Goal: Contribute content: Contribute content

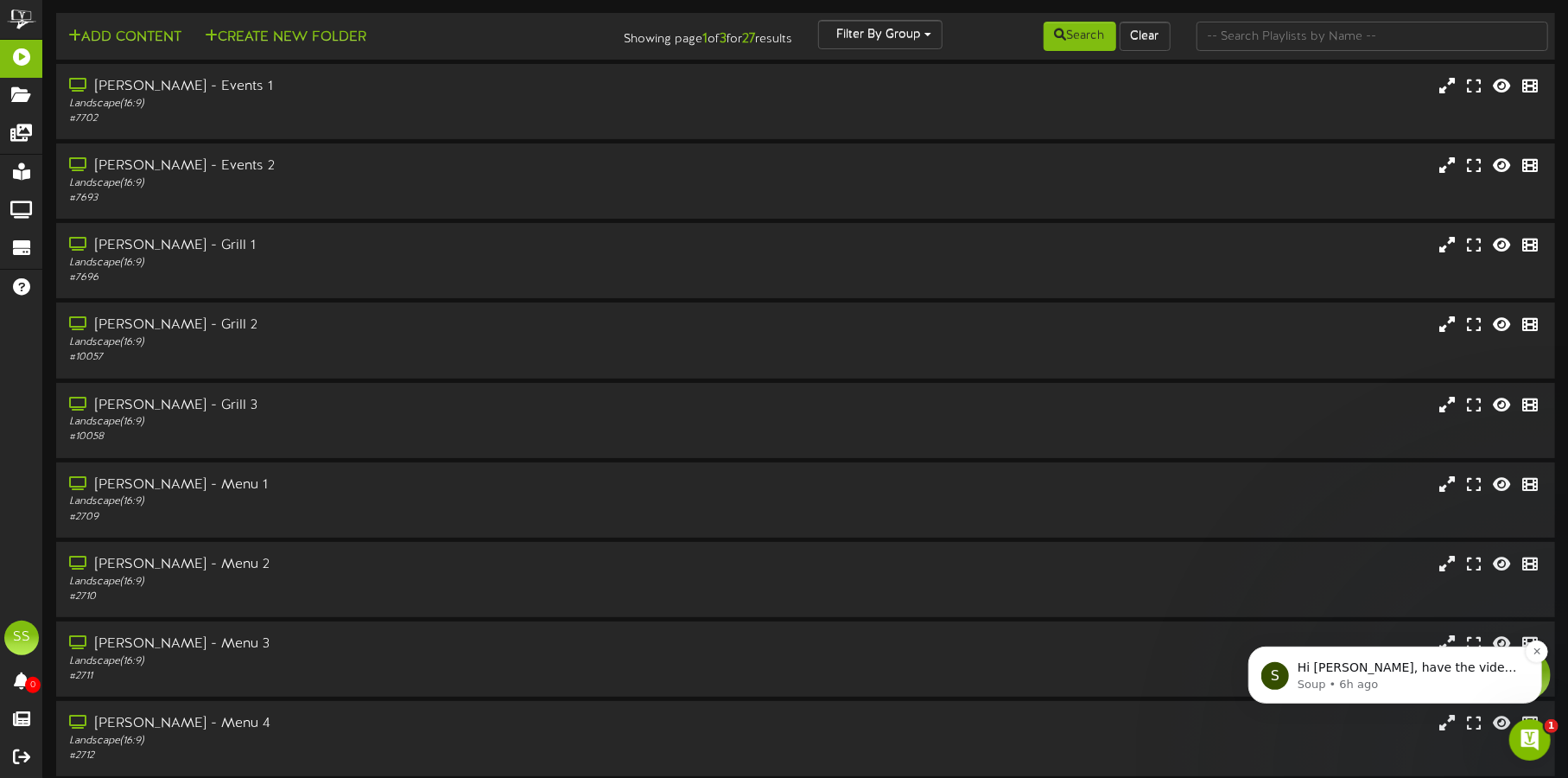
click at [1388, 679] on p "Soup • 6h ago" at bounding box center [1408, 684] width 223 height 16
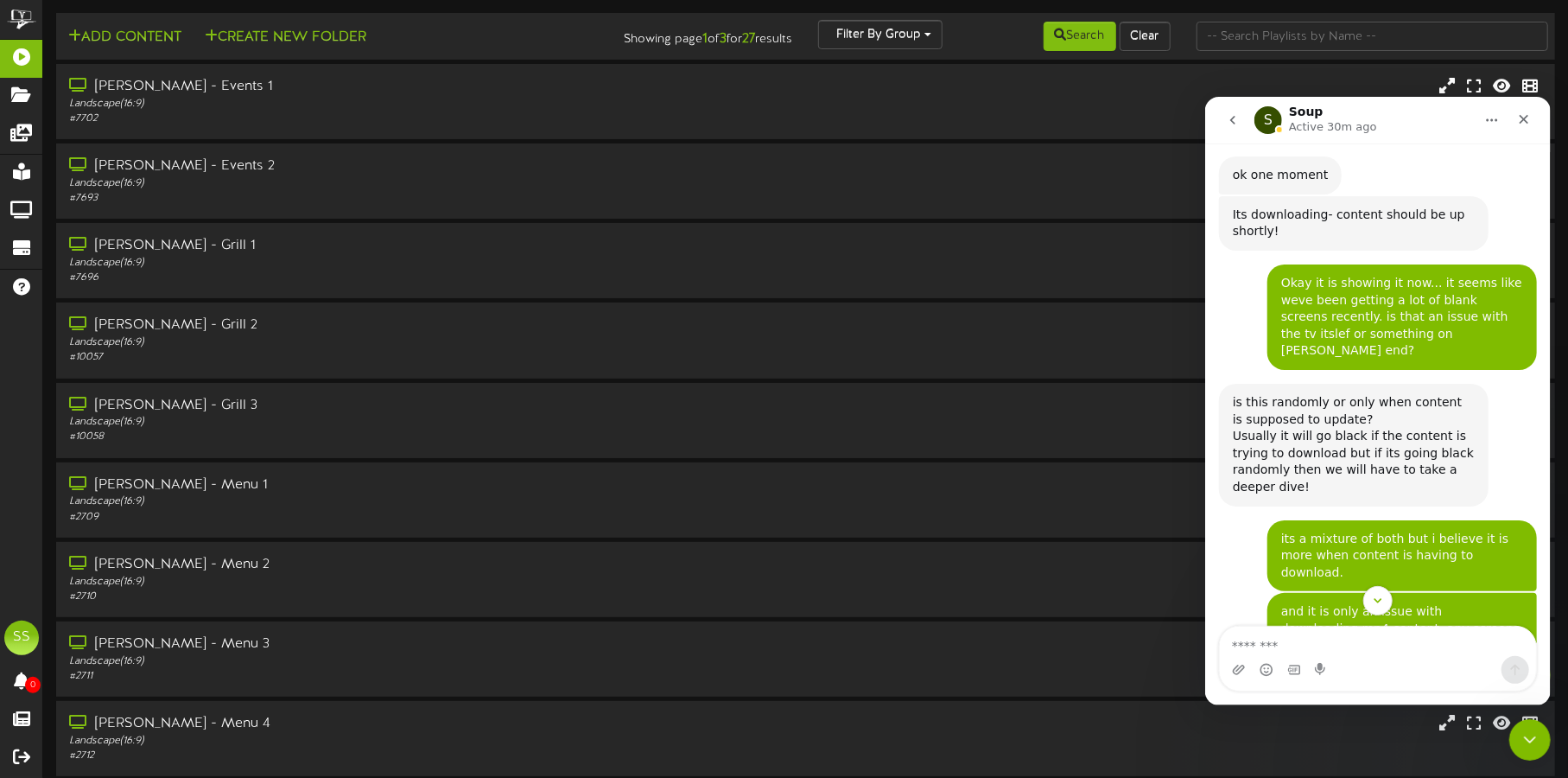
scroll to position [3501, 0]
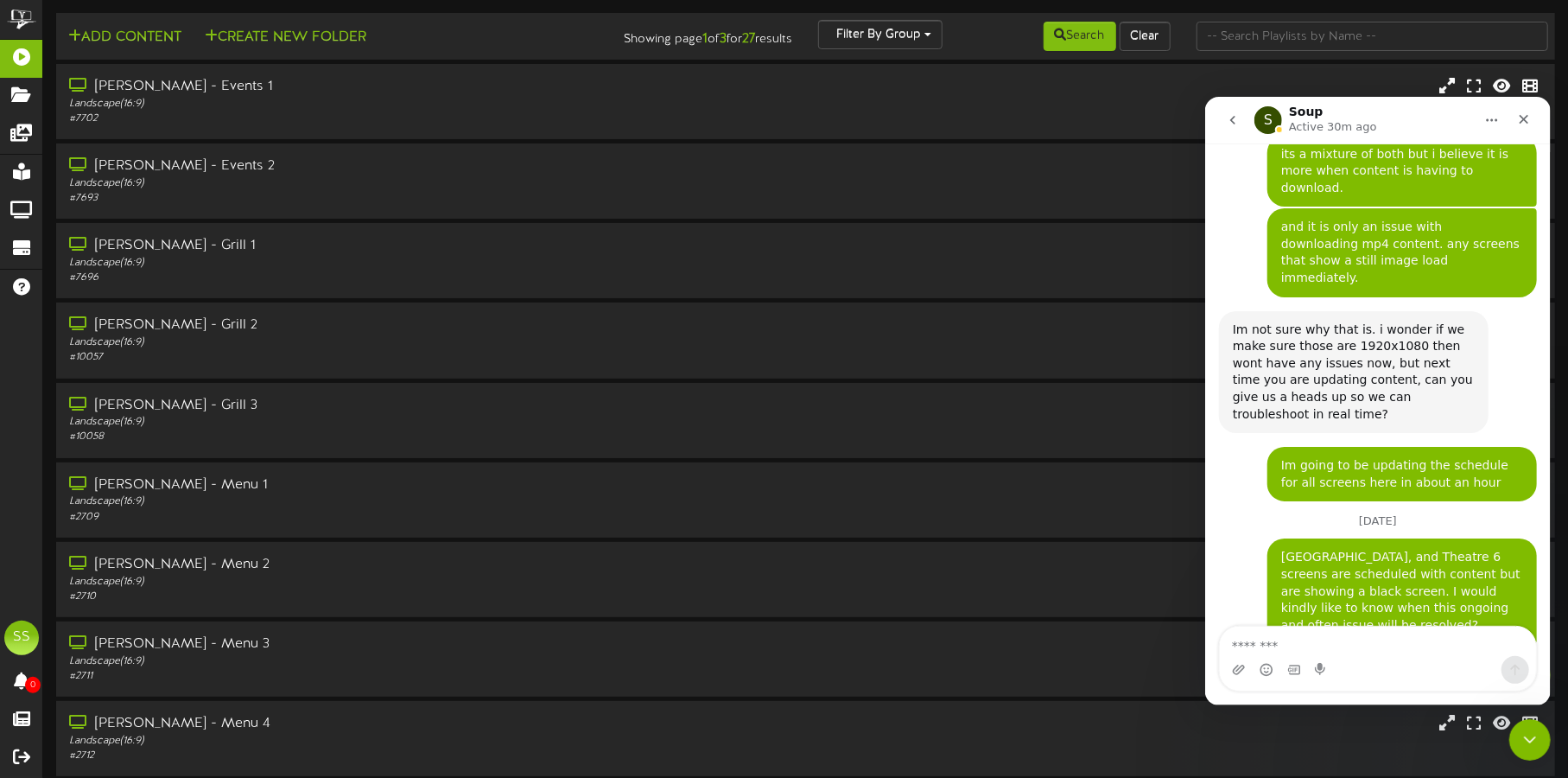
click at [1359, 638] on textarea "Message…" at bounding box center [1377, 640] width 317 height 30
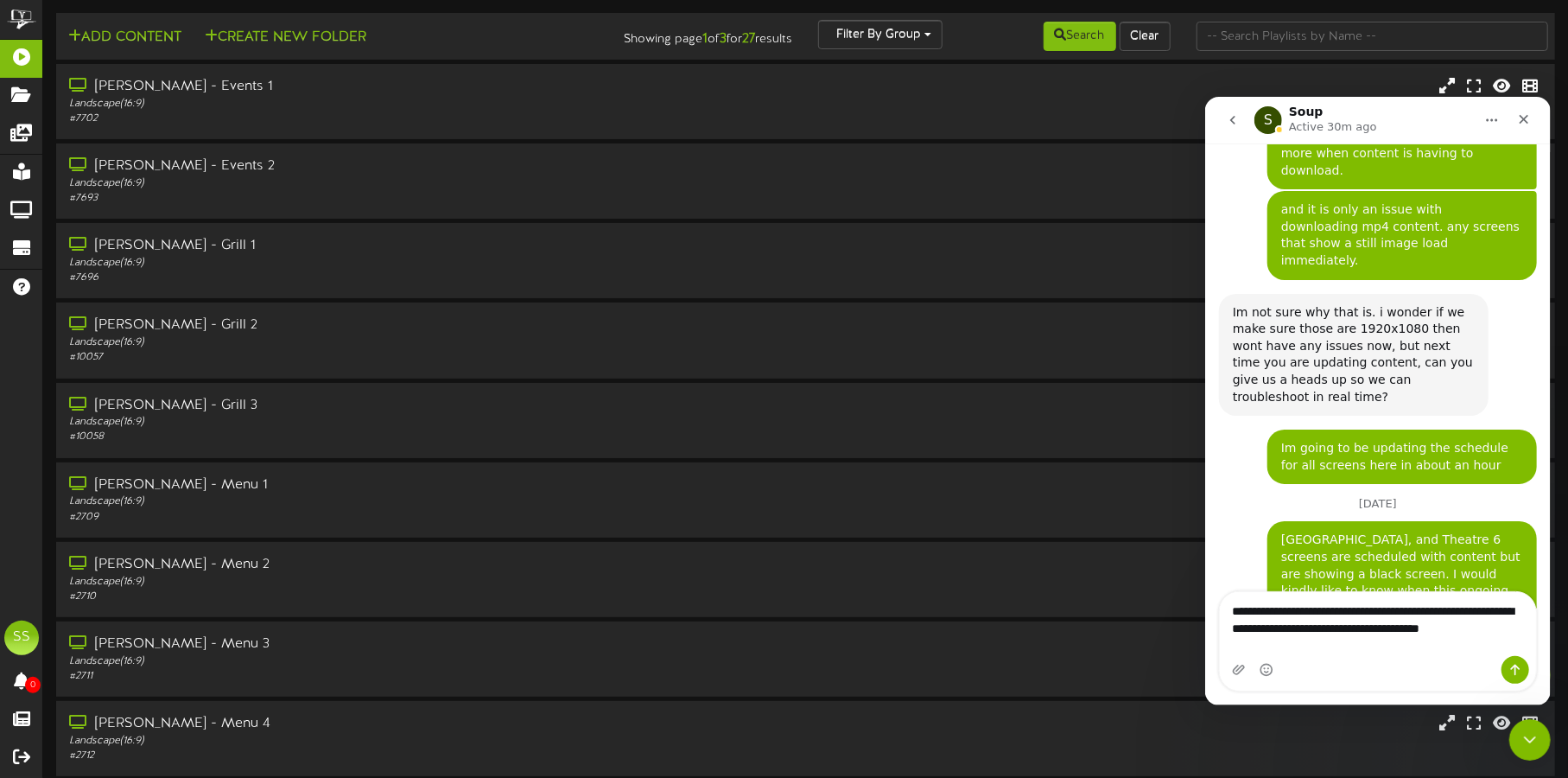
scroll to position [3536, 0]
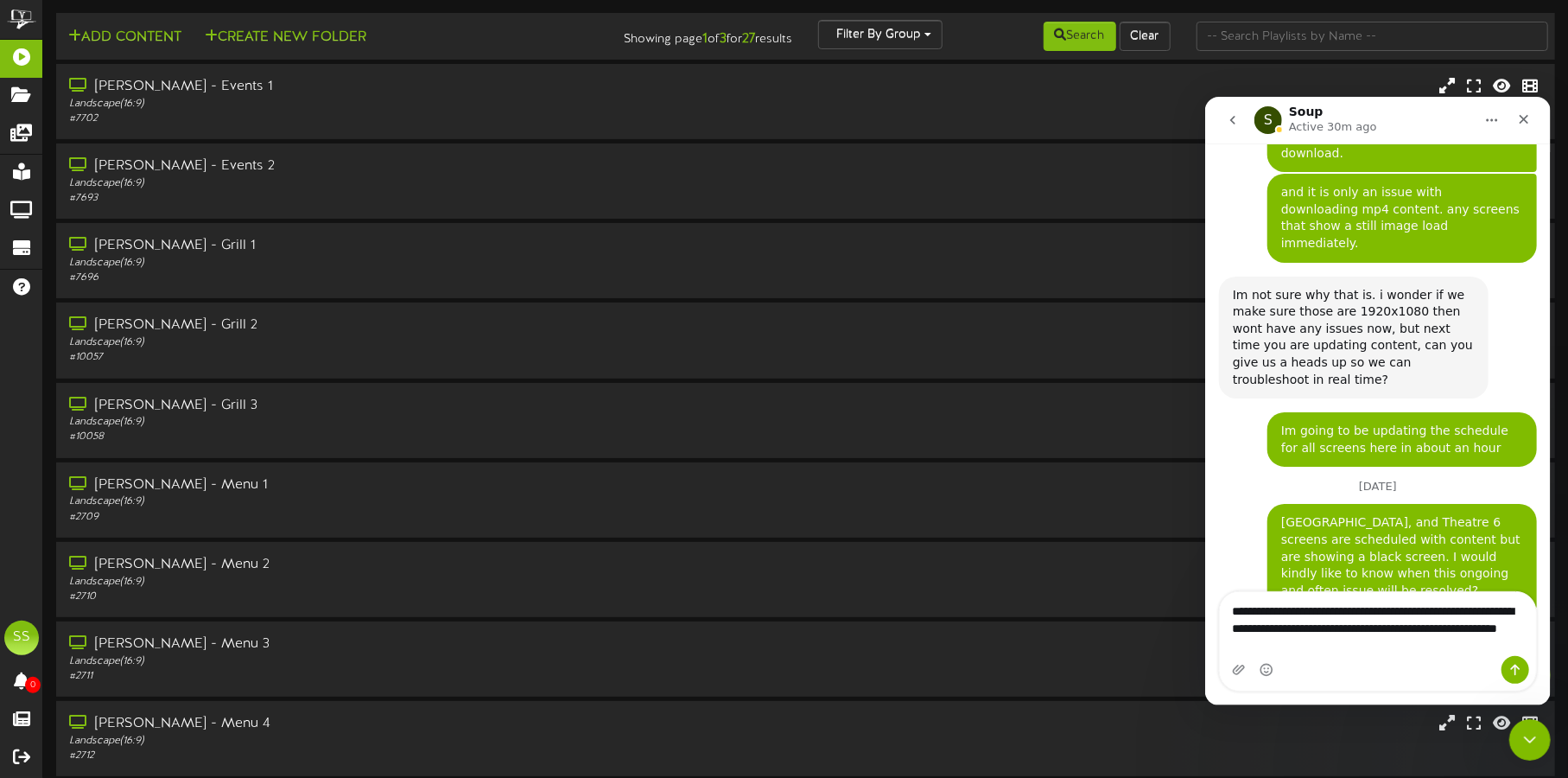
type textarea "**********"
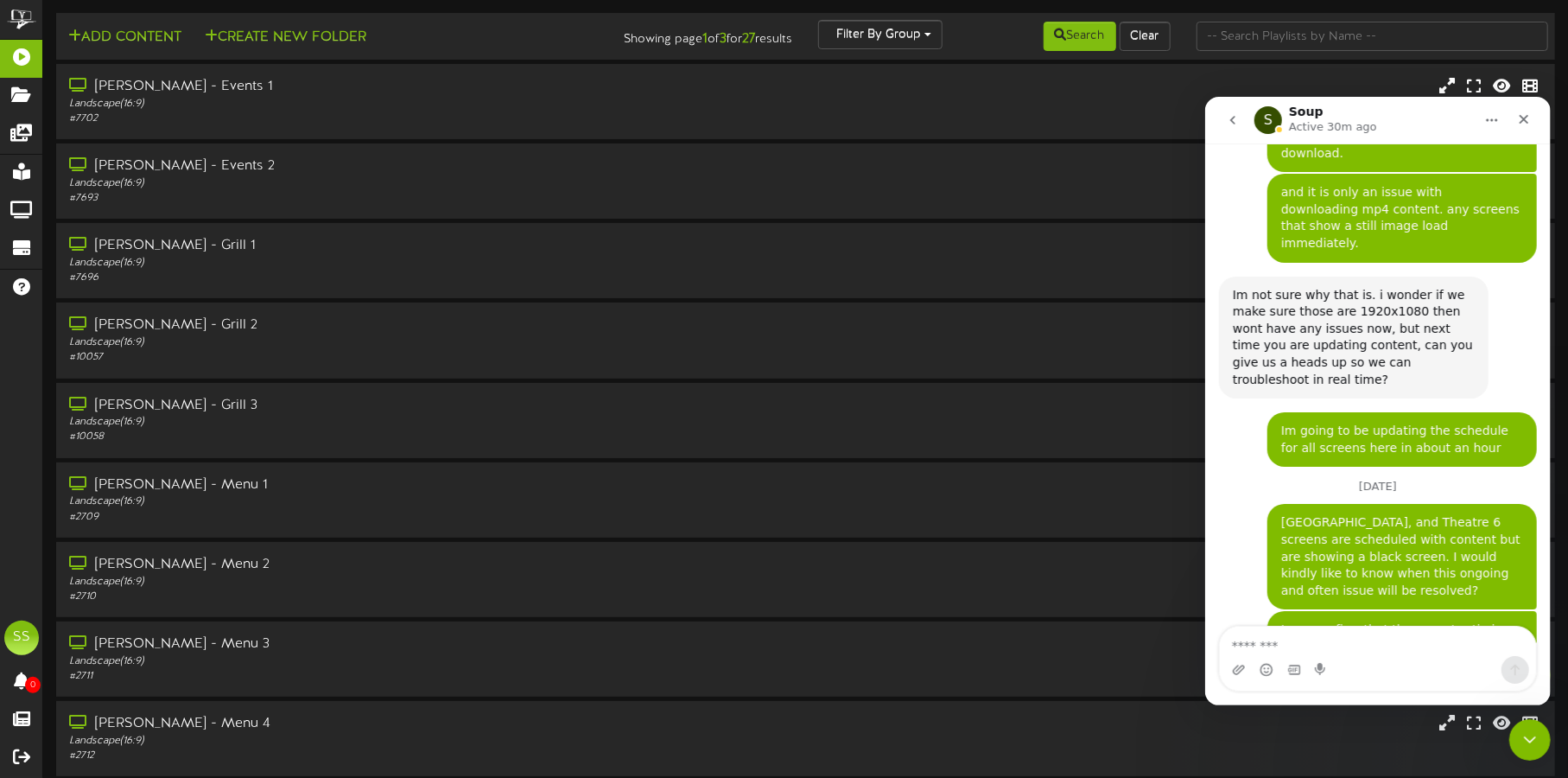
scroll to position [3586, 0]
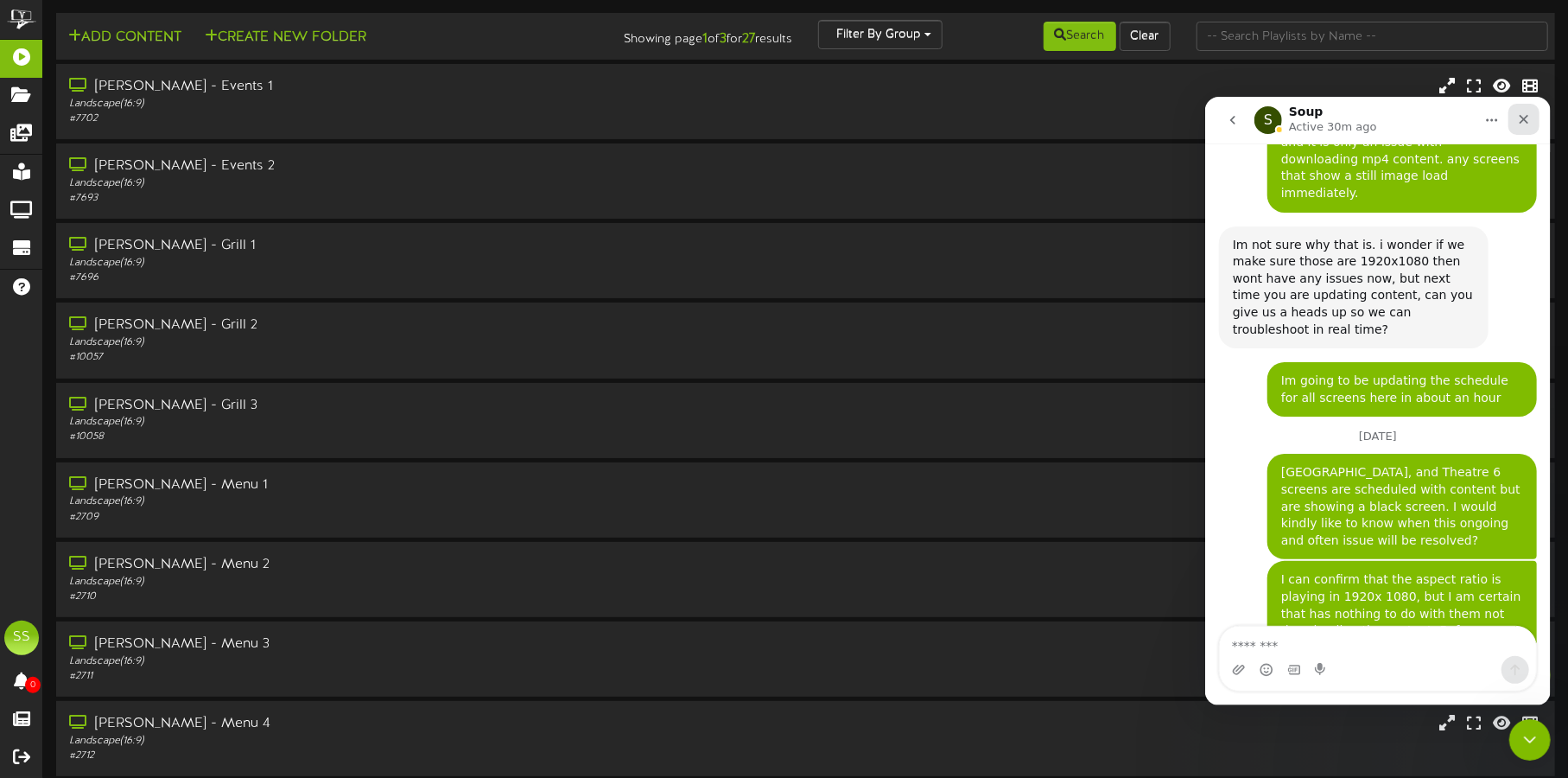
click at [1517, 125] on div "Close" at bounding box center [1524, 119] width 31 height 31
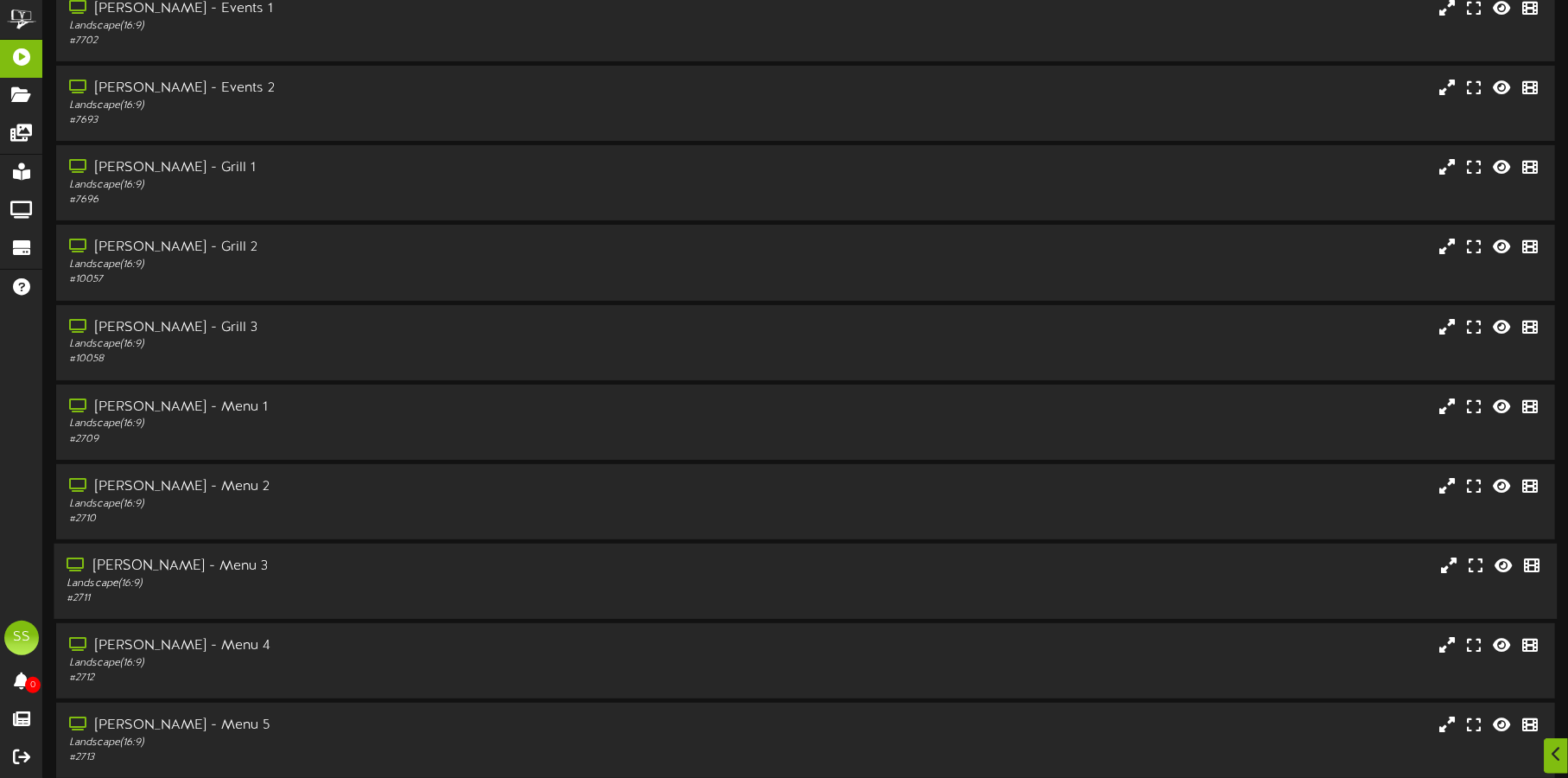
scroll to position [147, 0]
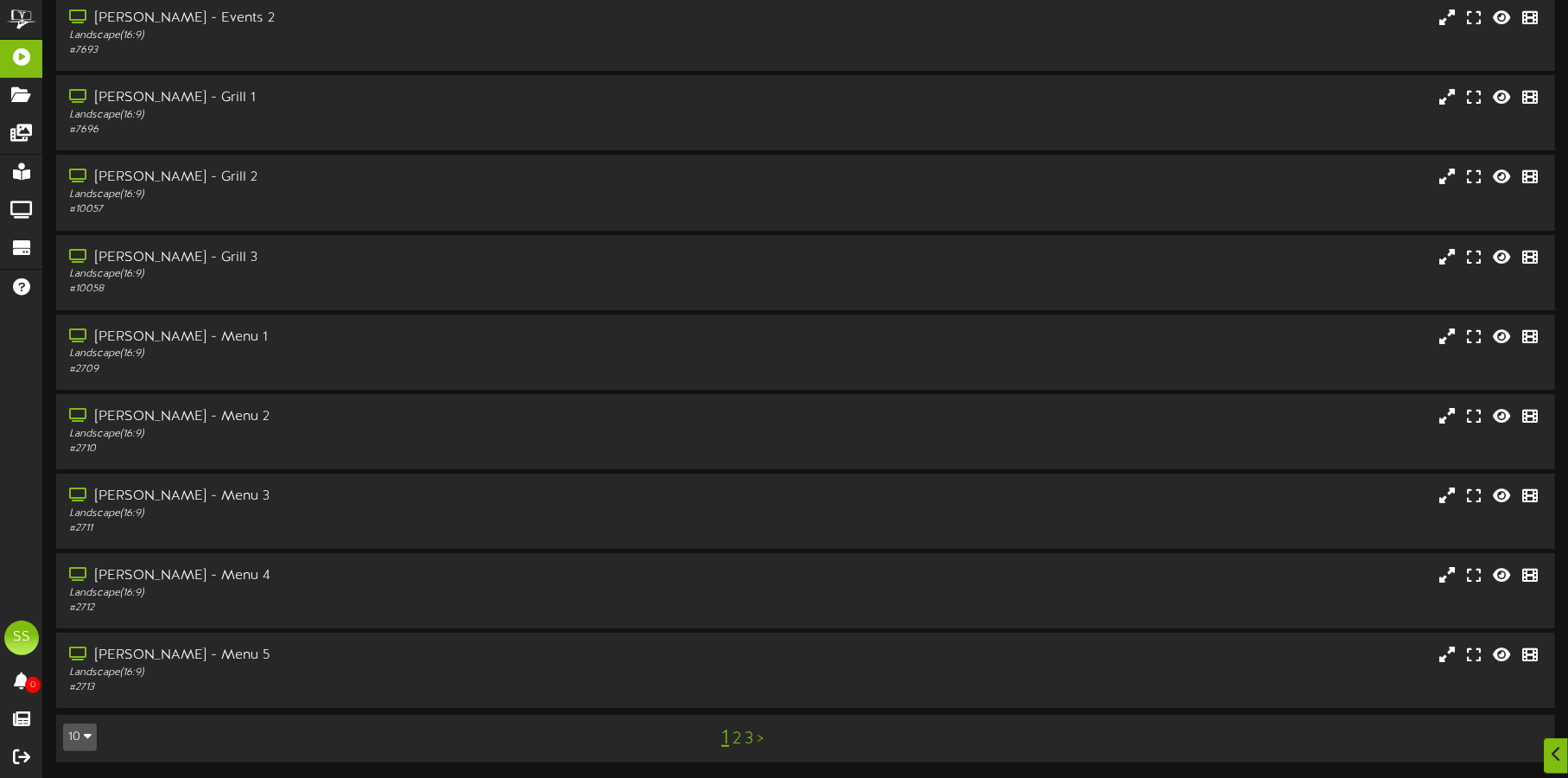
click at [69, 732] on button "10" at bounding box center [79, 737] width 34 height 28
click at [79, 702] on div "100" at bounding box center [80, 703] width 33 height 26
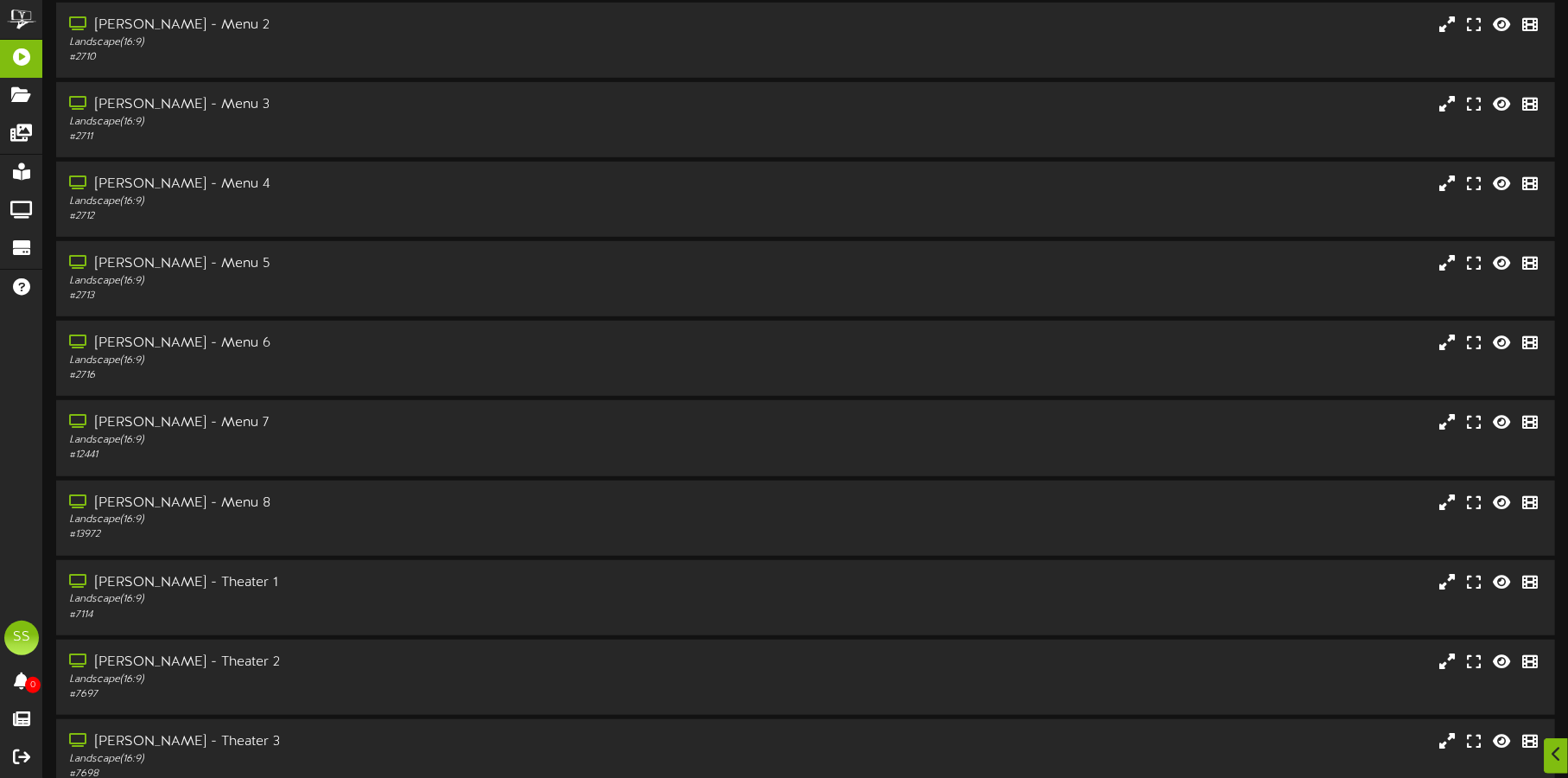
scroll to position [1079, 0]
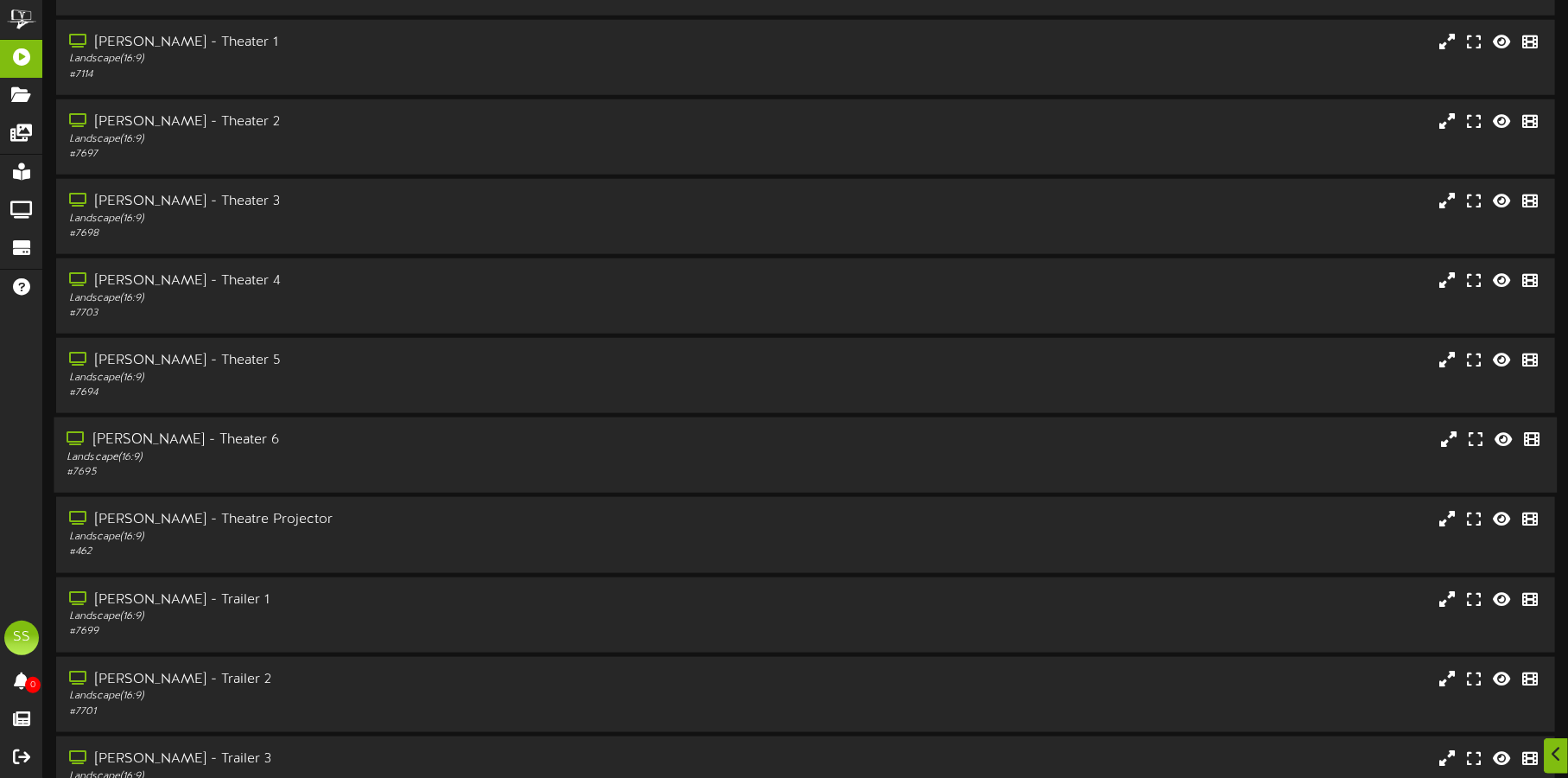
click at [383, 452] on div "Landscape ( 16:9 )" at bounding box center [366, 457] width 600 height 15
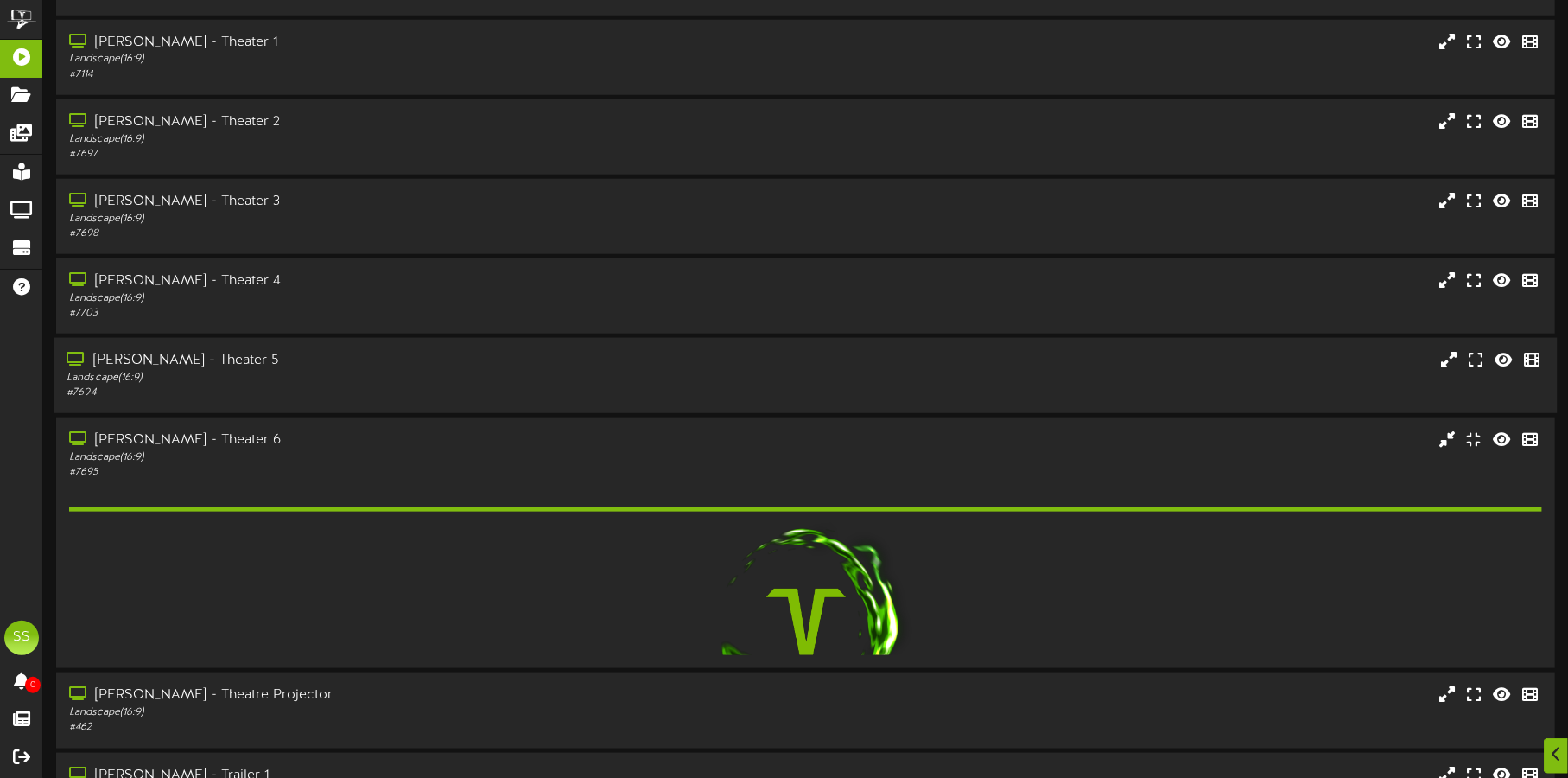
drag, startPoint x: 373, startPoint y: 369, endPoint x: 344, endPoint y: 368, distance: 29.0
click at [372, 371] on div "Landscape ( 16:9 )" at bounding box center [366, 378] width 600 height 15
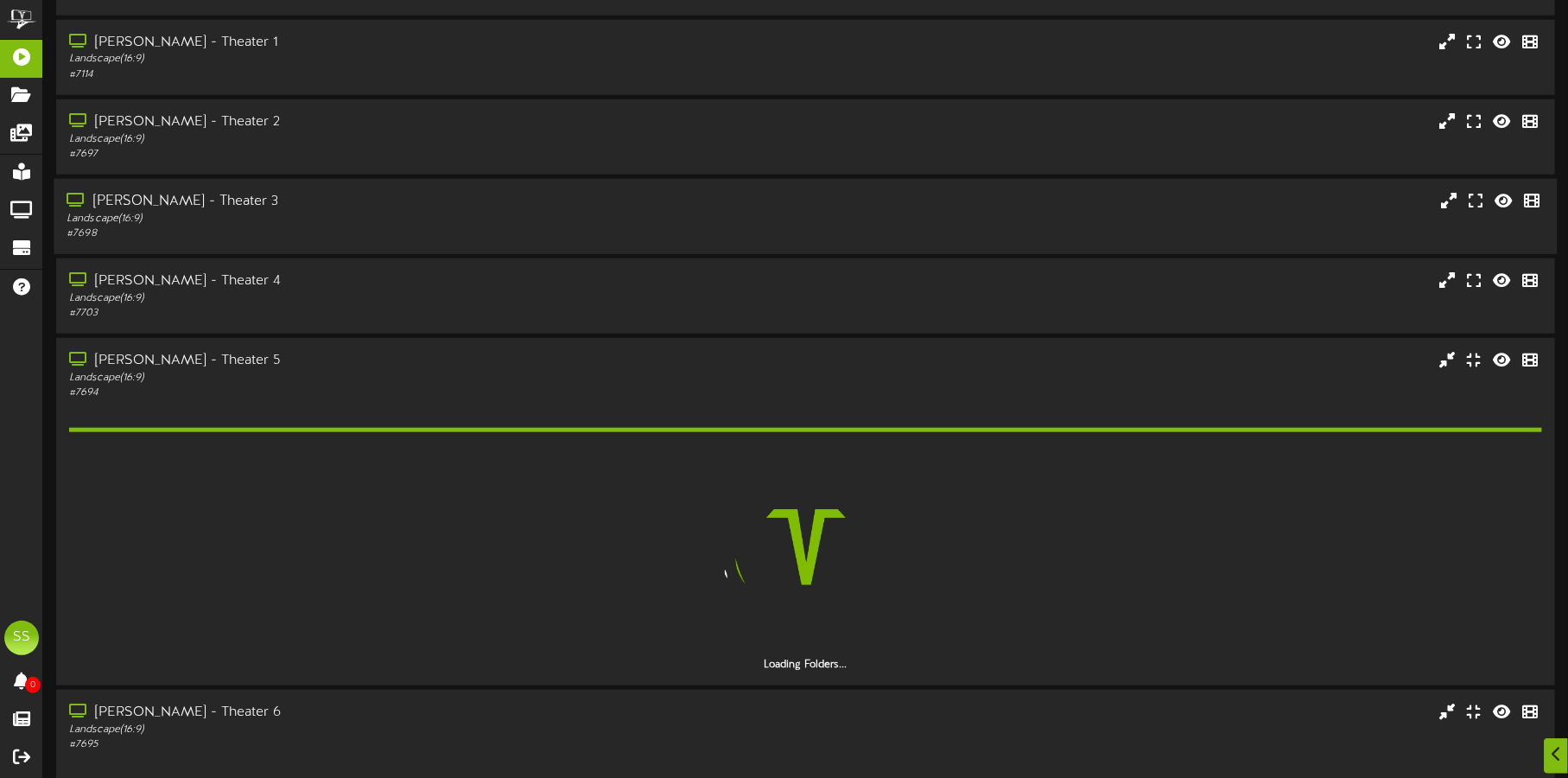
drag, startPoint x: 310, startPoint y: 281, endPoint x: 299, endPoint y: 231, distance: 51.2
click at [310, 281] on div "[PERSON_NAME] - Theater 4" at bounding box center [368, 281] width 598 height 20
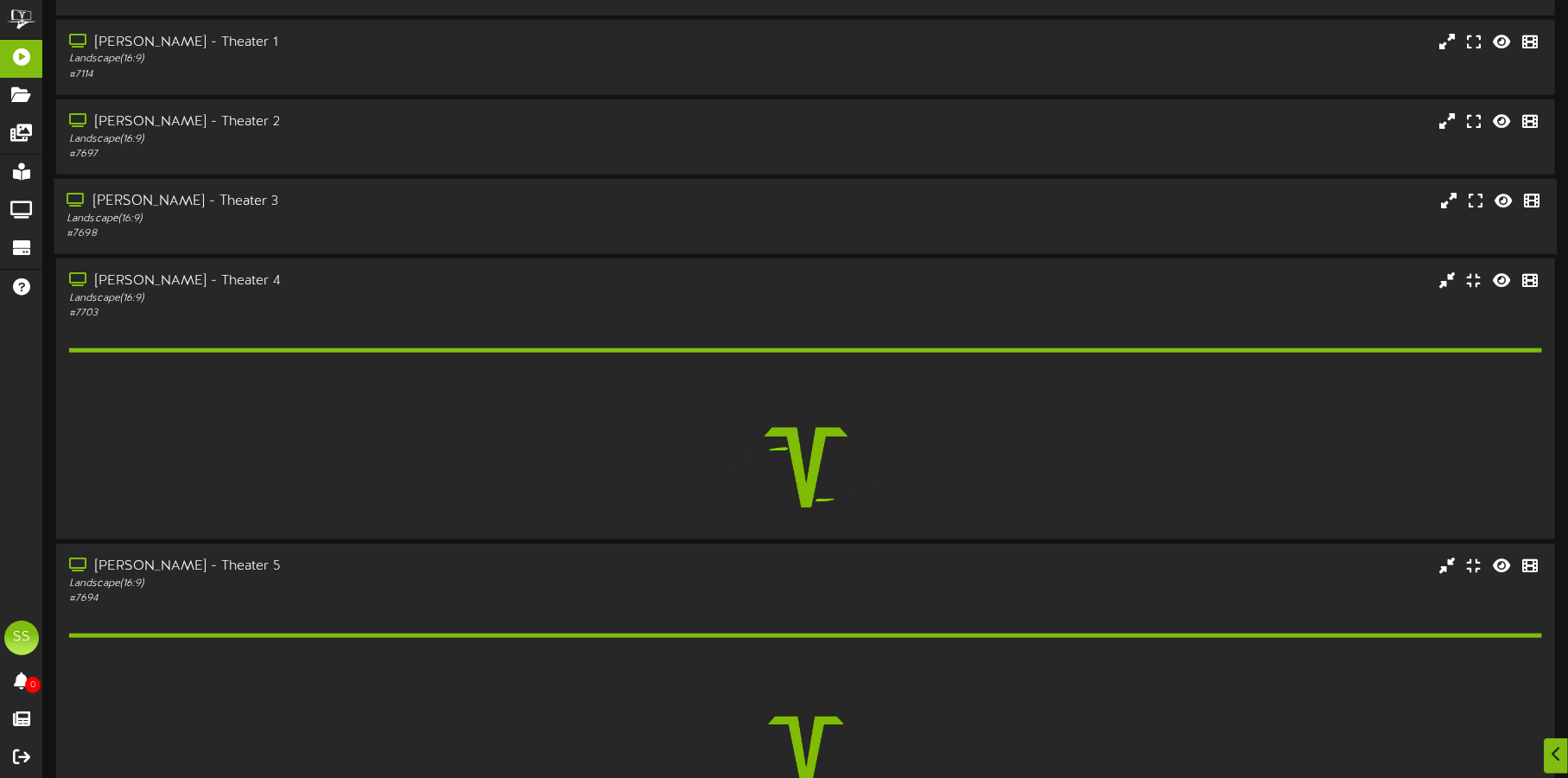
click at [296, 221] on div "Landscape ( 16:9 )" at bounding box center [366, 219] width 600 height 15
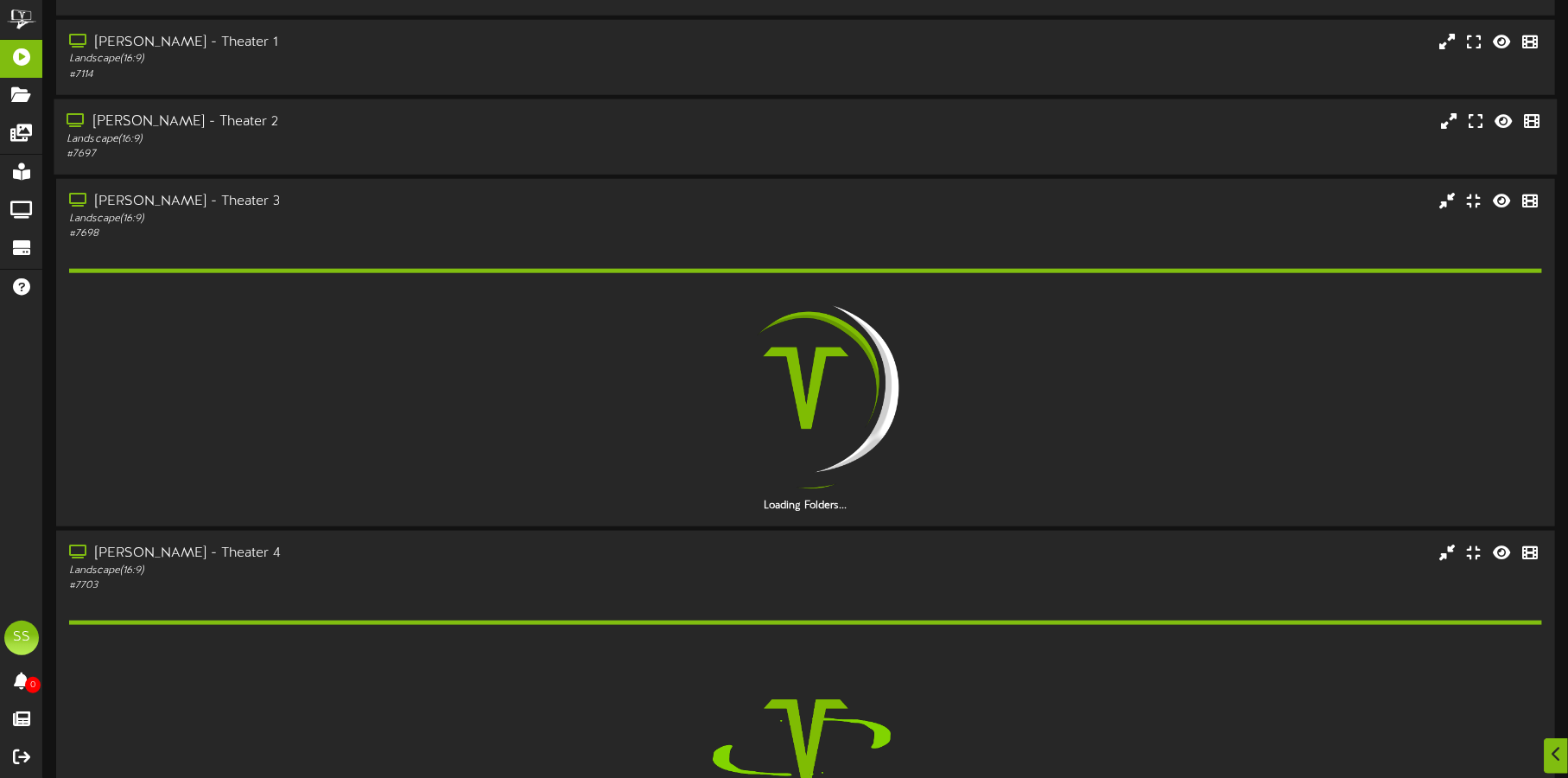
click at [289, 125] on div "[PERSON_NAME] - Theater 2" at bounding box center [366, 122] width 600 height 20
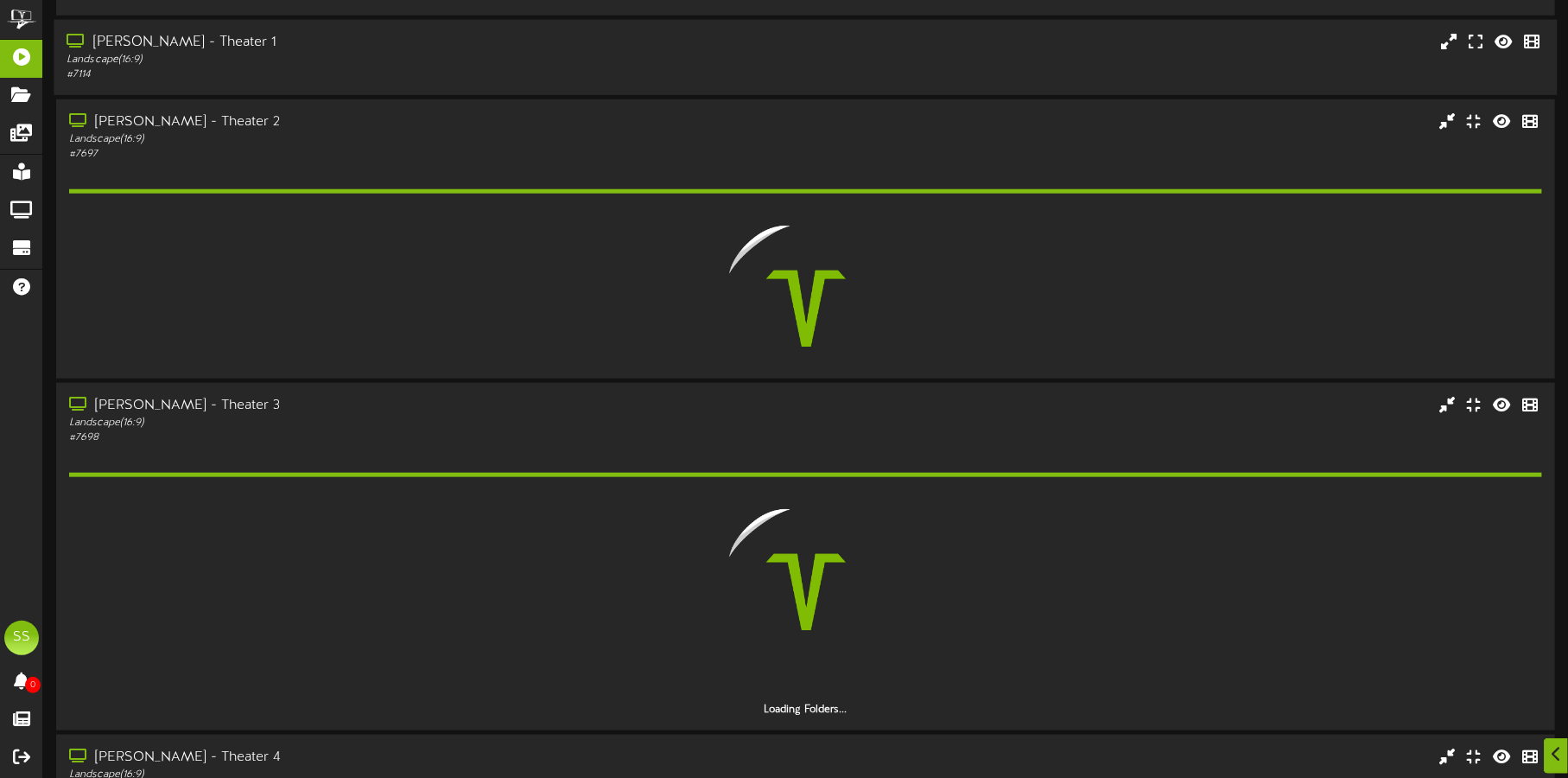
click at [287, 81] on div "Gilbert - Theater 1 Landscape ( 16:9 ) # 7114" at bounding box center [805, 57] width 1503 height 75
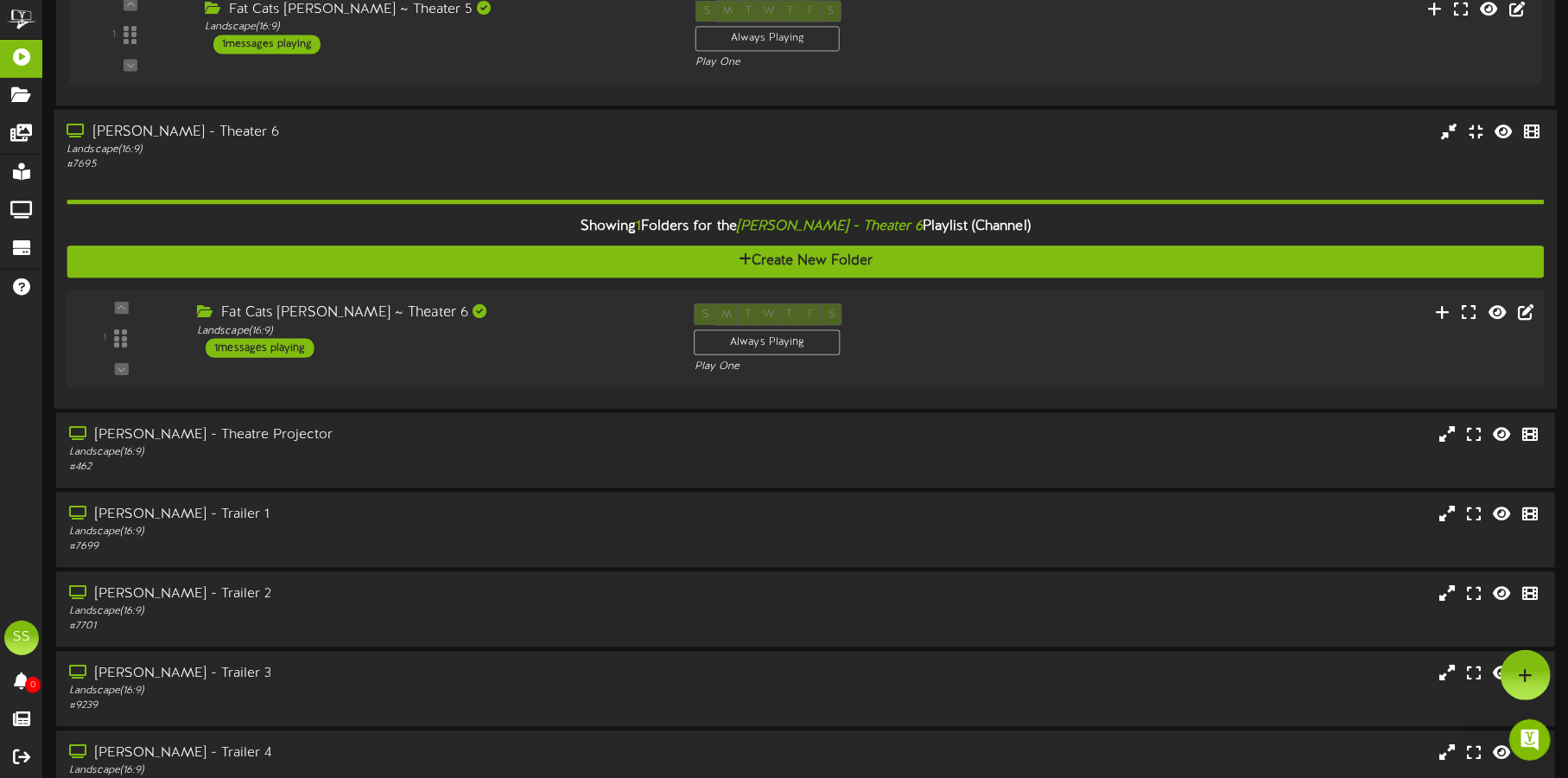
scroll to position [0, 0]
click at [505, 351] on div "Fat Cats Gilbert ~ Theater 6 Landscape ( 16:9 ) 1 messages playing" at bounding box center [433, 330] width 498 height 54
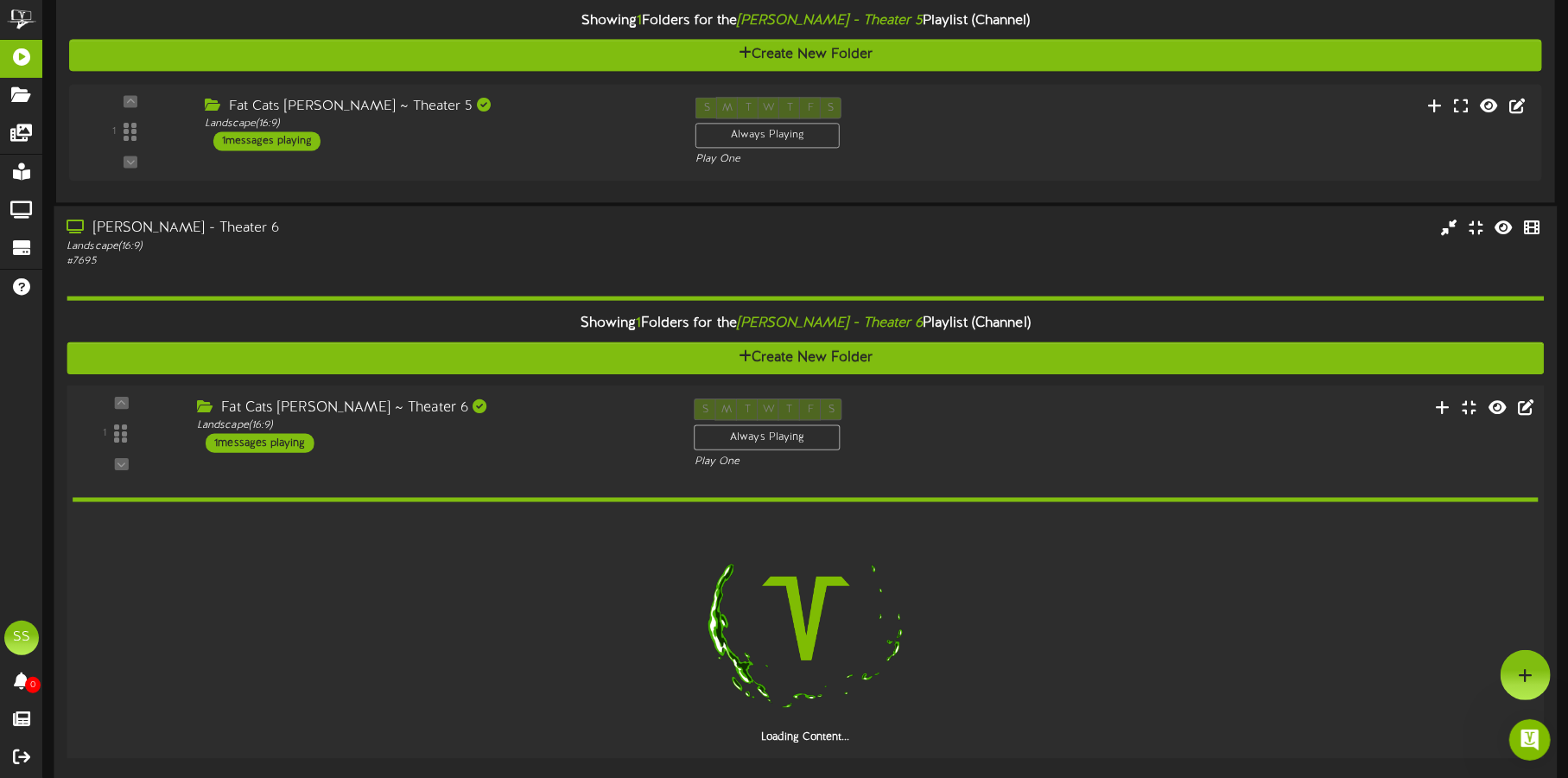
scroll to position [2218, 0]
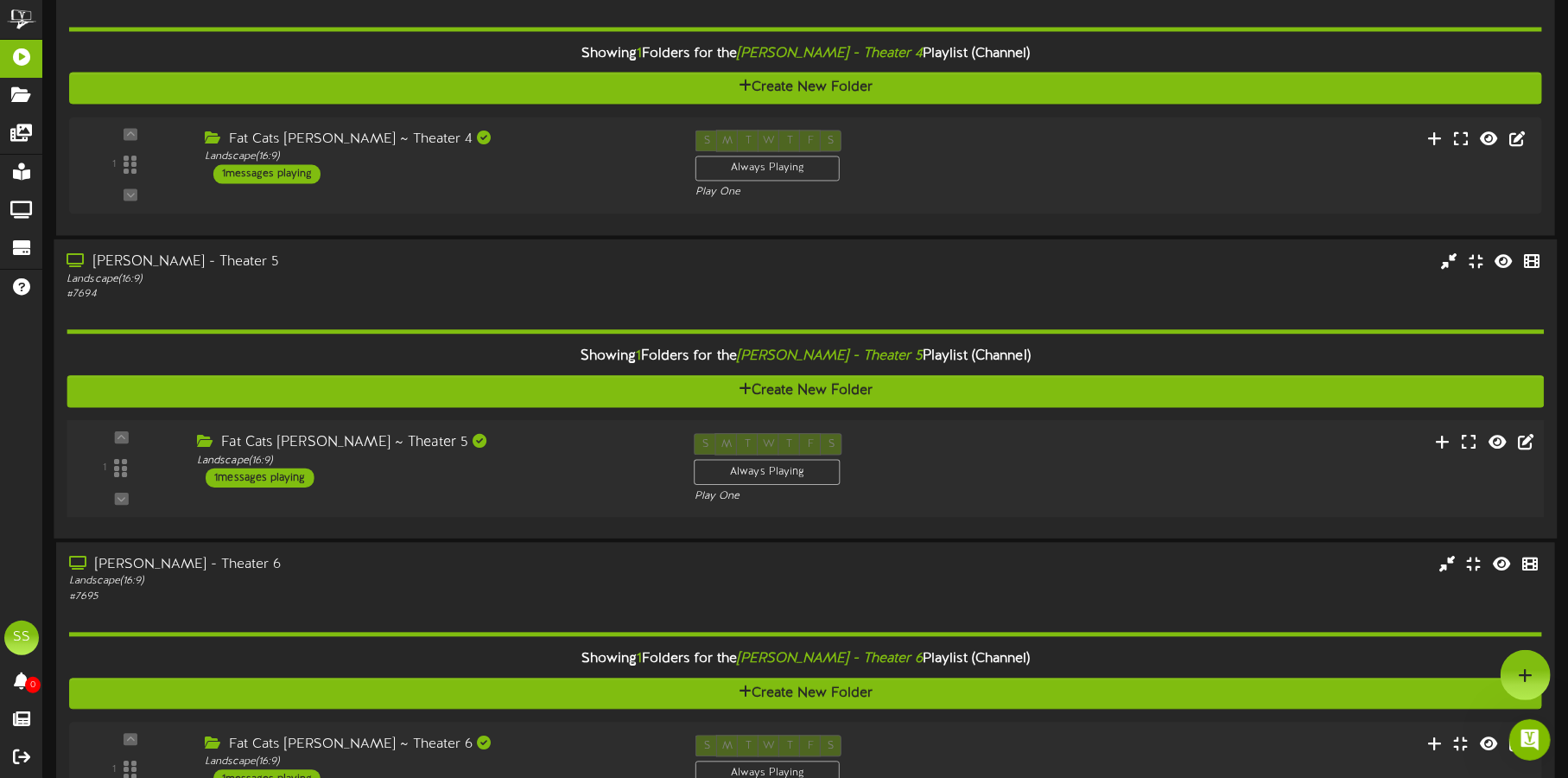
click at [528, 476] on div "Fat Cats Gilbert ~ Theater 5 Landscape ( 16:9 ) 1 messages playing" at bounding box center [433, 459] width 498 height 54
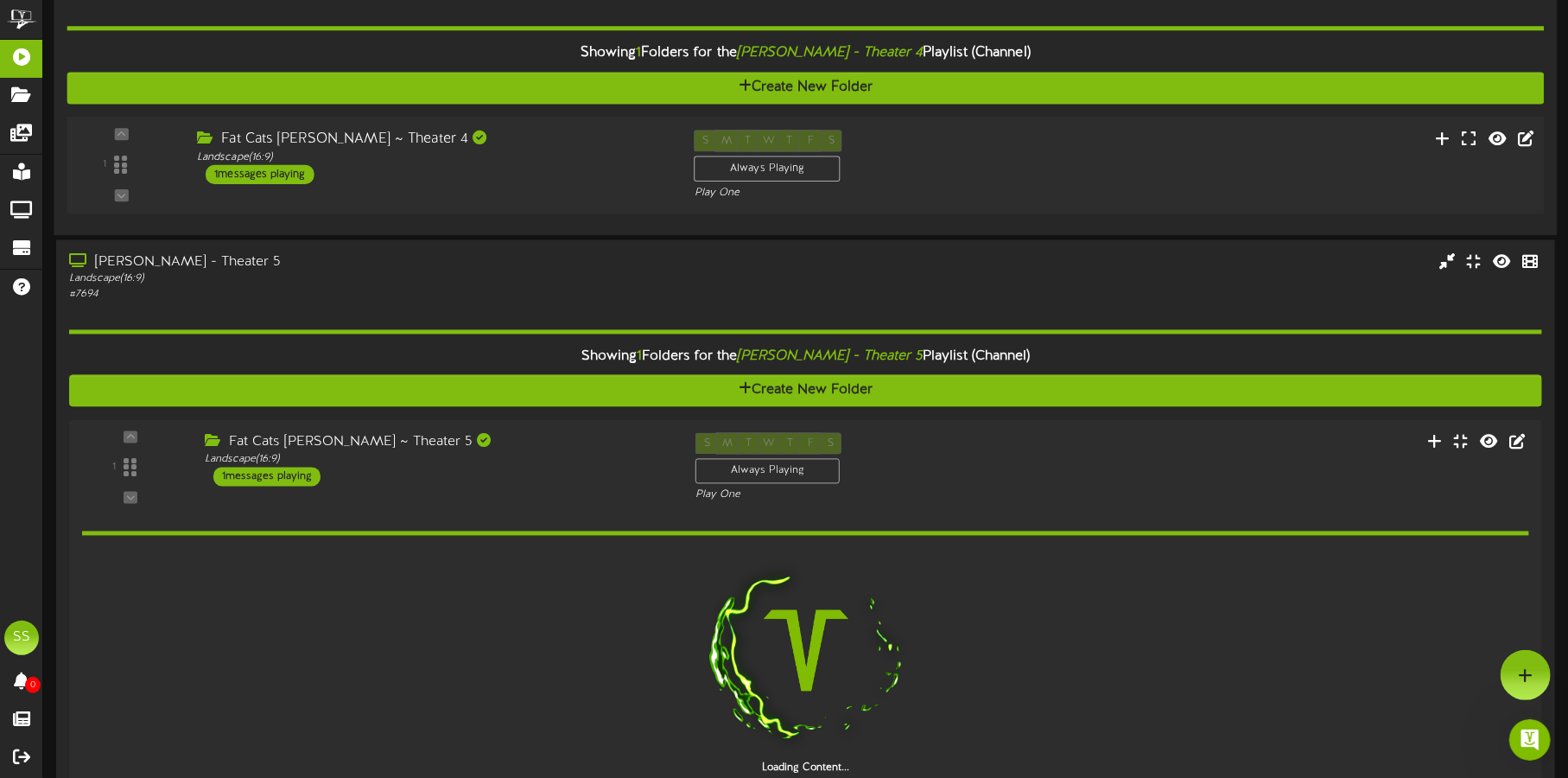
click at [540, 208] on div "1 Landscape (" at bounding box center [805, 166] width 1492 height 98
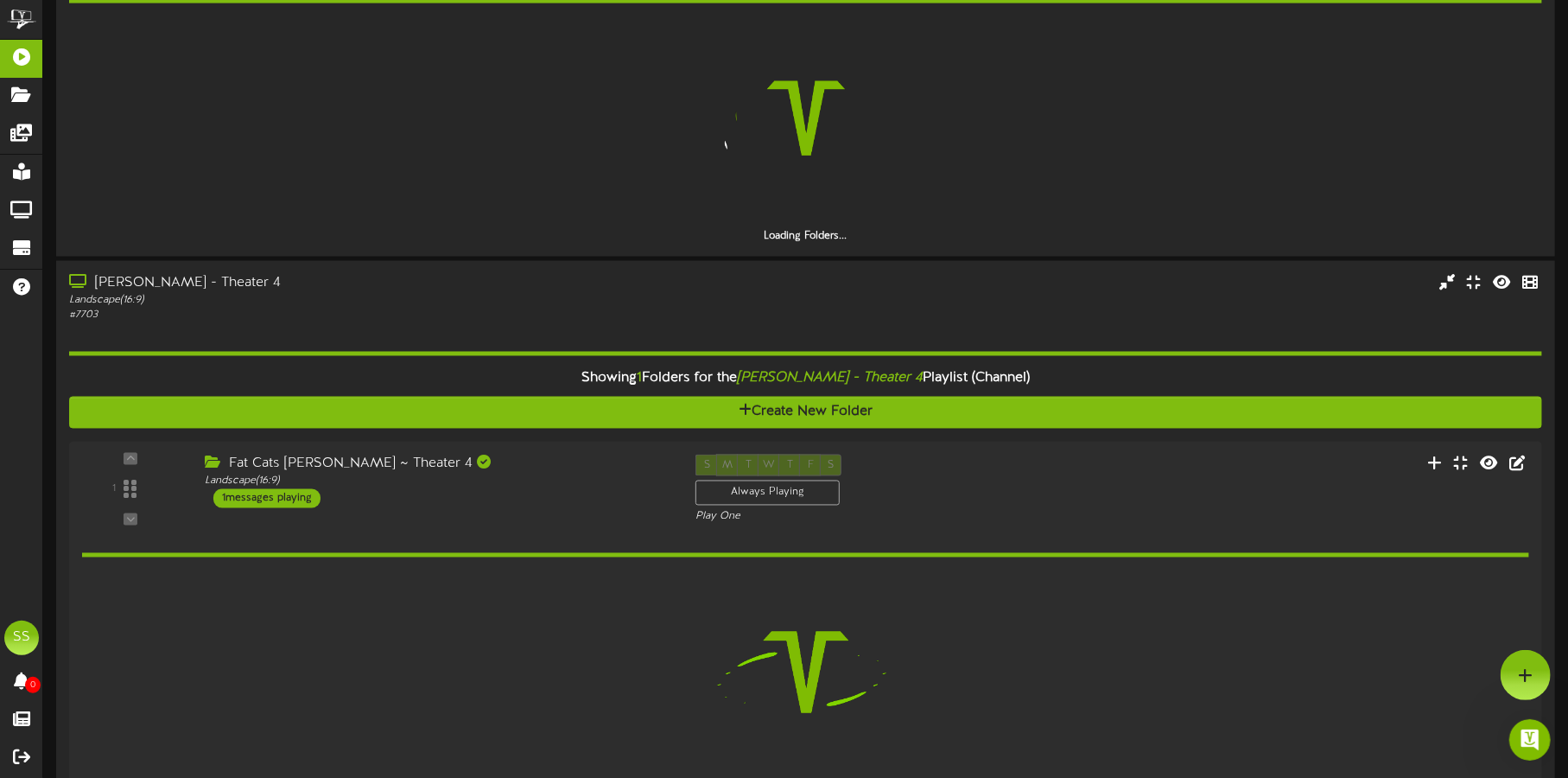
scroll to position [1677, 0]
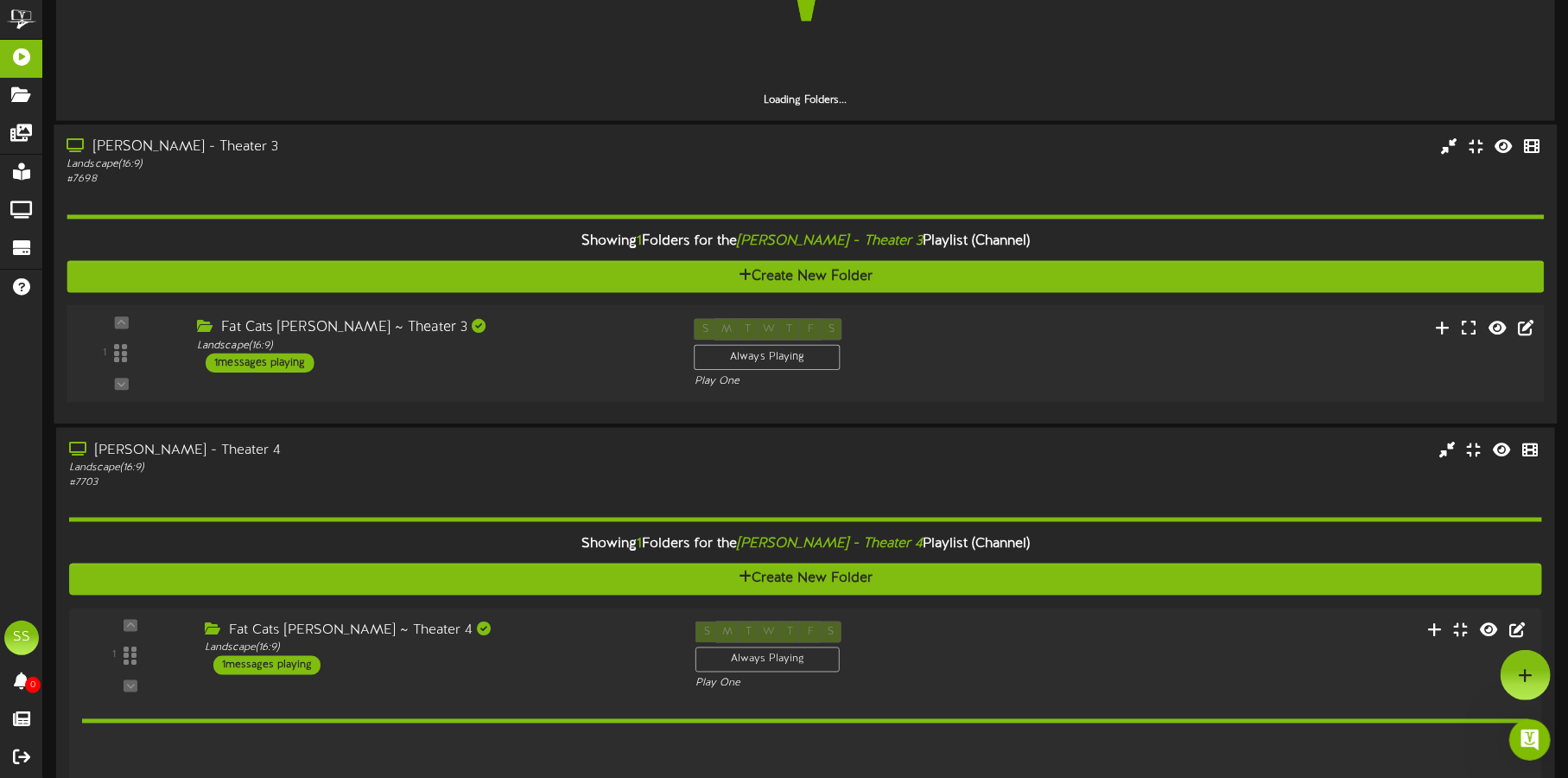
click at [536, 352] on div "Fat Cats Gilbert ~ Theater 3 Landscape ( 16:9 ) 1 messages playing" at bounding box center [433, 346] width 498 height 54
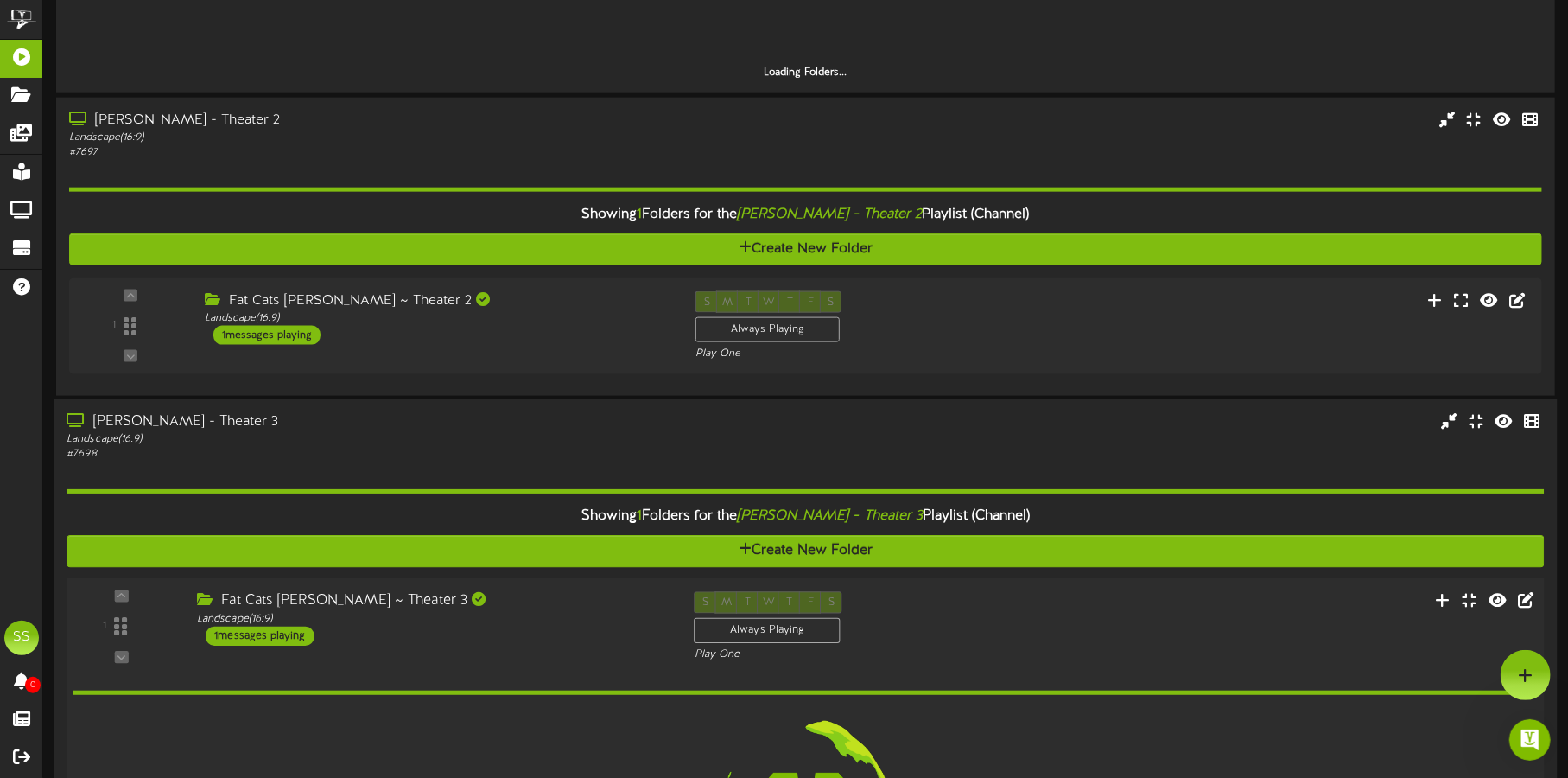
scroll to position [0, 0]
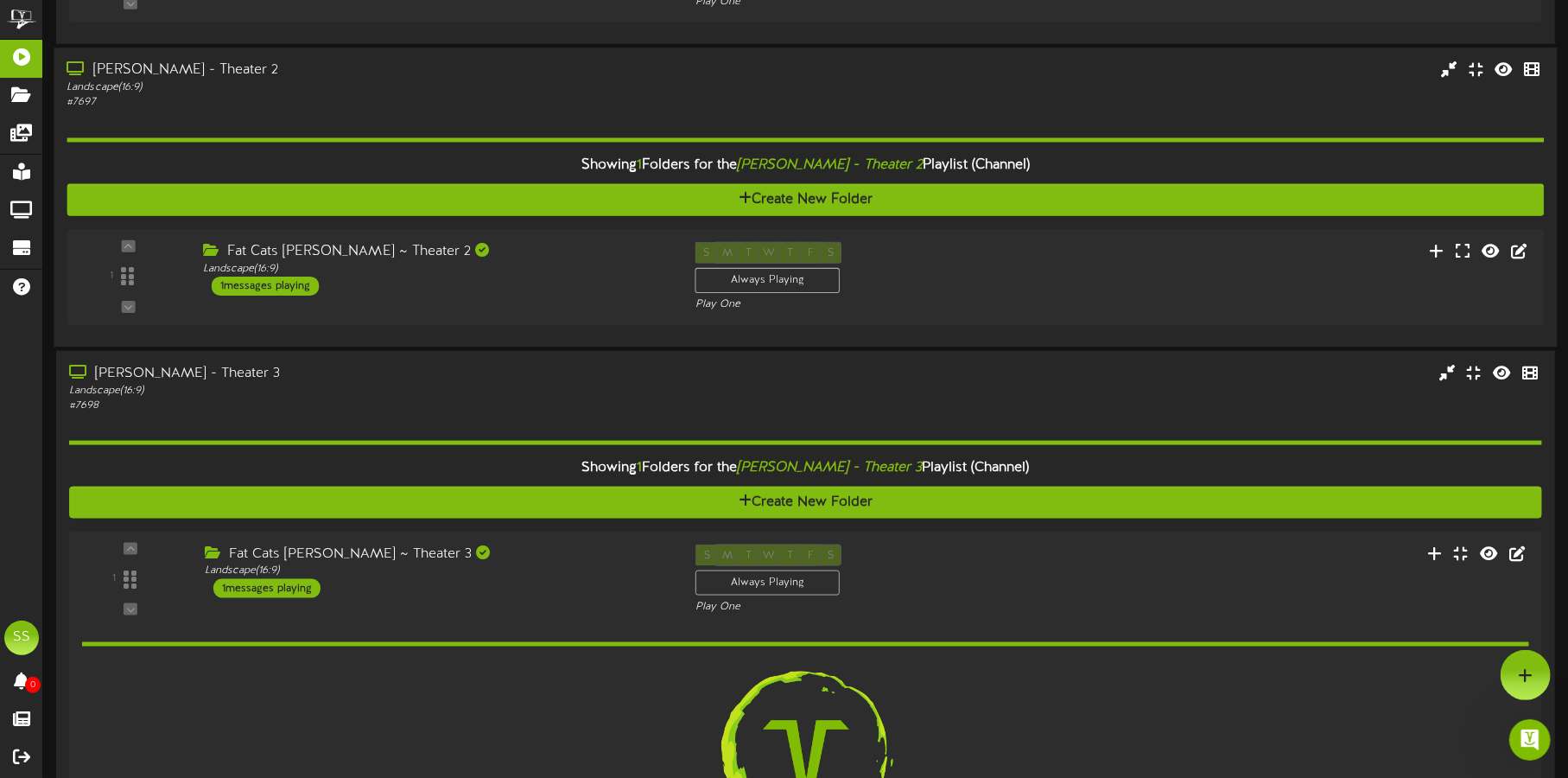
click at [542, 331] on div "Showing 1 Folders for the Gilbert - Theater 2 Playlist (Channel) Create New Fol…" at bounding box center [805, 222] width 1477 height 224
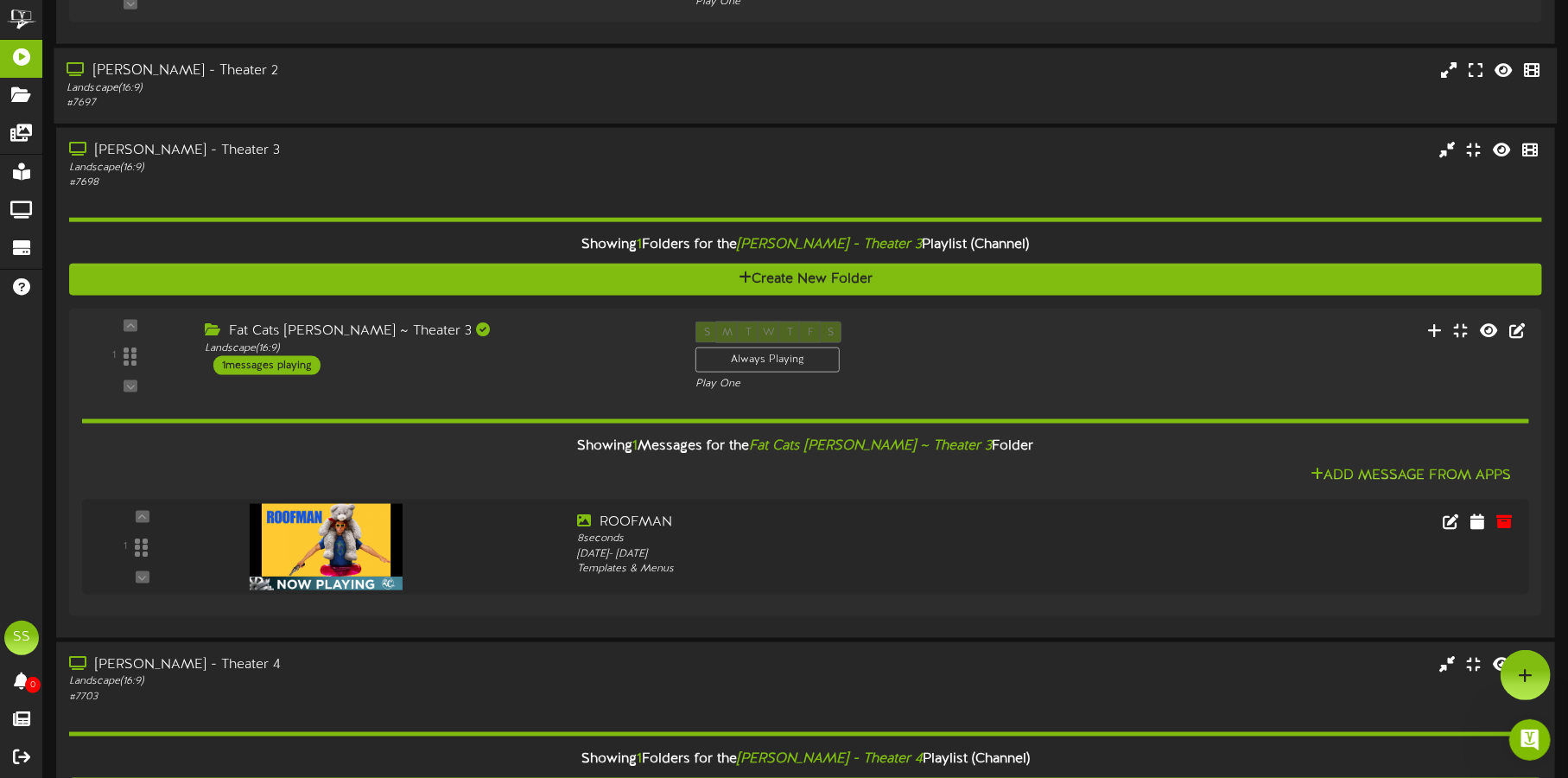
click at [465, 96] on div "# 7697" at bounding box center [366, 103] width 600 height 15
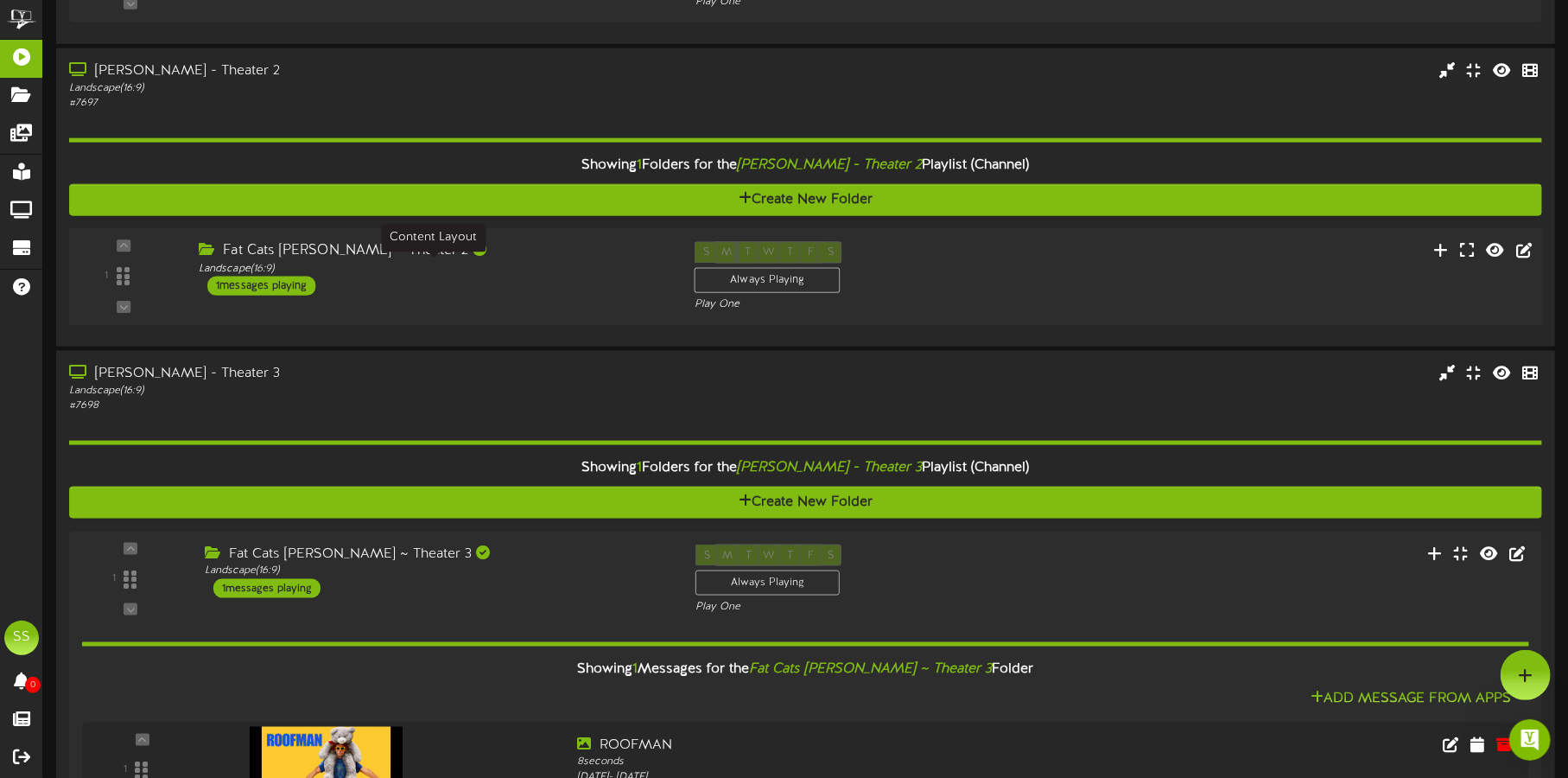
click at [521, 265] on div "Landscape ( 16:9 )" at bounding box center [433, 268] width 470 height 15
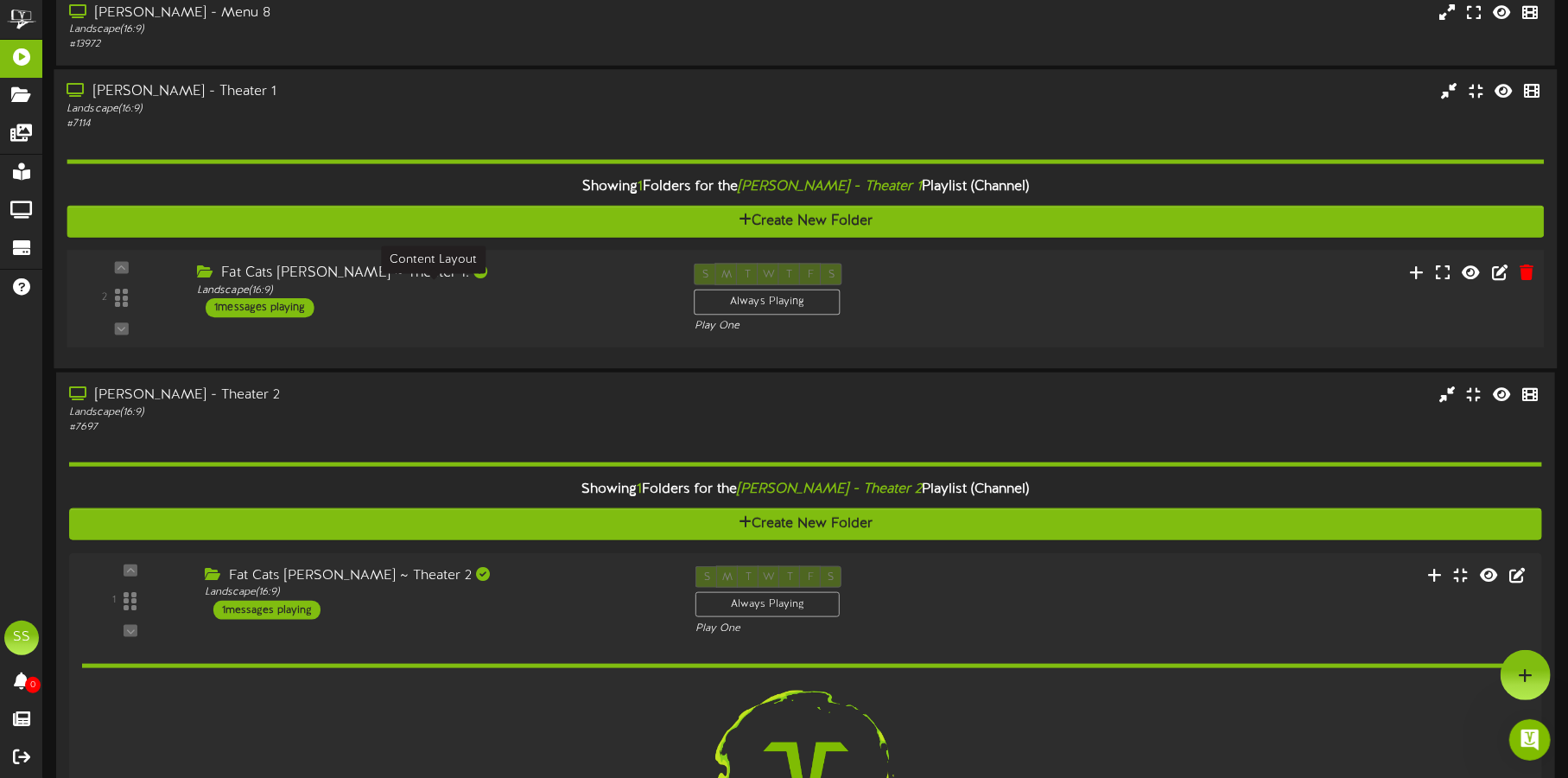
click at [520, 293] on div "Landscape ( 16:9 )" at bounding box center [433, 290] width 471 height 15
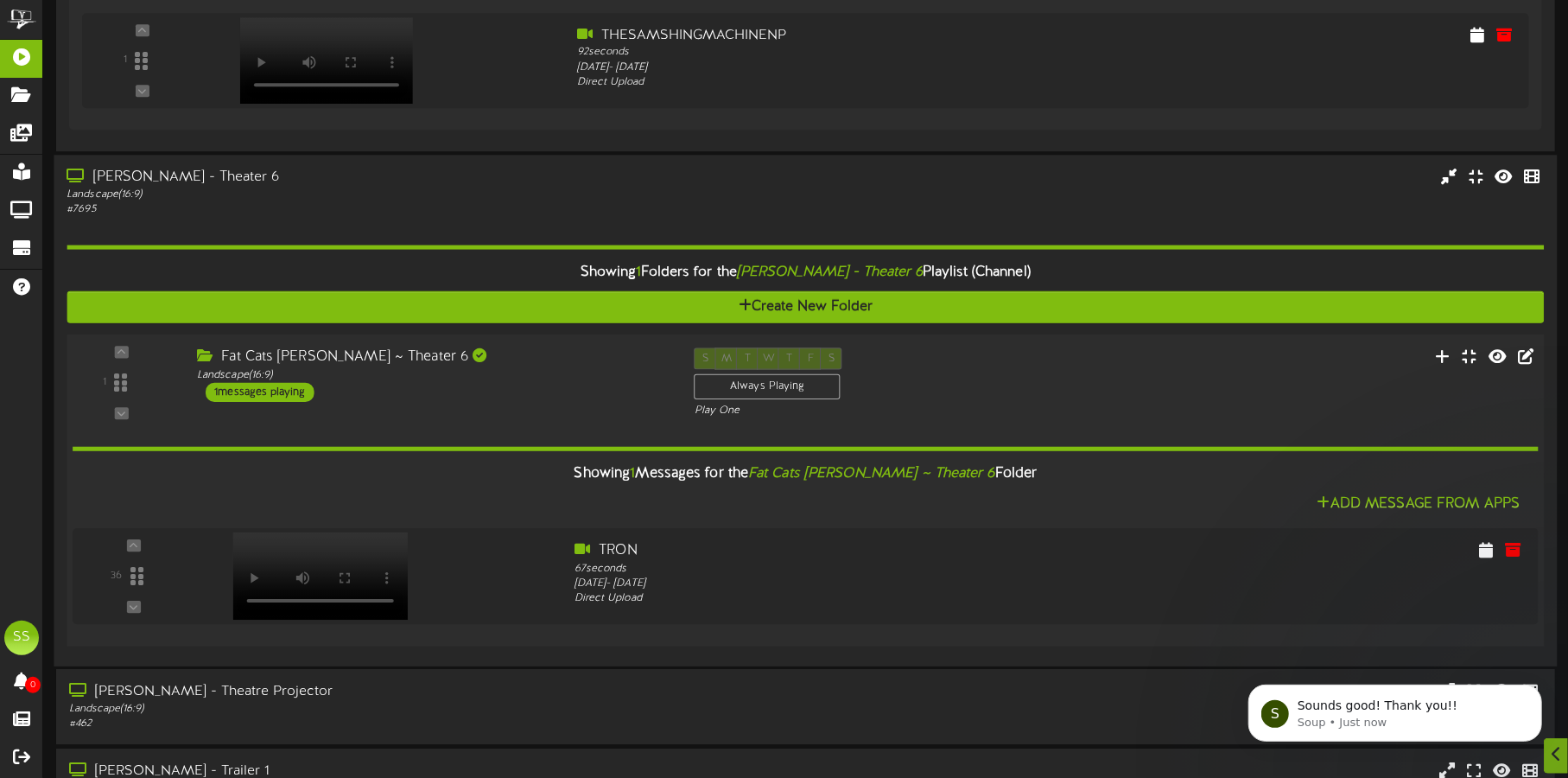
scroll to position [3637, 0]
click at [1496, 546] on icon at bounding box center [1493, 549] width 17 height 19
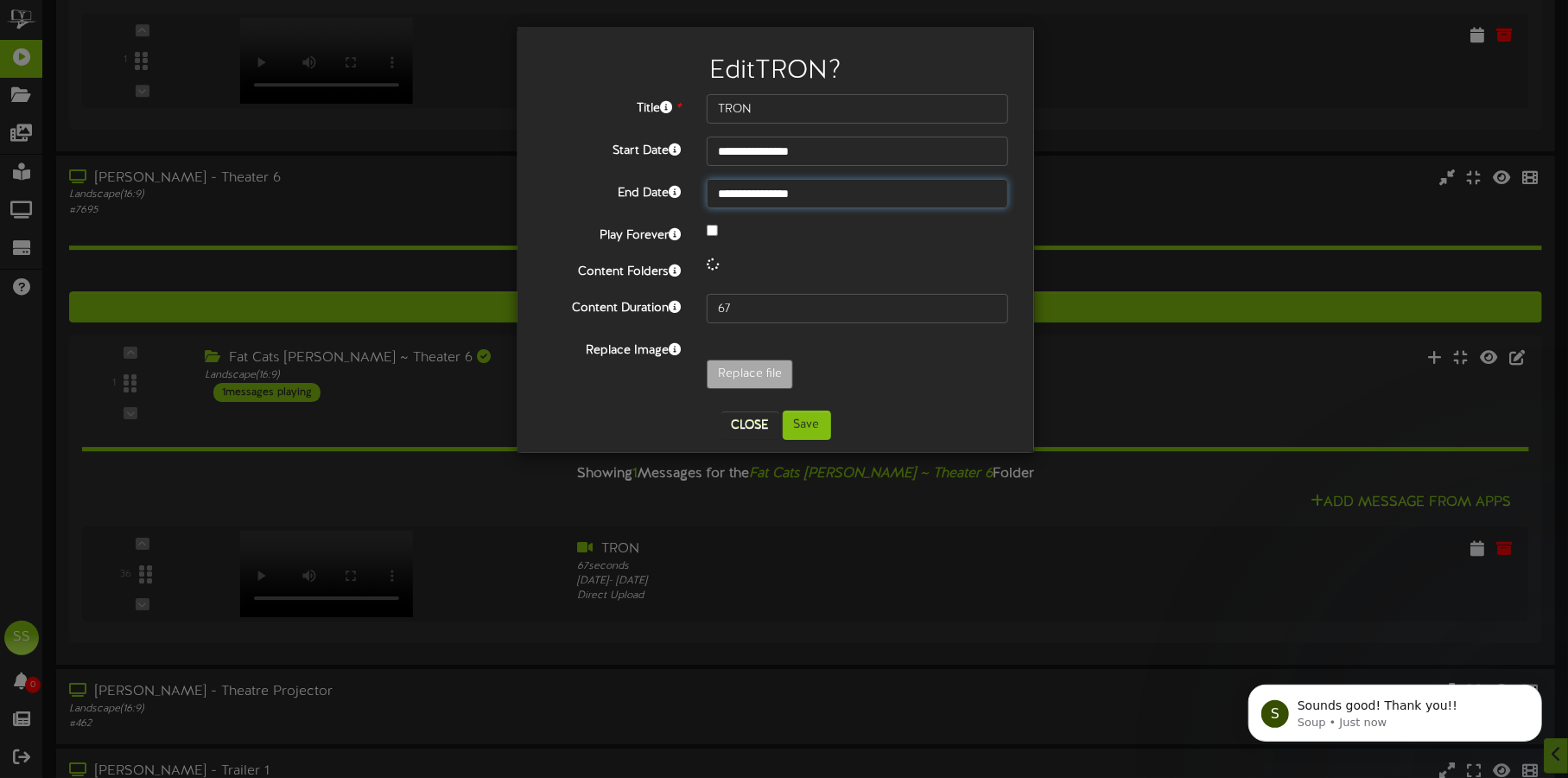
click at [774, 185] on input "**********" at bounding box center [857, 194] width 302 height 30
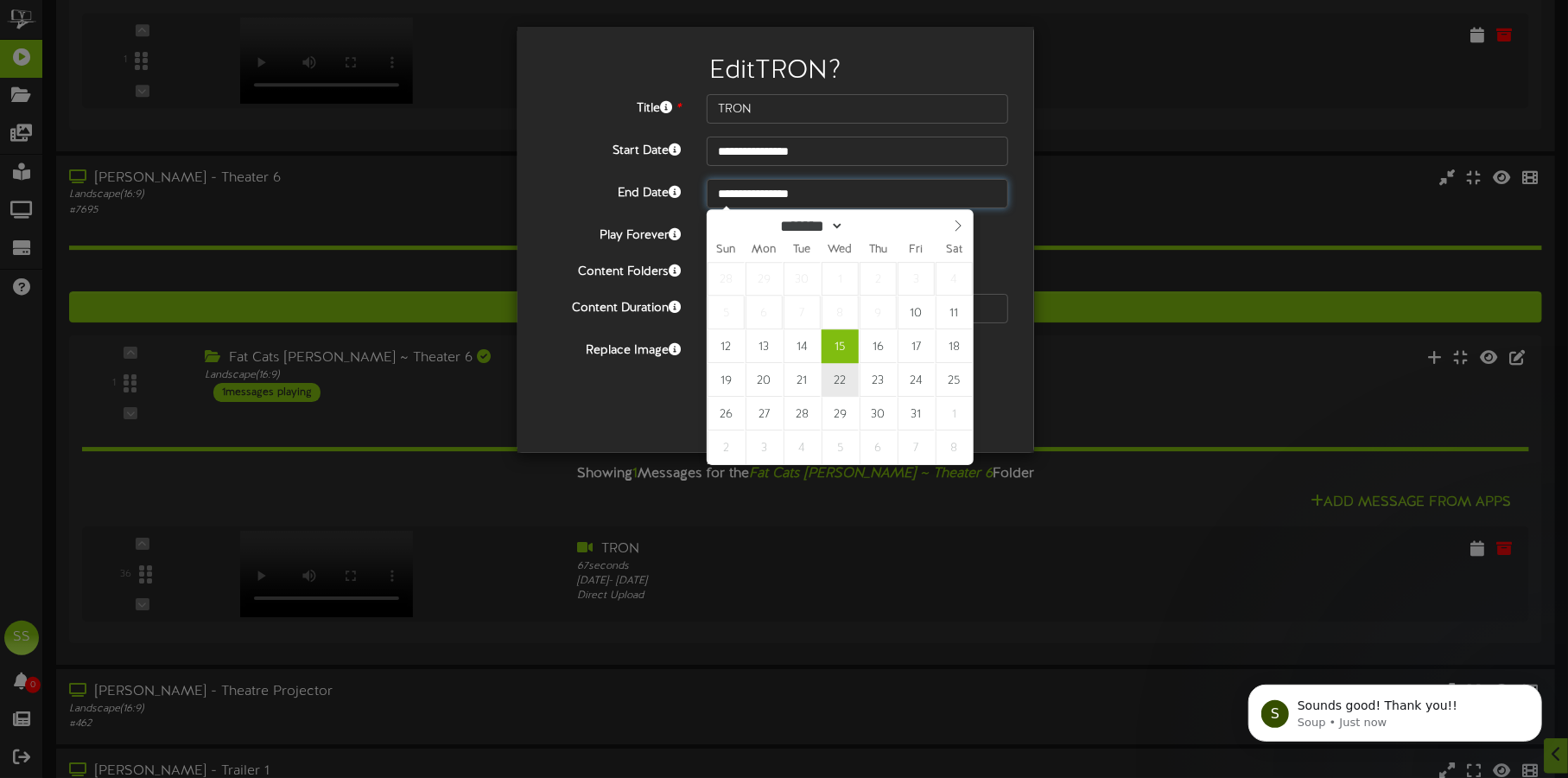
type input "**********"
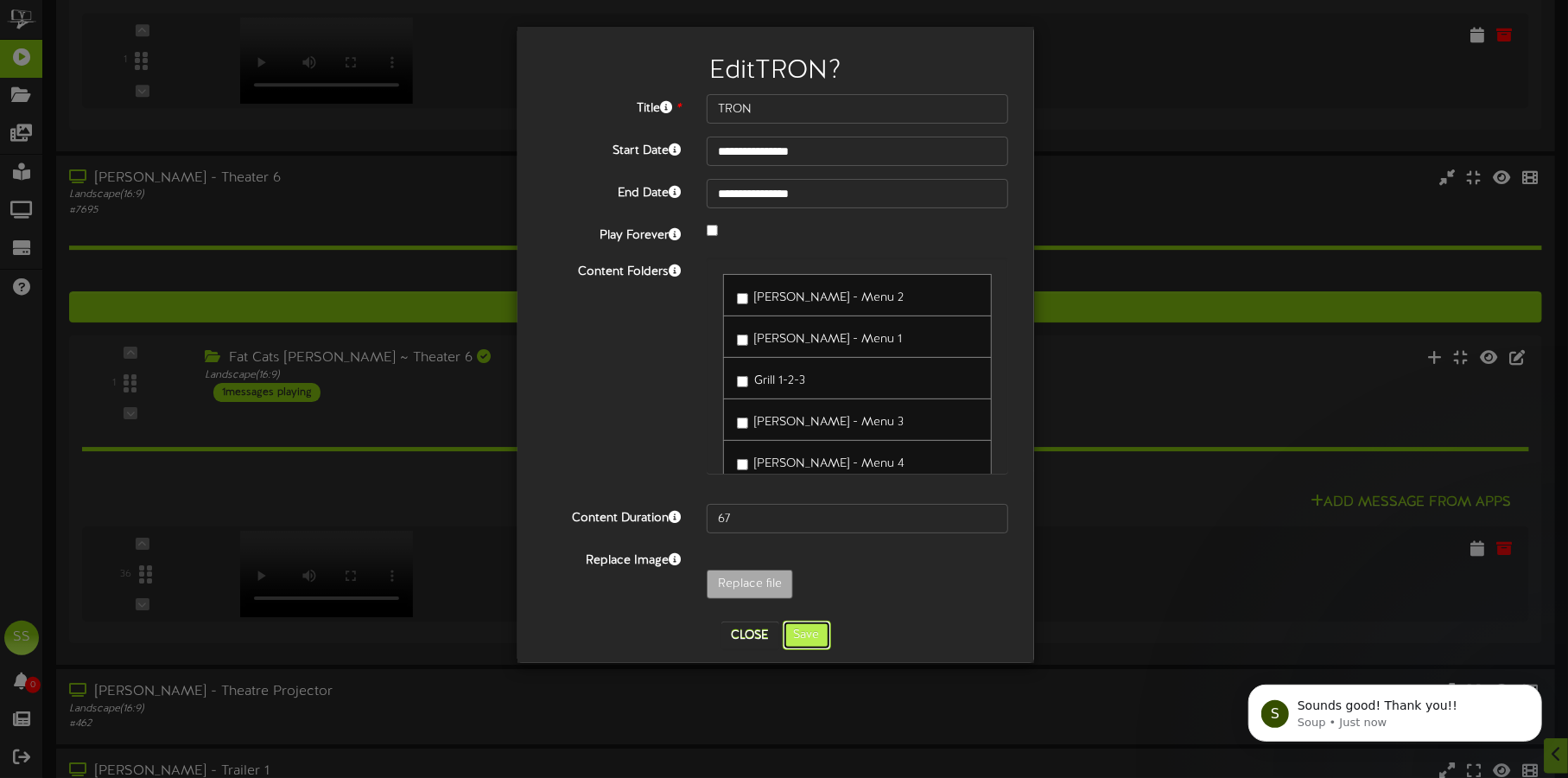
click at [813, 630] on button "Save" at bounding box center [806, 635] width 48 height 30
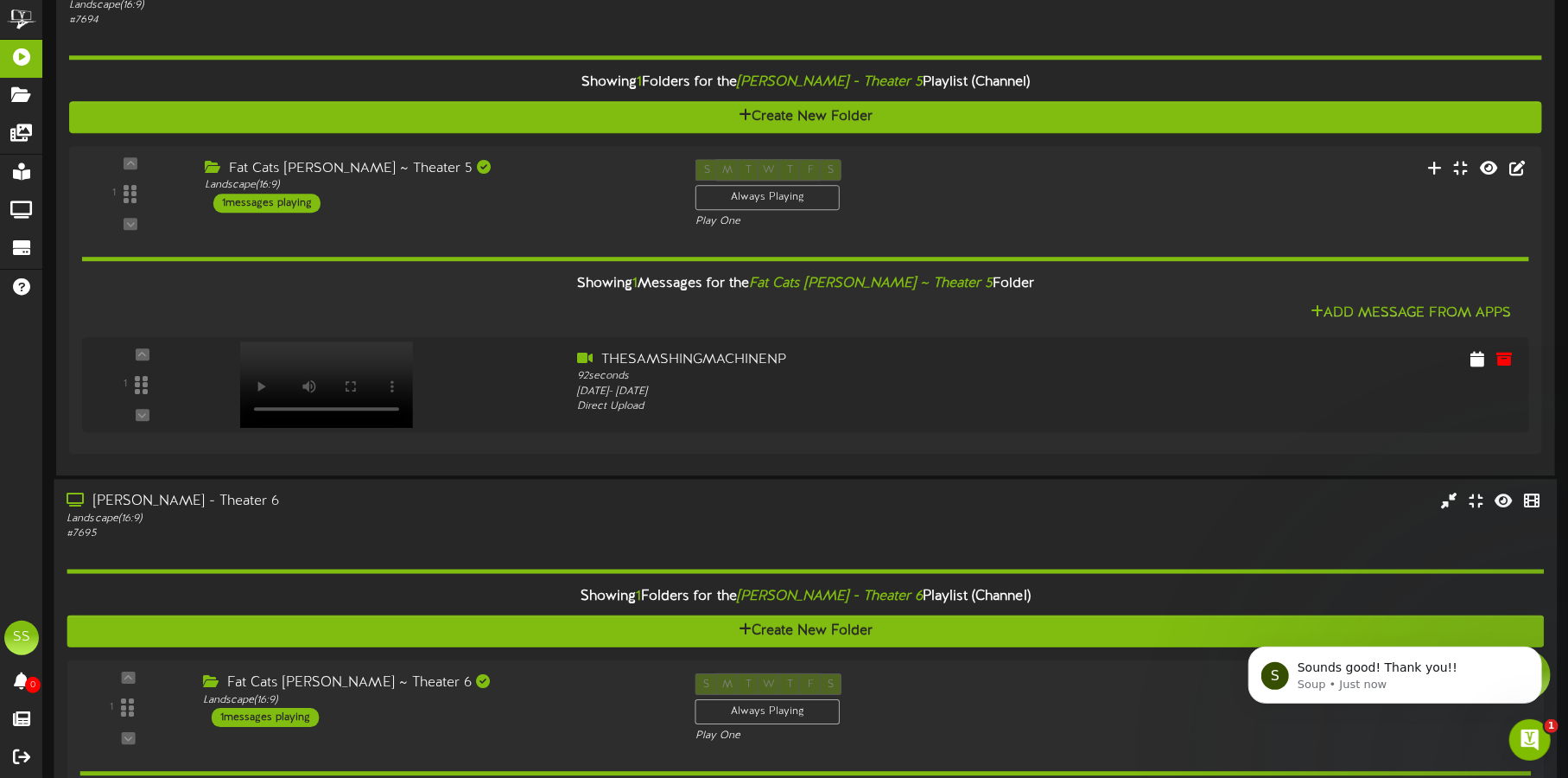
scroll to position [0, 0]
click at [440, 511] on div "Landscape ( 16:9 )" at bounding box center [366, 518] width 600 height 15
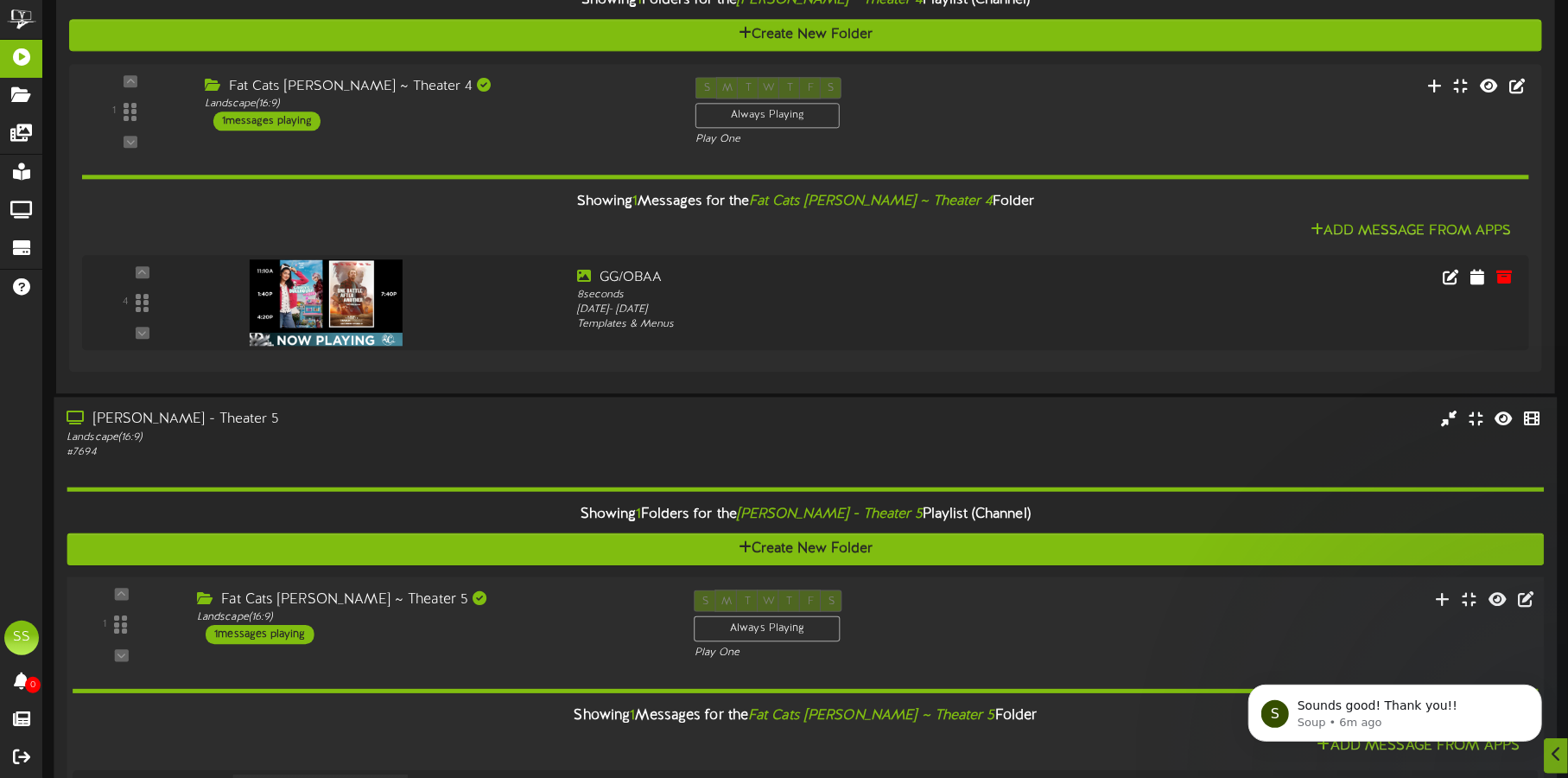
scroll to position [3081, 0]
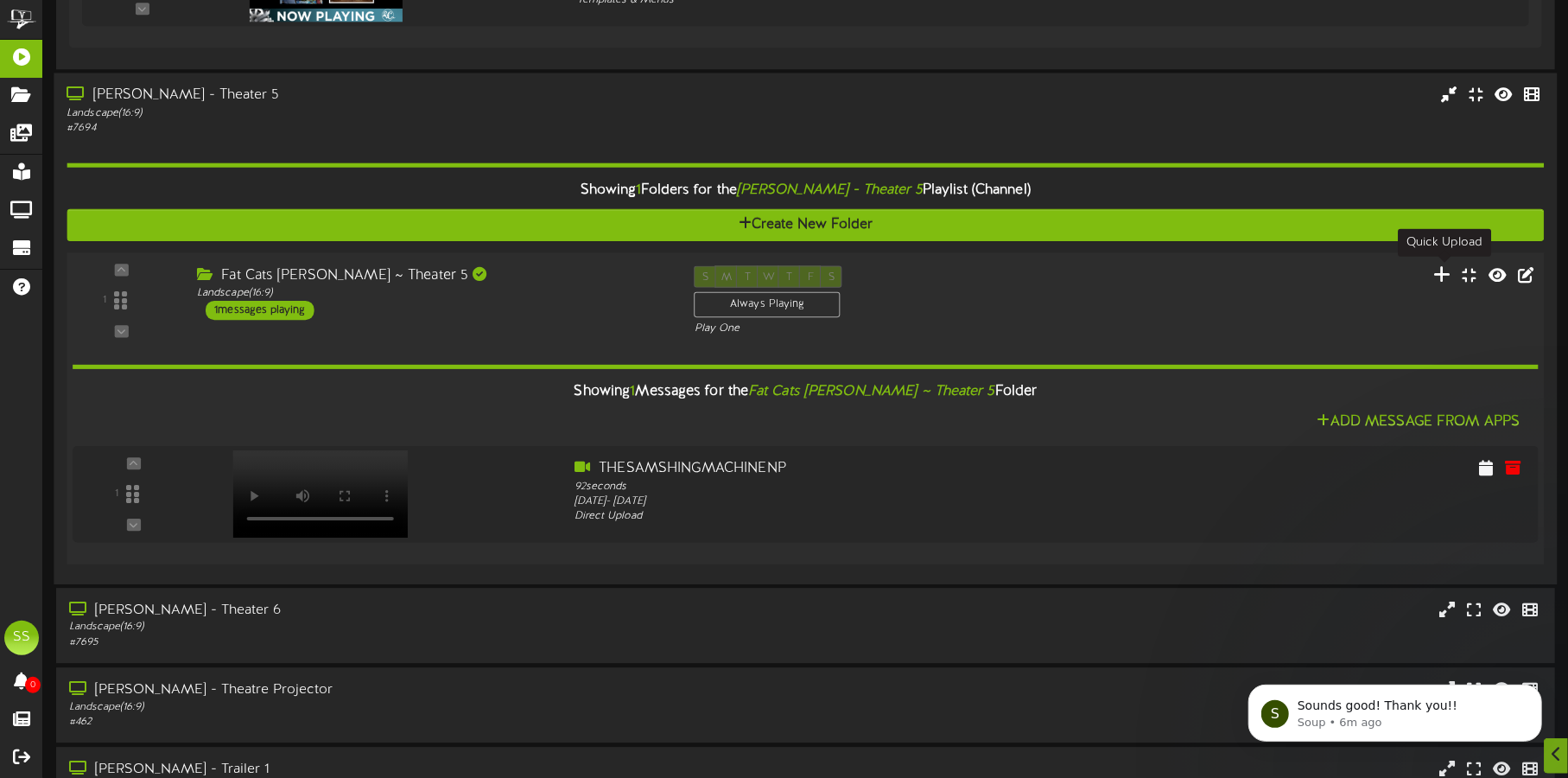
click at [1444, 269] on icon at bounding box center [1442, 273] width 18 height 19
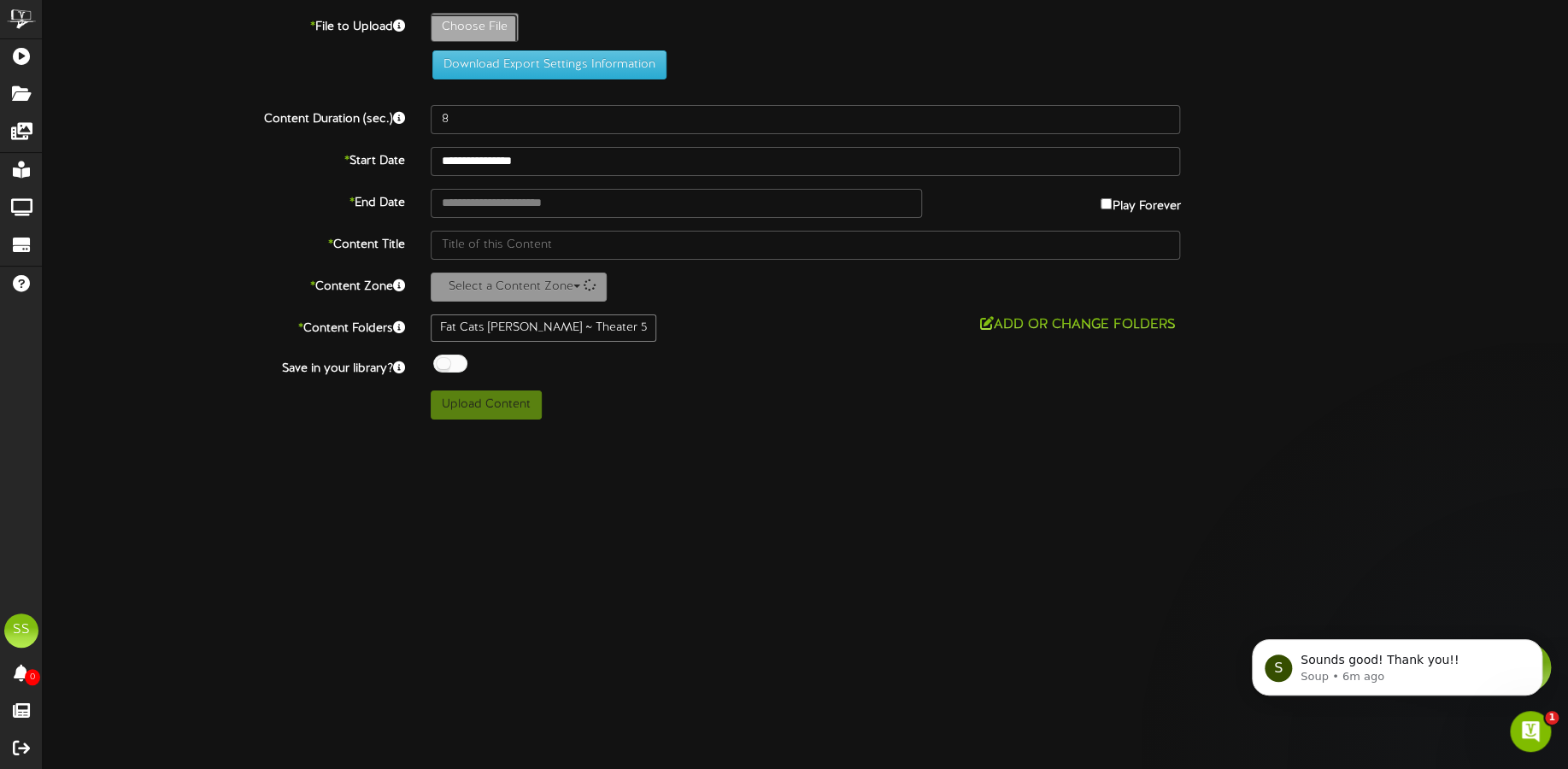
type input "**********"
type input "GOODFORTUNENP"
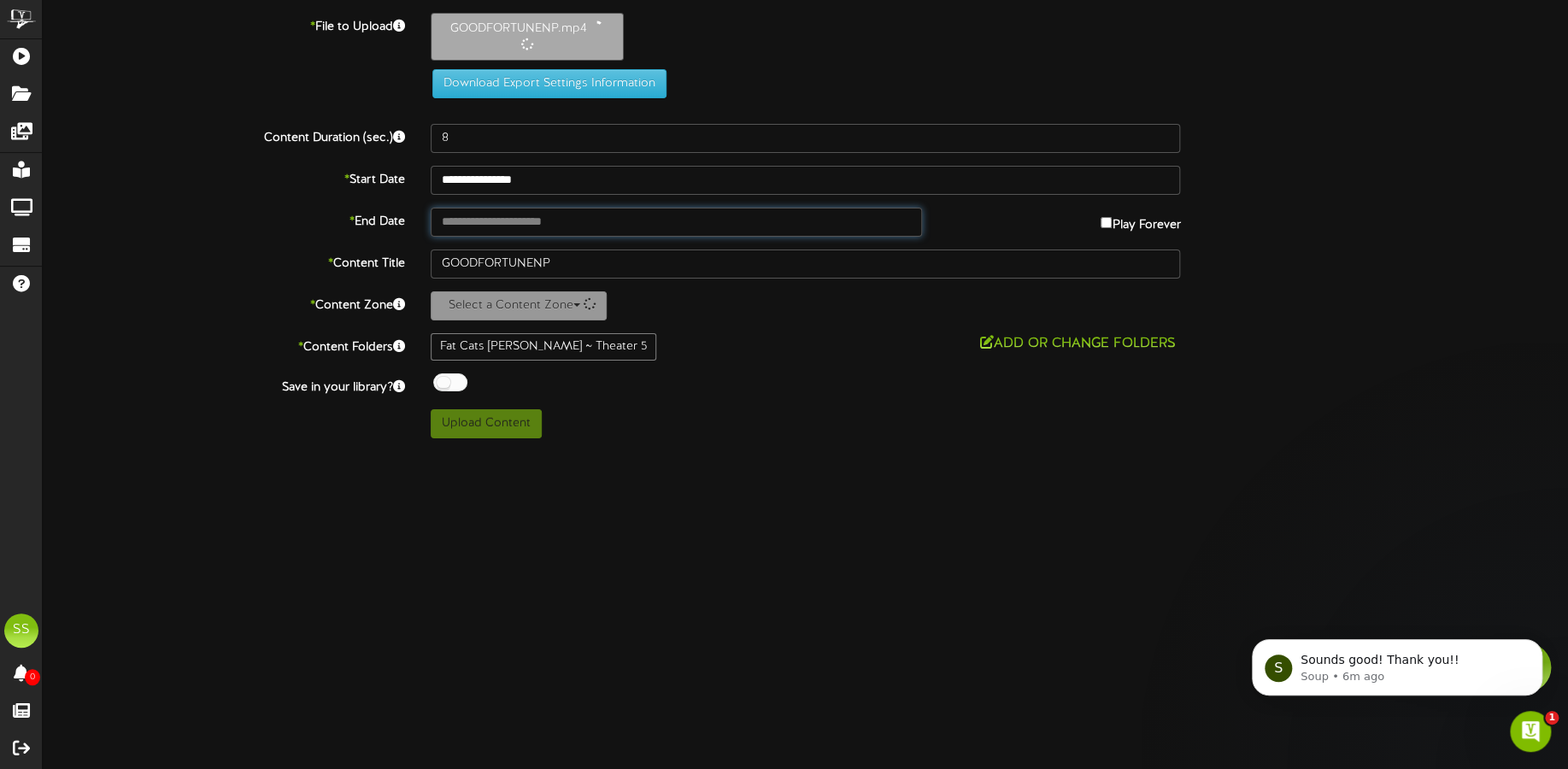
click at [507, 216] on input "text" at bounding box center [676, 222] width 492 height 29
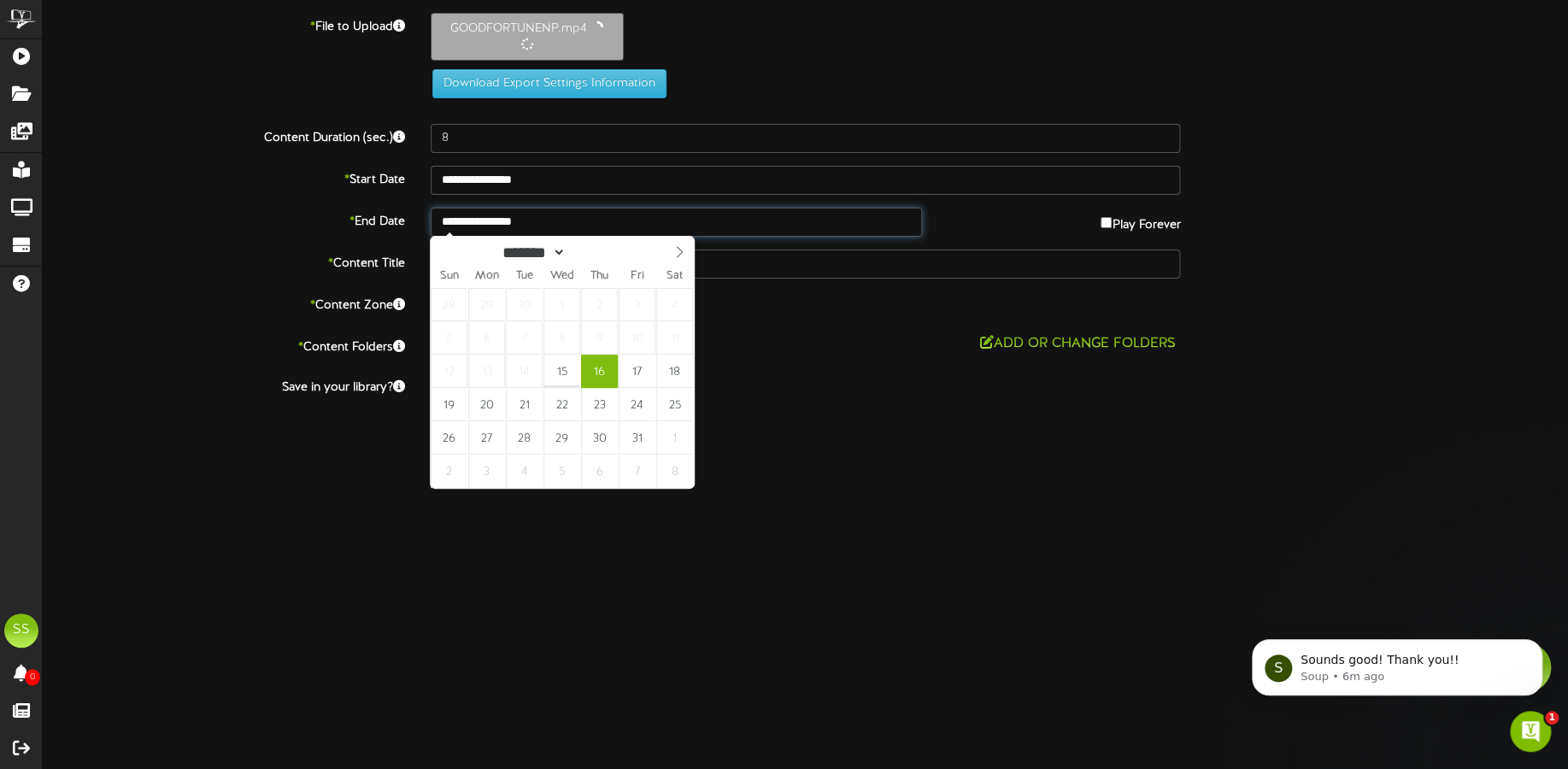
click at [535, 219] on input "**********" at bounding box center [676, 222] width 492 height 29
type input "**********"
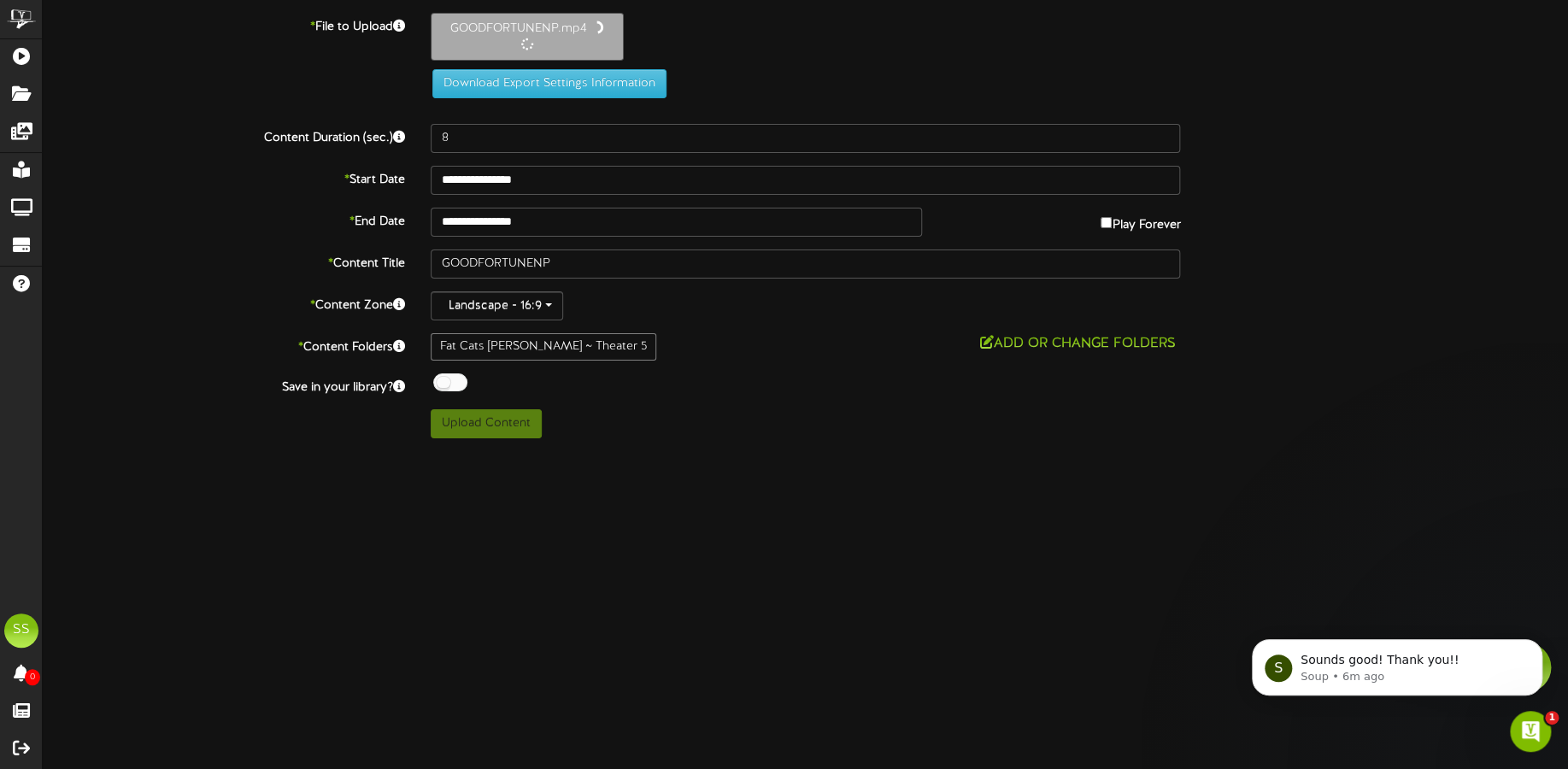
click at [443, 376] on div at bounding box center [450, 382] width 34 height 18
type input "169"
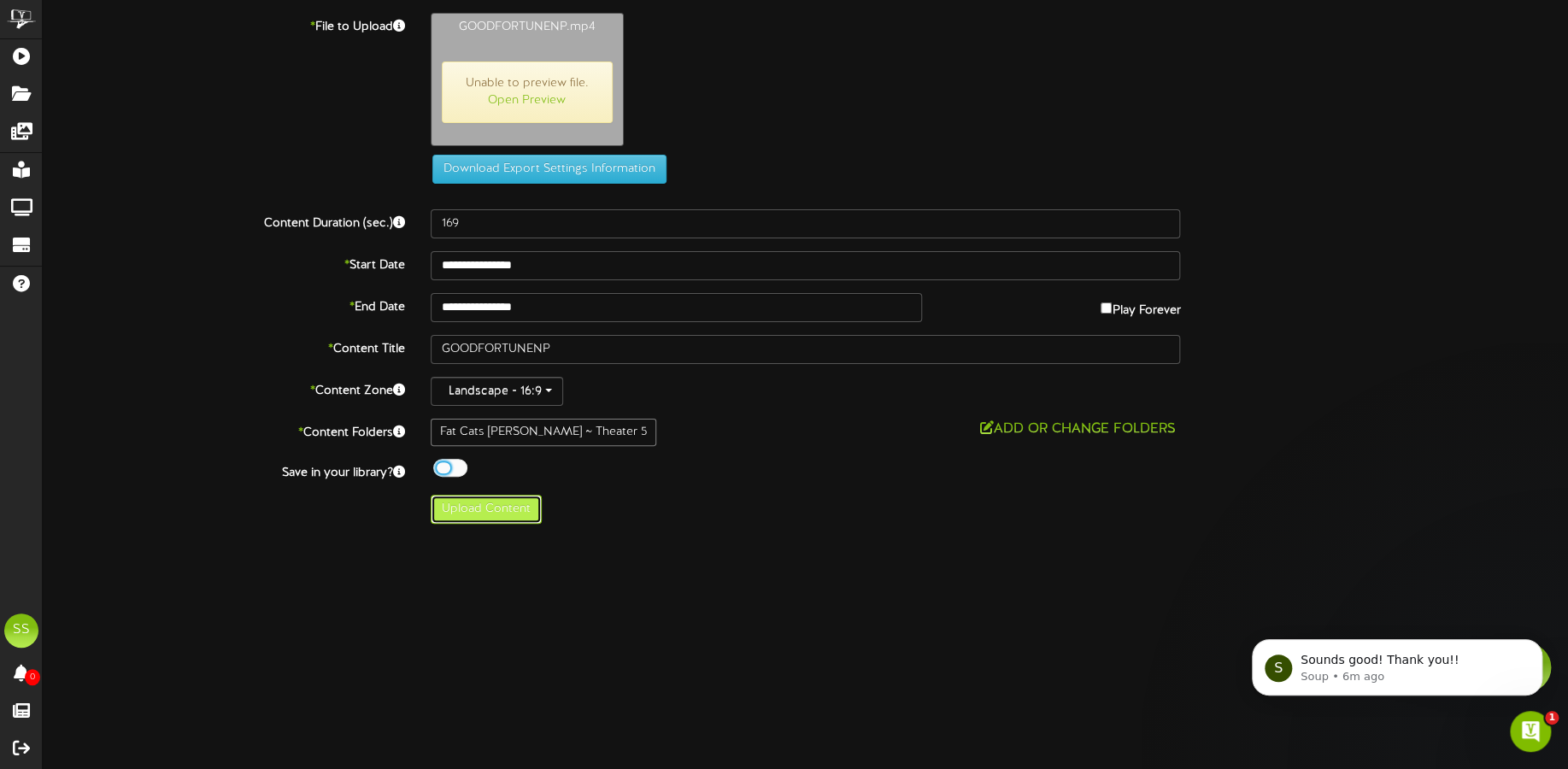
click at [517, 495] on button "Upload Content" at bounding box center [486, 510] width 111 height 29
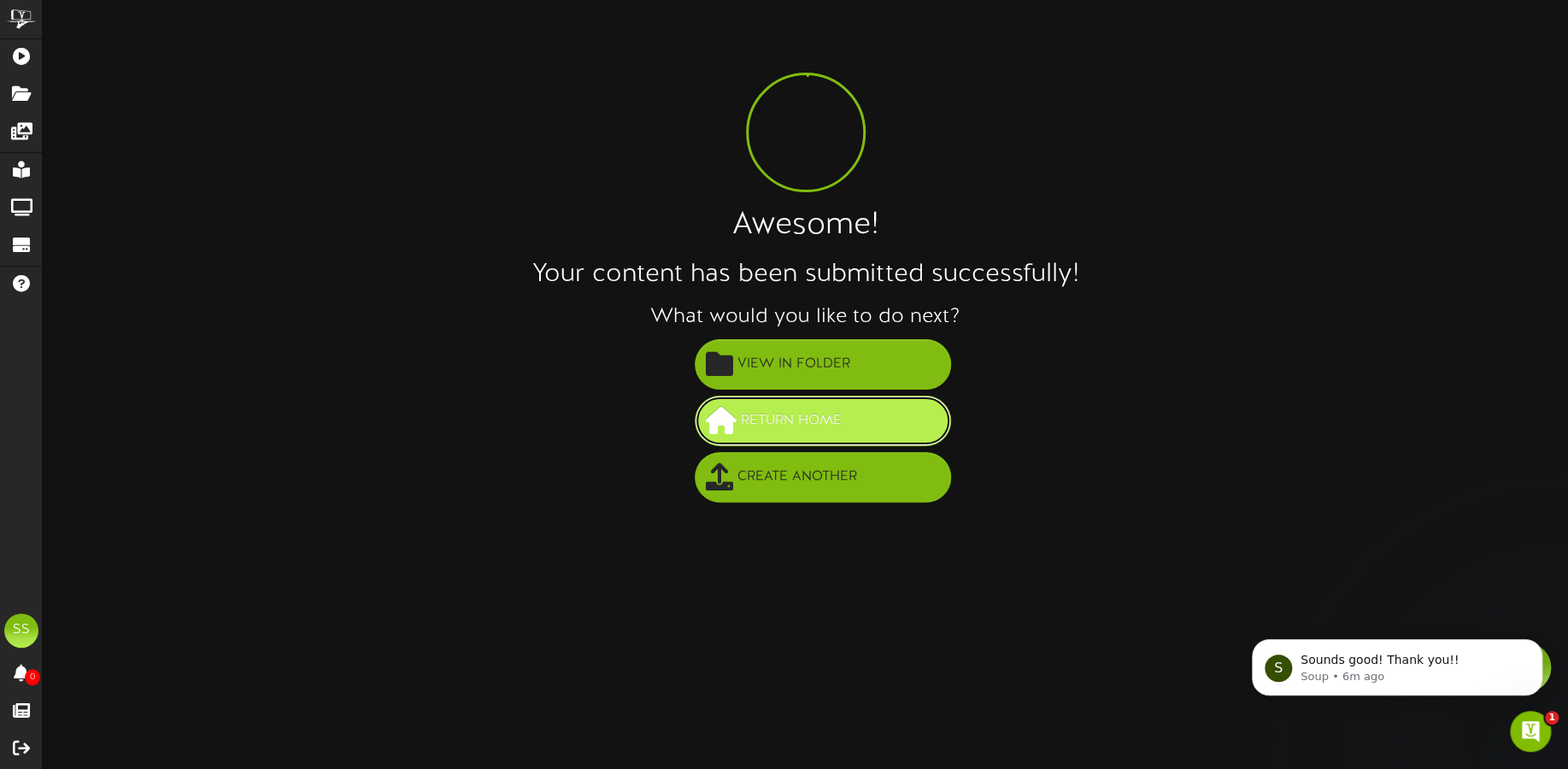
click at [809, 412] on span "Return Home" at bounding box center [791, 421] width 110 height 28
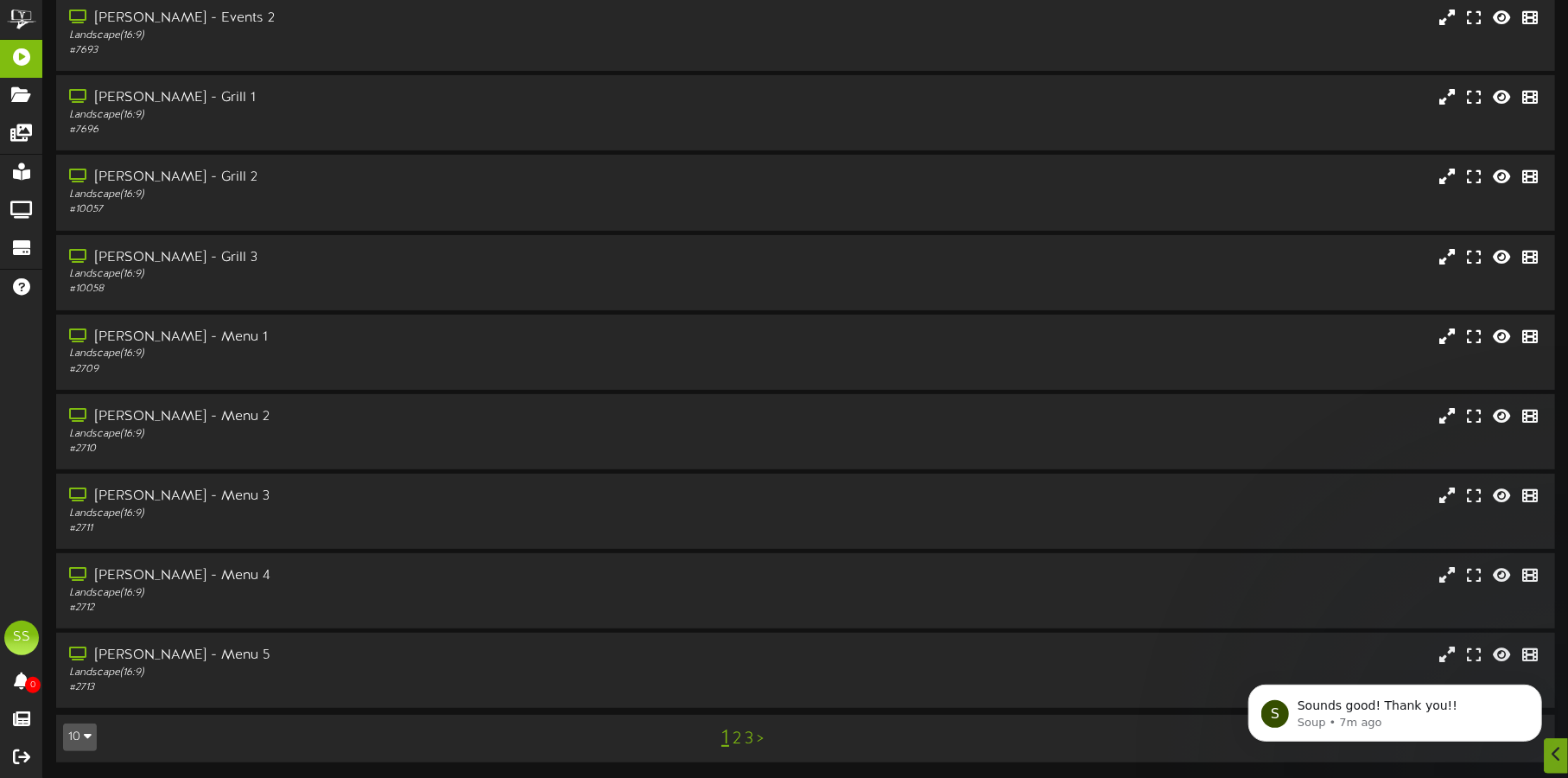
click at [72, 732] on button "10" at bounding box center [79, 737] width 34 height 28
click at [85, 695] on div "100" at bounding box center [80, 703] width 33 height 26
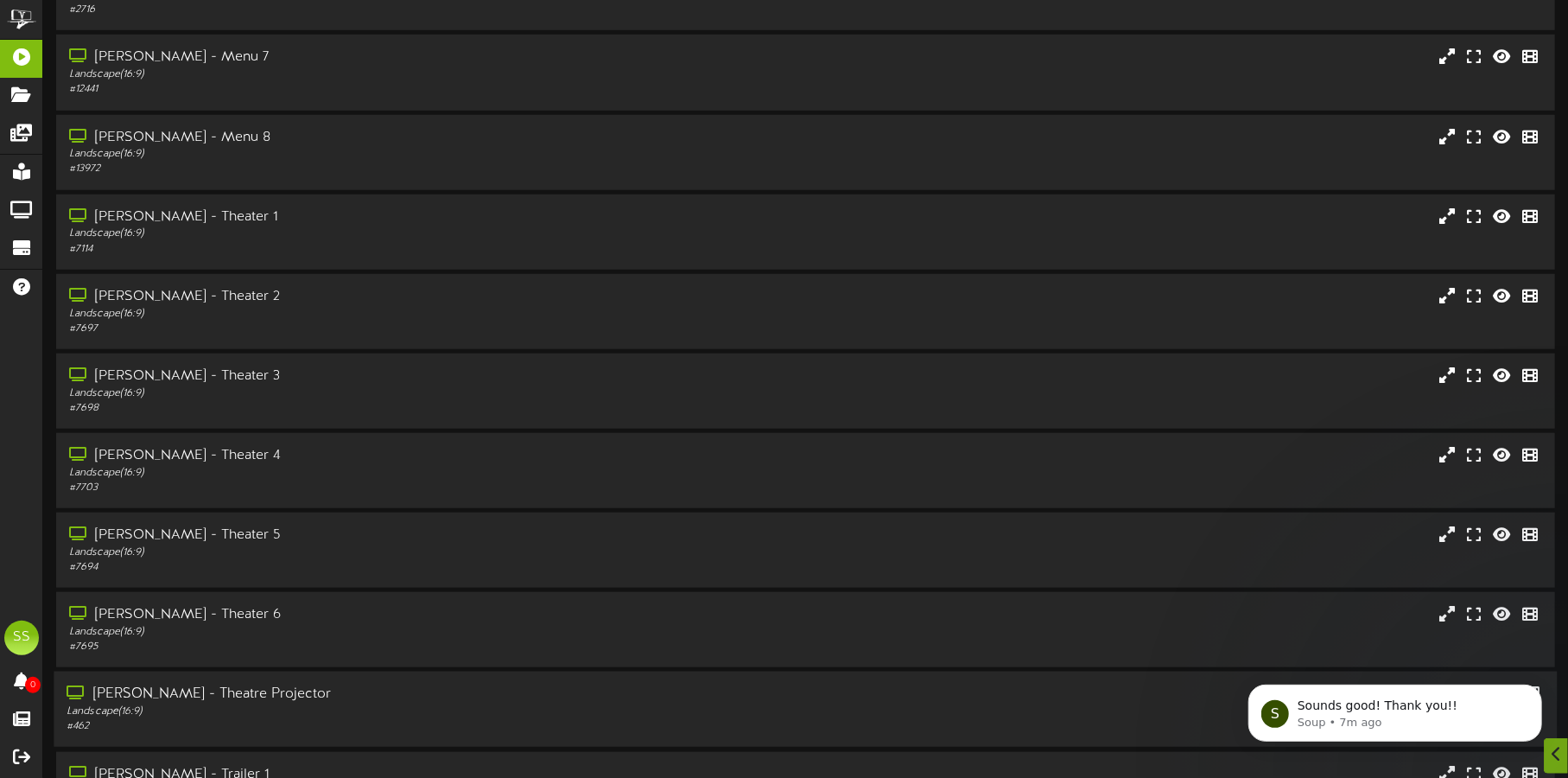
scroll to position [1079, 0]
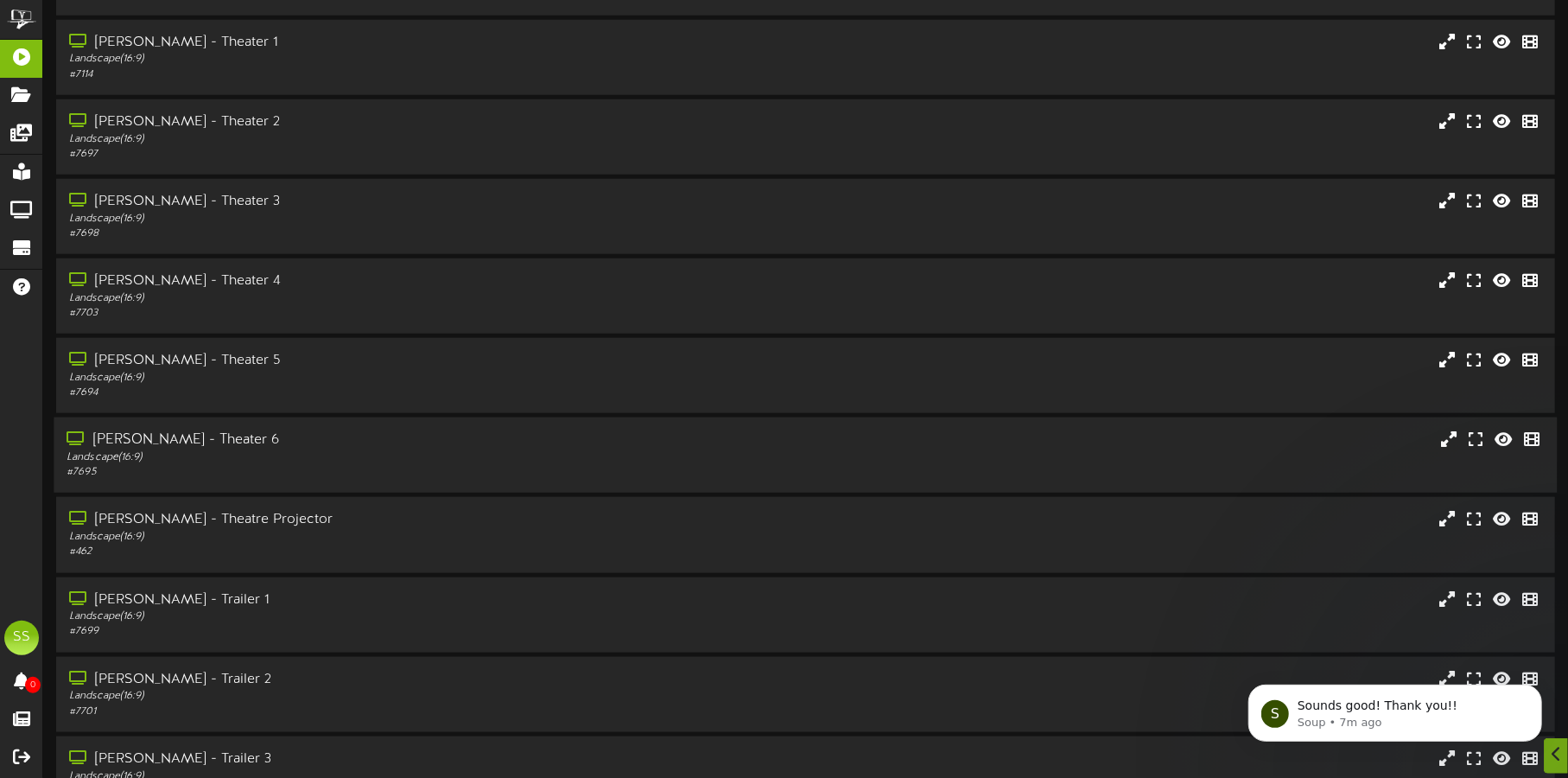
click at [339, 438] on div "Gilbert - Theater 6" at bounding box center [366, 440] width 600 height 20
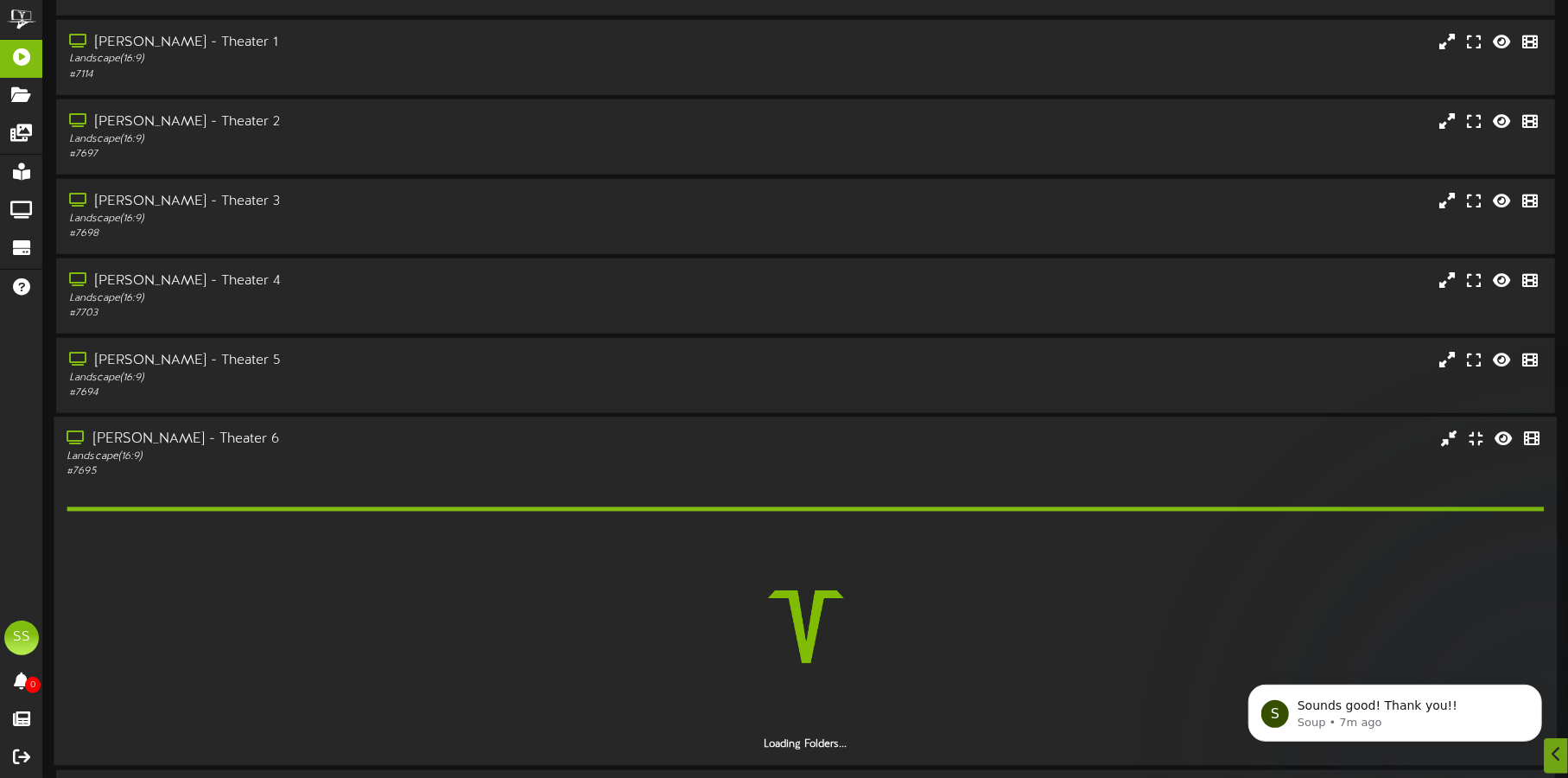
scroll to position [1187, 0]
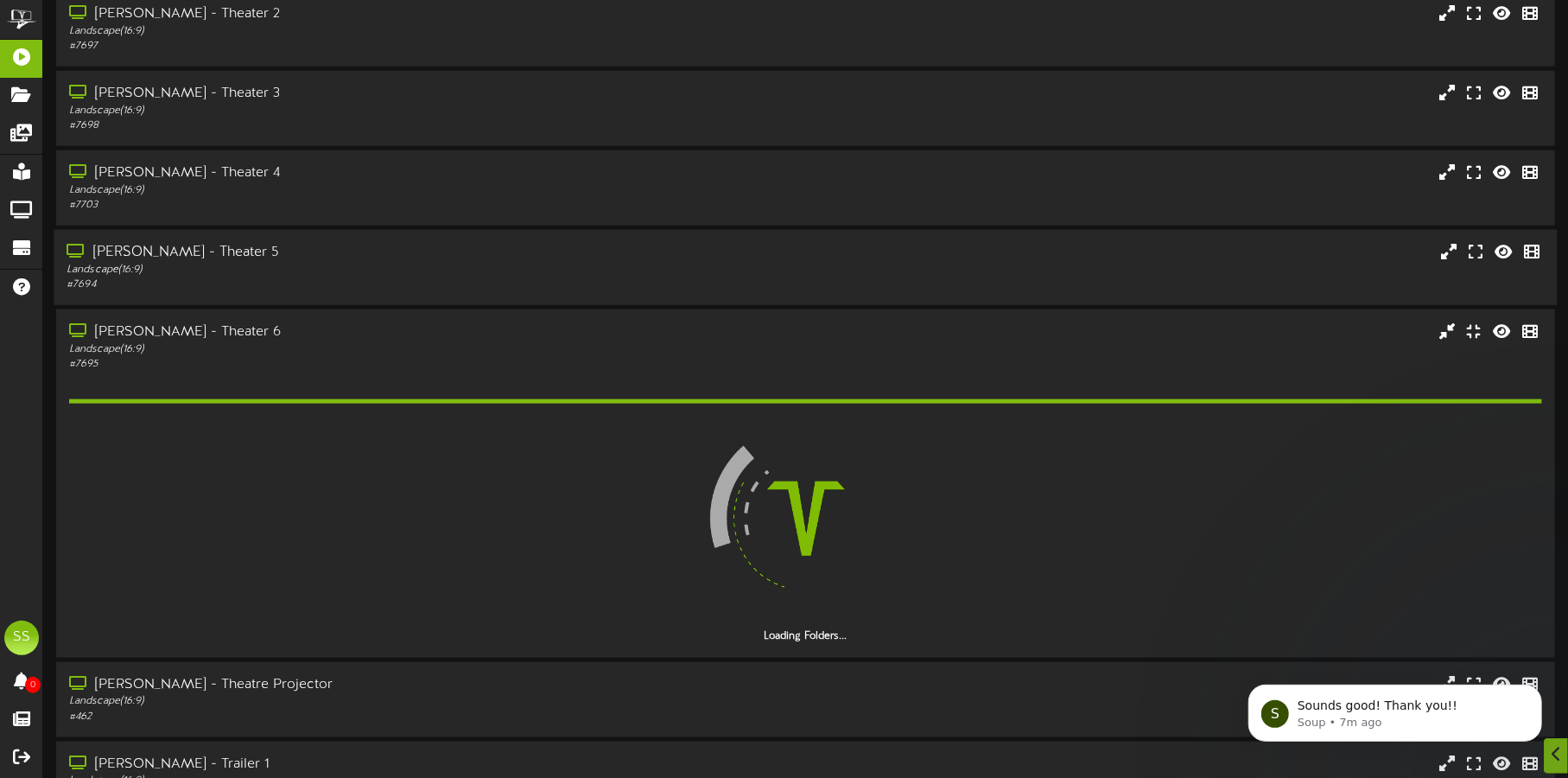
click at [340, 264] on div "Landscape ( 16:9 )" at bounding box center [366, 270] width 600 height 15
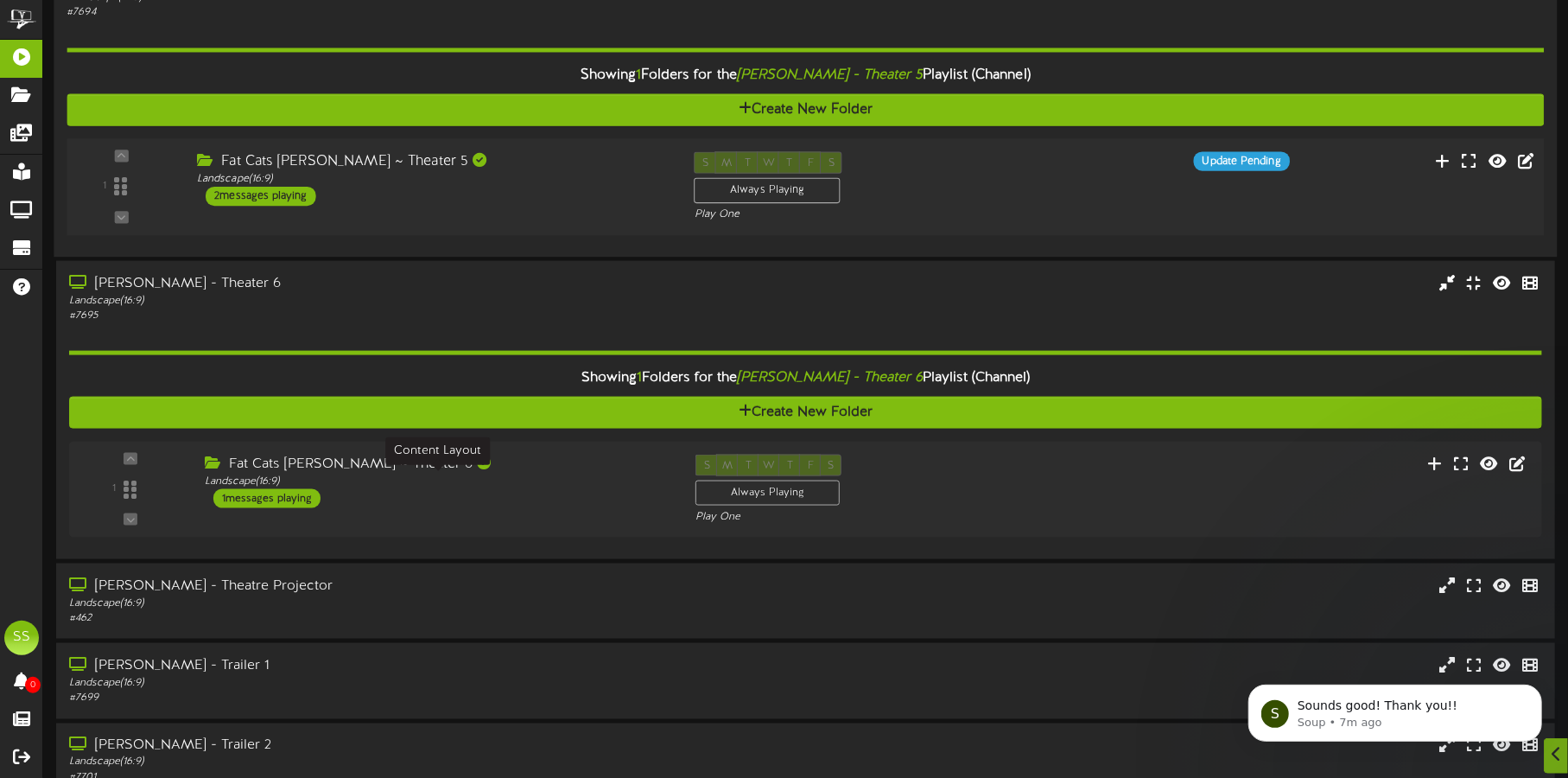
scroll to position [1512, 0]
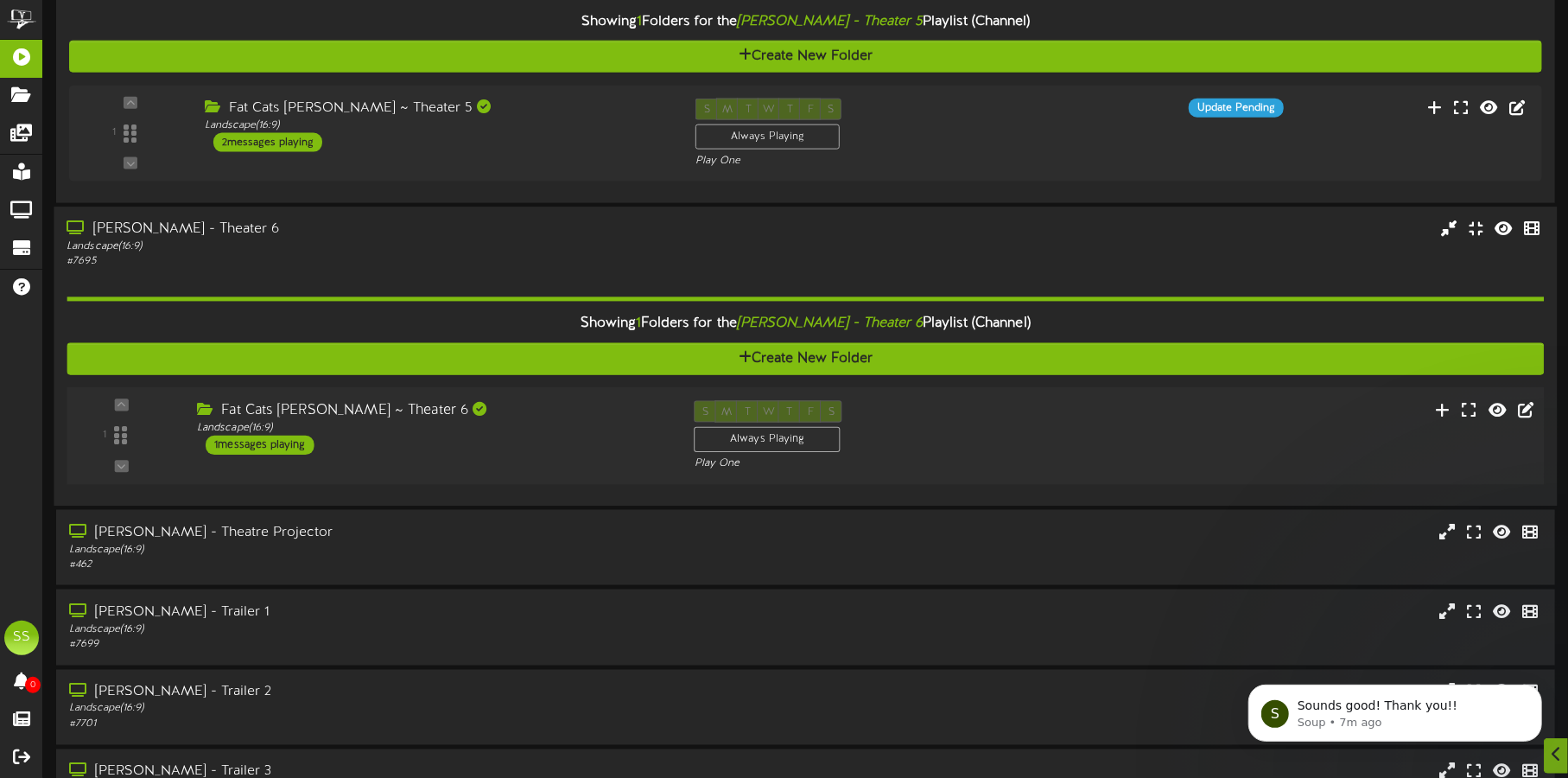
click at [551, 458] on div "1 ( 16:9" at bounding box center [805, 436] width 1492 height 71
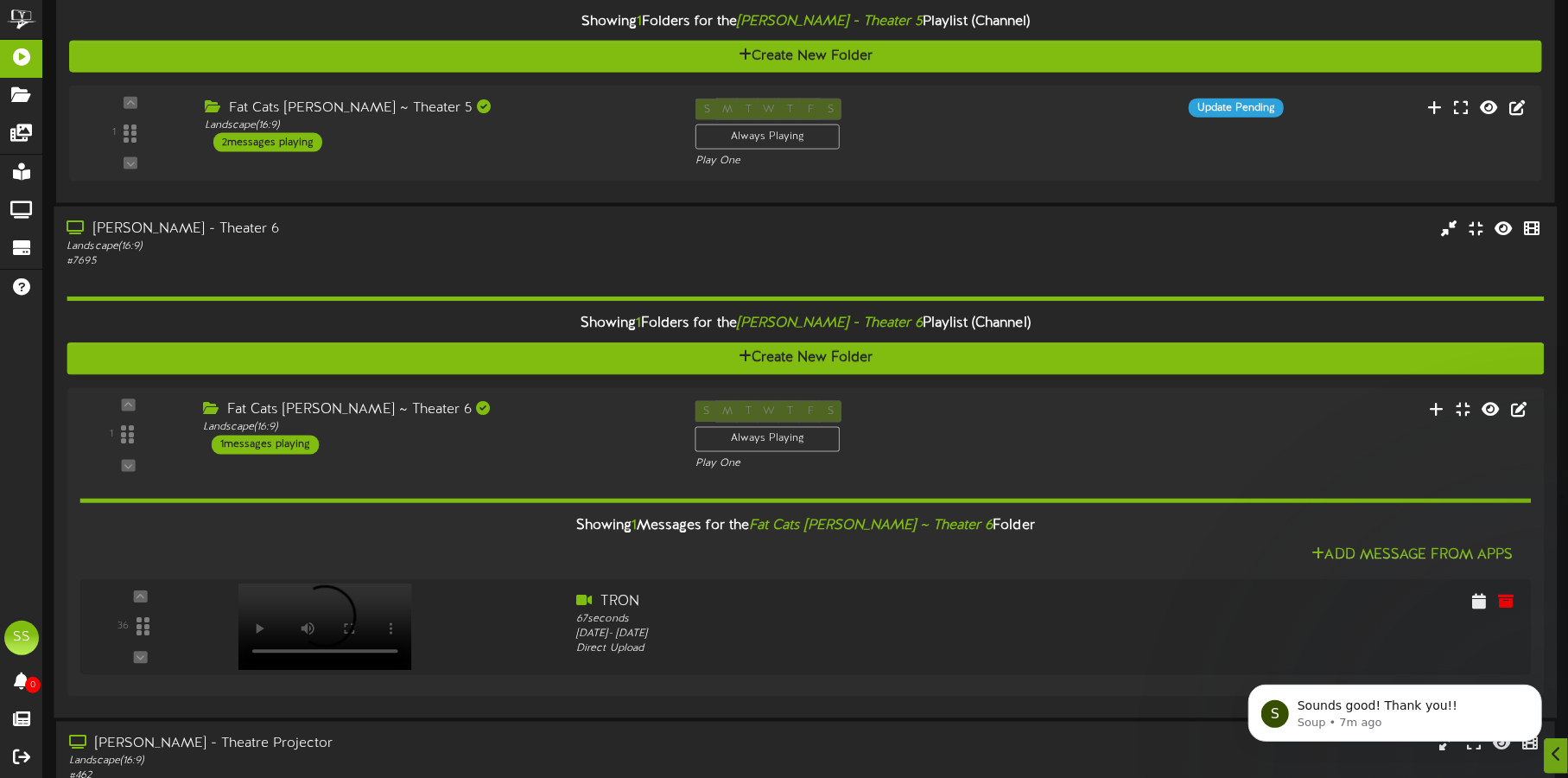
click at [515, 240] on div "Landscape ( 16:9 )" at bounding box center [366, 246] width 600 height 15
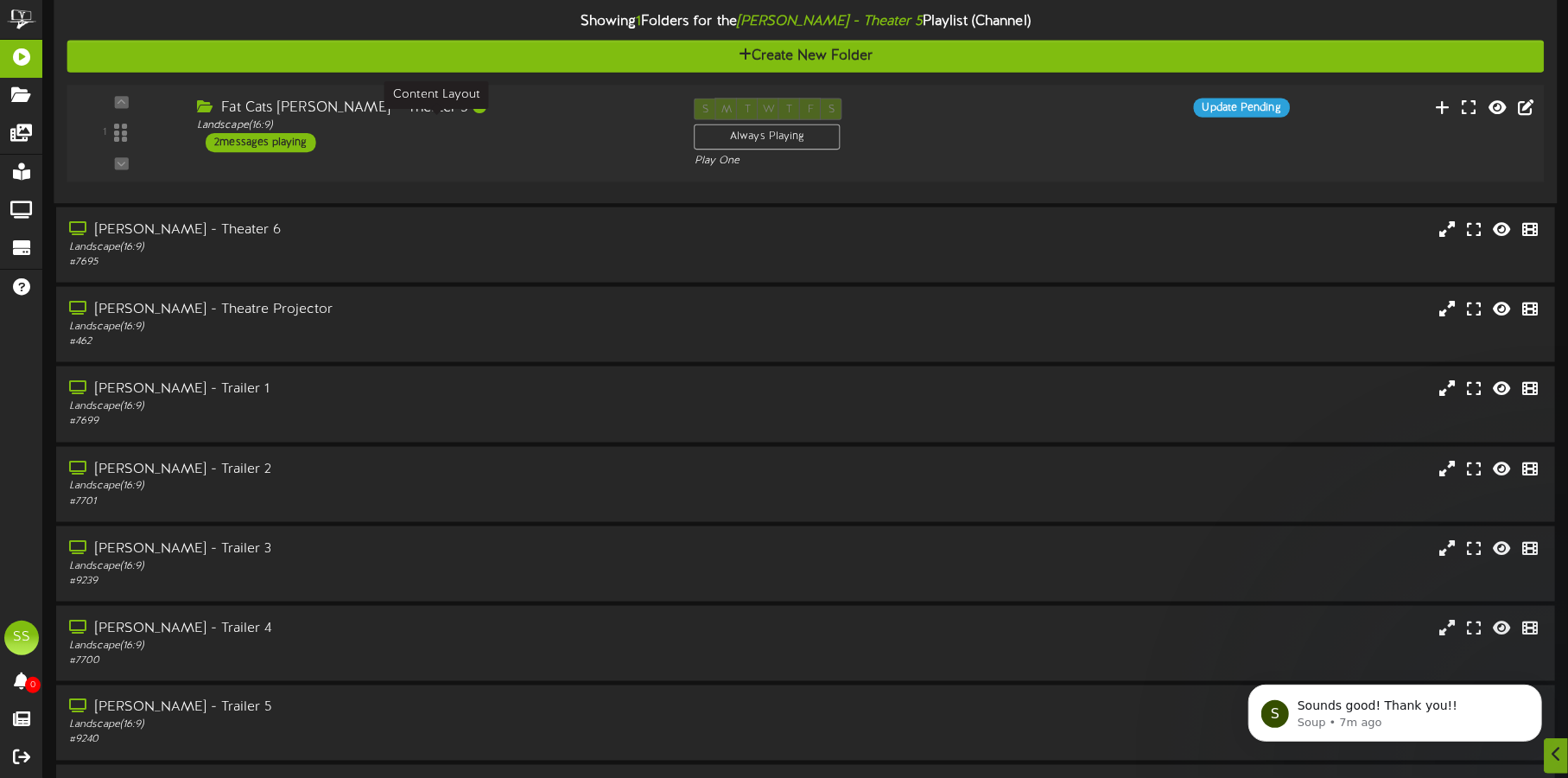
click at [526, 129] on div "Landscape ( 16:9 )" at bounding box center [433, 126] width 471 height 15
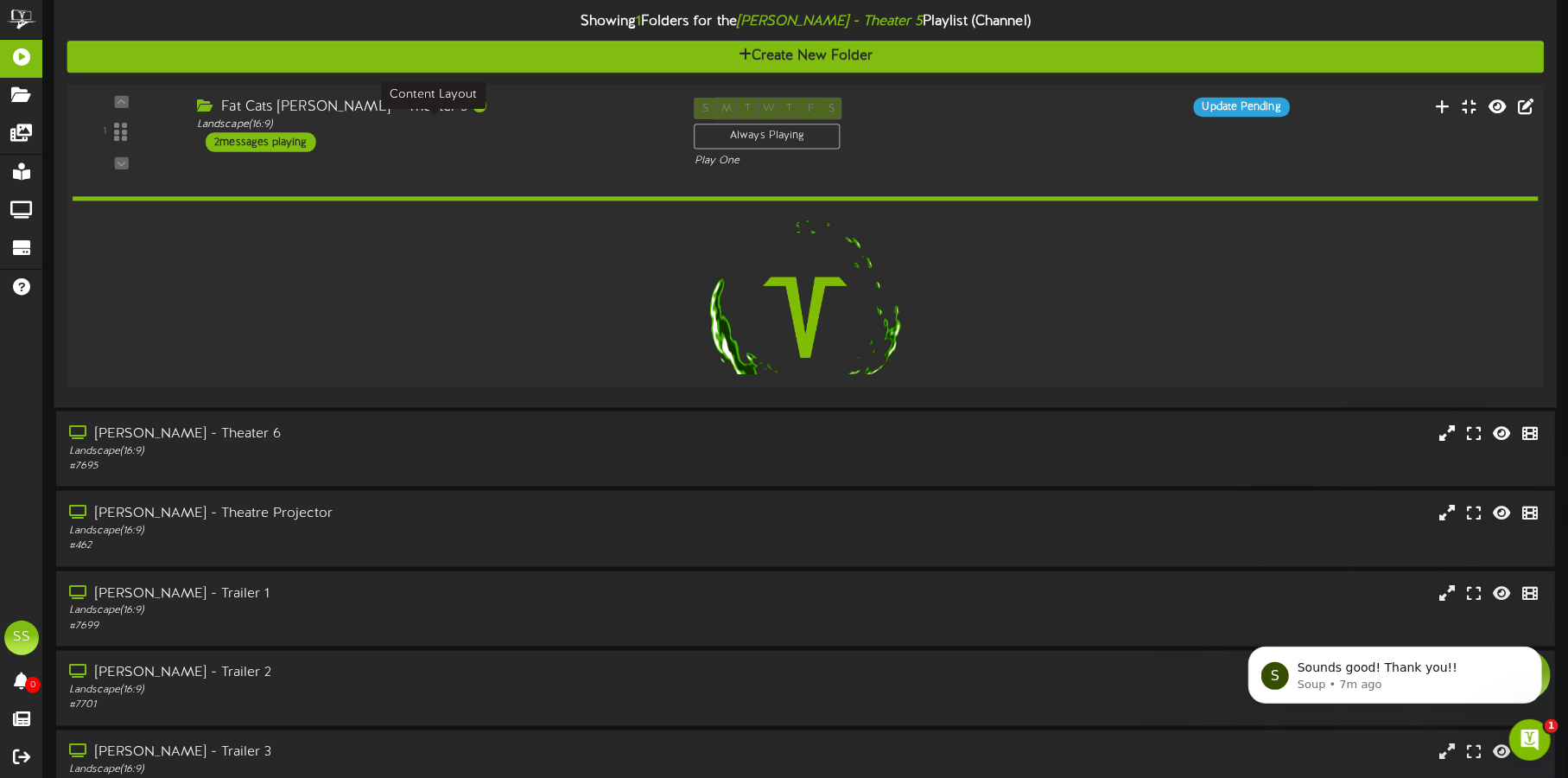
scroll to position [0, 0]
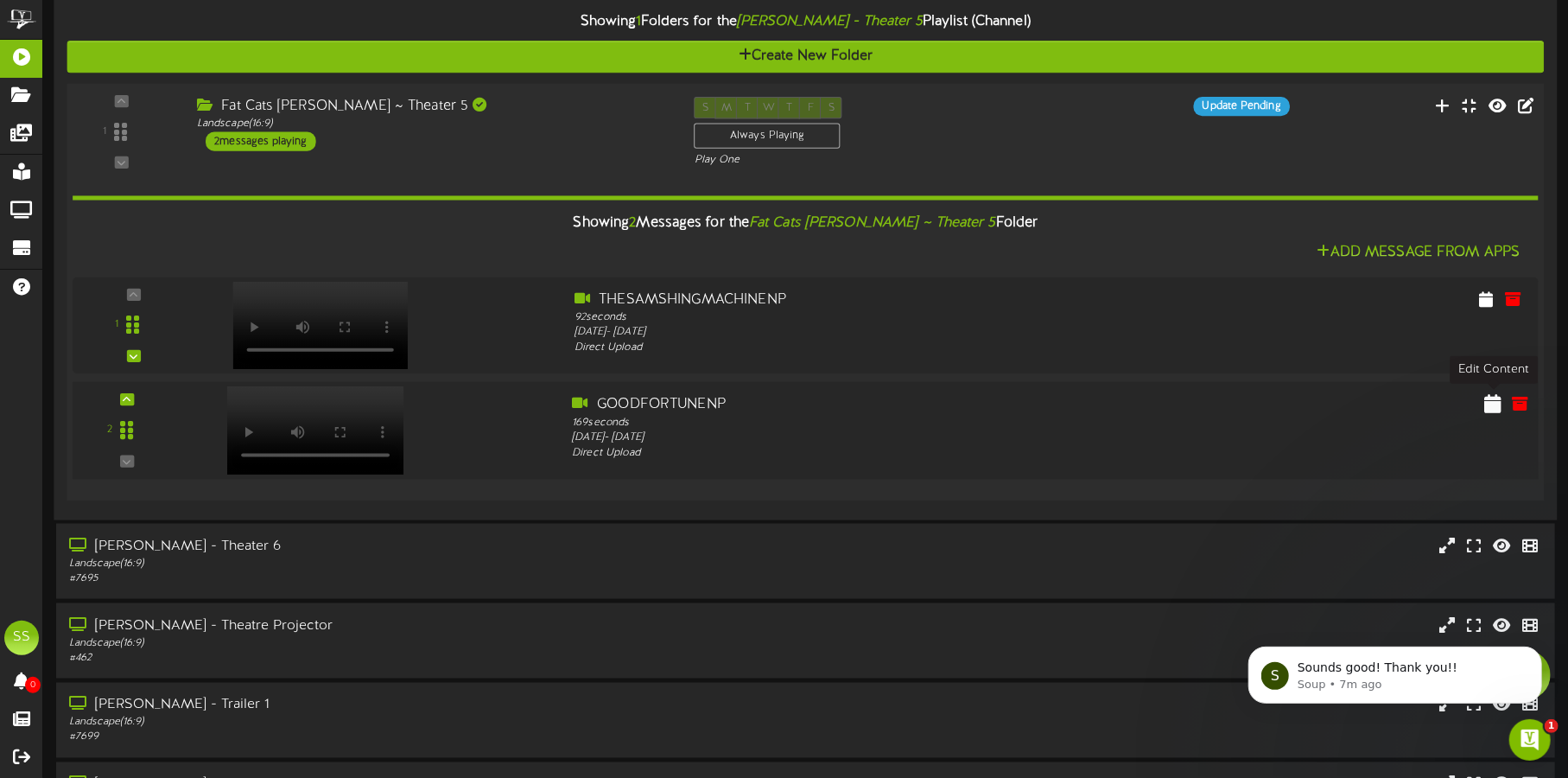
click at [1490, 406] on icon at bounding box center [1493, 404] width 17 height 19
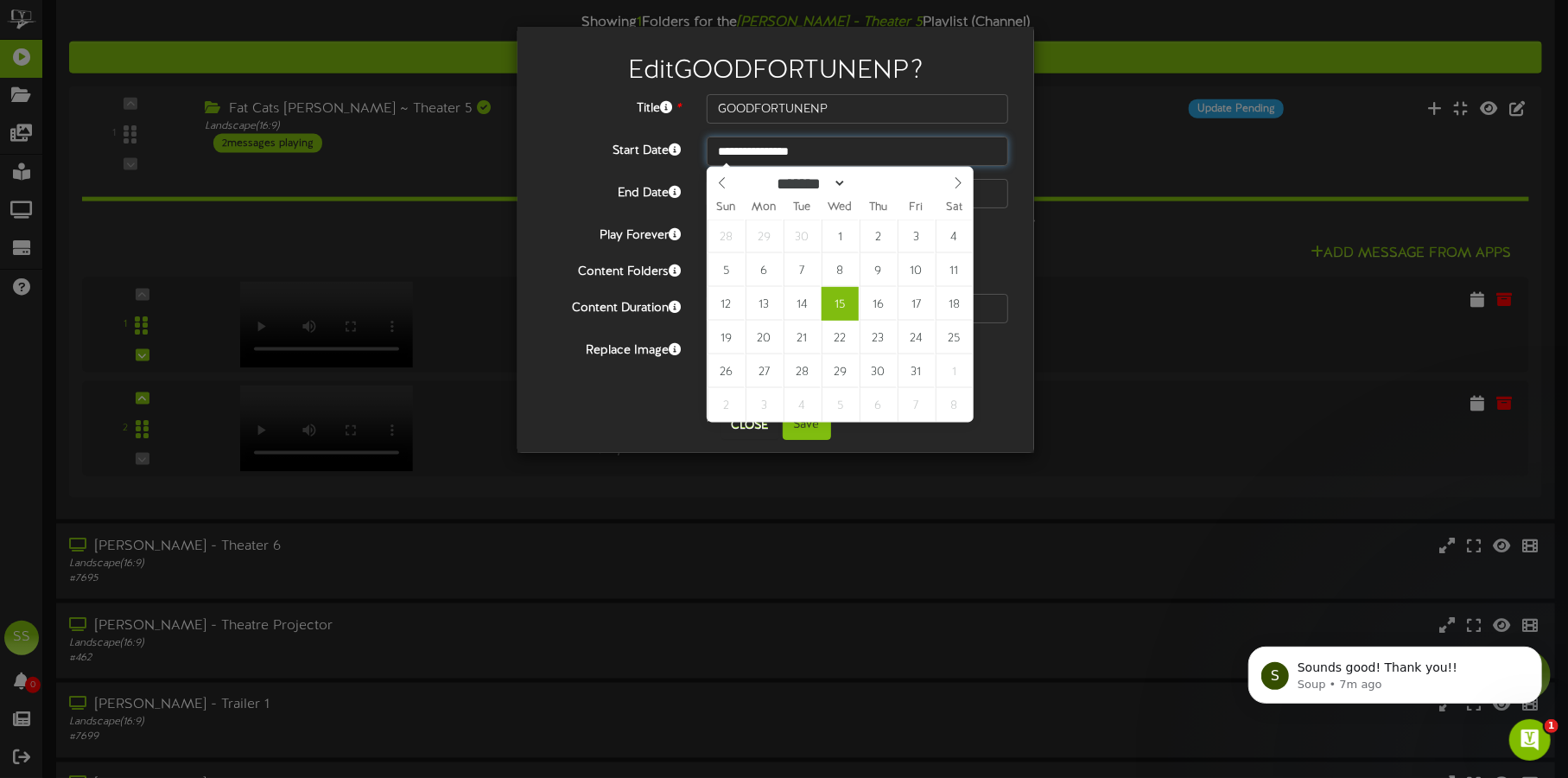
click at [790, 151] on input "**********" at bounding box center [857, 152] width 302 height 30
type input "**********"
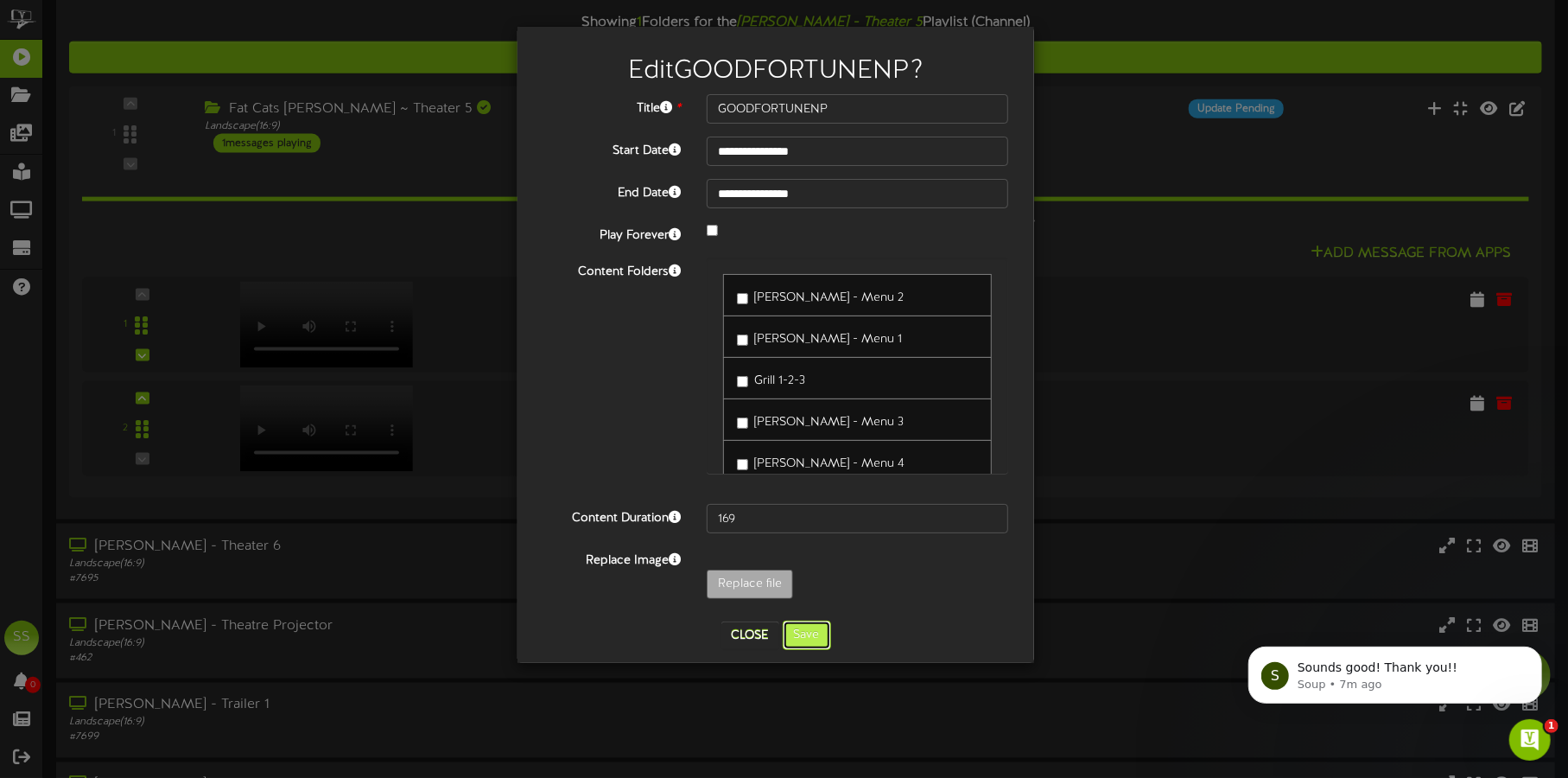
click at [811, 643] on button "Save" at bounding box center [806, 635] width 48 height 30
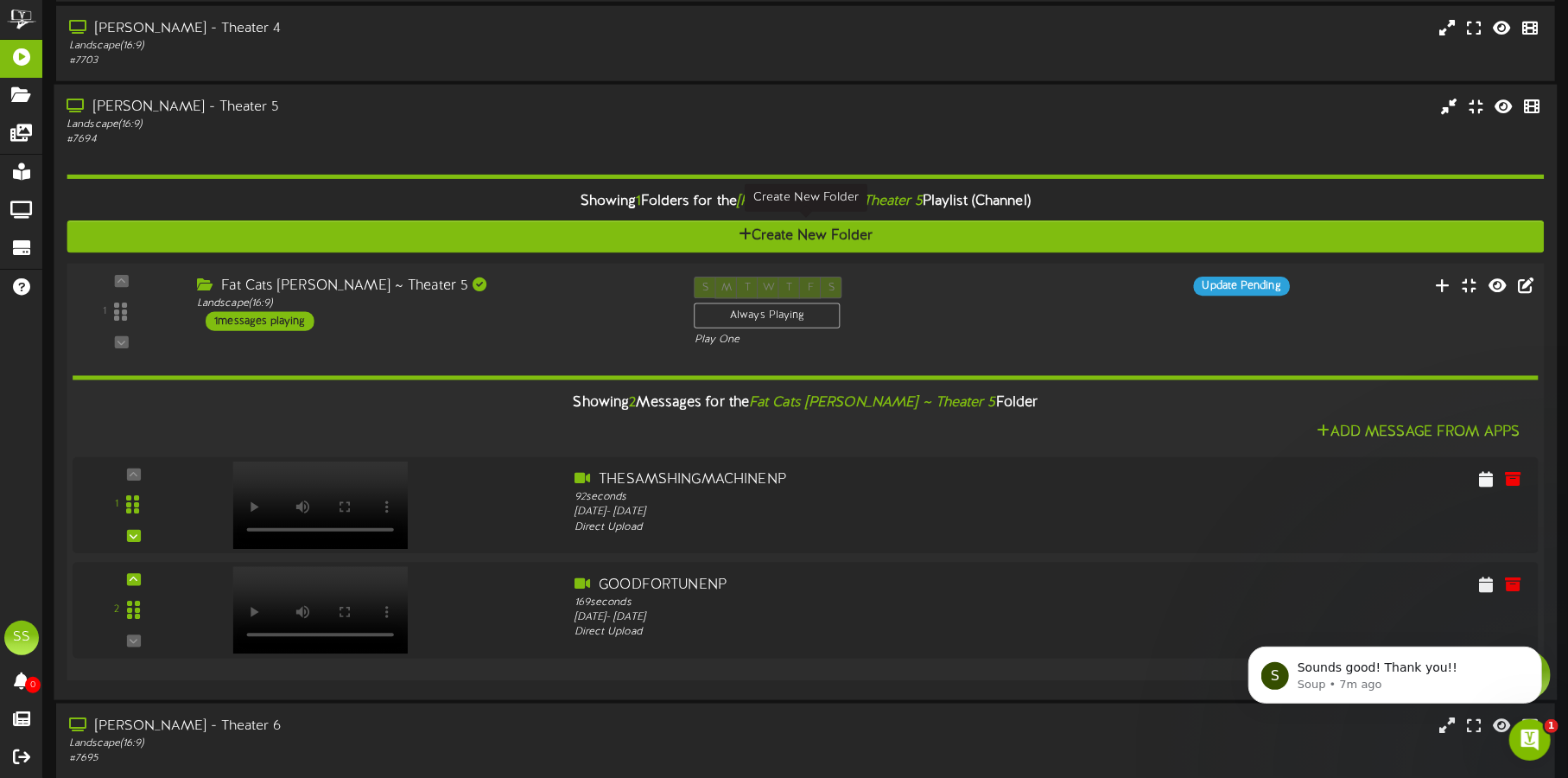
scroll to position [1295, 0]
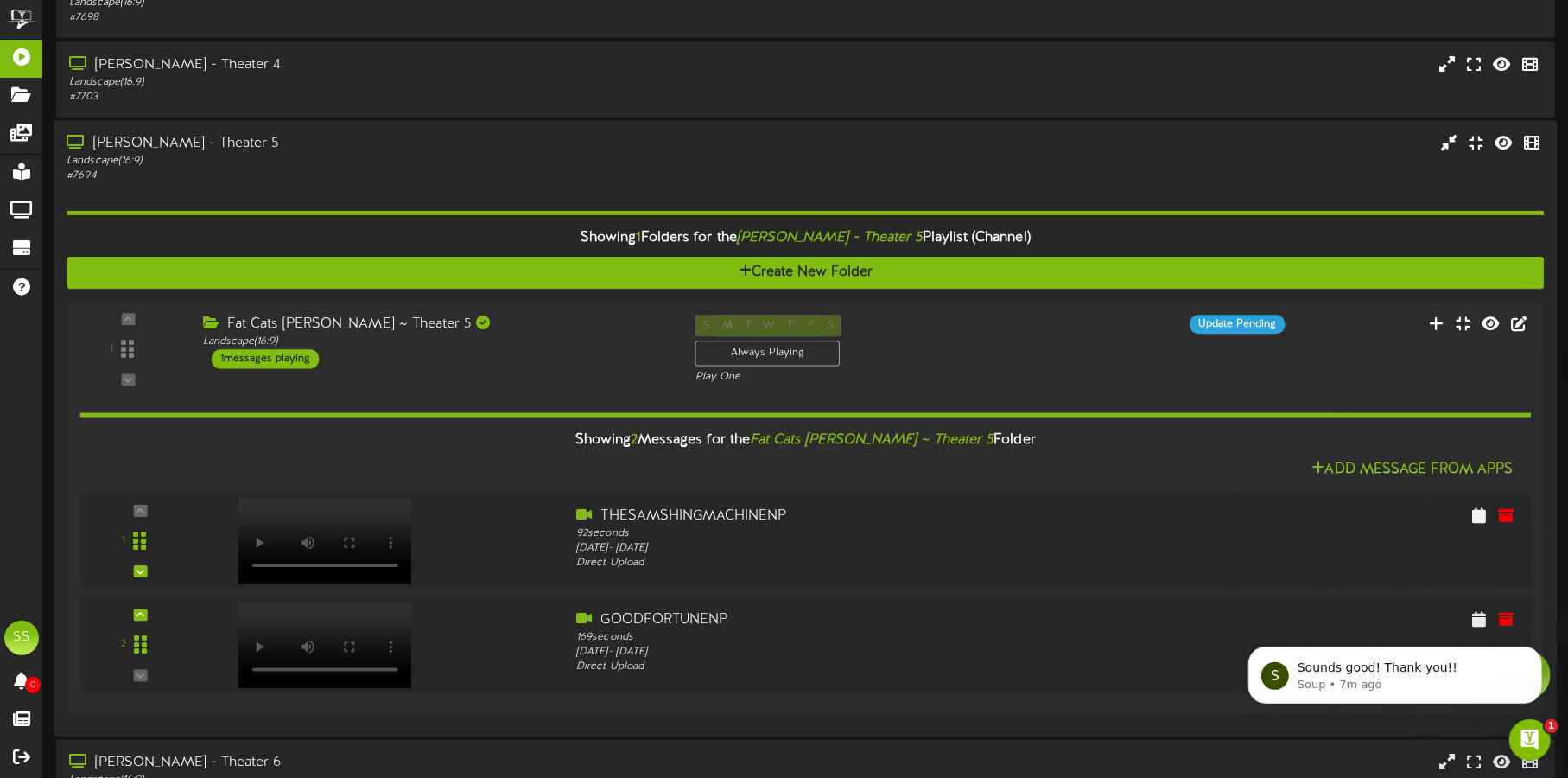
click at [495, 148] on div "[PERSON_NAME] - Theater 5" at bounding box center [366, 144] width 600 height 20
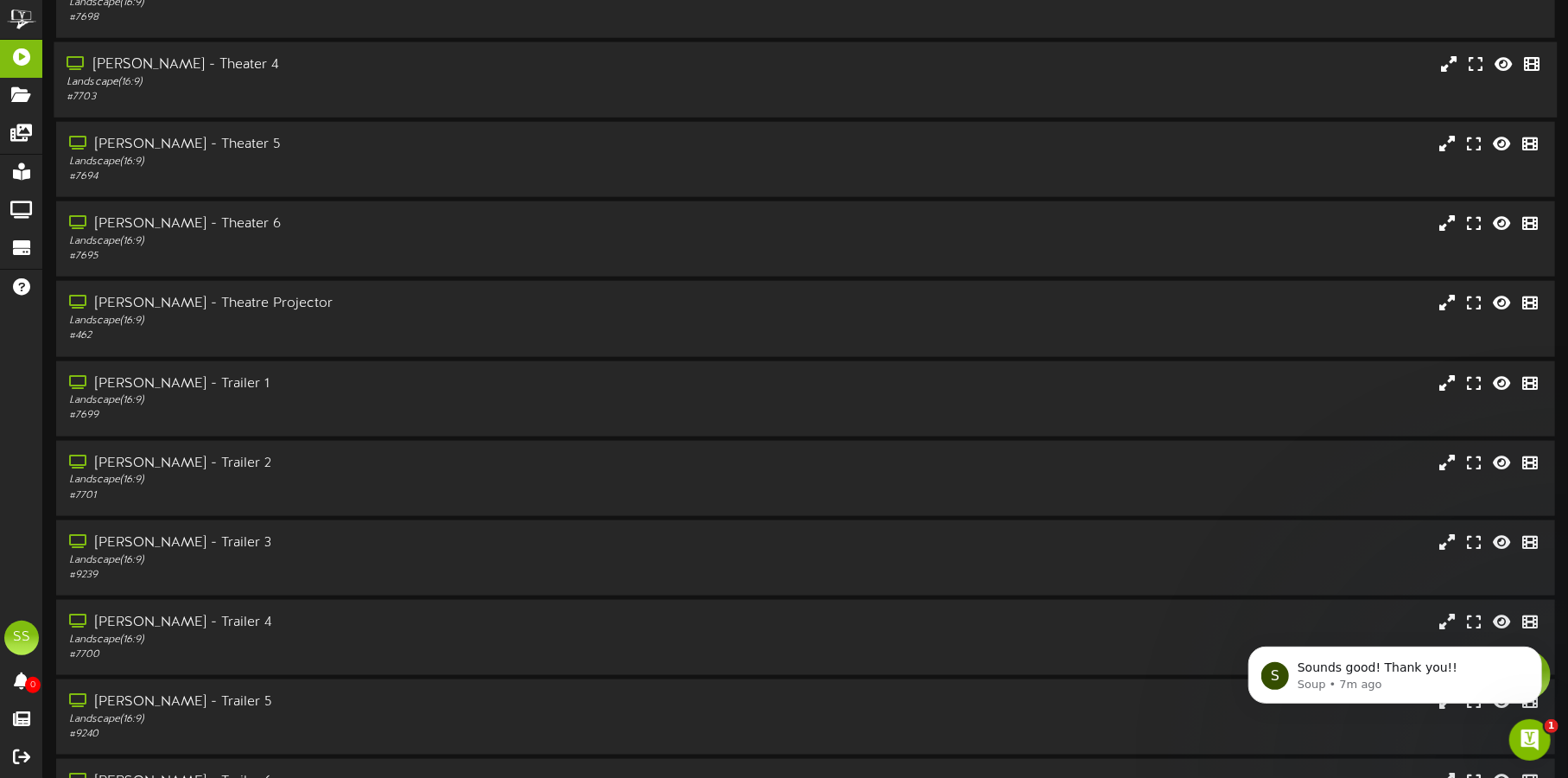
click at [483, 75] on div "Landscape ( 16:9 )" at bounding box center [366, 82] width 600 height 15
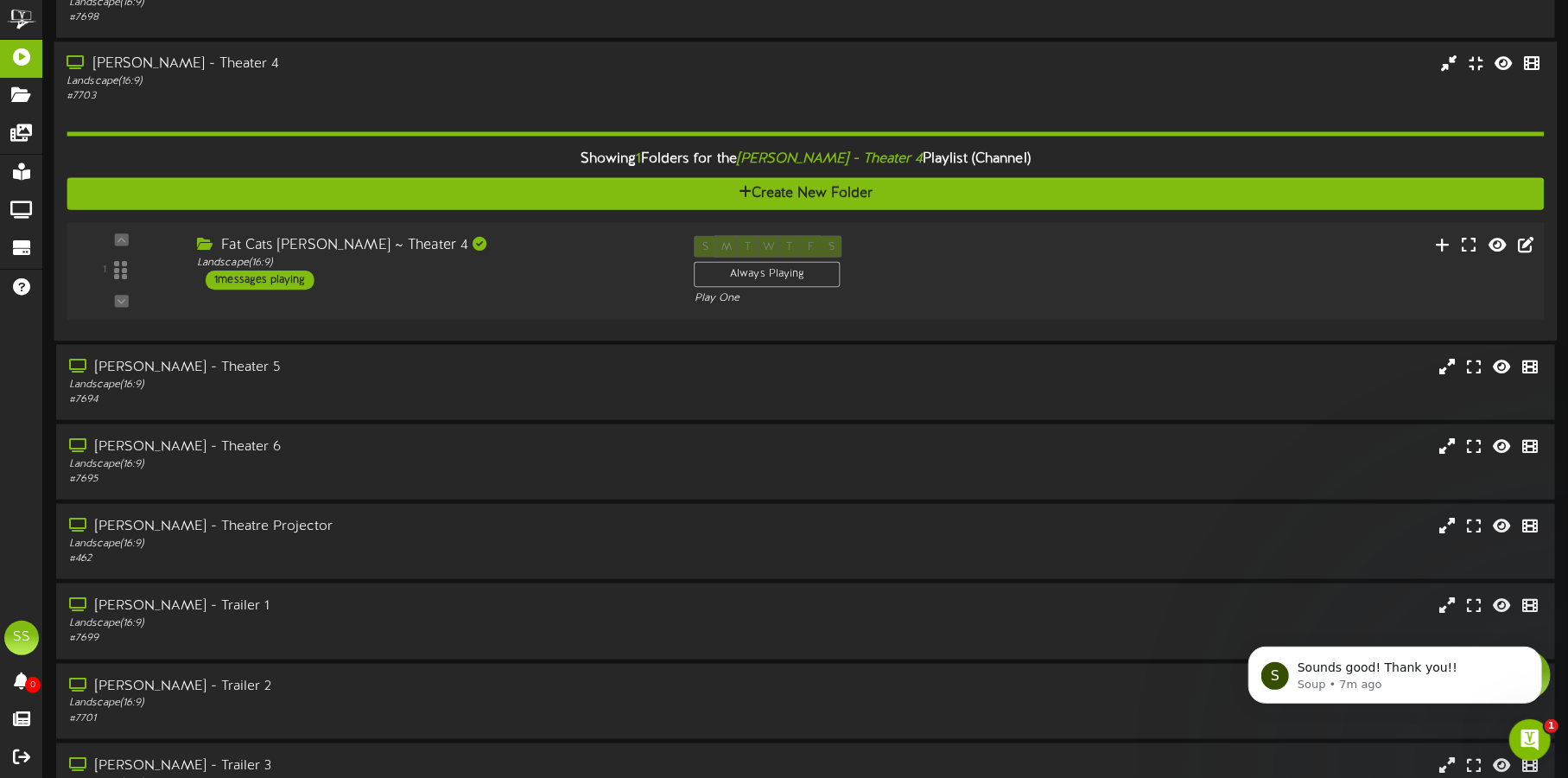
click at [575, 272] on div "Fat Cats Gilbert ~ Theater 4 Landscape ( 16:9 ) 1 messages playing" at bounding box center [433, 263] width 498 height 54
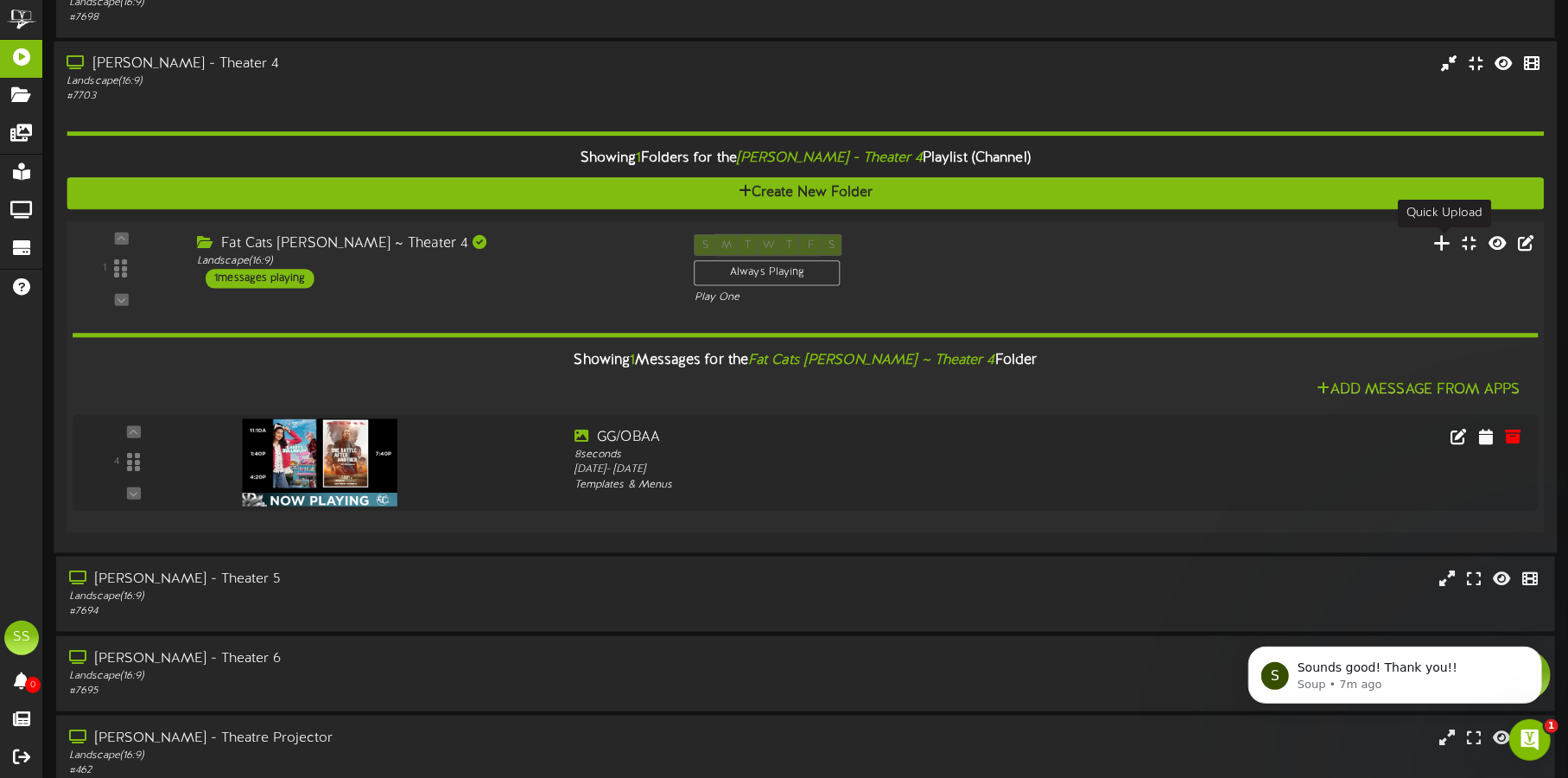
click at [1442, 239] on icon at bounding box center [1442, 242] width 18 height 19
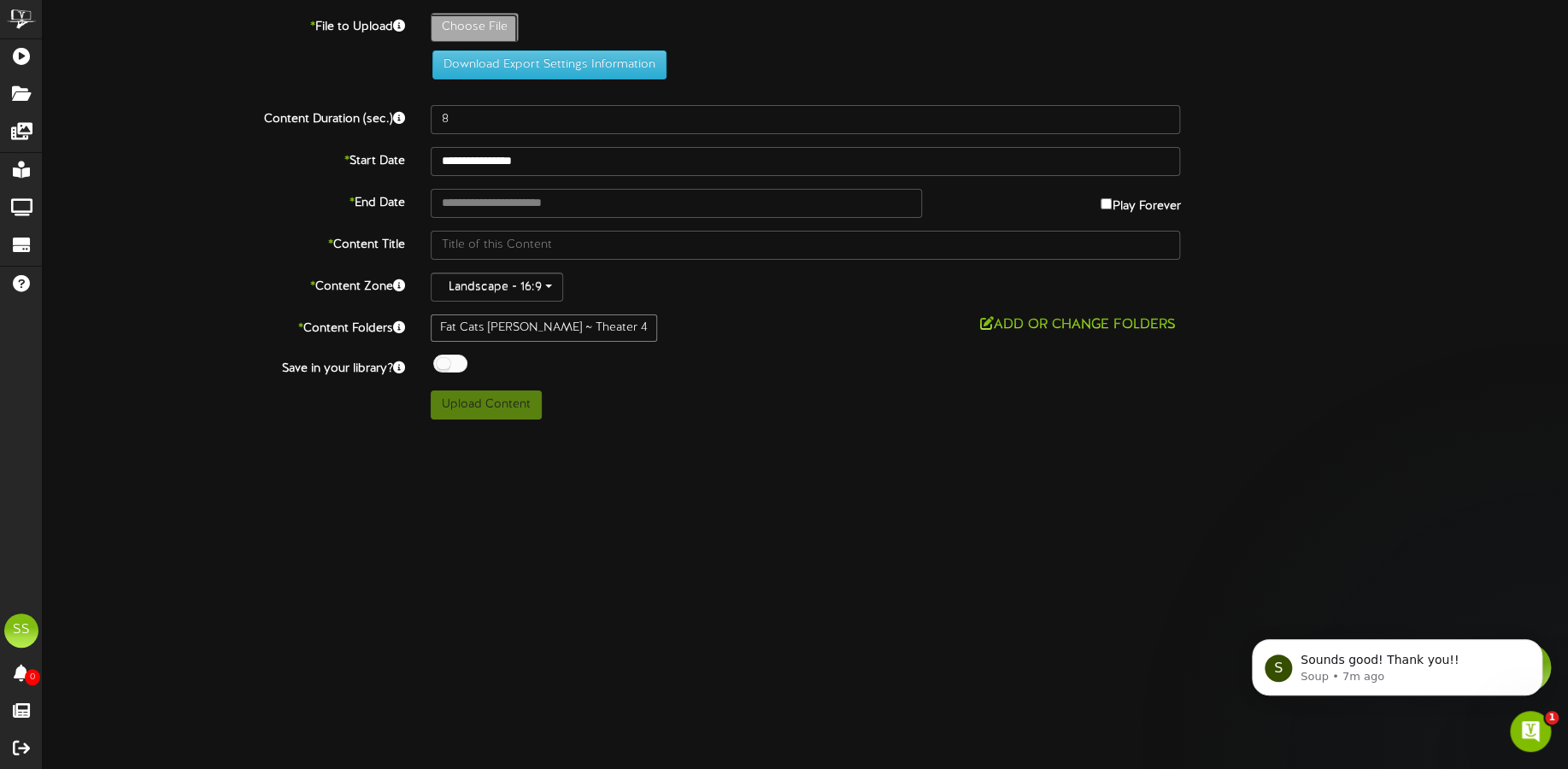
type input "**********"
type input "ROOFMAN"
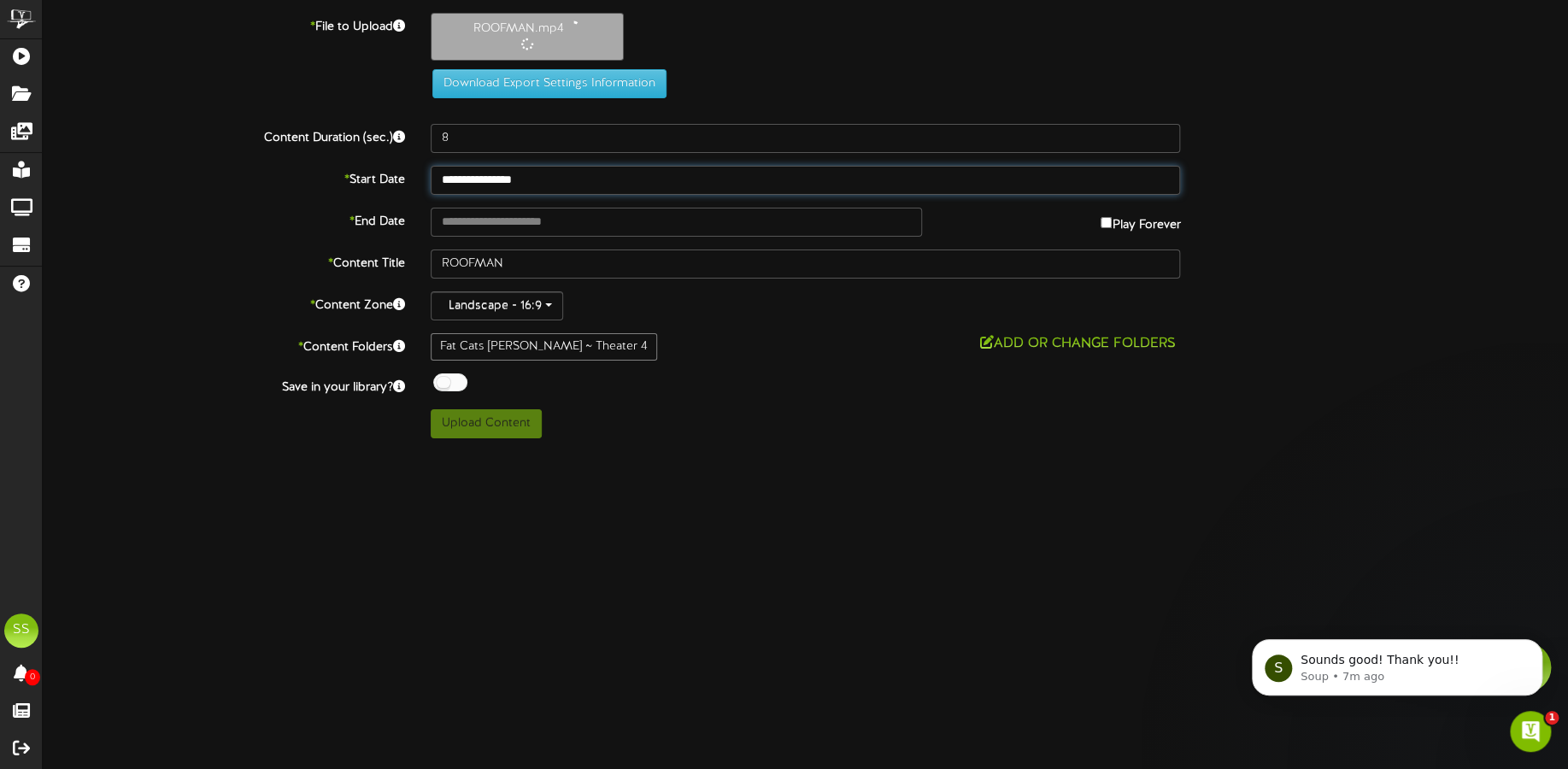
click at [529, 180] on input "**********" at bounding box center [806, 180] width 750 height 29
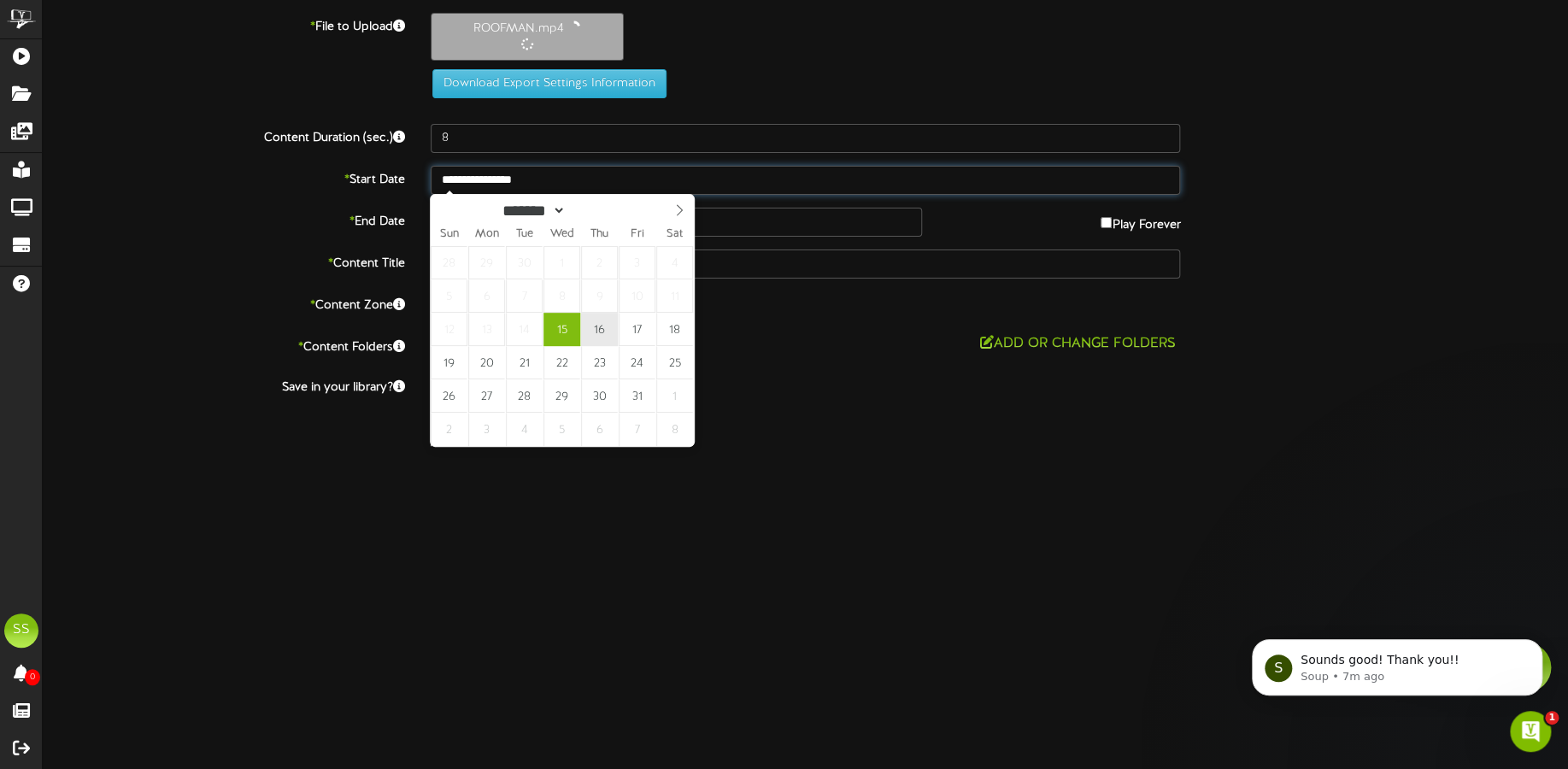
type input "**********"
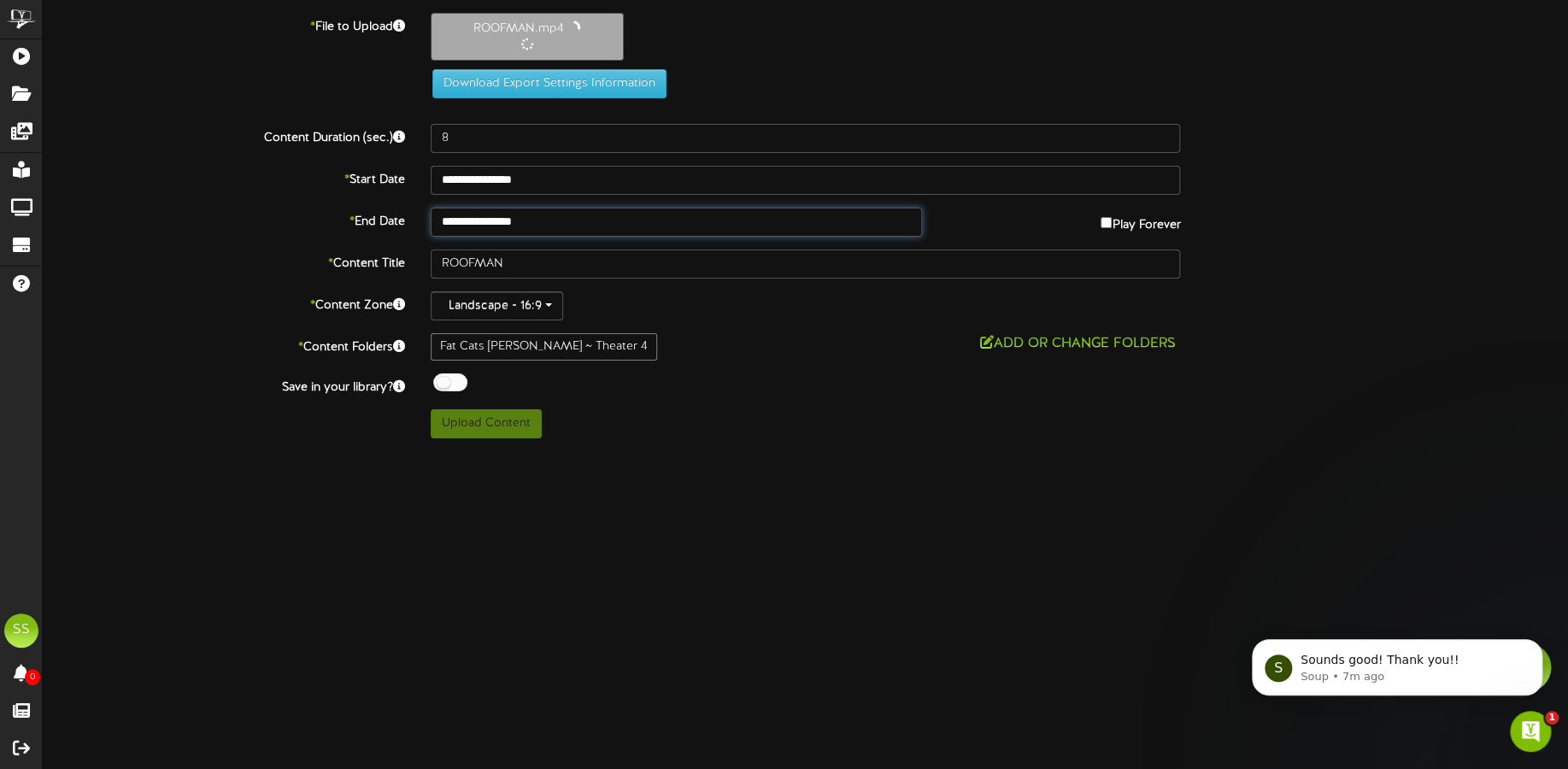
click at [517, 218] on input "**********" at bounding box center [676, 222] width 492 height 29
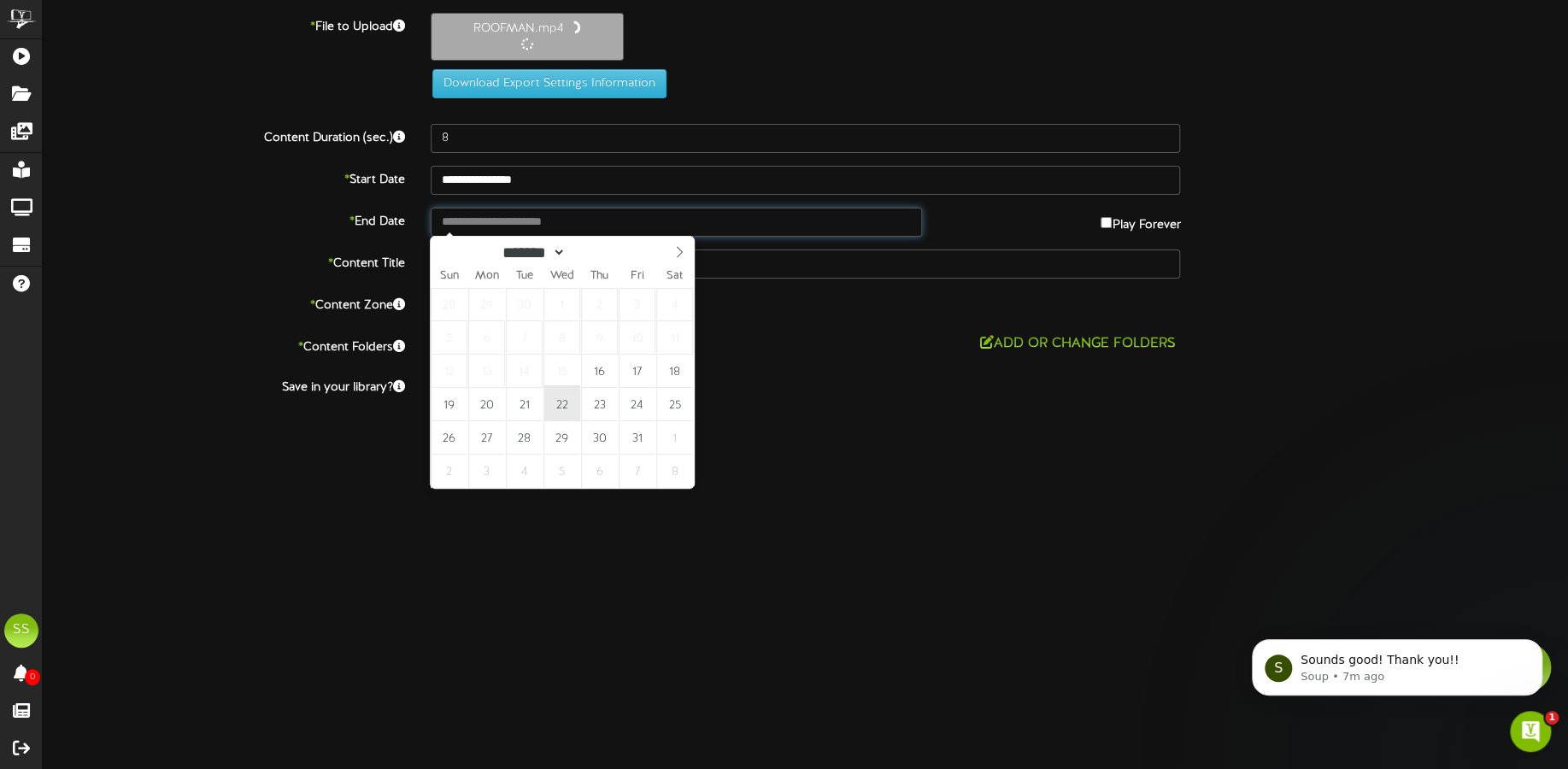
type input "**********"
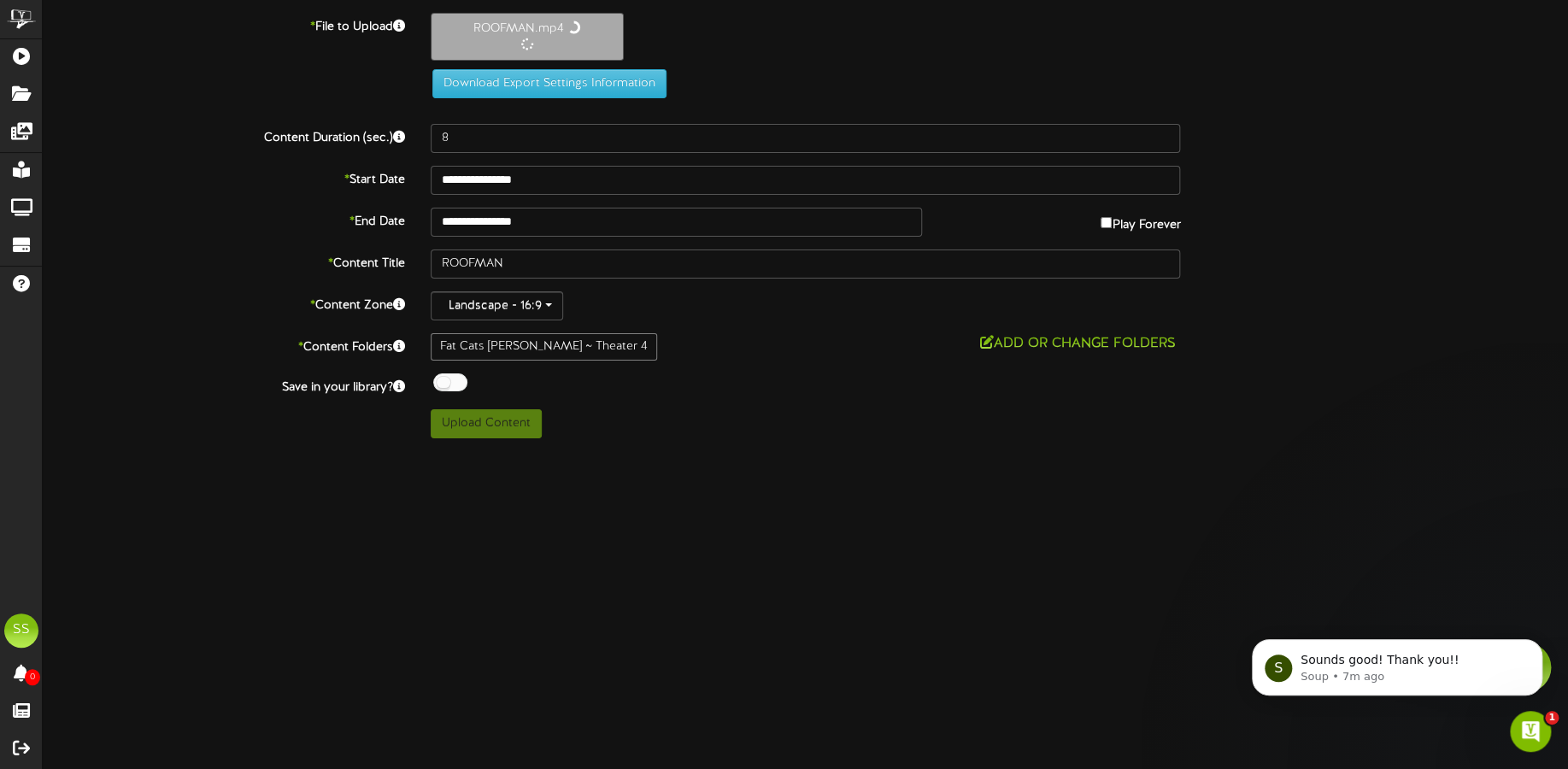
click at [447, 378] on div at bounding box center [450, 382] width 34 height 18
type input "124"
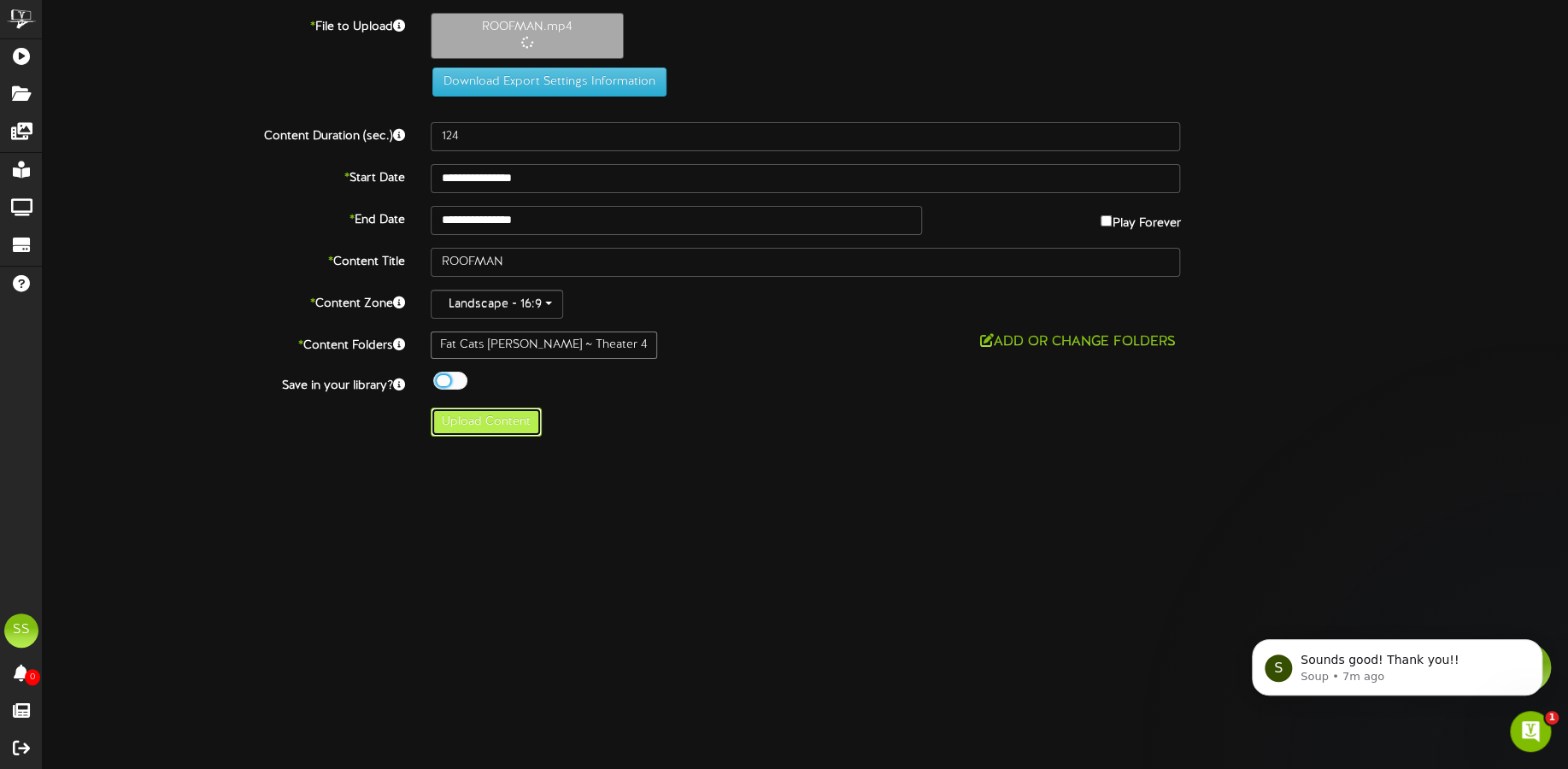
click at [521, 421] on button "Upload Content" at bounding box center [486, 422] width 111 height 29
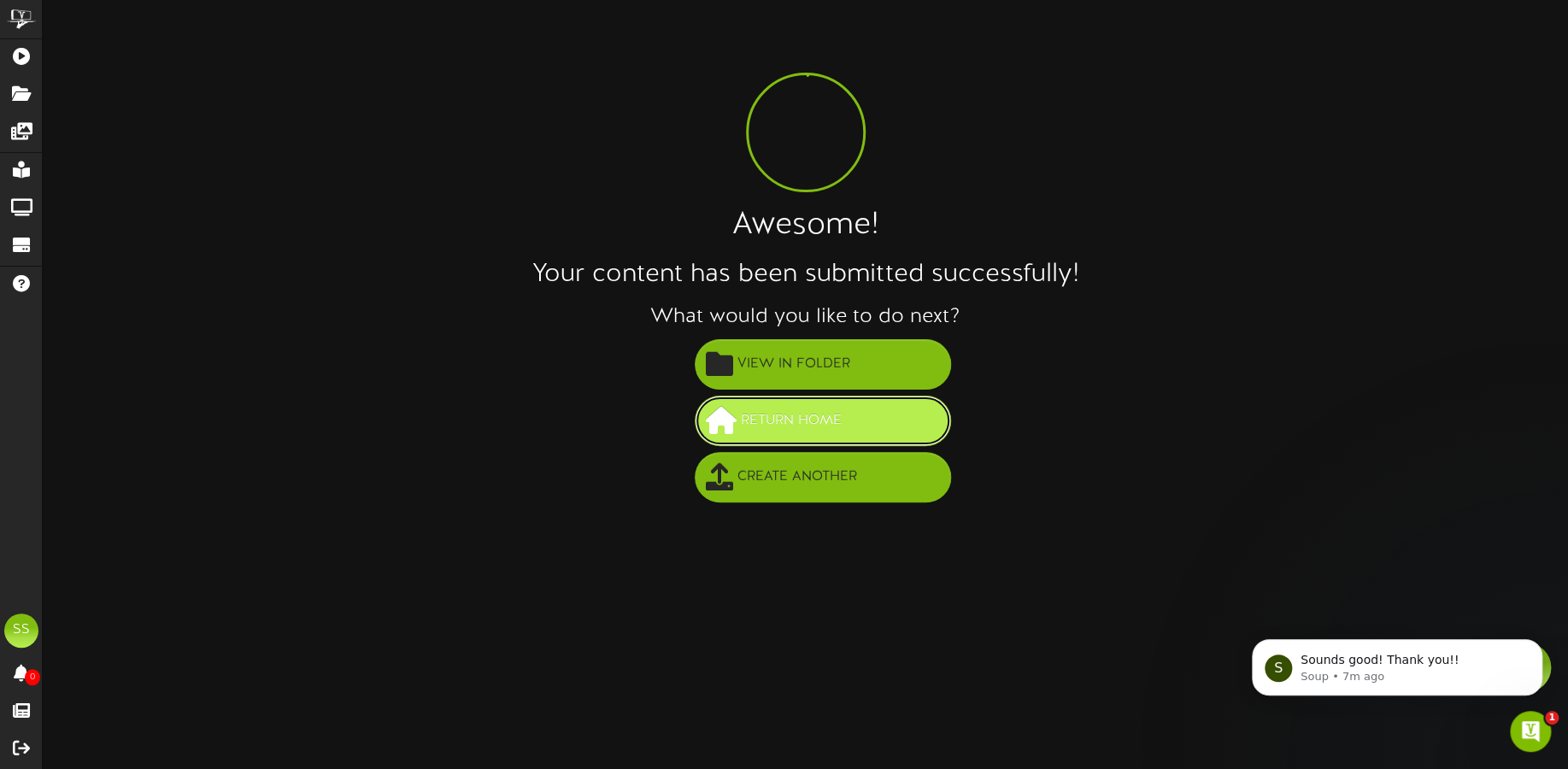
click at [752, 418] on span "Return Home" at bounding box center [791, 421] width 110 height 28
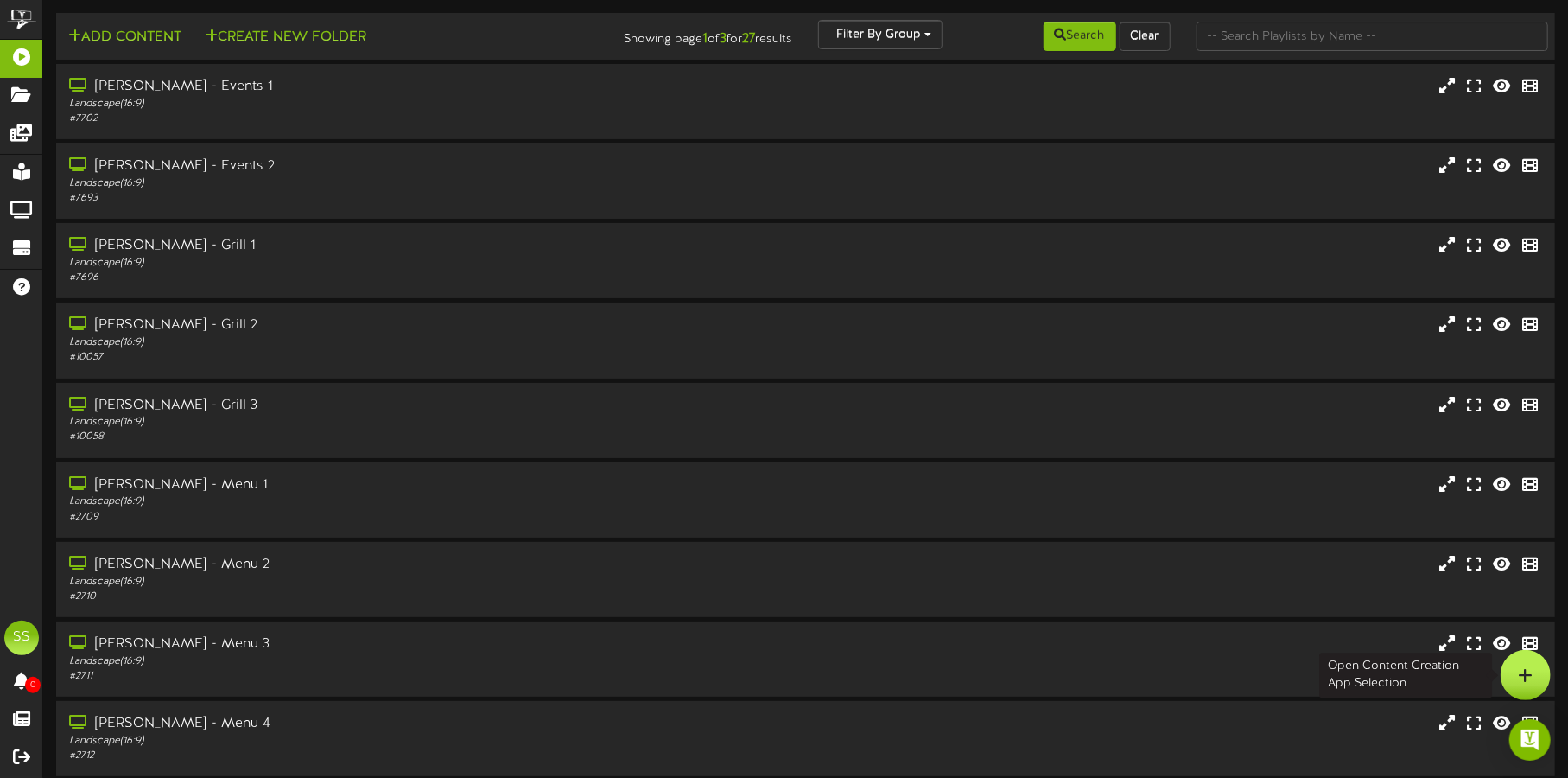
click at [1537, 671] on div at bounding box center [1525, 674] width 50 height 50
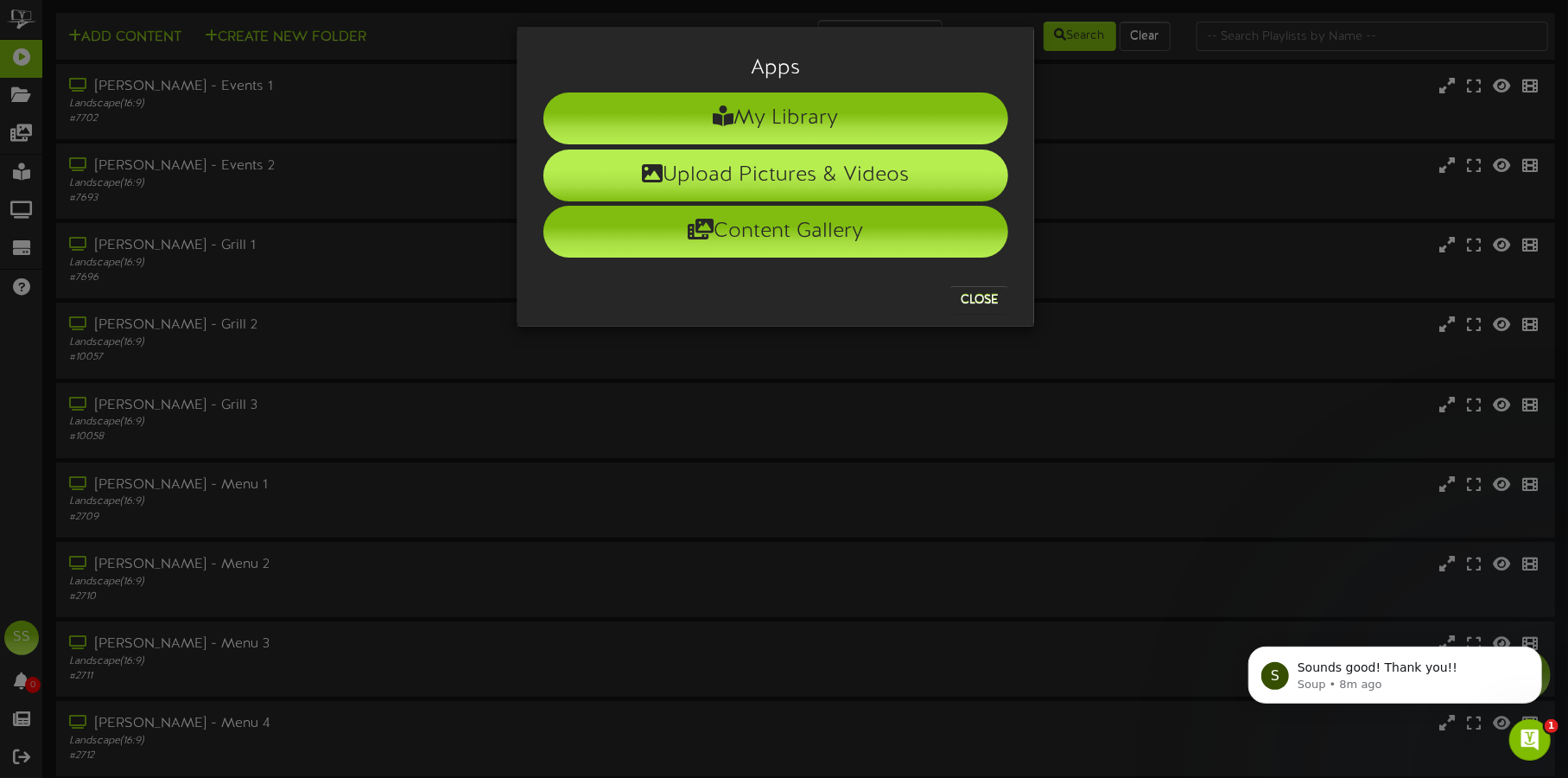
click at [845, 171] on li "Upload Pictures & Videos" at bounding box center [775, 174] width 465 height 51
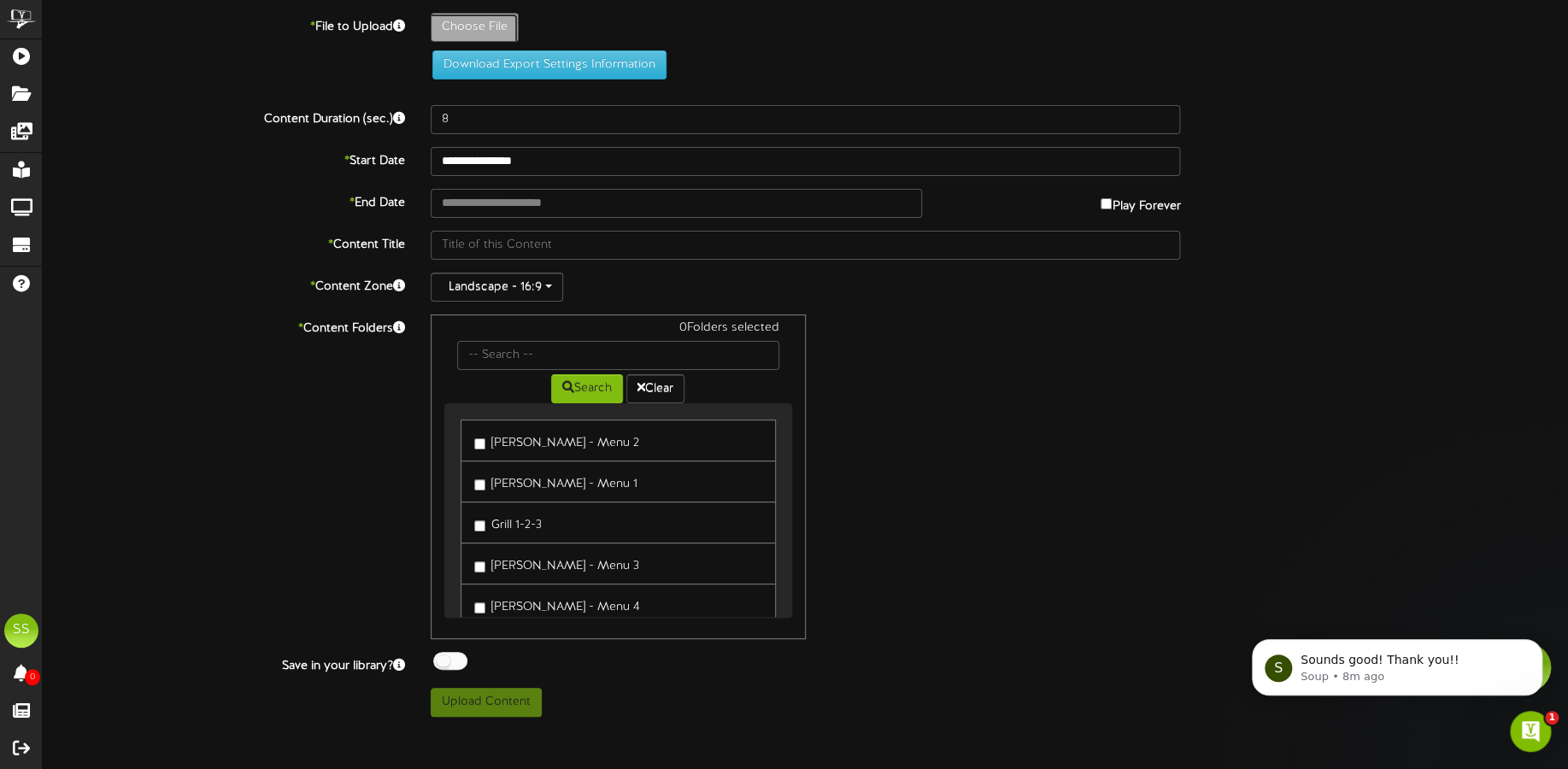
type input "**********"
type input "FREAKIERFRIDAYNP"
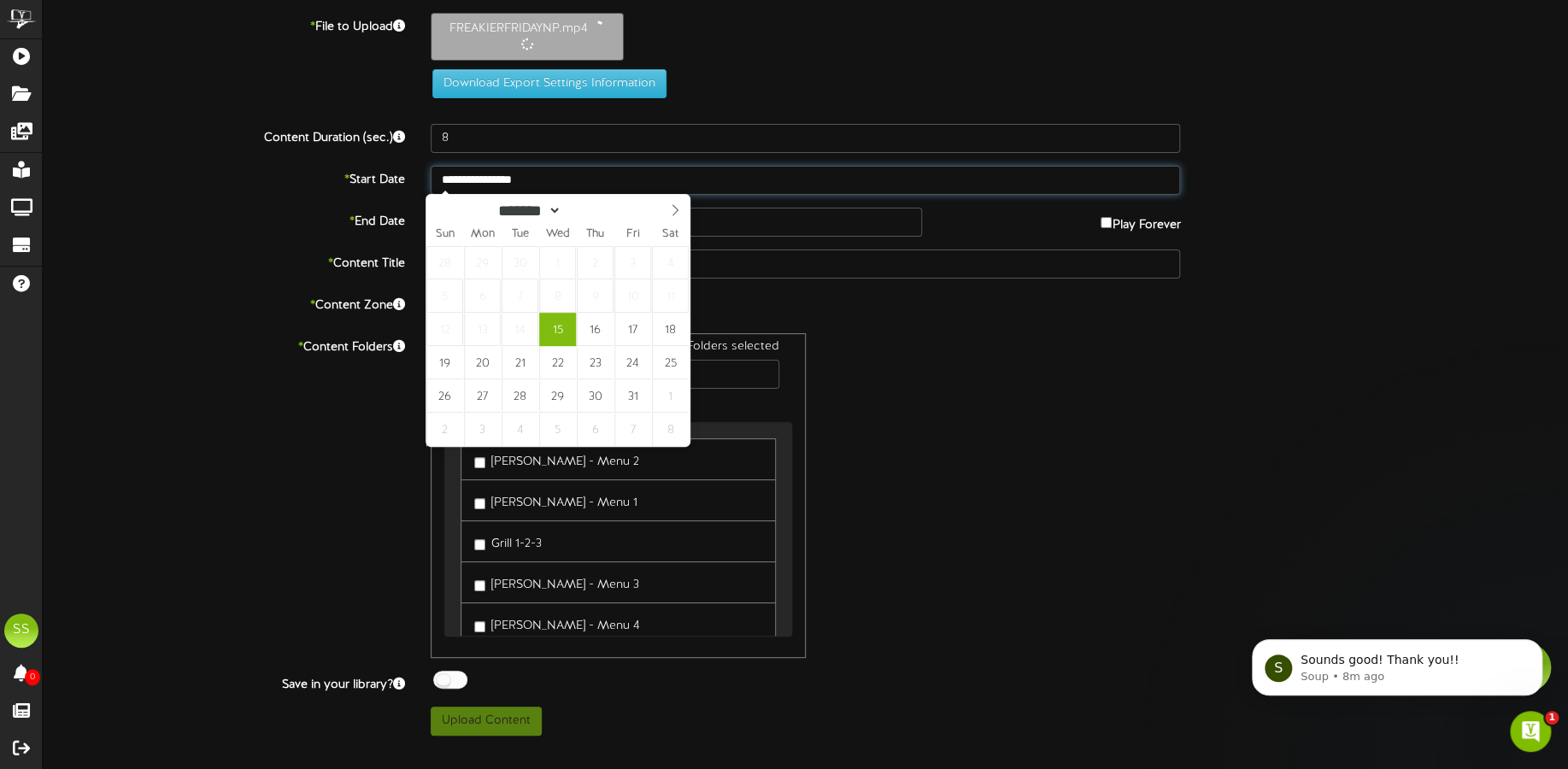
click at [536, 175] on input "**********" at bounding box center [806, 180] width 750 height 29
type input "**********"
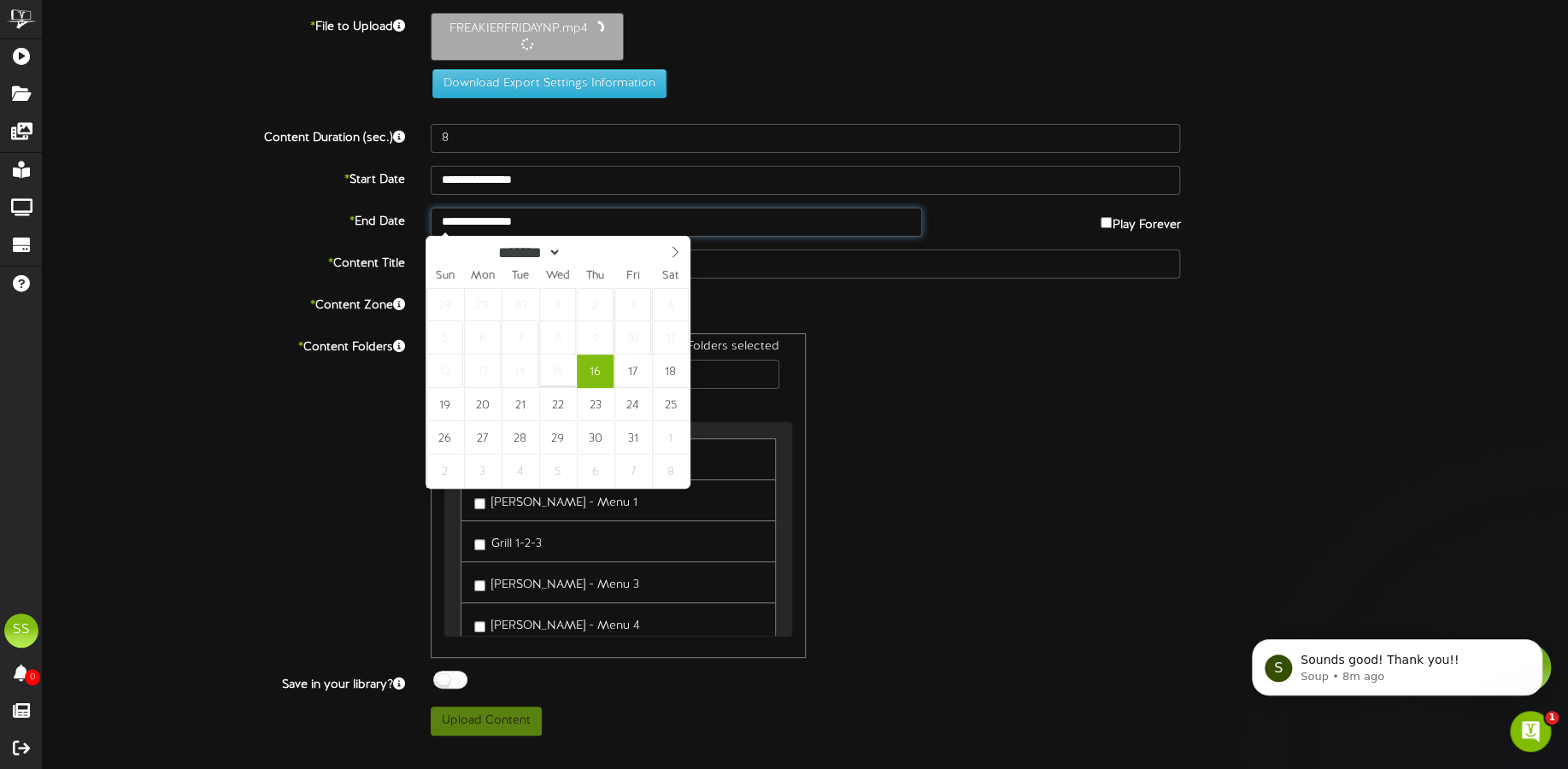
click at [530, 215] on input "**********" at bounding box center [676, 222] width 492 height 29
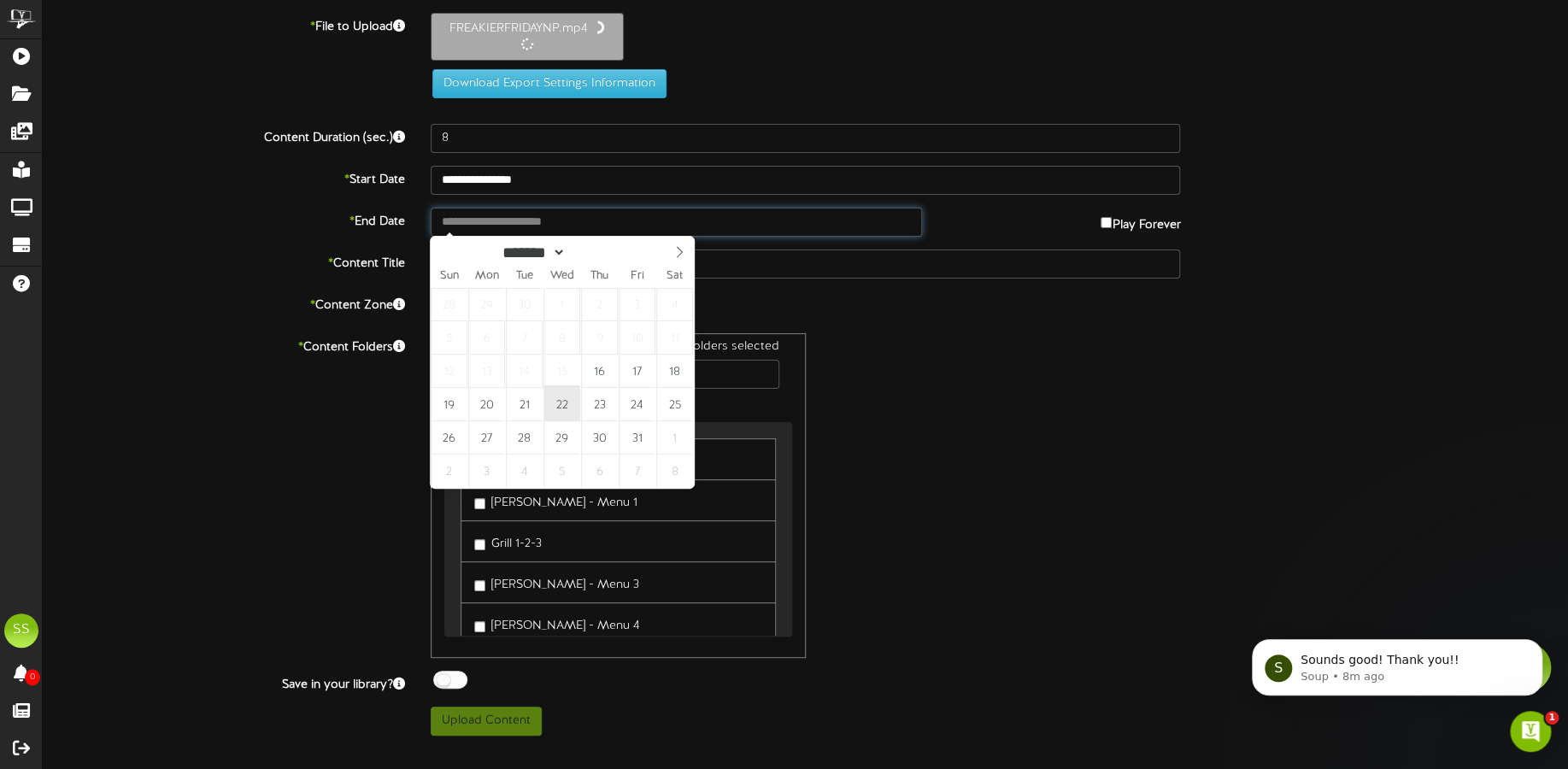
type input "**********"
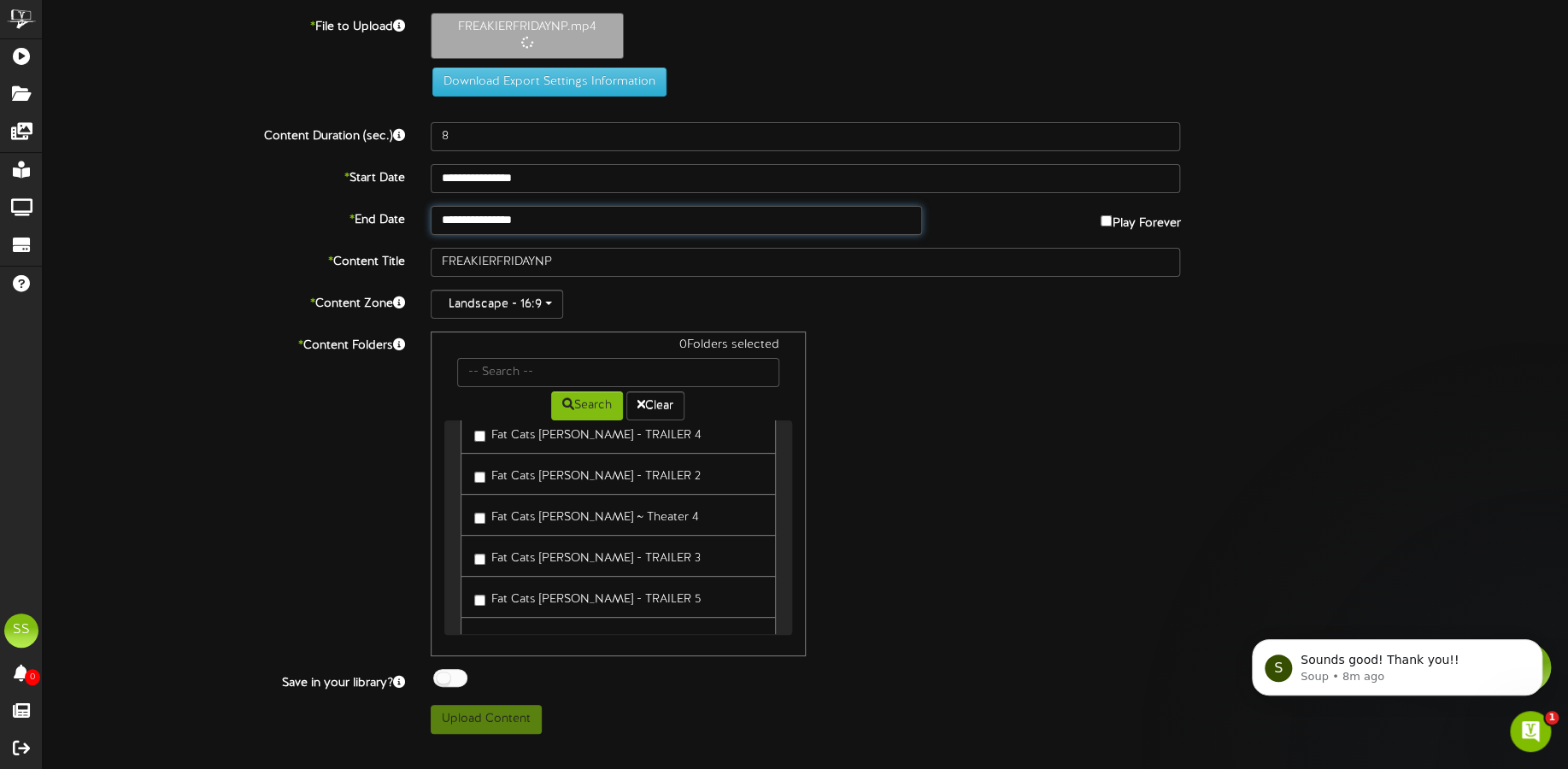
type input "84"
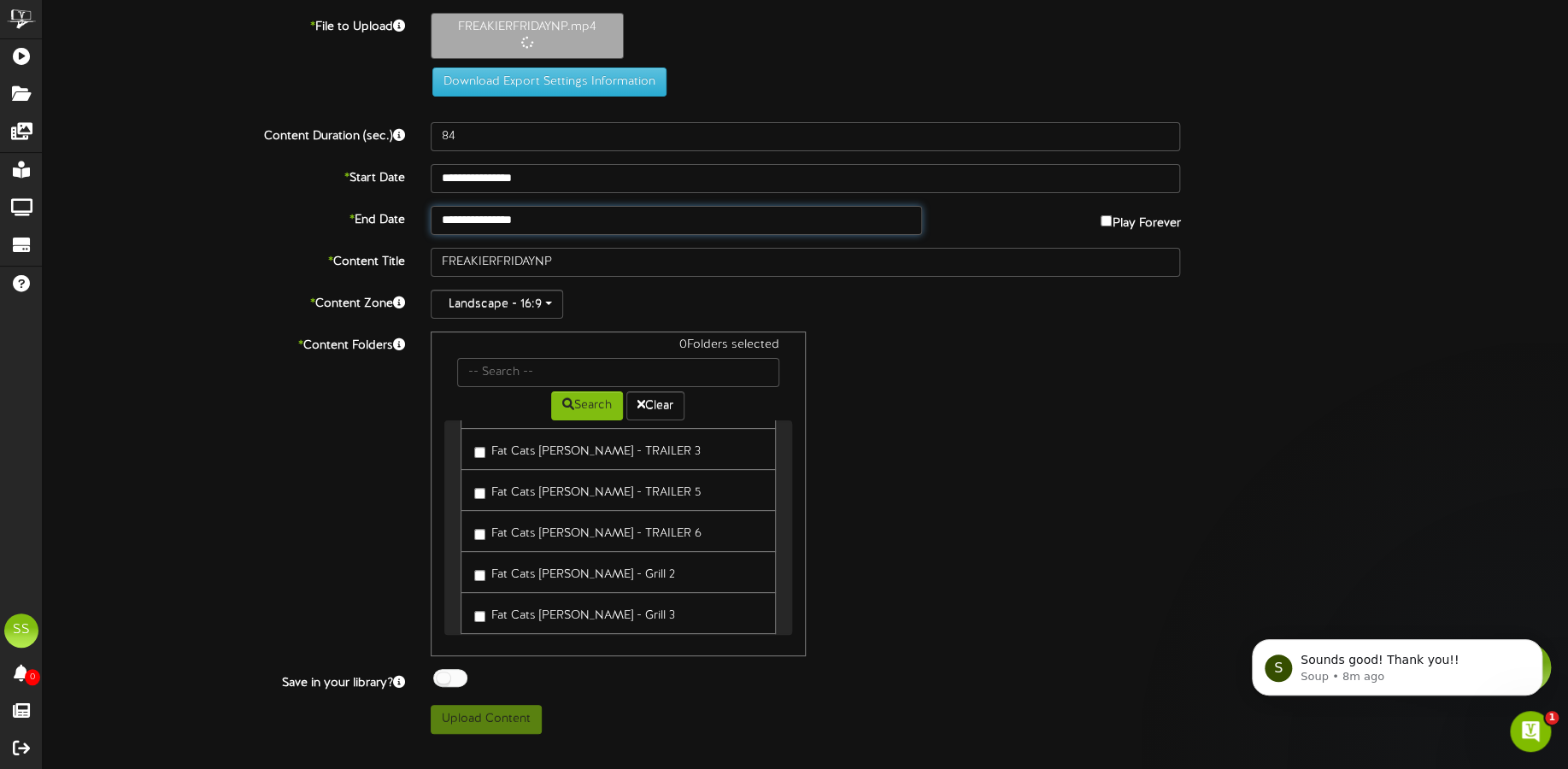
scroll to position [854, 0]
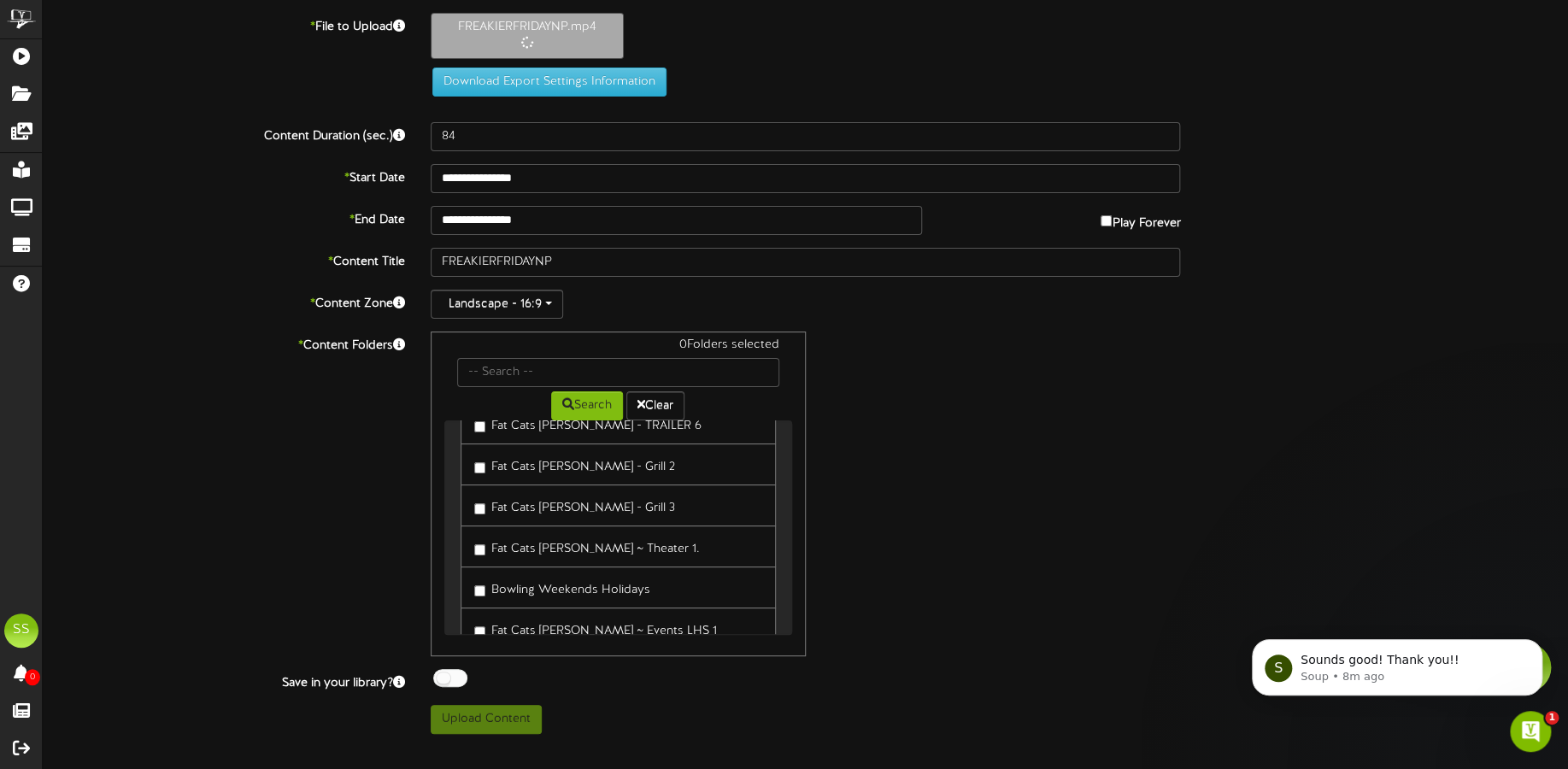
click at [586, 549] on label "Fat Cats [PERSON_NAME] ~ Theater 1." at bounding box center [587, 546] width 226 height 23
click at [431, 673] on span at bounding box center [447, 680] width 33 height 22
click at [446, 674] on div at bounding box center [450, 678] width 34 height 18
click at [517, 716] on button "Upload Content" at bounding box center [486, 719] width 111 height 29
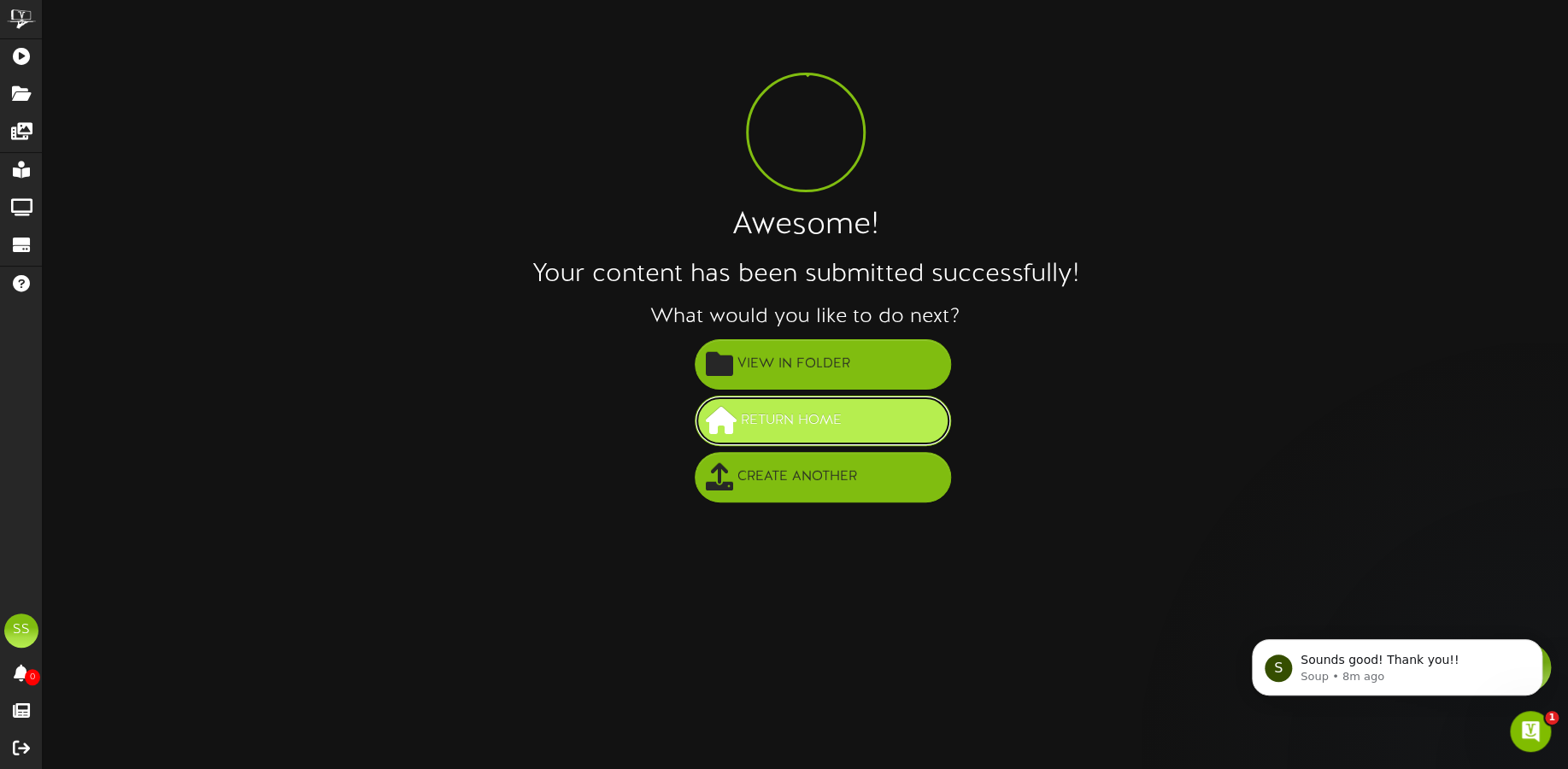
click at [850, 422] on button "Return Home" at bounding box center [822, 421] width 256 height 50
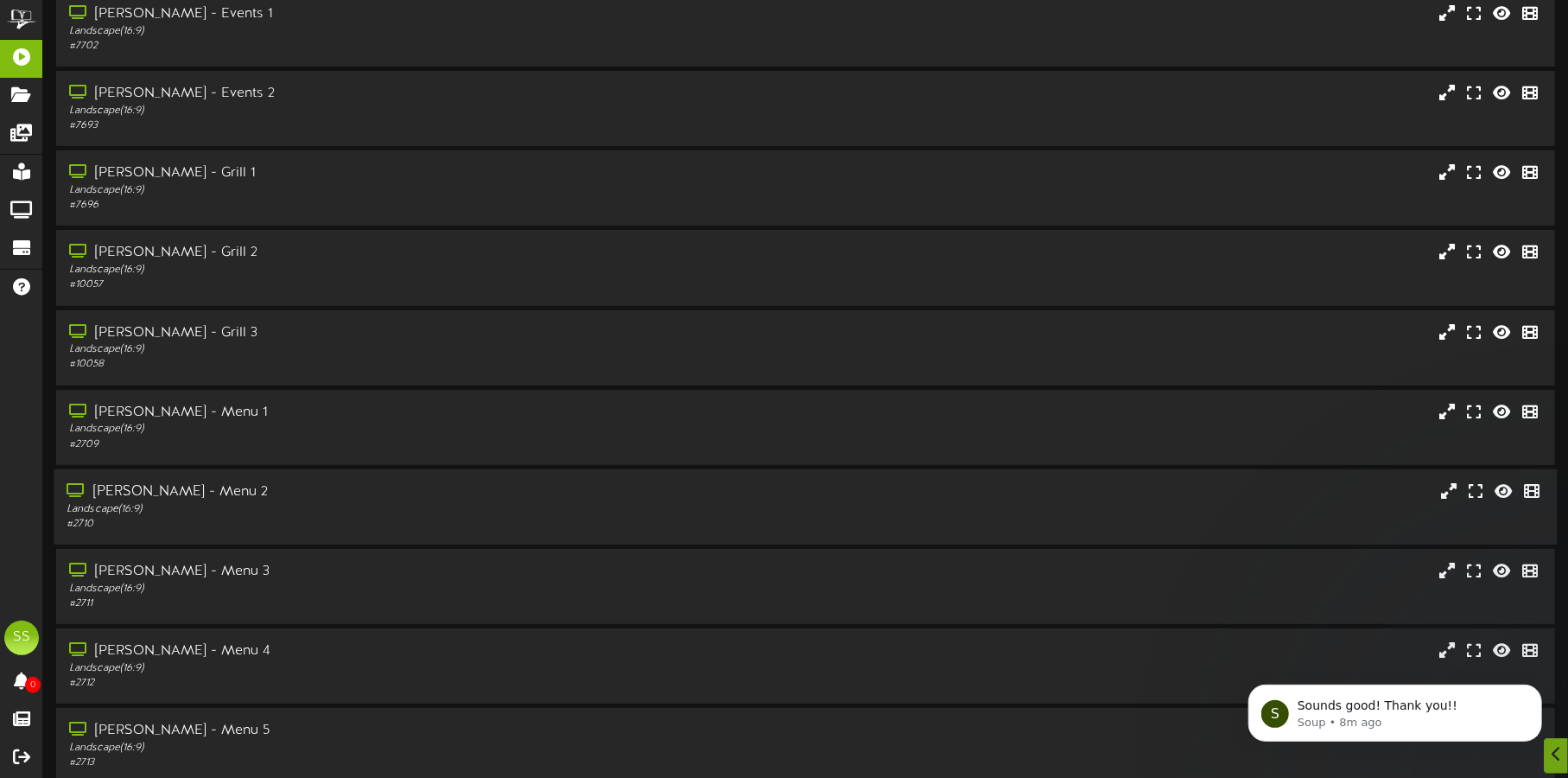
scroll to position [147, 0]
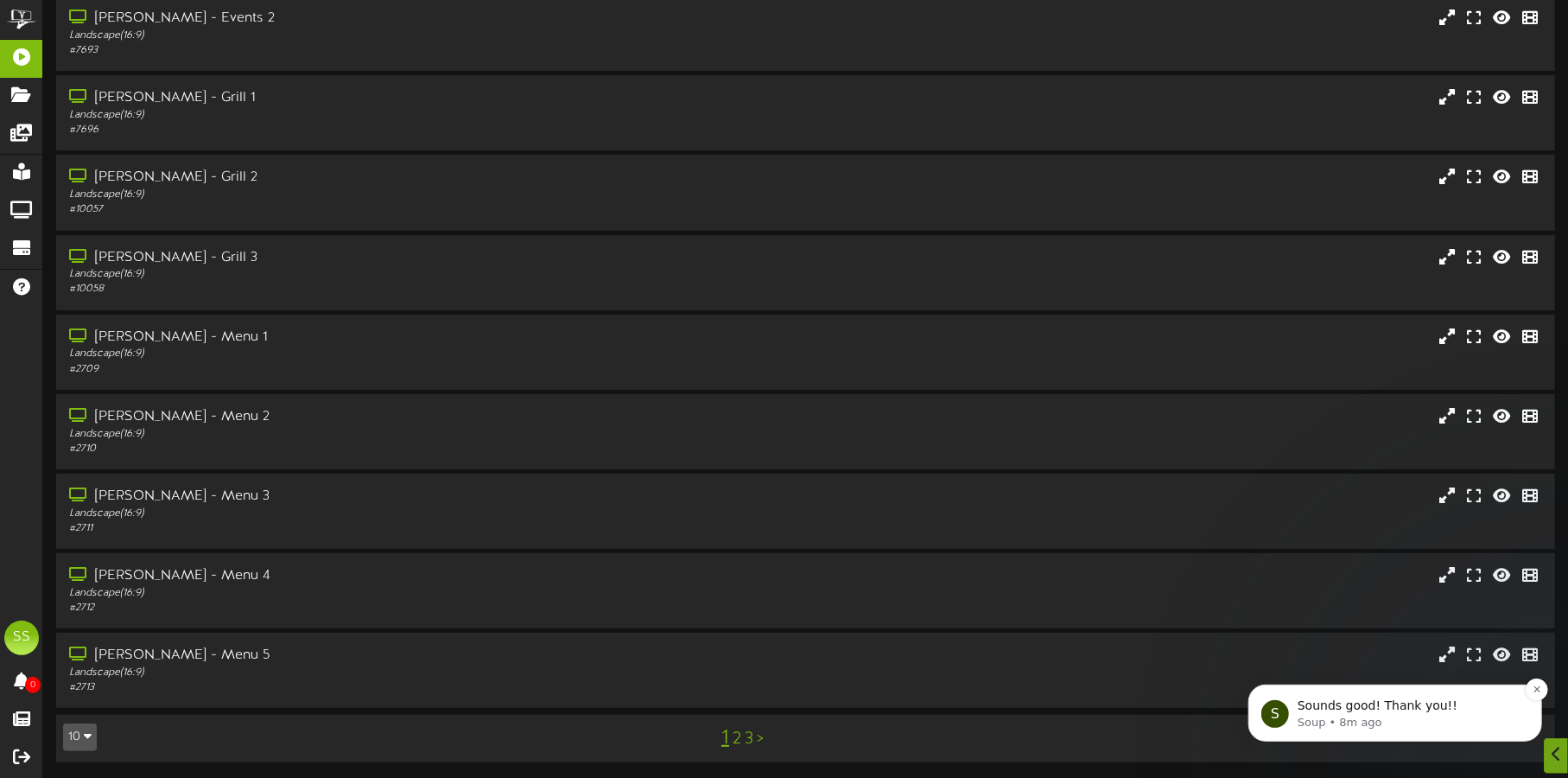
click at [1363, 706] on span "Sounds good! Thank you!!" at bounding box center [1376, 704] width 160 height 14
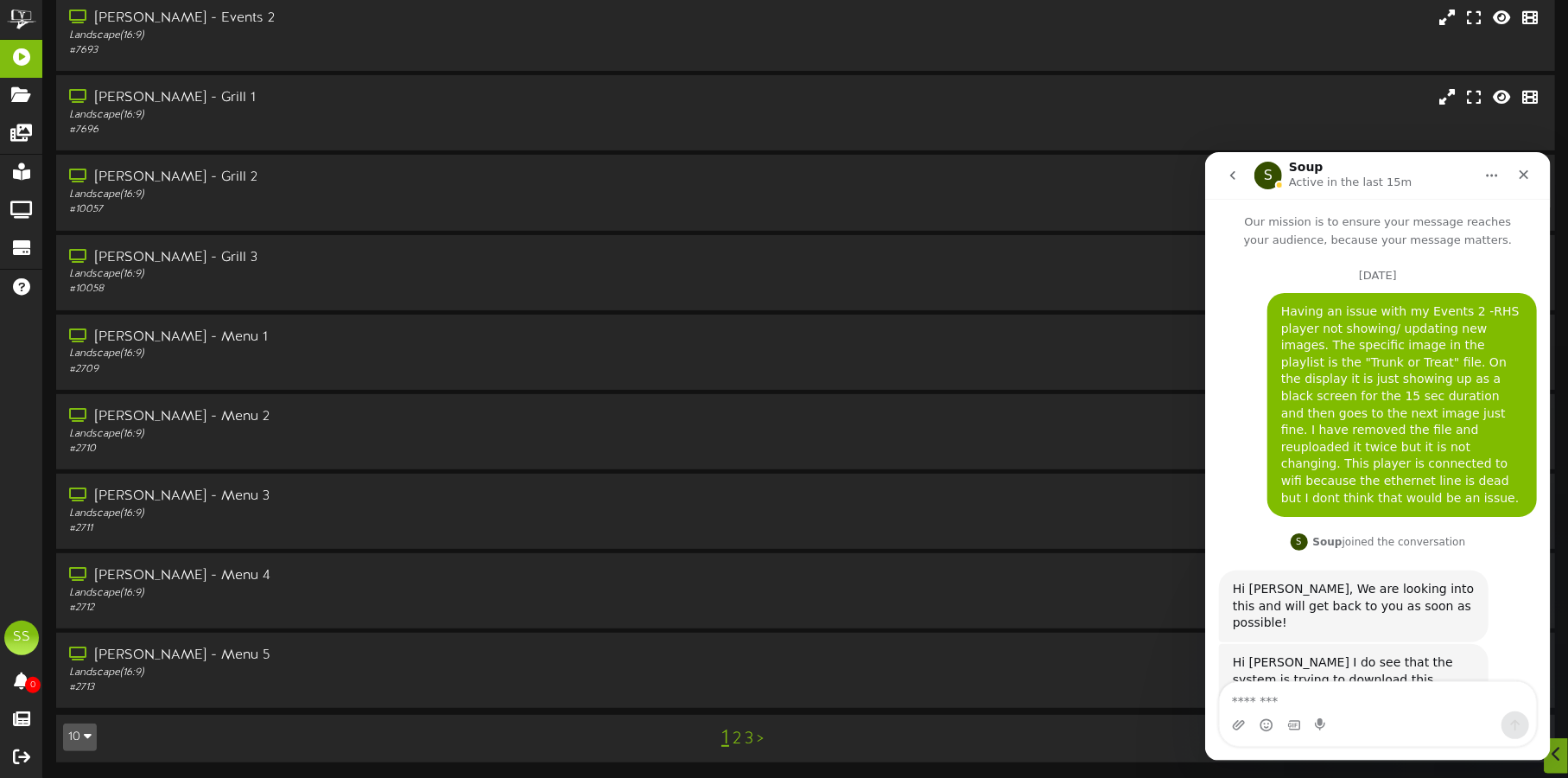
scroll to position [92, 0]
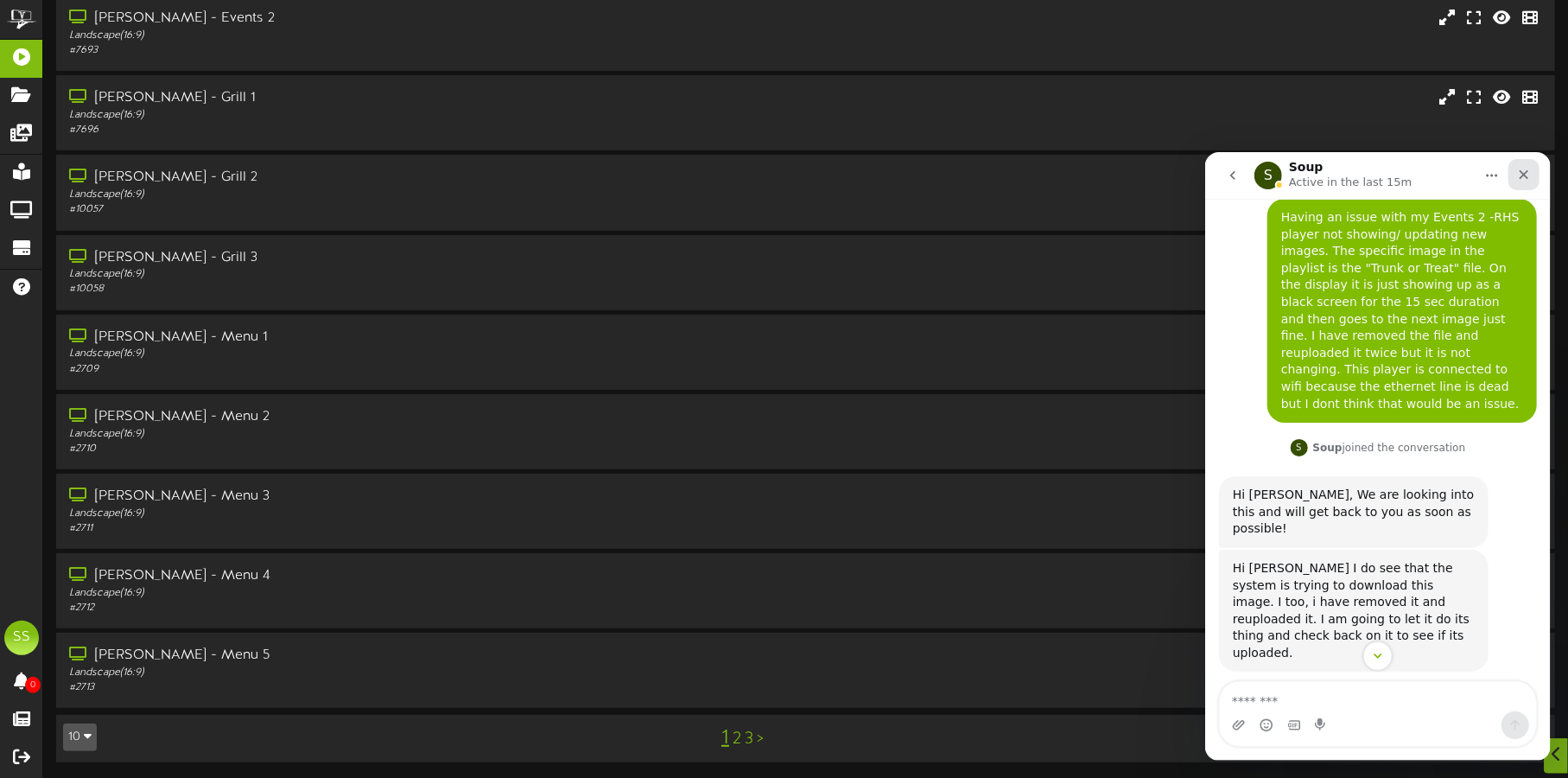
click at [1534, 177] on div "Close" at bounding box center [1524, 174] width 31 height 31
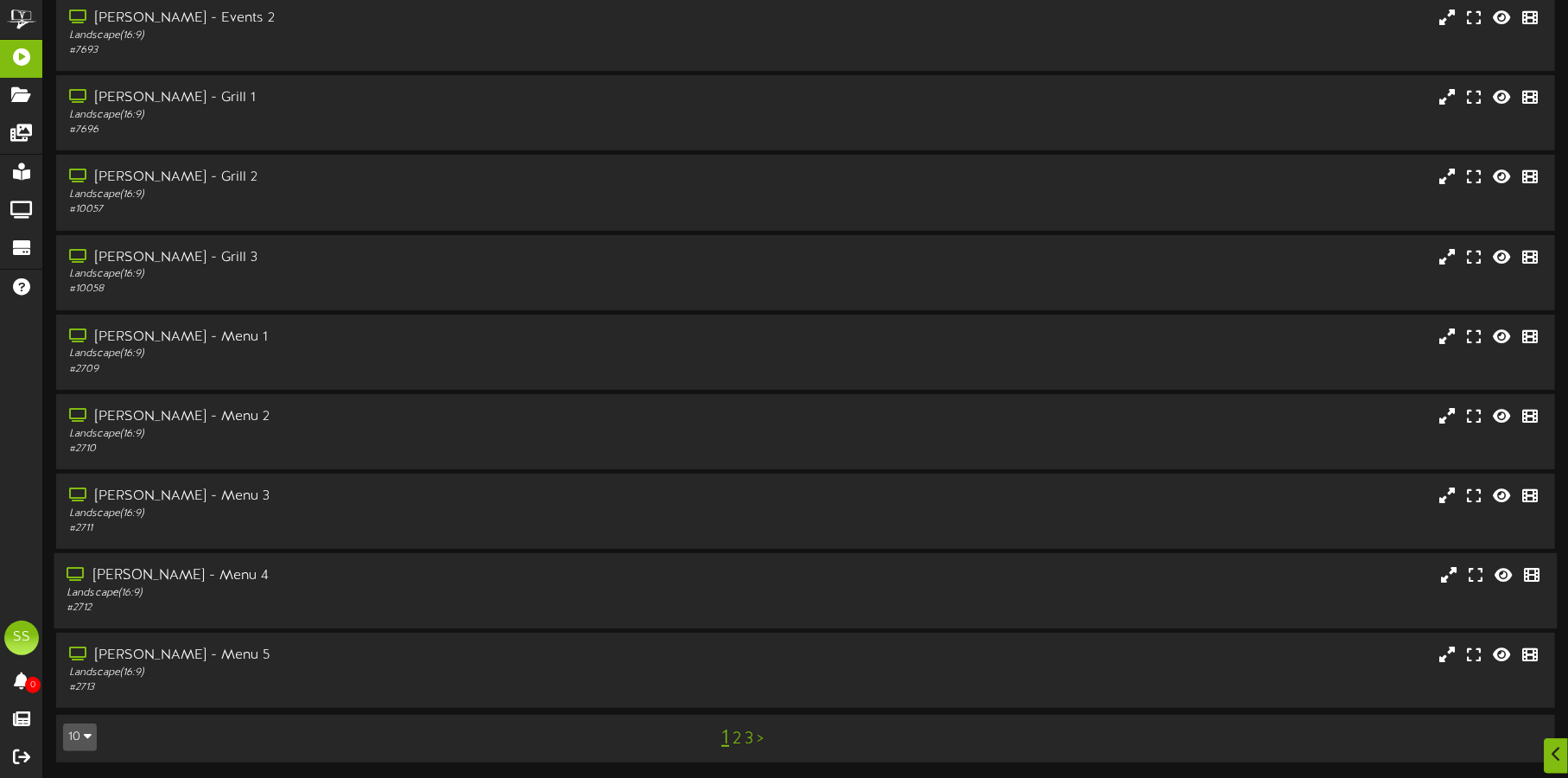
scroll to position [3637, 0]
click at [85, 732] on icon "button" at bounding box center [87, 735] width 8 height 12
click at [79, 694] on div "100" at bounding box center [80, 703] width 33 height 26
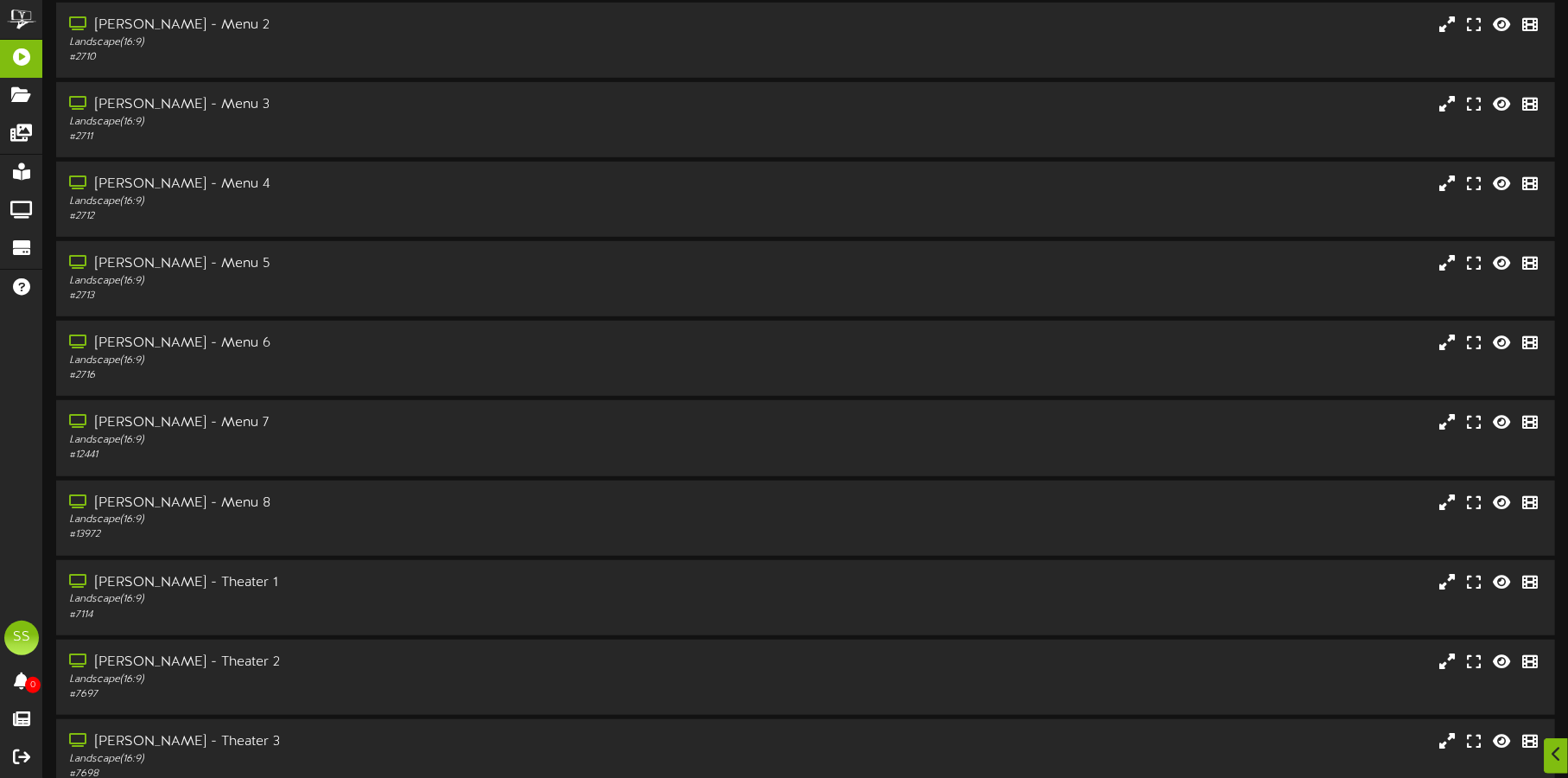
scroll to position [972, 0]
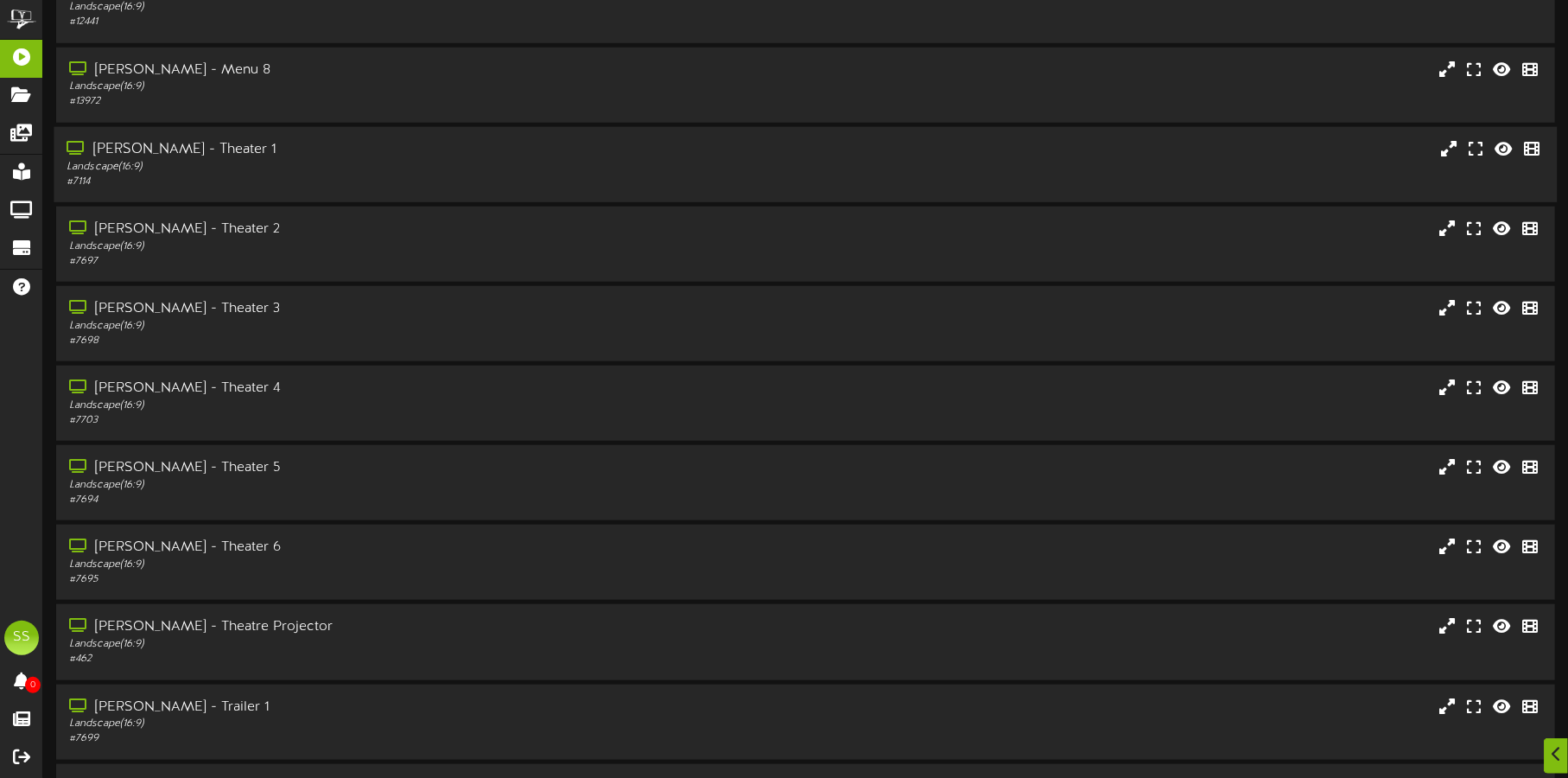
click at [269, 144] on div "Gilbert - Theater 1" at bounding box center [366, 149] width 600 height 20
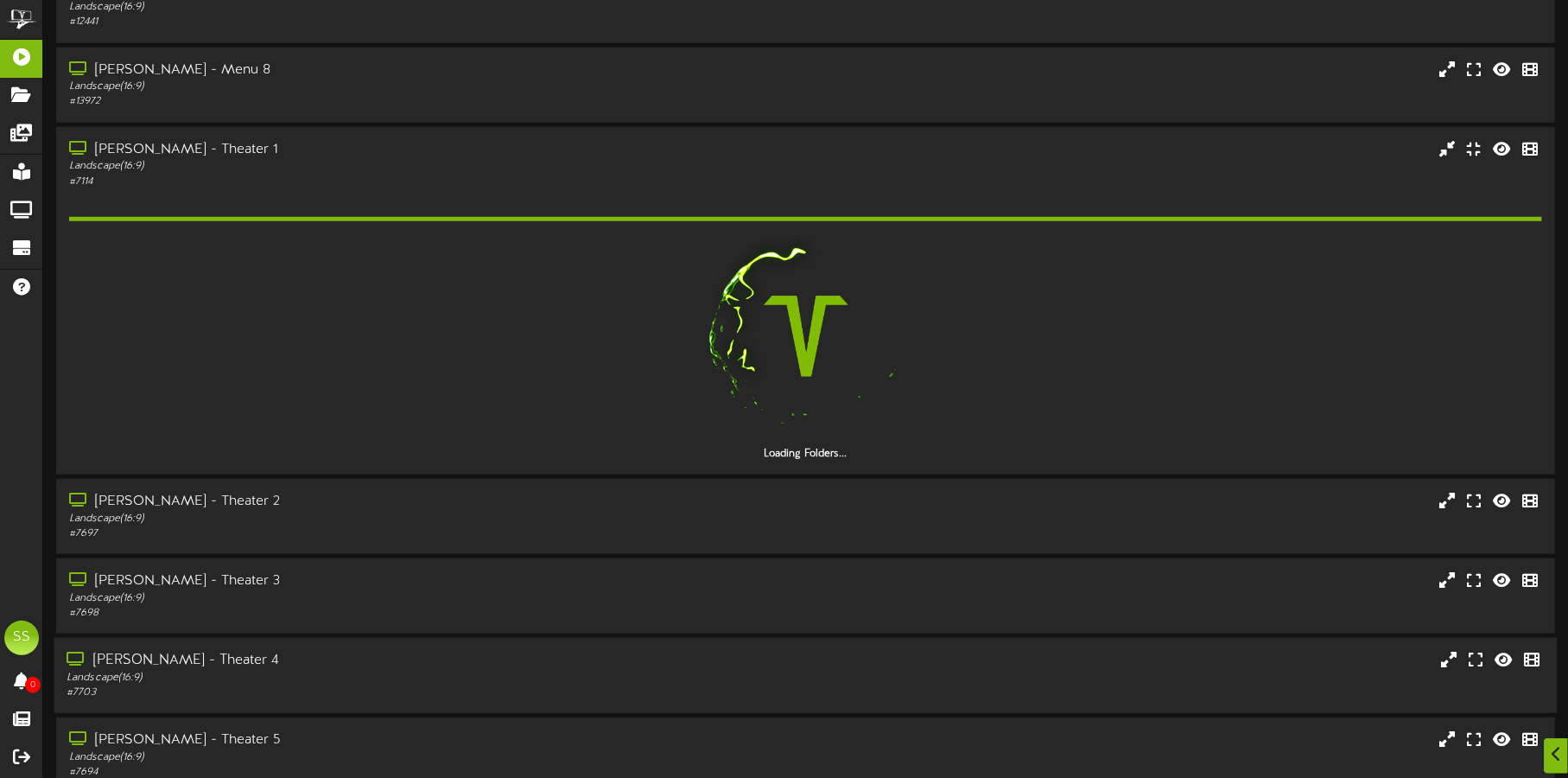
click at [282, 648] on div "Gilbert - Theater 4 Landscape ( 16:9 ) # 7703" at bounding box center [805, 675] width 1503 height 75
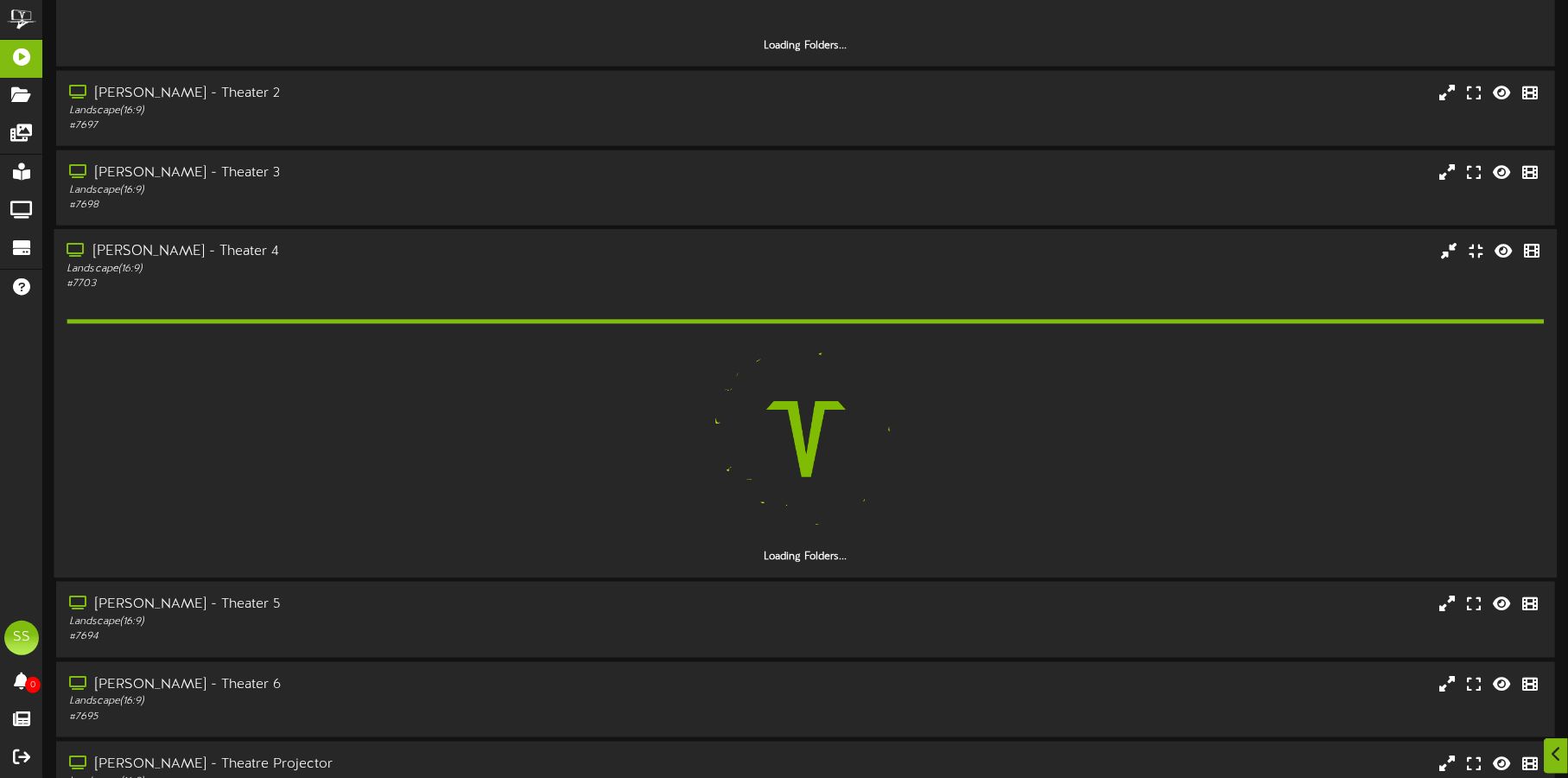
scroll to position [1404, 0]
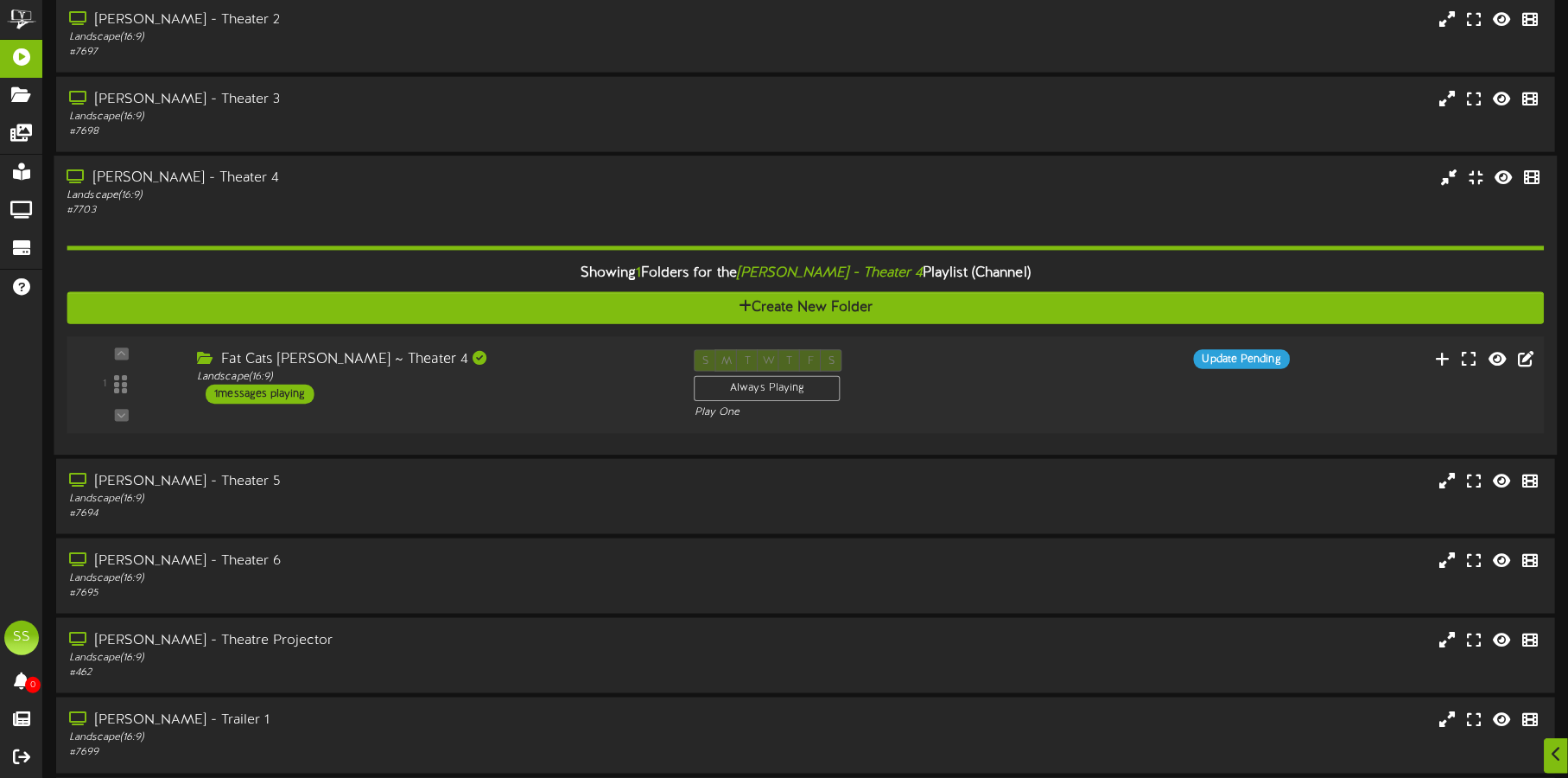
click at [547, 393] on div "Fat Cats Gilbert ~ Theater 4 Landscape ( 16:9 ) 1 messages playing" at bounding box center [433, 377] width 498 height 54
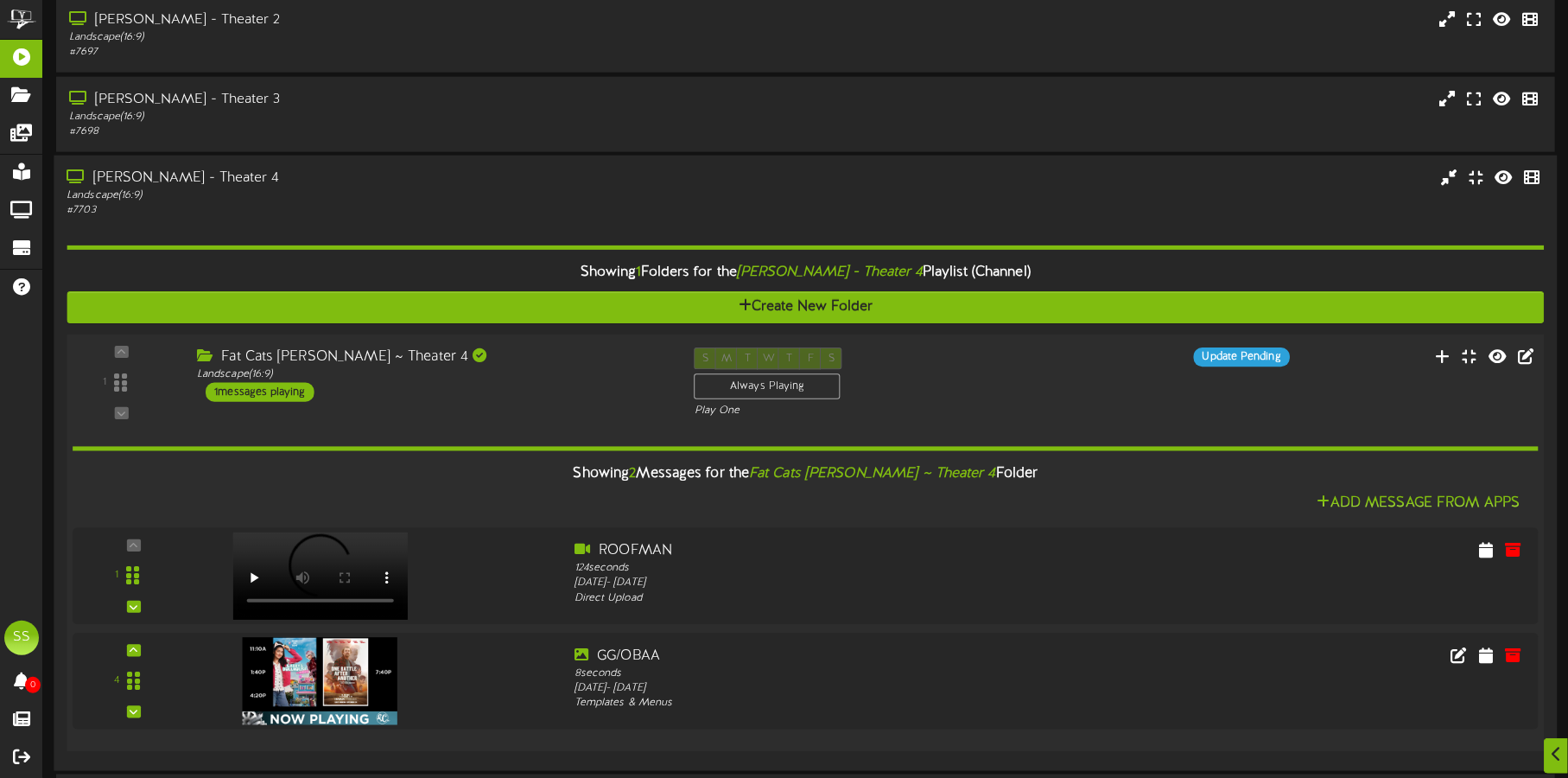
scroll to position [1512, 0]
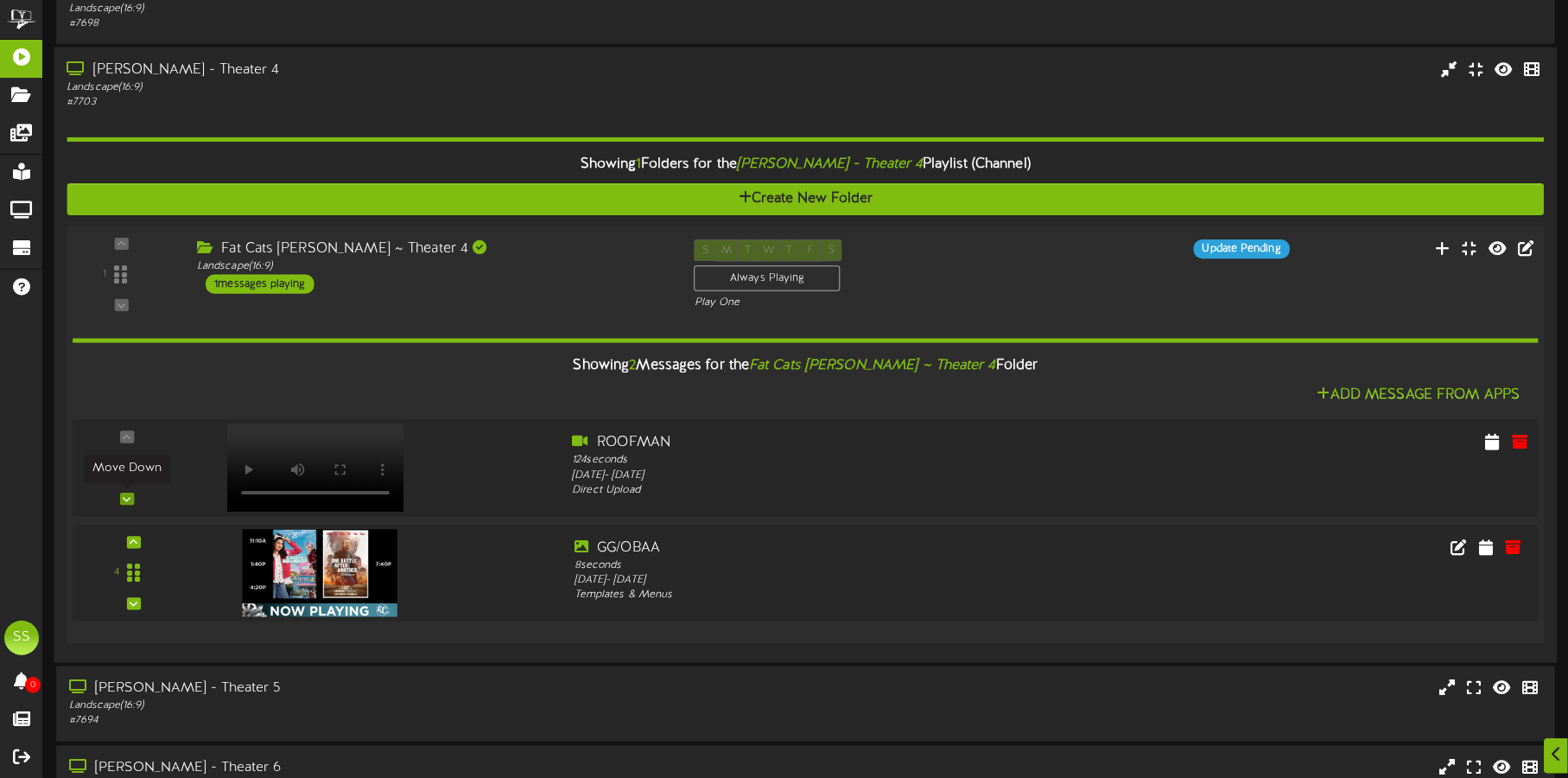
click at [127, 497] on icon at bounding box center [126, 499] width 8 height 9
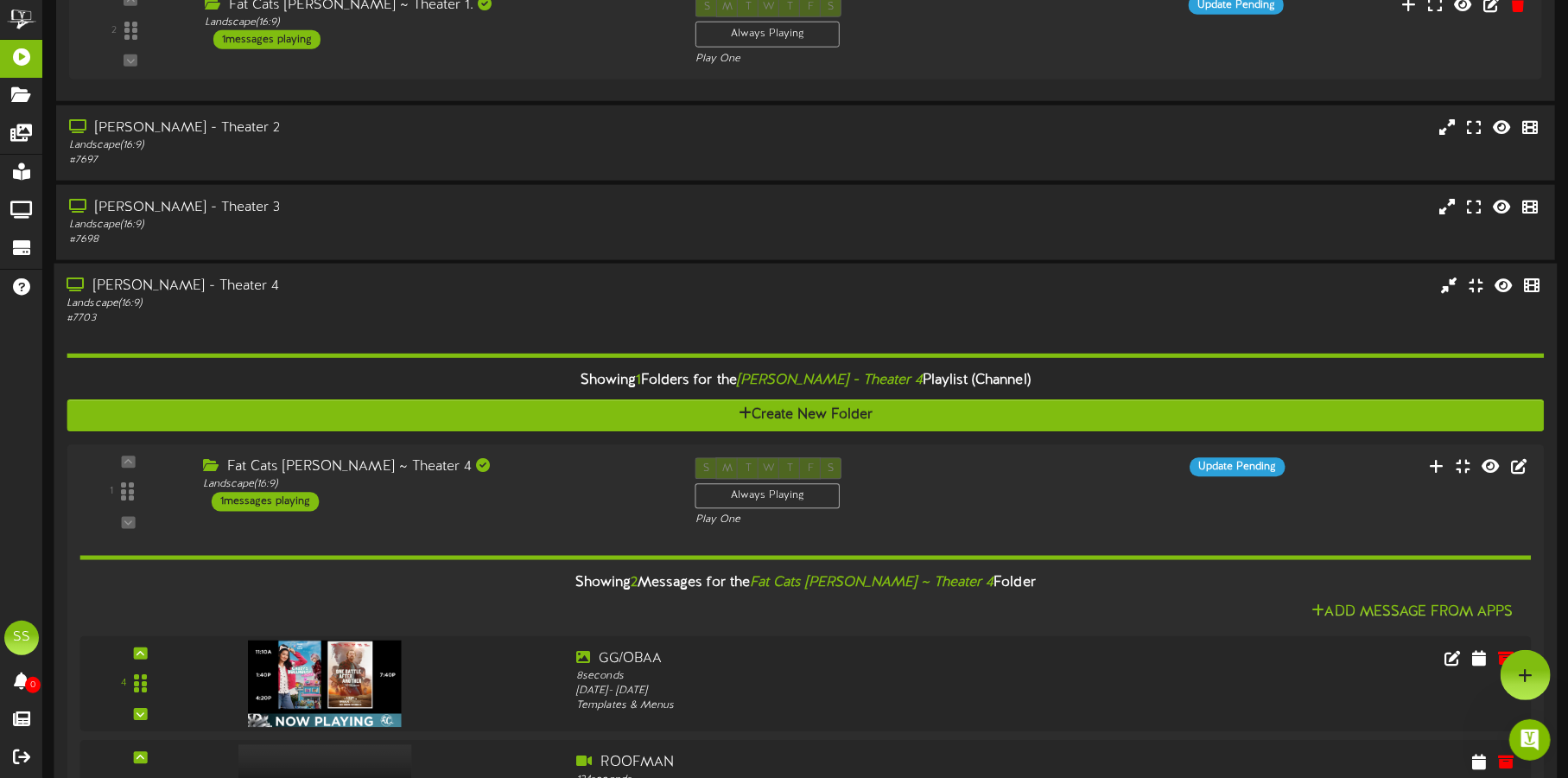
scroll to position [0, 0]
click at [326, 304] on div "Landscape ( 16:9 )" at bounding box center [366, 304] width 600 height 15
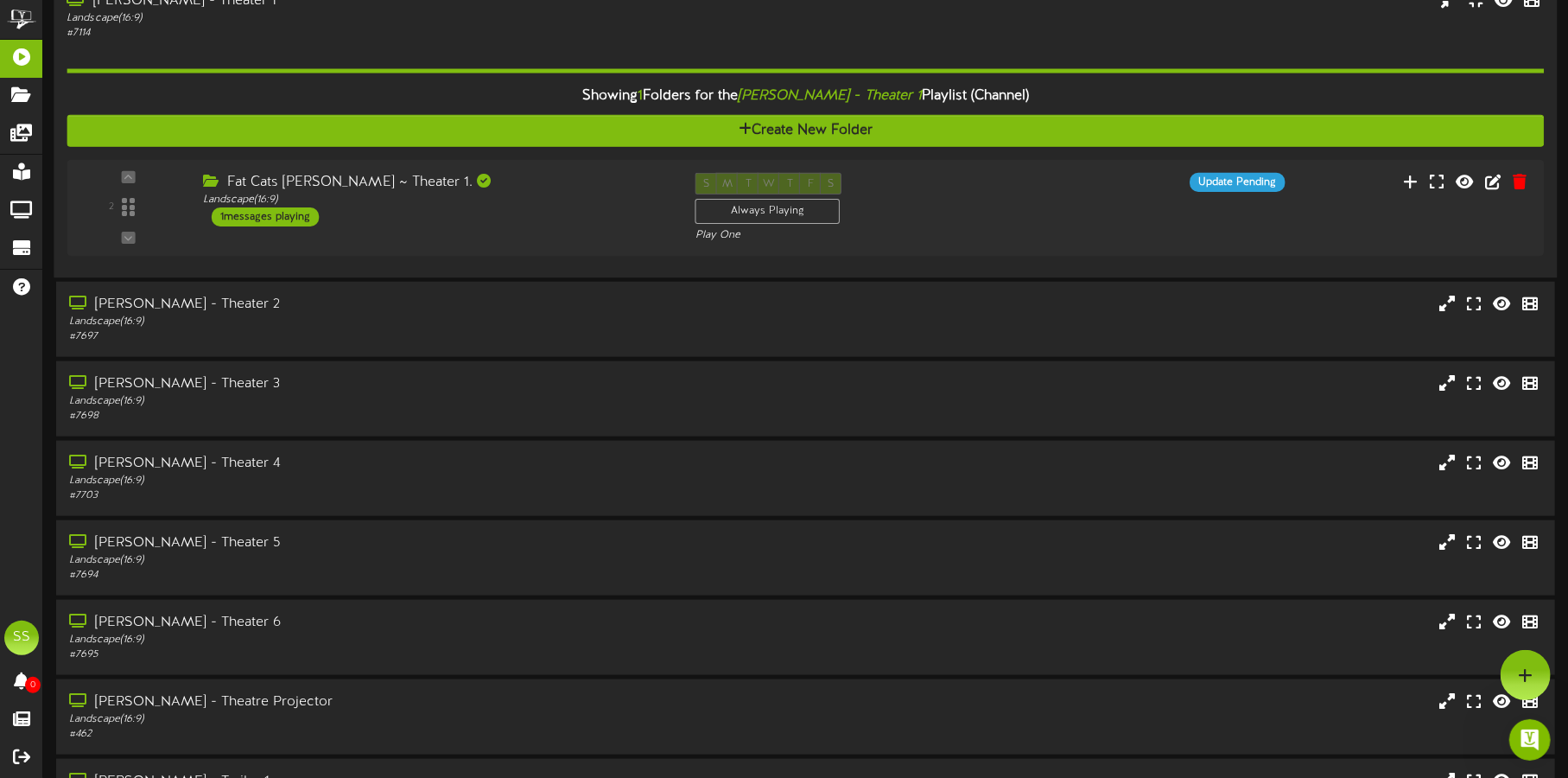
scroll to position [1079, 0]
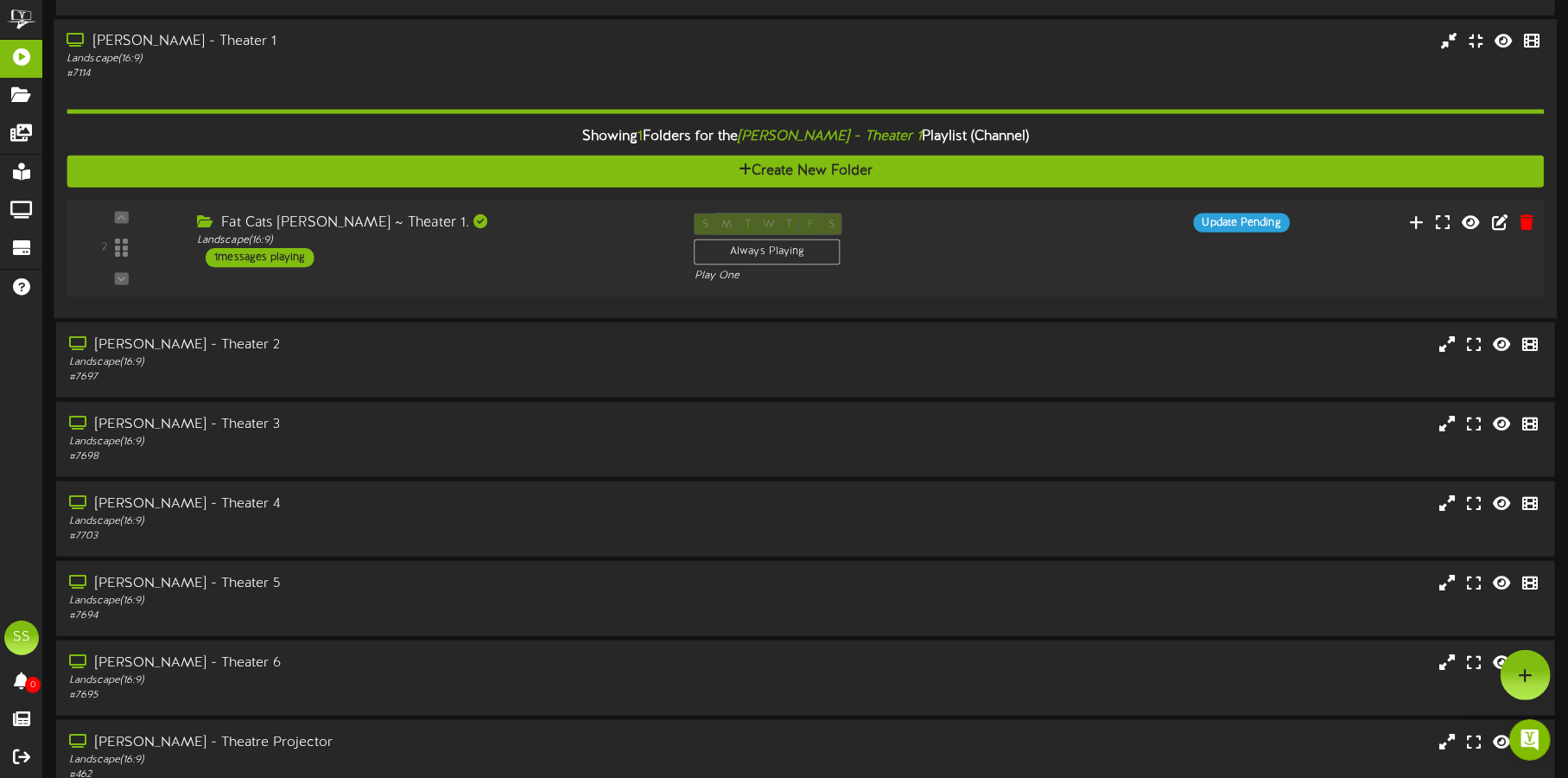
click at [459, 263] on div "Fat Cats Gilbert ~ Theater 1. Landscape ( 16:9 ) 1 messages playing" at bounding box center [433, 240] width 498 height 54
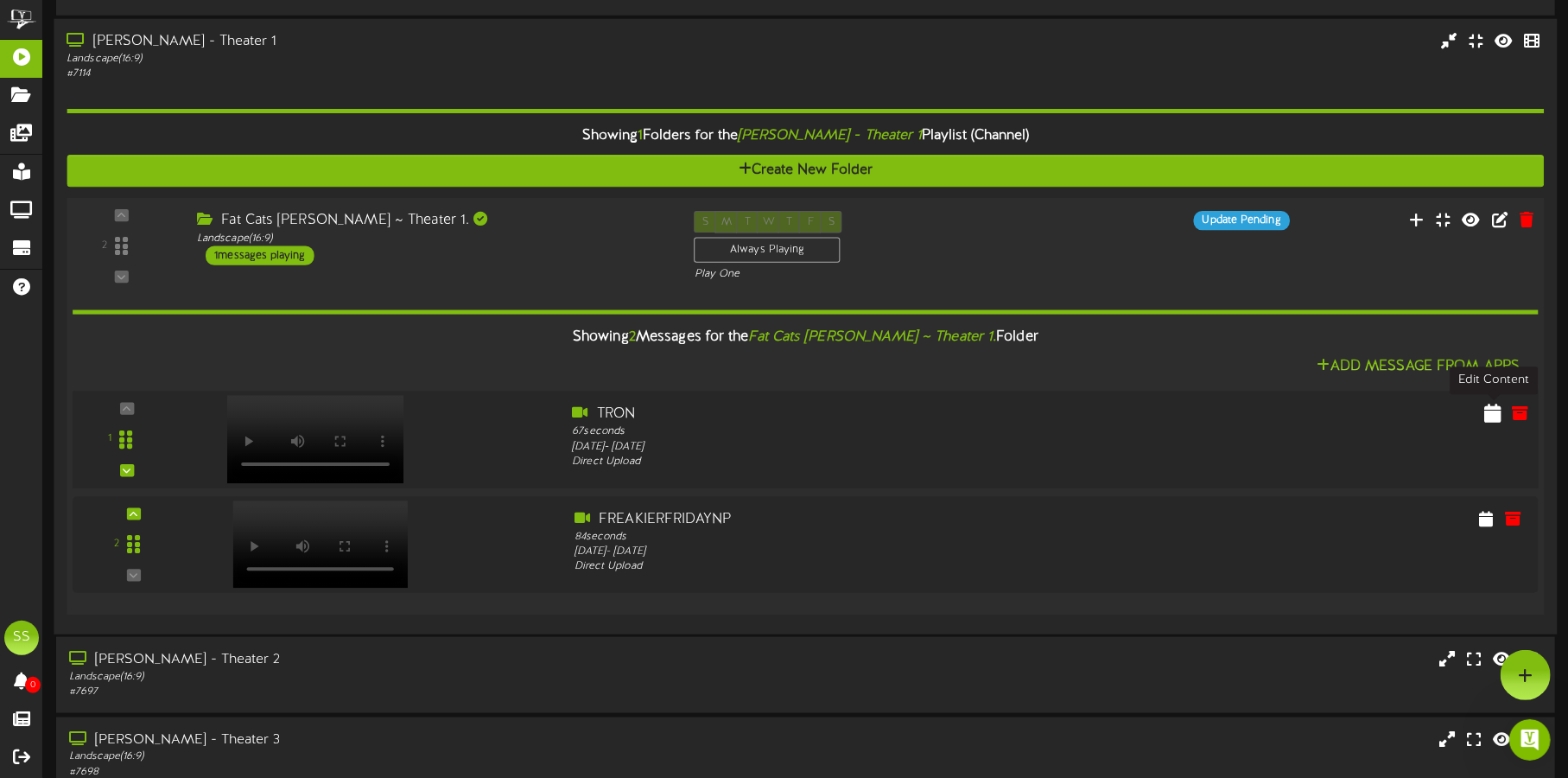
click at [1492, 410] on icon at bounding box center [1493, 413] width 17 height 19
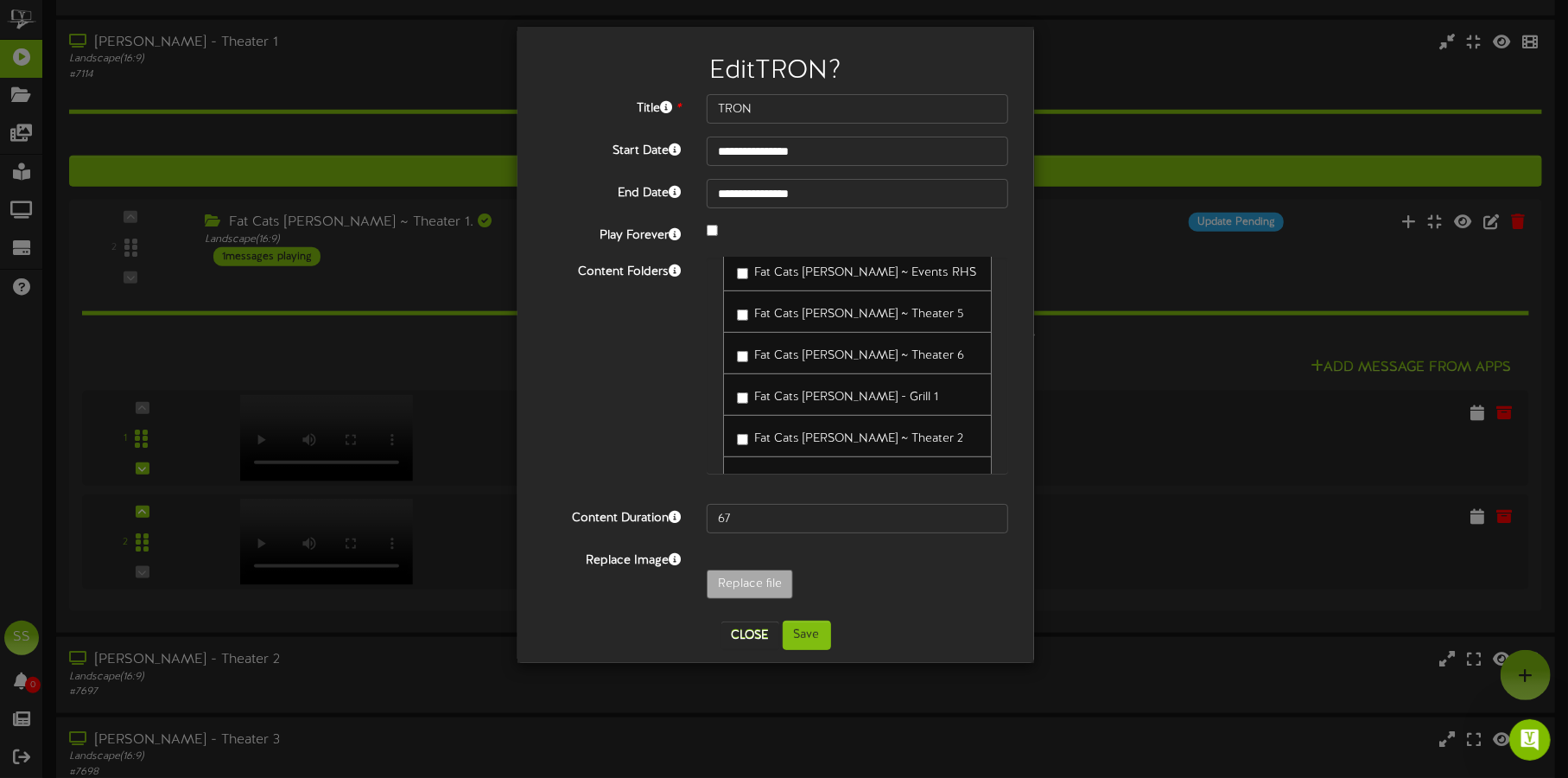
scroll to position [324, 0]
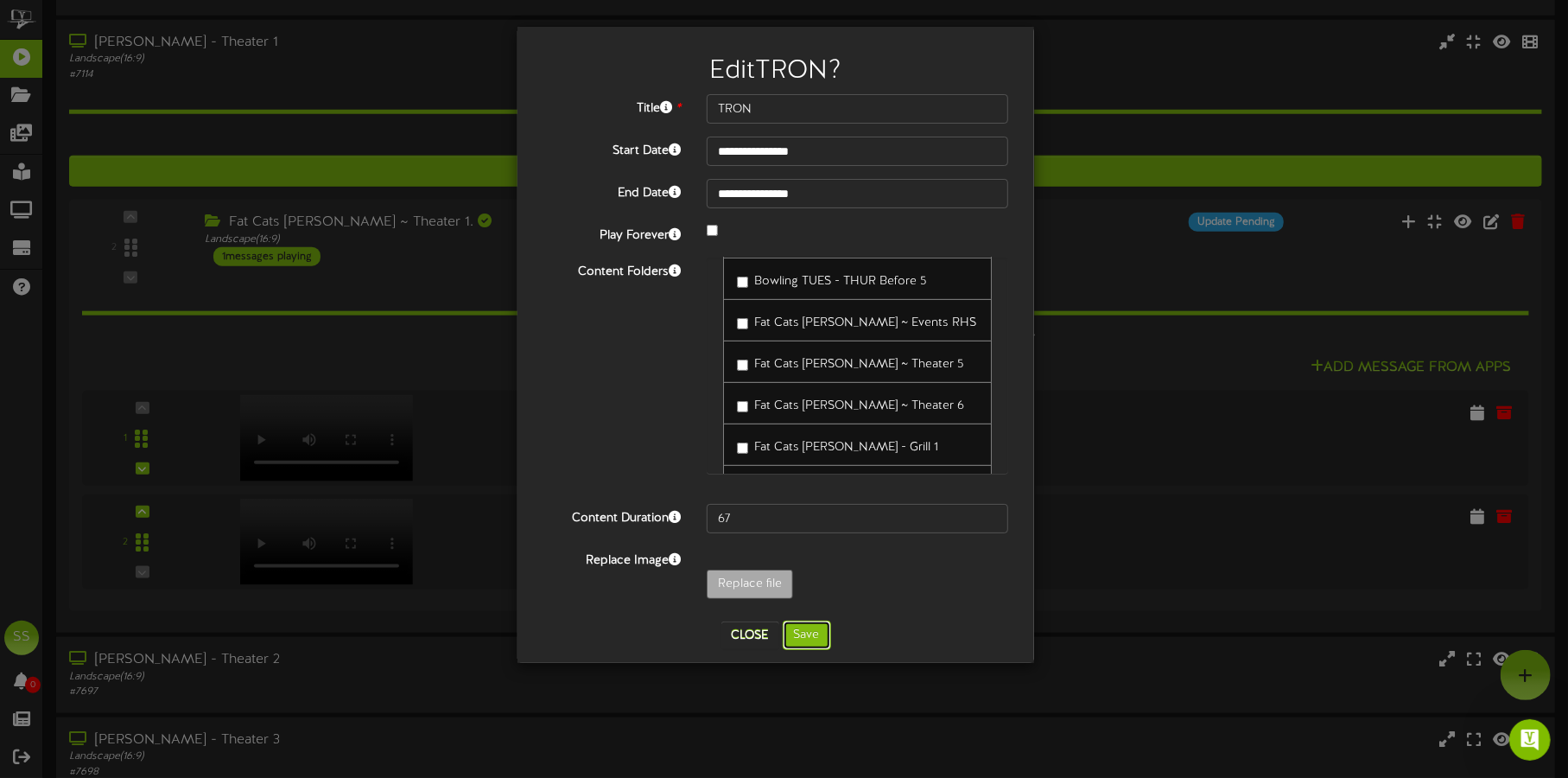
drag, startPoint x: 810, startPoint y: 629, endPoint x: 862, endPoint y: 634, distance: 52.2
click at [809, 631] on button "Save" at bounding box center [806, 635] width 48 height 30
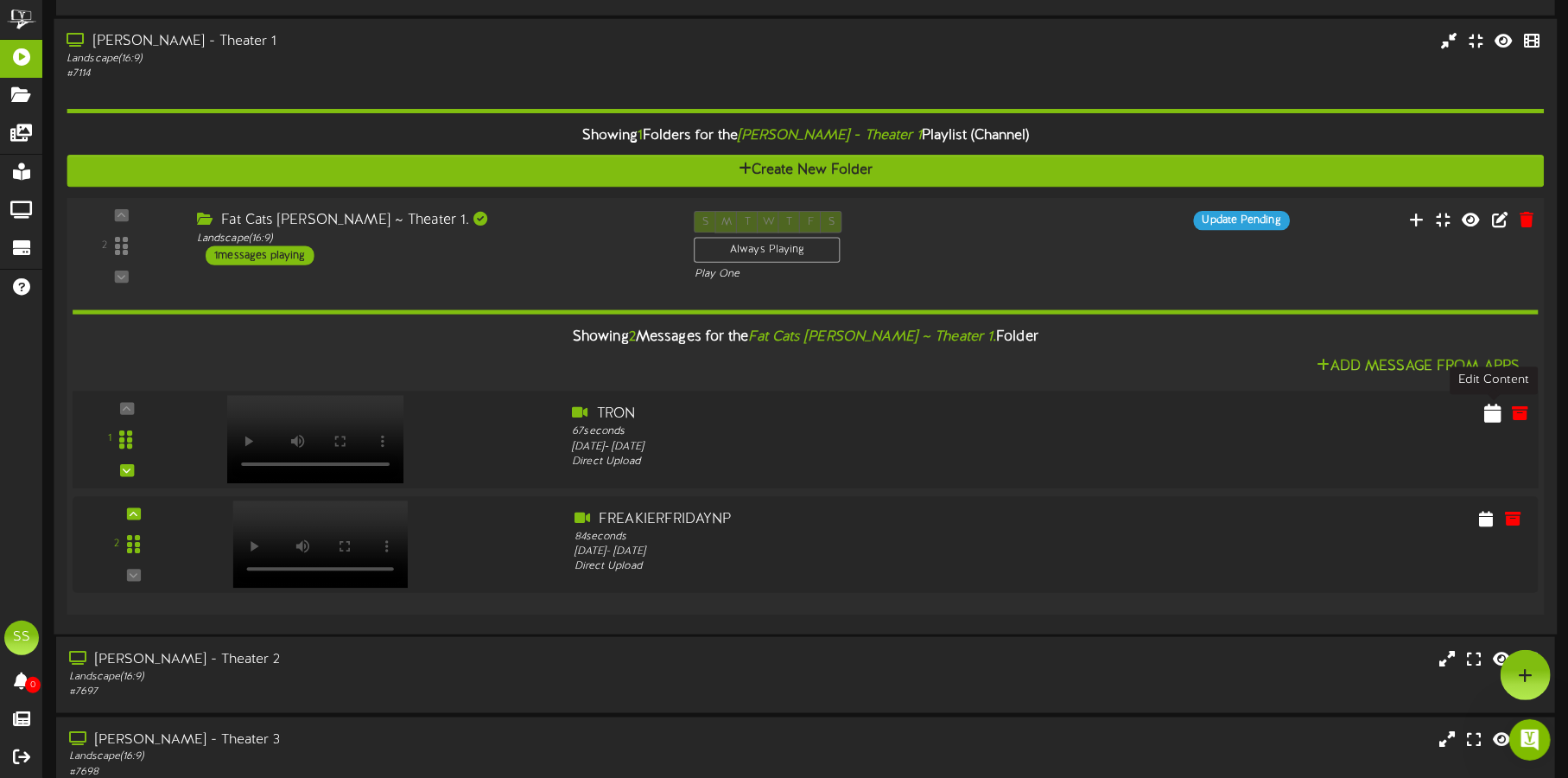
click at [1503, 409] on button at bounding box center [1493, 416] width 28 height 28
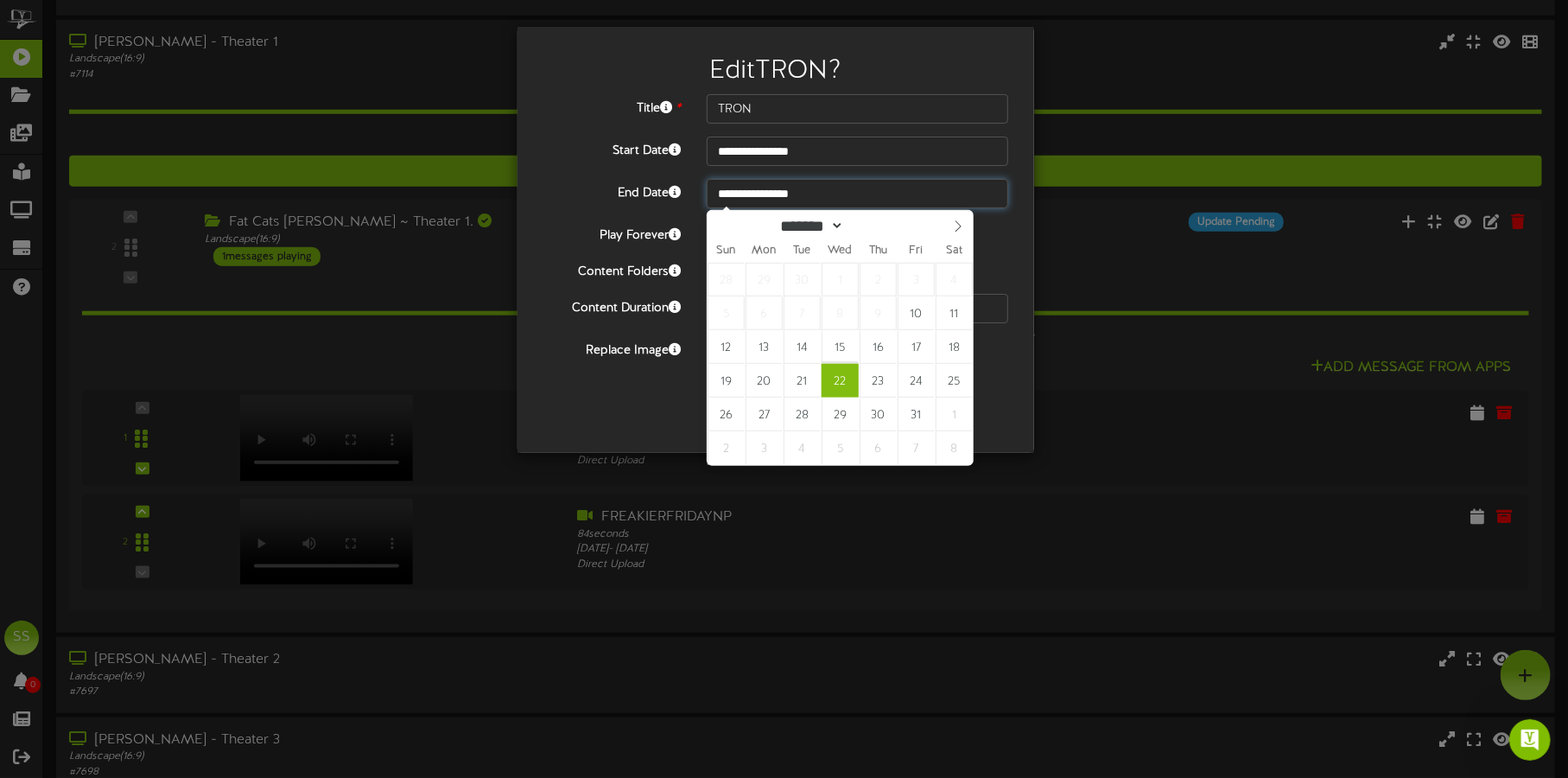
click at [772, 187] on input "**********" at bounding box center [857, 194] width 302 height 30
type input "**********"
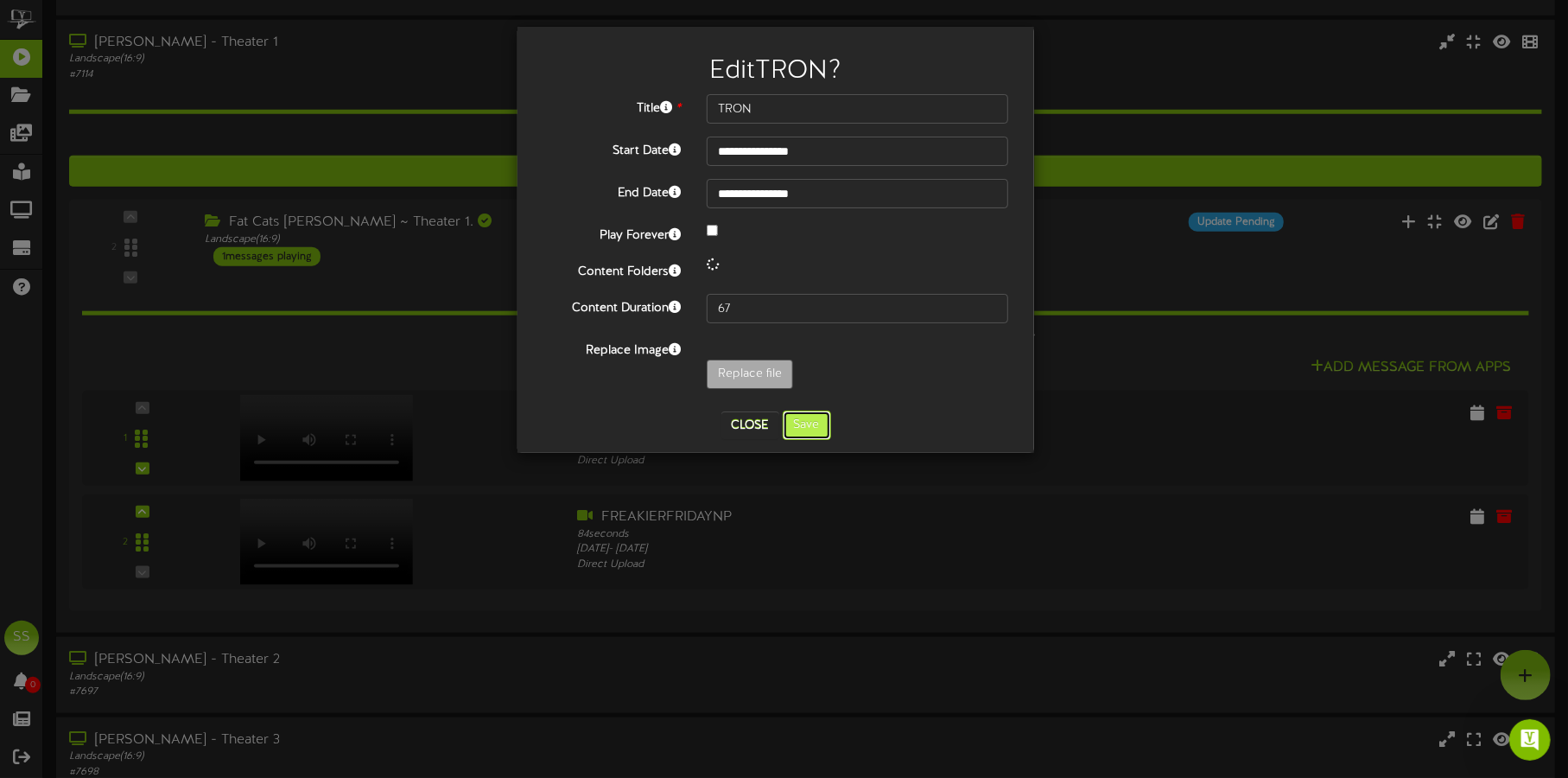
click at [815, 422] on button "Save" at bounding box center [806, 426] width 48 height 30
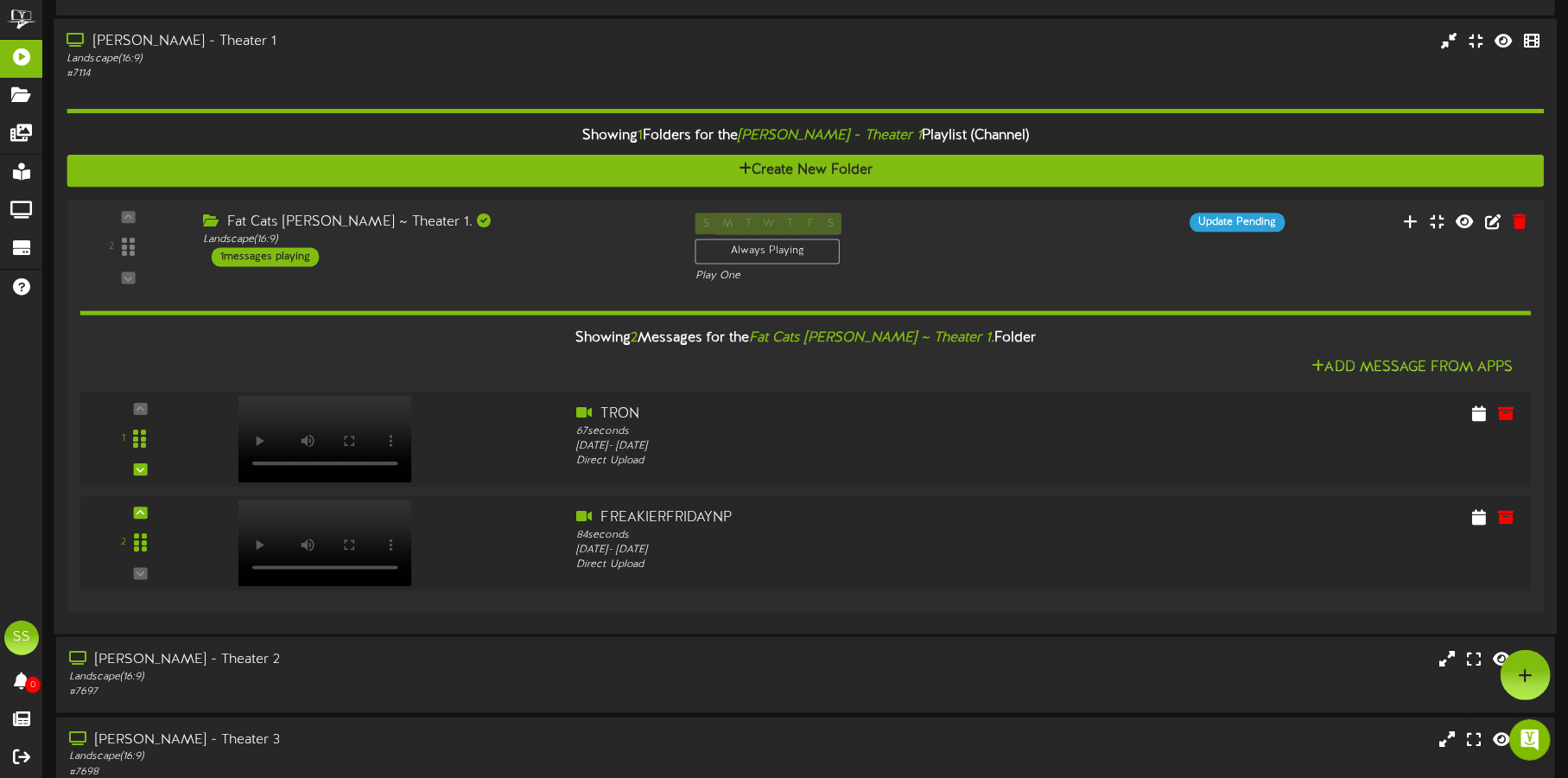
click at [406, 51] on div "Landscape ( 16:9 )" at bounding box center [366, 58] width 600 height 15
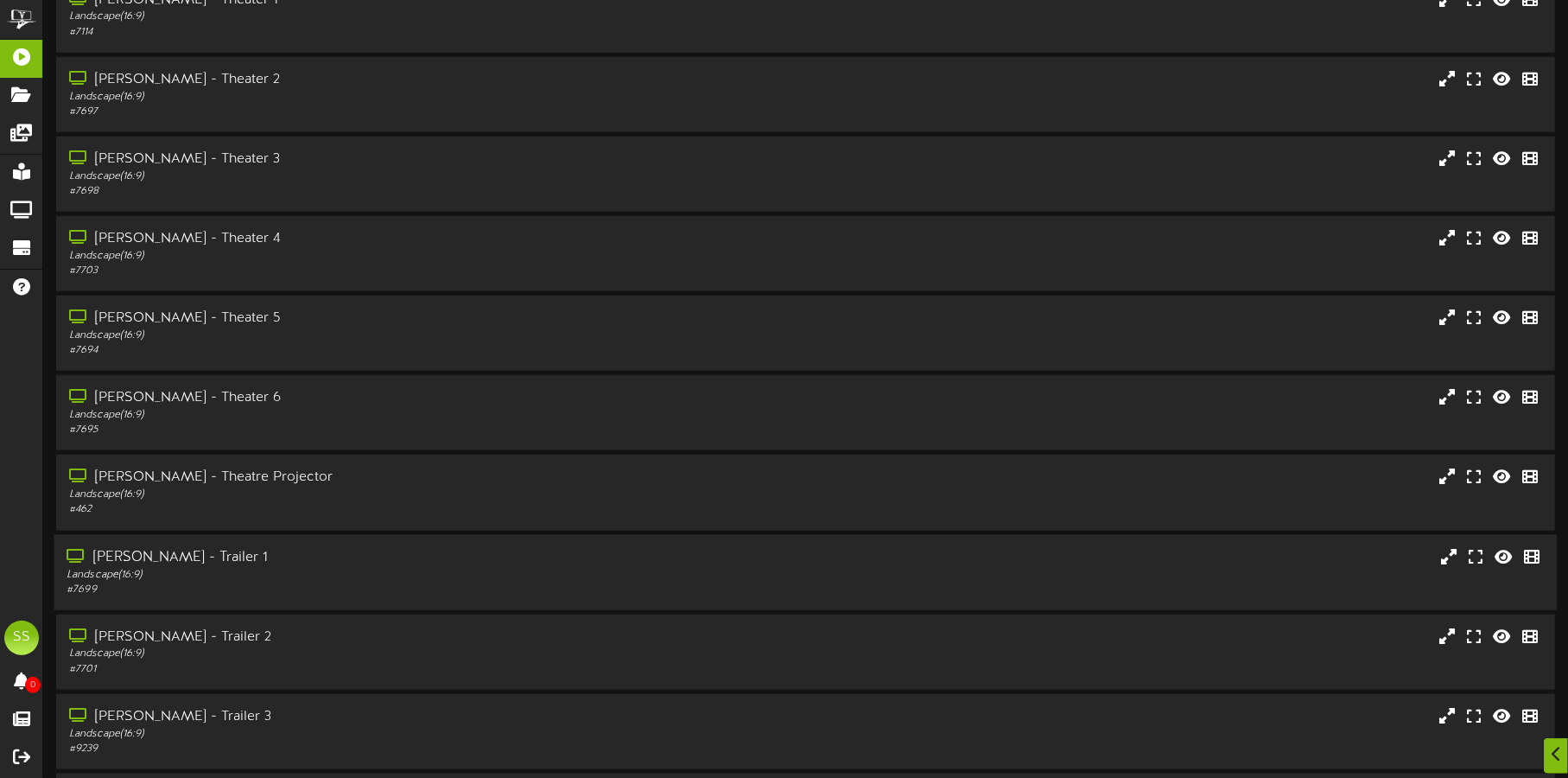
scroll to position [1296, 0]
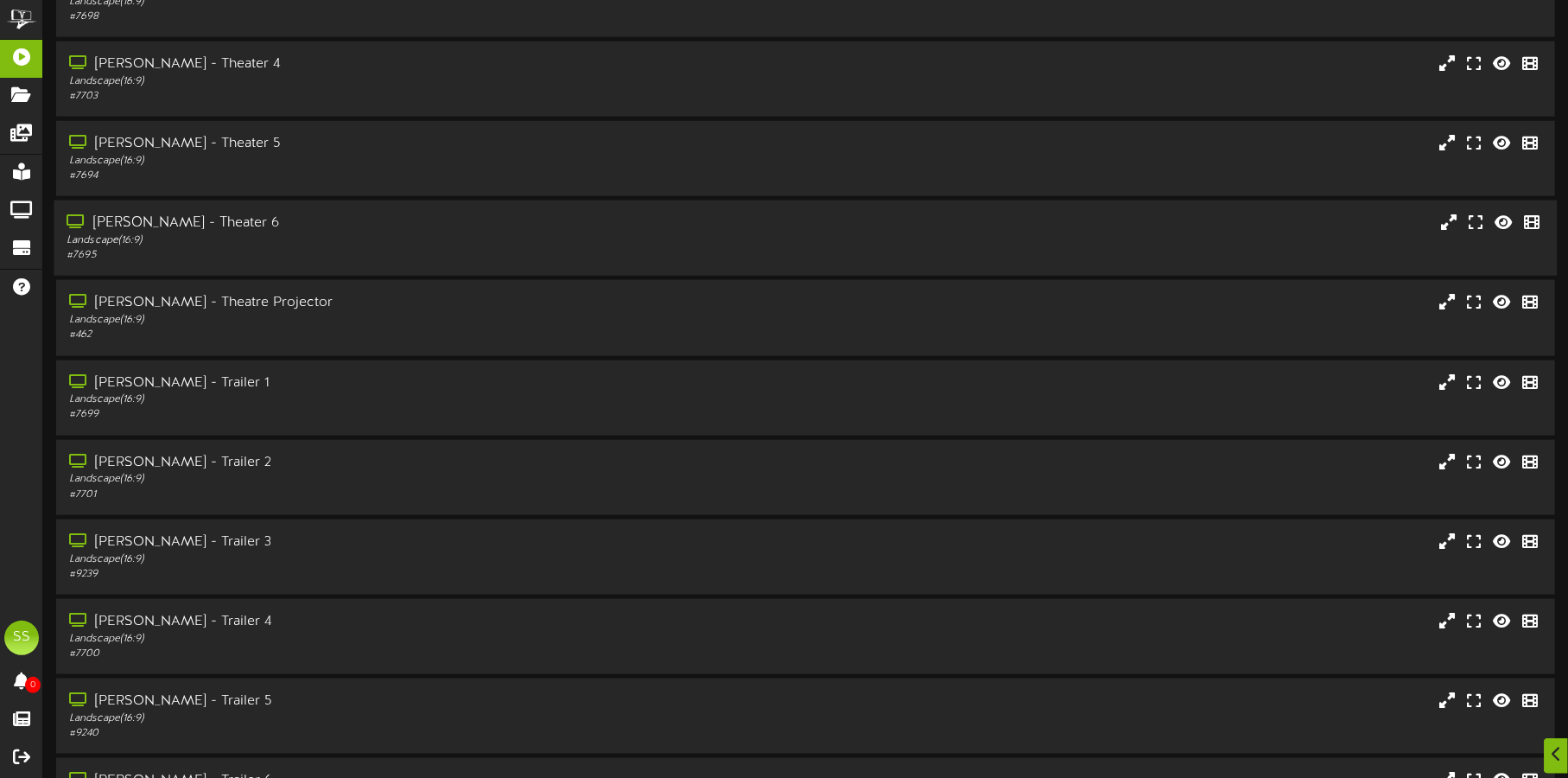
click at [337, 229] on div "[PERSON_NAME] - Theater 6" at bounding box center [366, 223] width 600 height 20
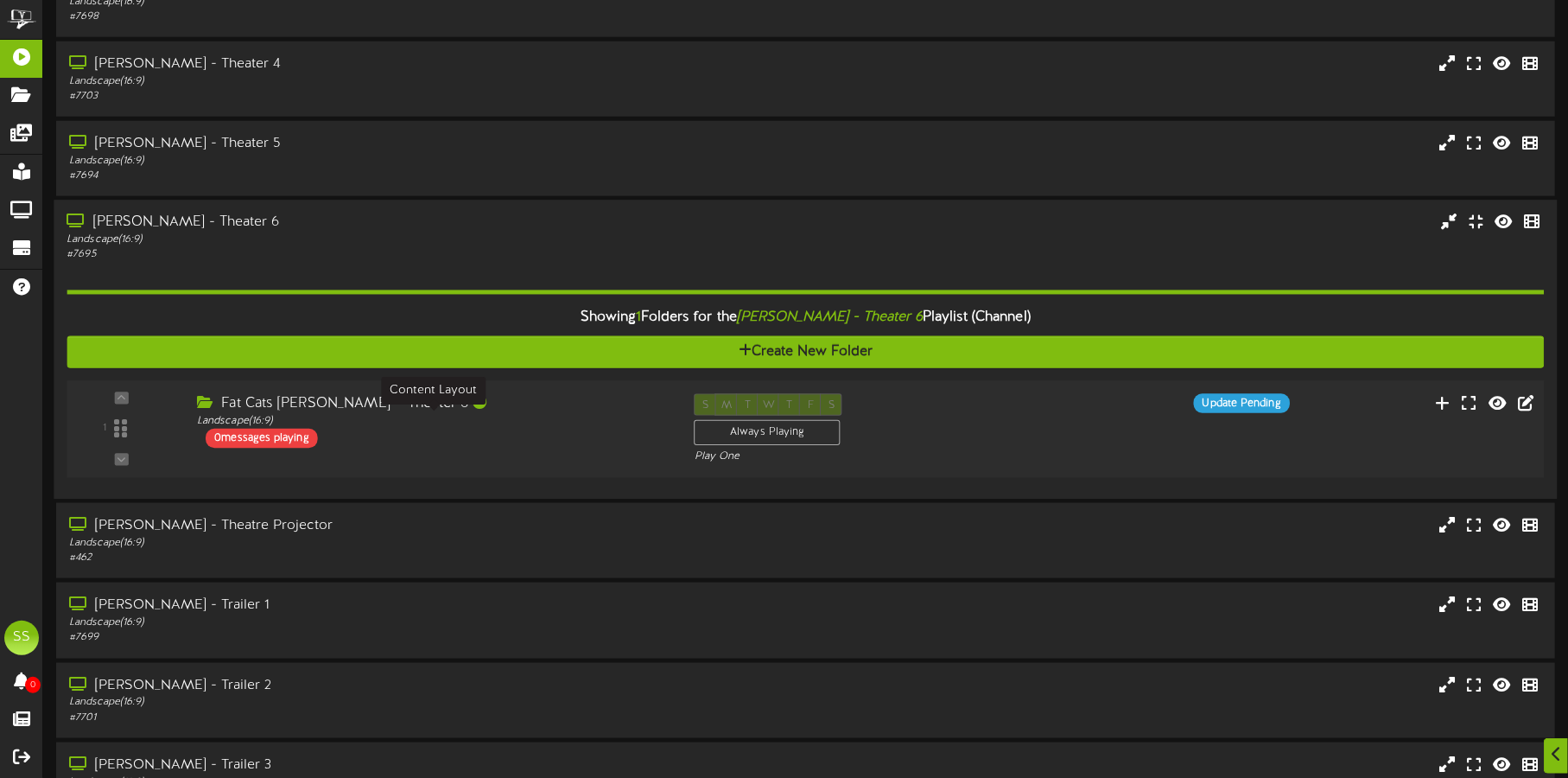
click at [543, 418] on div "Landscape ( 16:9 )" at bounding box center [433, 420] width 471 height 15
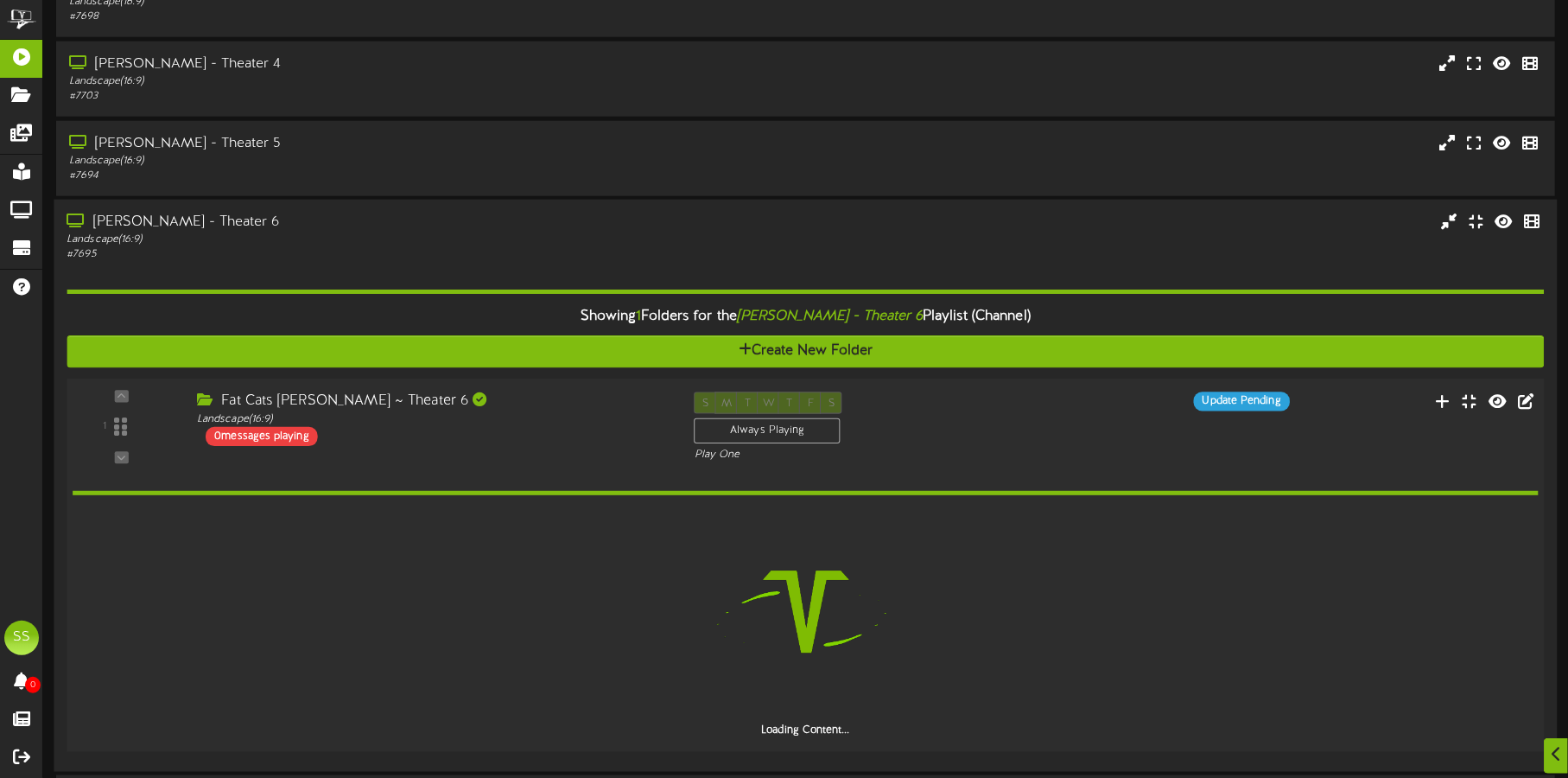
scroll to position [1404, 0]
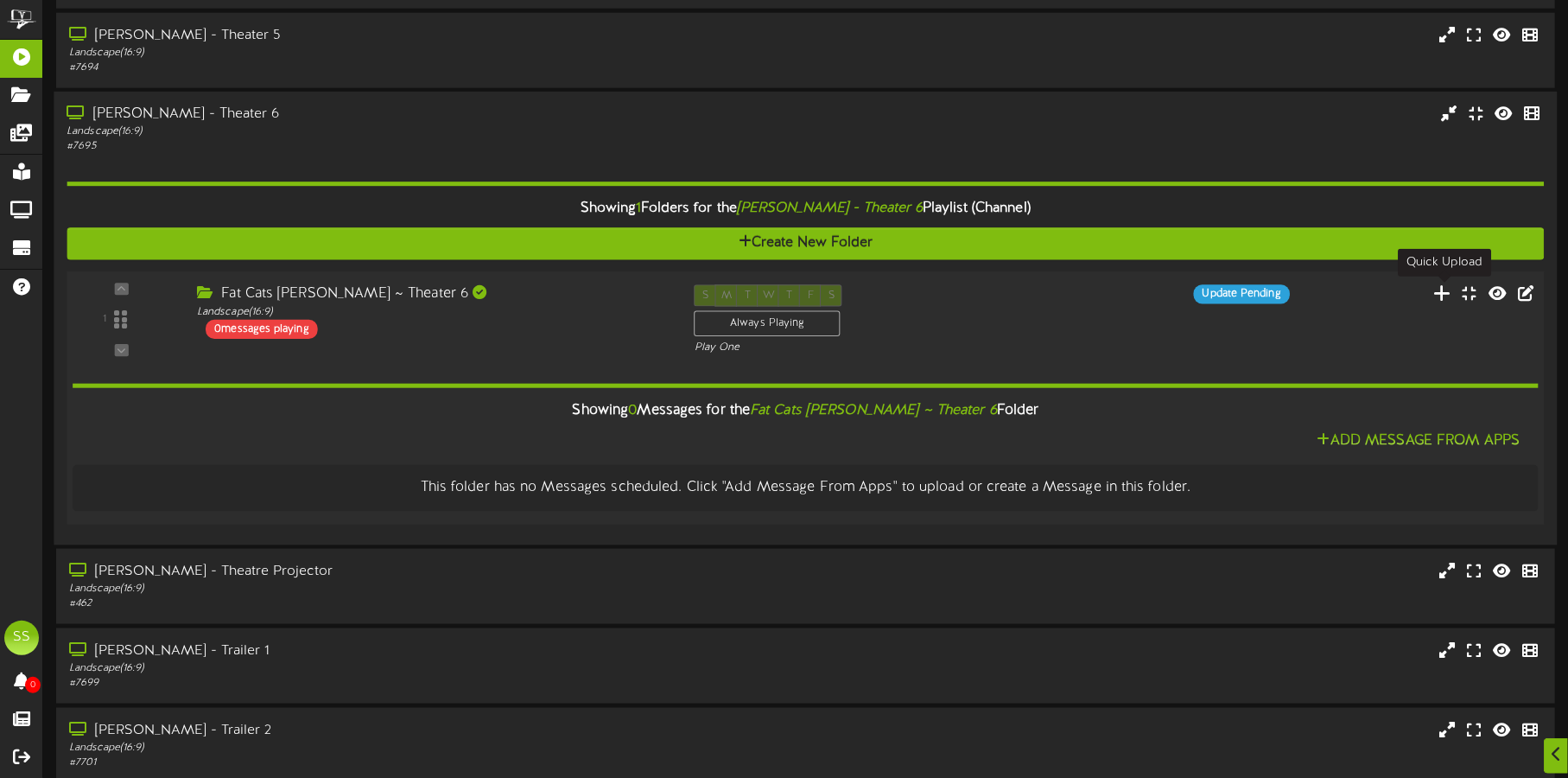
click at [1444, 292] on icon at bounding box center [1442, 293] width 18 height 19
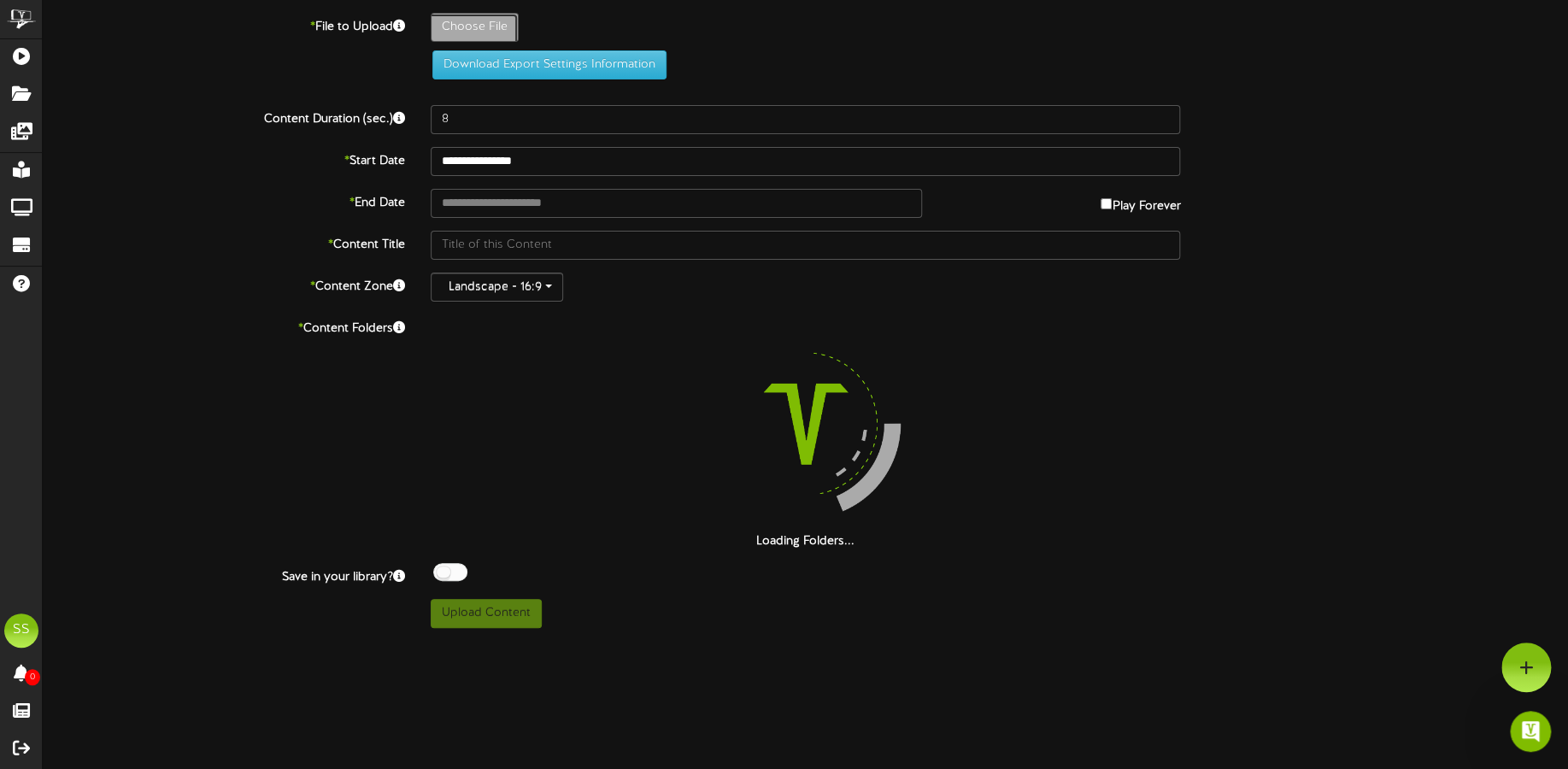
type input "**********"
type input "TRONNP"
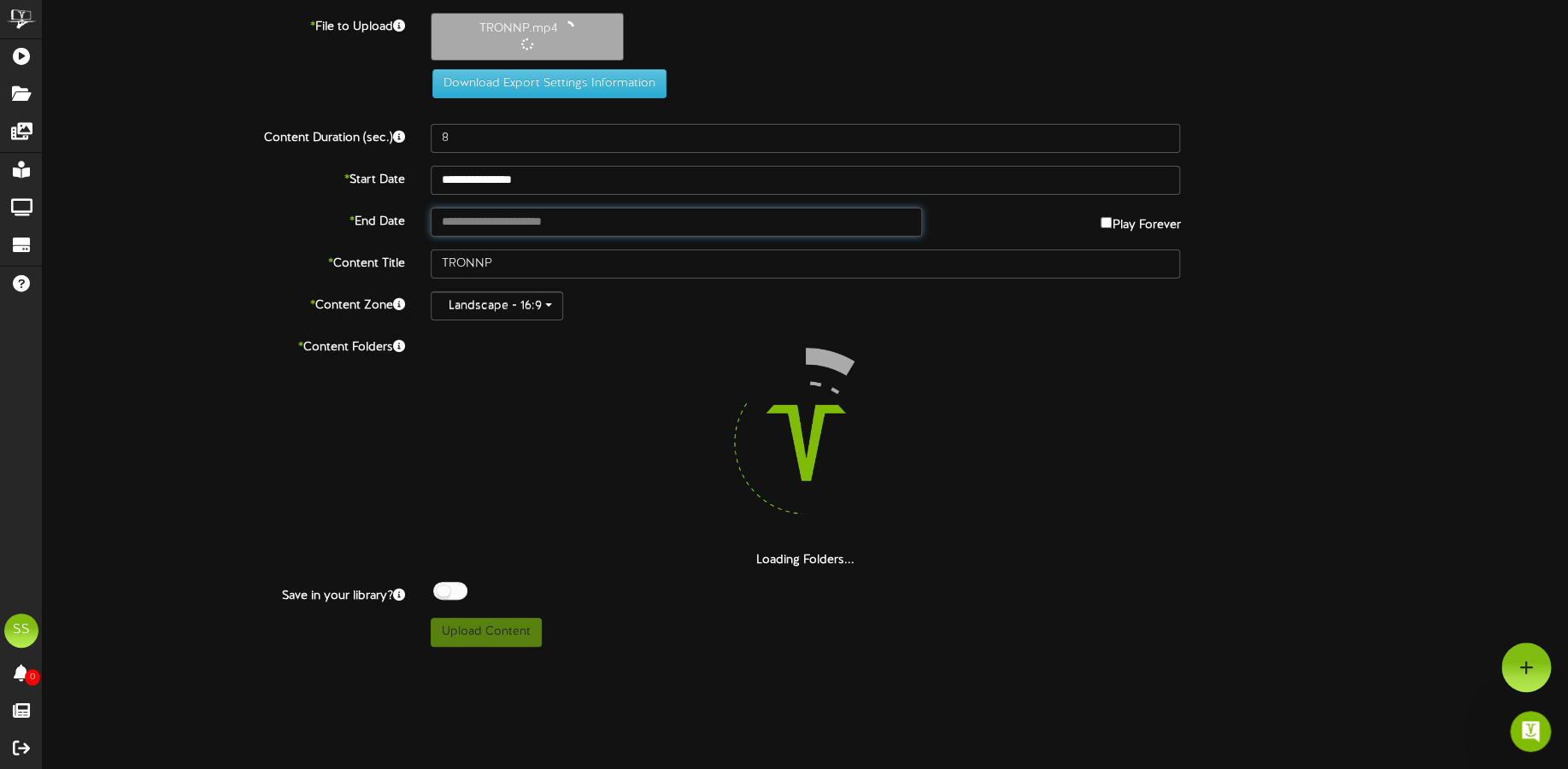
click at [507, 221] on input "text" at bounding box center [676, 222] width 492 height 29
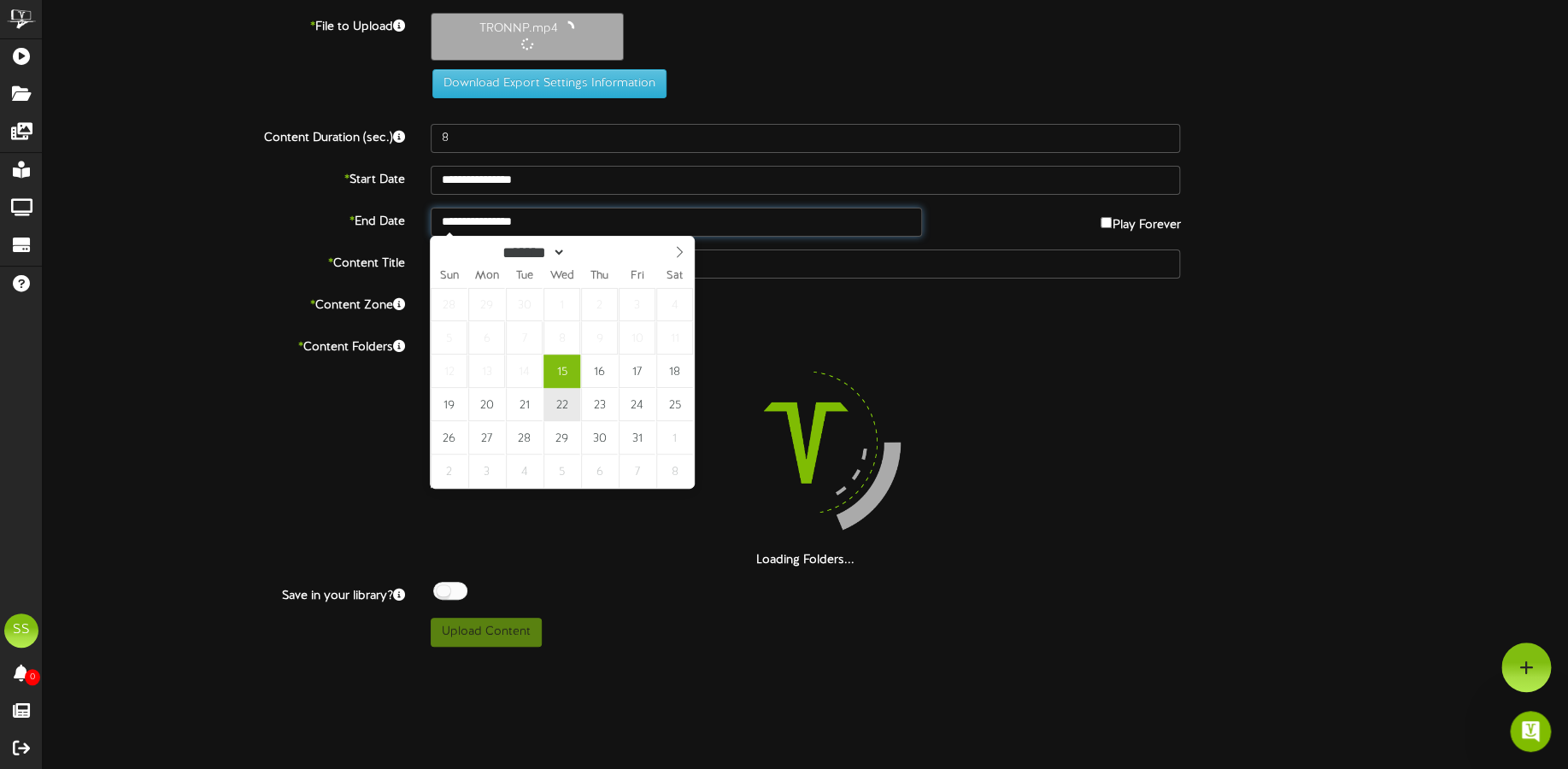
type input "**********"
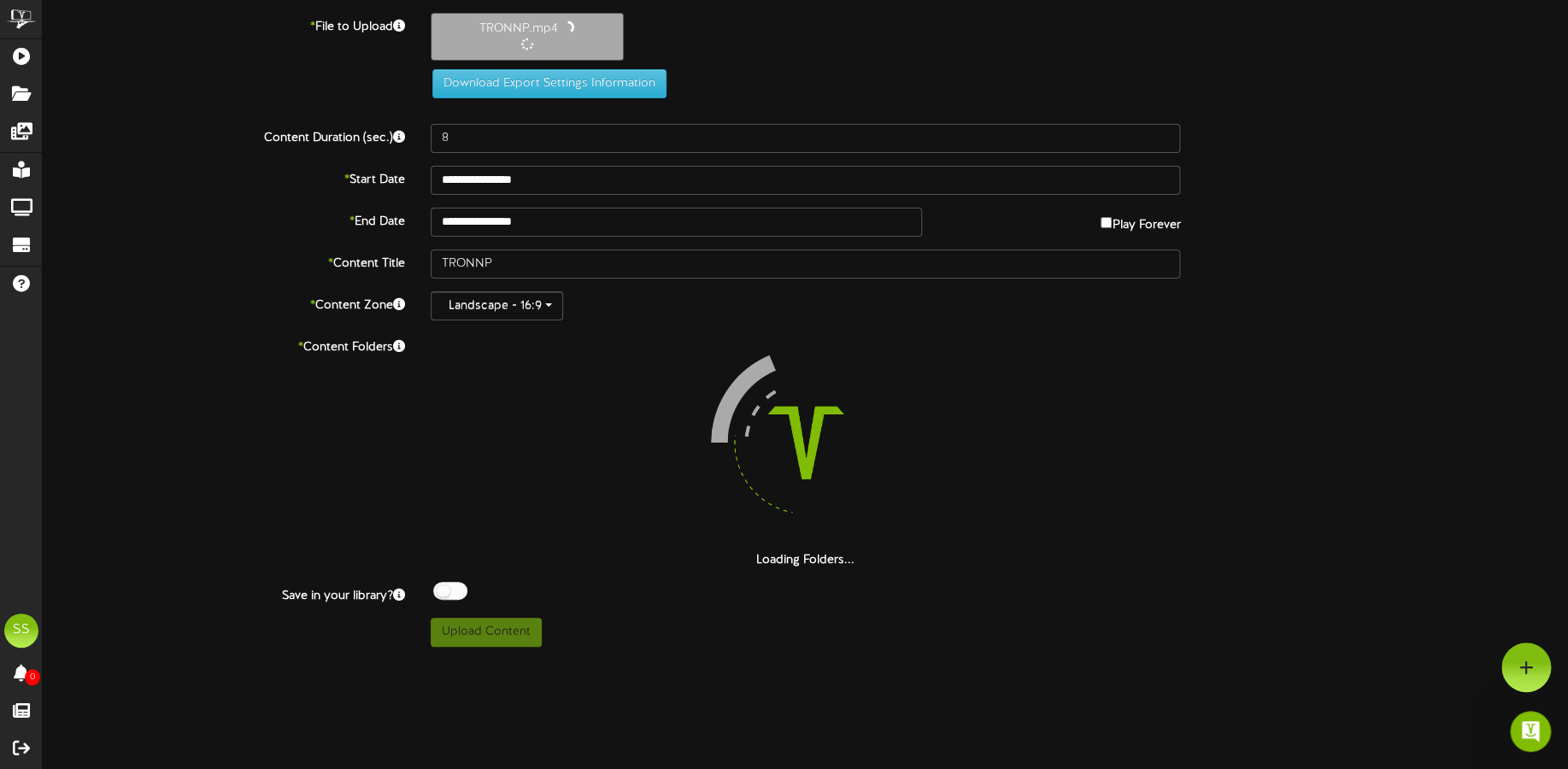
click at [455, 591] on div at bounding box center [450, 591] width 34 height 18
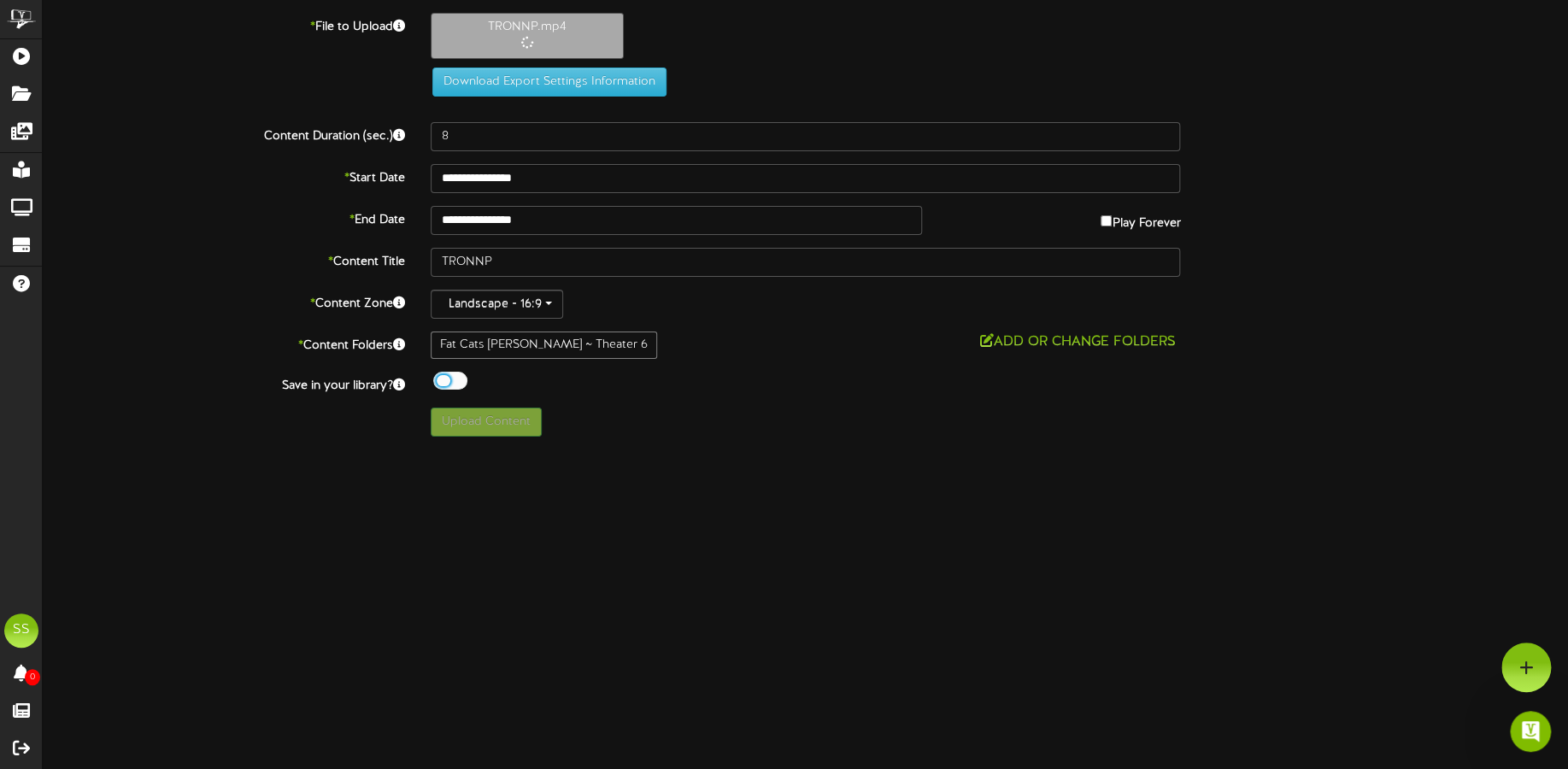
type input "67"
click at [532, 423] on button "Upload Content" at bounding box center [486, 422] width 111 height 29
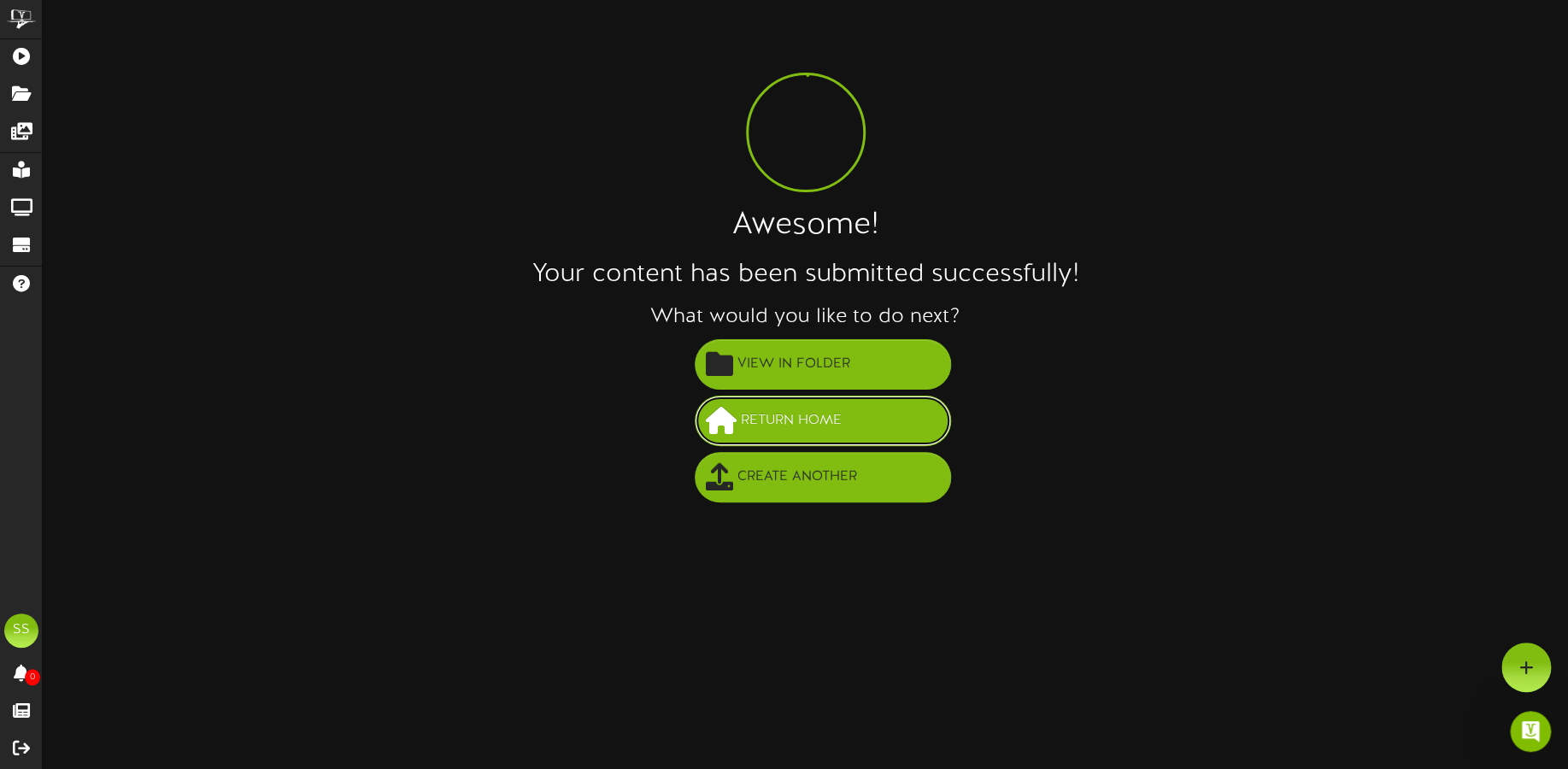
click at [737, 415] on span "Return Home" at bounding box center [791, 421] width 110 height 28
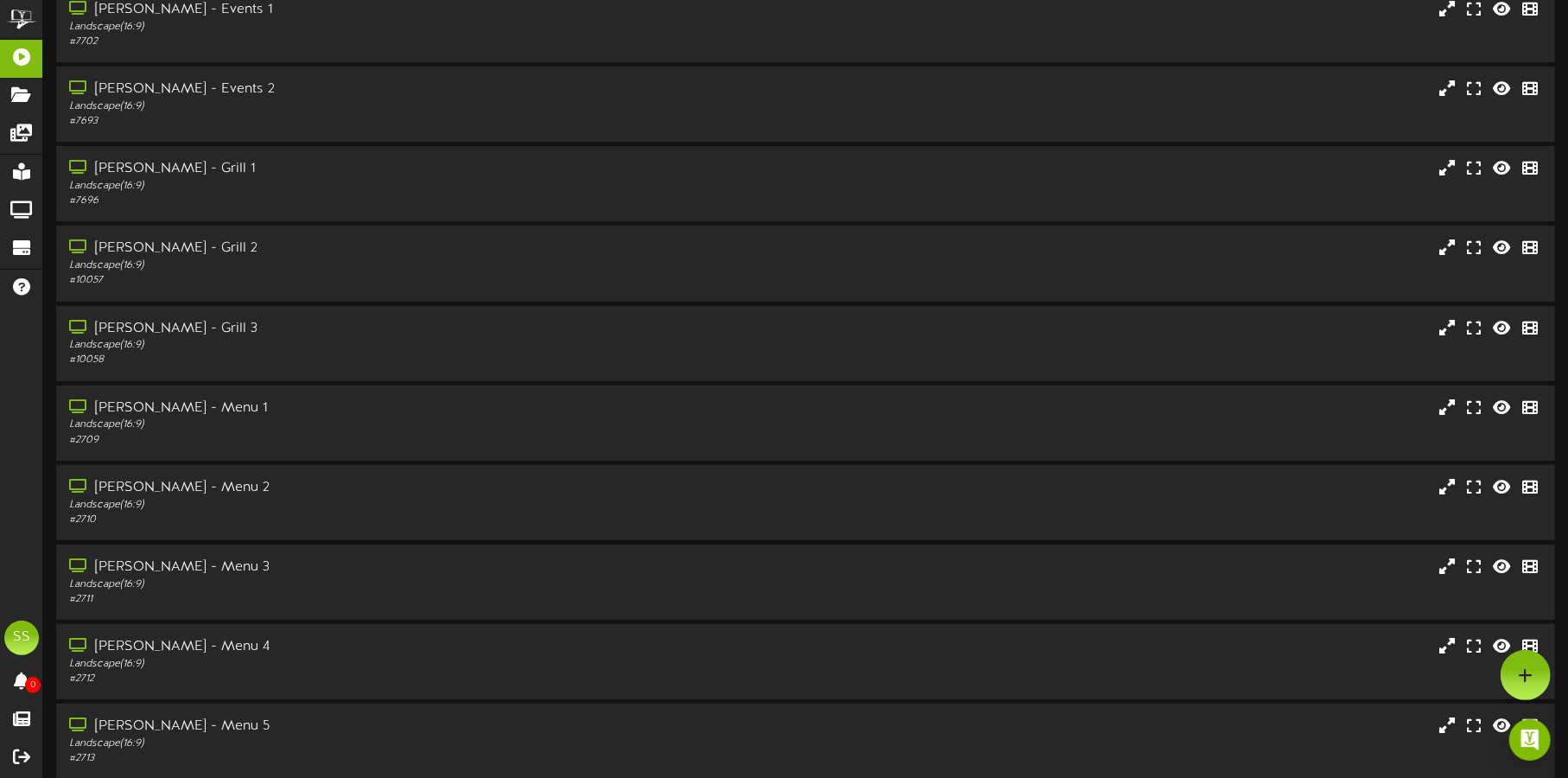
scroll to position [147, 0]
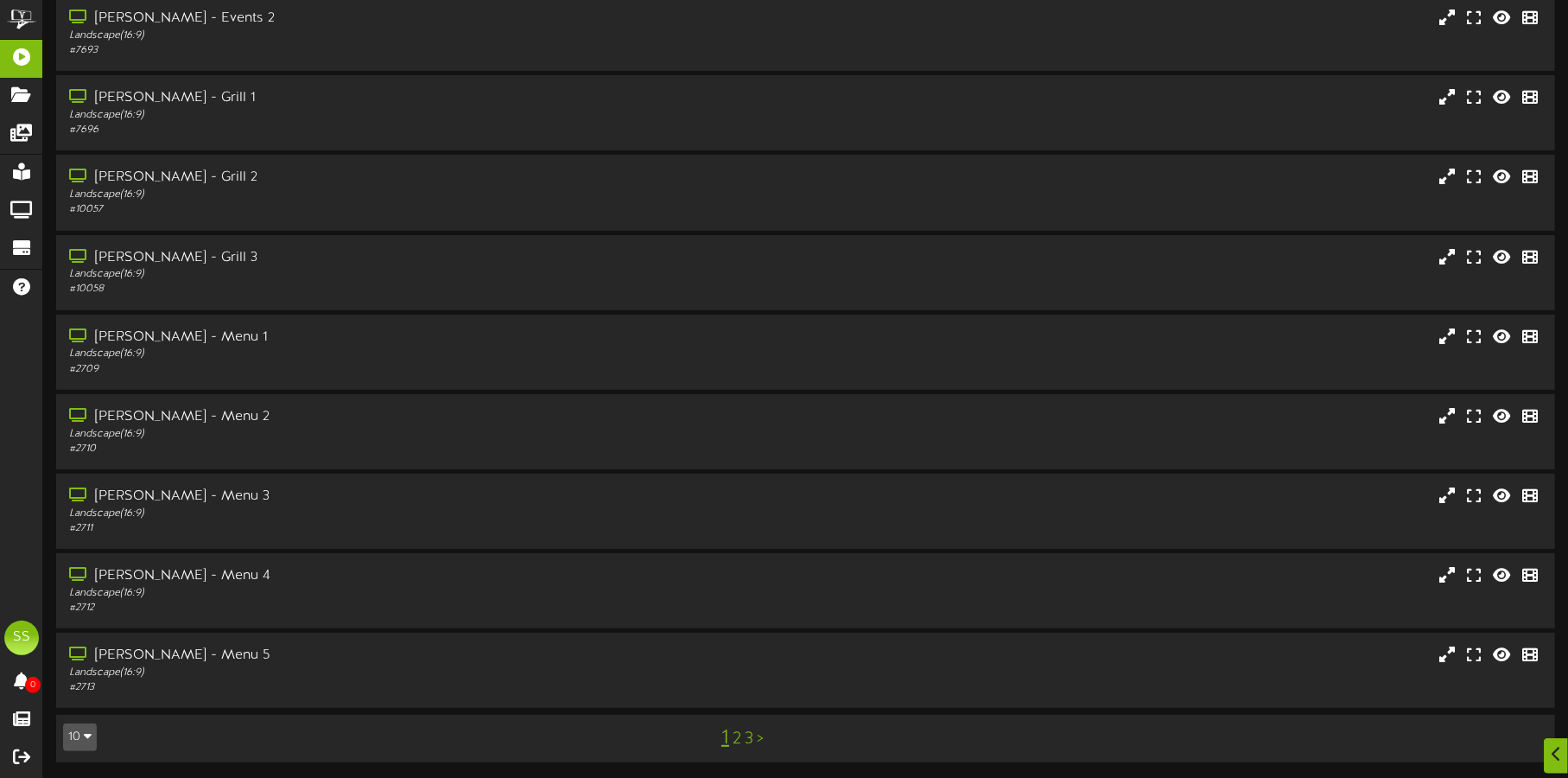
click at [78, 739] on button "10" at bounding box center [79, 737] width 34 height 28
click at [79, 700] on div "100" at bounding box center [80, 703] width 33 height 26
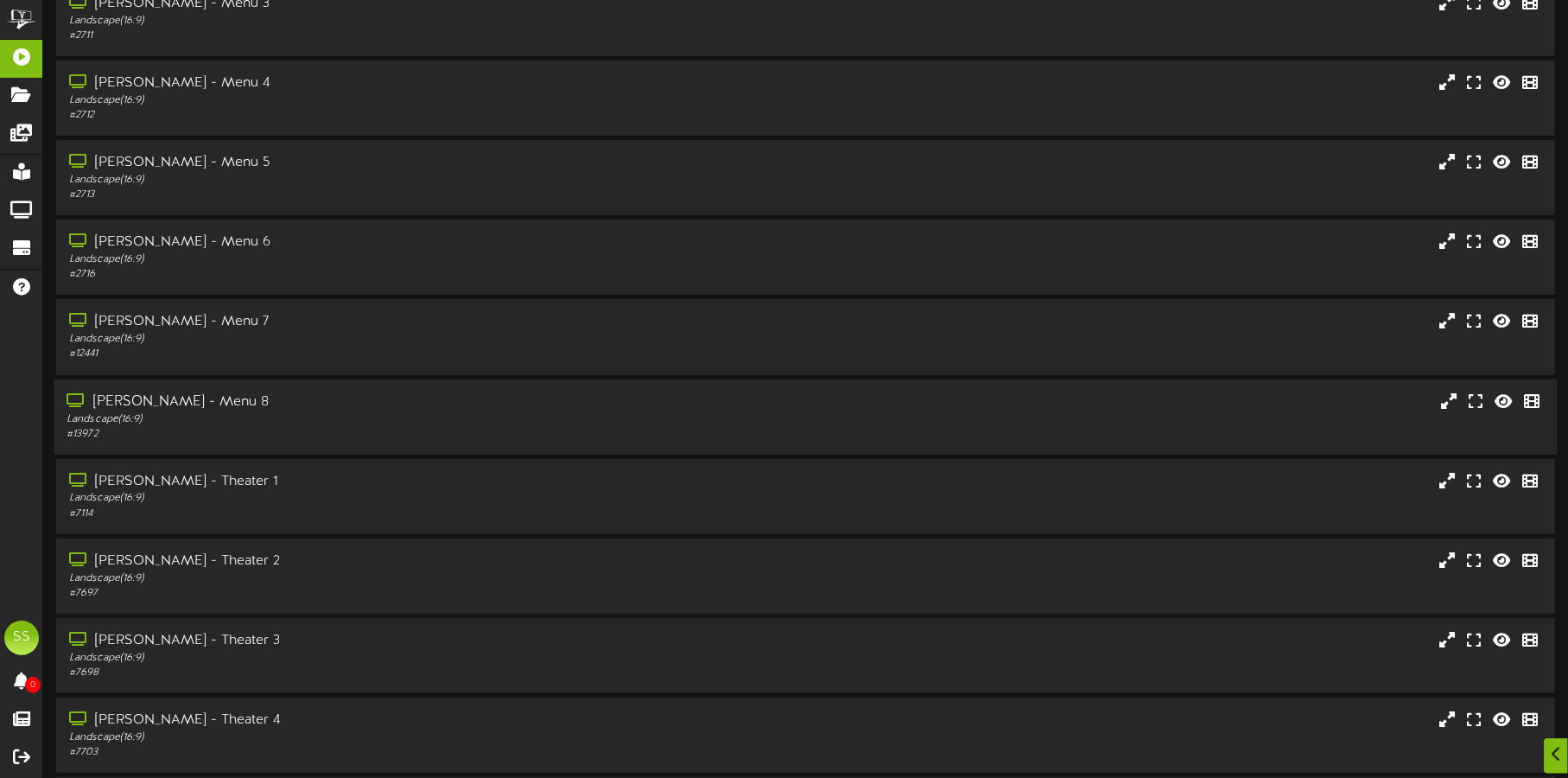
scroll to position [864, 0]
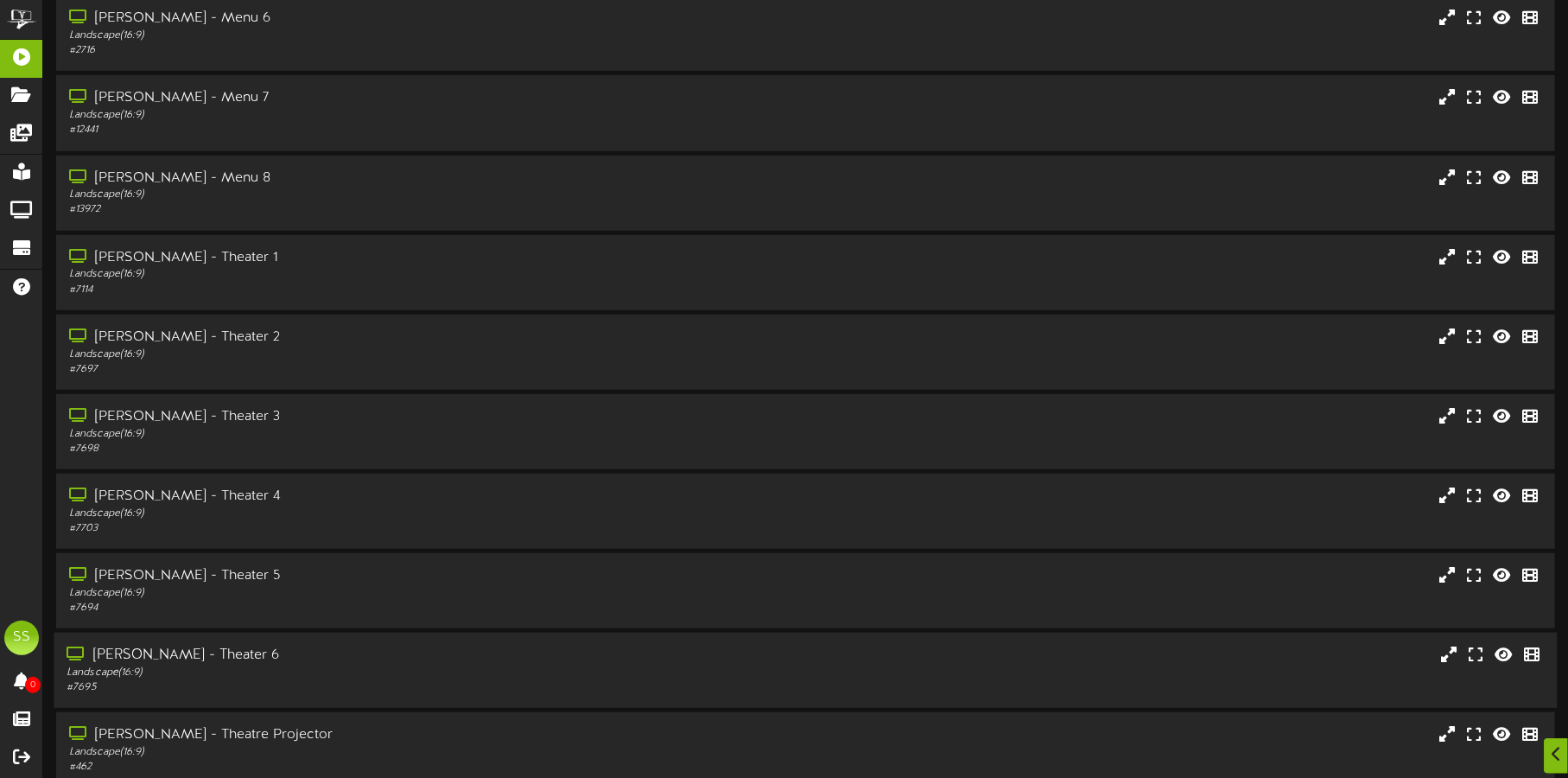
click at [352, 665] on div "Landscape ( 16:9 )" at bounding box center [366, 672] width 600 height 15
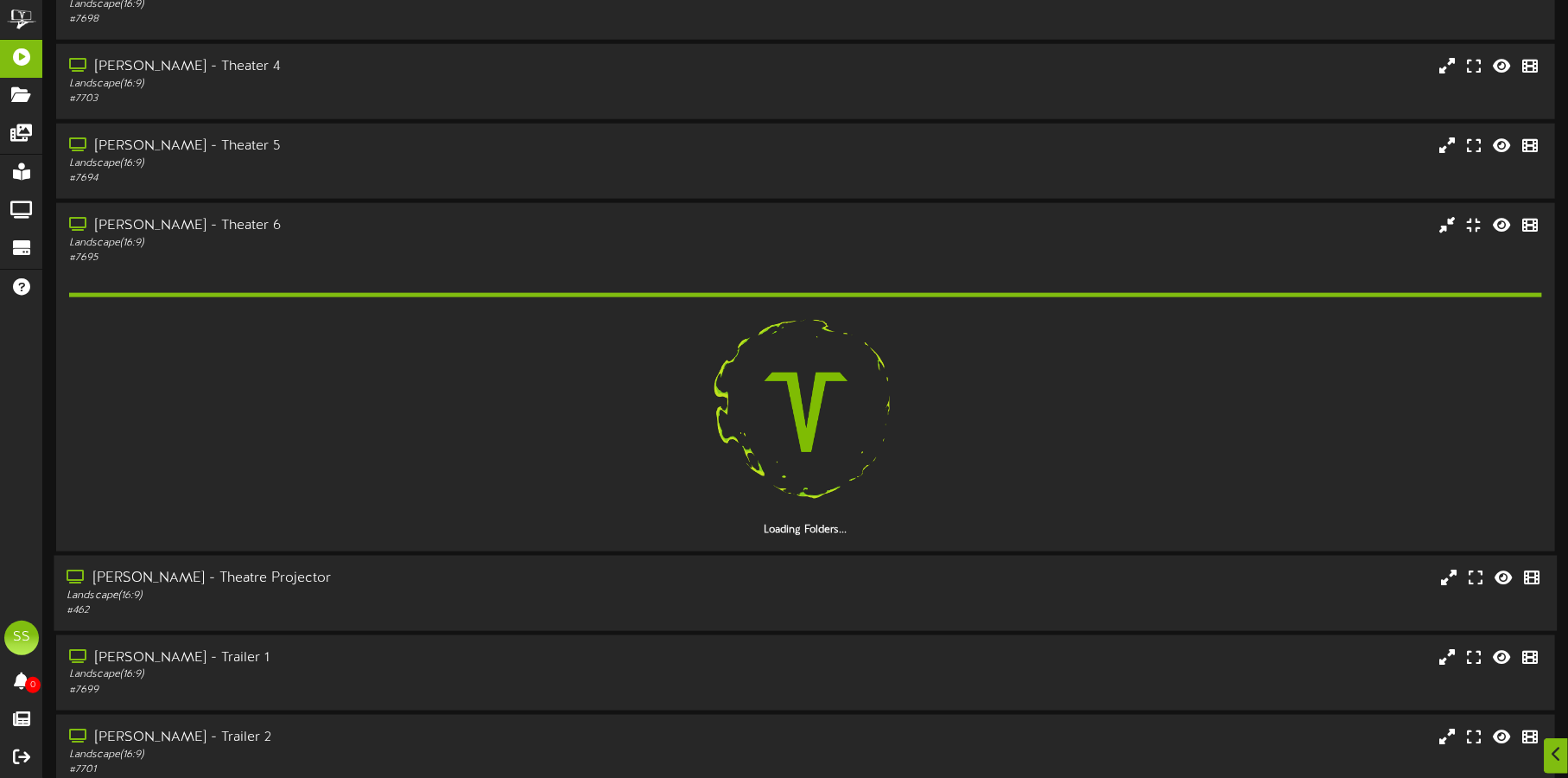
scroll to position [1296, 0]
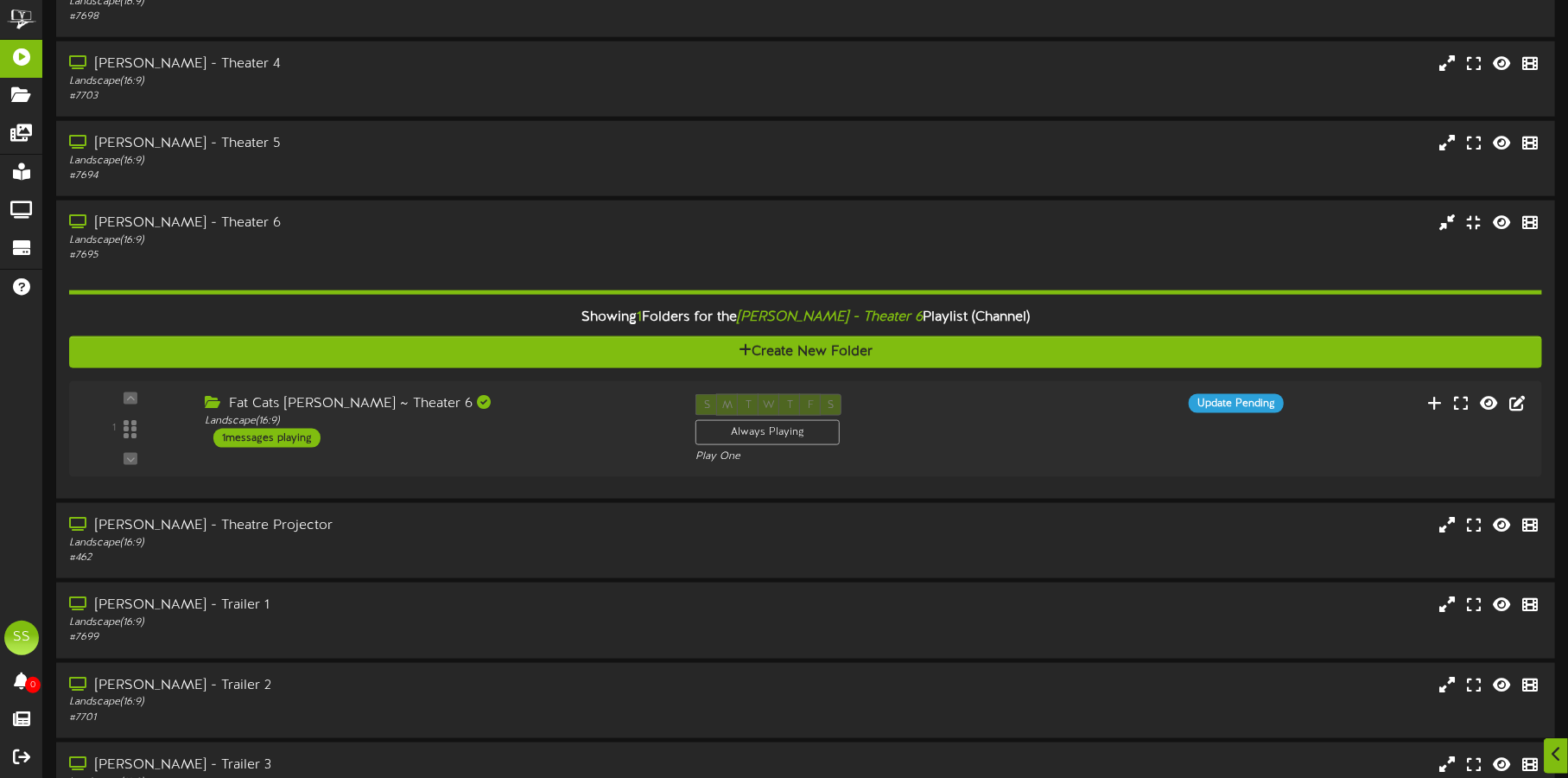
click at [609, 440] on div "Fat Cats Gilbert ~ Theater 6 Landscape ( 16:9 ) 1 messages playing" at bounding box center [437, 420] width 491 height 53
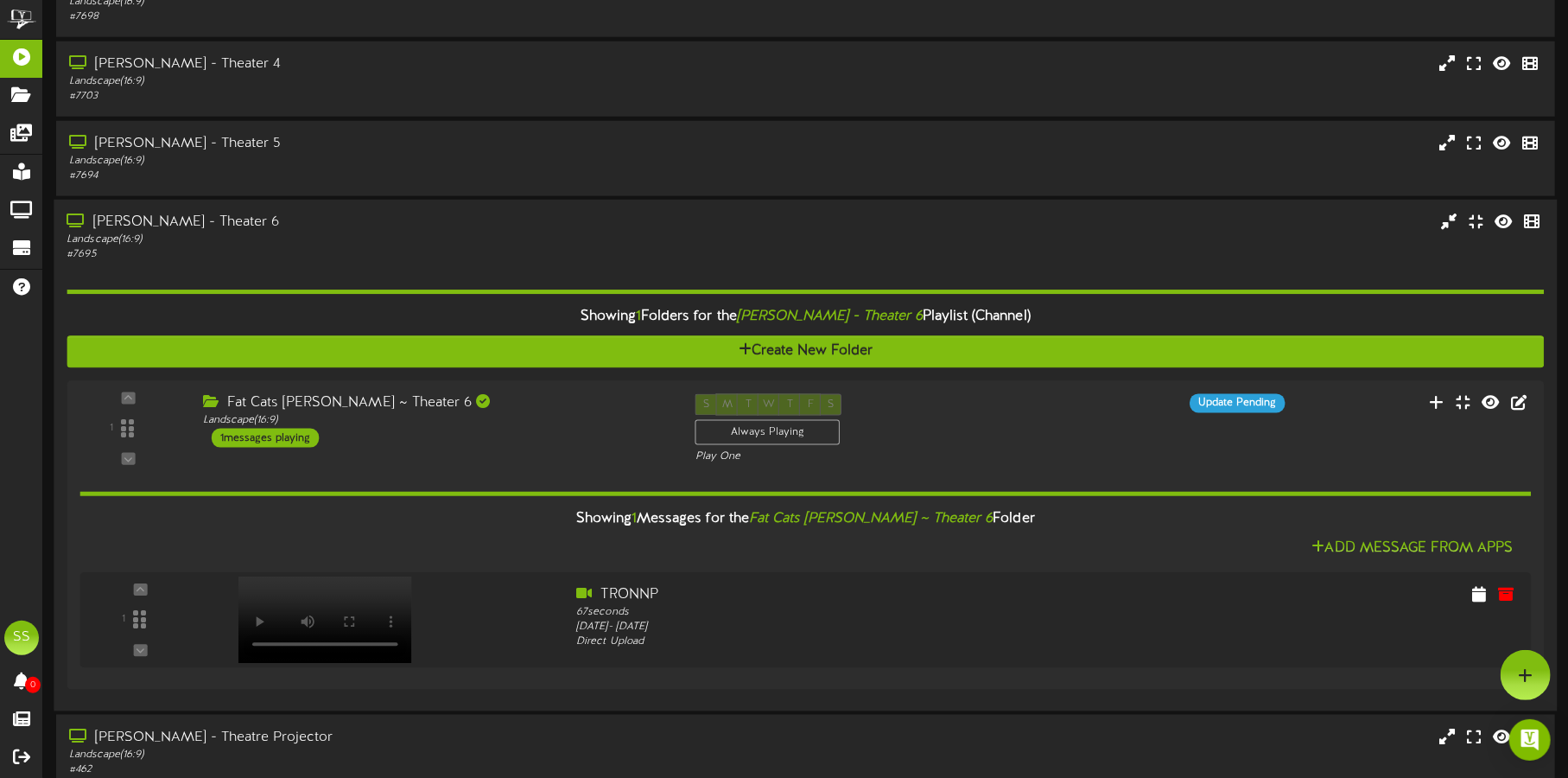
click at [428, 241] on div "Landscape ( 16:9 )" at bounding box center [366, 239] width 600 height 15
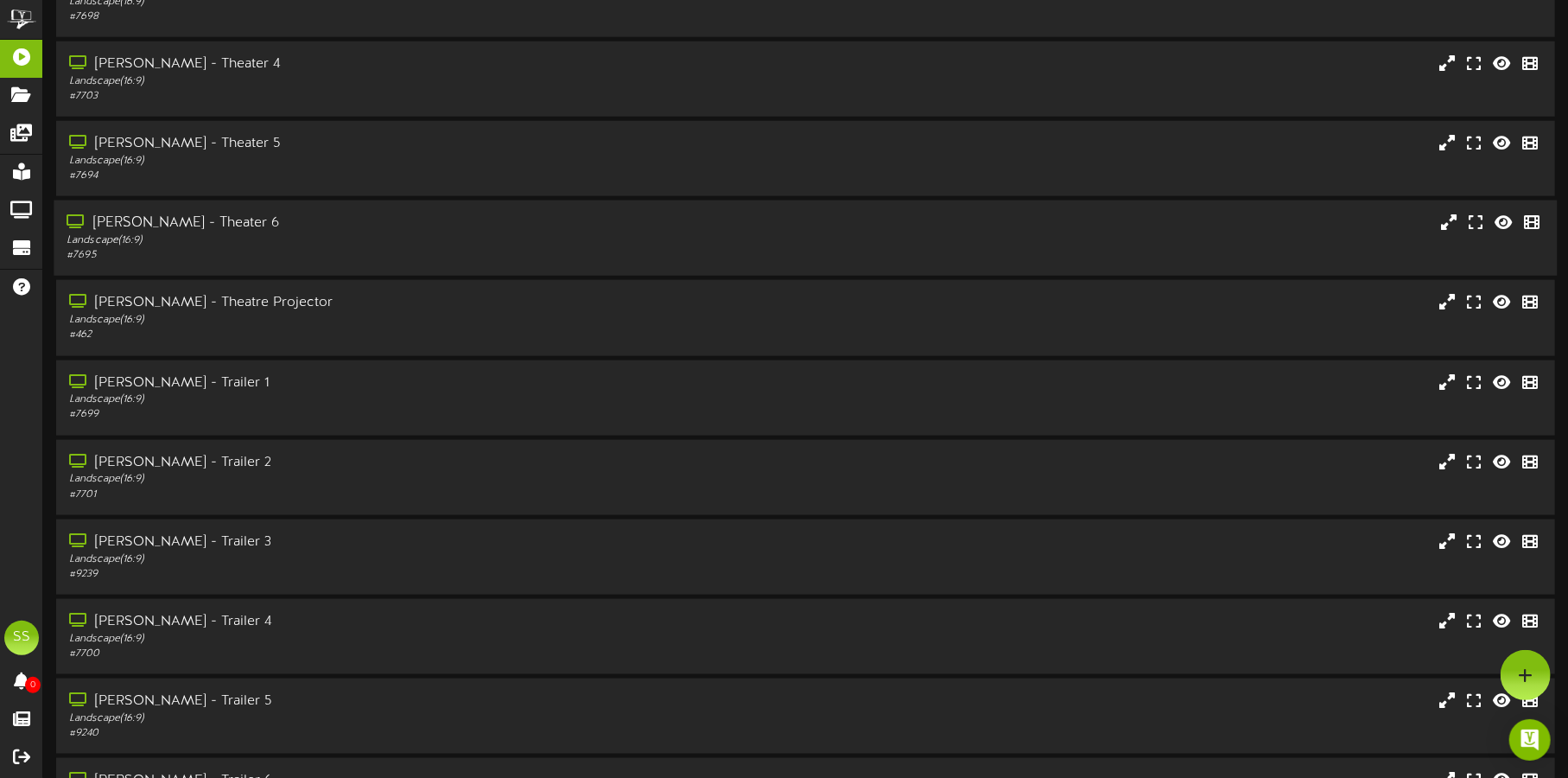
click at [400, 236] on div "Landscape ( 16:9 )" at bounding box center [366, 240] width 600 height 15
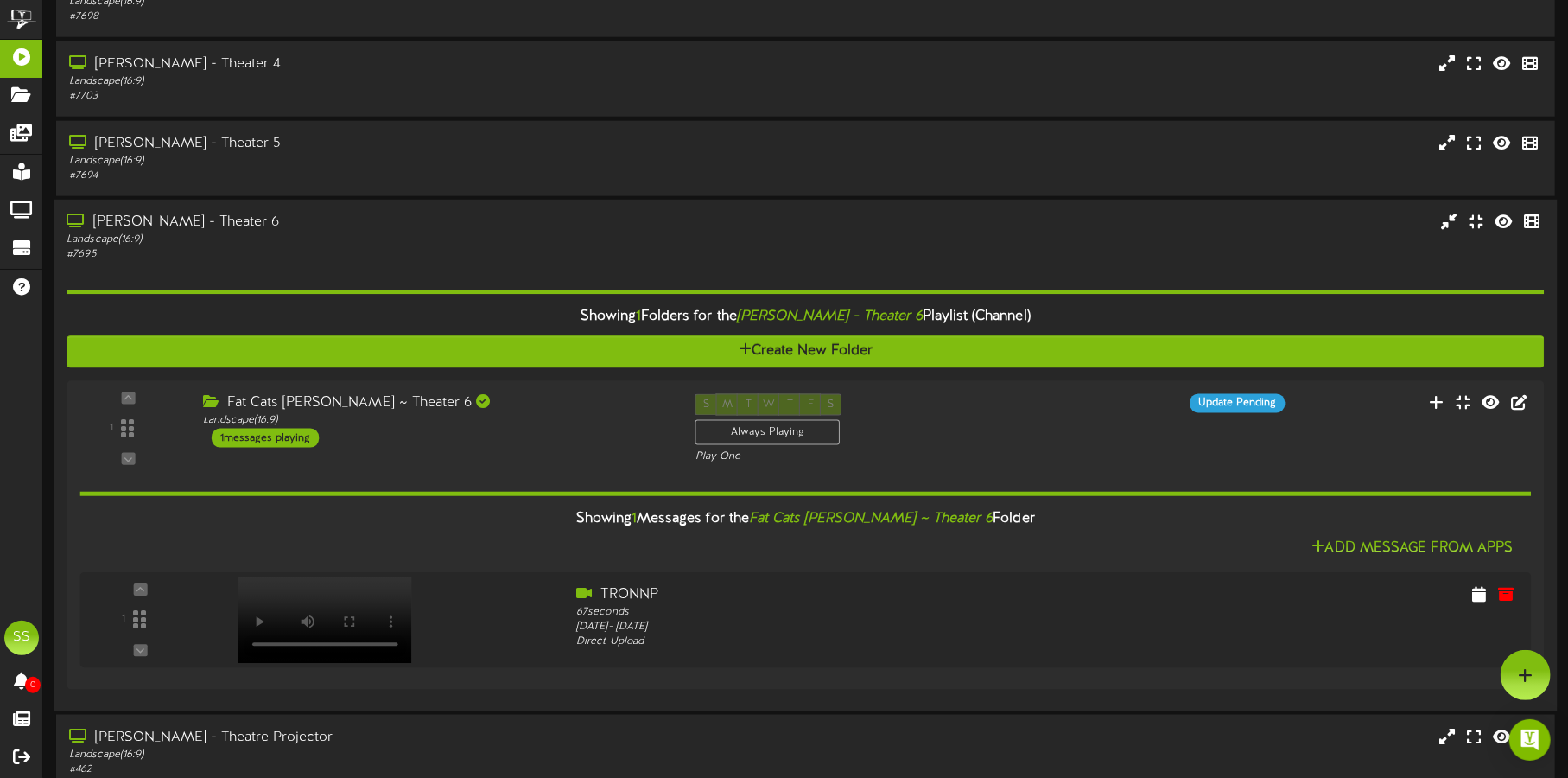
click at [410, 229] on div "Gilbert - Theater 6" at bounding box center [366, 222] width 600 height 20
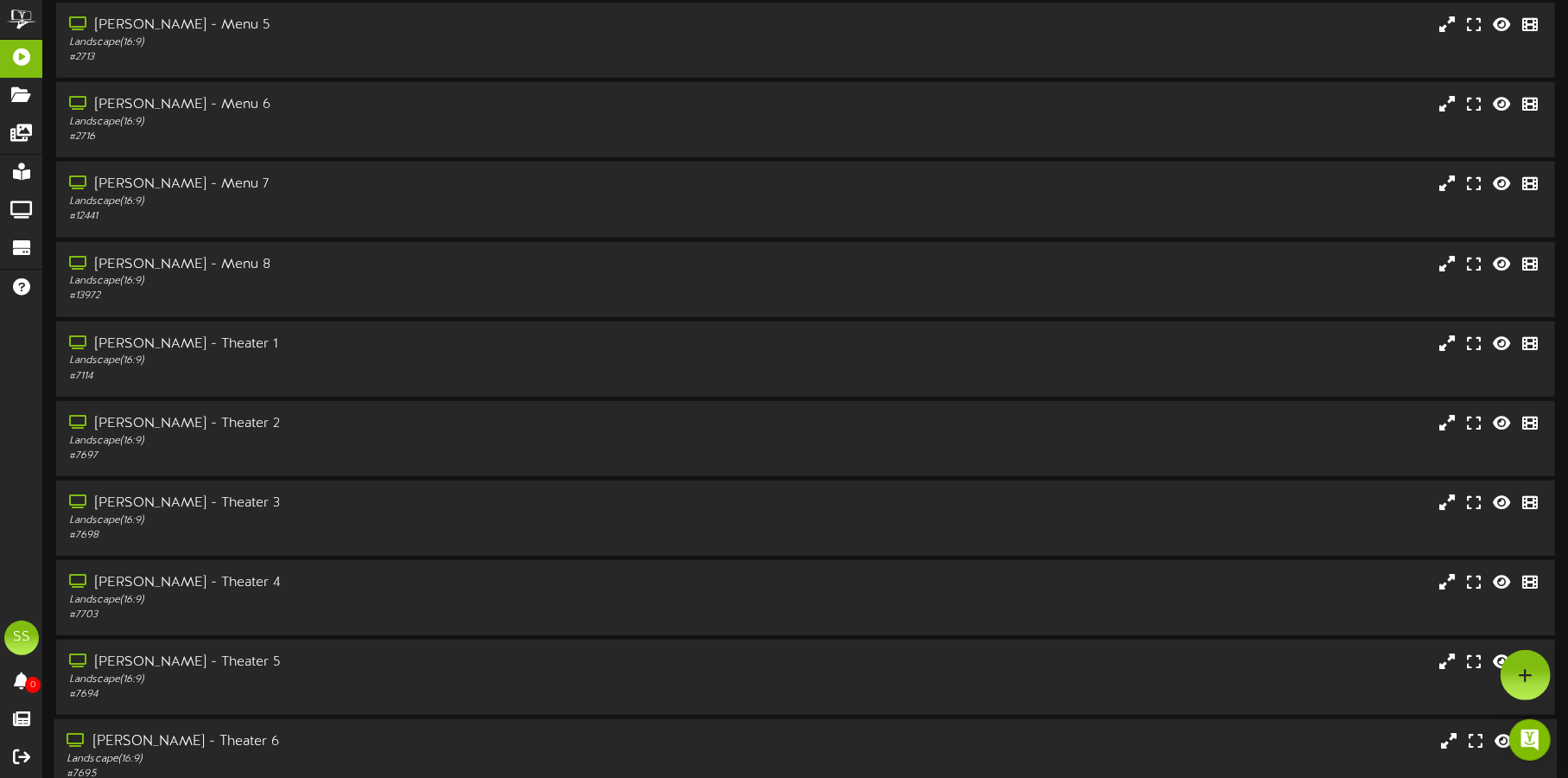
scroll to position [755, 0]
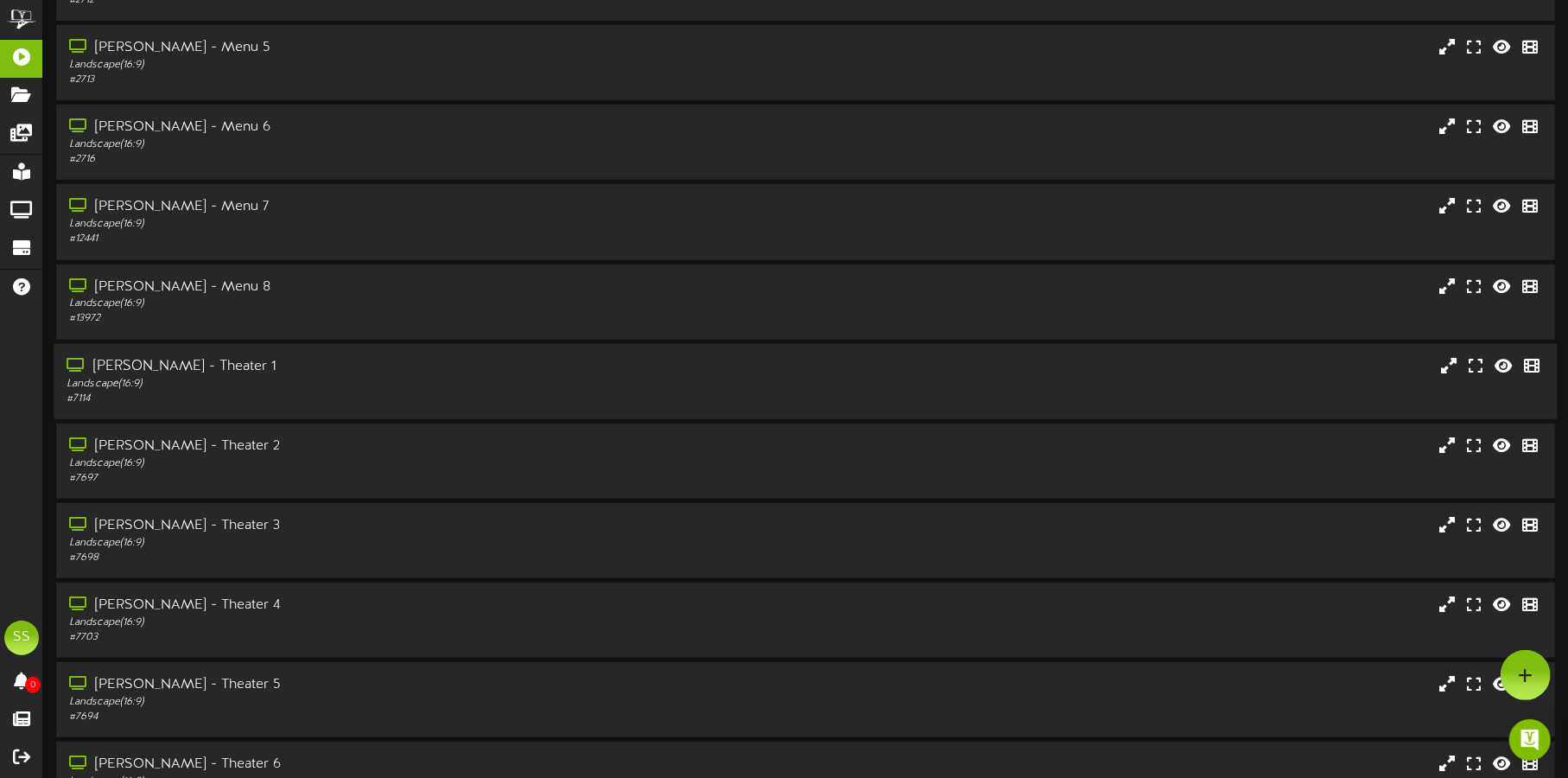
click at [359, 376] on div "Landscape ( 16:9 )" at bounding box center [366, 383] width 600 height 15
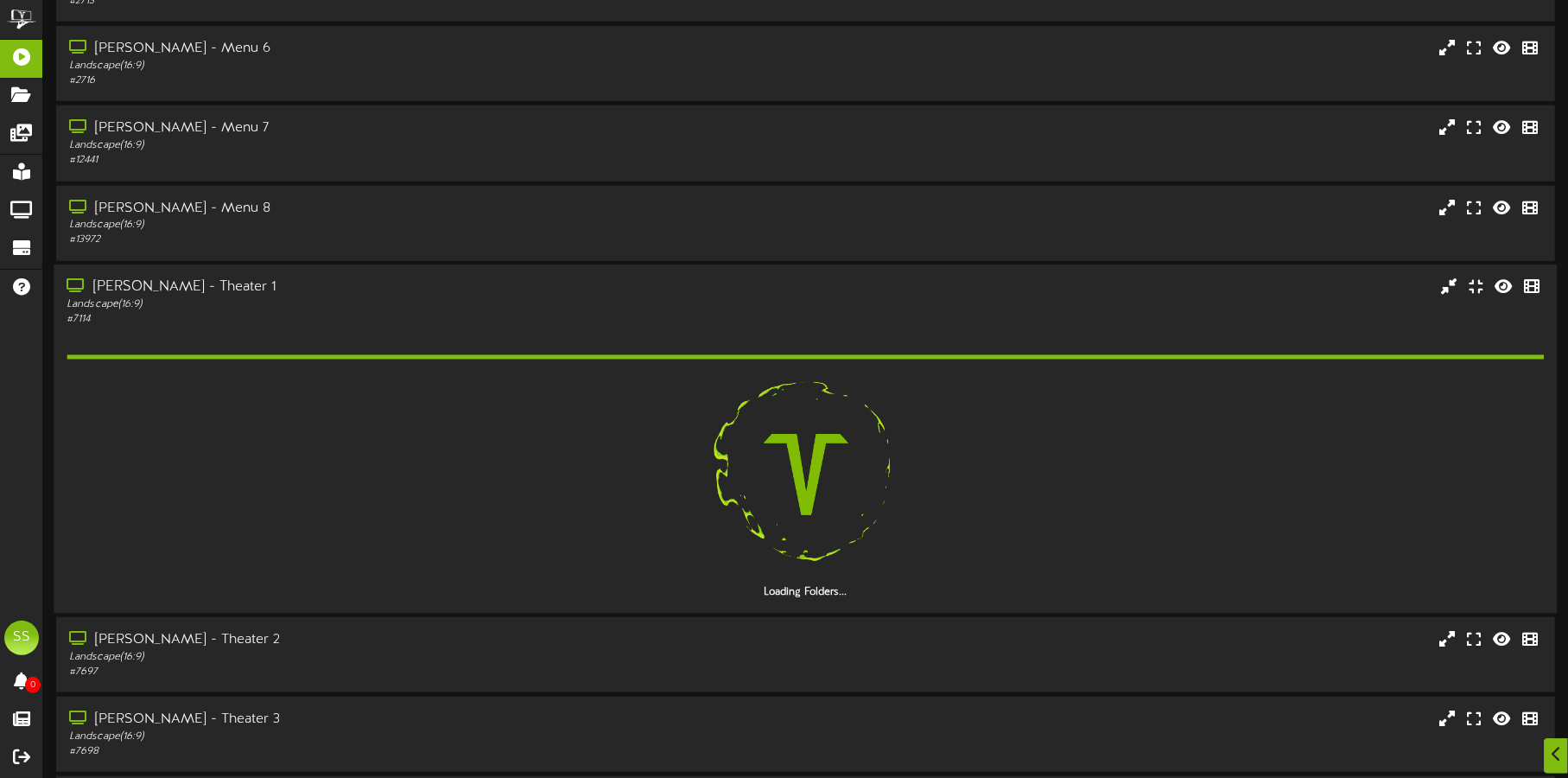
scroll to position [1079, 0]
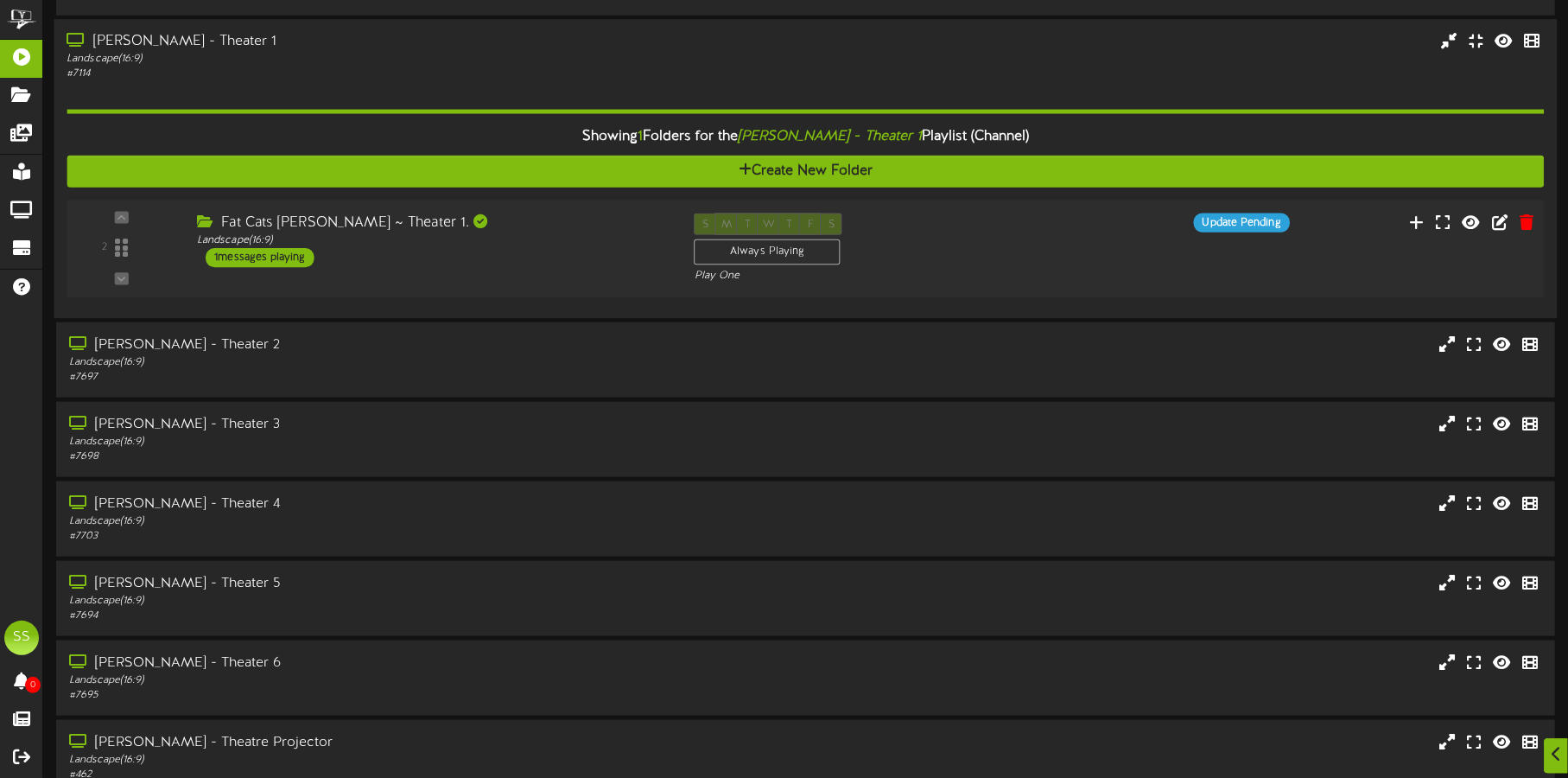
click at [569, 264] on div "Fat Cats Gilbert ~ Theater 1. Landscape ( 16:9 ) 1 messages playing" at bounding box center [433, 240] width 498 height 54
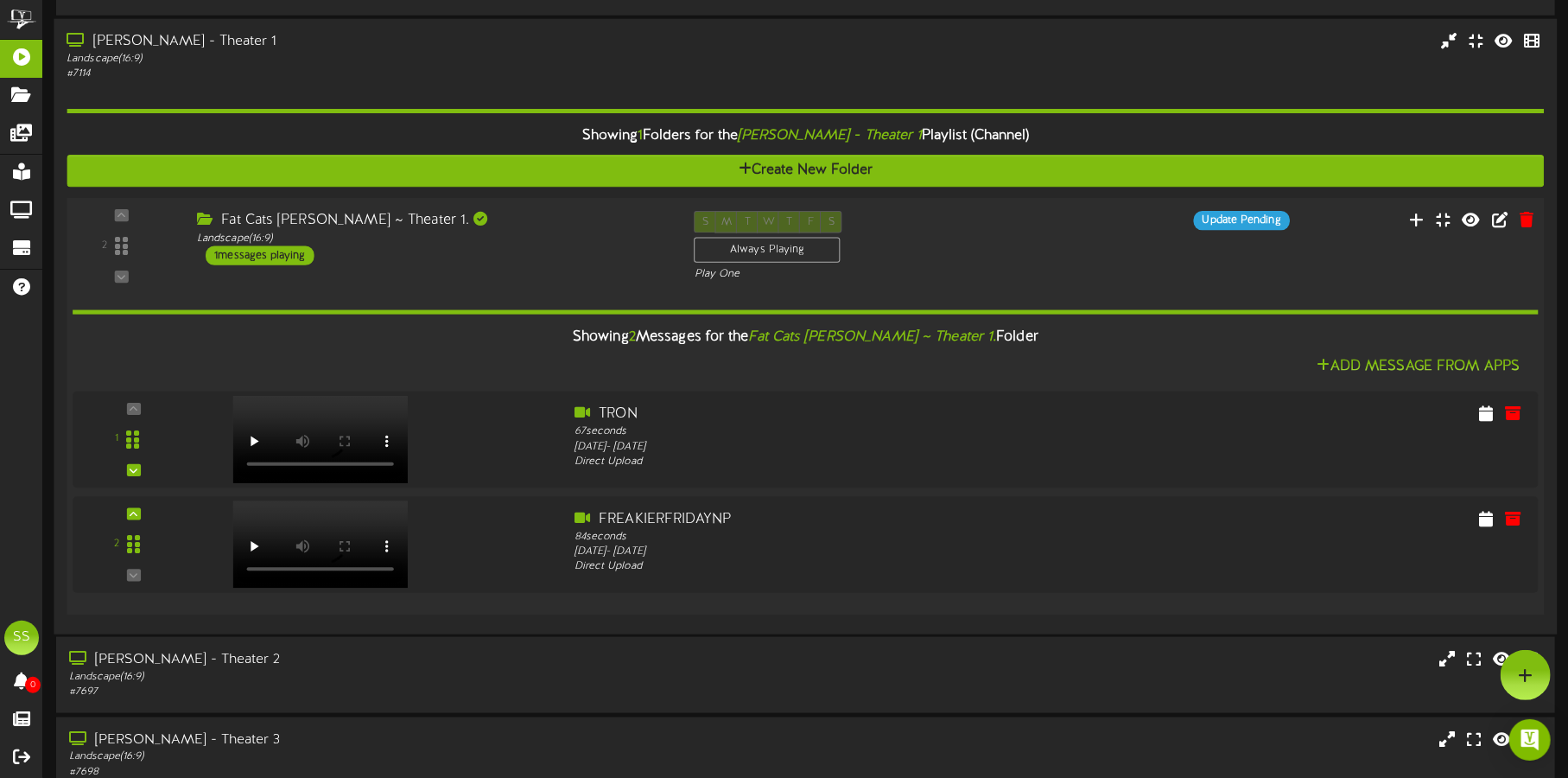
scroll to position [972, 0]
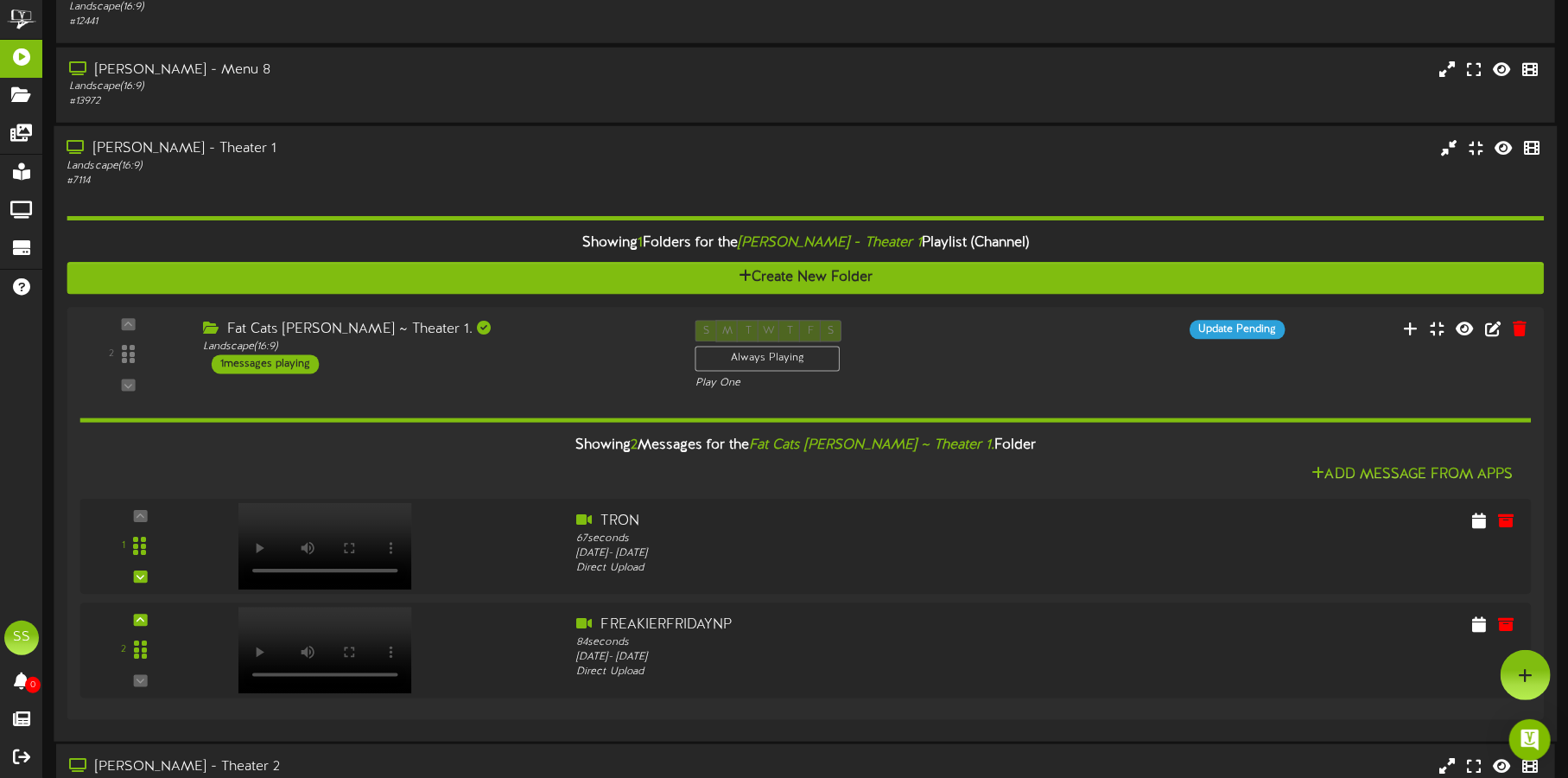
click at [422, 174] on div "# 7114" at bounding box center [366, 181] width 600 height 15
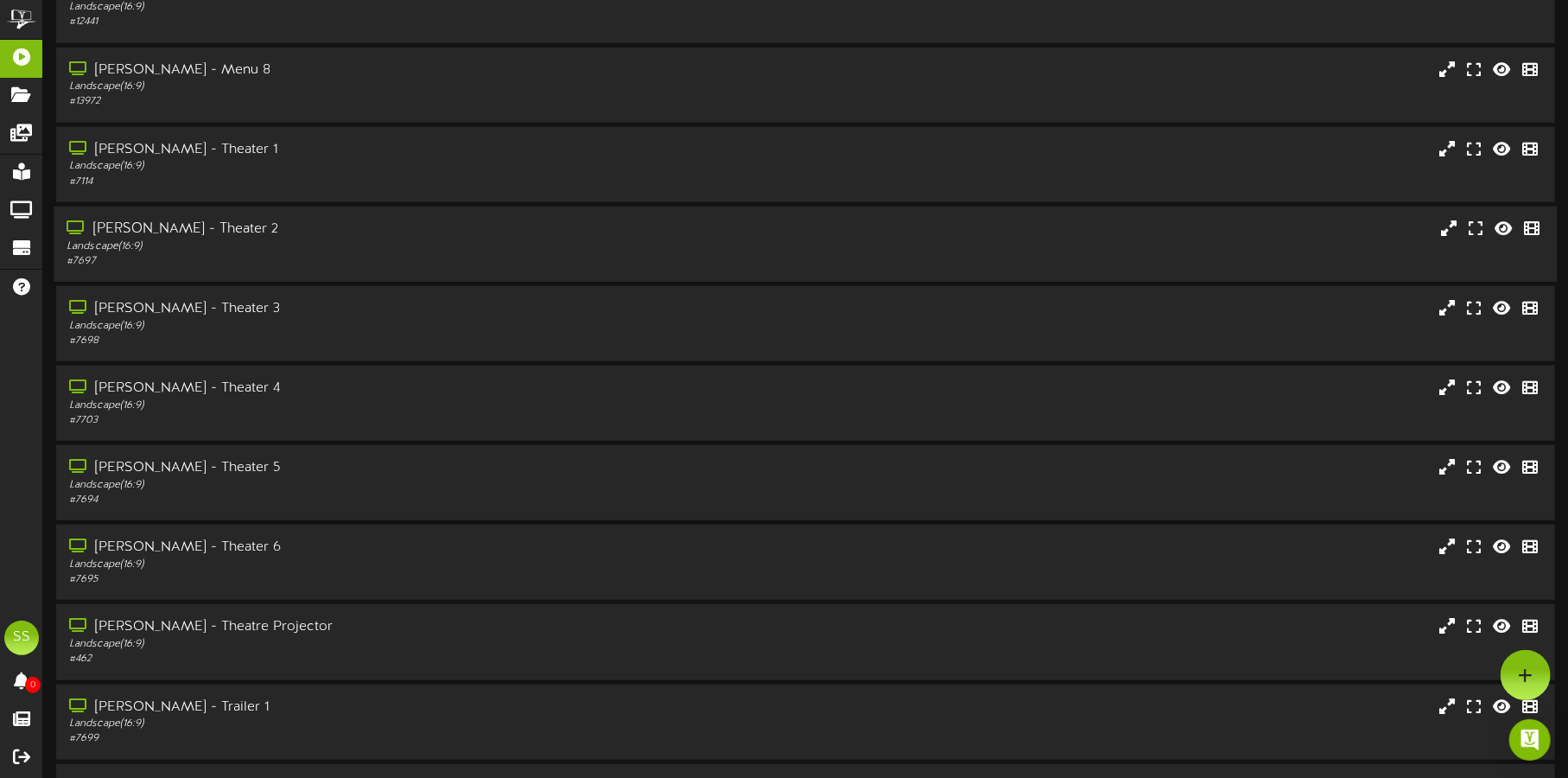
click at [410, 256] on div "# 7697" at bounding box center [366, 261] width 600 height 15
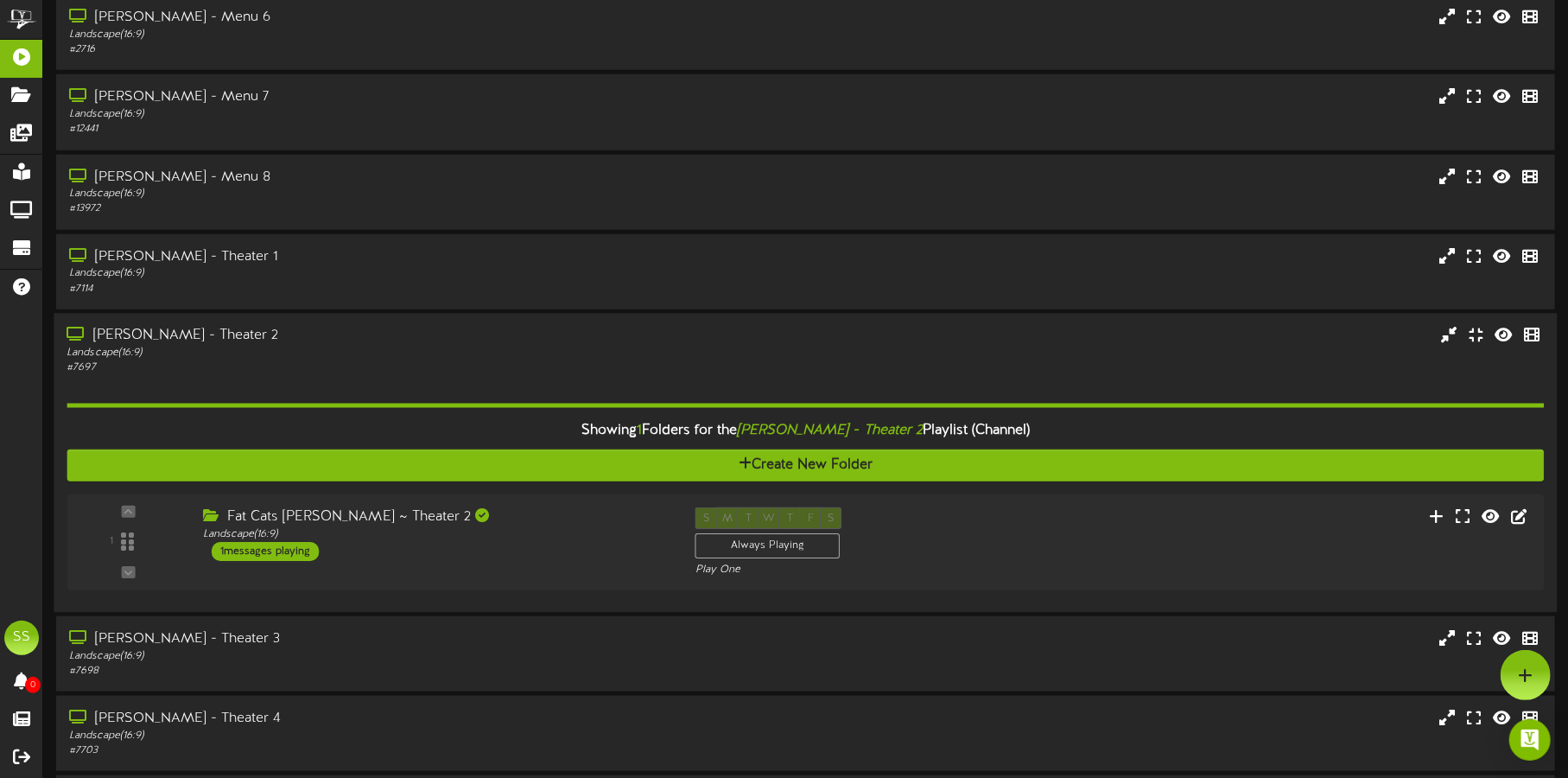
scroll to position [864, 0]
click at [1537, 681] on div at bounding box center [1525, 674] width 50 height 50
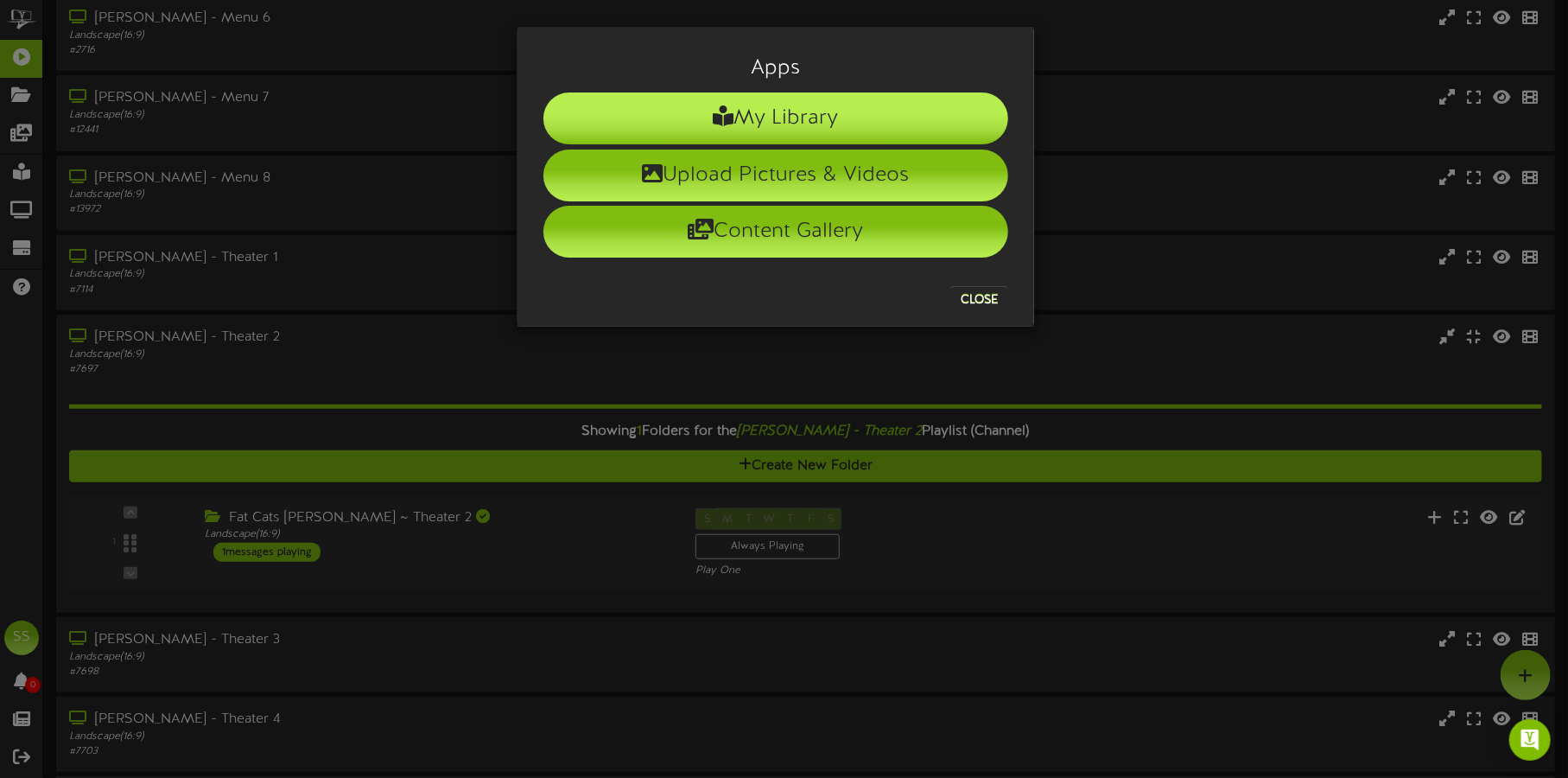
click at [784, 119] on li "My Library" at bounding box center [775, 118] width 465 height 51
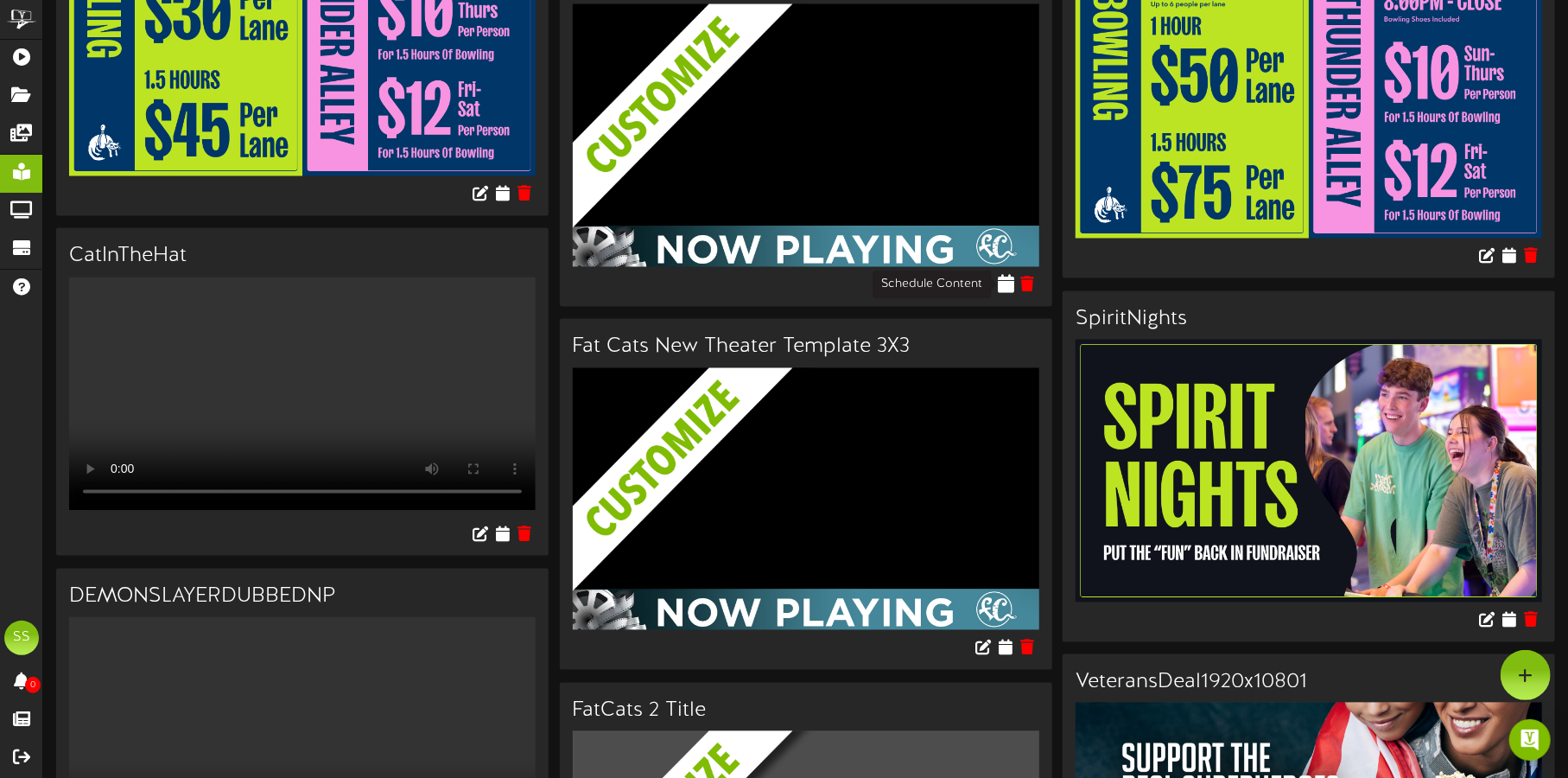
click at [1006, 284] on icon at bounding box center [1006, 284] width 17 height 19
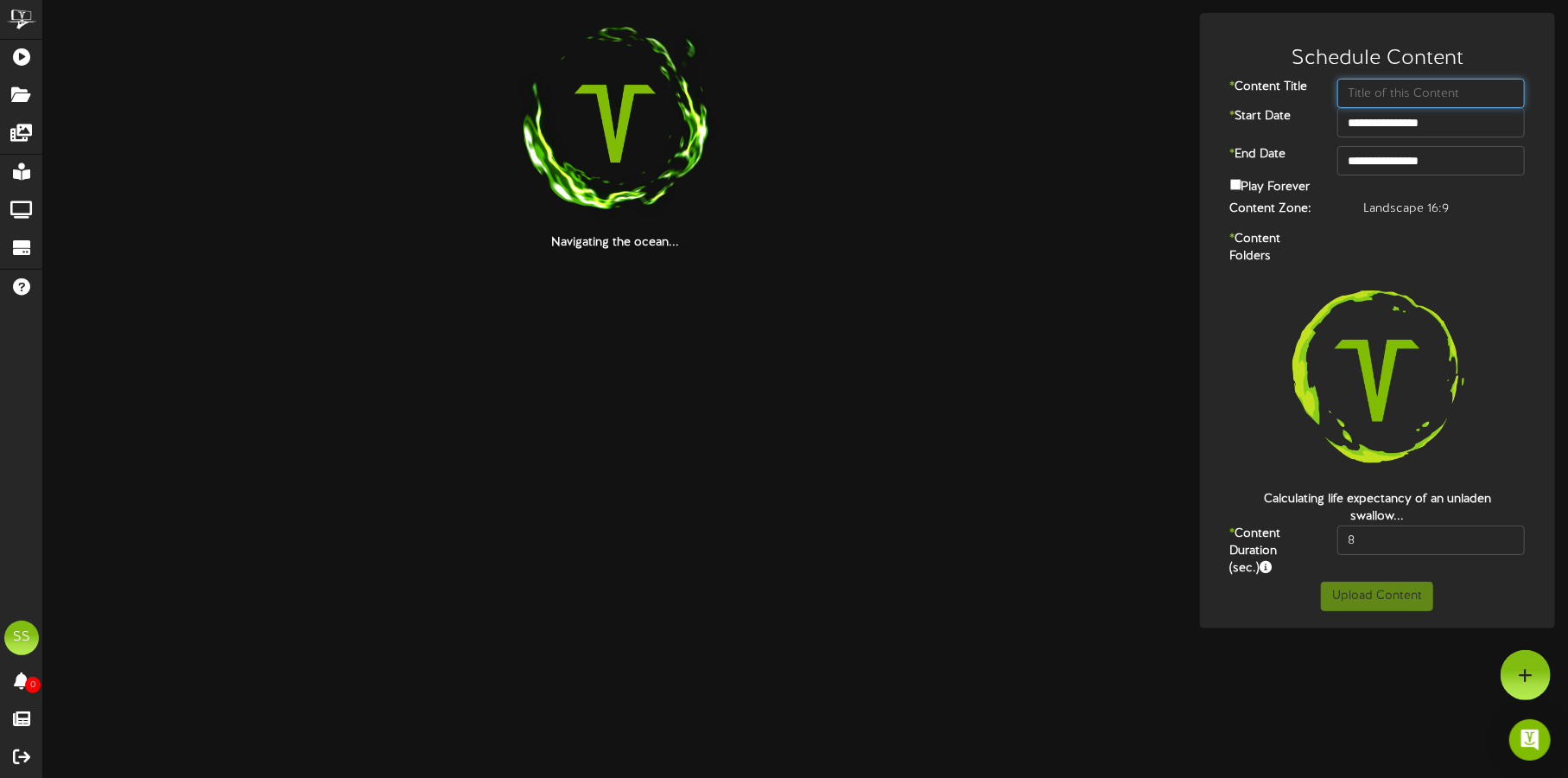
click at [1396, 99] on input "text" at bounding box center [1431, 93] width 188 height 30
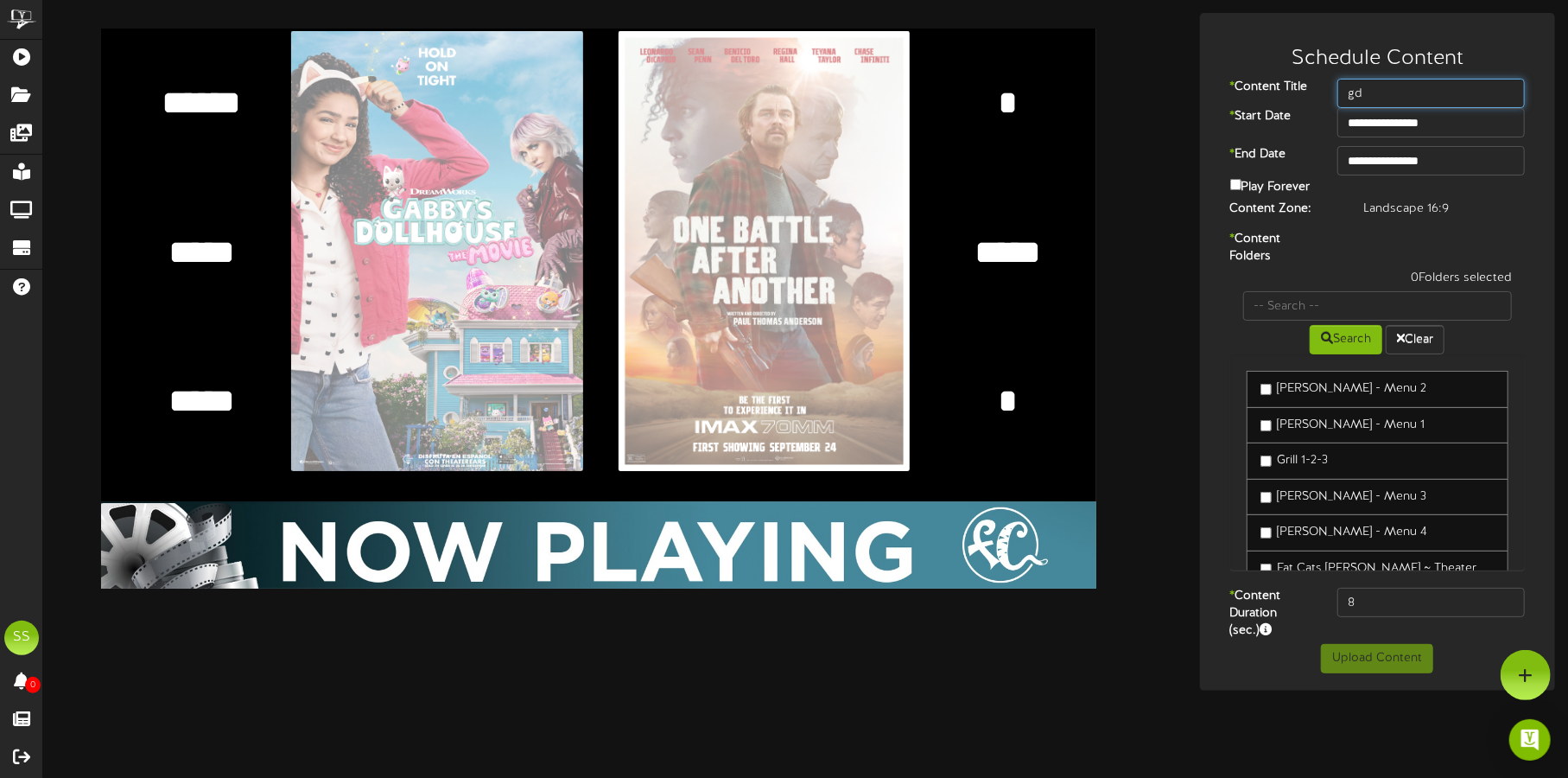
type input "g"
type input "GG-FF13"
click at [1388, 120] on input "**********" at bounding box center [1431, 123] width 188 height 30
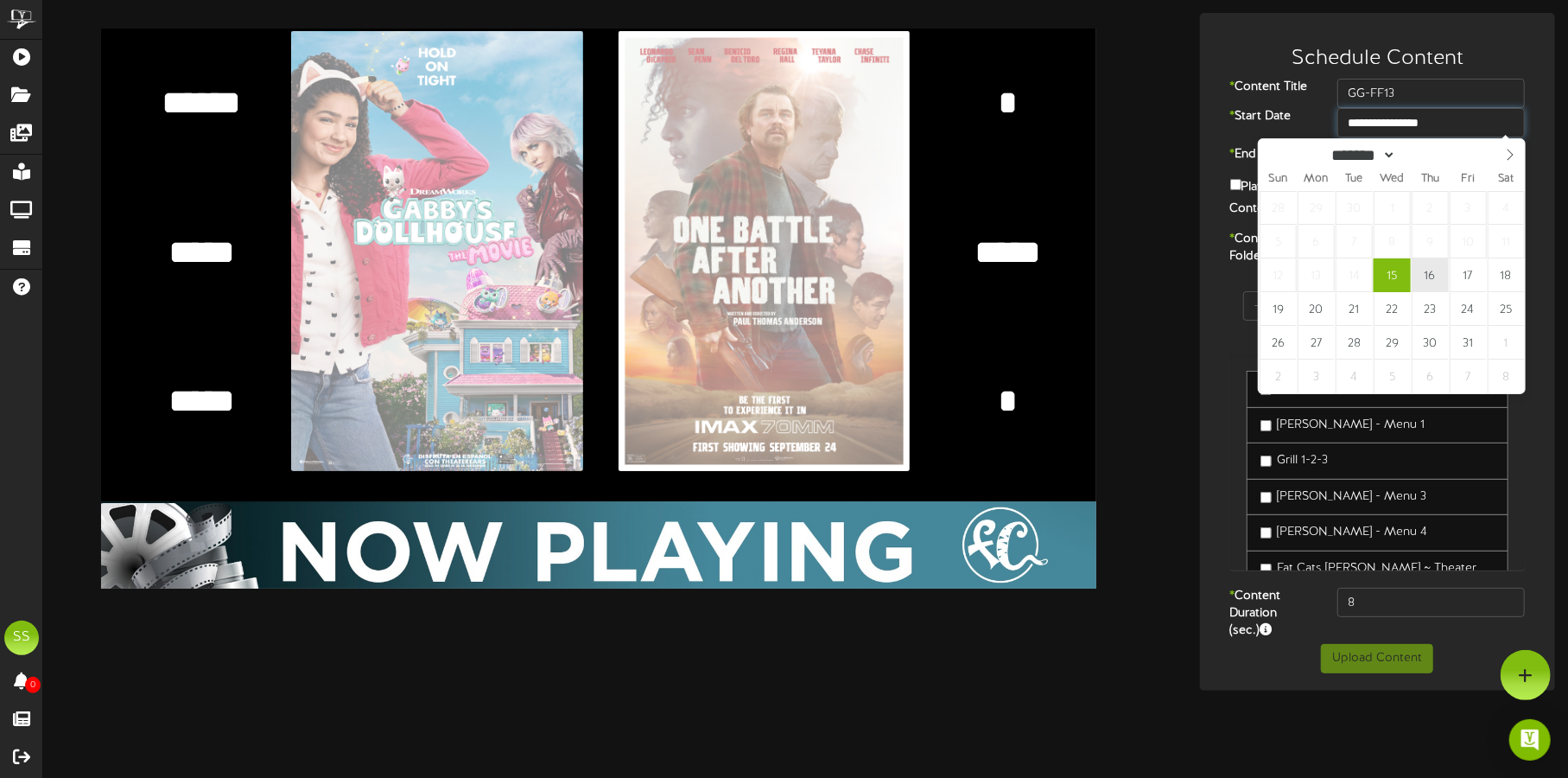
type input "**********"
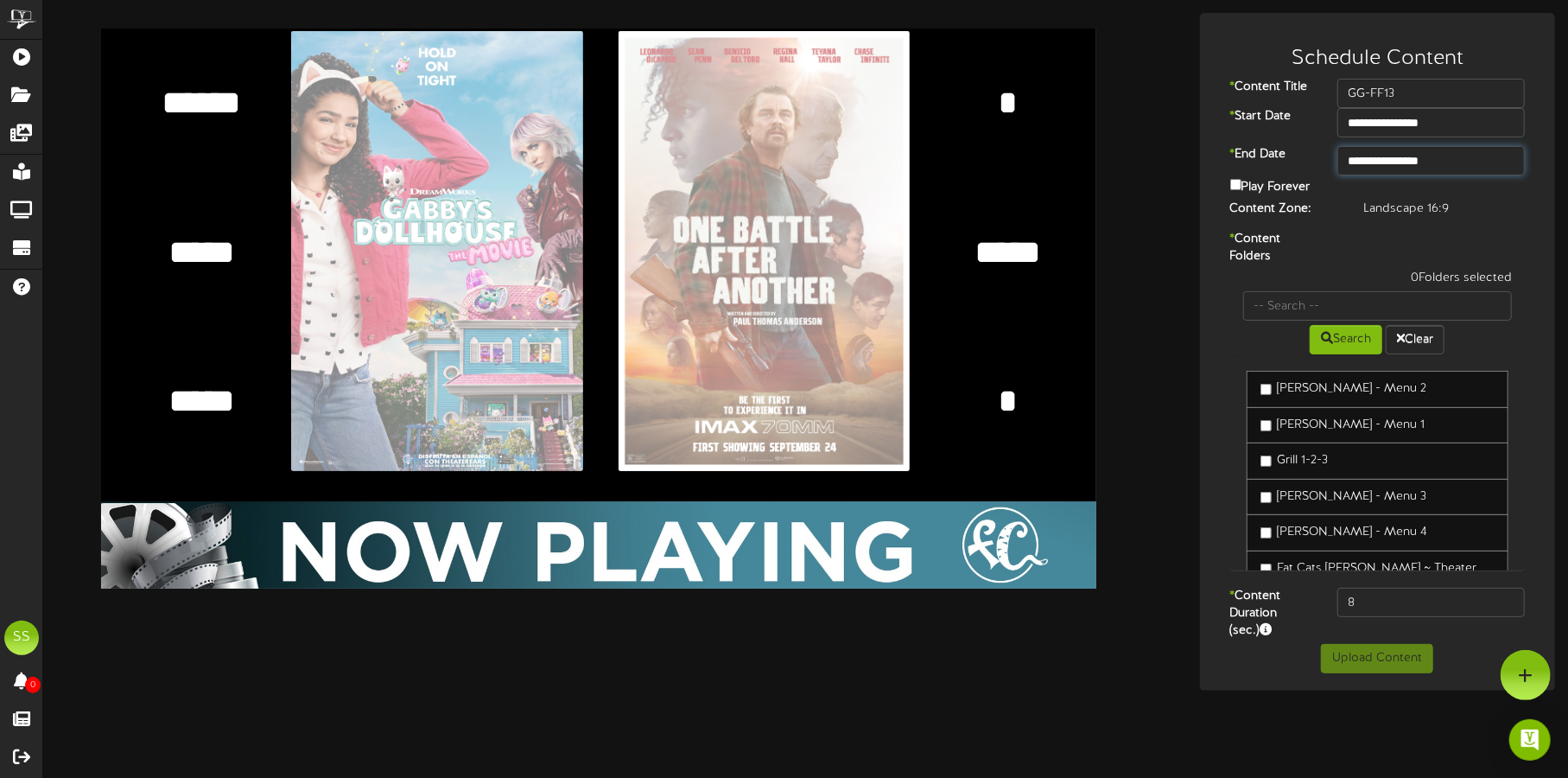
click at [1426, 159] on input "**********" at bounding box center [1431, 160] width 188 height 30
click at [707, 149] on input "file" at bounding box center [351, 251] width 1116 height 440
type input "**********"
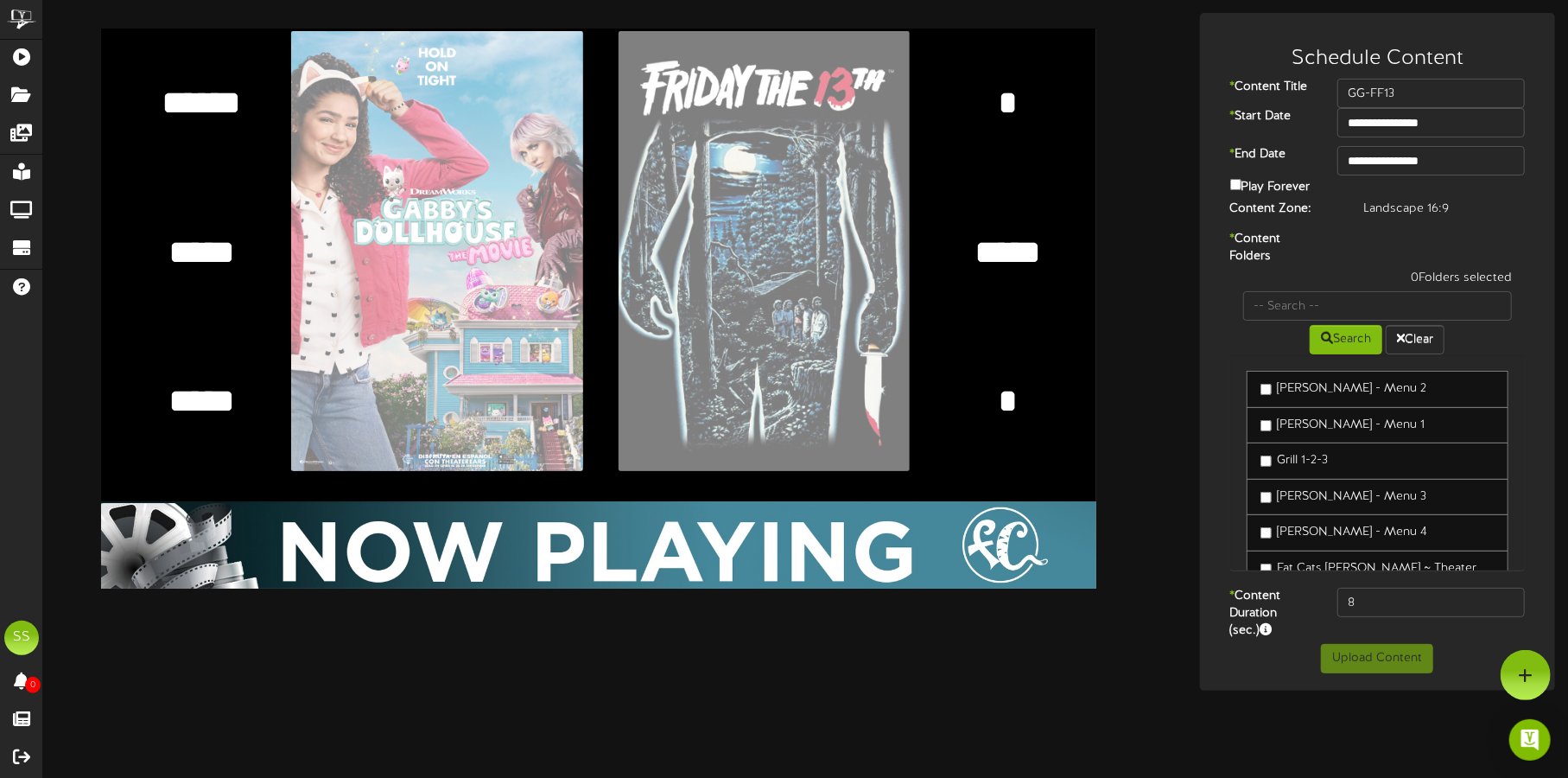
click at [212, 400] on textarea "*****" at bounding box center [201, 401] width 106 height 45
type textarea "*****"
click at [1014, 256] on textarea "*****" at bounding box center [1008, 252] width 106 height 45
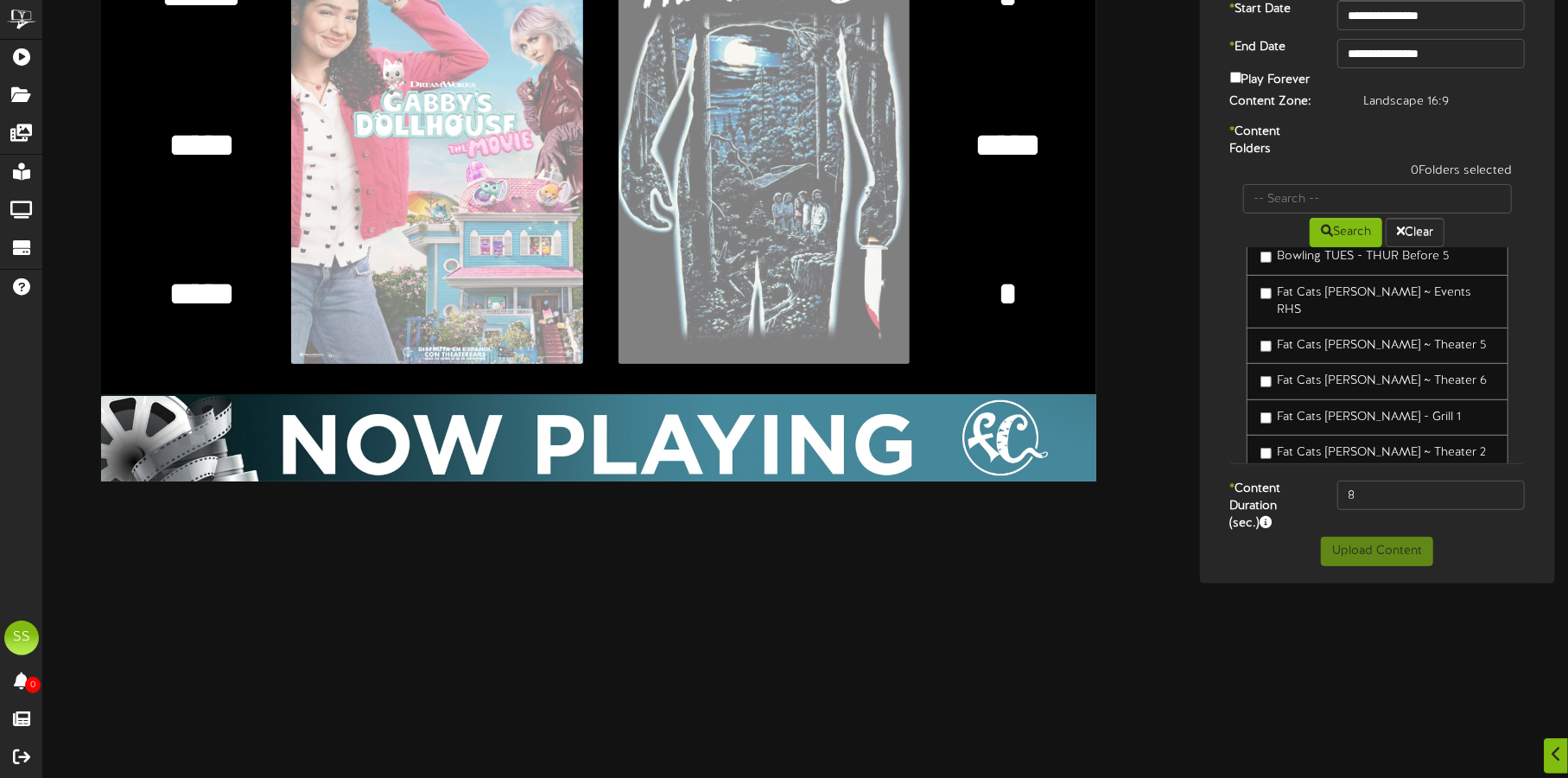
scroll to position [324, 0]
type textarea "*****"
click at [1323, 413] on label "Fat Cats [PERSON_NAME] ~ Theater 2" at bounding box center [1374, 422] width 227 height 17
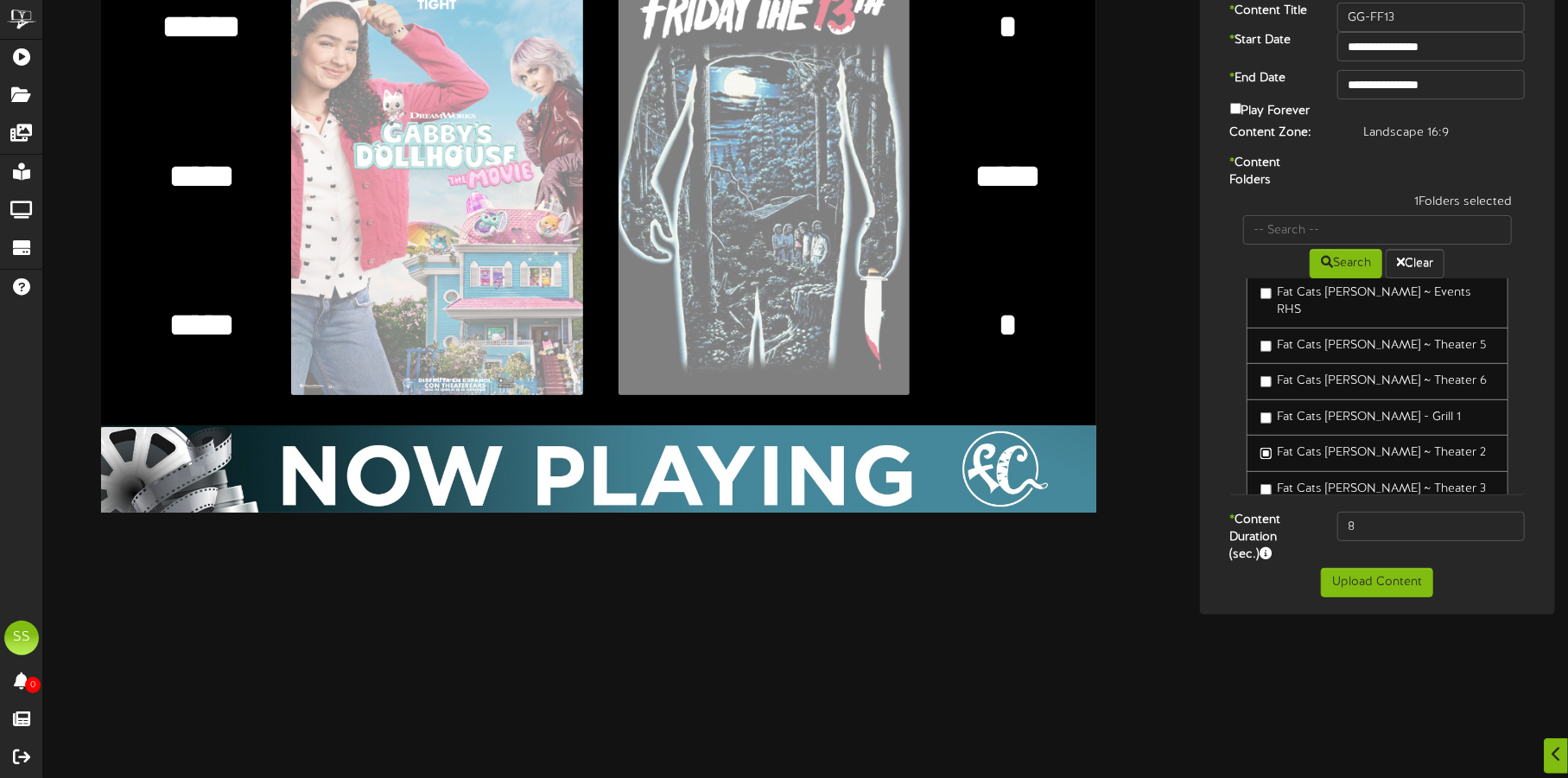
scroll to position [107, 0]
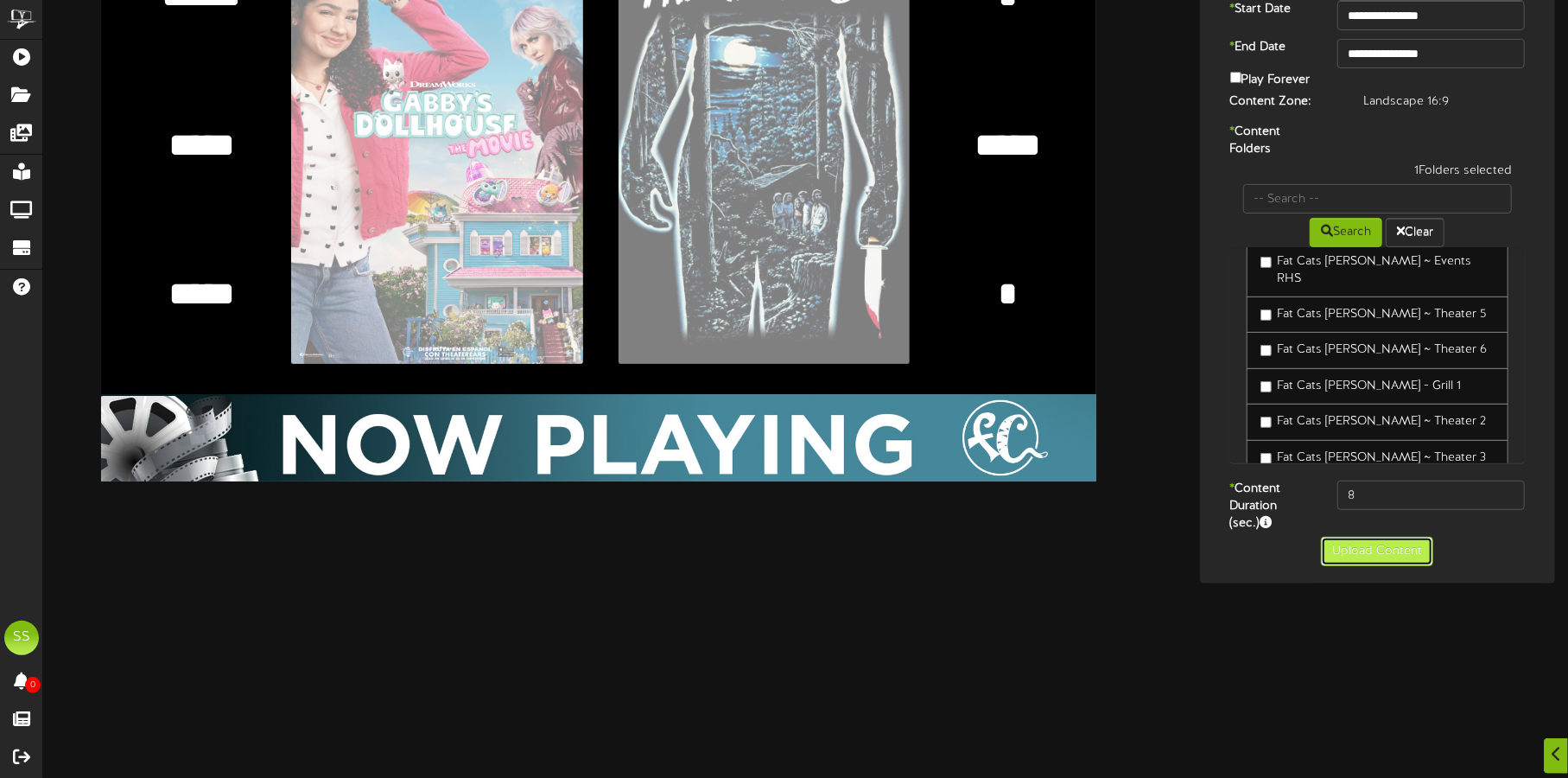
click at [1383, 554] on button "Upload Content" at bounding box center [1377, 551] width 112 height 30
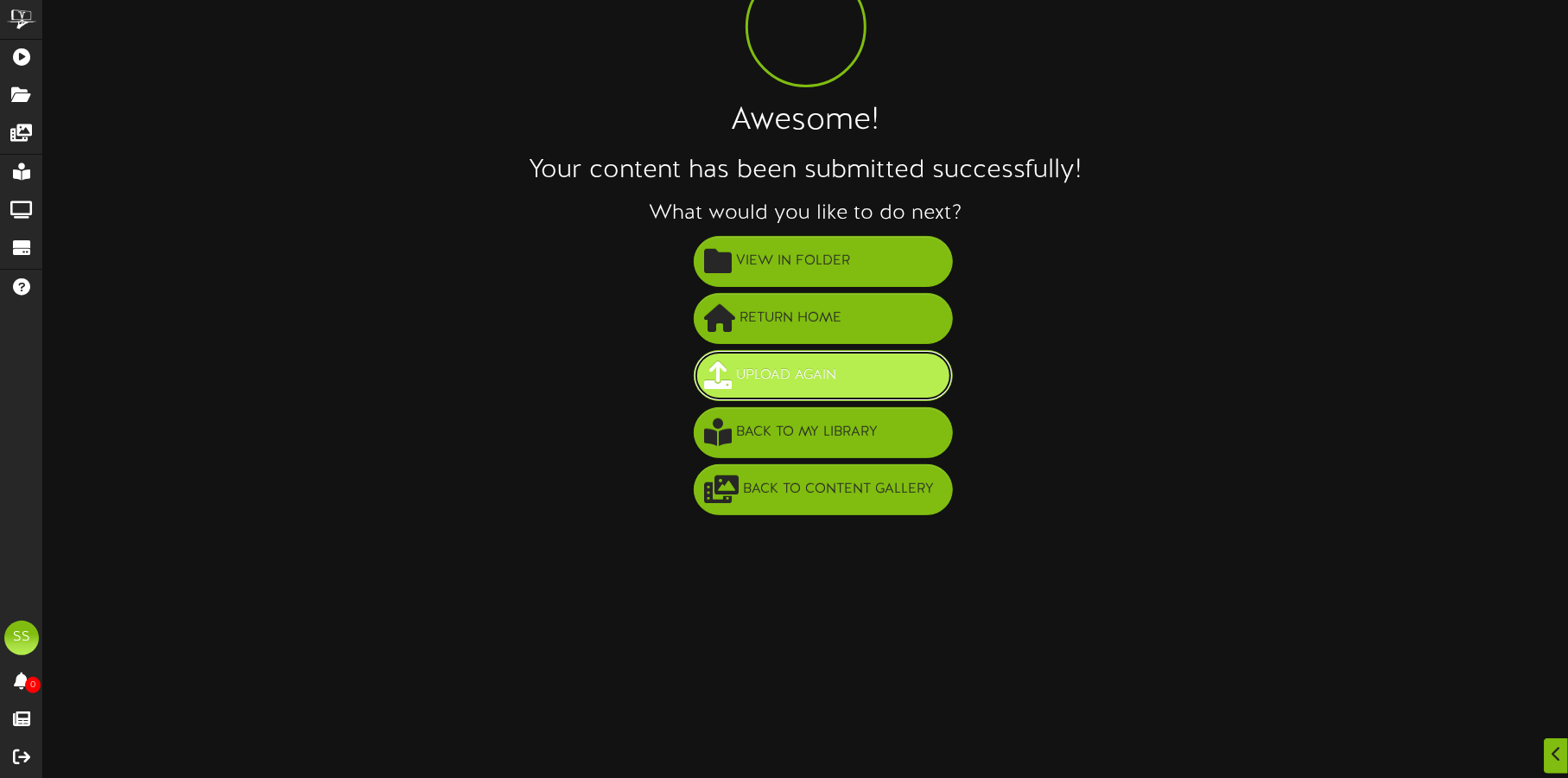
click at [876, 379] on button "Upload Again" at bounding box center [822, 375] width 259 height 51
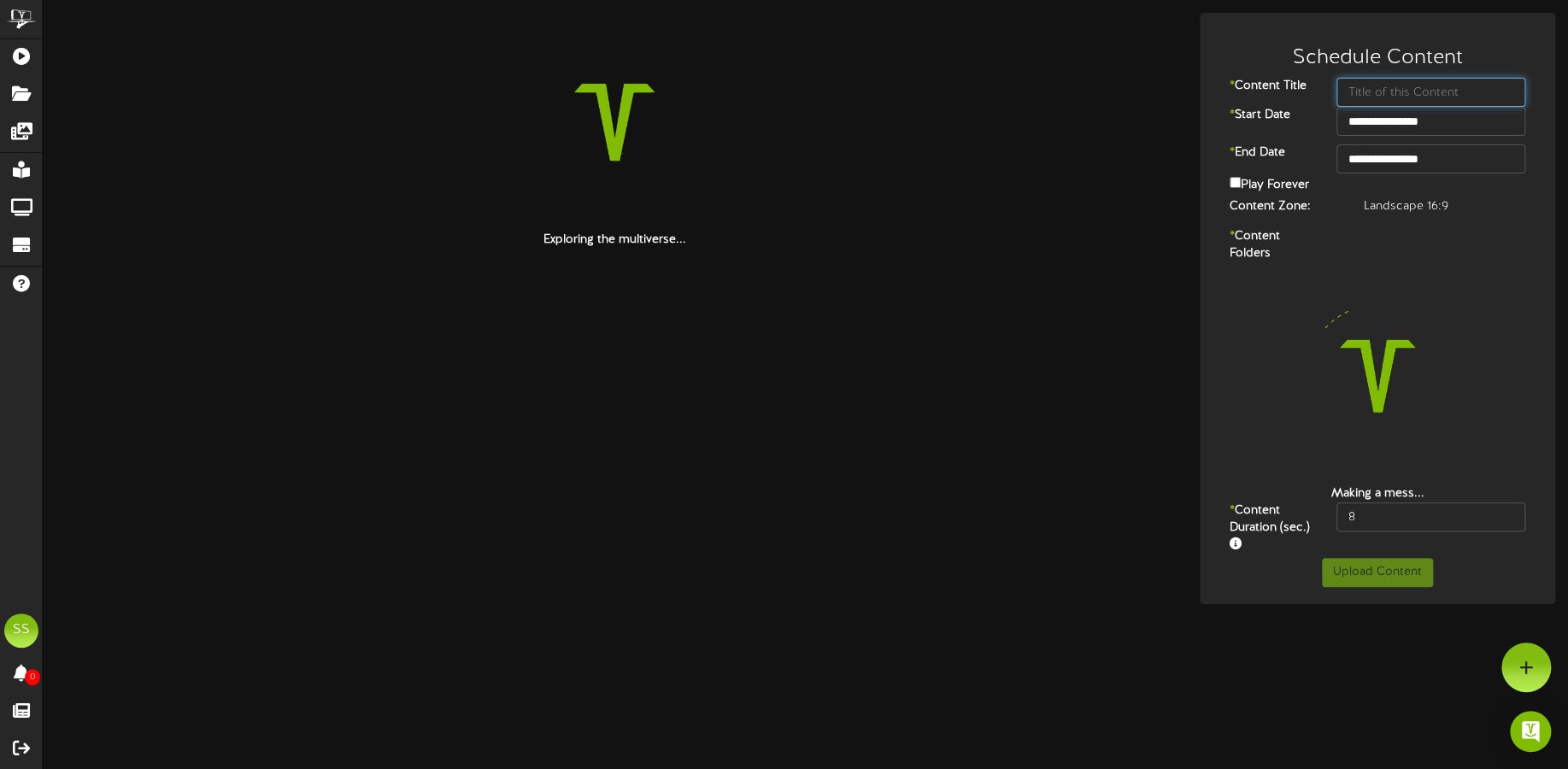
click at [1397, 88] on input "text" at bounding box center [1430, 92] width 189 height 29
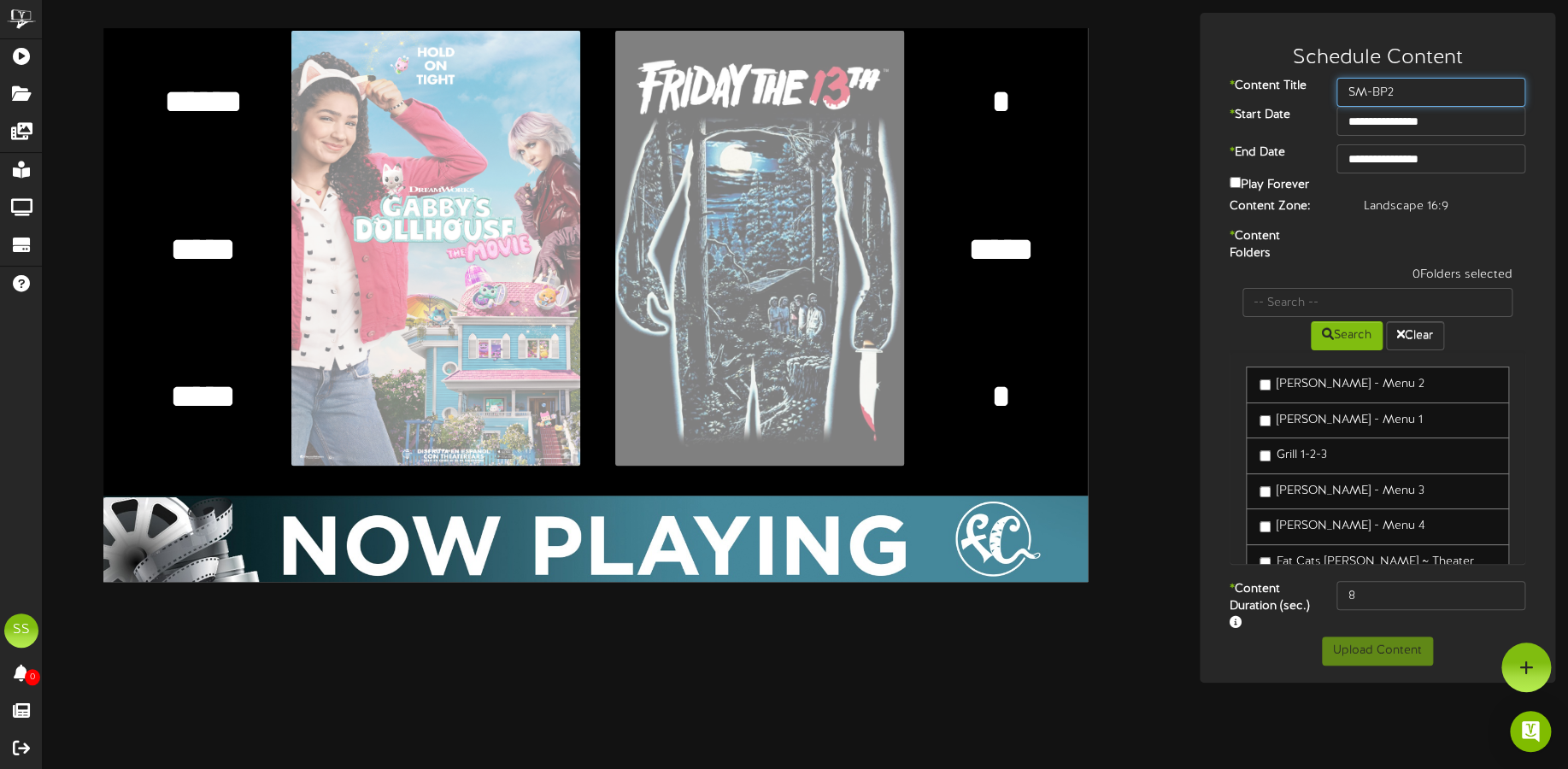
type input "SM-BP2"
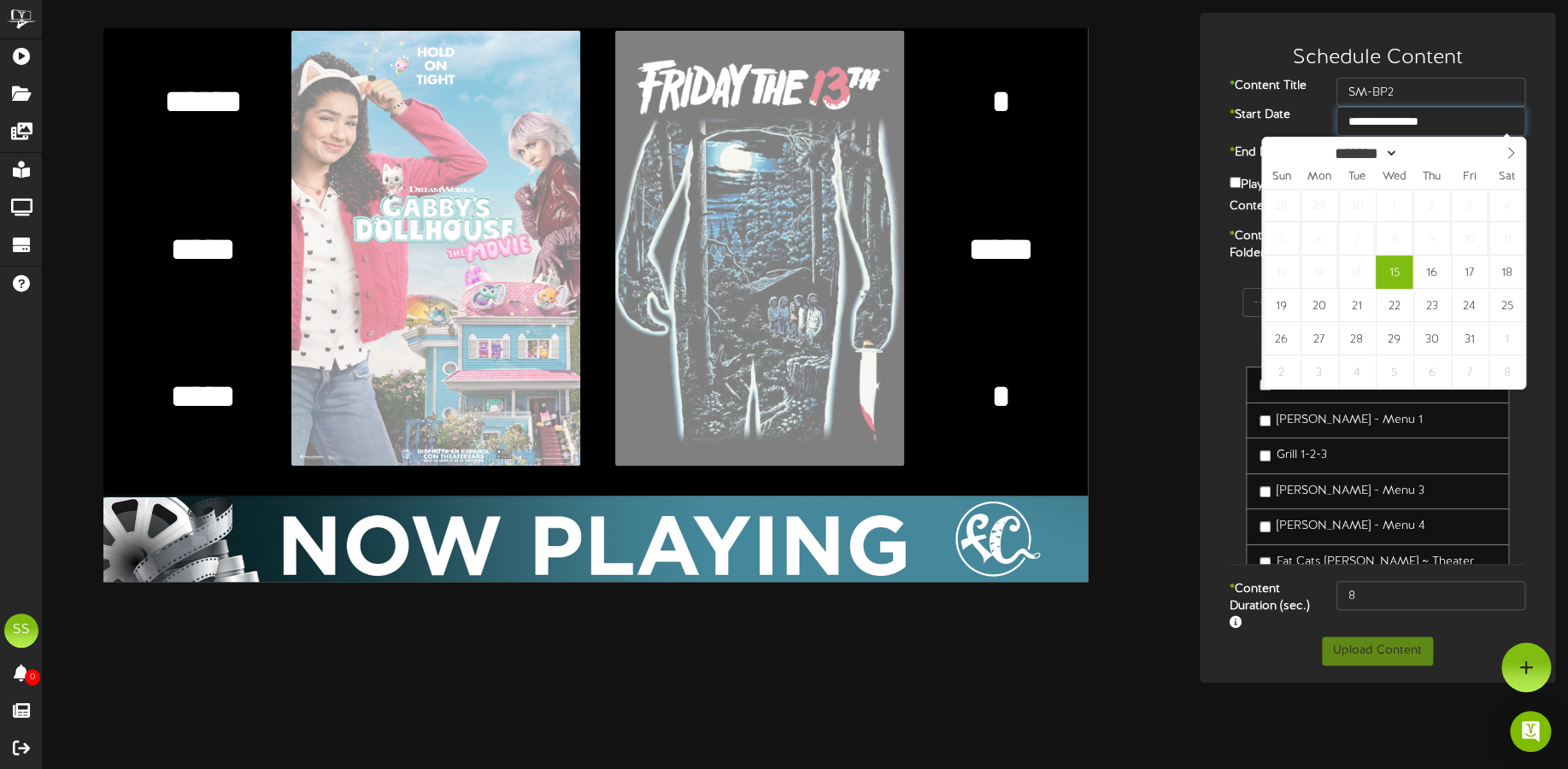
click at [1402, 119] on input "**********" at bounding box center [1430, 122] width 189 height 29
type input "**********"
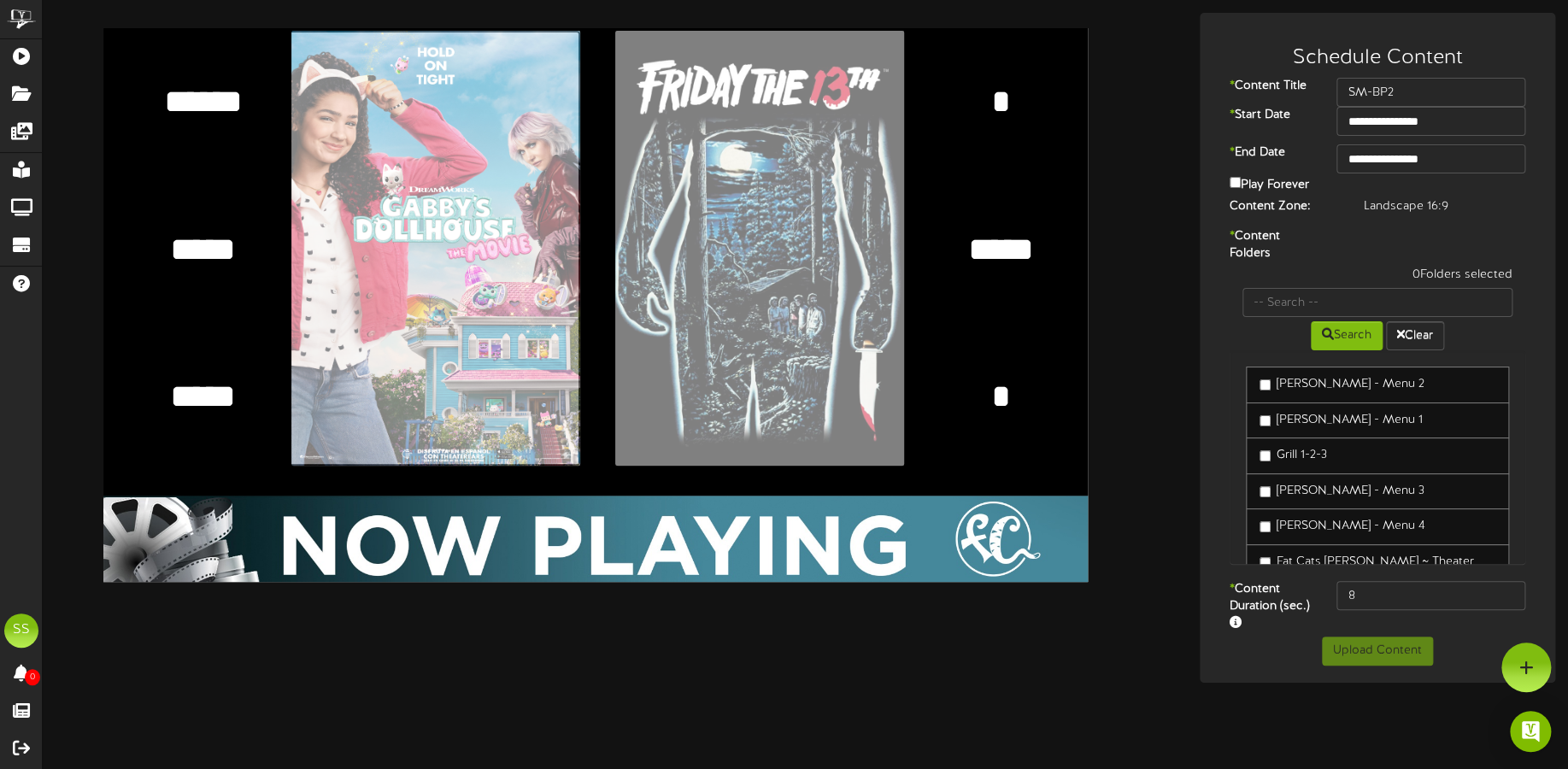
click at [500, 194] on input "file" at bounding box center [28, 248] width 1104 height 435
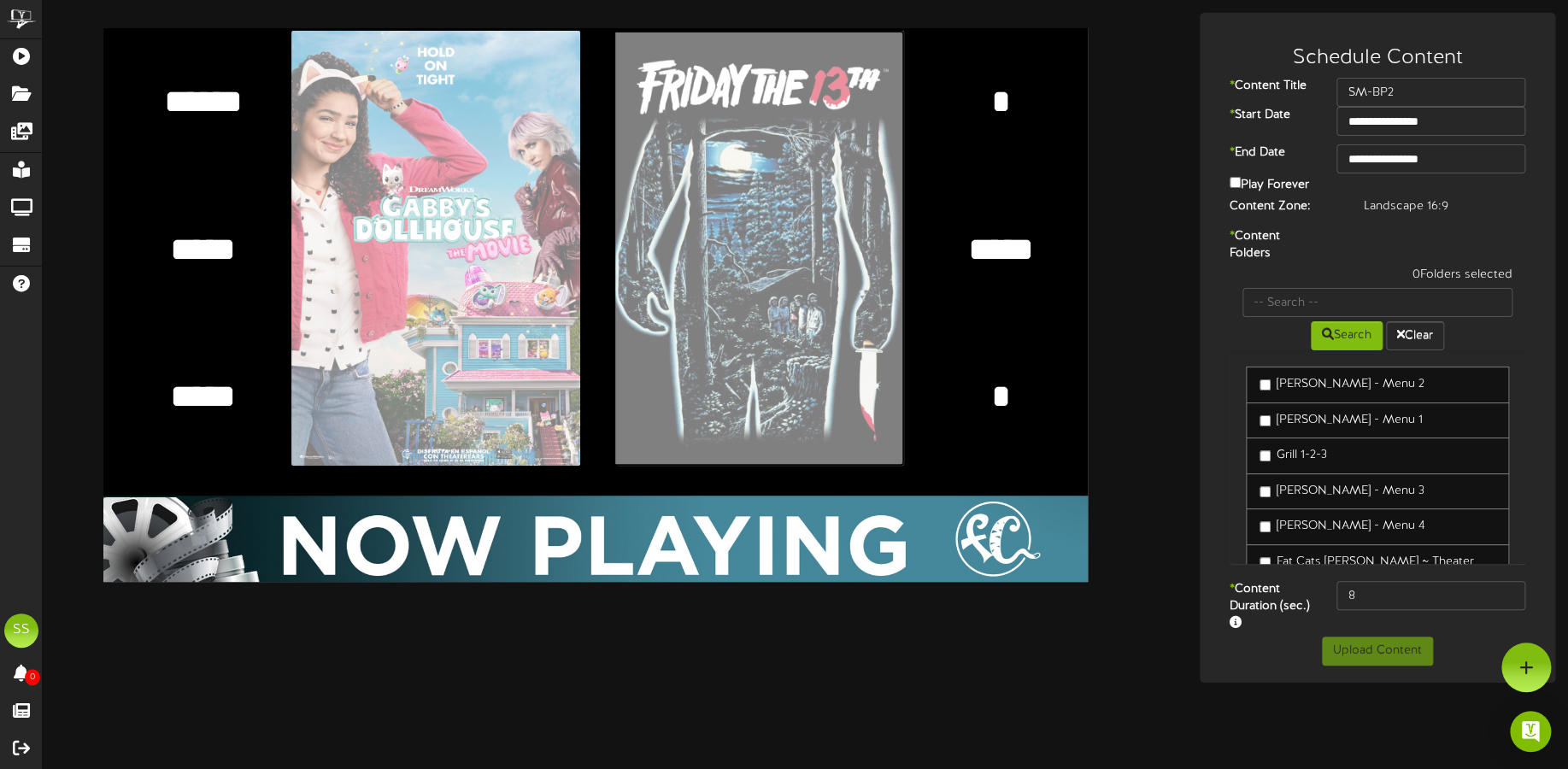
click at [897, 151] on input "file" at bounding box center [352, 248] width 1104 height 435
type input "**********"
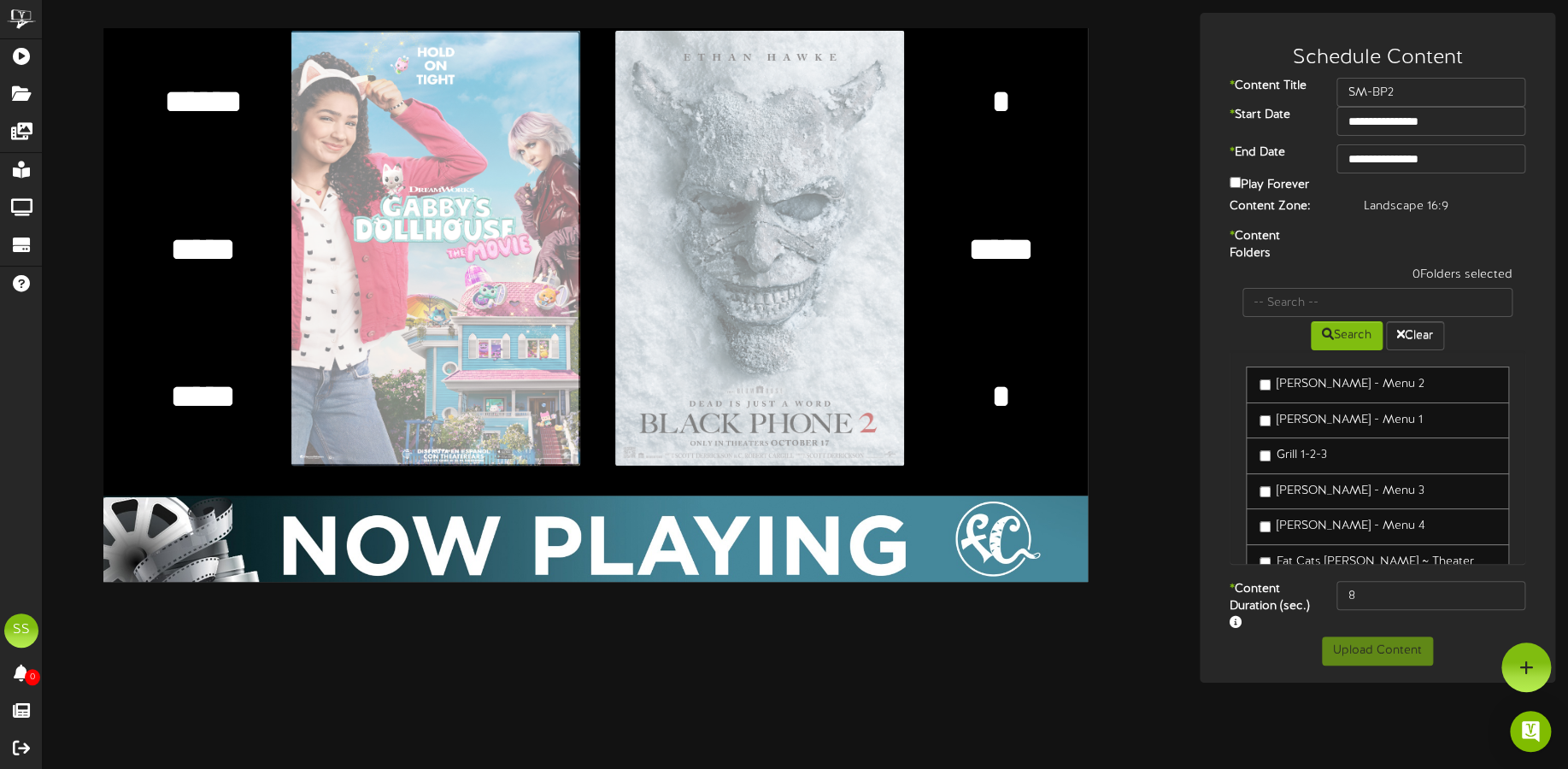
click at [392, 182] on input "file" at bounding box center [28, 248] width 1104 height 435
type input "**********"
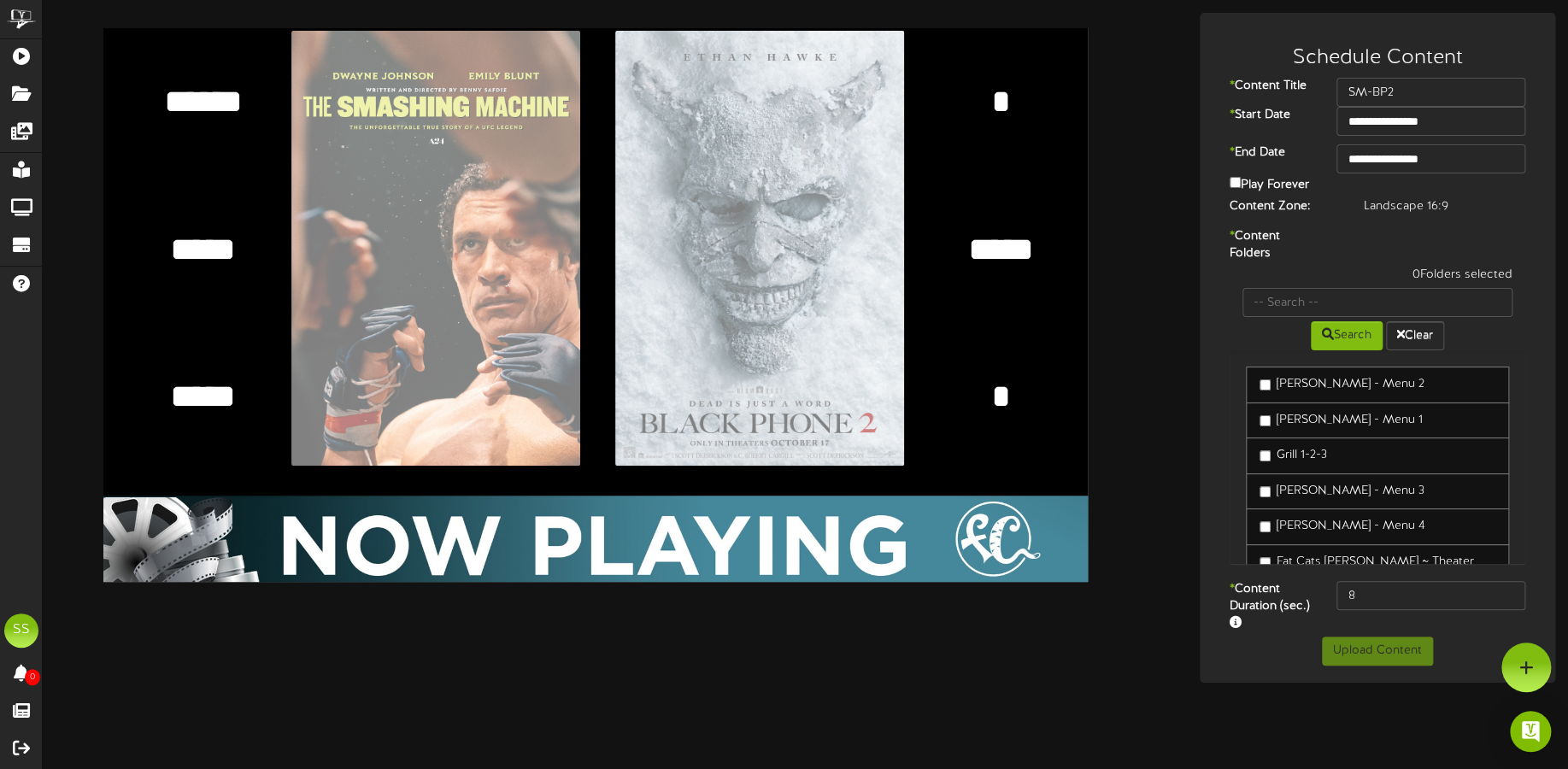
click at [179, 105] on textarea "******" at bounding box center [203, 102] width 105 height 45
type textarea "******"
type textarea "*"
type textarea "******"
type textarea "*"
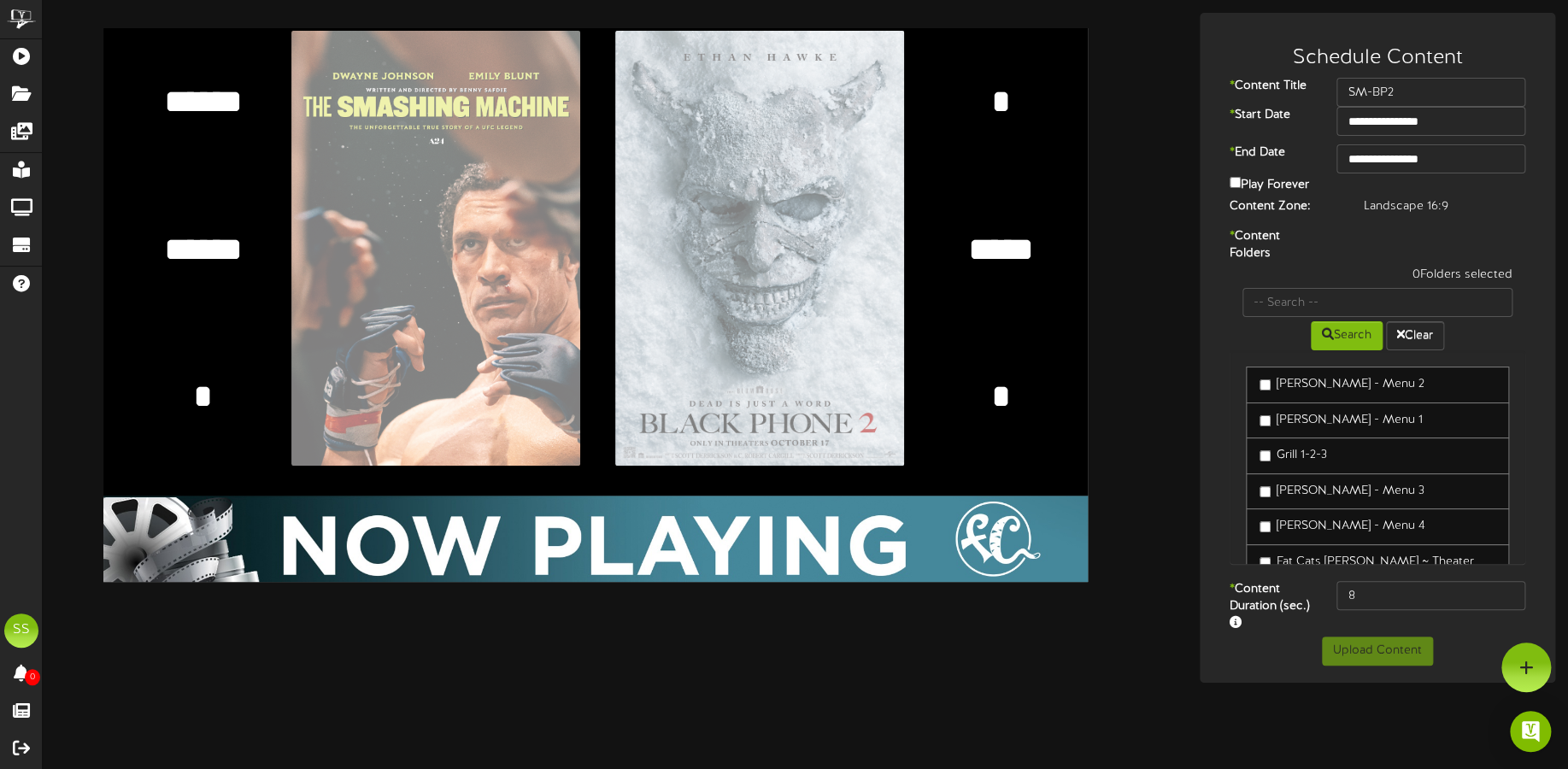
click at [231, 88] on textarea "******" at bounding box center [203, 102] width 105 height 45
type textarea "*"
type textarea "*****"
type textarea "*"
type textarea "*****"
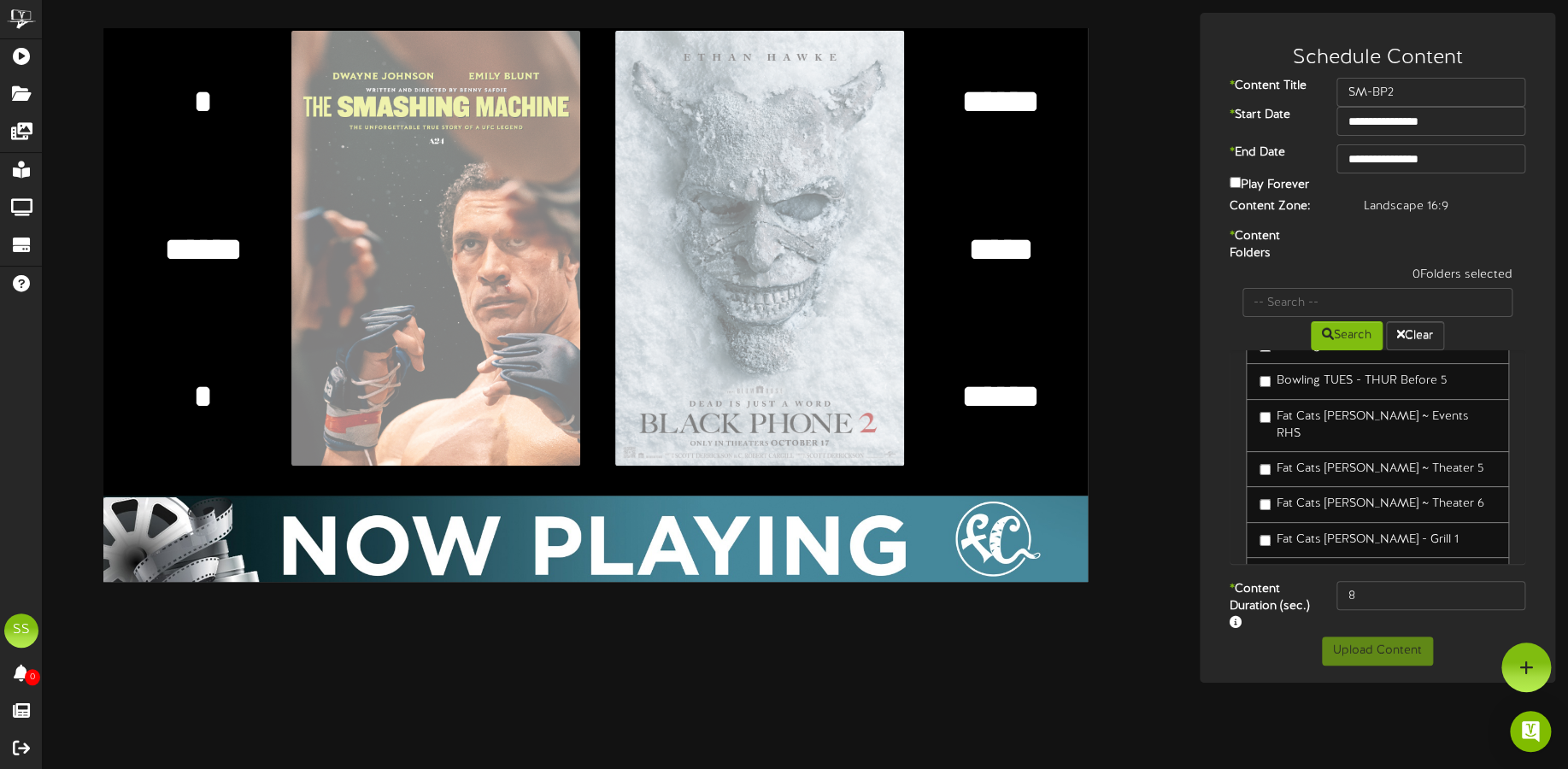
scroll to position [320, 0]
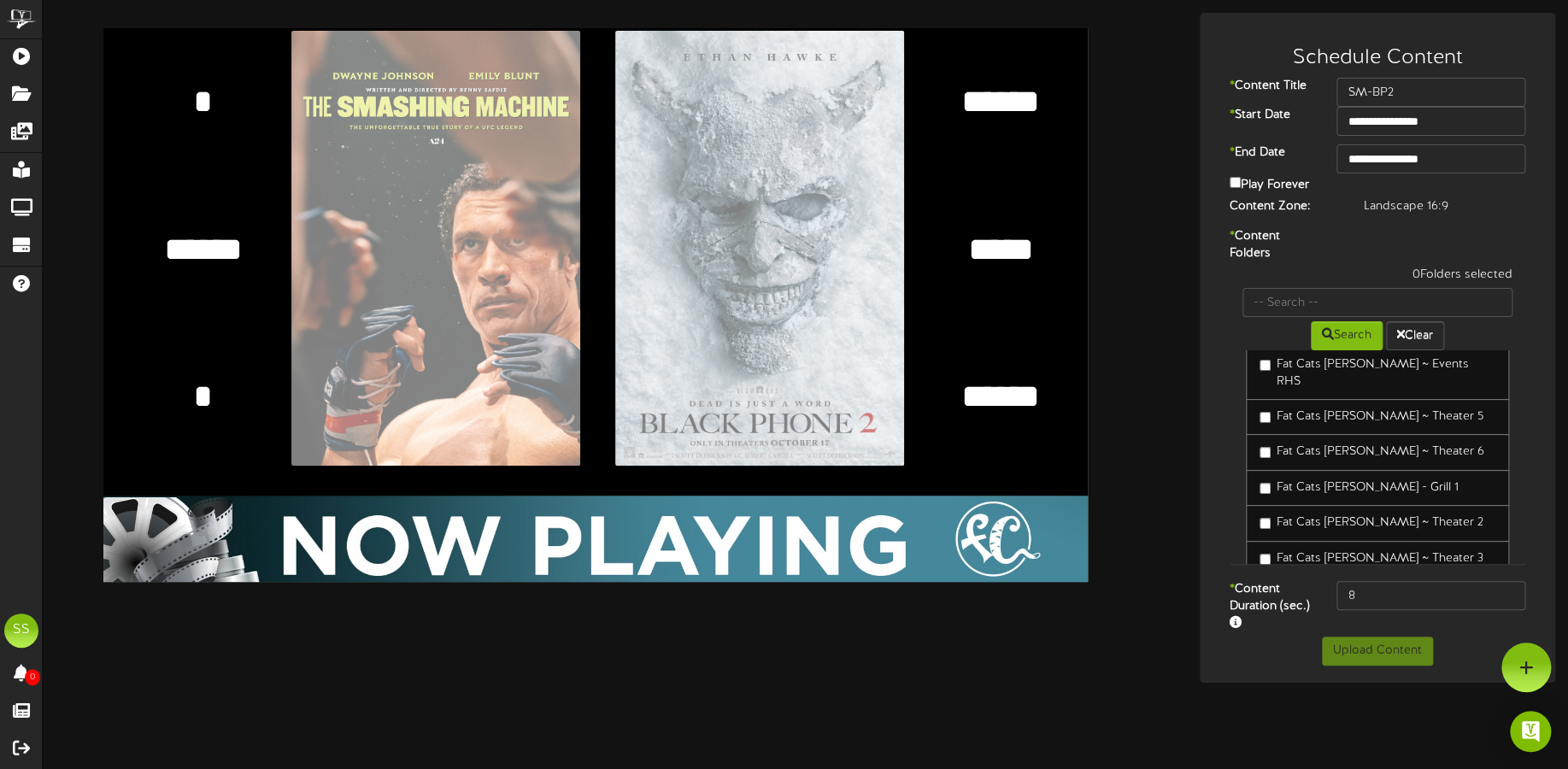
type textarea "*****"
click at [1312, 550] on label "Fat Cats [PERSON_NAME] ~ Theater 3" at bounding box center [1371, 559] width 224 height 17
click at [1368, 641] on button "Upload Content" at bounding box center [1377, 651] width 111 height 29
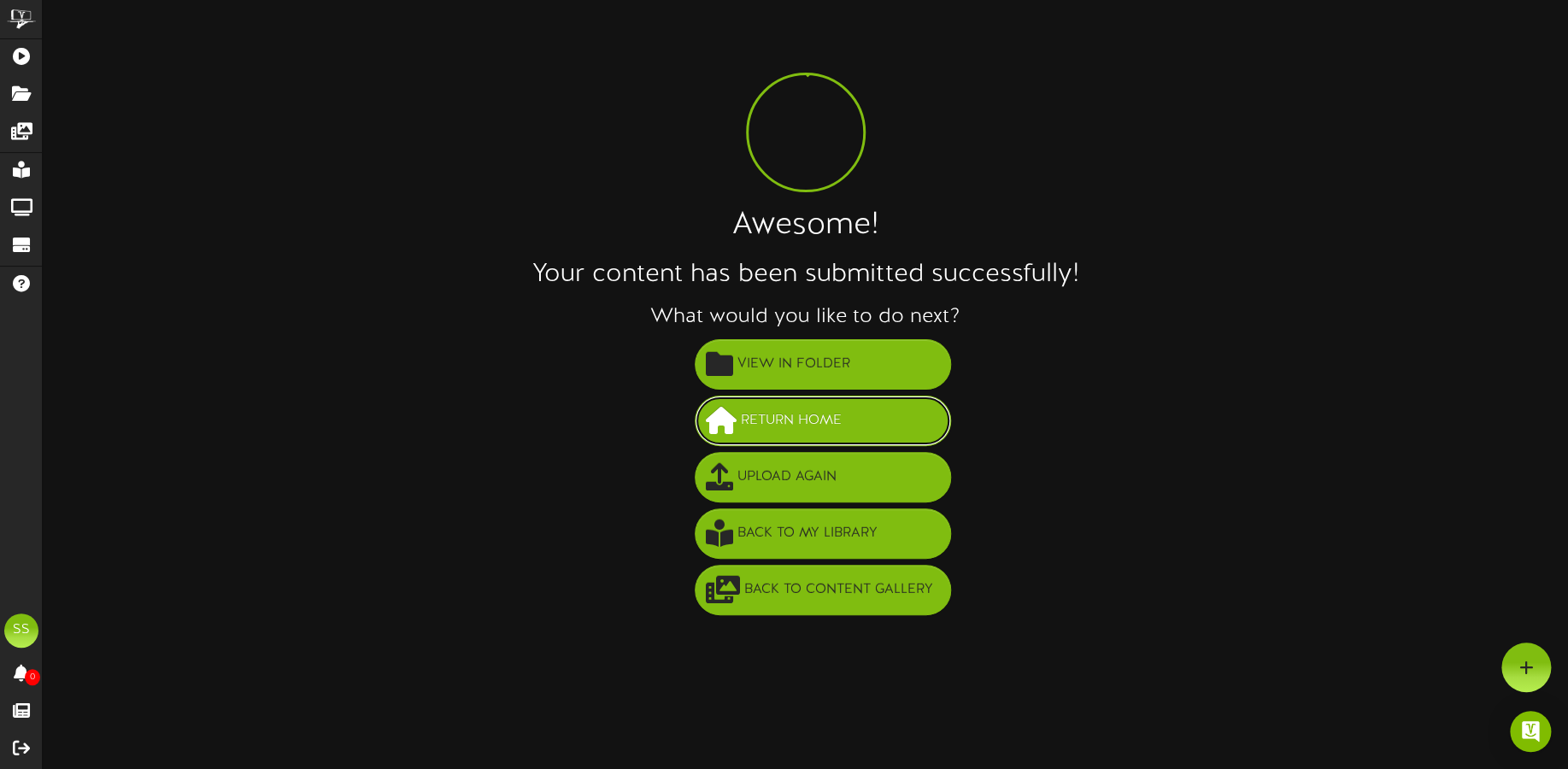
click at [875, 426] on button "Return Home" at bounding box center [822, 421] width 256 height 50
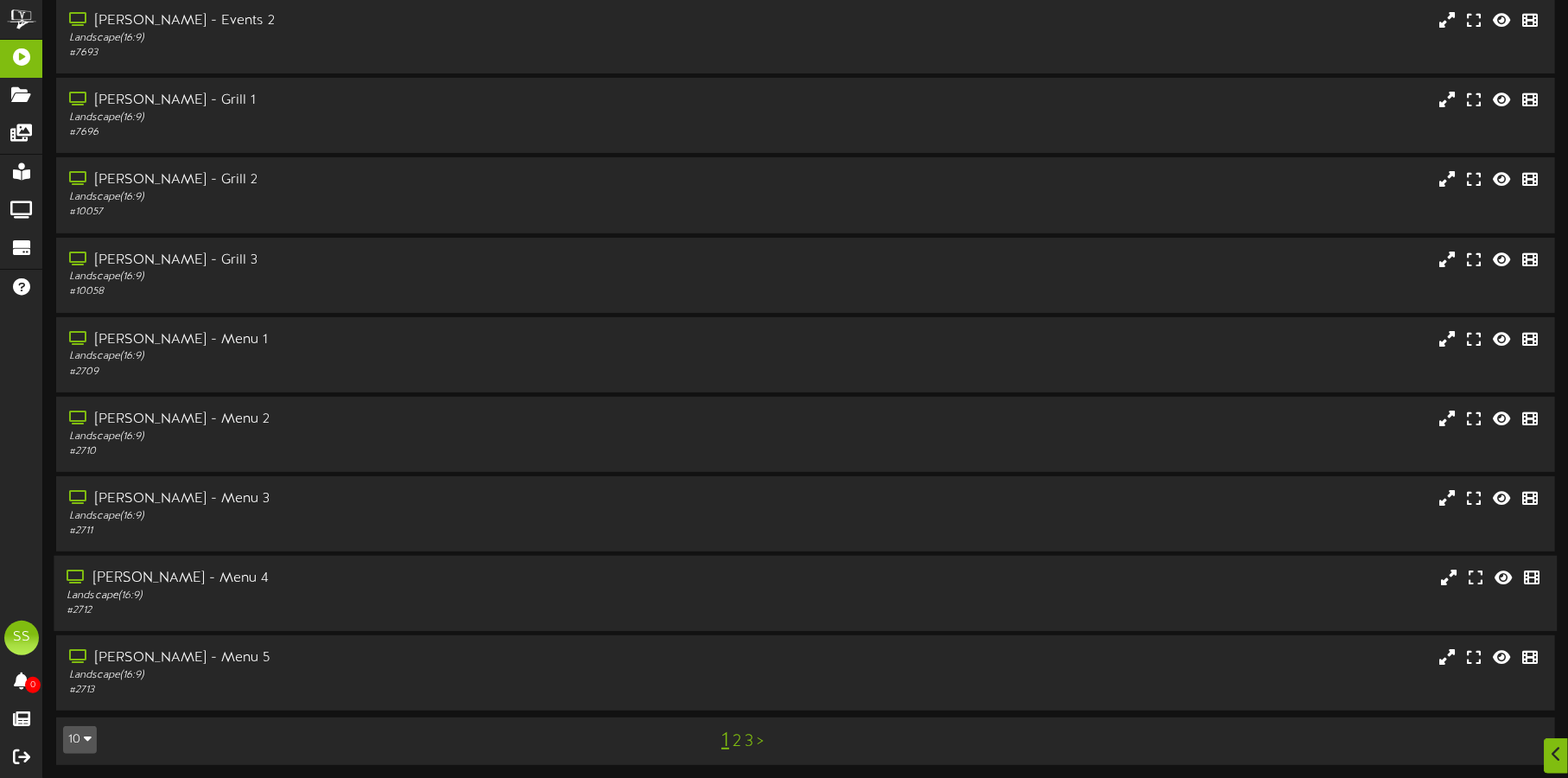
scroll to position [147, 0]
click at [77, 727] on button "10" at bounding box center [79, 737] width 34 height 28
click at [74, 698] on div "100" at bounding box center [80, 703] width 33 height 26
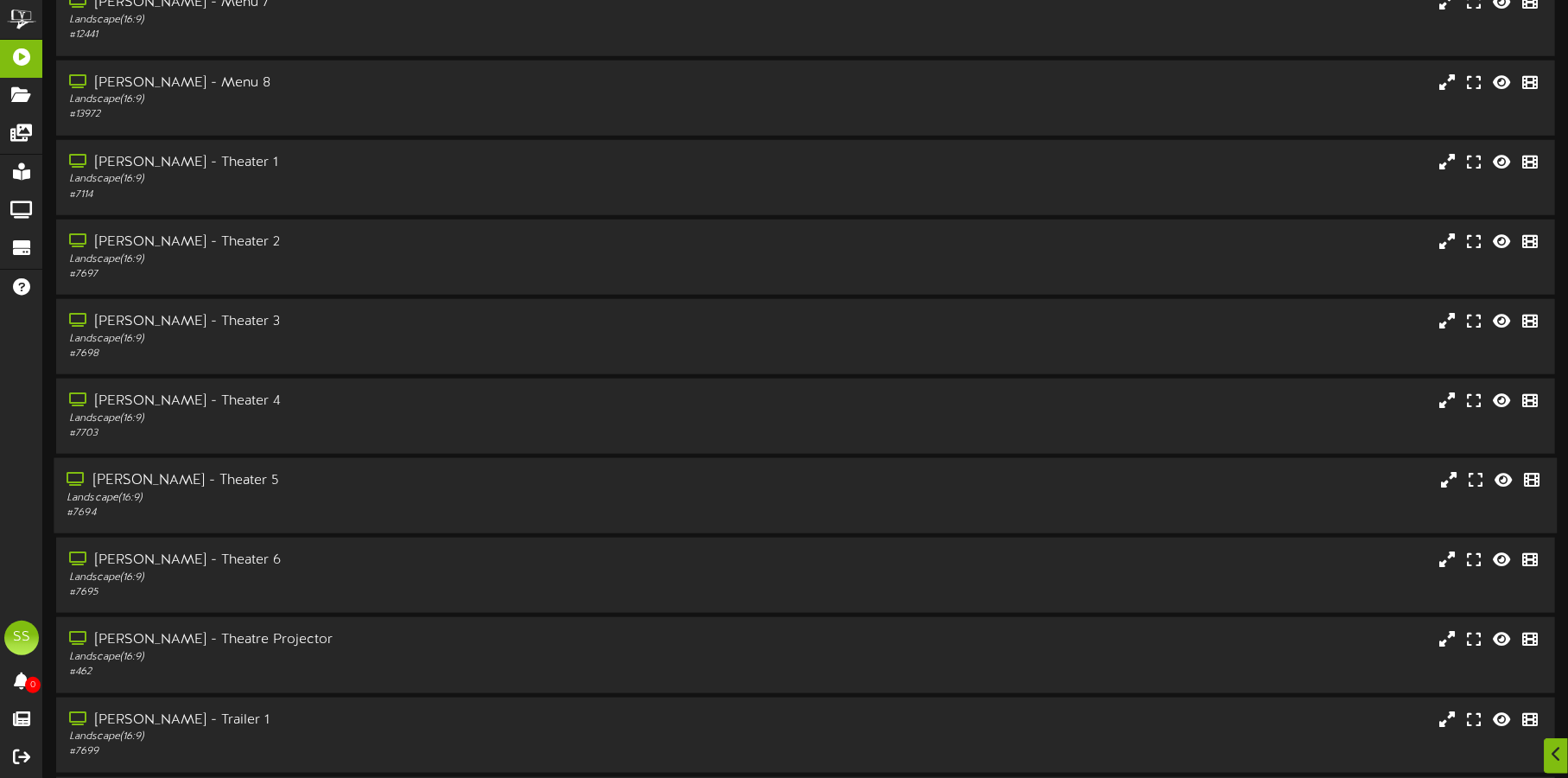
scroll to position [972, 0]
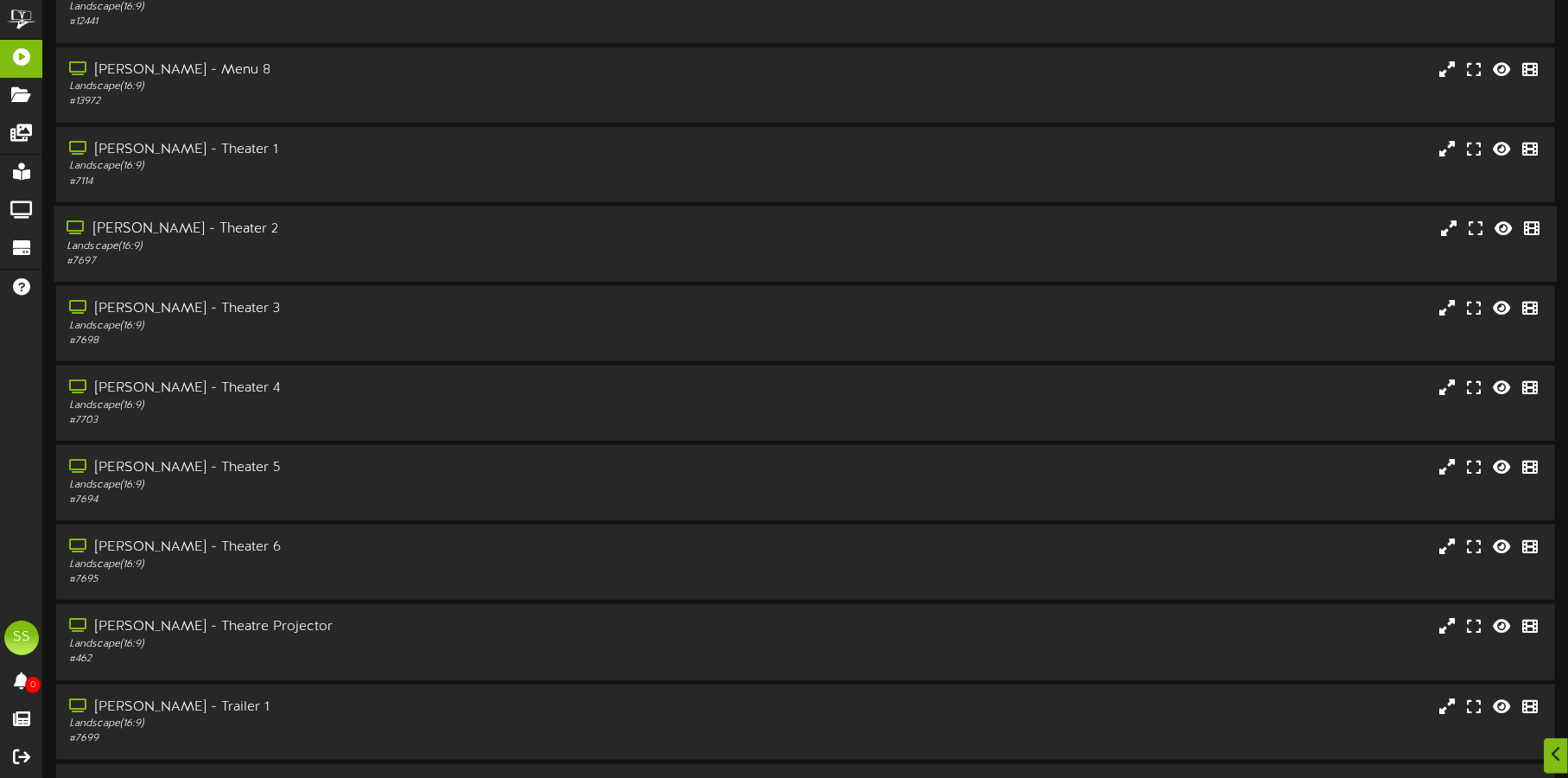
click at [340, 239] on div "Landscape ( 16:9 )" at bounding box center [366, 246] width 600 height 15
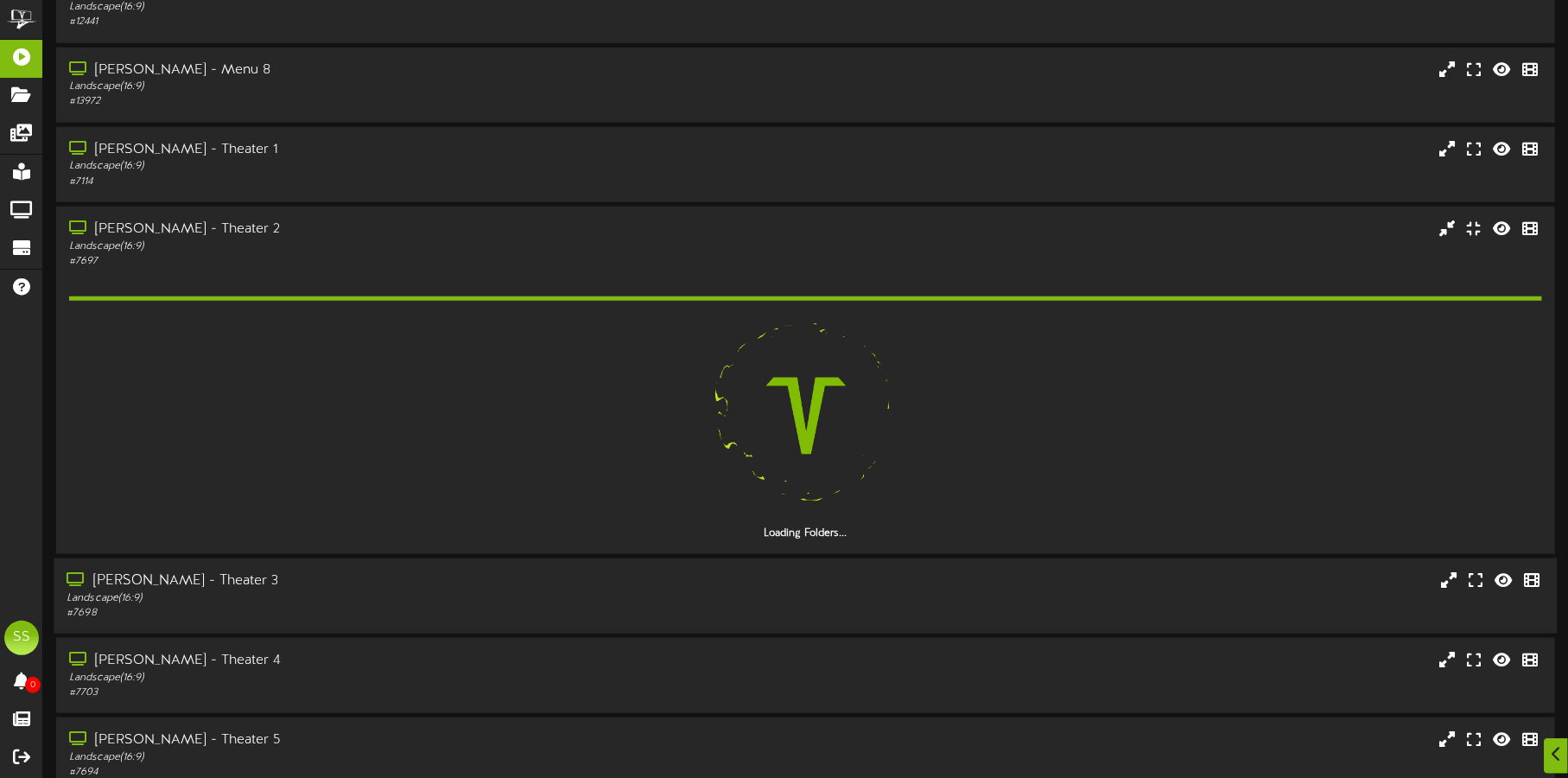
click at [349, 607] on div "# 7698" at bounding box center [366, 612] width 600 height 15
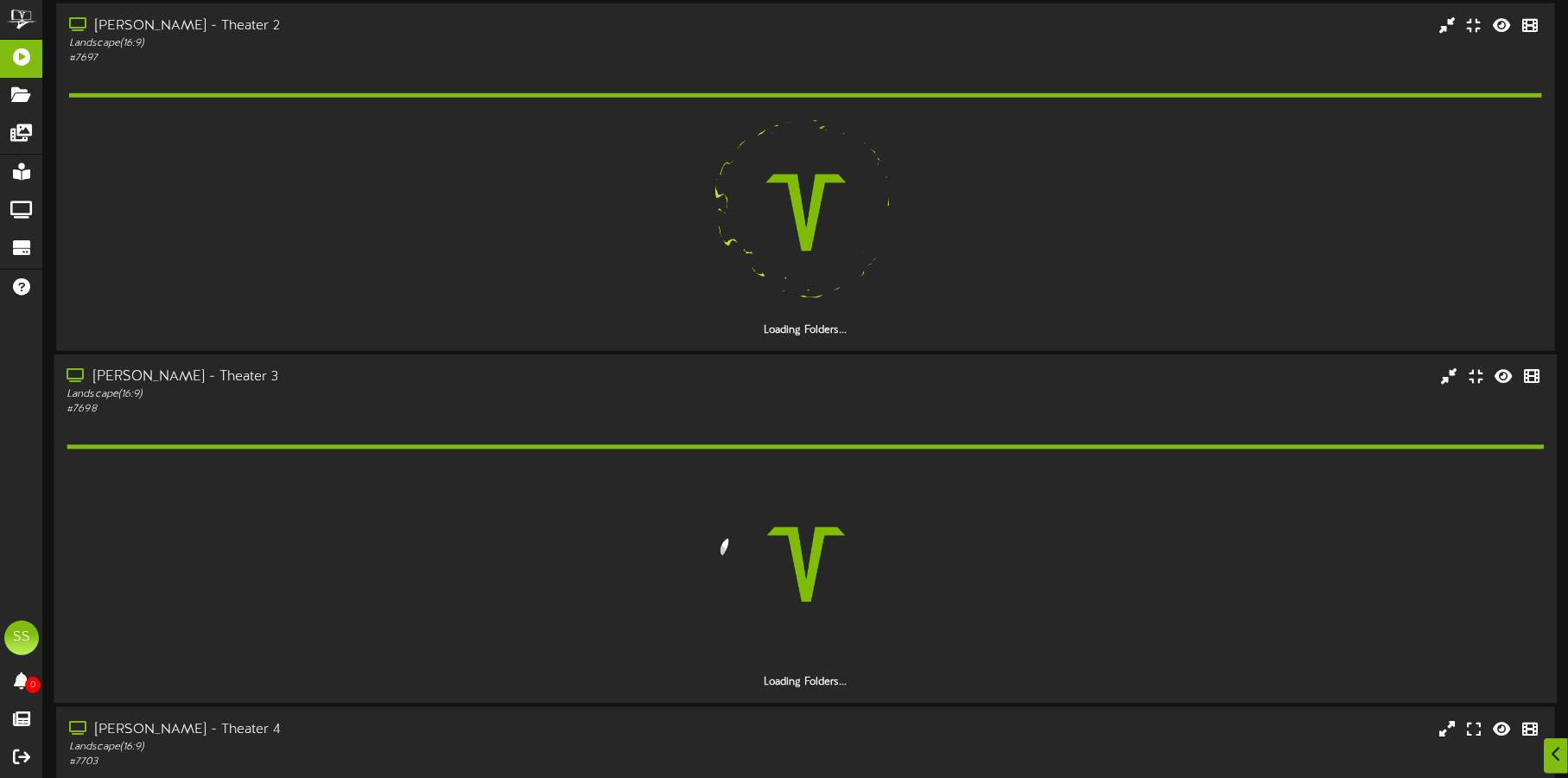
scroll to position [1187, 0]
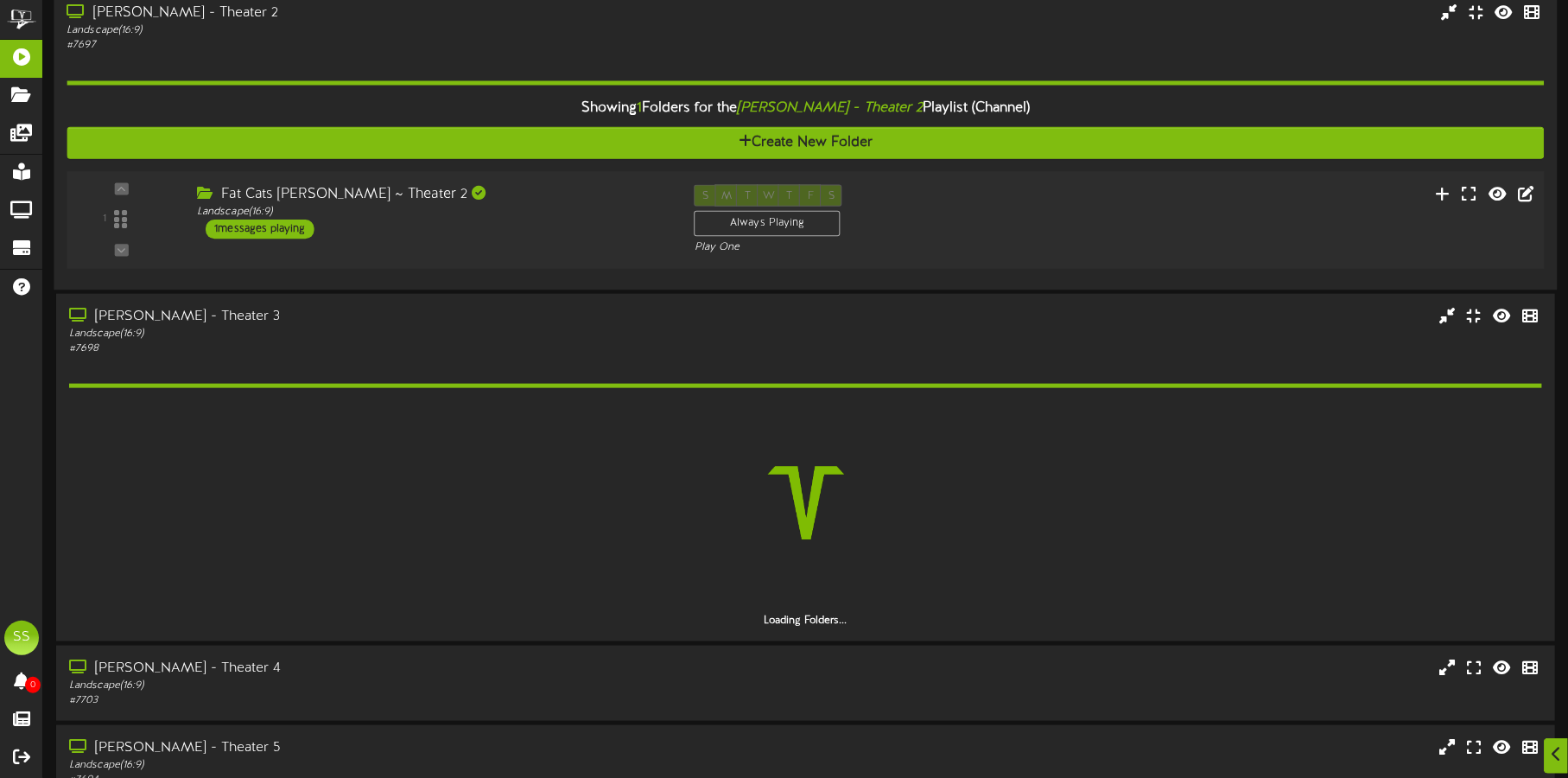
click at [501, 240] on div "1 ( 16:9" at bounding box center [805, 219] width 1492 height 71
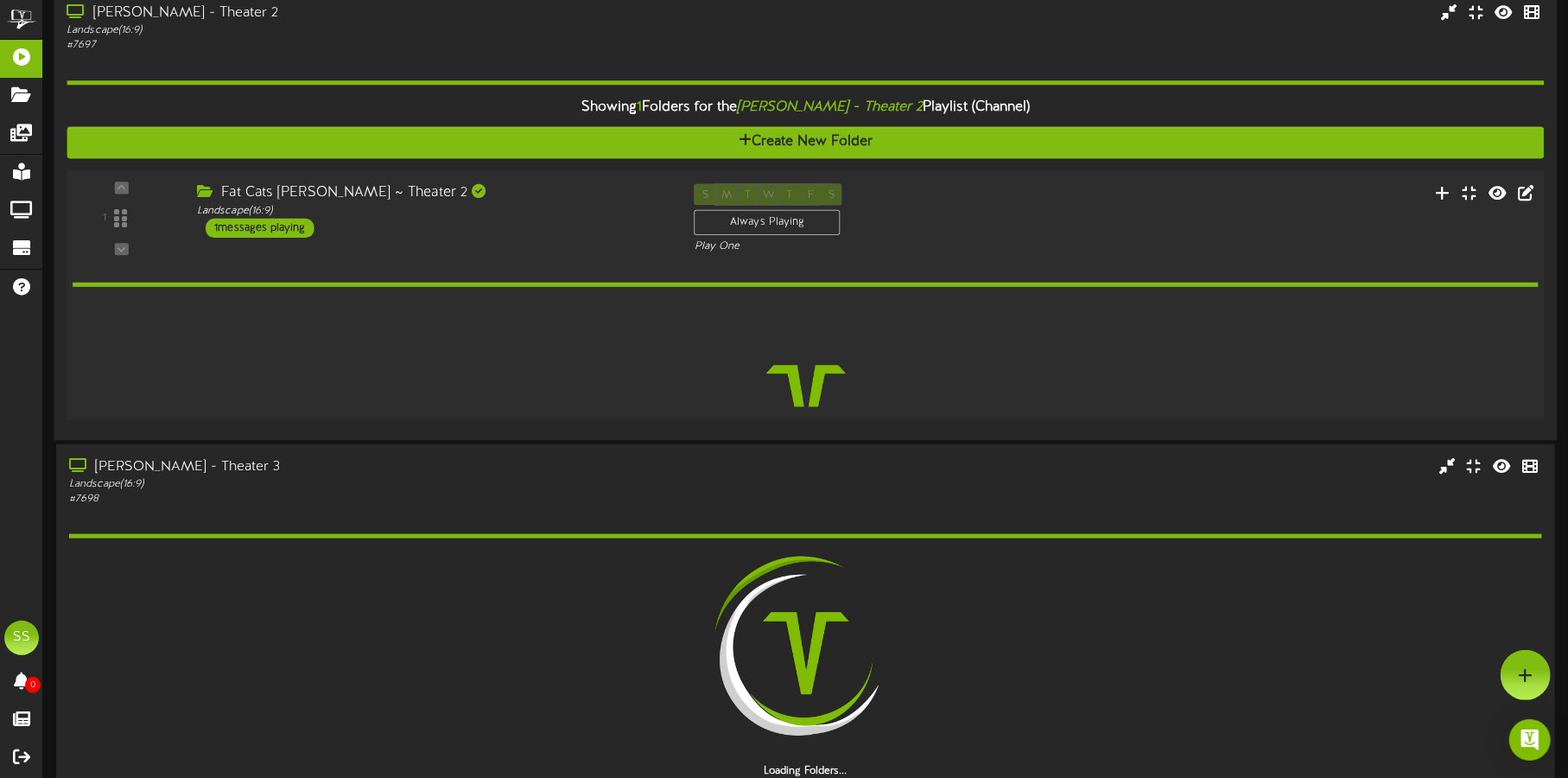
scroll to position [1186, 0]
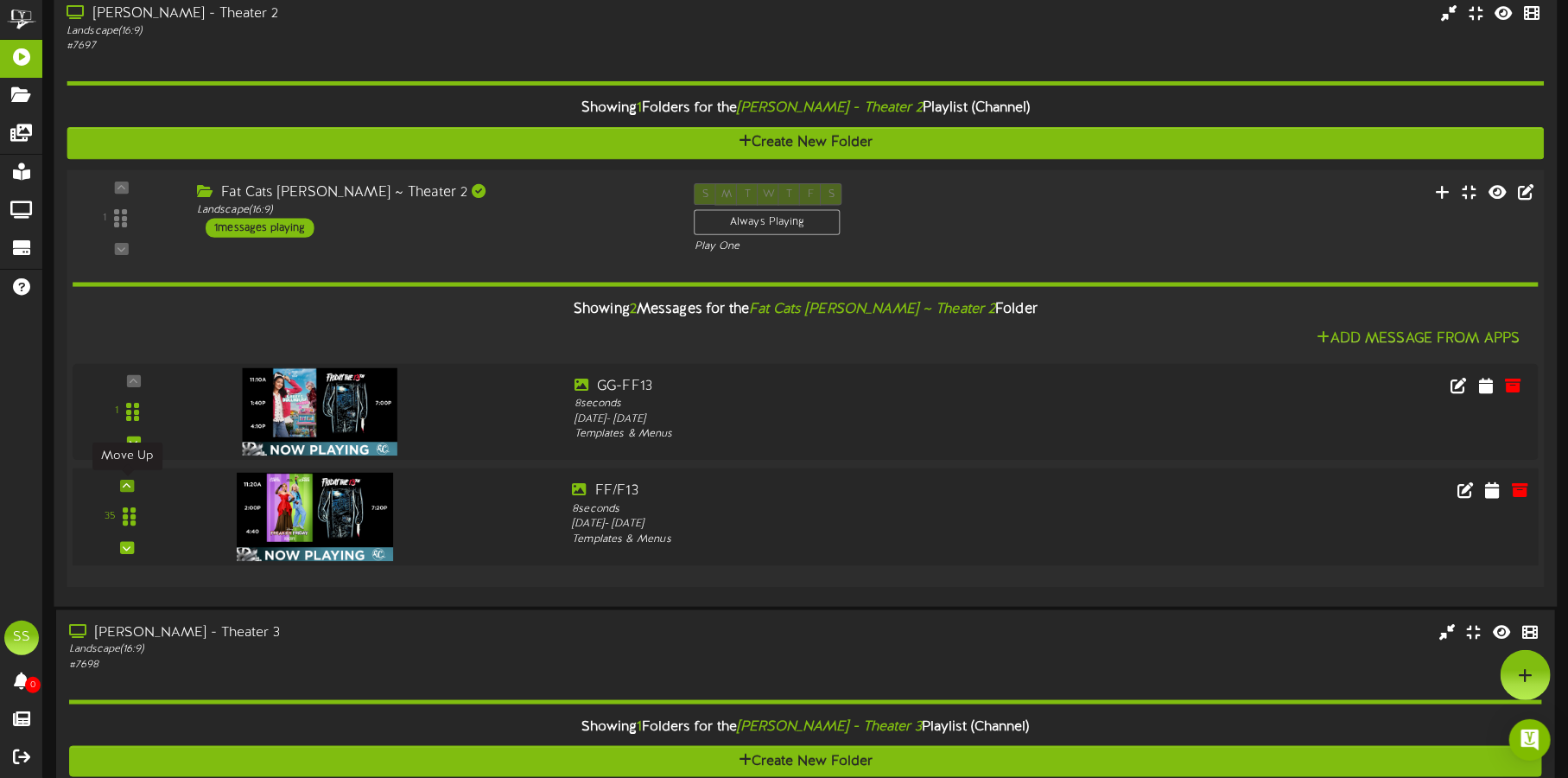
click at [133, 484] on div at bounding box center [127, 486] width 14 height 12
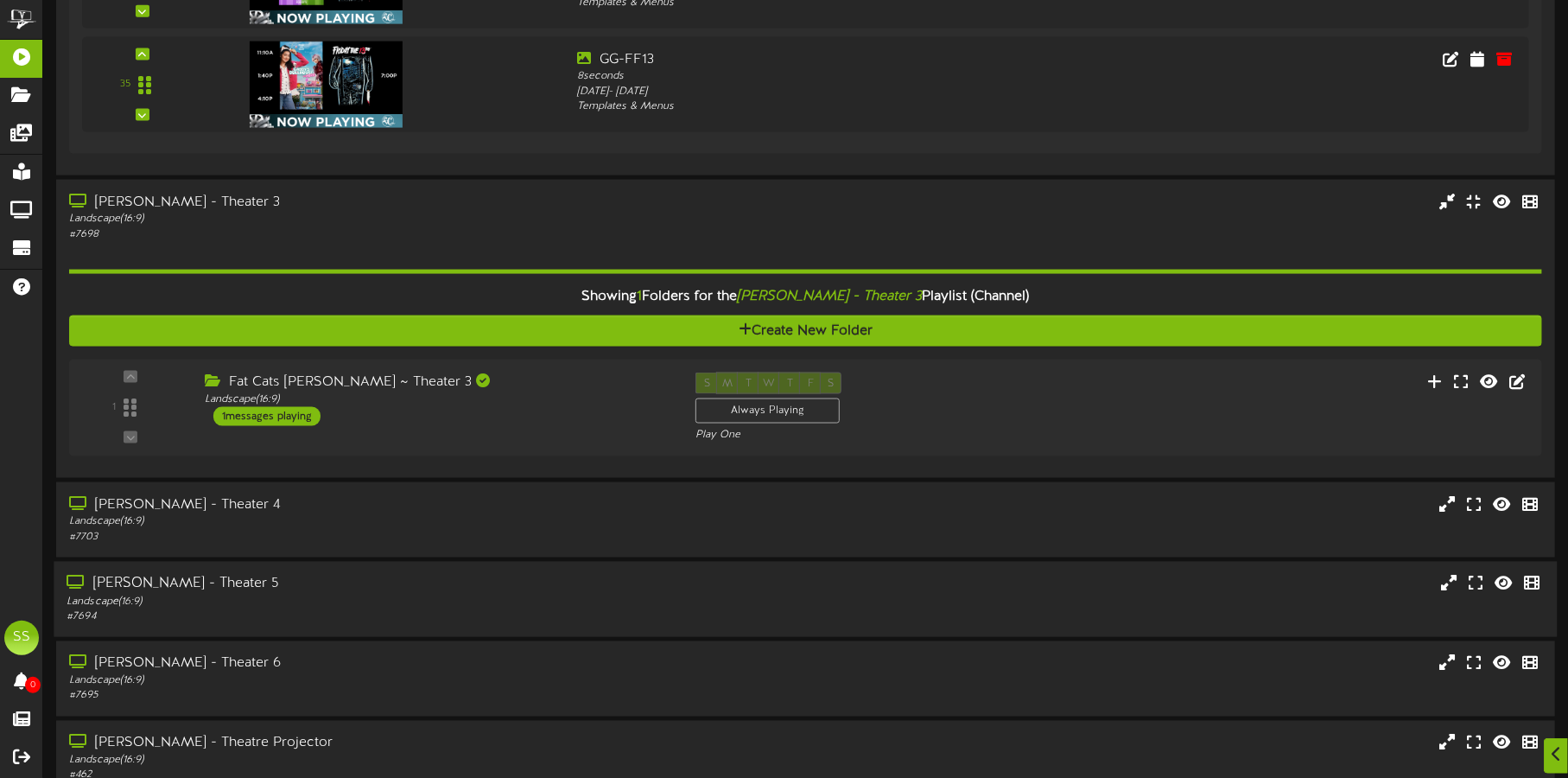
scroll to position [1618, 0]
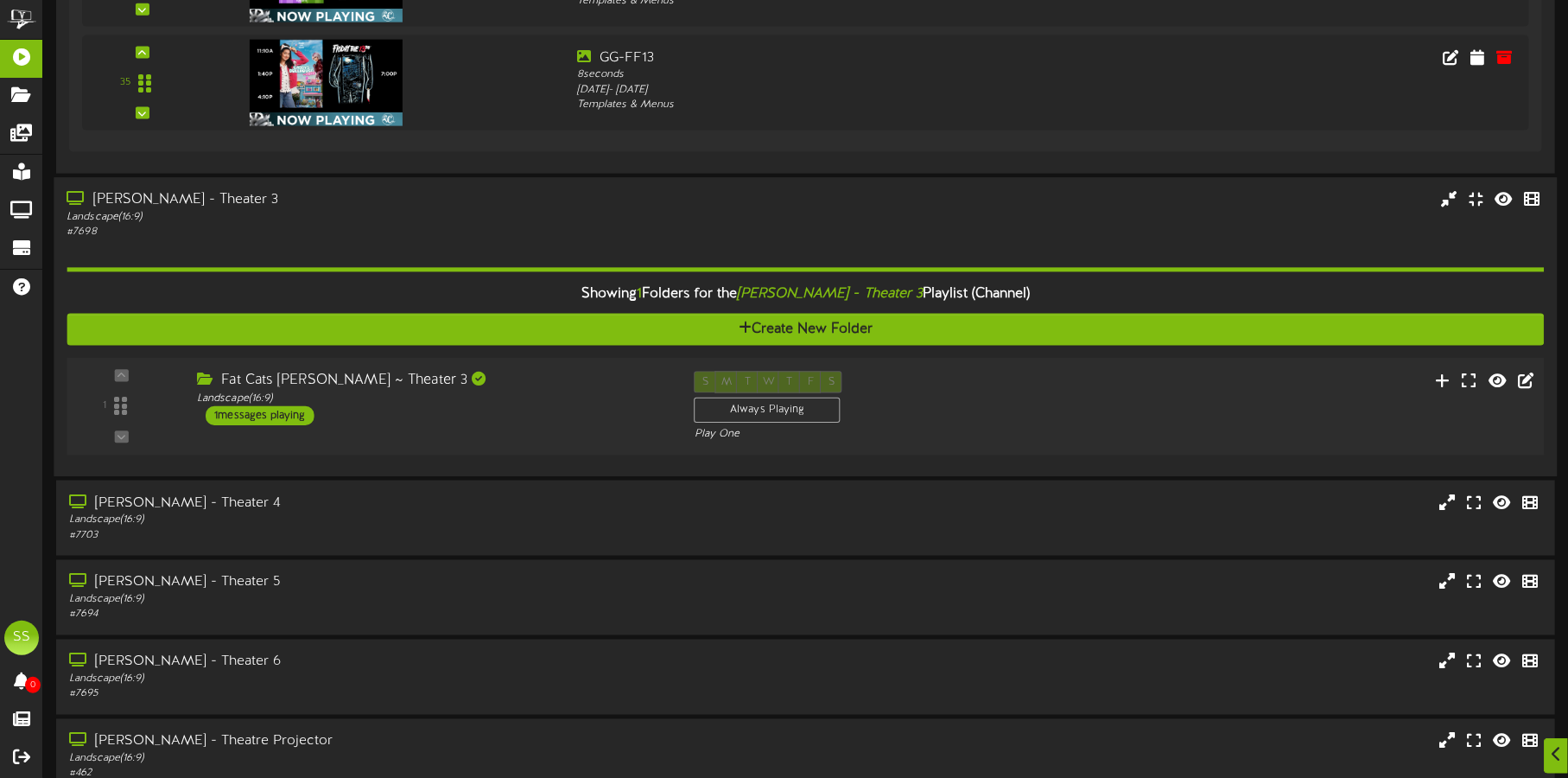
click at [520, 429] on div "1 ( 16:9" at bounding box center [805, 406] width 1492 height 71
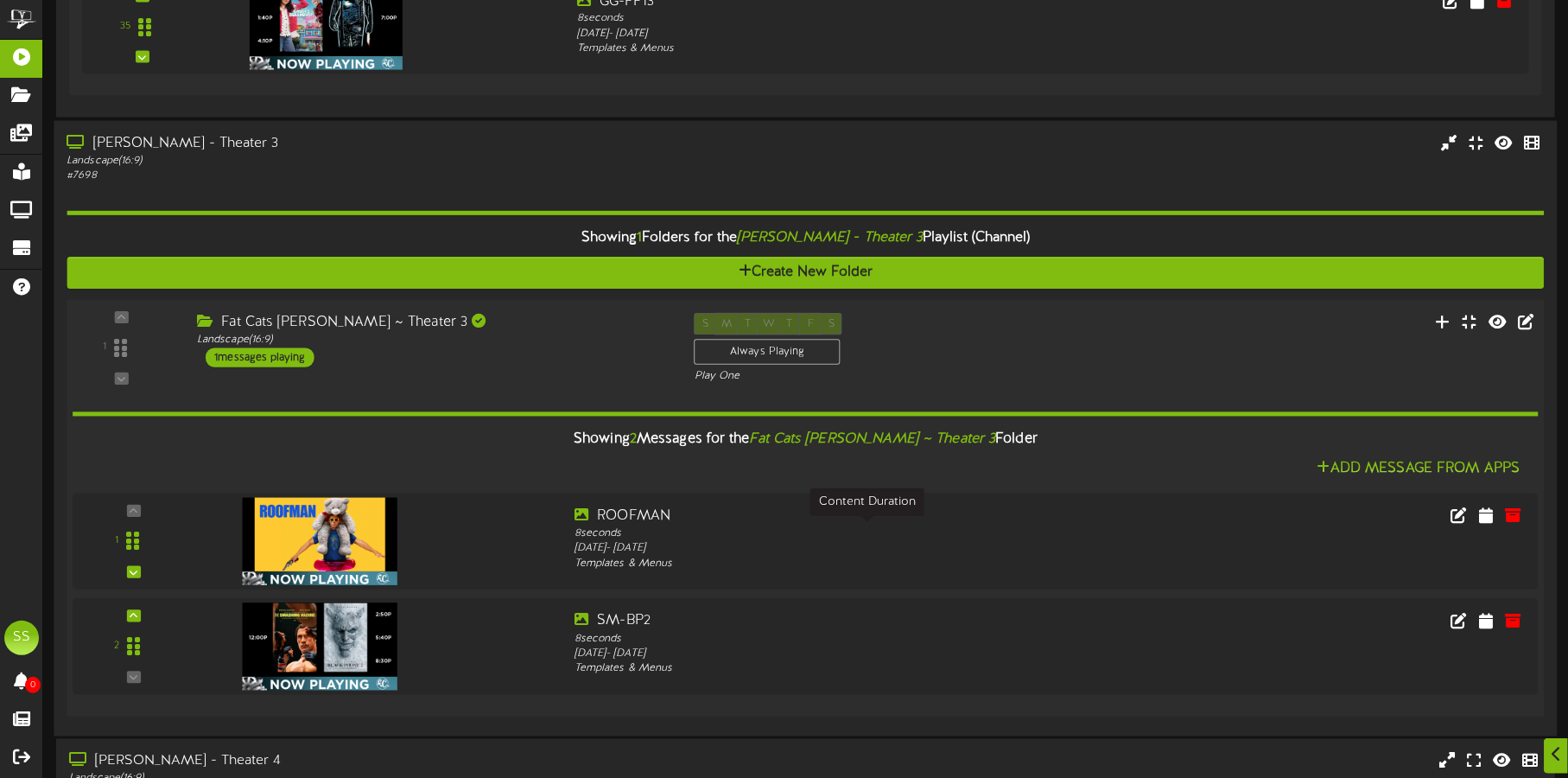
scroll to position [1726, 0]
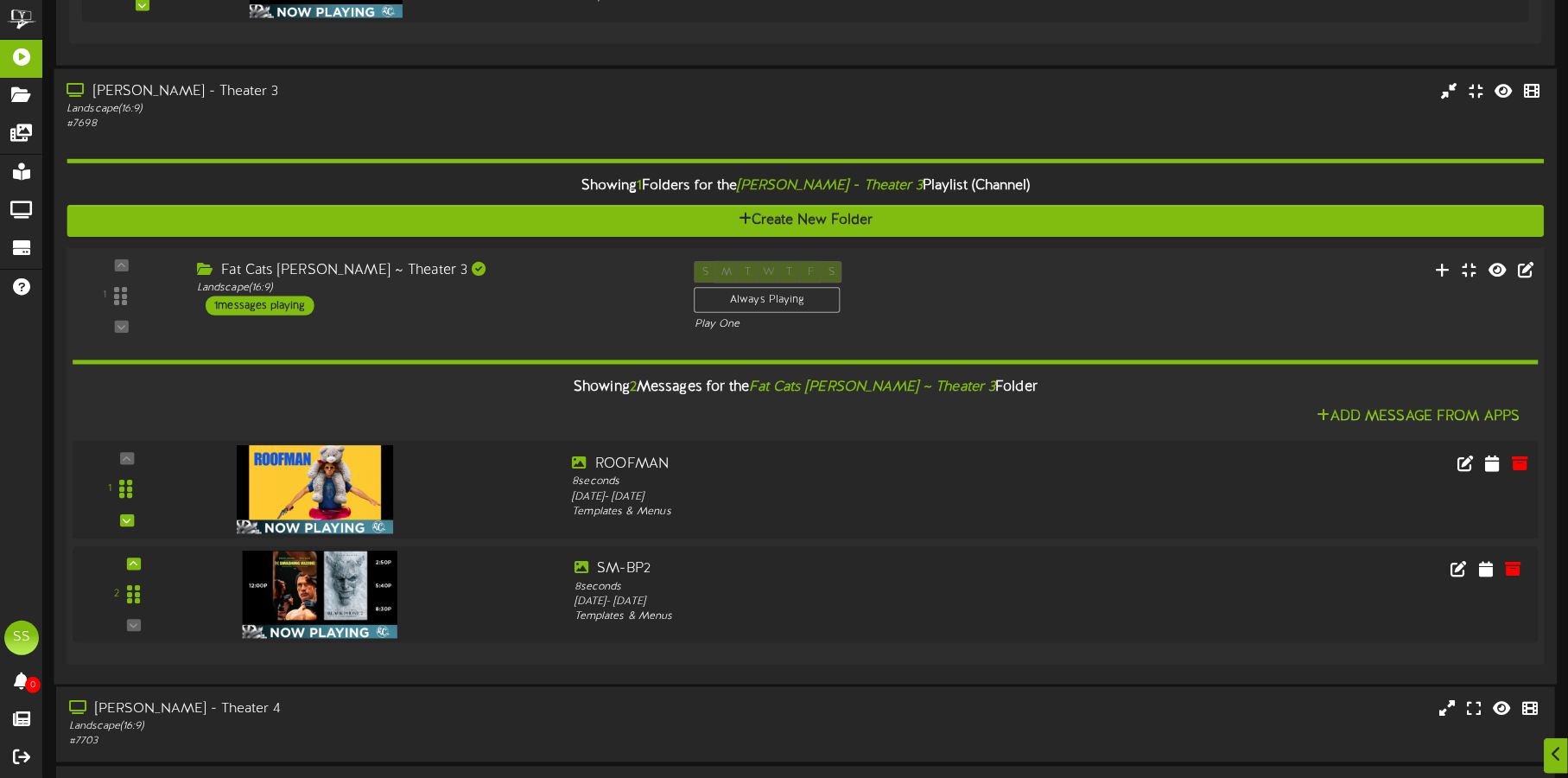
click at [314, 481] on img at bounding box center [315, 488] width 157 height 88
click at [1496, 460] on icon at bounding box center [1493, 462] width 17 height 19
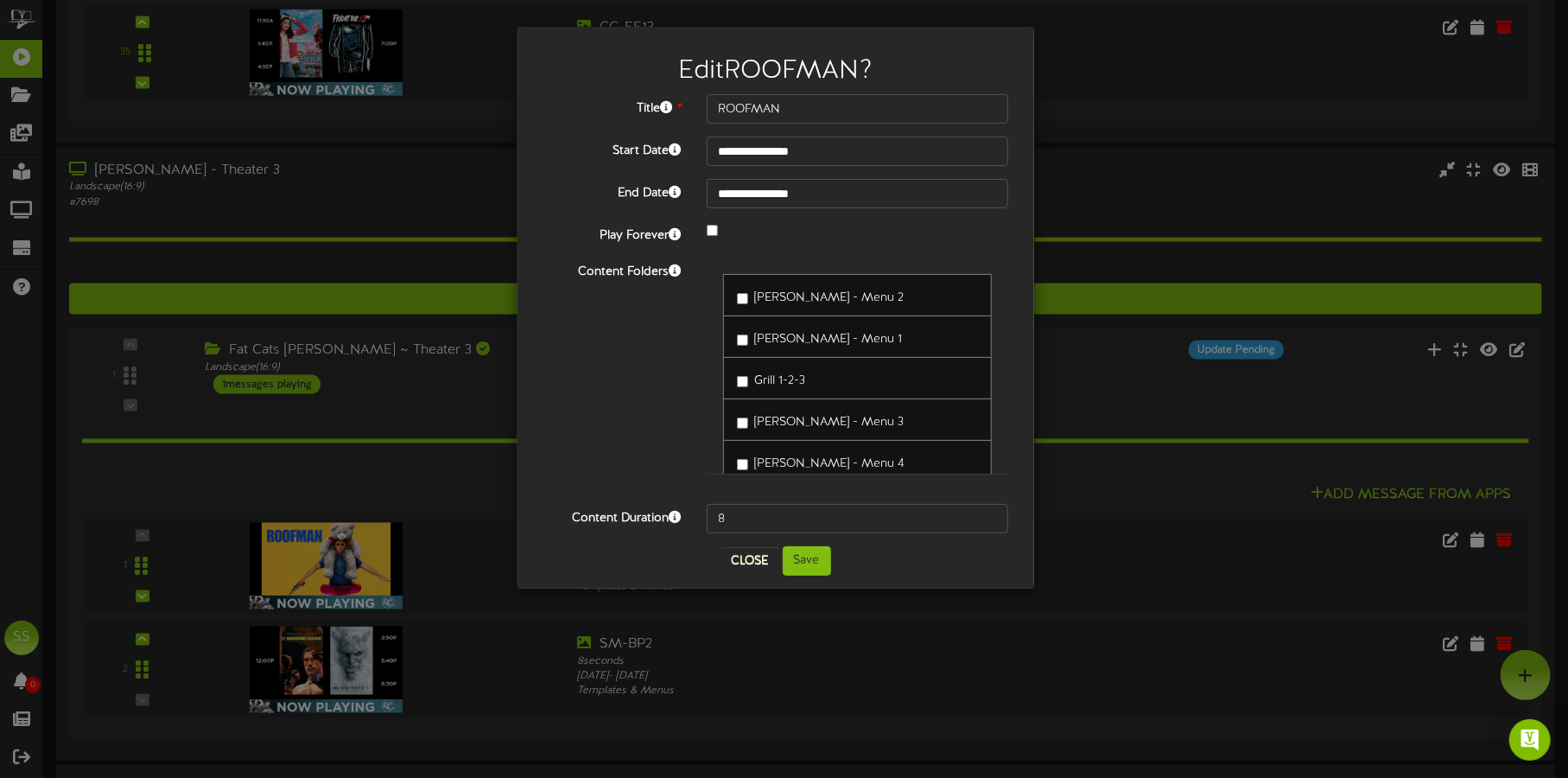
scroll to position [1618, 0]
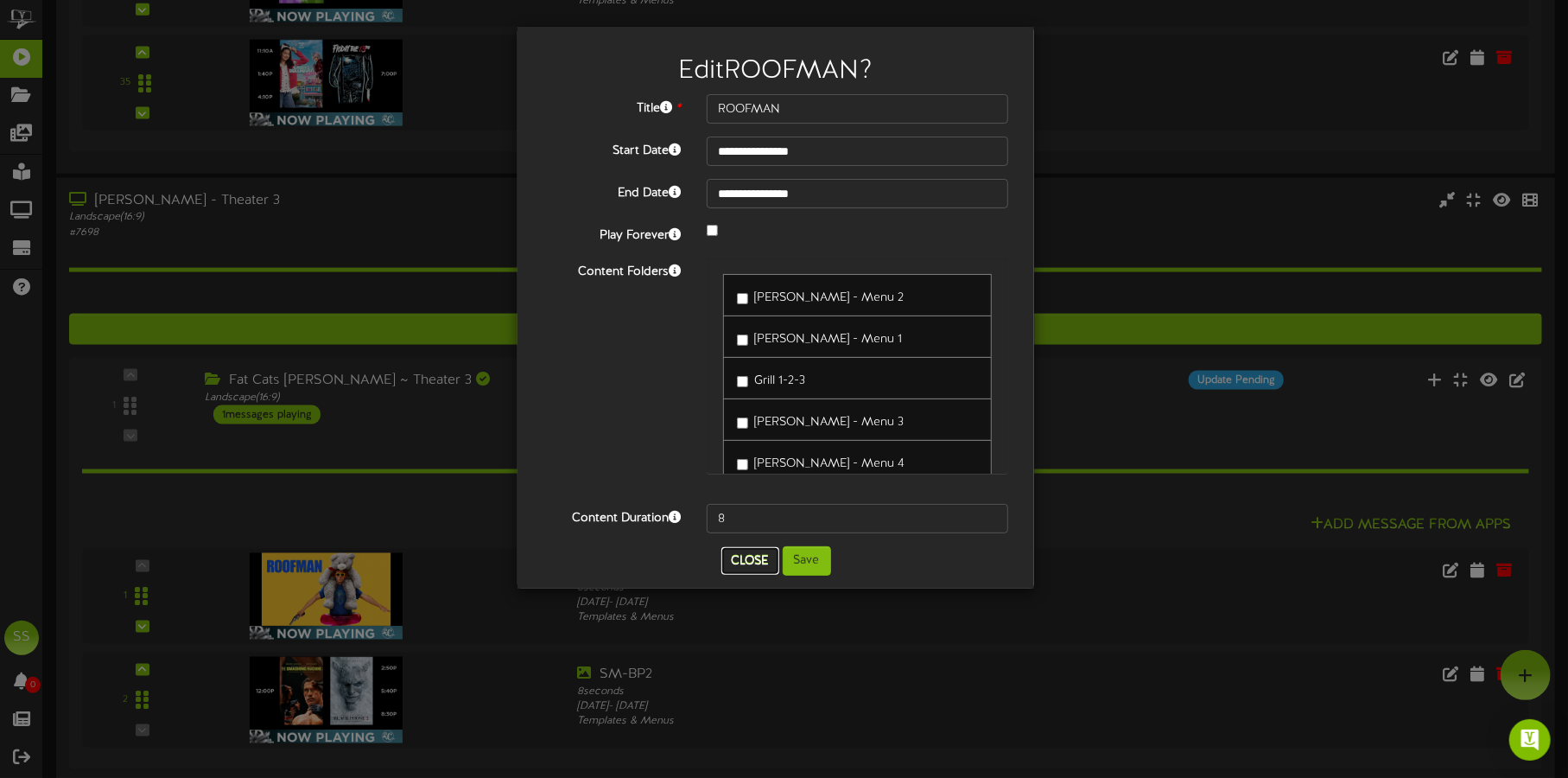
click at [748, 558] on button "Close" at bounding box center [750, 561] width 58 height 28
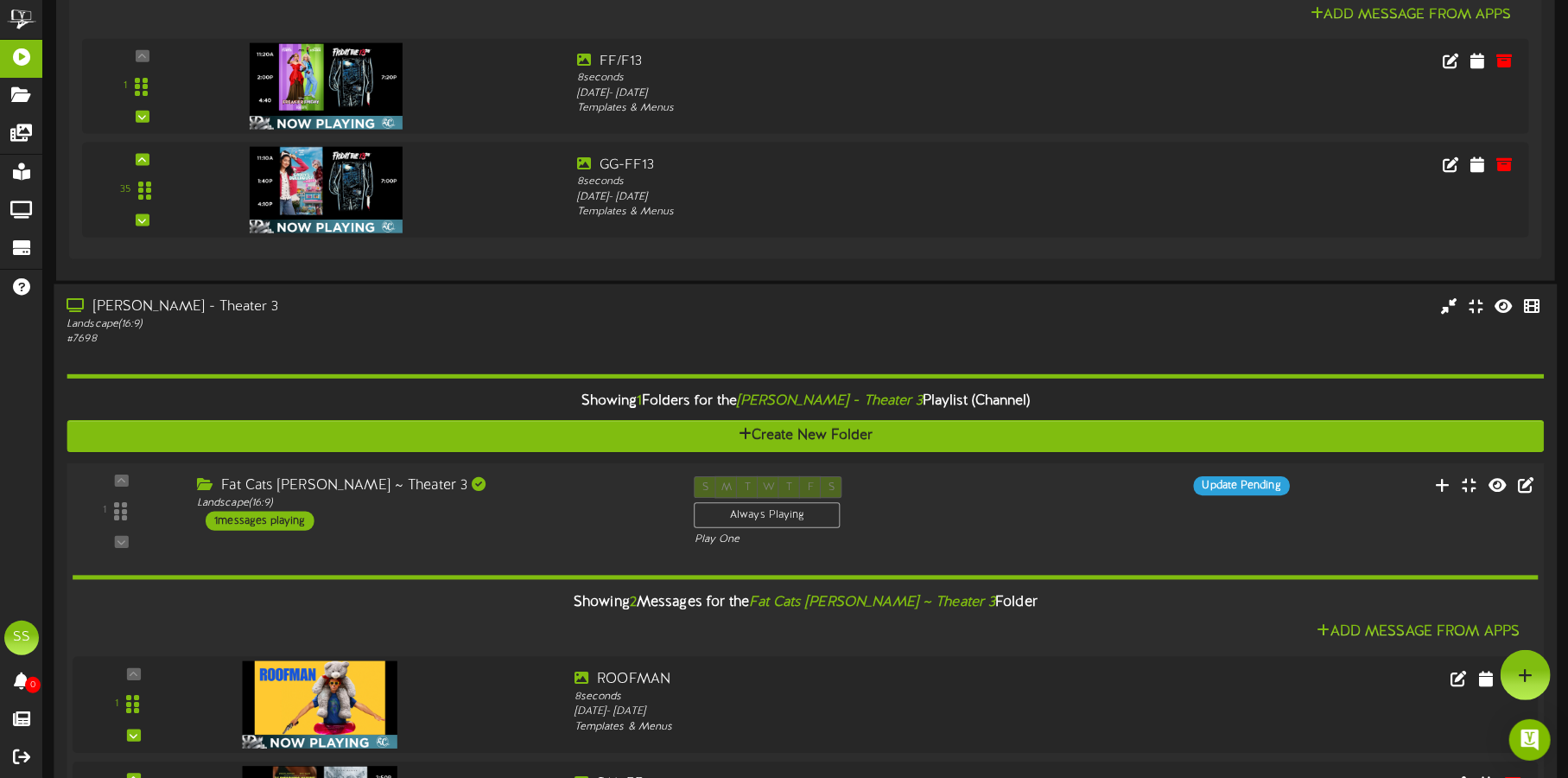
scroll to position [1403, 0]
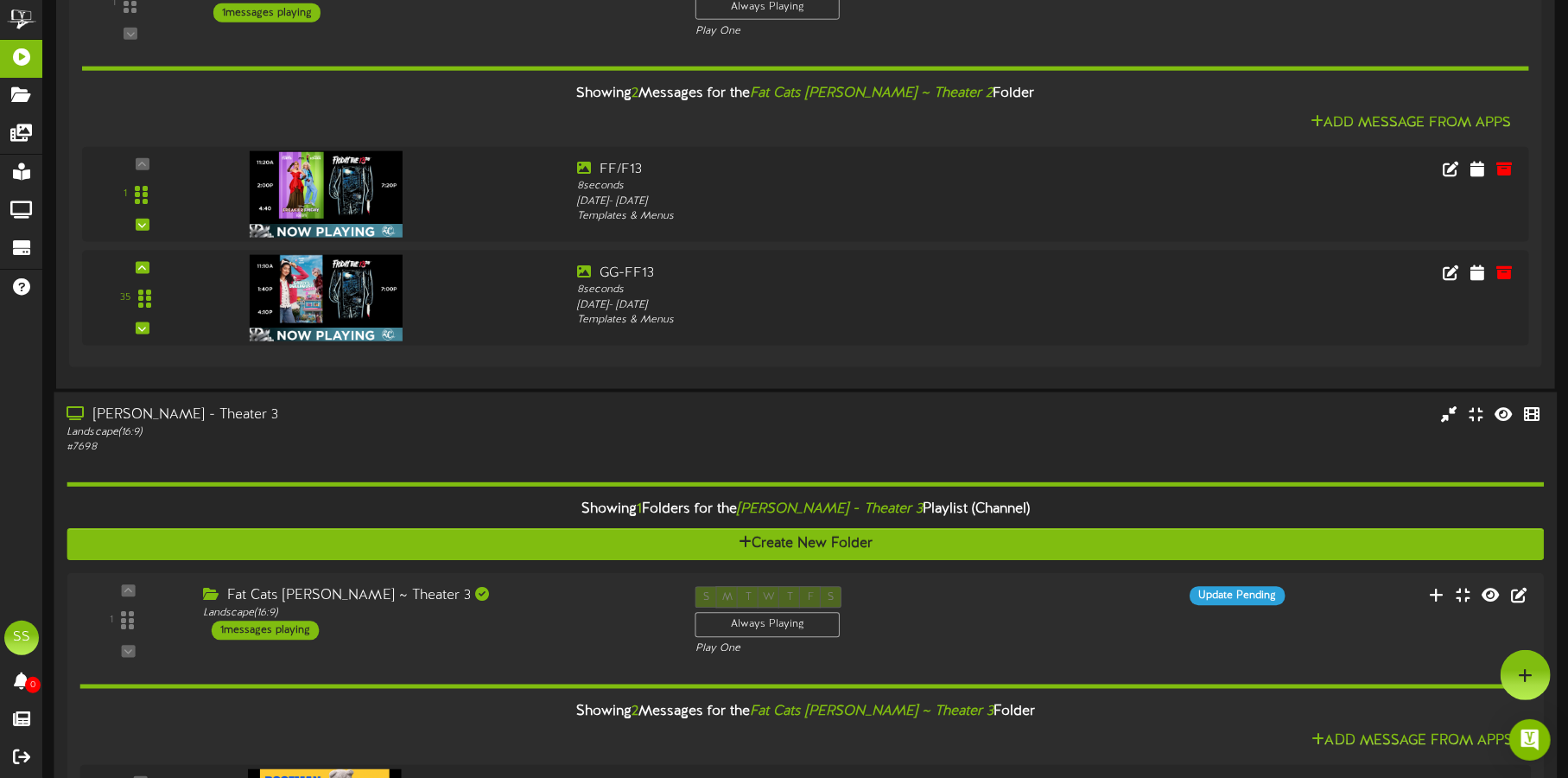
click at [384, 424] on div "Landscape ( 16:9 )" at bounding box center [366, 431] width 600 height 15
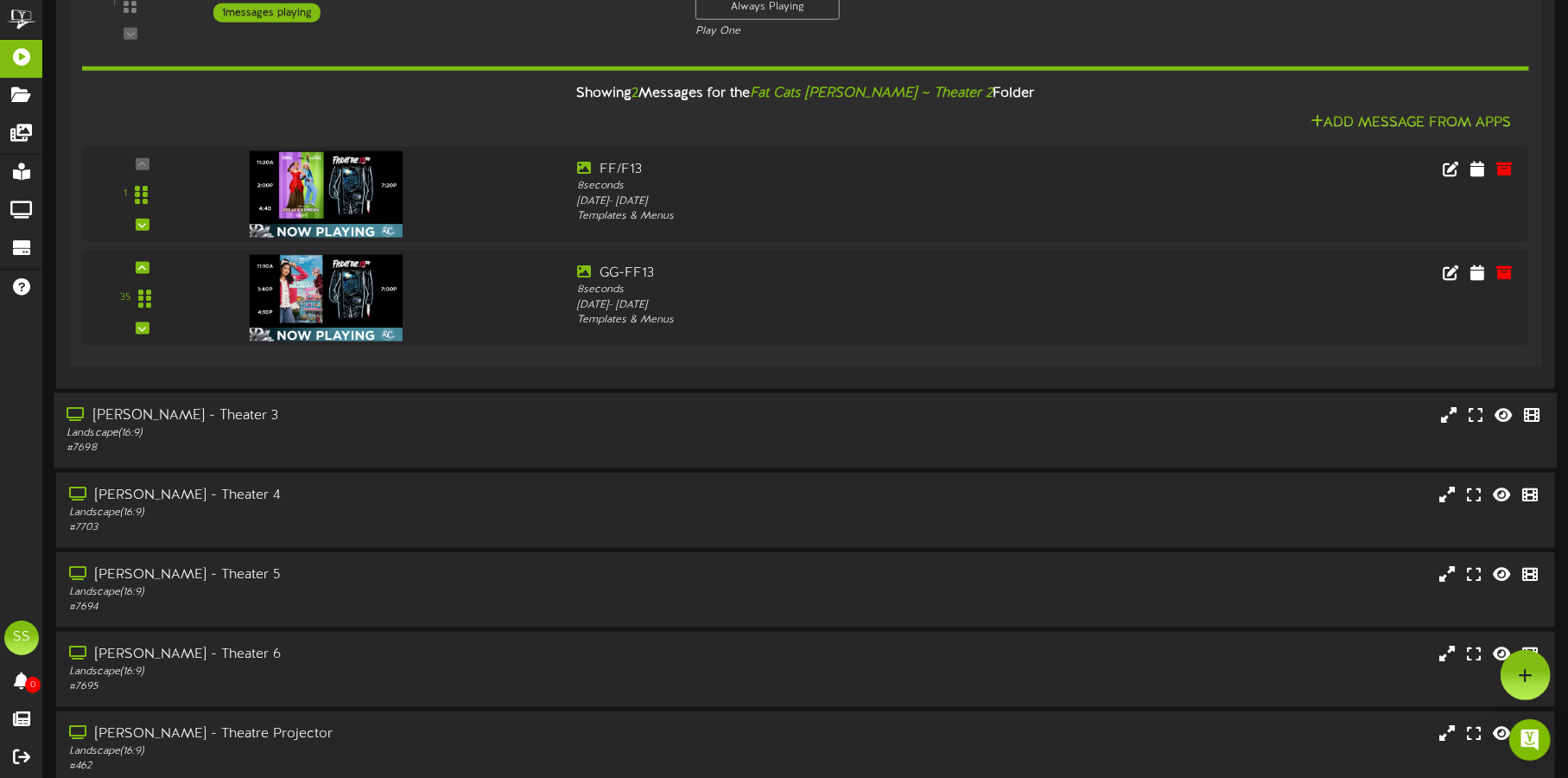
click at [379, 421] on div "[PERSON_NAME] - Theater 3" at bounding box center [366, 415] width 600 height 20
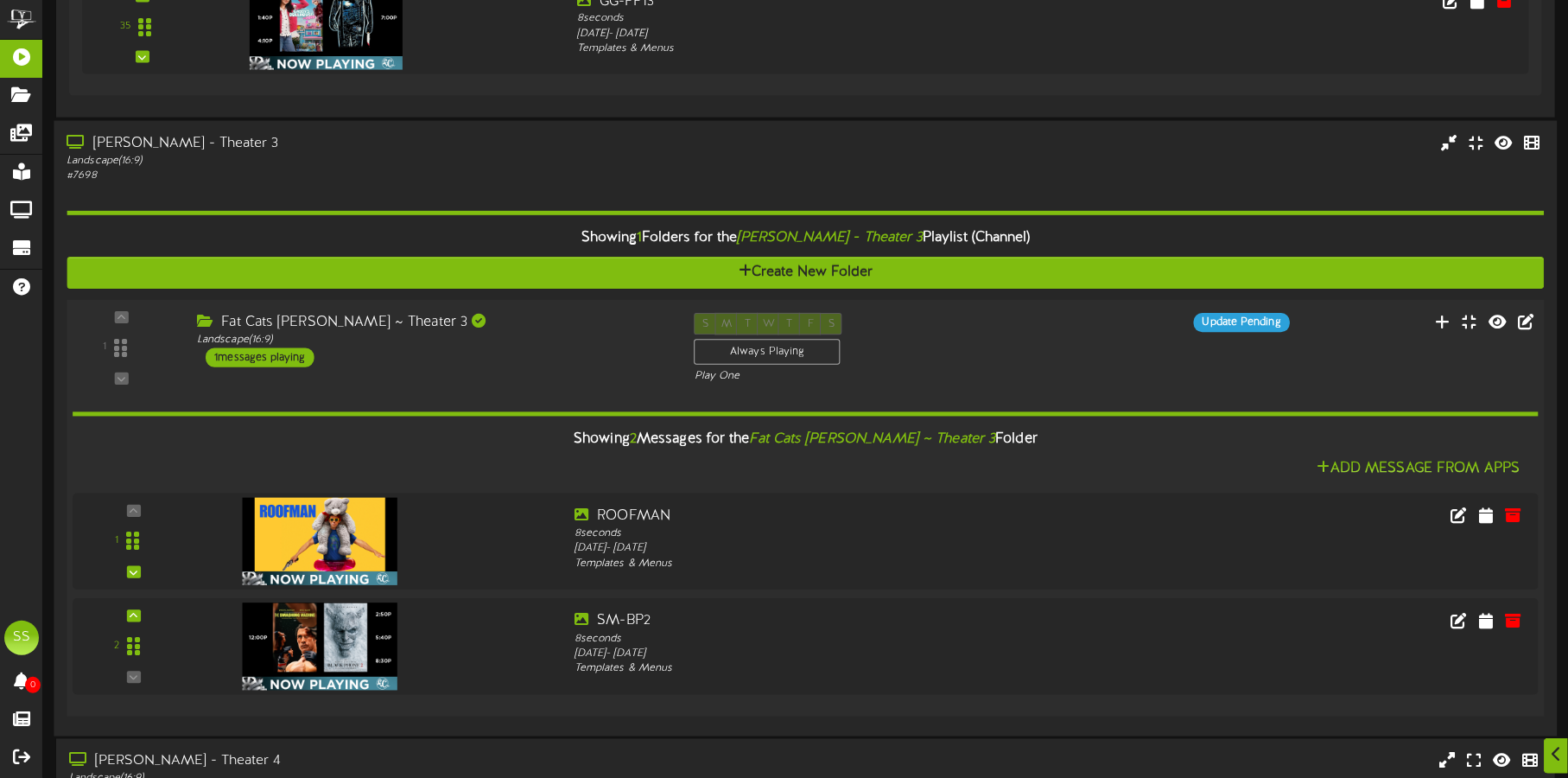
scroll to position [1726, 0]
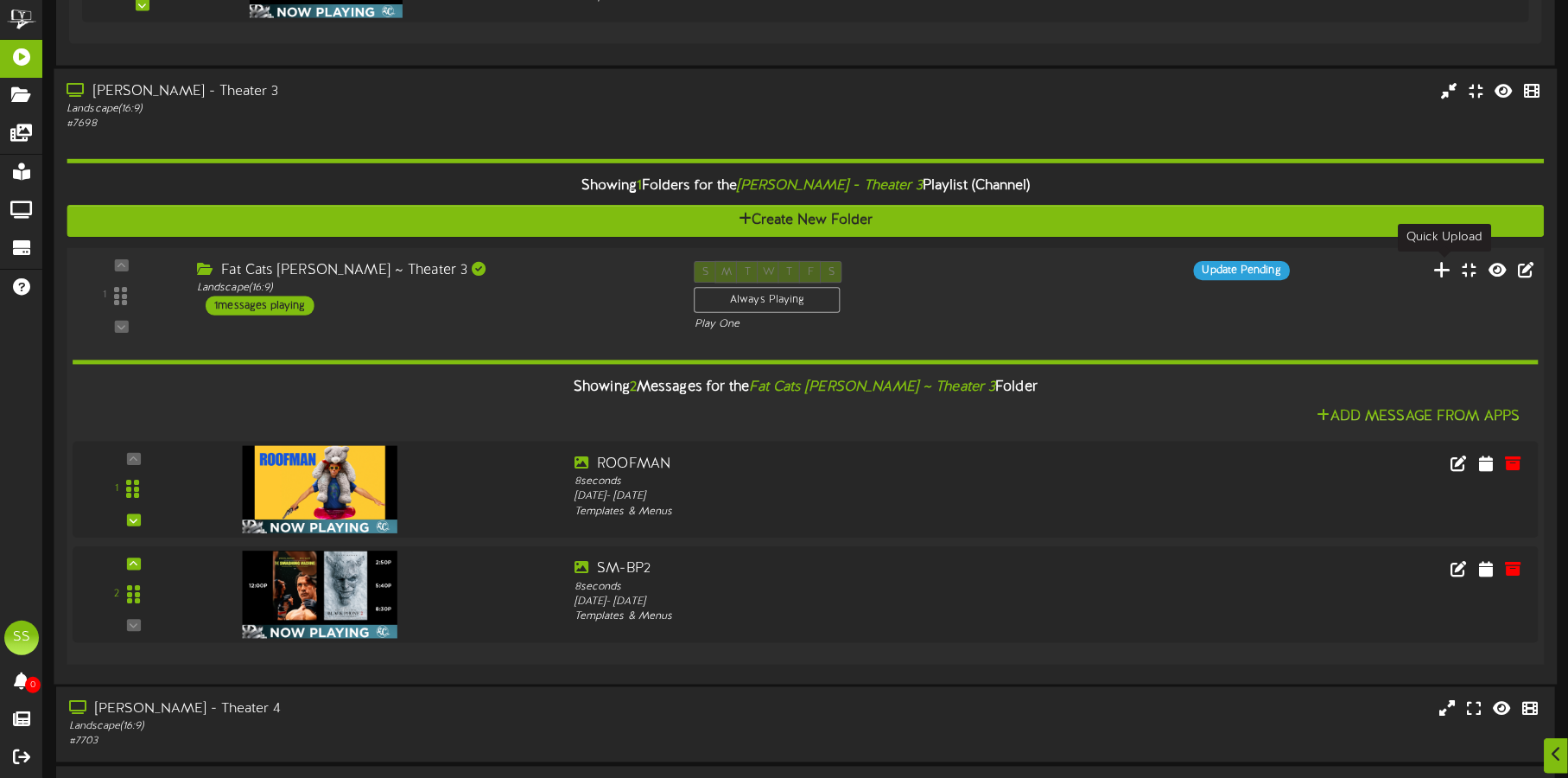
click at [1442, 272] on icon at bounding box center [1442, 269] width 18 height 19
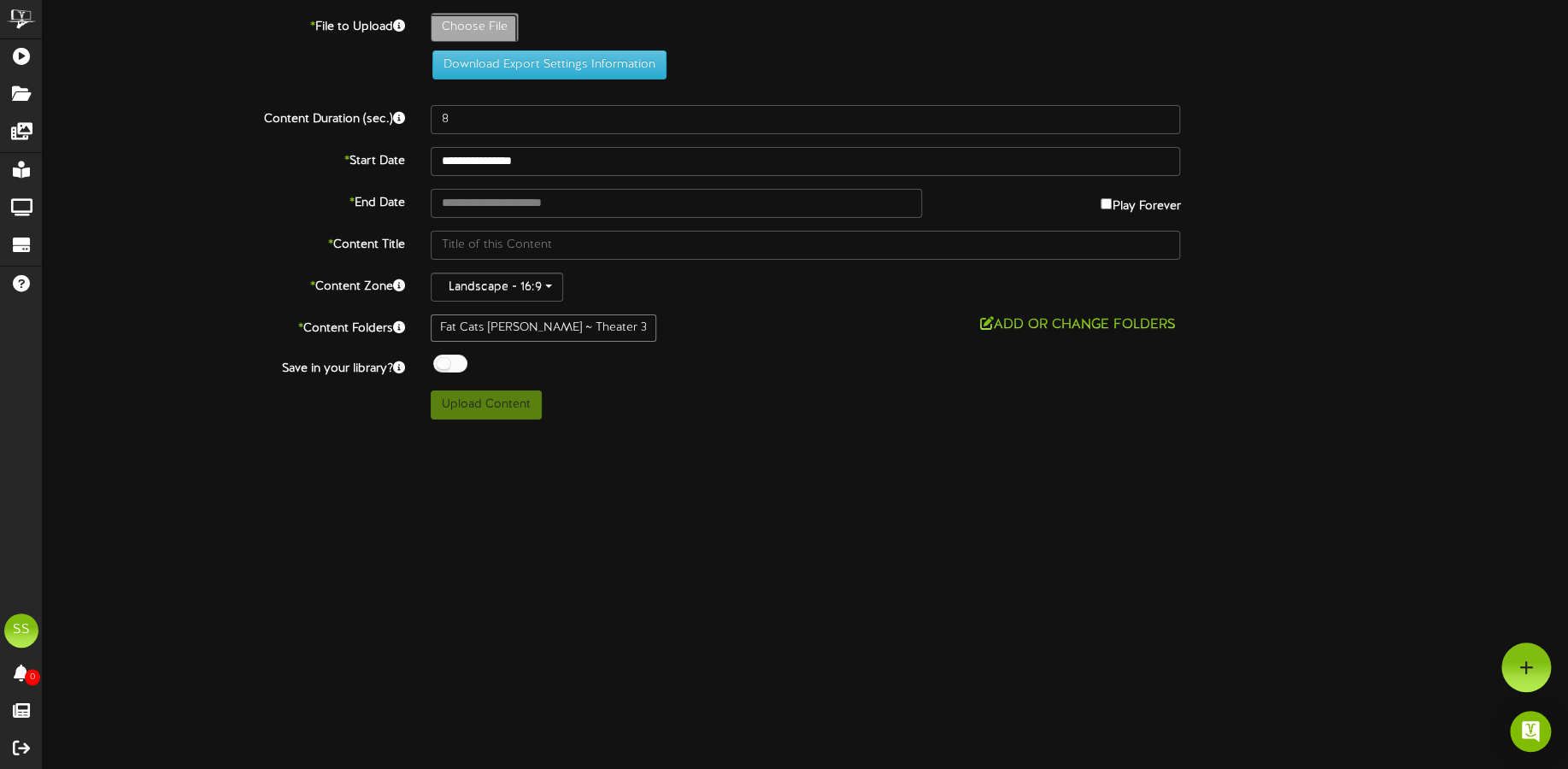
type input "**********"
type input "BP2-NP"
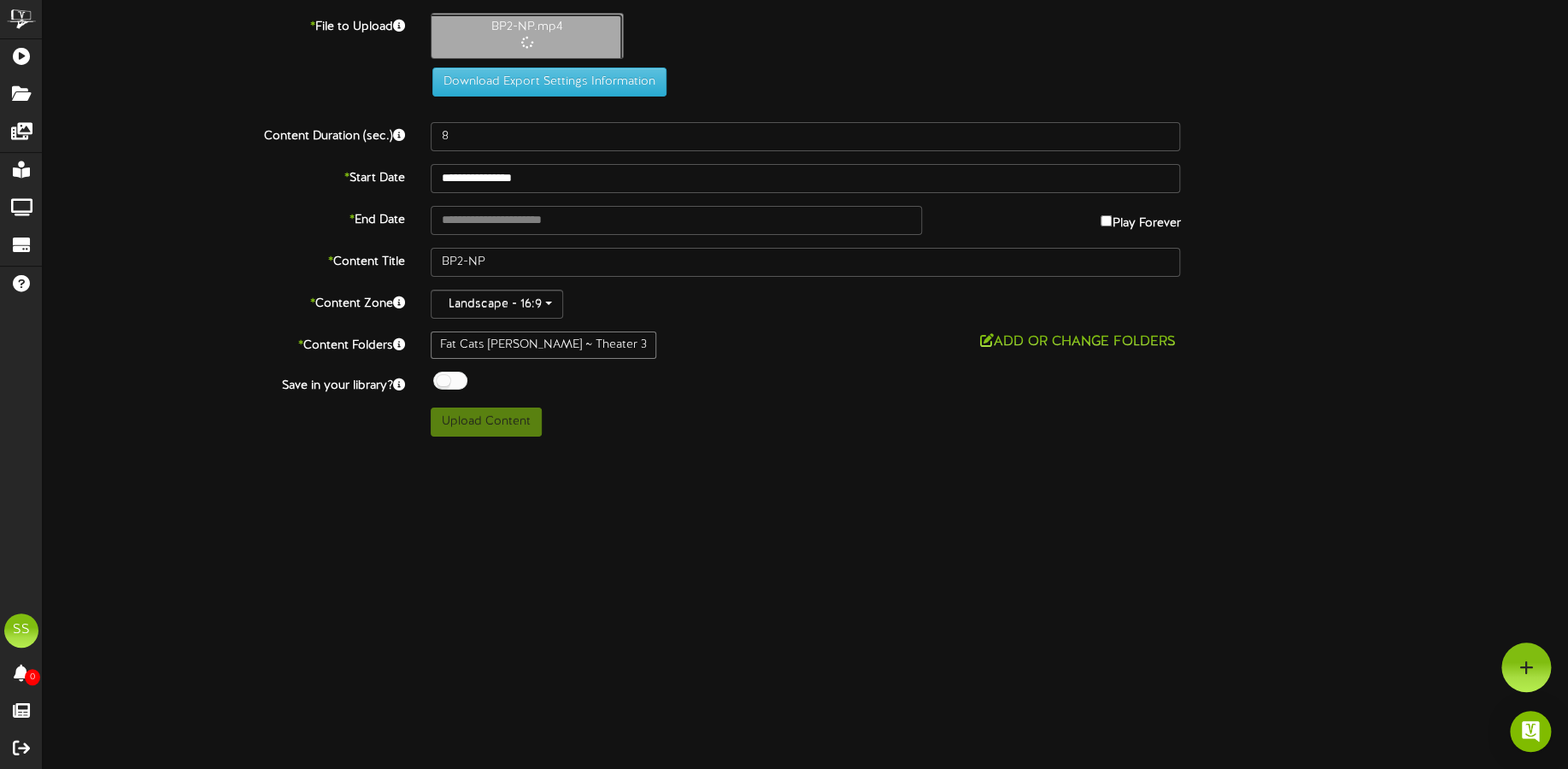
type input "101"
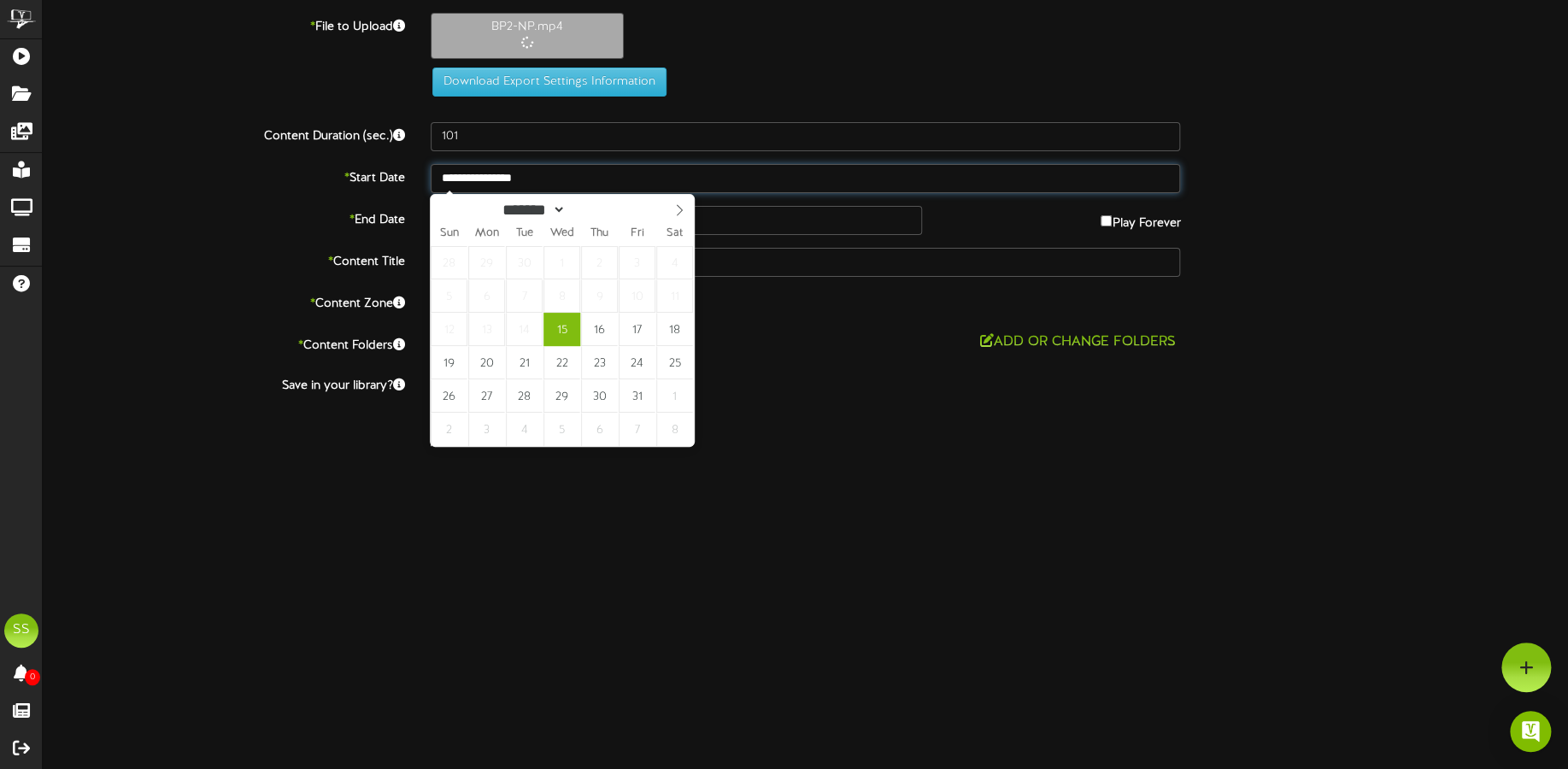
click at [513, 173] on input "**********" at bounding box center [806, 178] width 750 height 29
type input "**********"
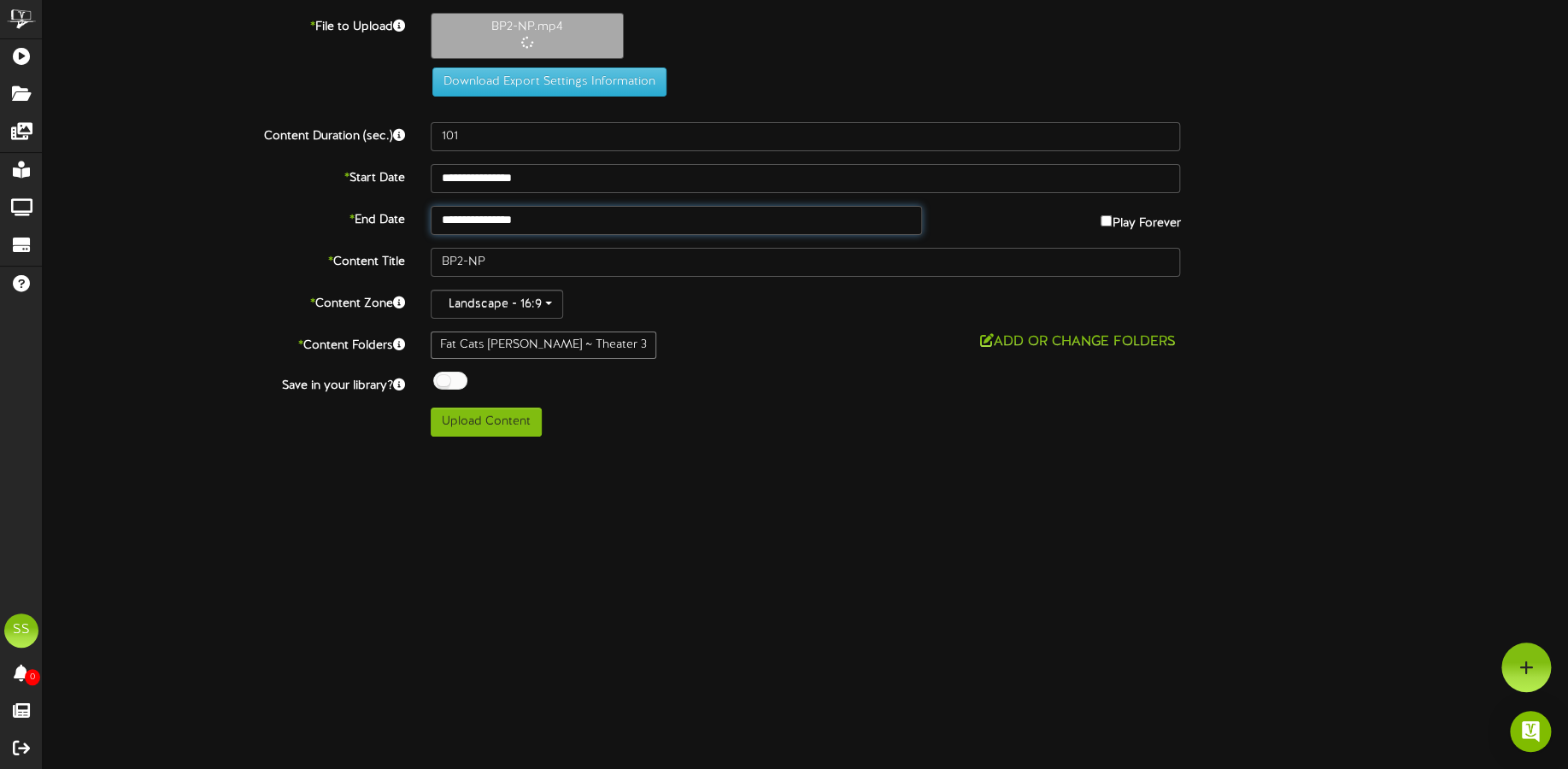
click at [510, 206] on input "**********" at bounding box center [676, 221] width 492 height 29
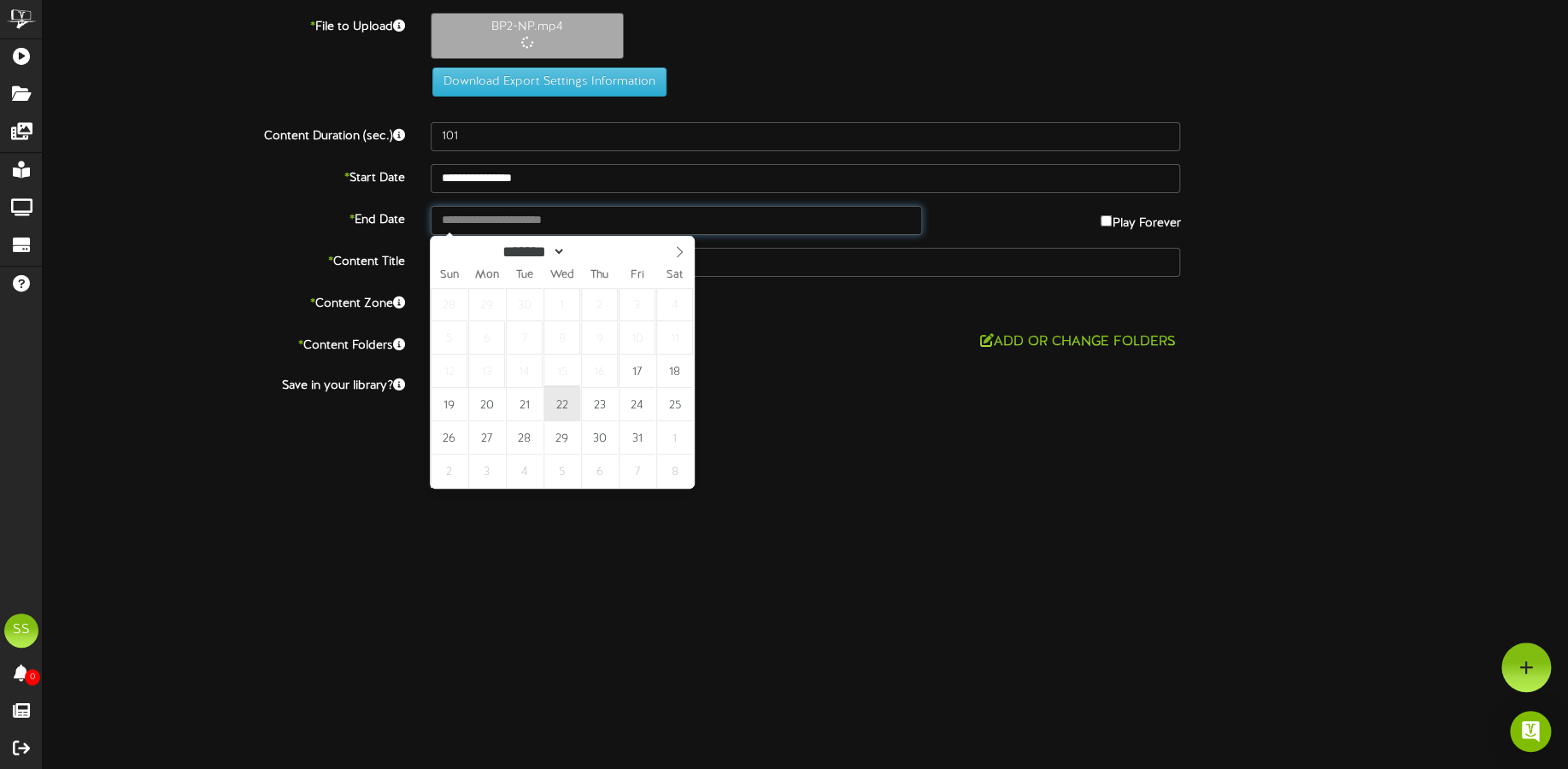
type input "**********"
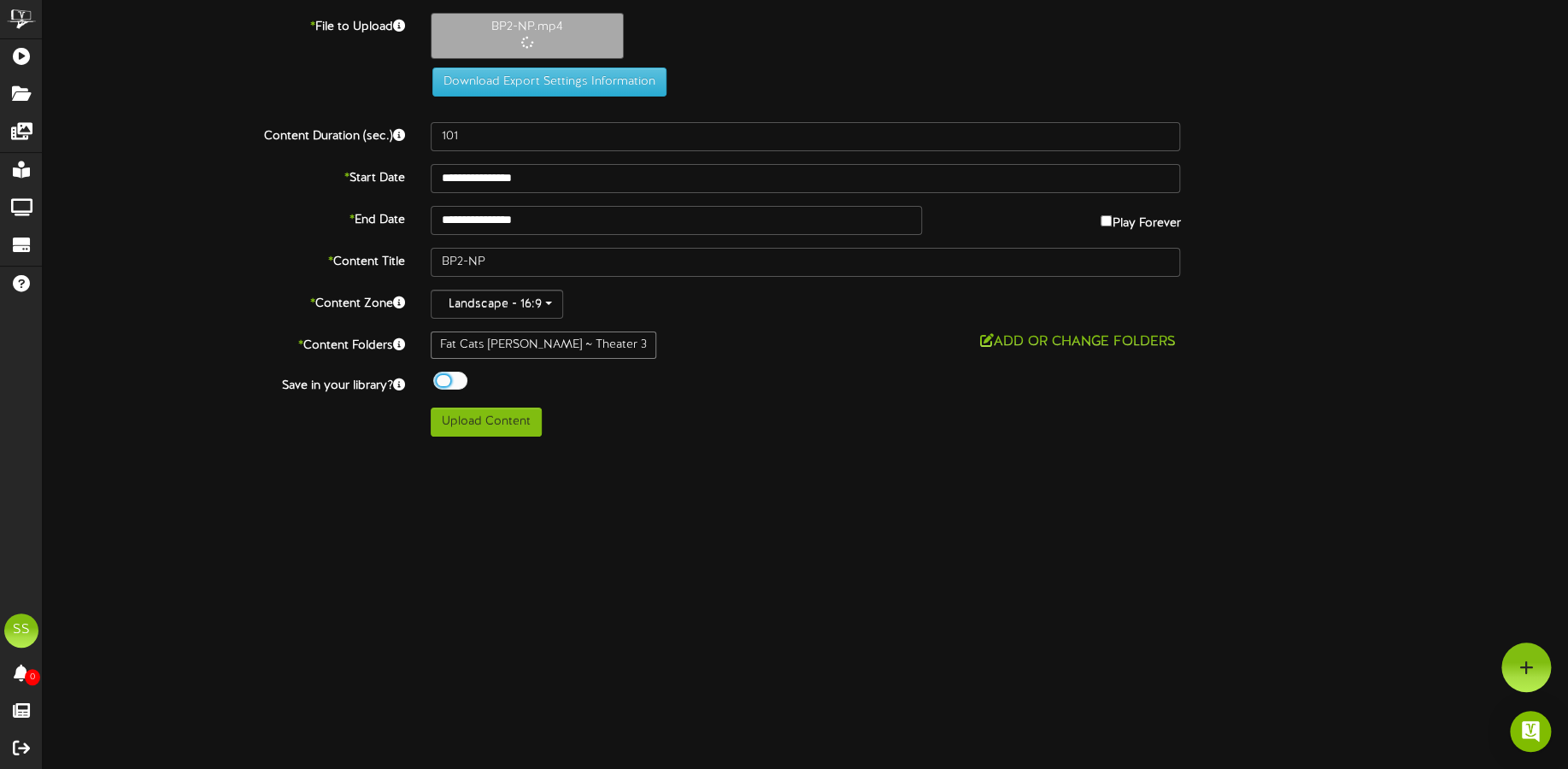
click at [457, 381] on div at bounding box center [450, 380] width 34 height 18
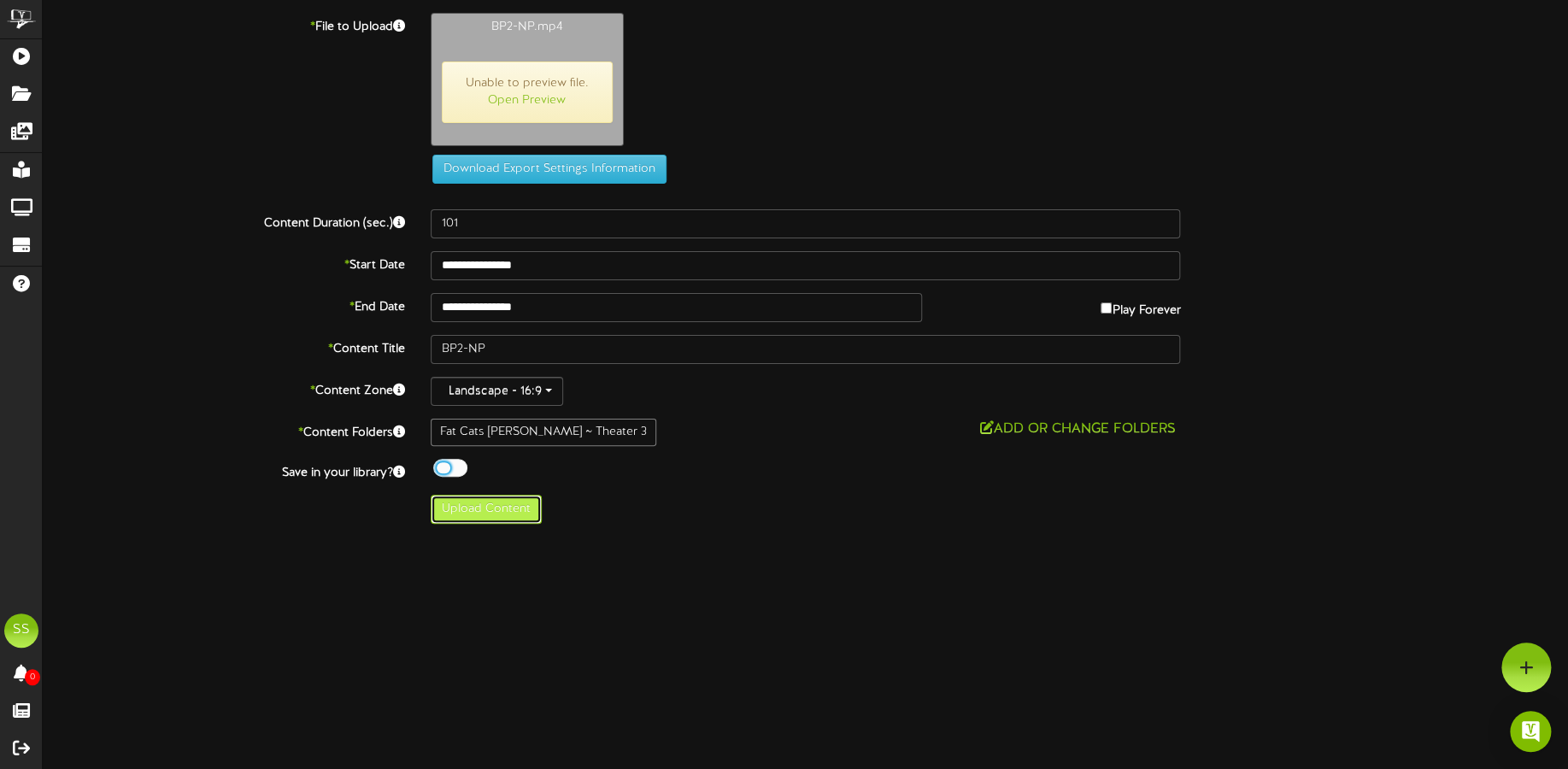
click at [507, 511] on button "Upload Content" at bounding box center [486, 510] width 111 height 29
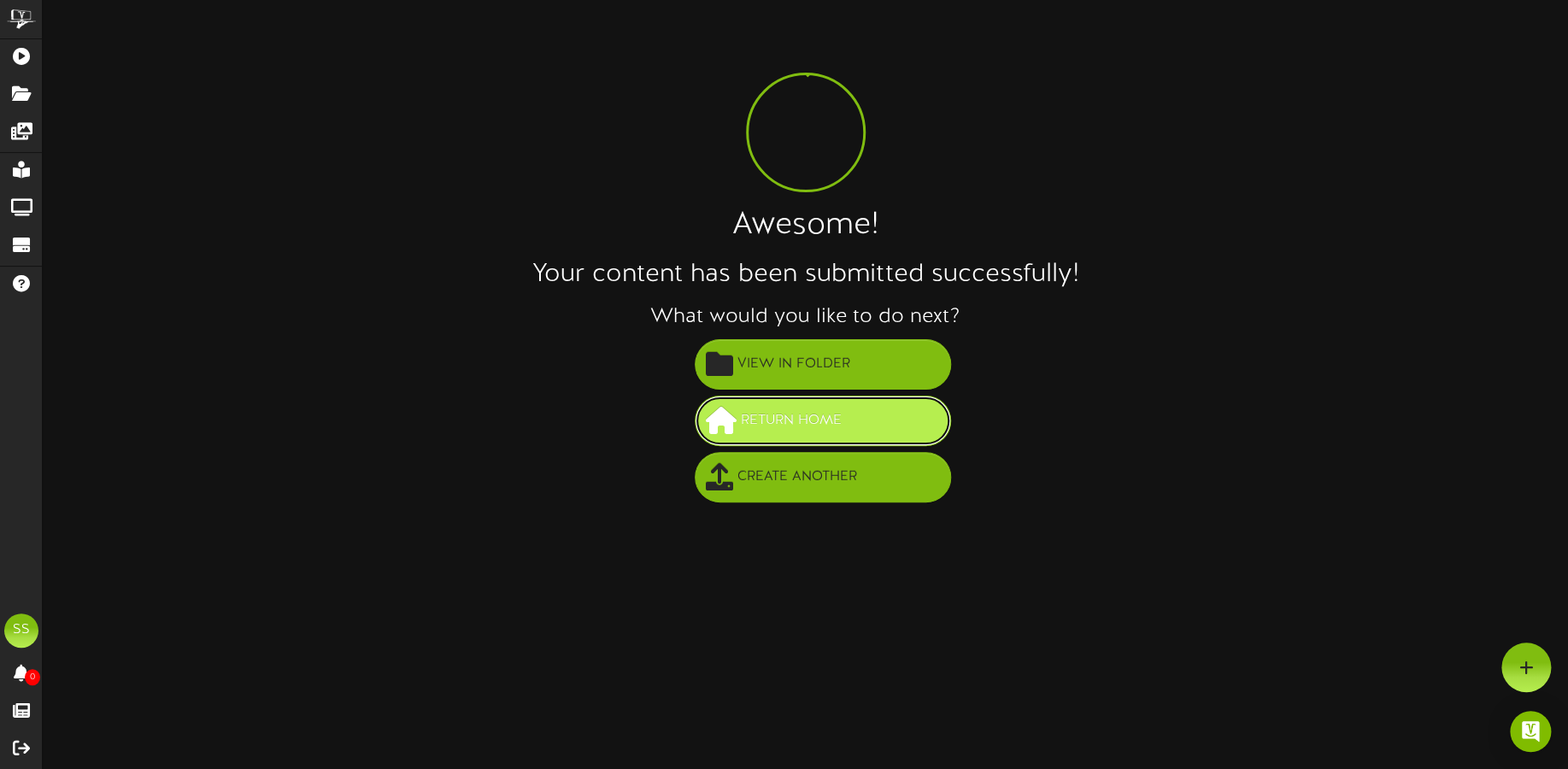
click at [800, 405] on button "Return Home" at bounding box center [822, 421] width 256 height 50
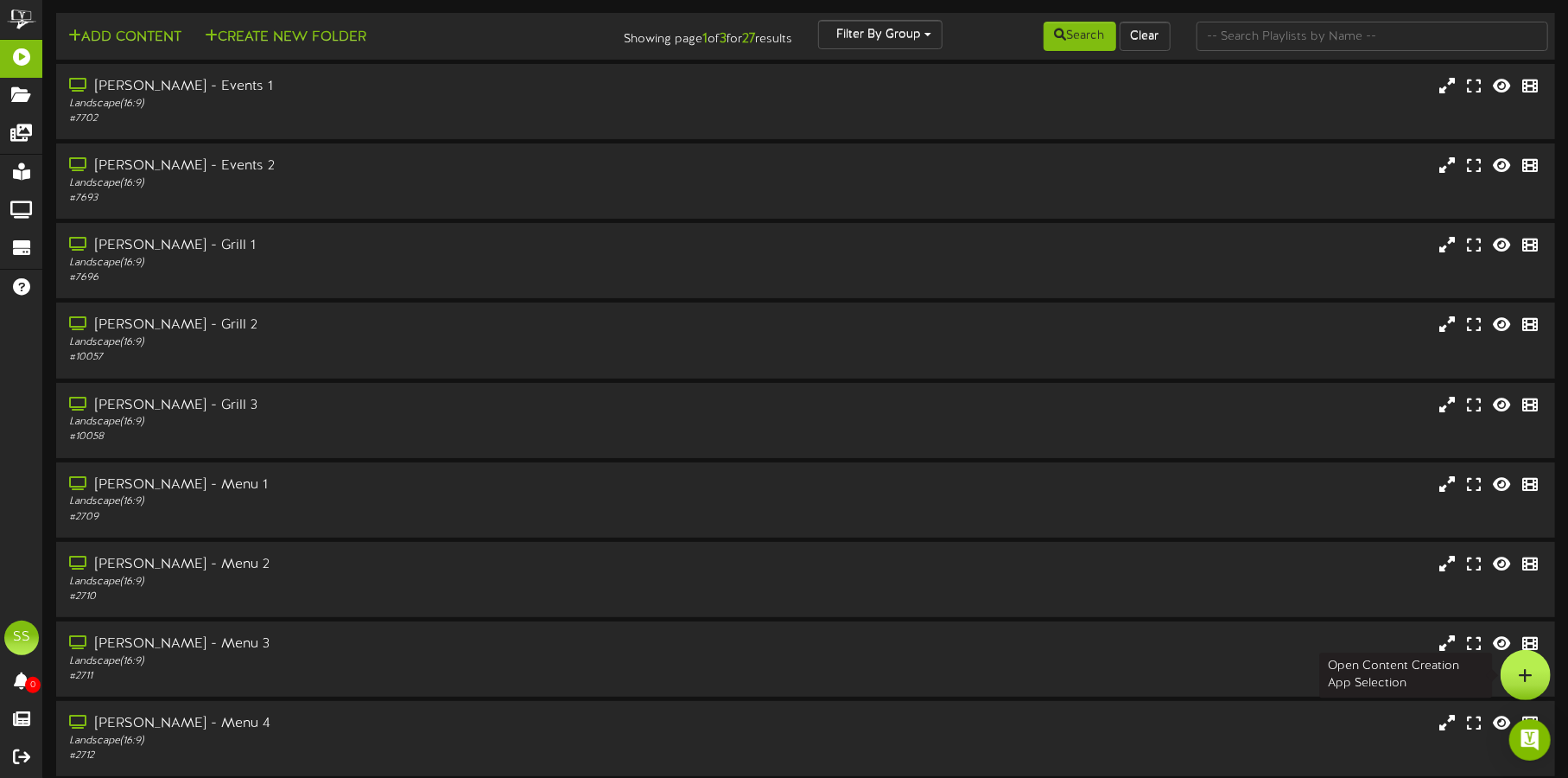
click at [1521, 685] on div at bounding box center [1525, 674] width 50 height 50
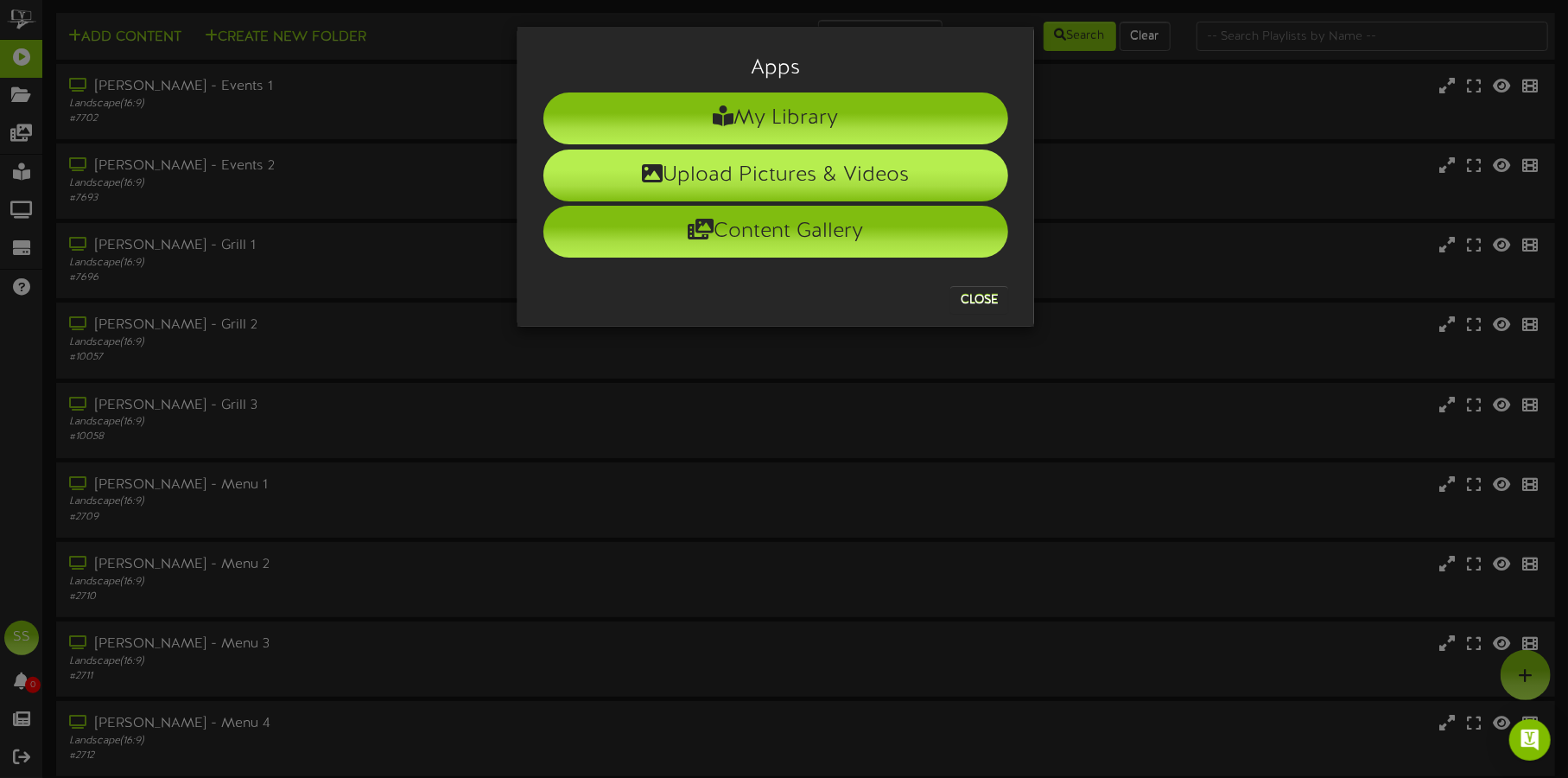
click at [766, 176] on li "Upload Pictures & Videos" at bounding box center [775, 174] width 465 height 51
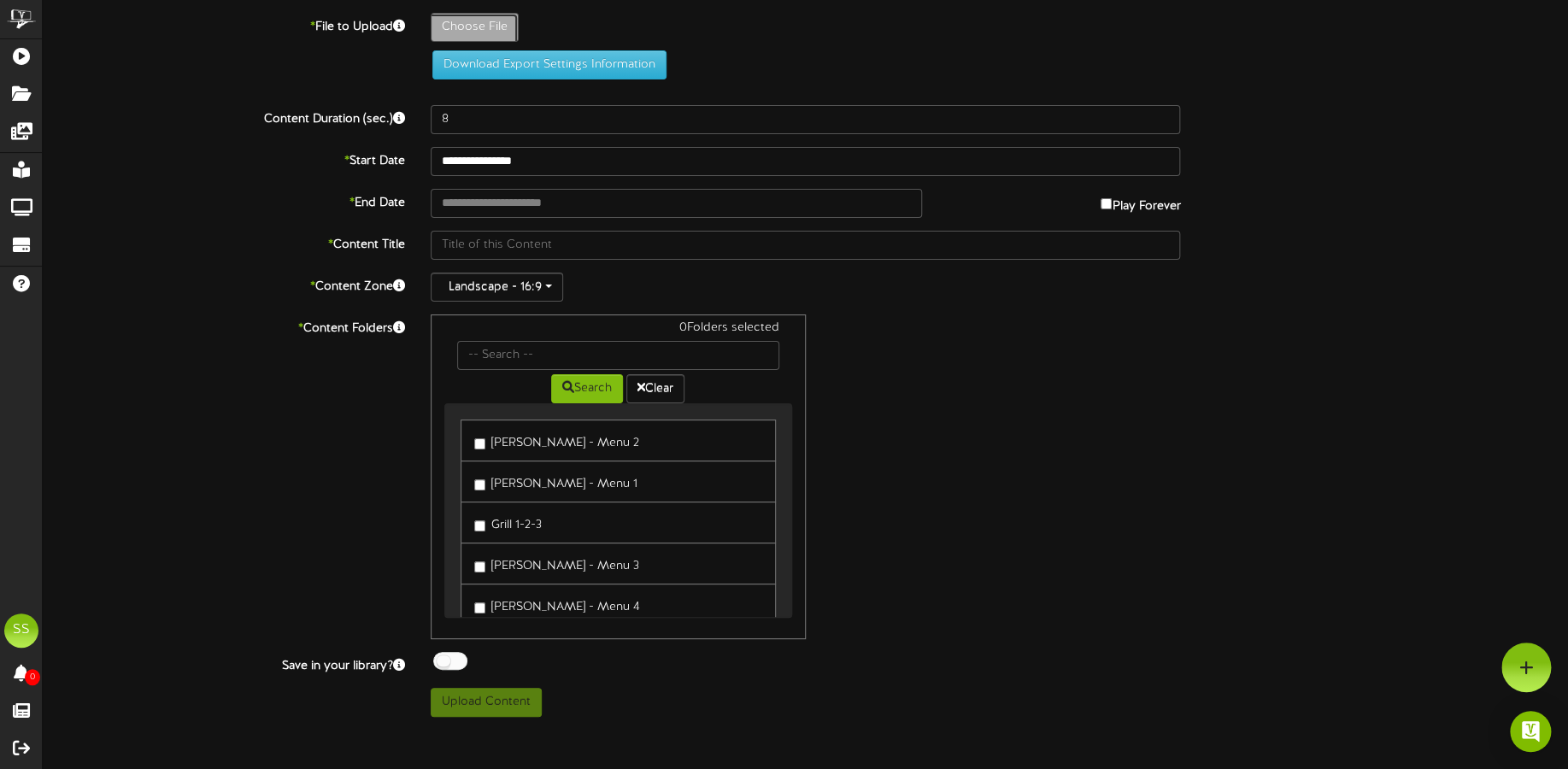
type input "**********"
type input "GABBYSDOLLHOUSENP"
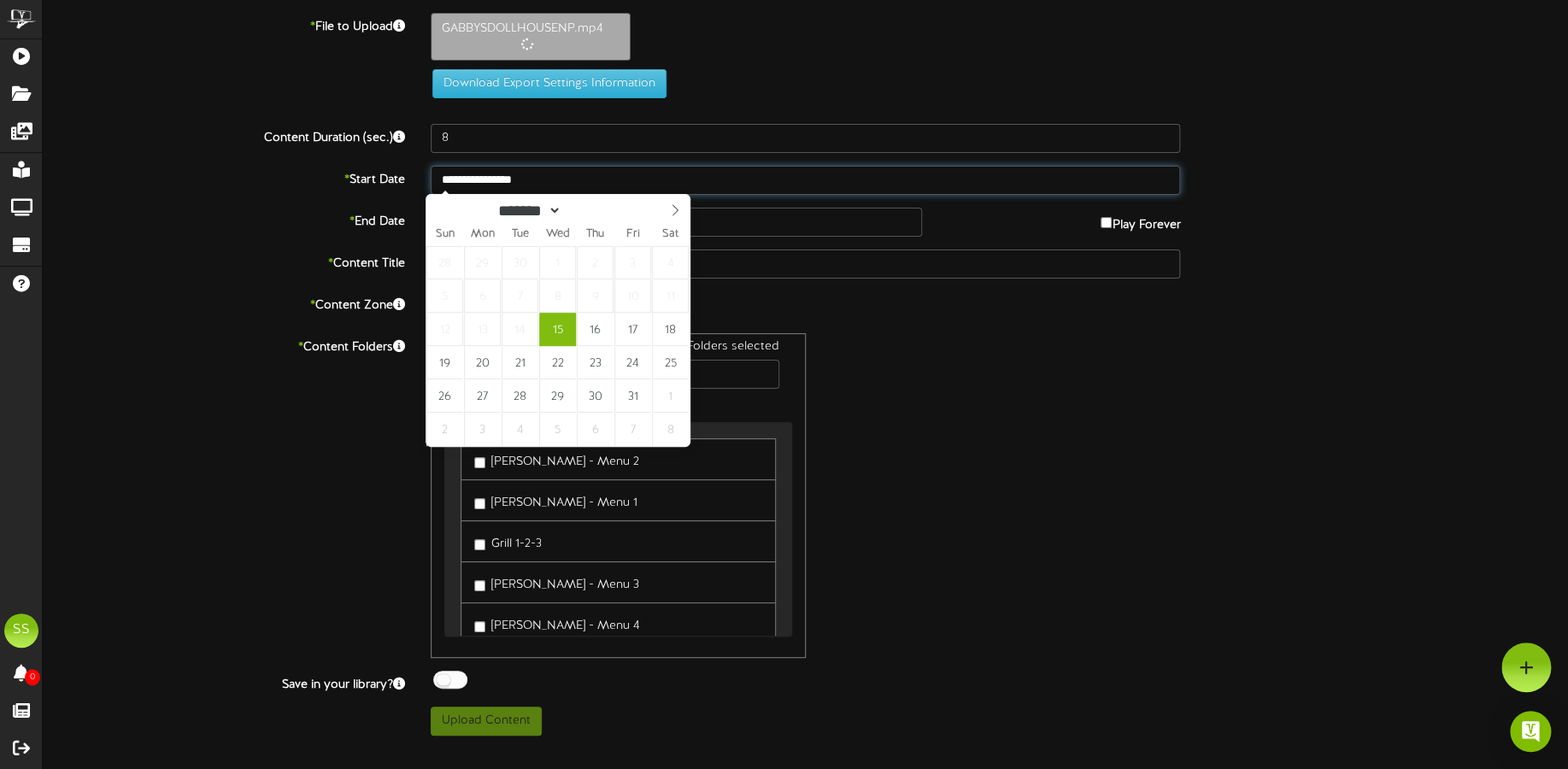
click at [523, 175] on input "**********" at bounding box center [806, 180] width 750 height 29
type input "**********"
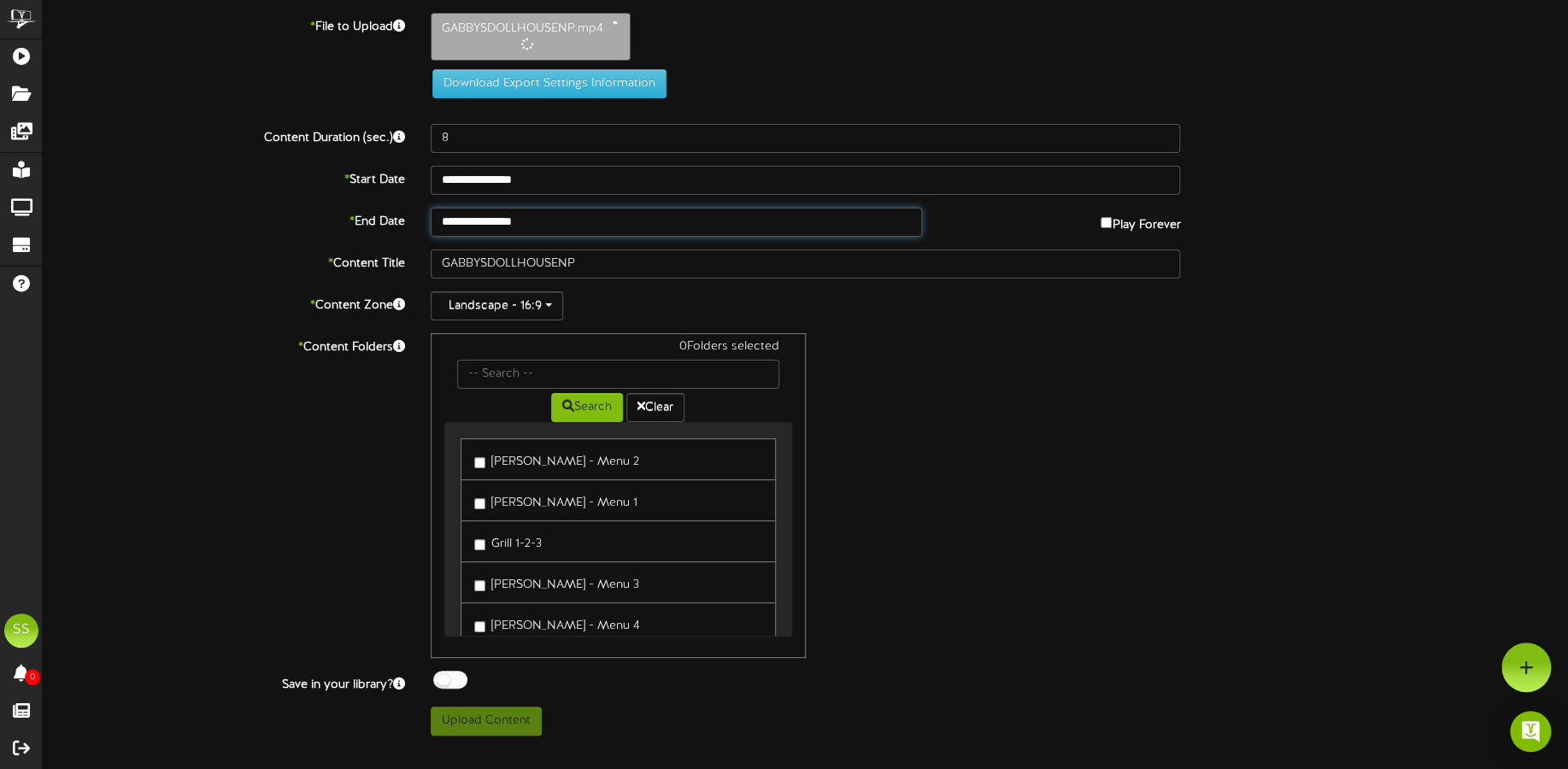
click at [548, 222] on input "**********" at bounding box center [676, 222] width 492 height 29
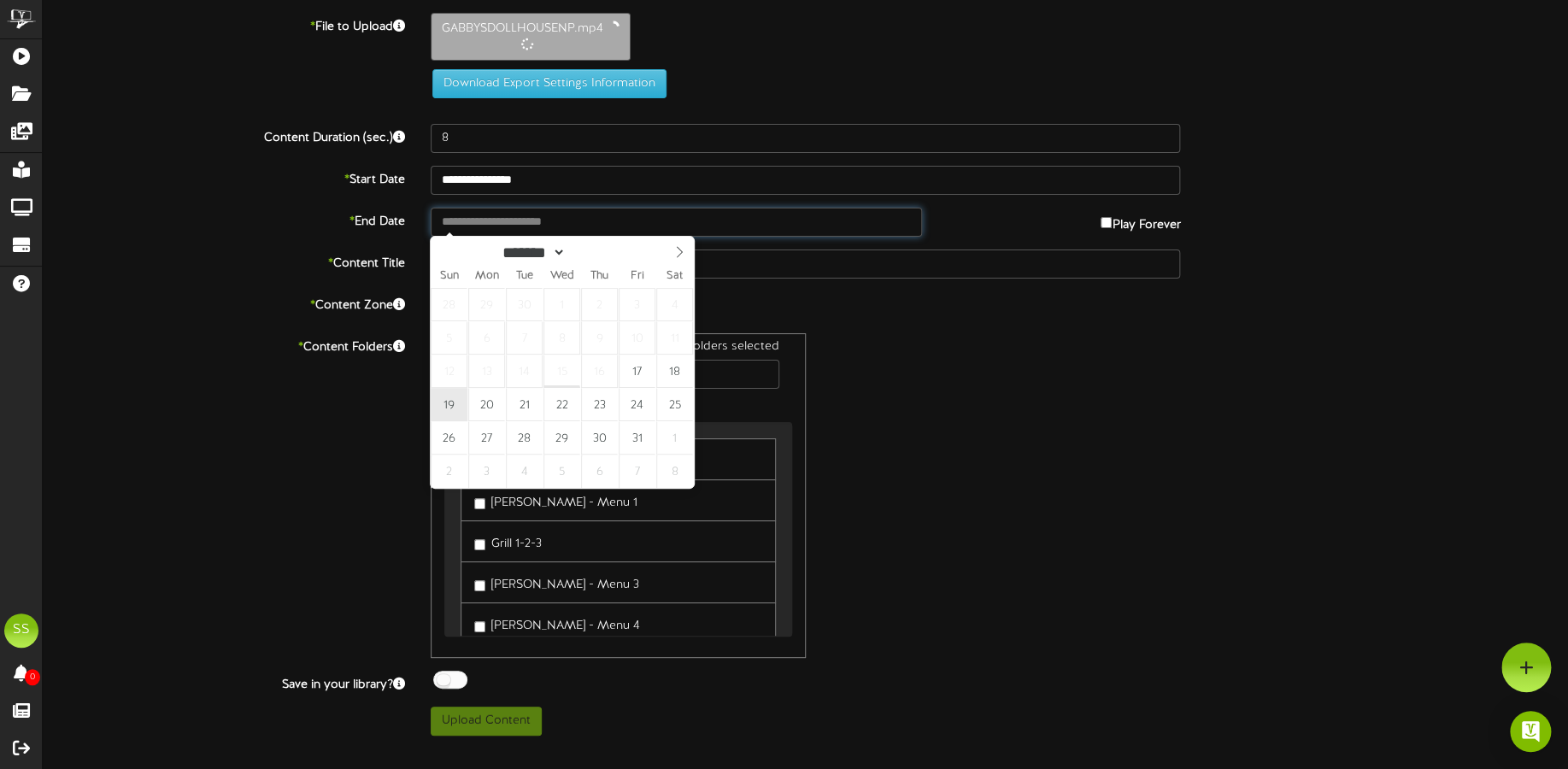
type input "**********"
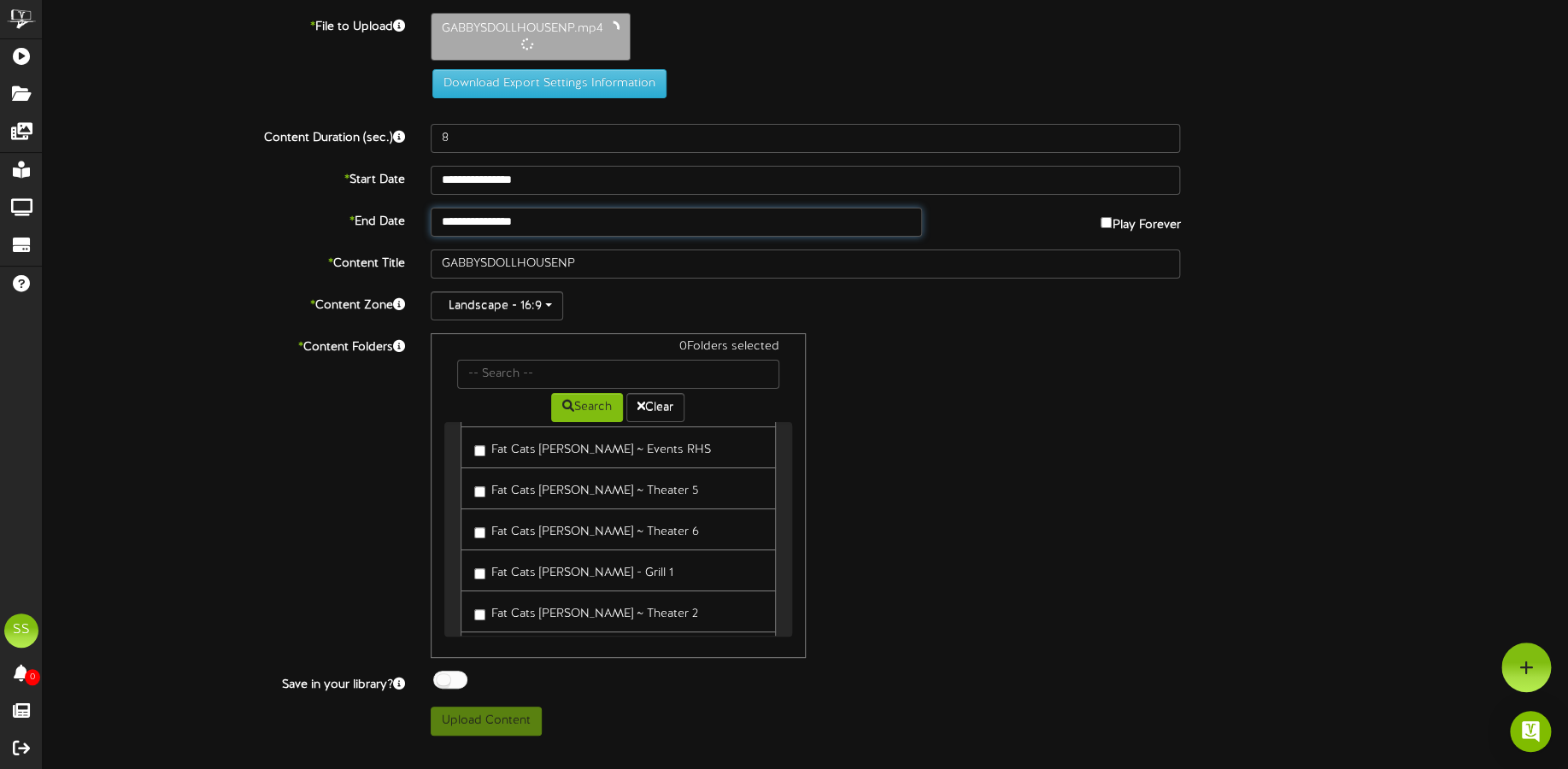
scroll to position [427, 0]
click at [585, 567] on label "Fat Cats [PERSON_NAME] ~ Theater 3" at bounding box center [586, 565] width 224 height 23
drag, startPoint x: 445, startPoint y: 681, endPoint x: 456, endPoint y: 679, distance: 11.2
click at [447, 680] on div at bounding box center [450, 679] width 34 height 18
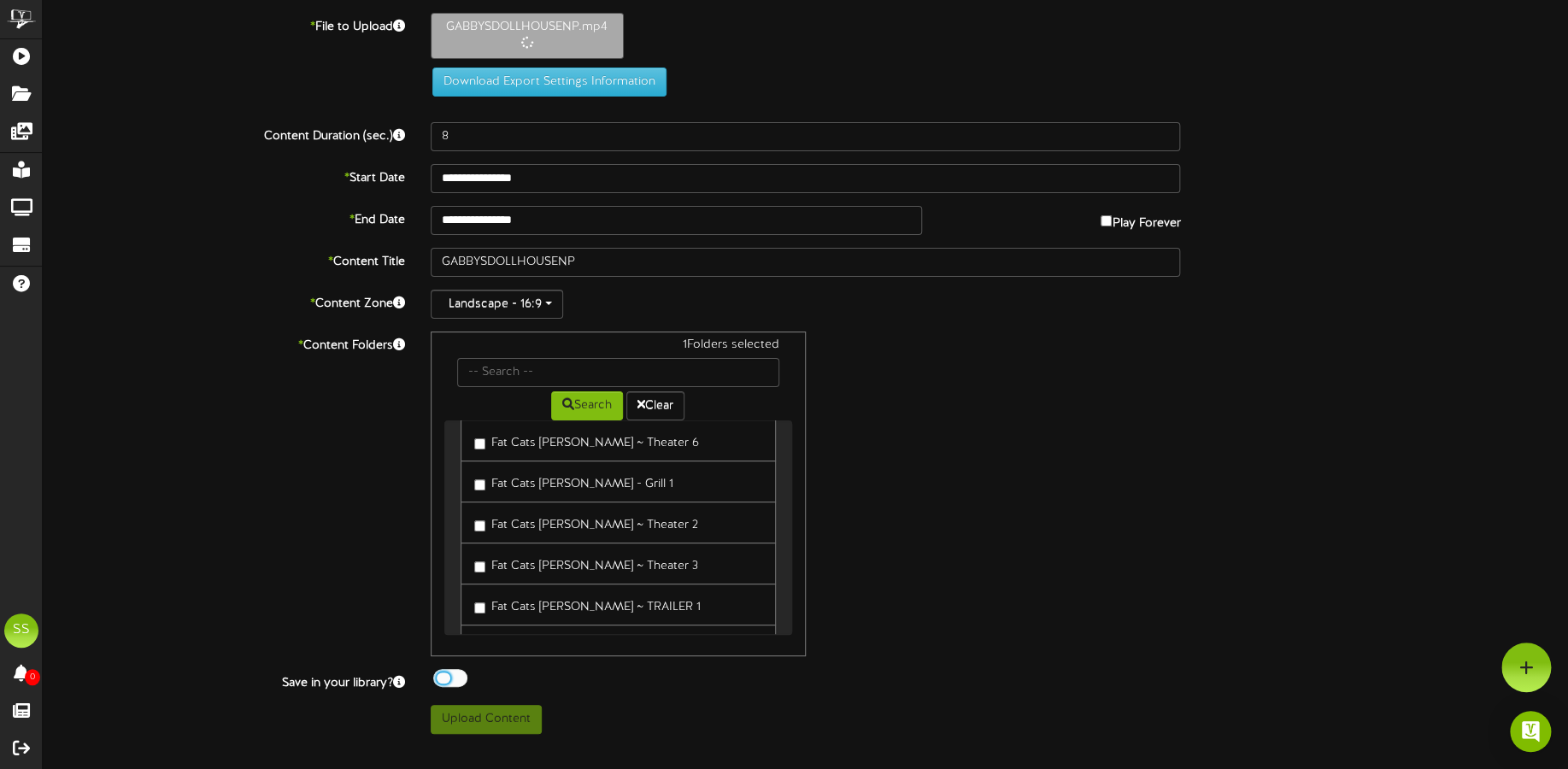
type input "69"
click at [505, 716] on button "Upload Content" at bounding box center [486, 719] width 111 height 29
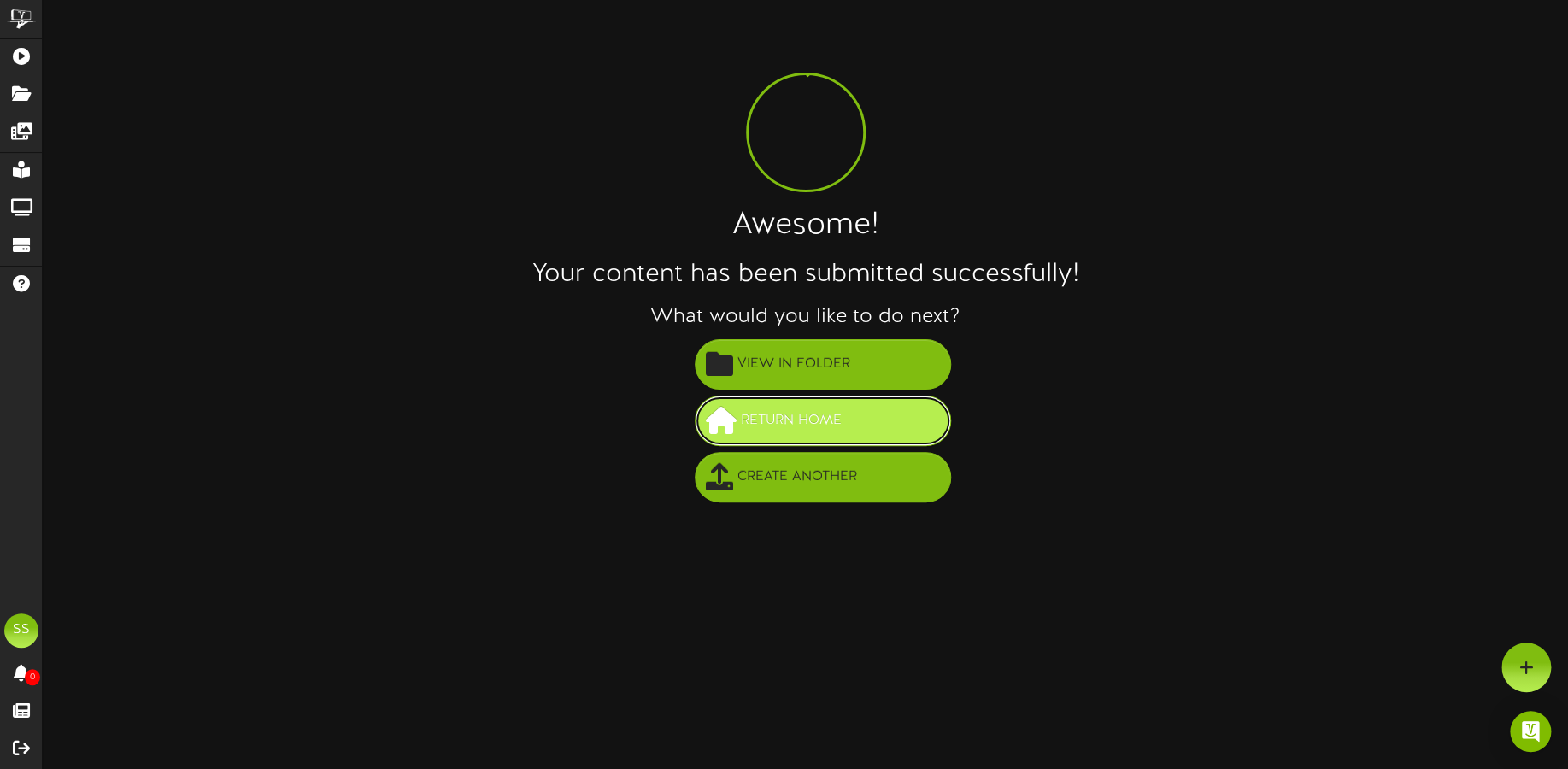
click at [825, 415] on span "Return Home" at bounding box center [791, 421] width 110 height 28
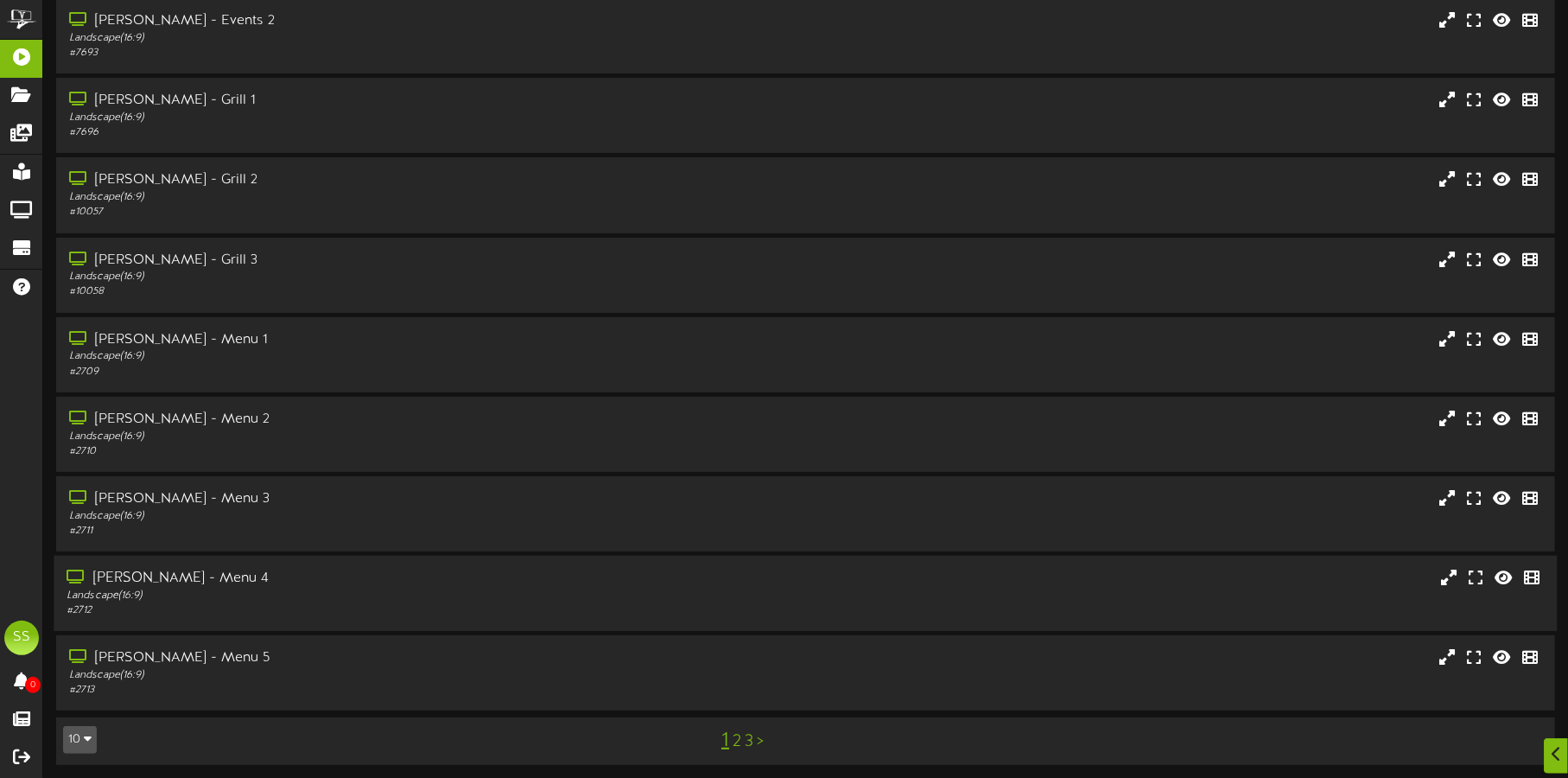
scroll to position [147, 0]
click at [79, 735] on button "10" at bounding box center [79, 737] width 34 height 28
click at [79, 702] on div "100" at bounding box center [80, 703] width 33 height 26
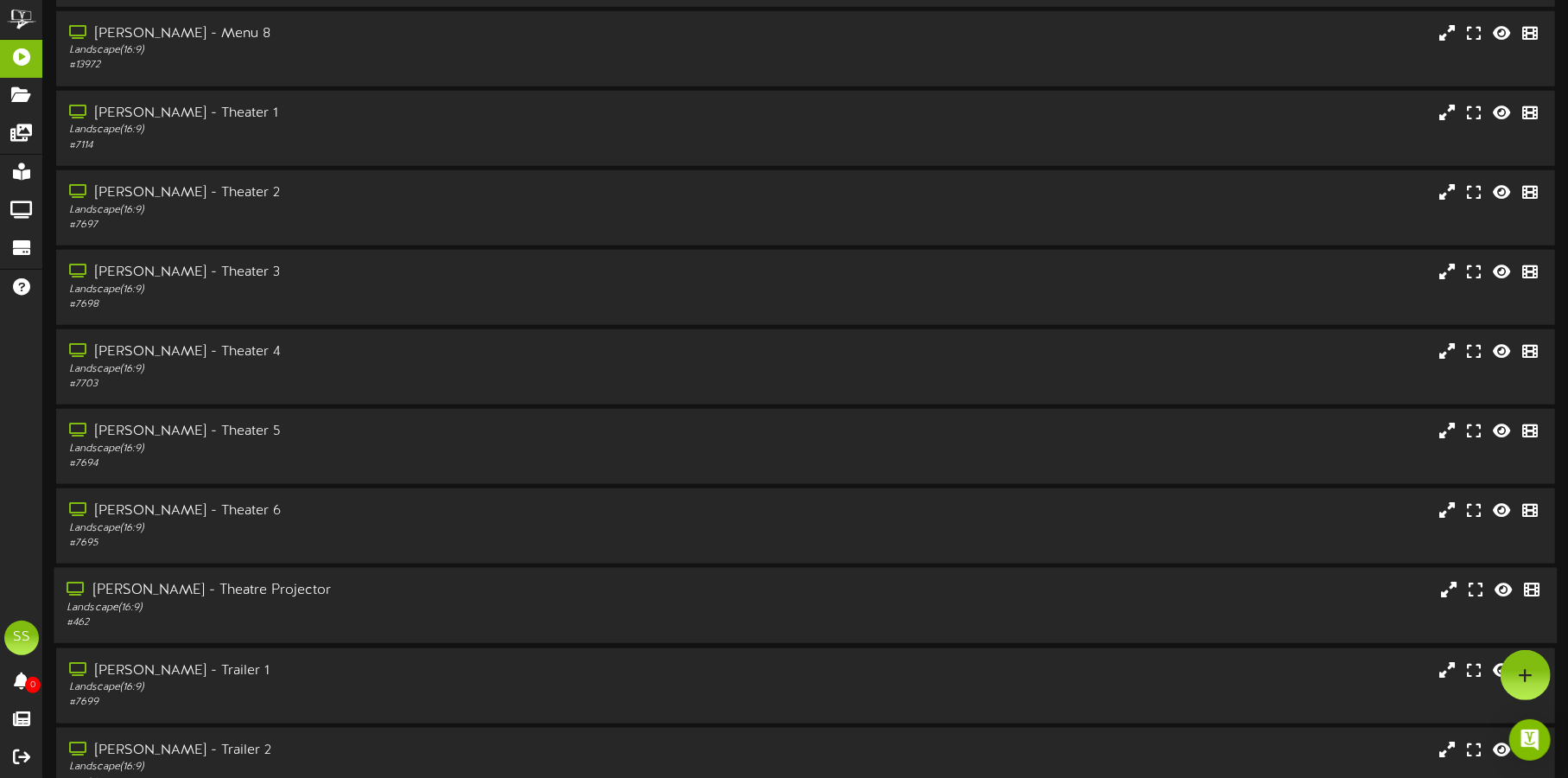
scroll to position [972, 0]
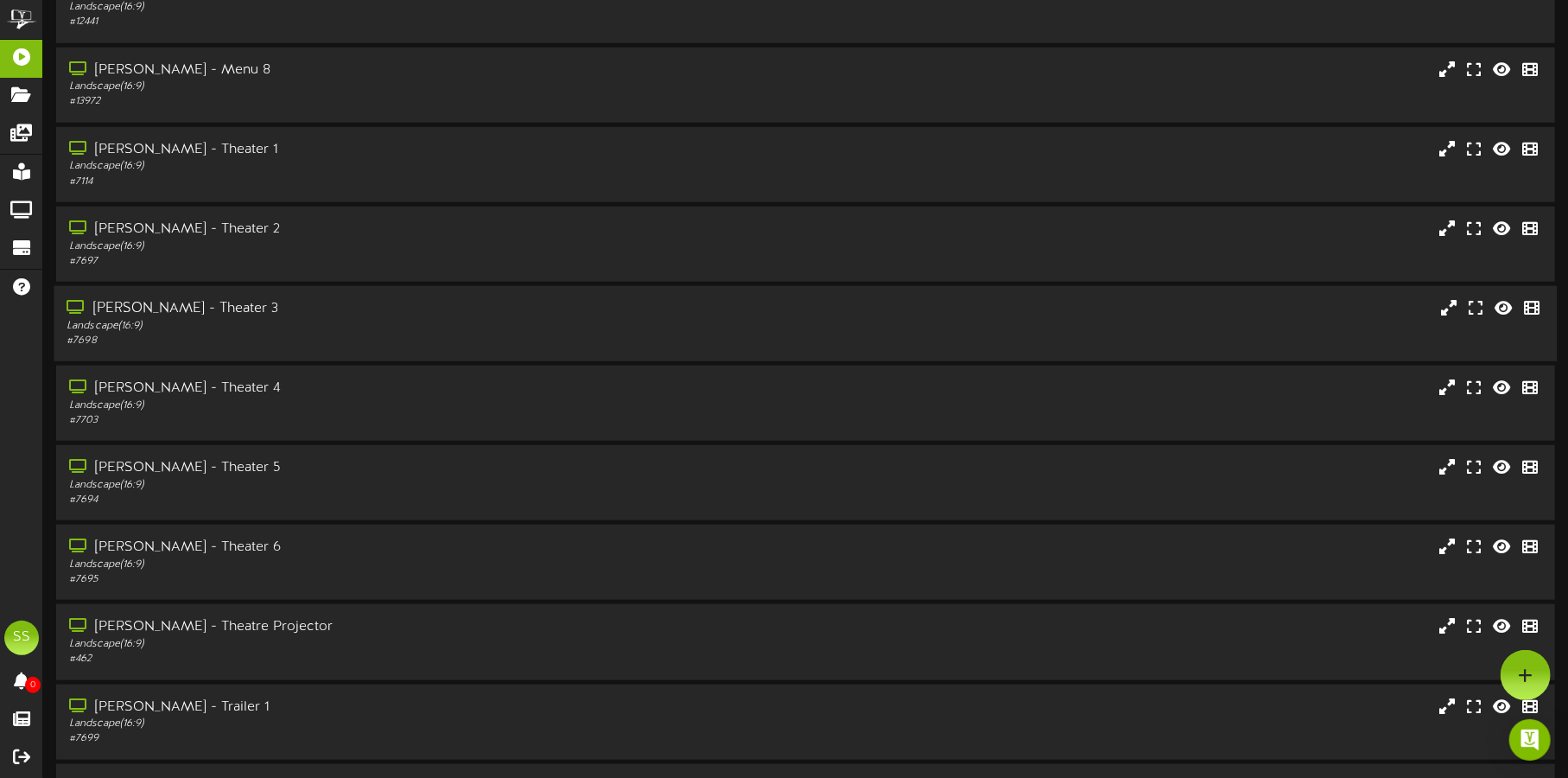
click at [387, 325] on div "Landscape ( 16:9 )" at bounding box center [366, 326] width 600 height 15
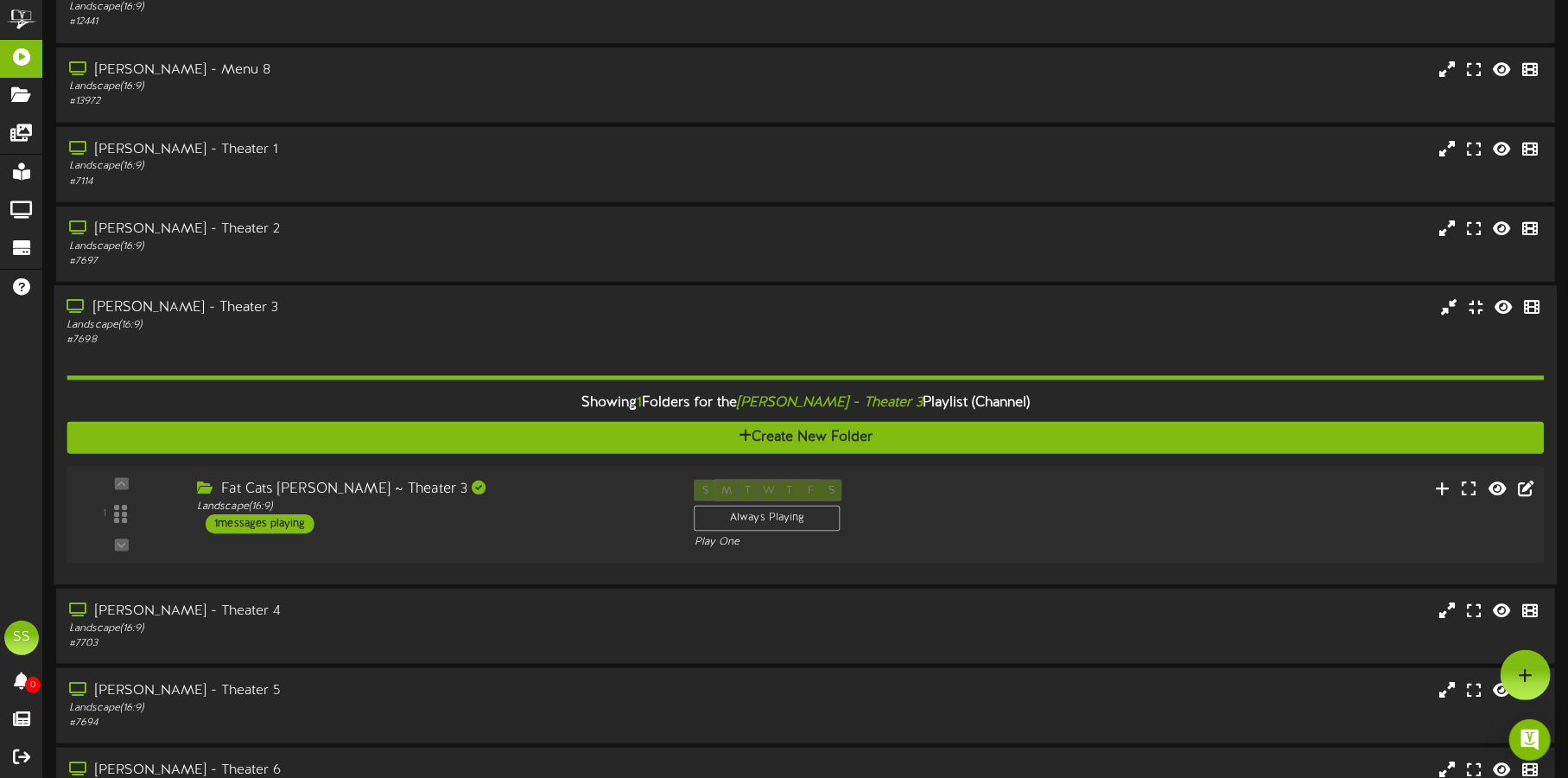
click at [553, 513] on div "Fat Cats [PERSON_NAME] ~ Theater 3 Landscape ( 16:9 ) 1 messages playing" at bounding box center [433, 506] width 498 height 54
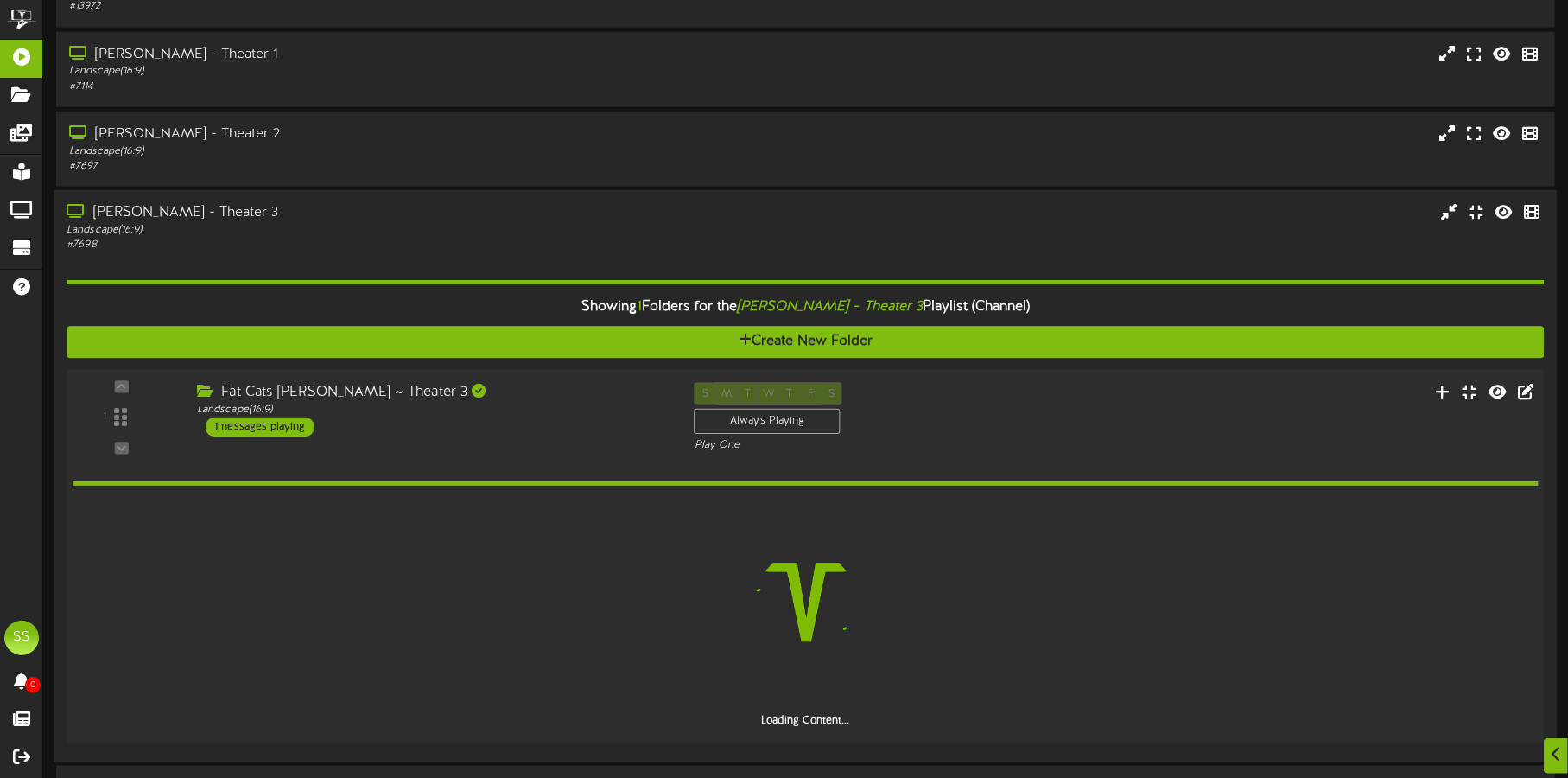
scroll to position [1079, 0]
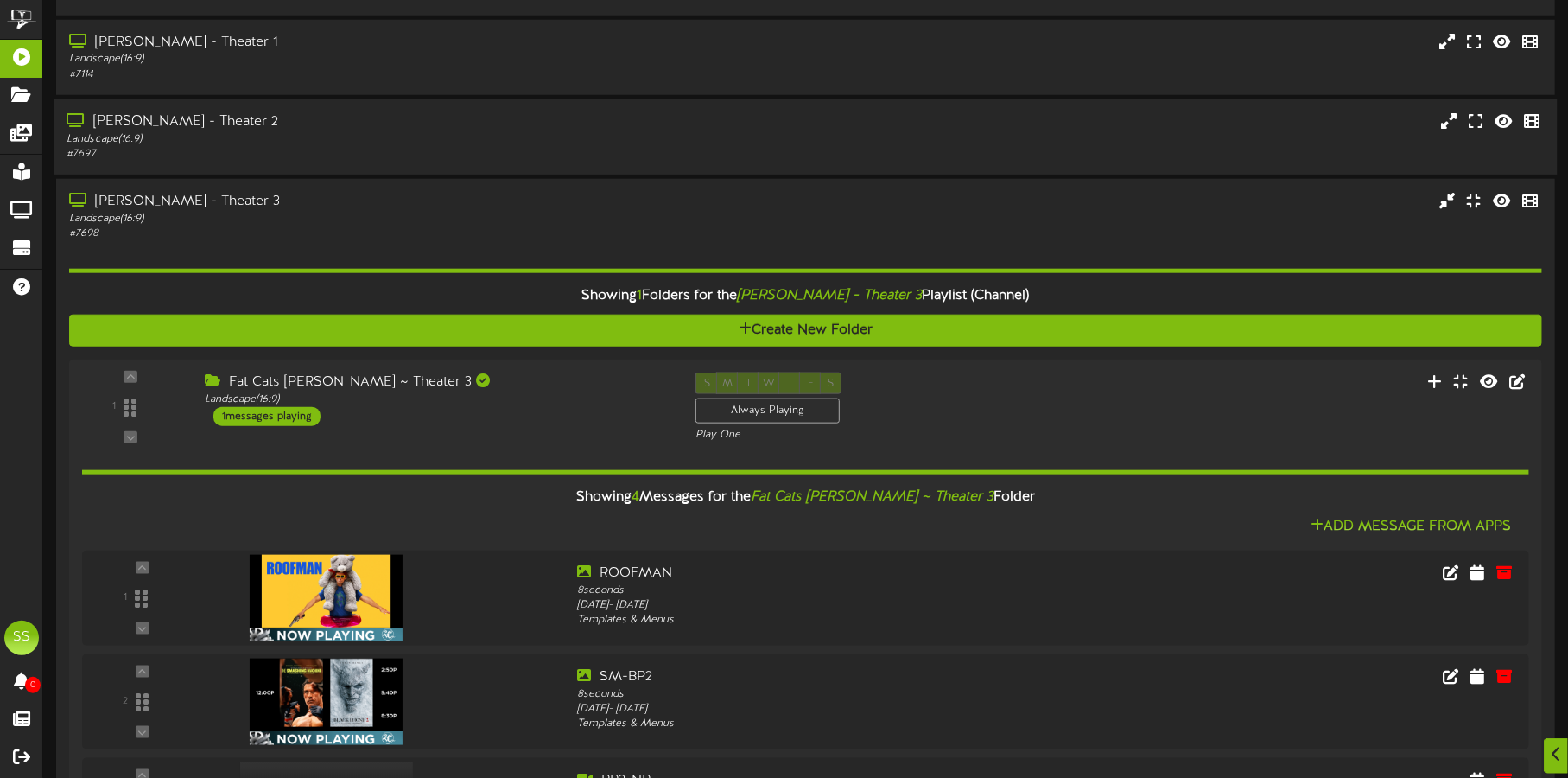
click at [392, 129] on div "[PERSON_NAME] - Theater 2" at bounding box center [366, 122] width 600 height 20
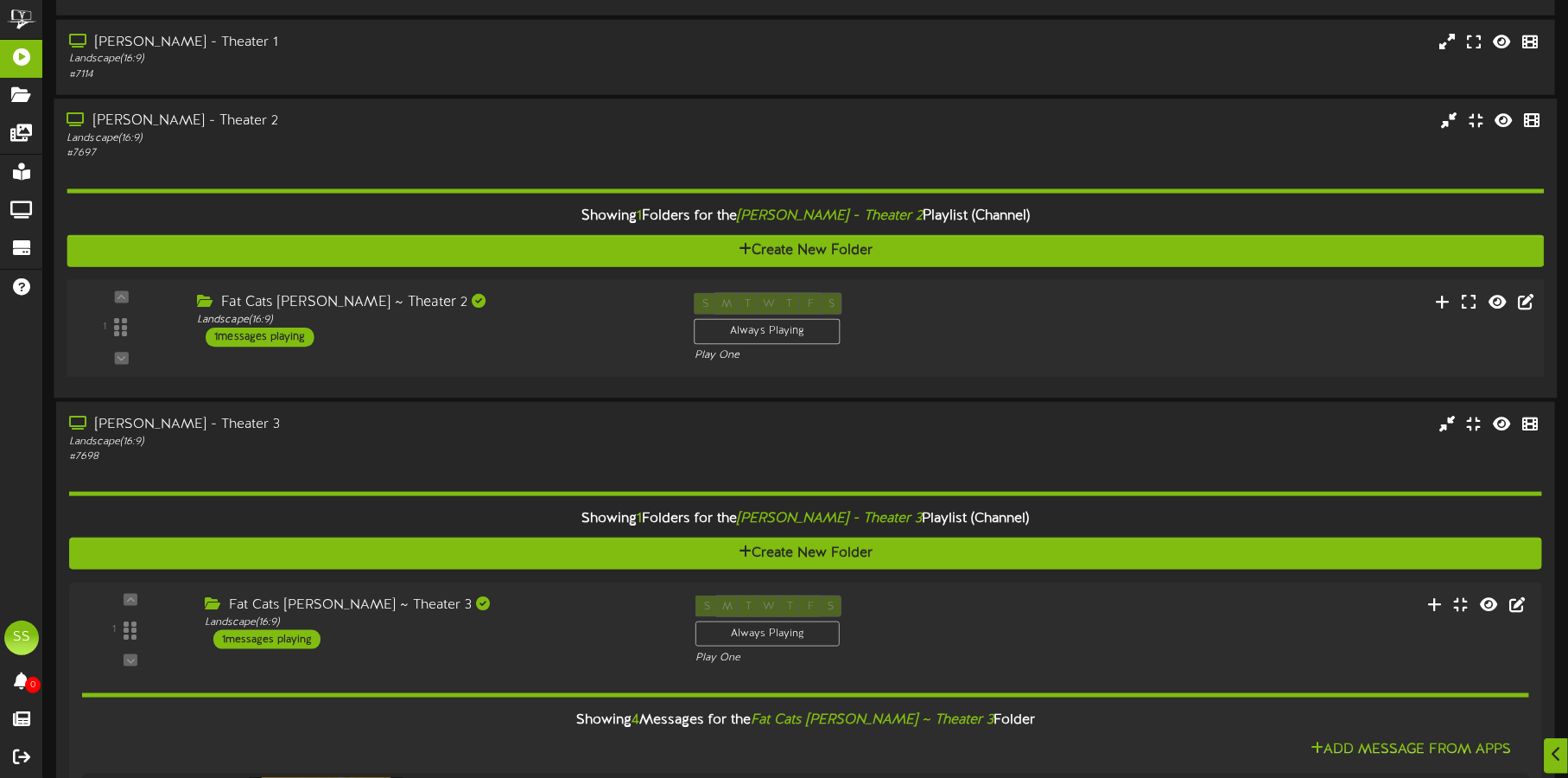
click at [536, 333] on div "Fat Cats [PERSON_NAME] ~ Theater 2 Landscape ( 16:9 ) 1 messages playing" at bounding box center [433, 319] width 498 height 54
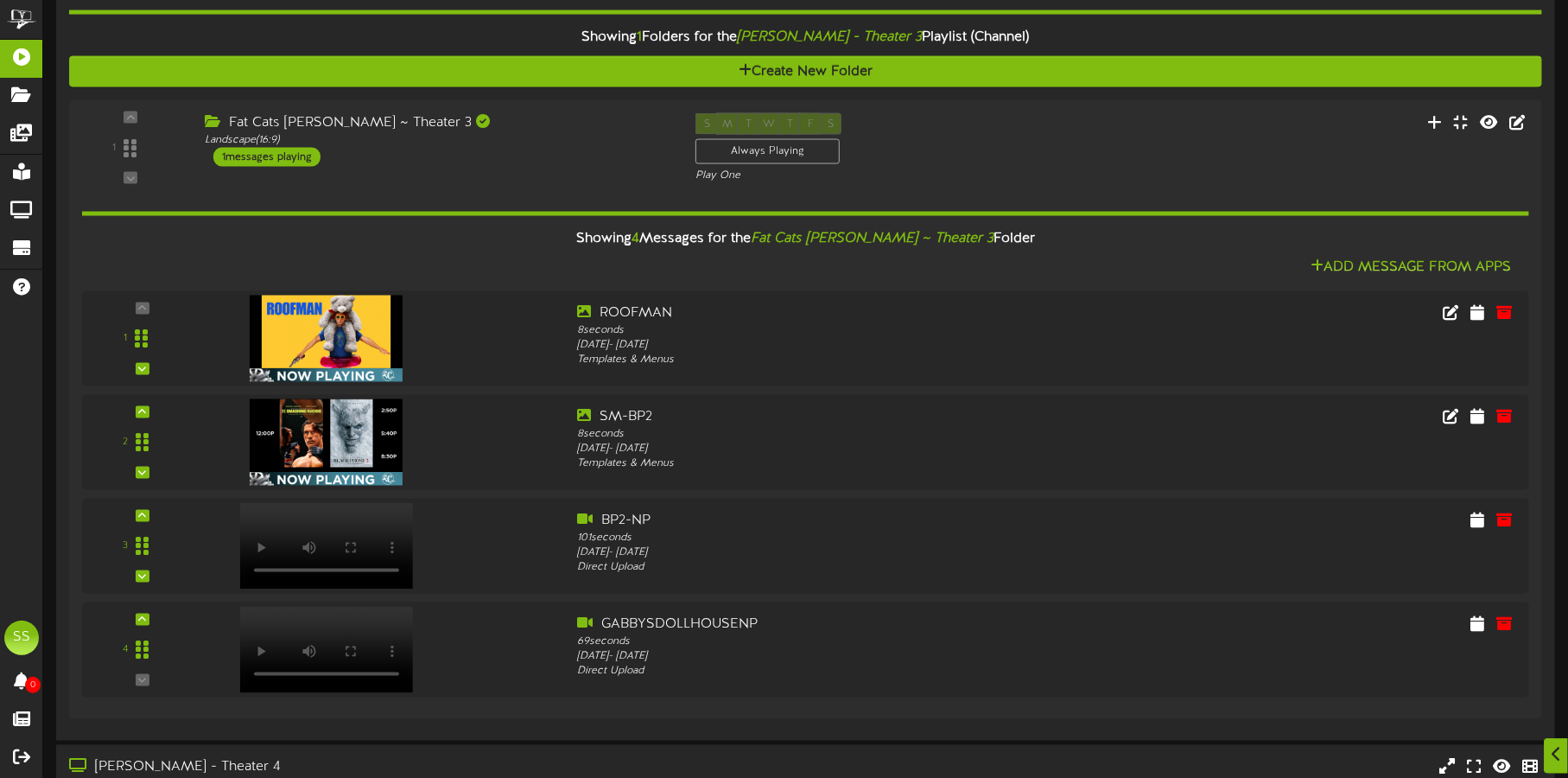
scroll to position [1944, 0]
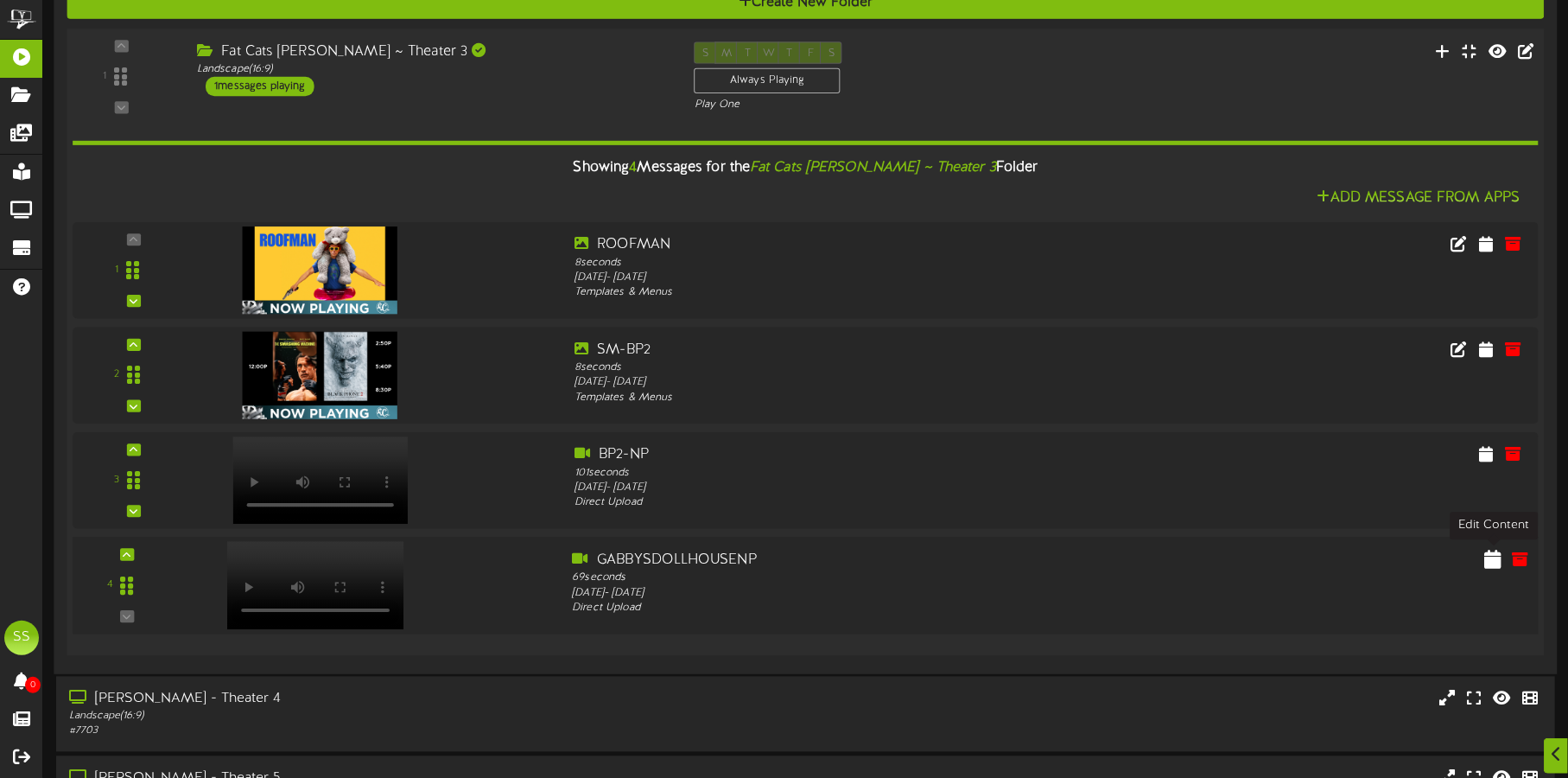
click at [1494, 562] on icon at bounding box center [1493, 558] width 17 height 19
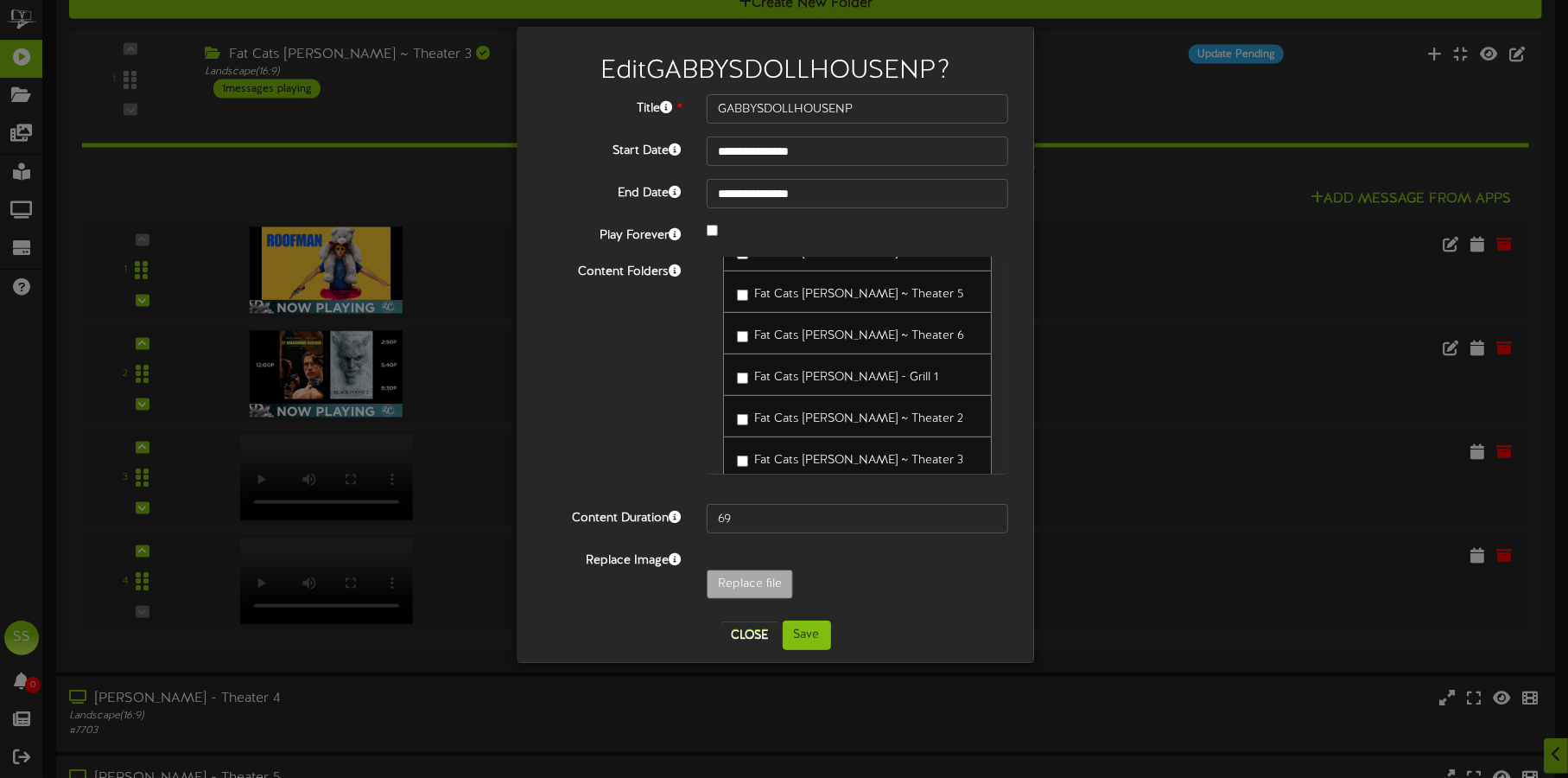
scroll to position [432, 0]
click at [784, 374] on span "Fat Cats [PERSON_NAME] ~ Theater 2" at bounding box center [859, 380] width 209 height 13
click at [820, 643] on button "Save" at bounding box center [806, 635] width 48 height 30
click at [812, 632] on button "Save" at bounding box center [806, 635] width 48 height 30
click at [758, 631] on button "Close" at bounding box center [750, 635] width 58 height 28
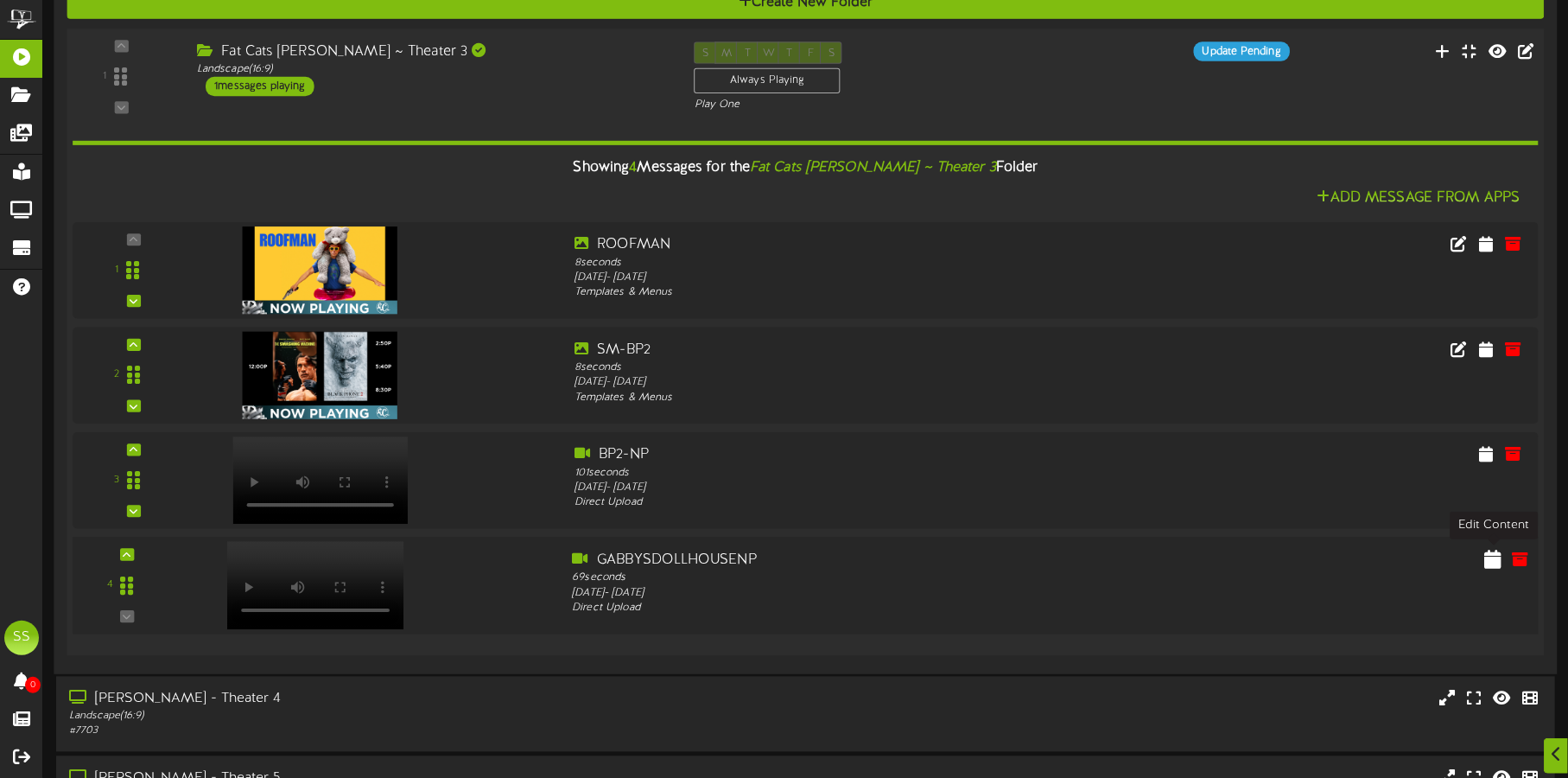
click at [1493, 557] on icon at bounding box center [1493, 558] width 17 height 19
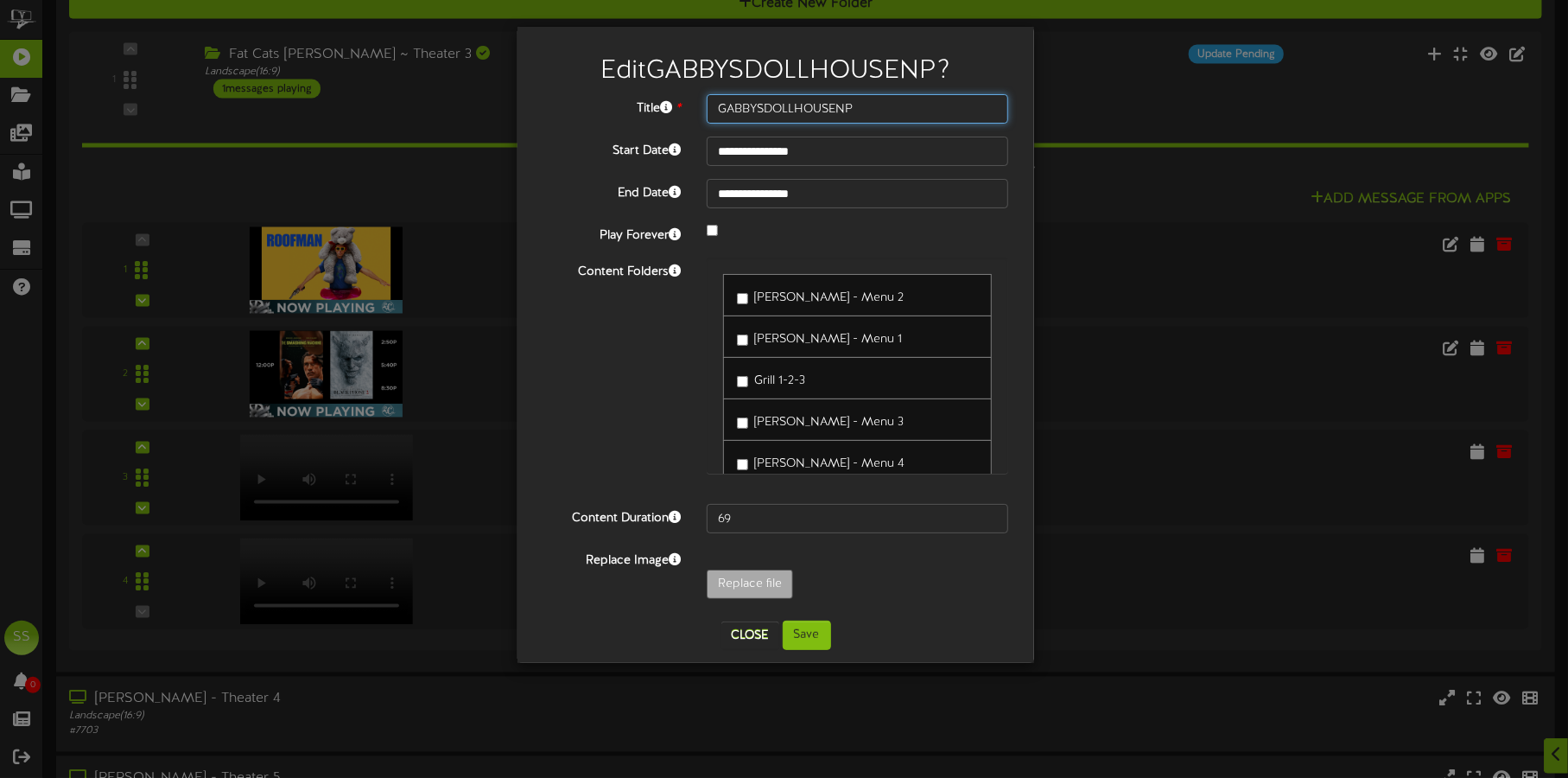
click at [766, 105] on input "GABBYSDOLLHOUSENP" at bounding box center [857, 109] width 302 height 30
click at [880, 114] on input "GABBYSDOLLHOUSENP" at bounding box center [857, 109] width 302 height 30
click at [836, 109] on input "GABBYSDOLLHOUSENP" at bounding box center [857, 109] width 302 height 30
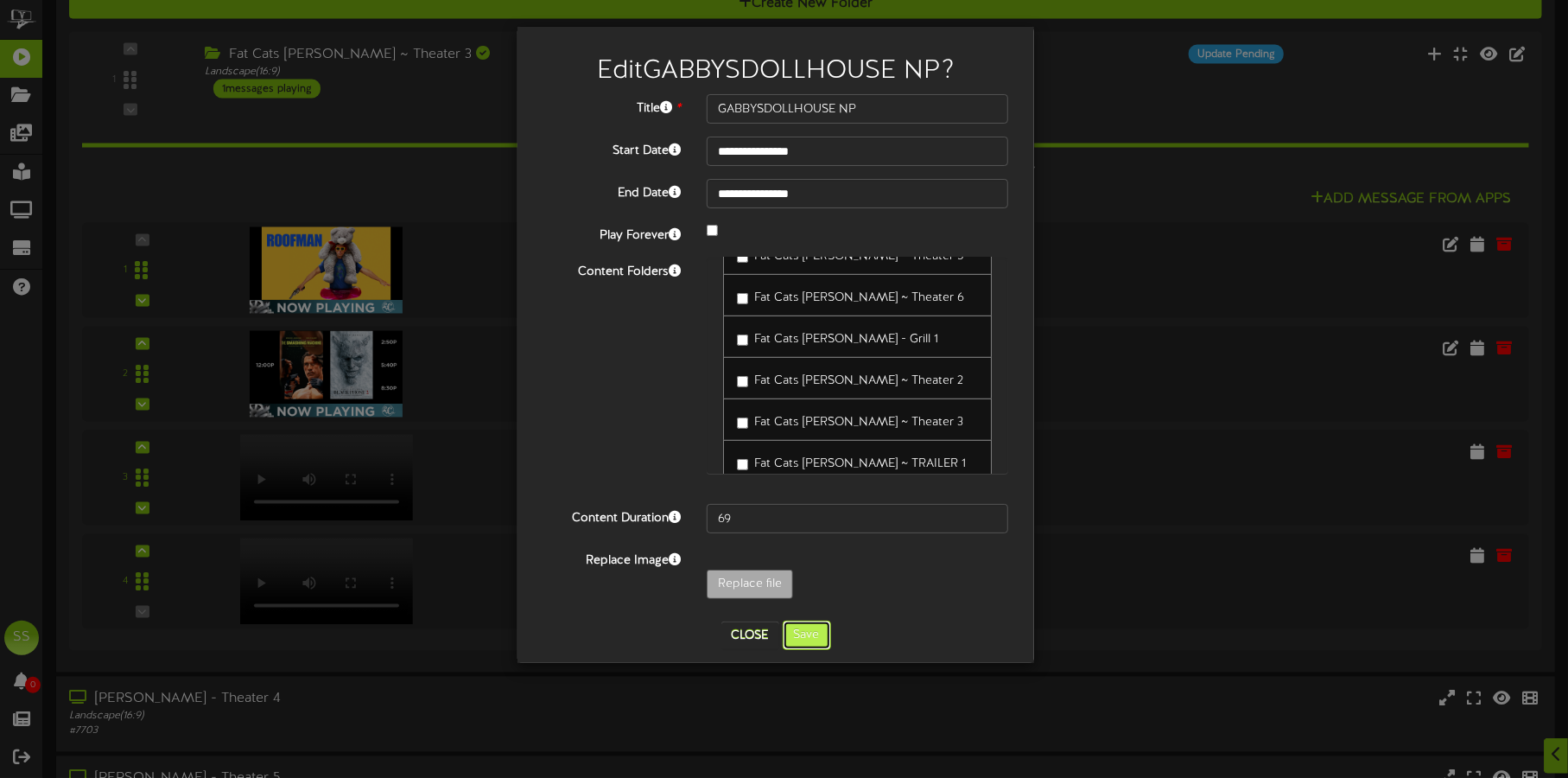
click at [818, 638] on button "Save" at bounding box center [806, 635] width 48 height 30
click at [745, 632] on button "Close" at bounding box center [750, 635] width 58 height 28
type input "GABBYSDOLLHOUSENP"
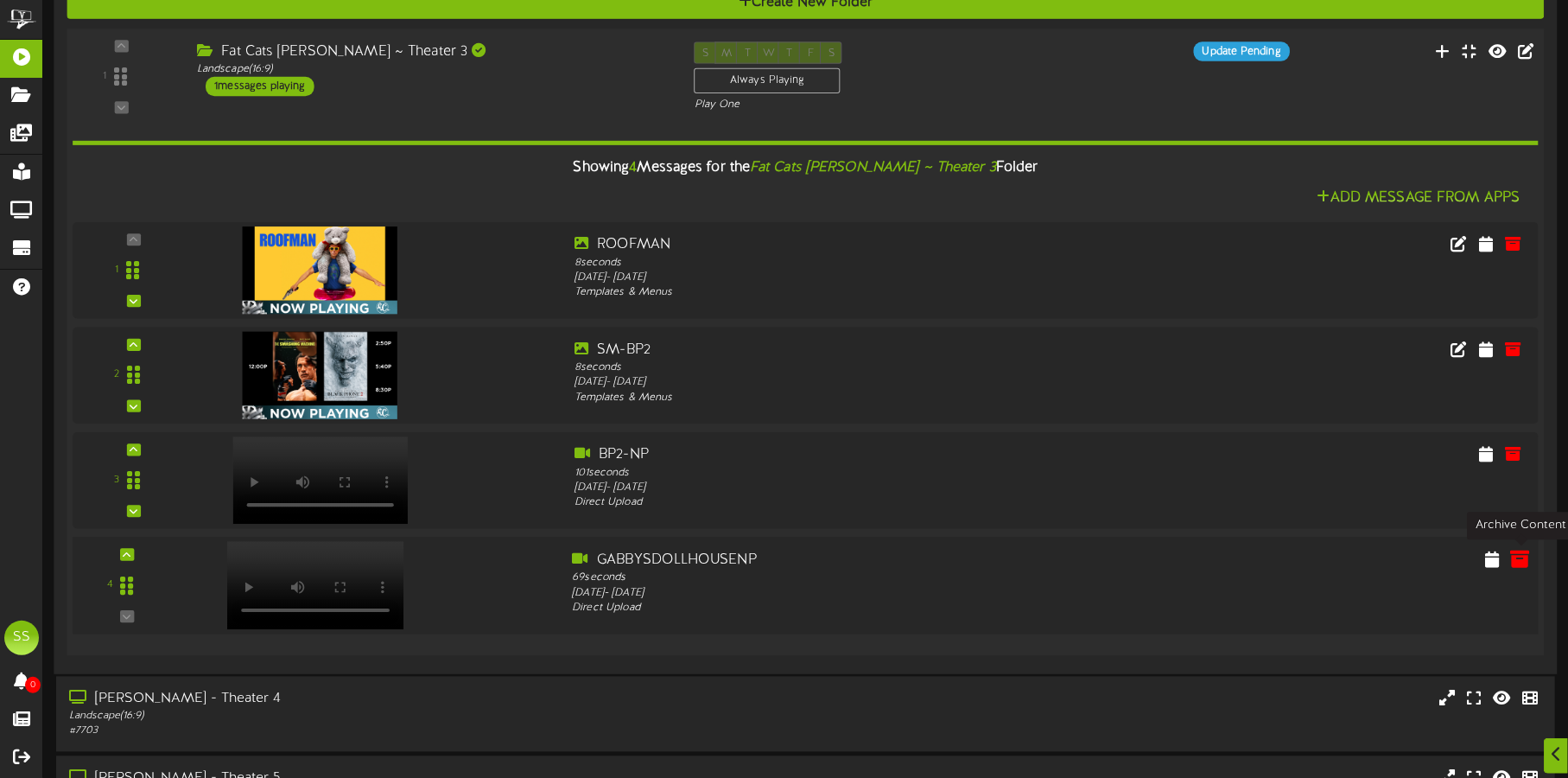
click at [1529, 556] on icon at bounding box center [1521, 558] width 19 height 19
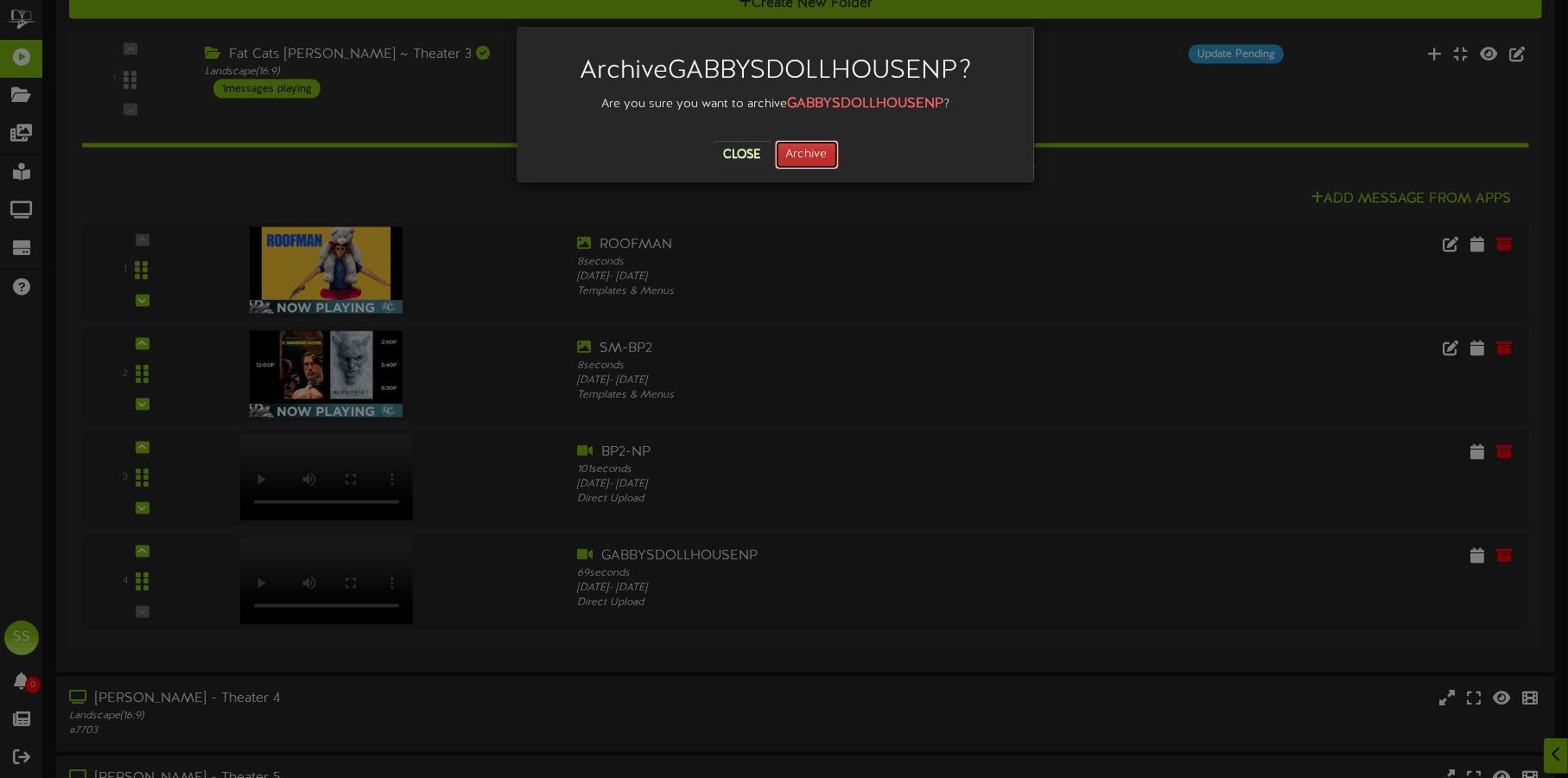
click at [807, 147] on button "Archive" at bounding box center [807, 154] width 64 height 30
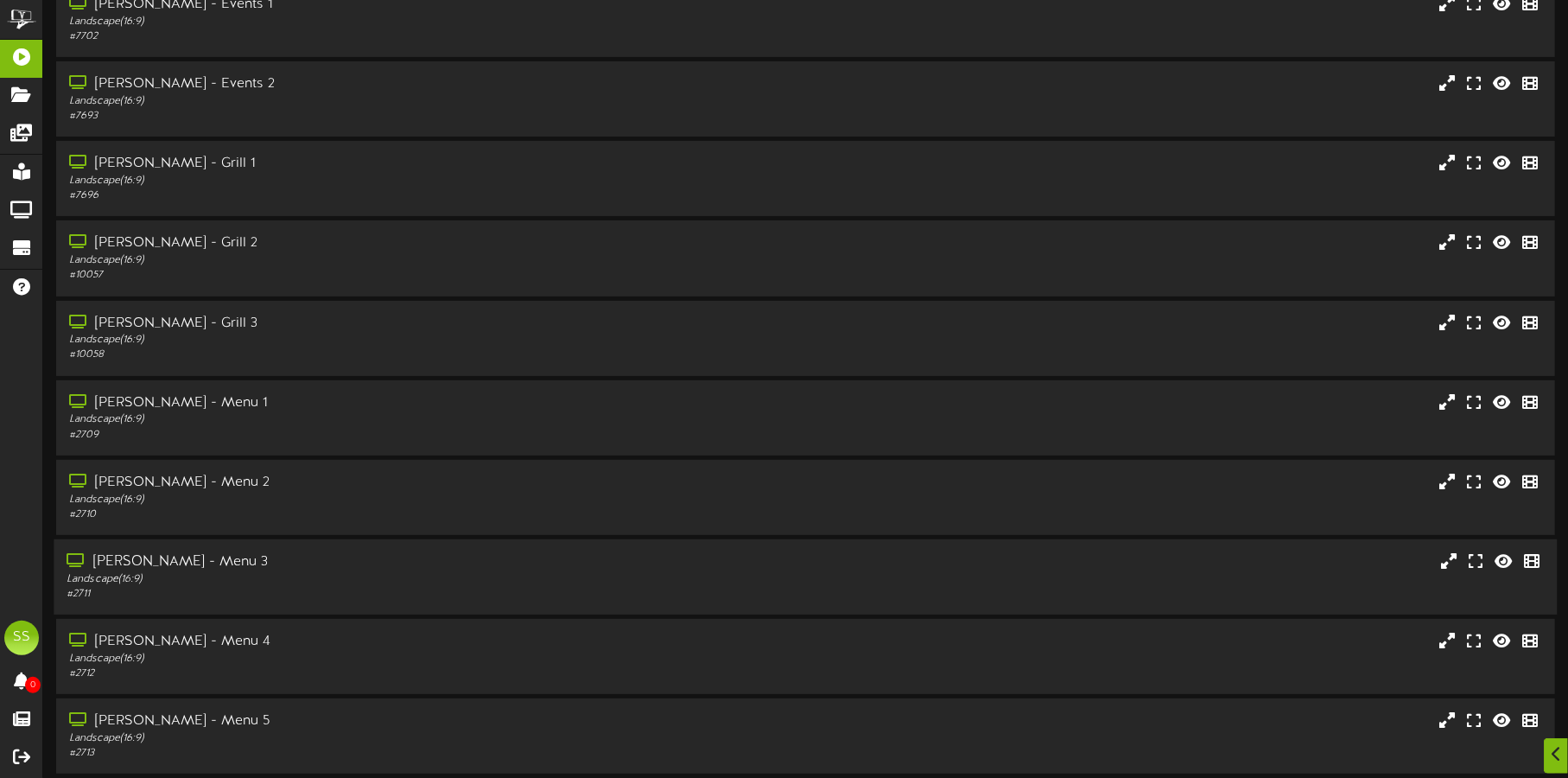
scroll to position [147, 0]
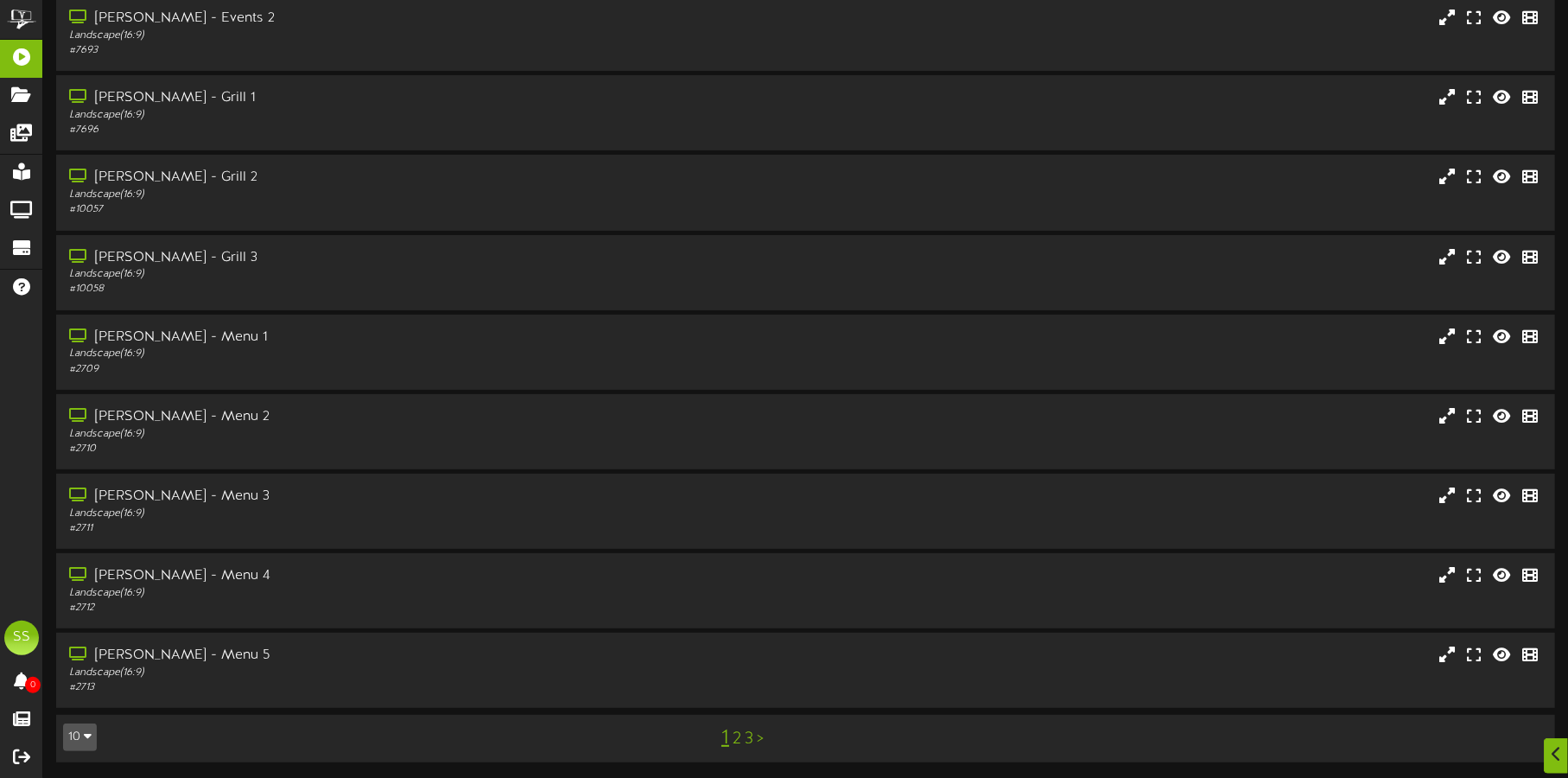
click at [75, 737] on button "10" at bounding box center [79, 737] width 34 height 28
click at [64, 693] on div "100" at bounding box center [80, 703] width 33 height 26
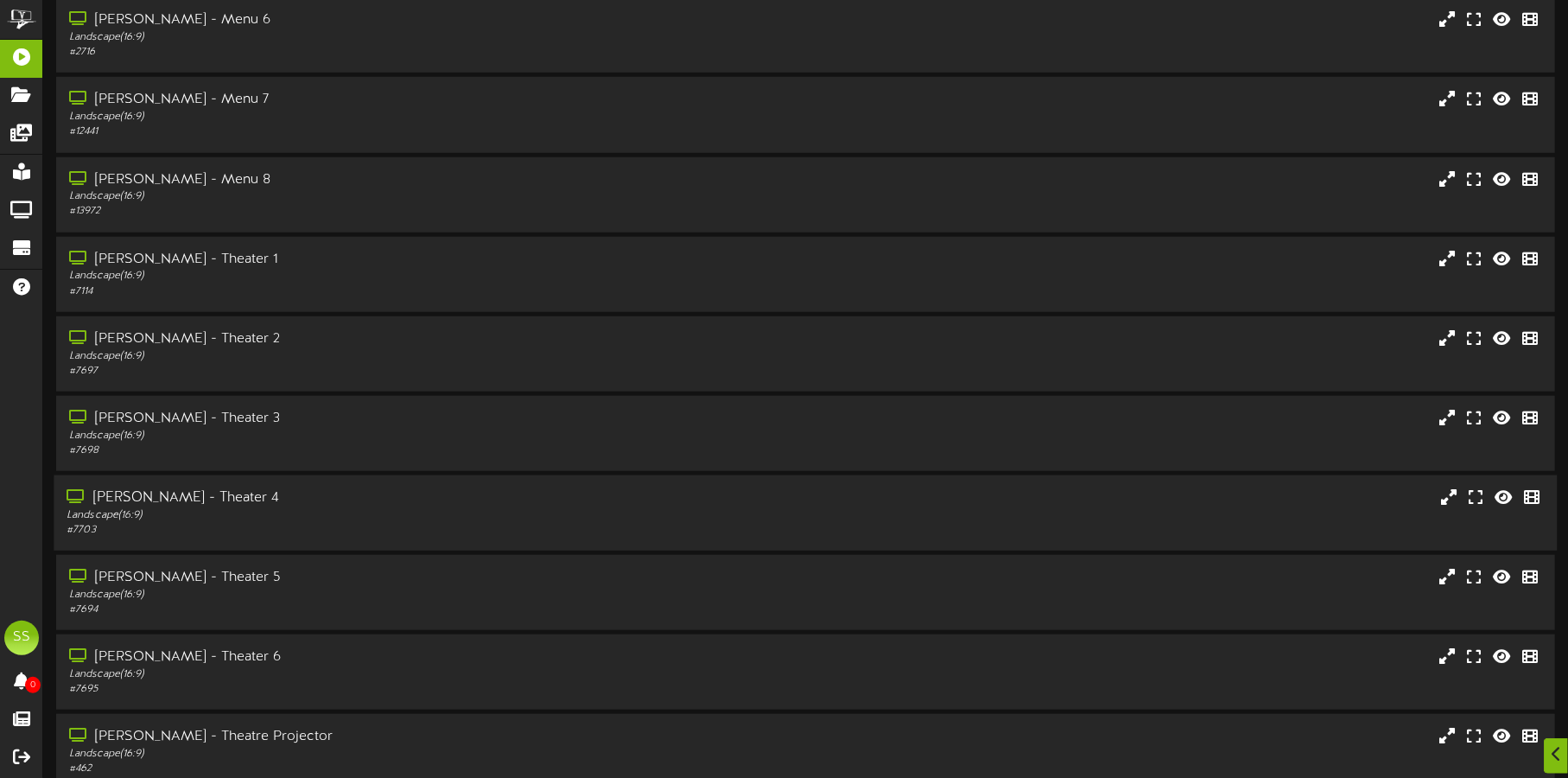
scroll to position [864, 0]
click at [316, 347] on div "Landscape ( 16:9 )" at bounding box center [366, 354] width 600 height 15
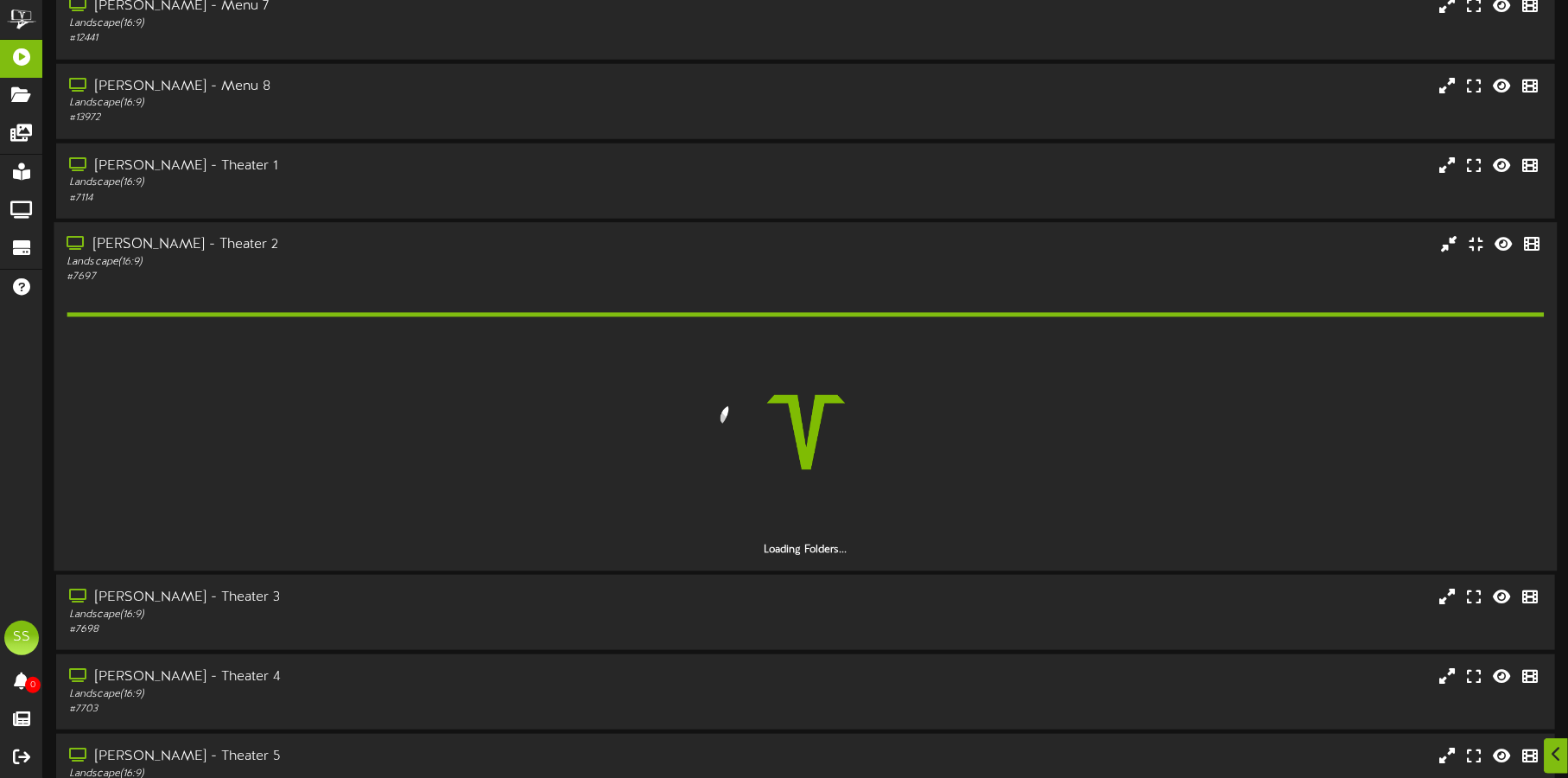
scroll to position [1079, 0]
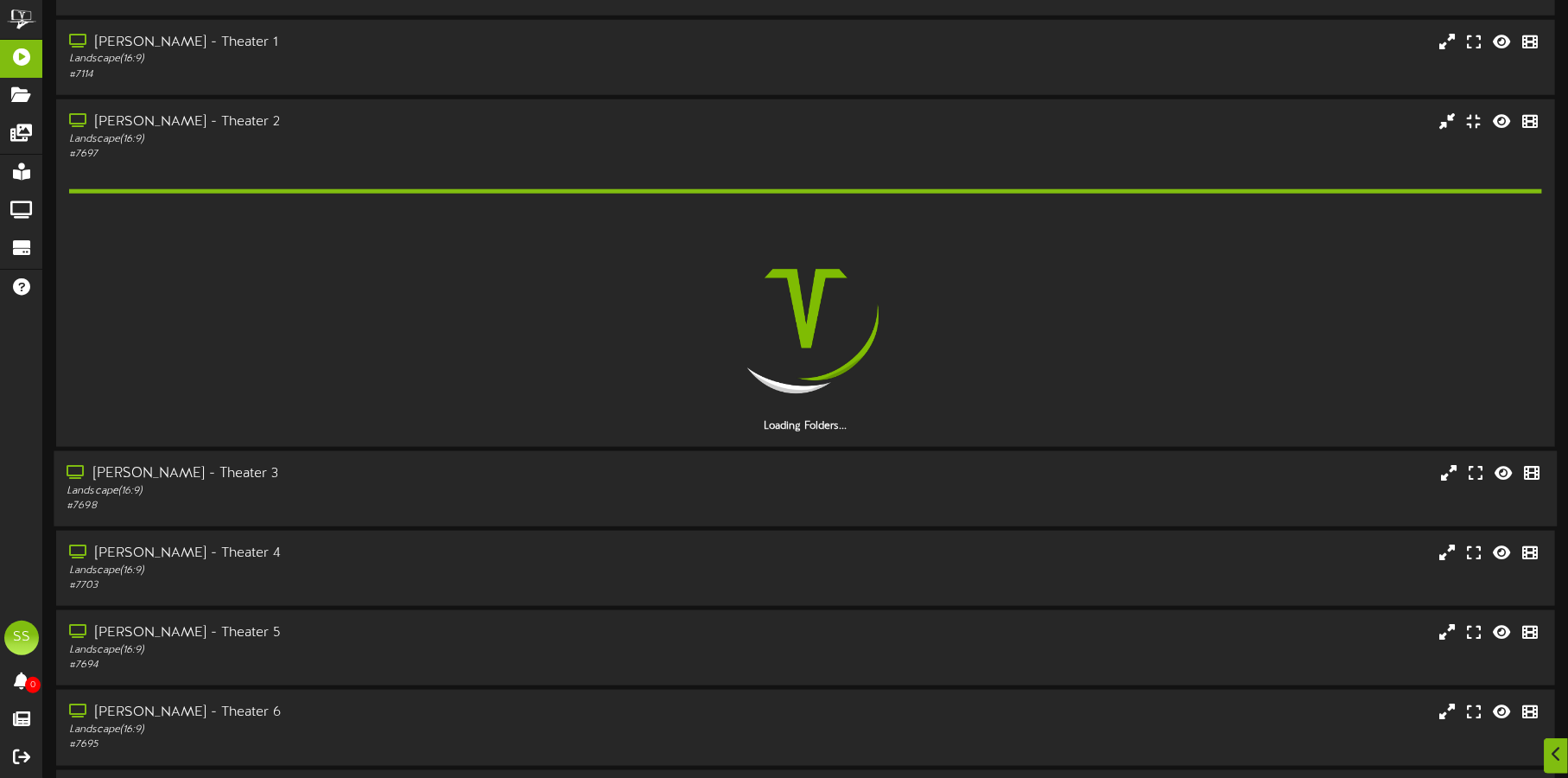
click at [306, 486] on div "Landscape ( 16:9 )" at bounding box center [366, 491] width 600 height 15
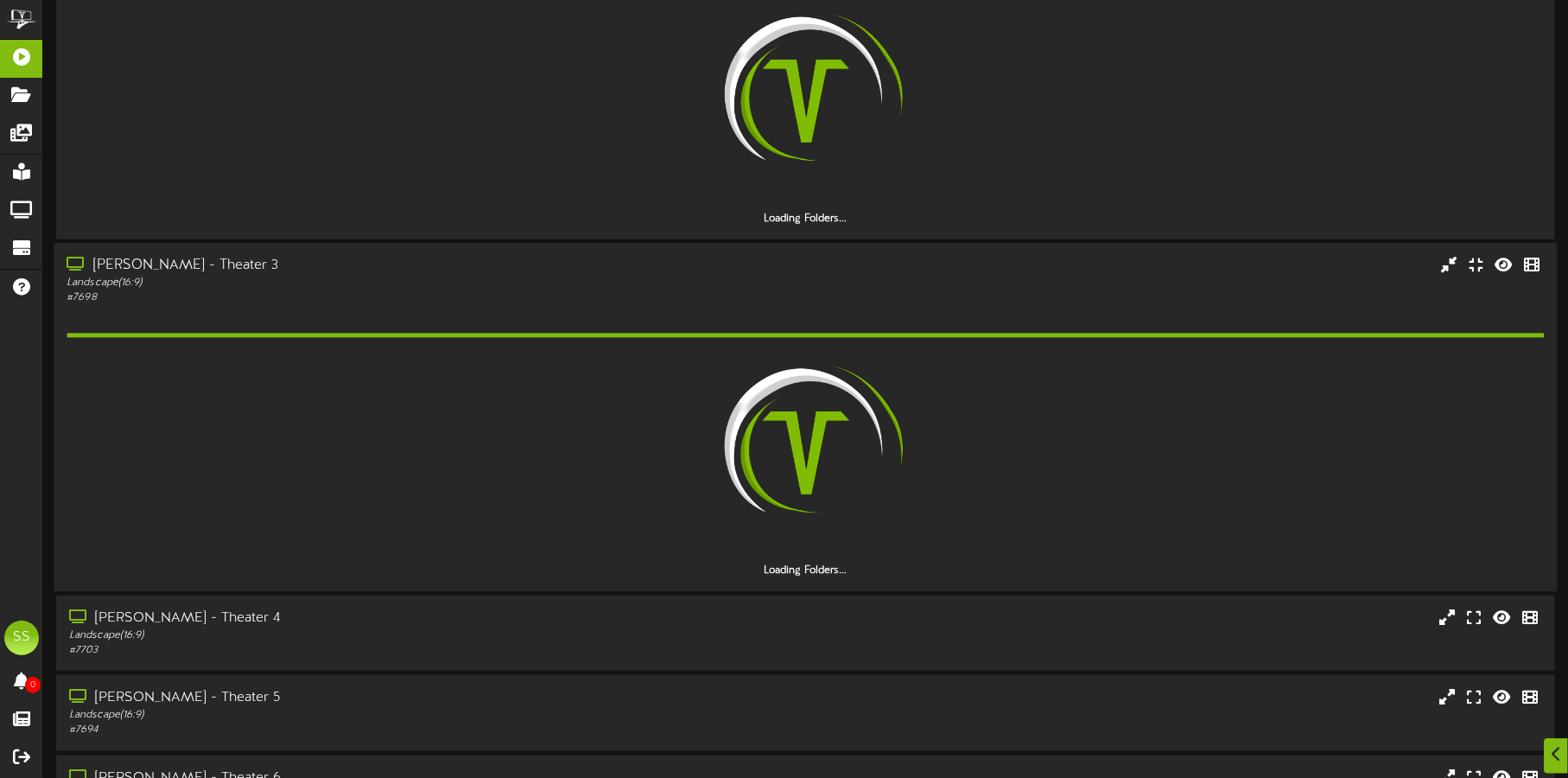
scroll to position [1296, 0]
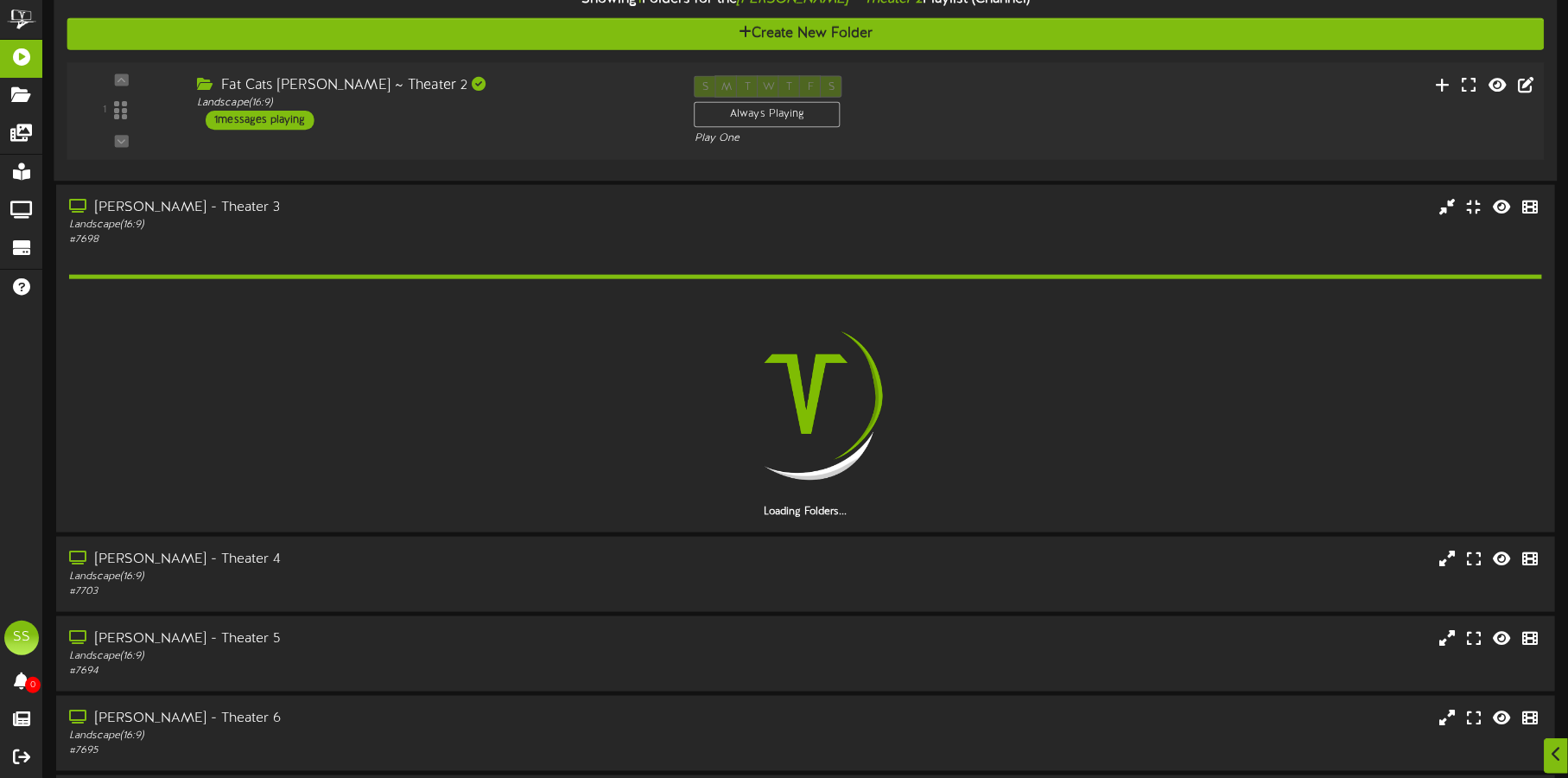
click at [528, 108] on div "Fat Cats [PERSON_NAME] ~ Theater 2 Landscape ( 16:9 ) 1 messages playing" at bounding box center [433, 102] width 498 height 54
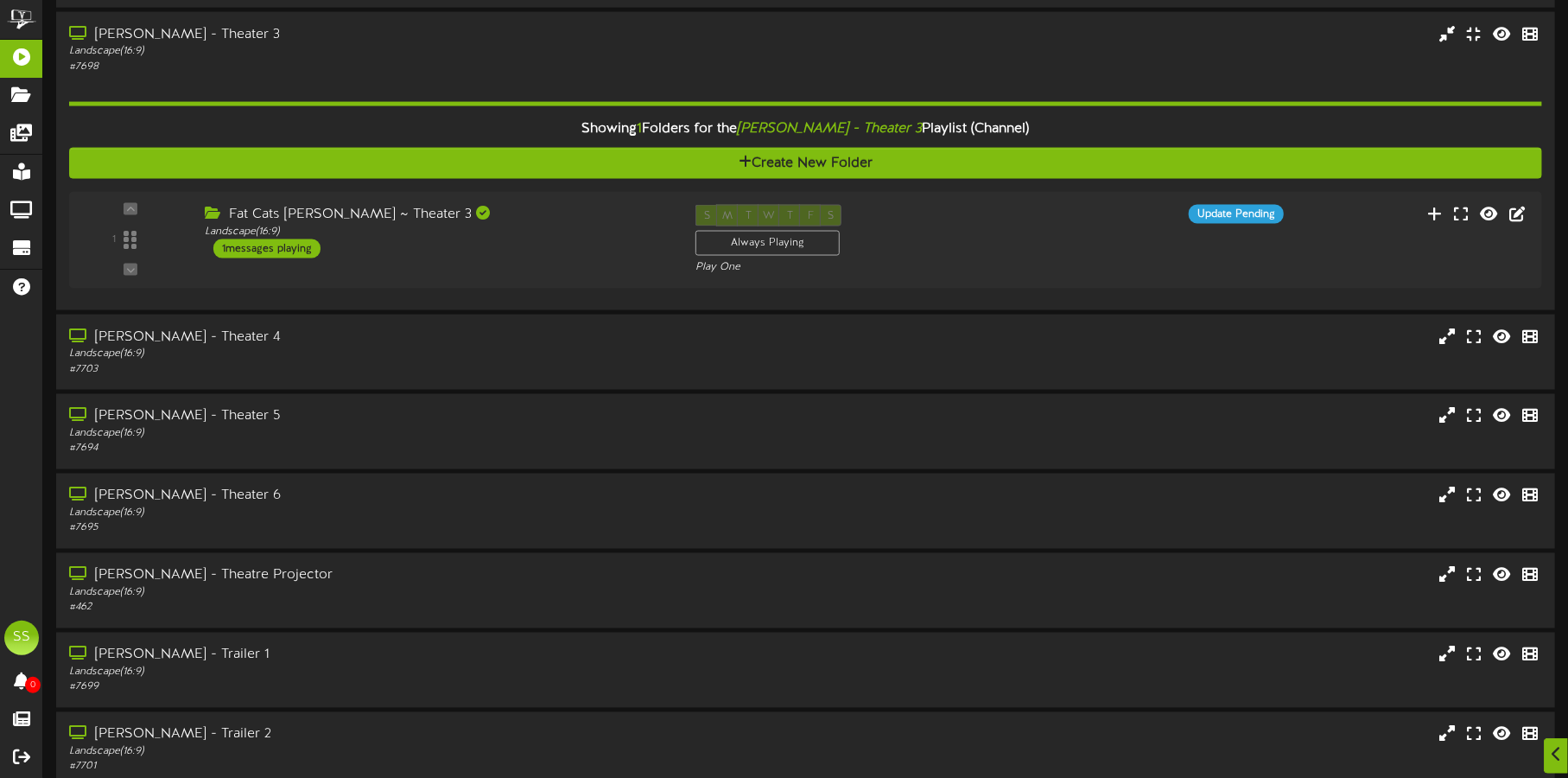
scroll to position [1836, 0]
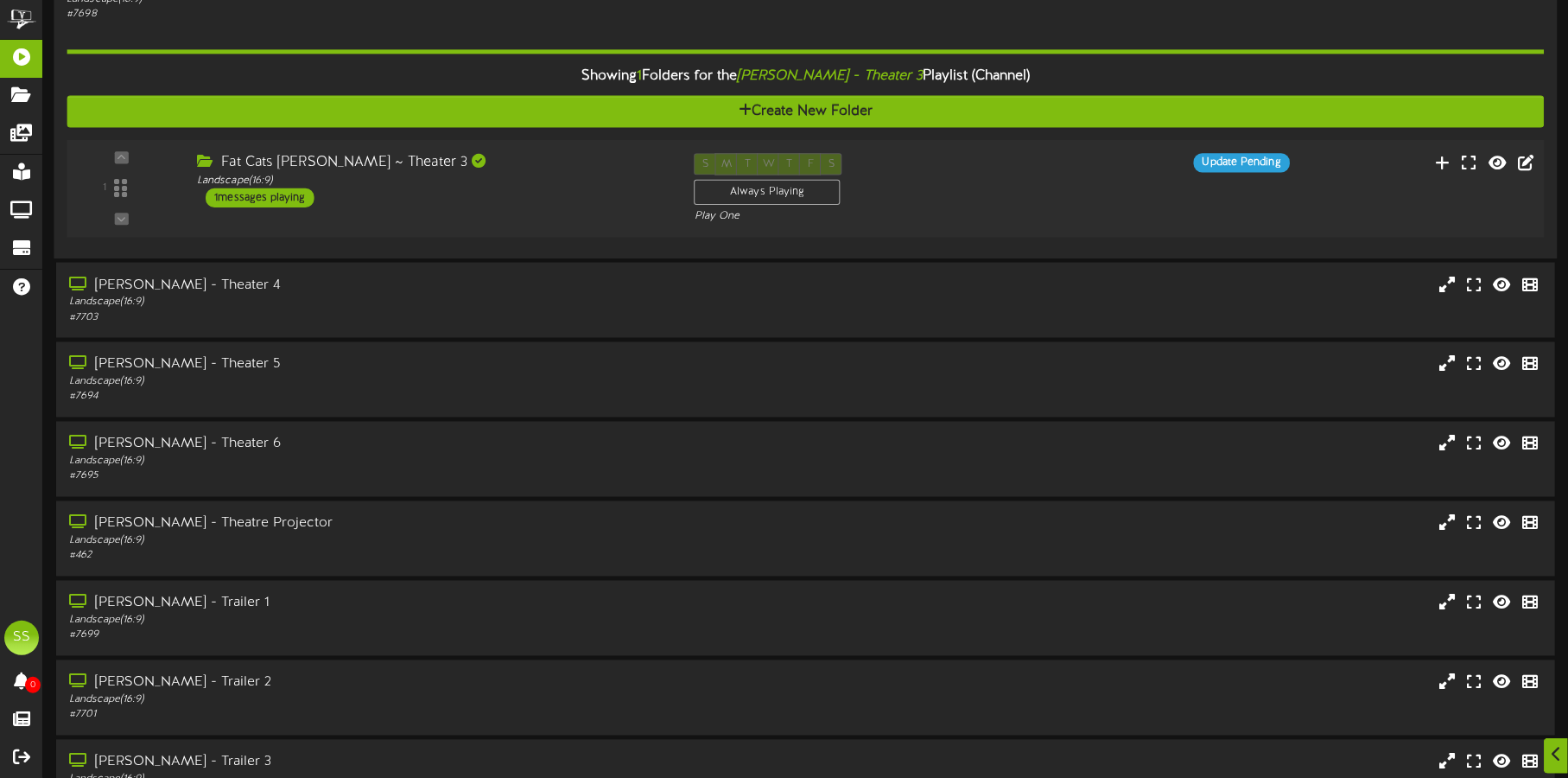
click at [509, 196] on div "Fat Cats [PERSON_NAME] ~ Theater 3 Landscape ( 16:9 ) 1 messages playing" at bounding box center [433, 180] width 498 height 54
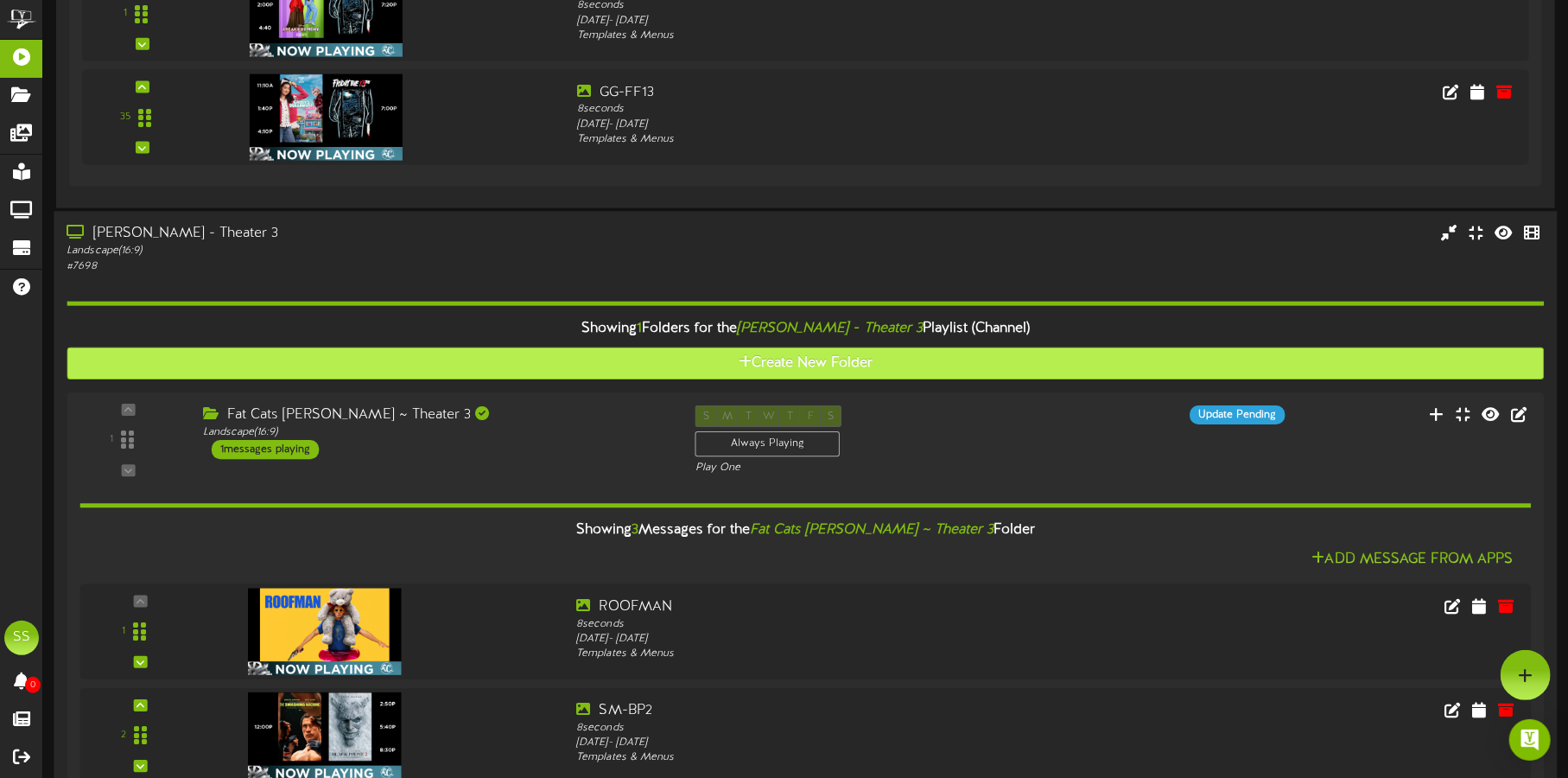
scroll to position [1512, 0]
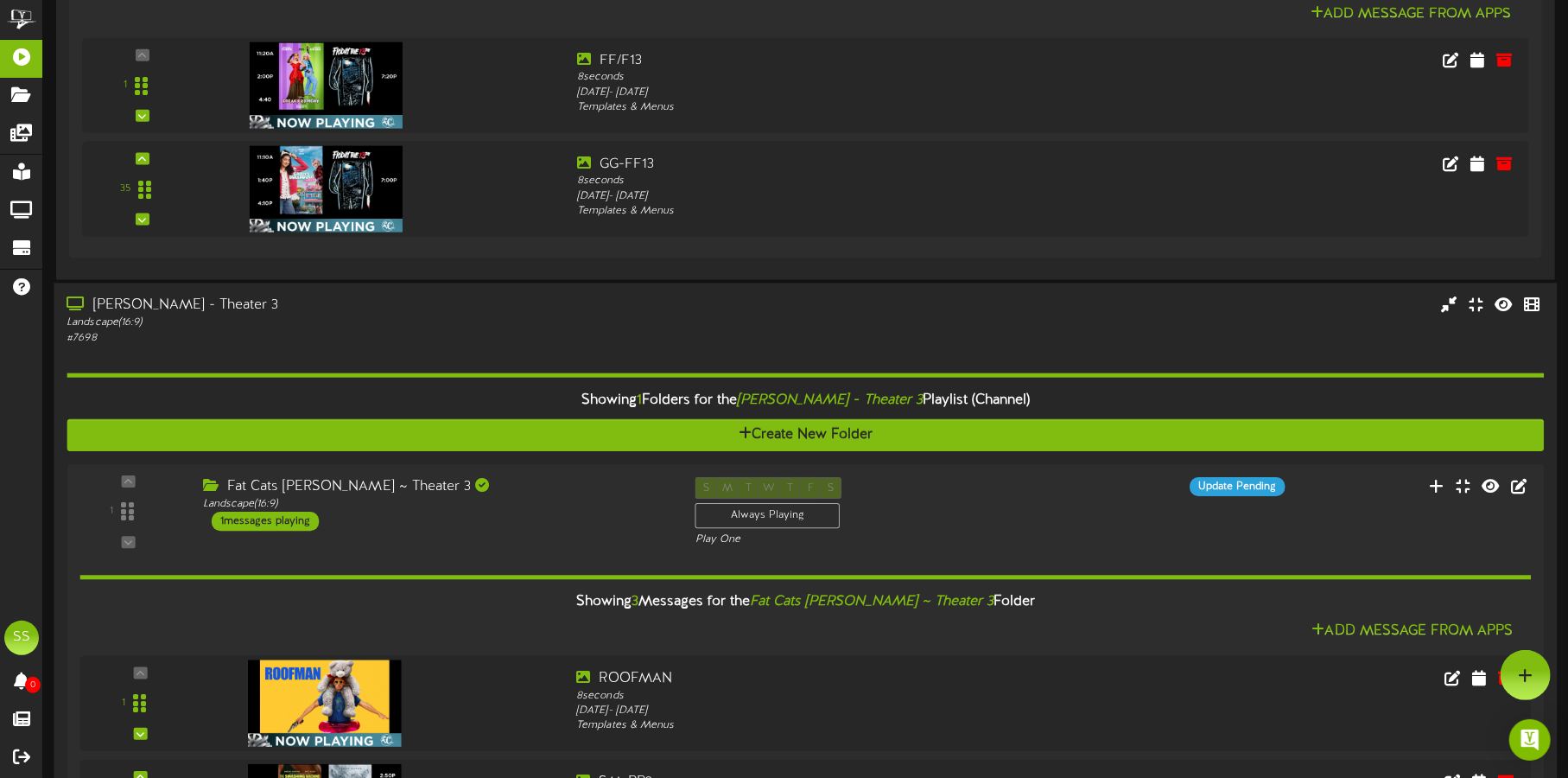
click at [437, 316] on div "Landscape ( 16:9 )" at bounding box center [366, 323] width 600 height 15
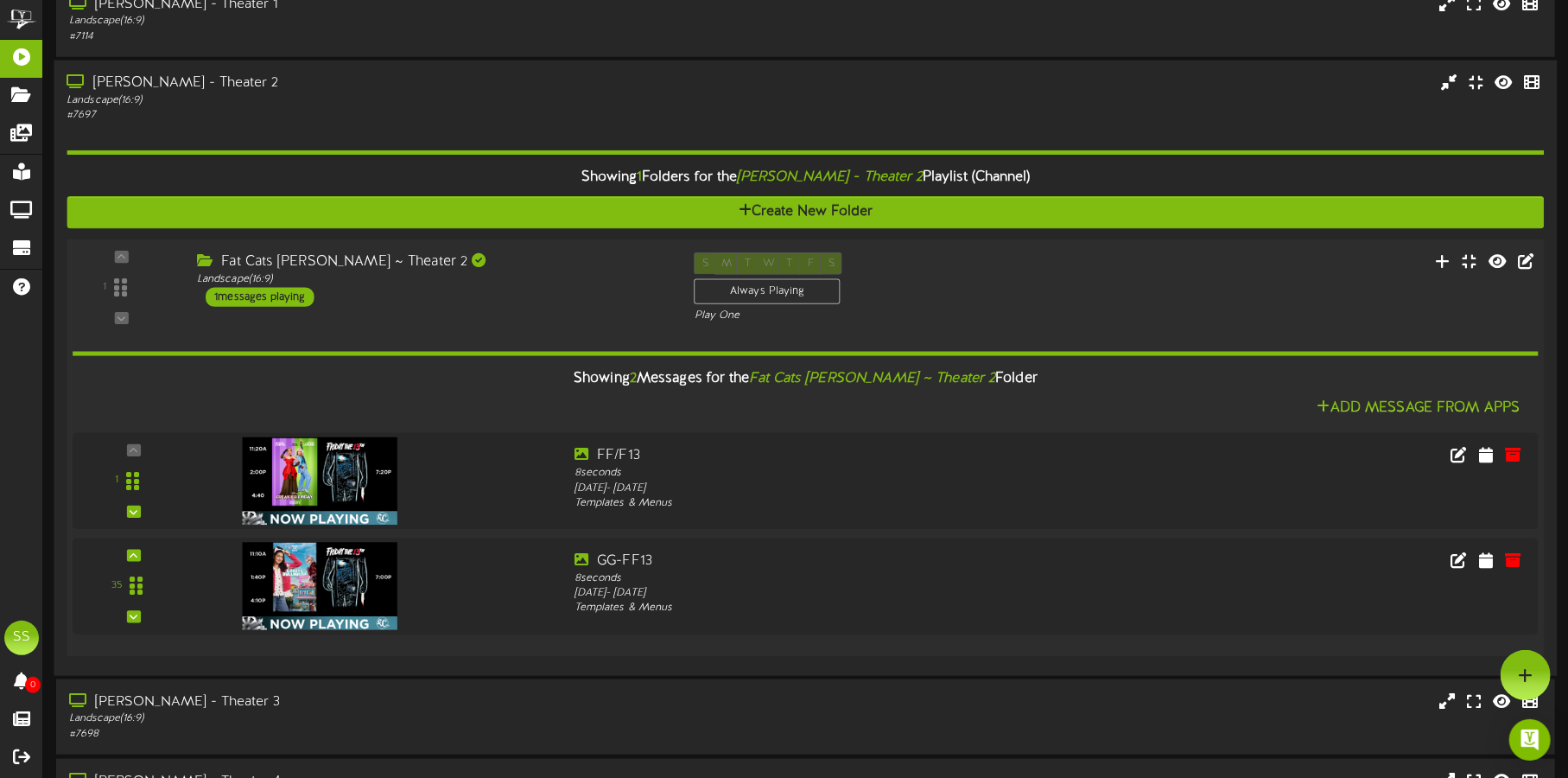
scroll to position [1079, 0]
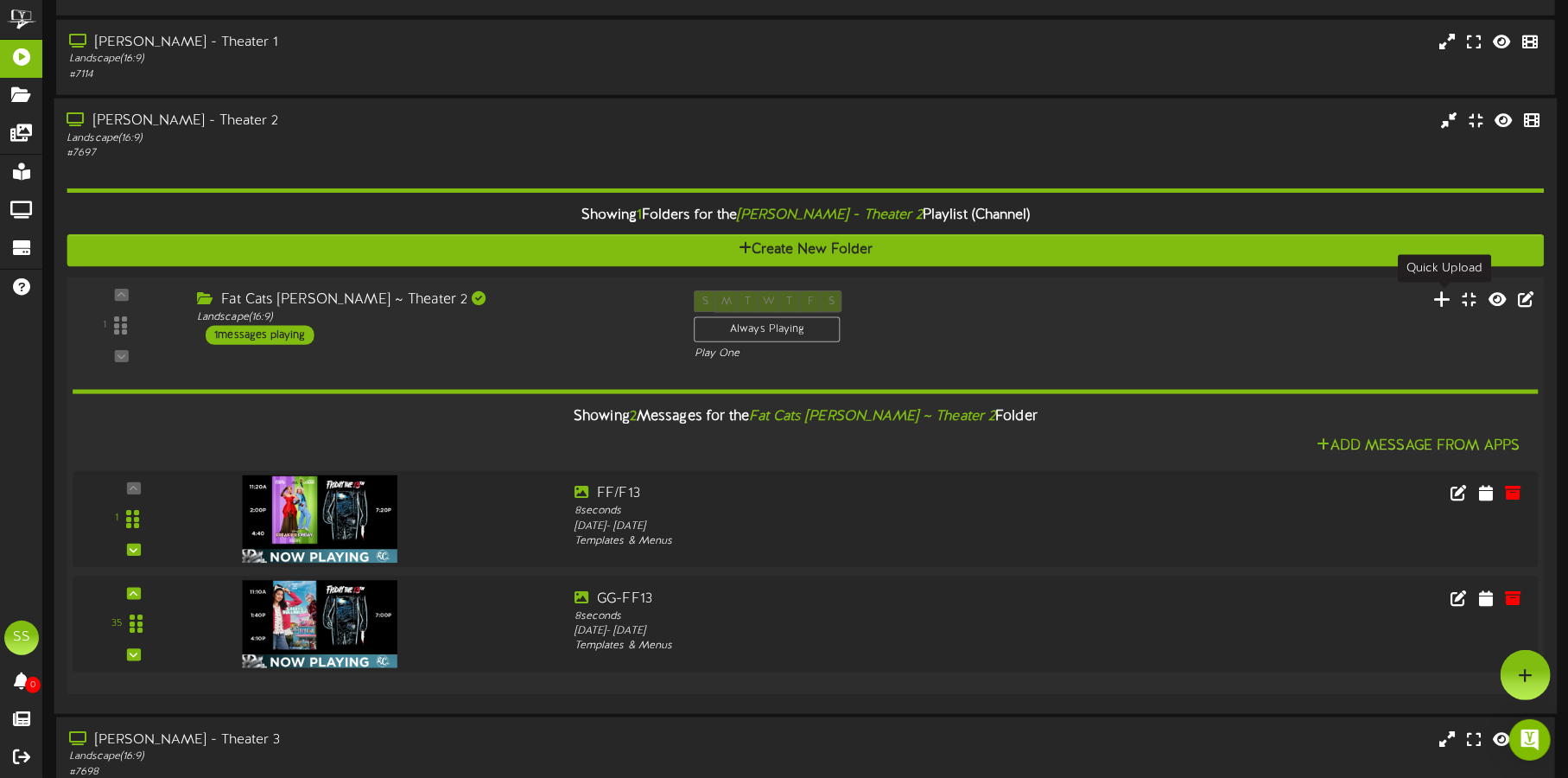
click at [1436, 297] on icon at bounding box center [1442, 299] width 18 height 19
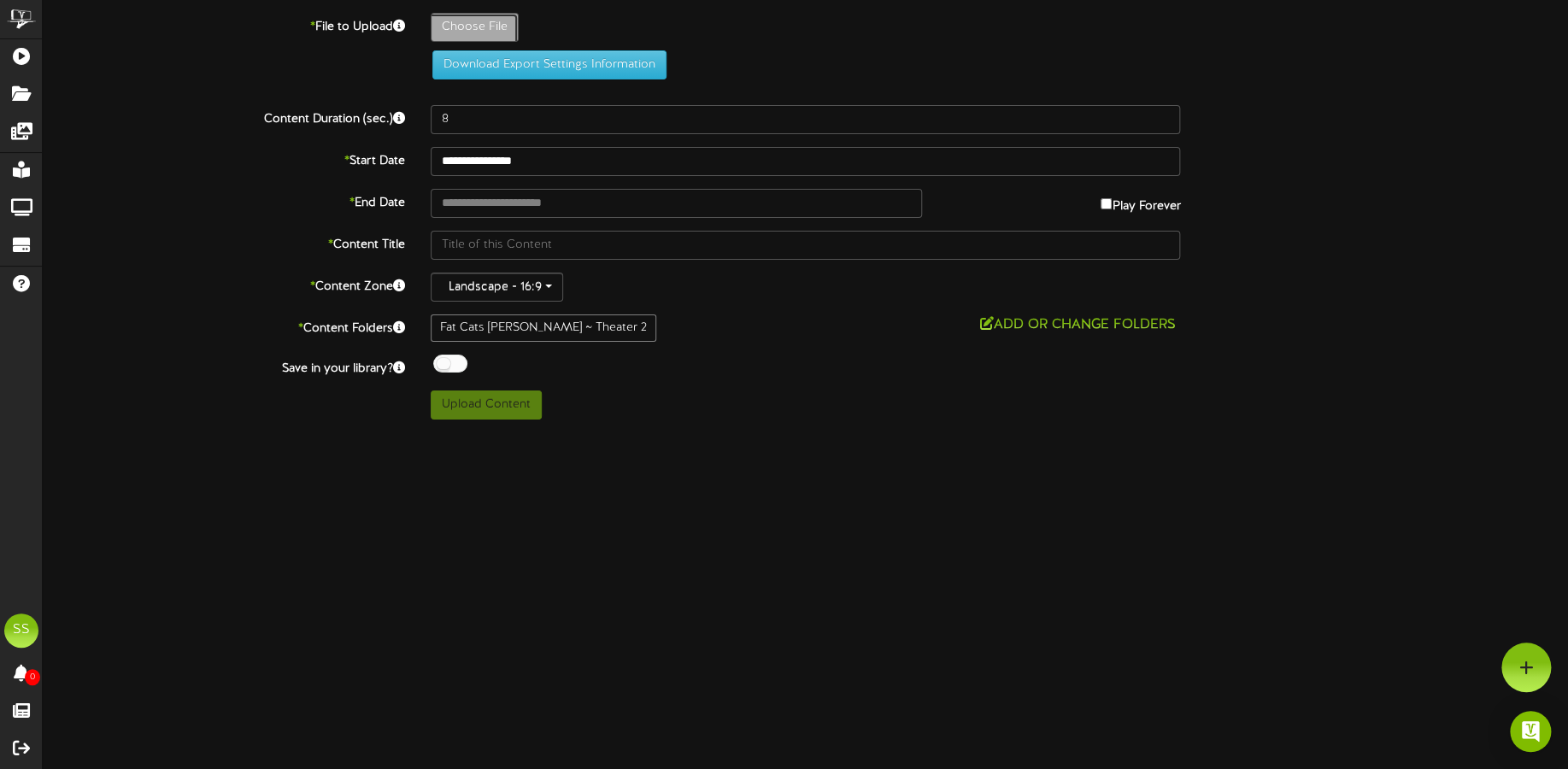
type input "**********"
type input "GABBYSDOLLHOUSENP"
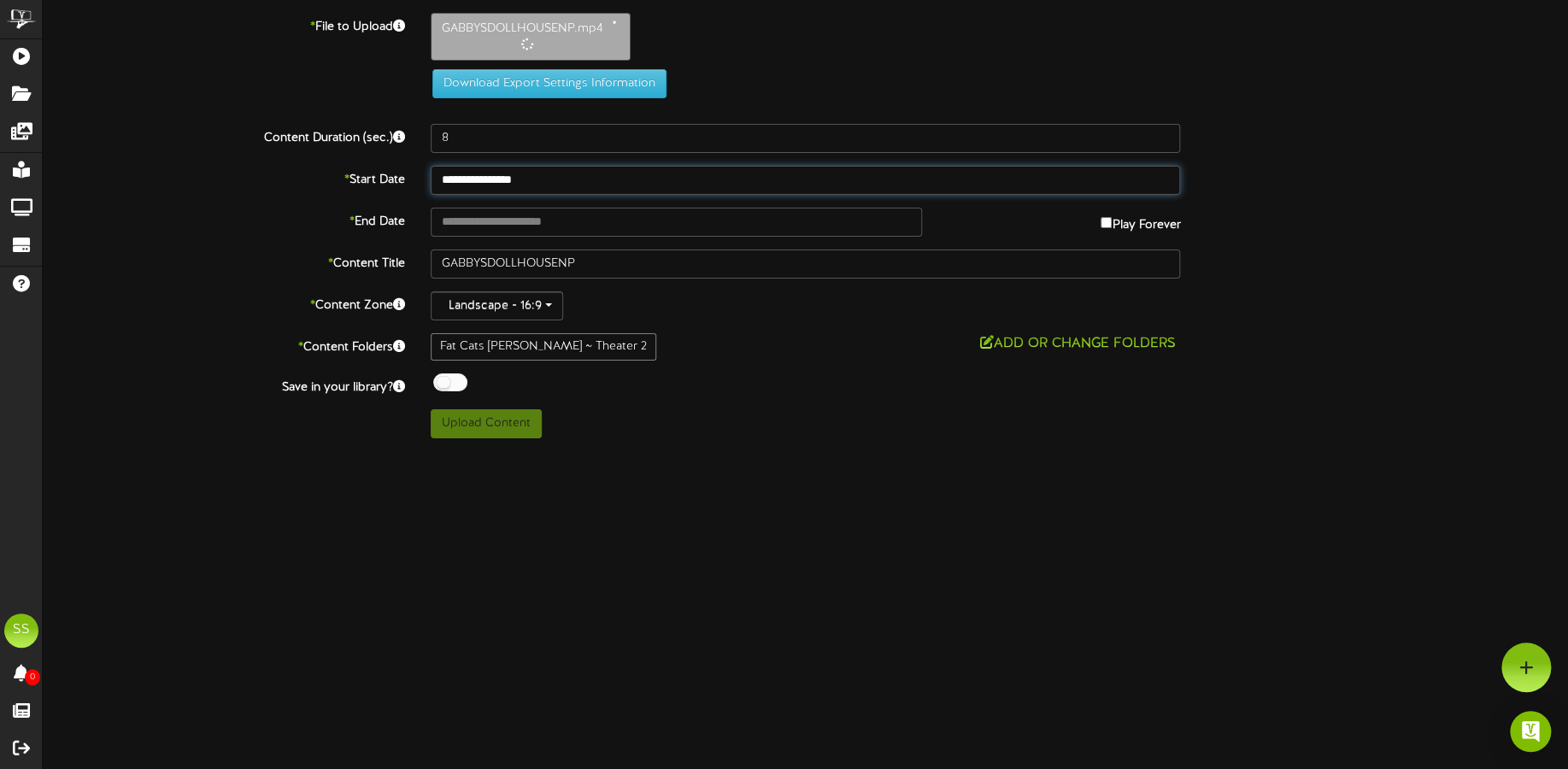
click at [516, 178] on input "**********" at bounding box center [806, 180] width 750 height 29
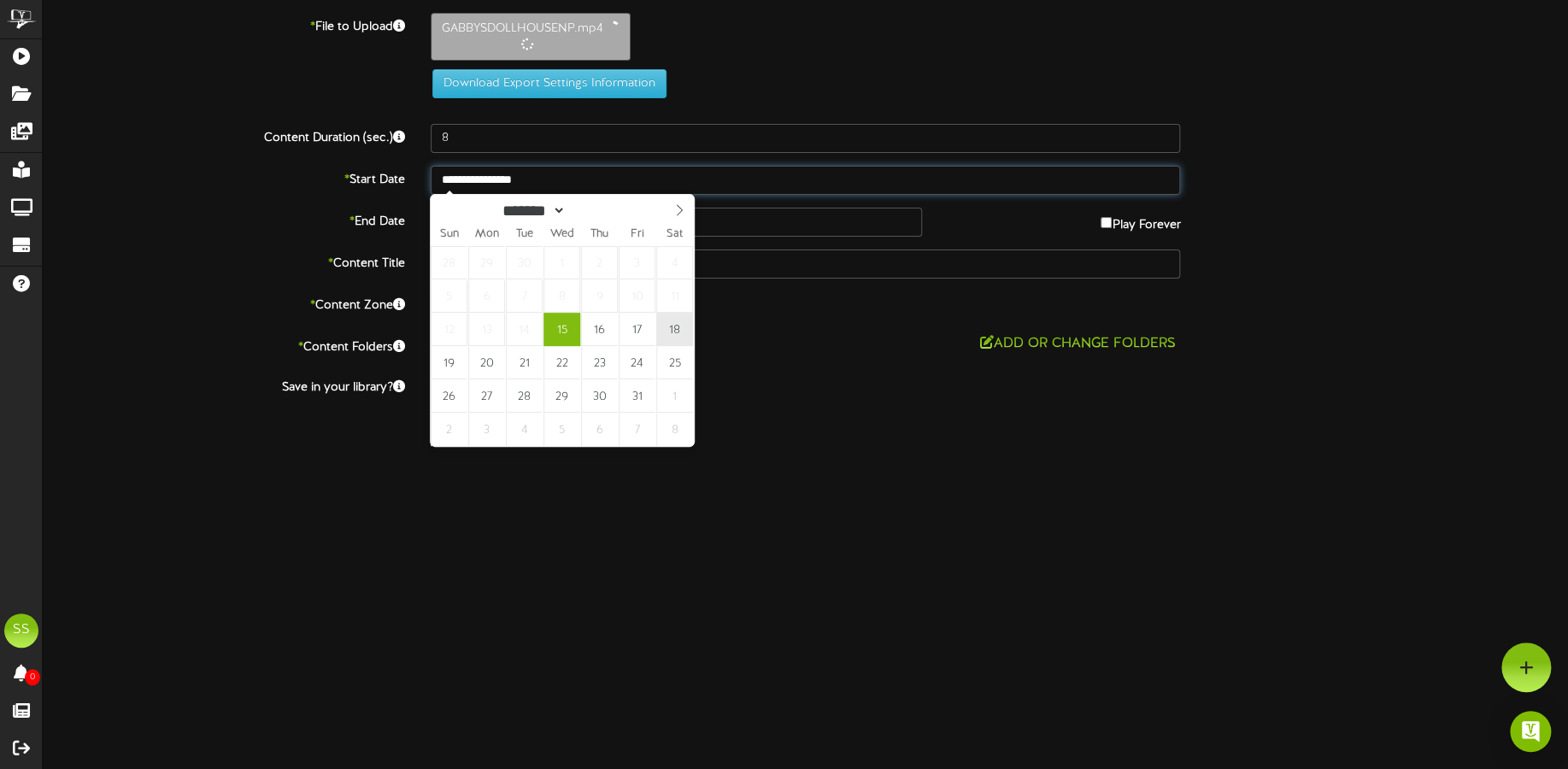
type input "**********"
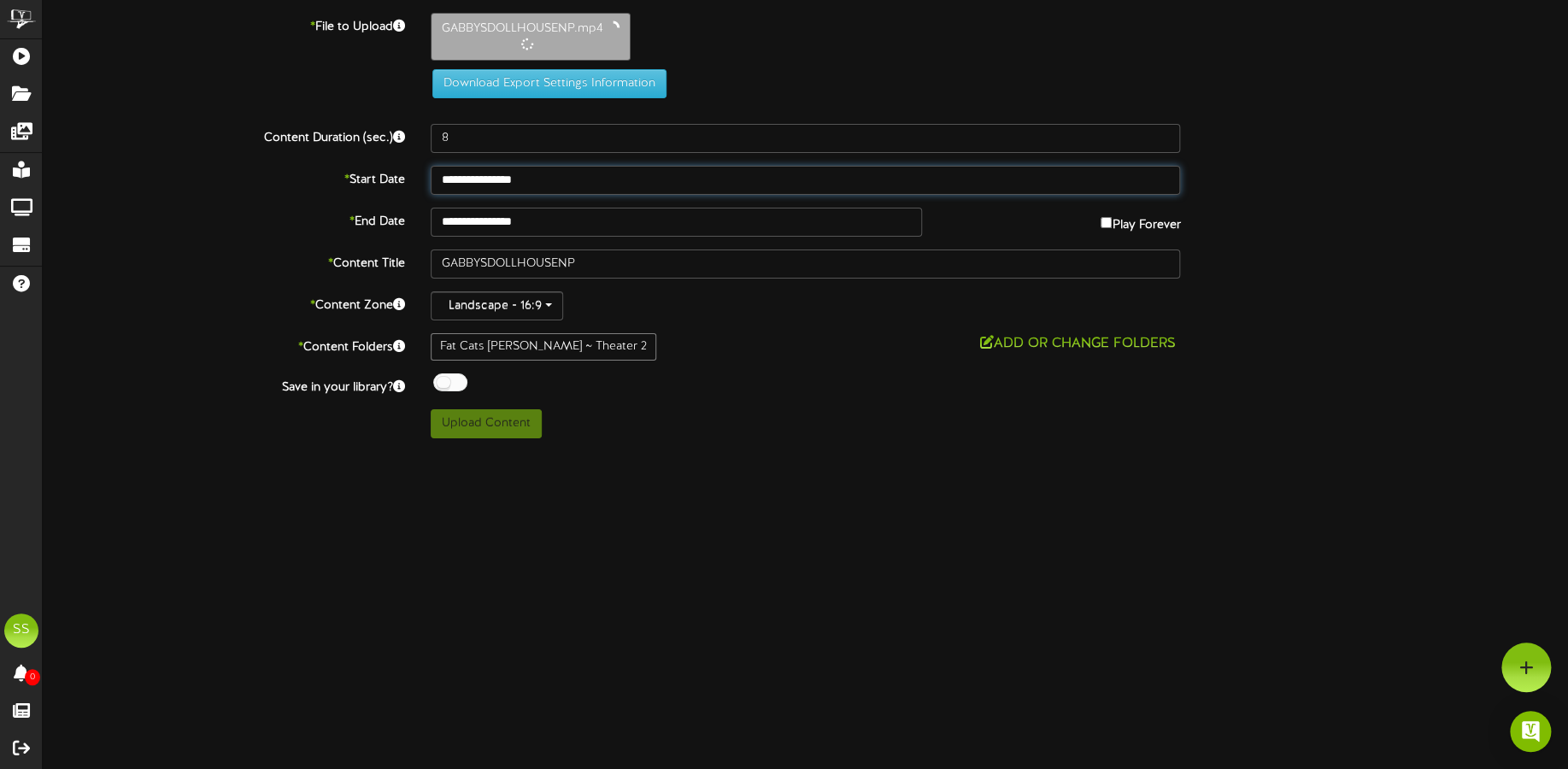
click at [529, 178] on input "**********" at bounding box center [806, 180] width 750 height 29
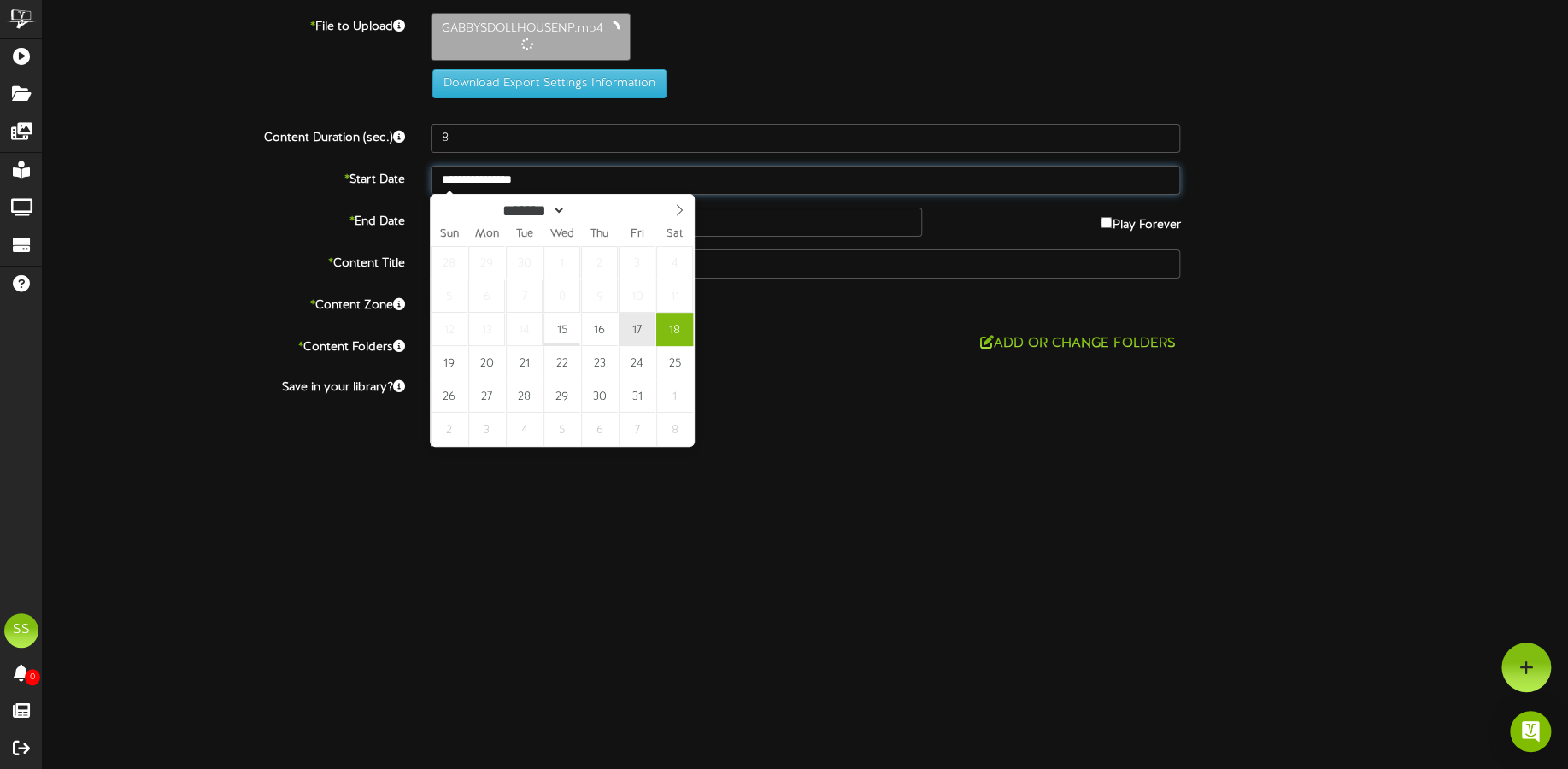
type input "**********"
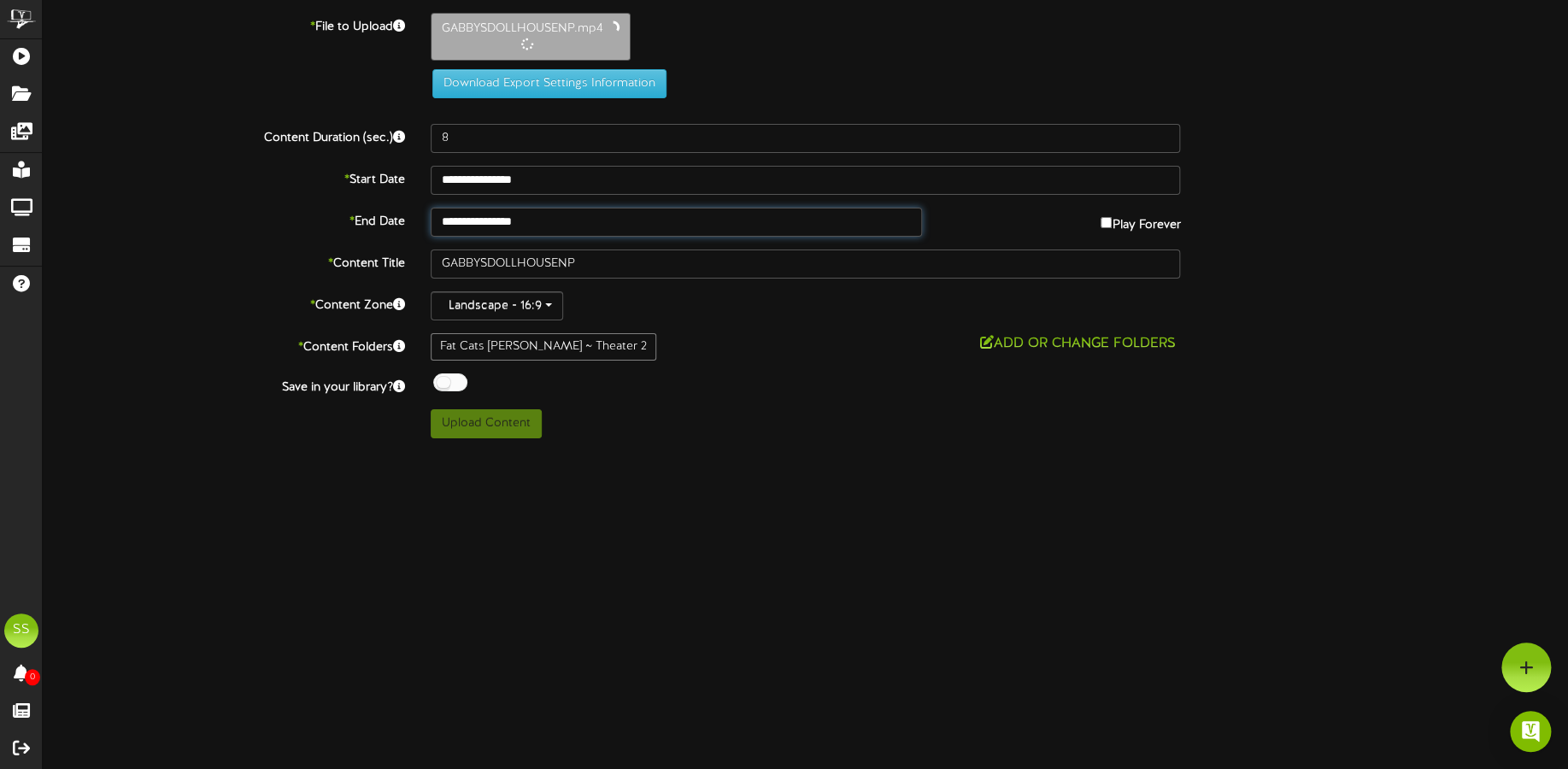
click at [507, 217] on input "**********" at bounding box center [676, 222] width 492 height 29
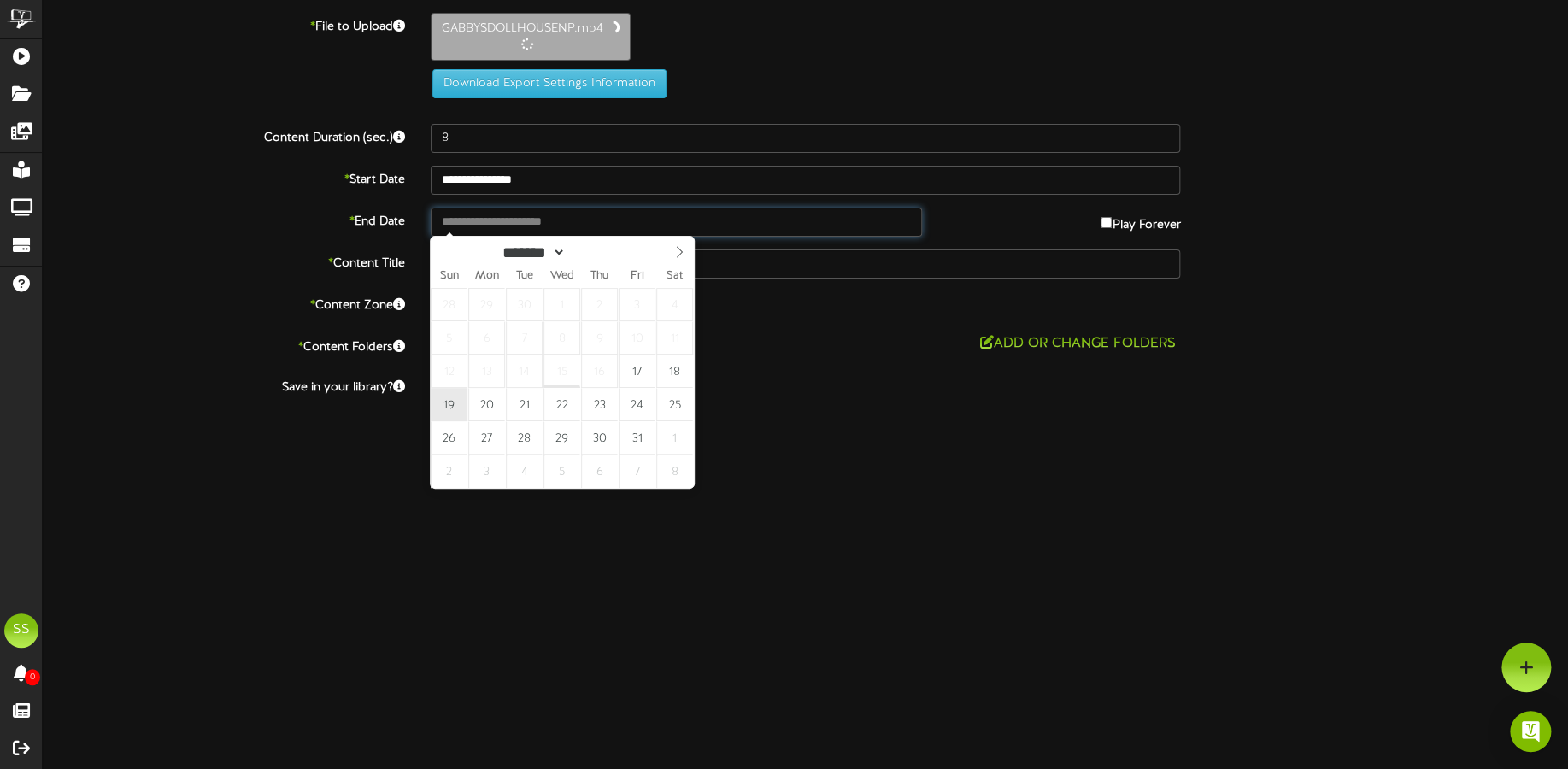
type input "**********"
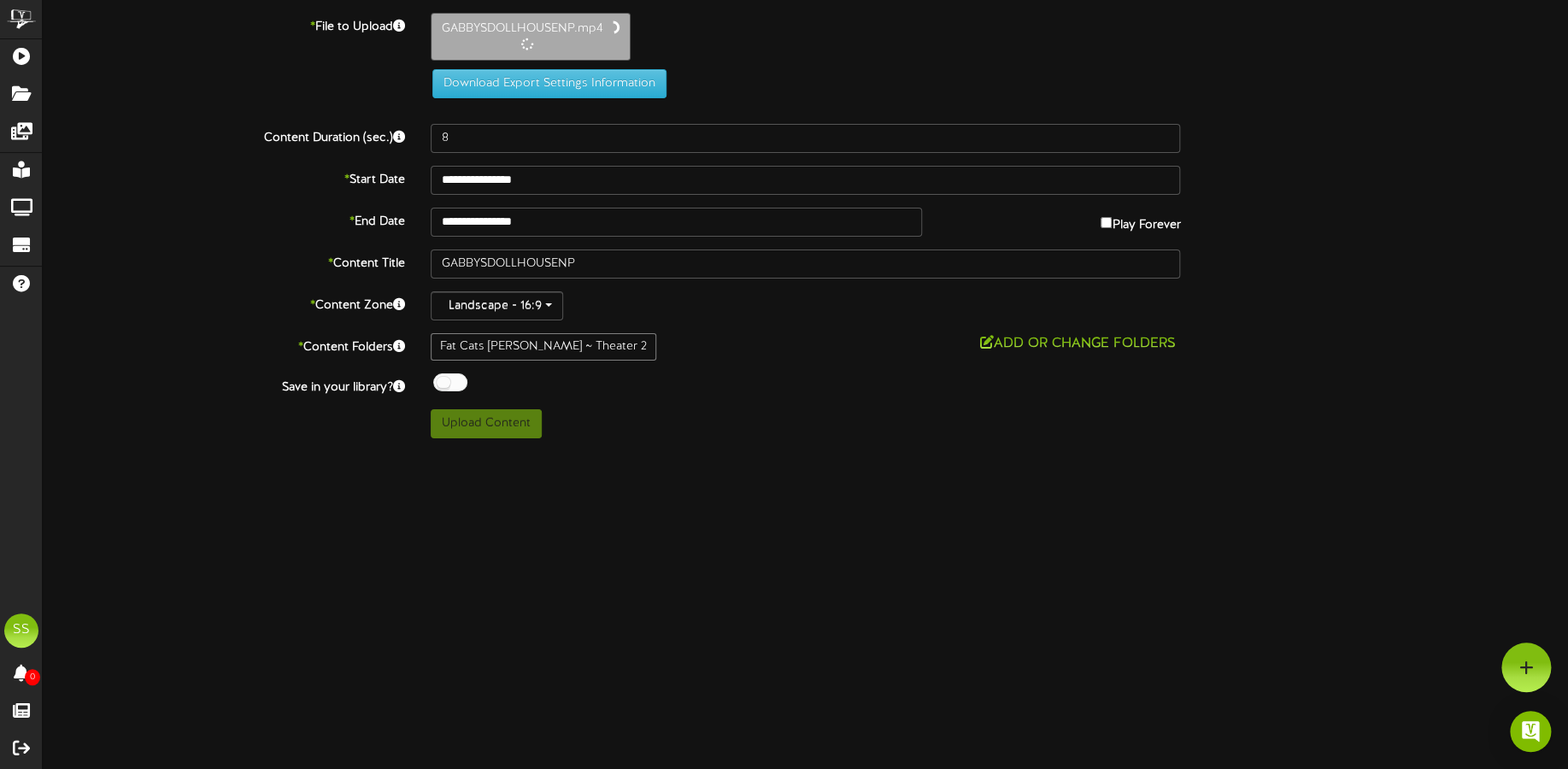
click at [442, 374] on div at bounding box center [450, 382] width 34 height 18
type input "69"
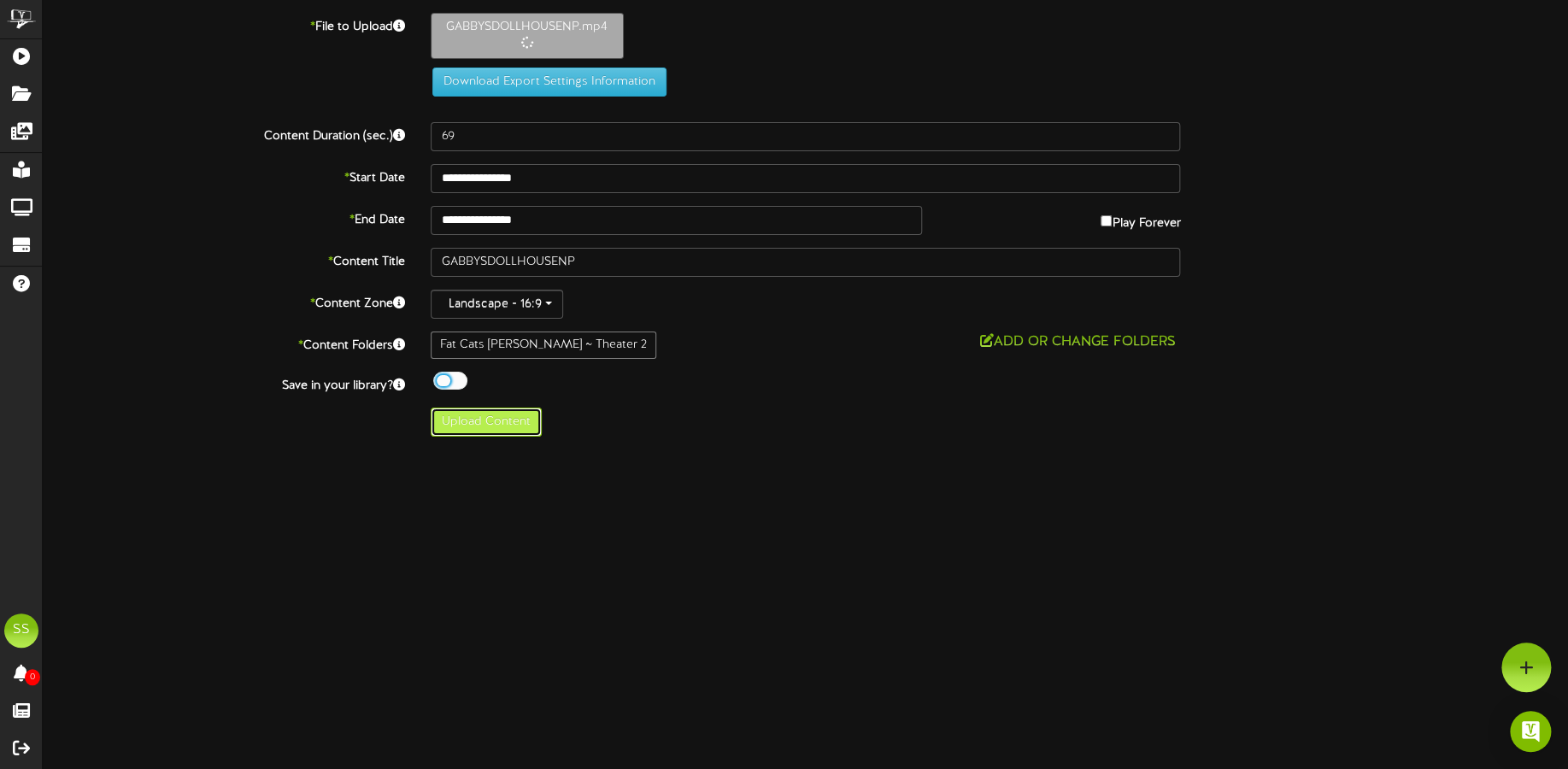
click at [511, 421] on button "Upload Content" at bounding box center [486, 422] width 111 height 29
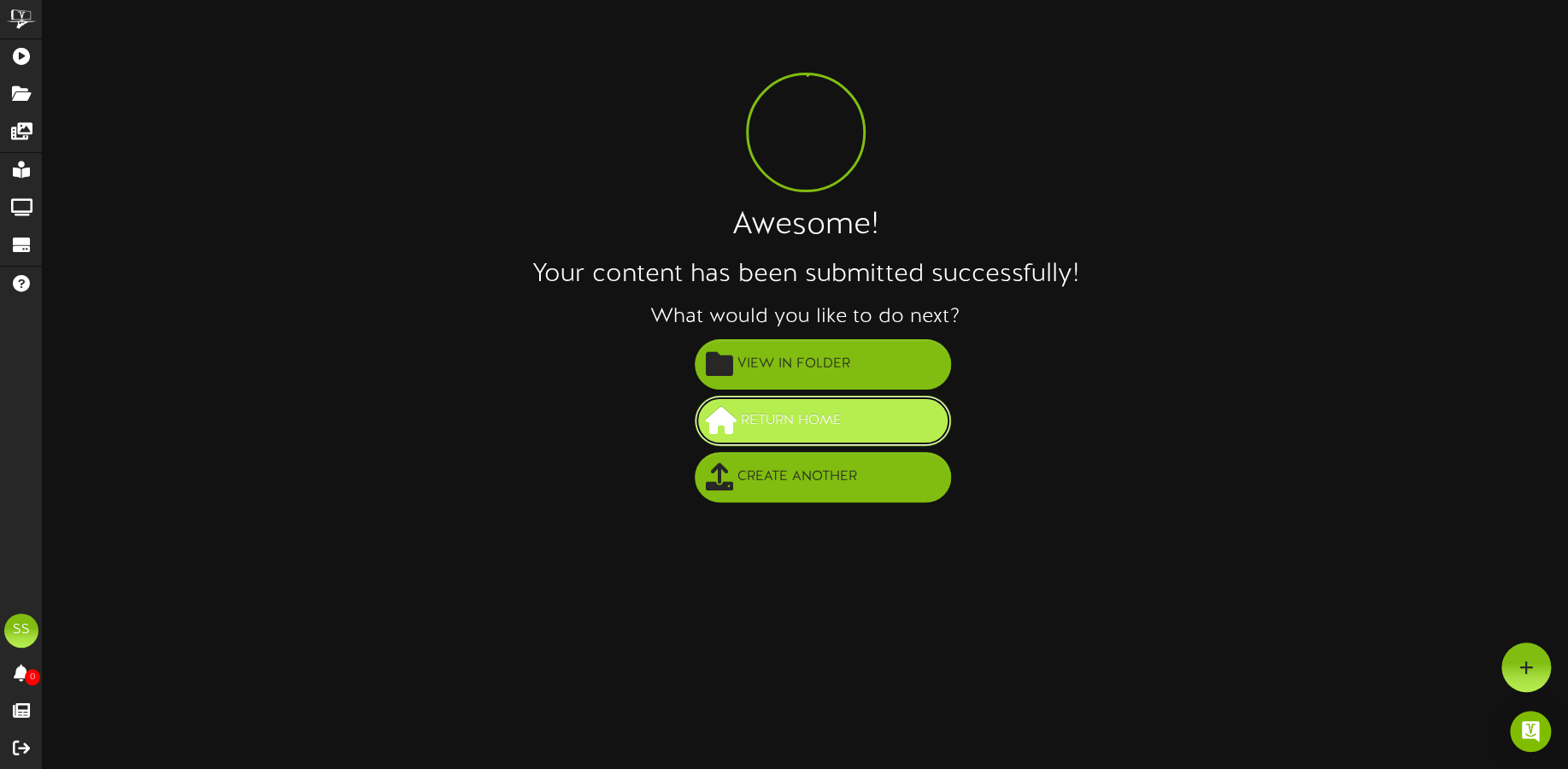
click at [905, 436] on button "Return Home" at bounding box center [822, 421] width 256 height 50
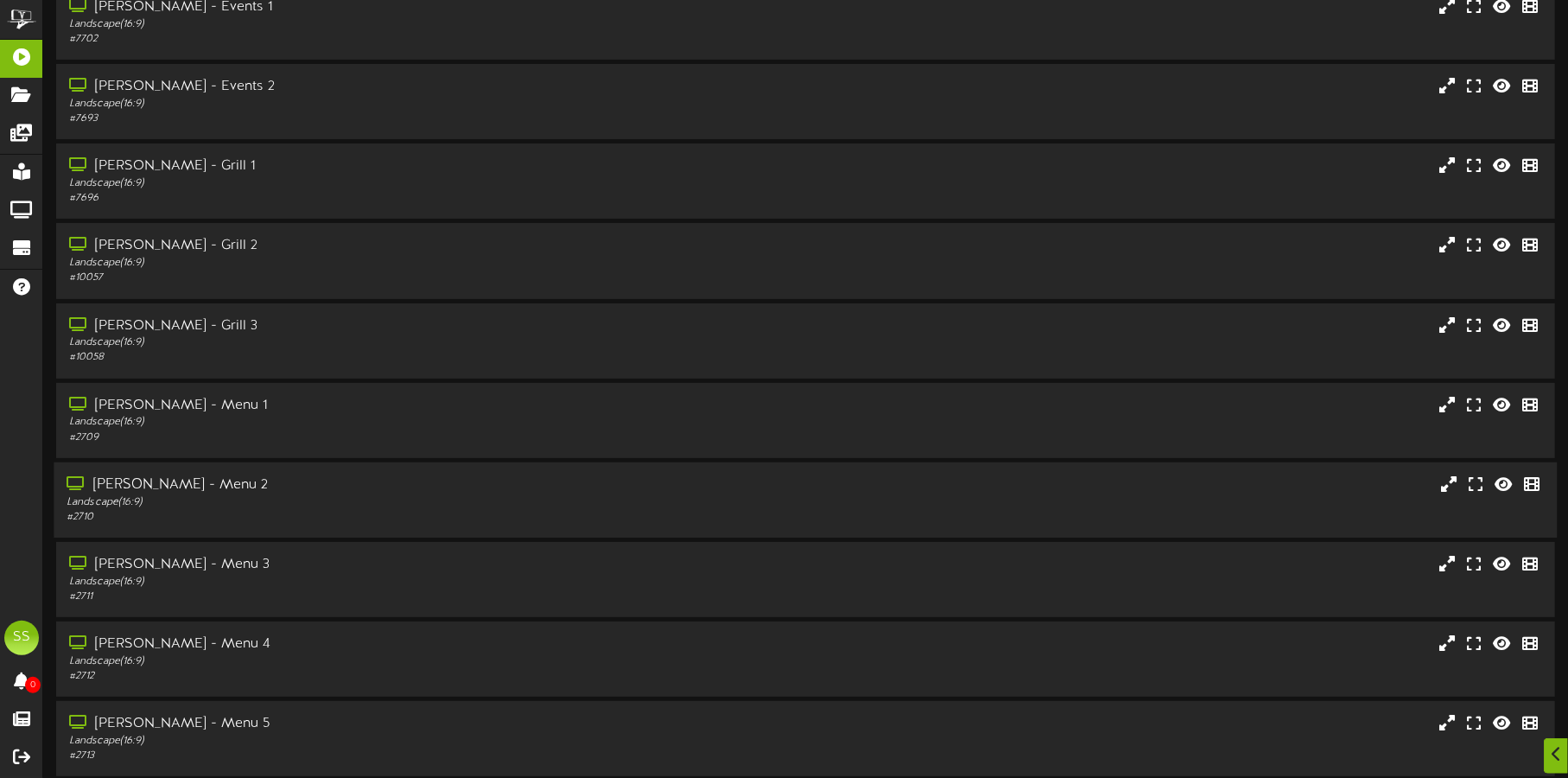
scroll to position [147, 0]
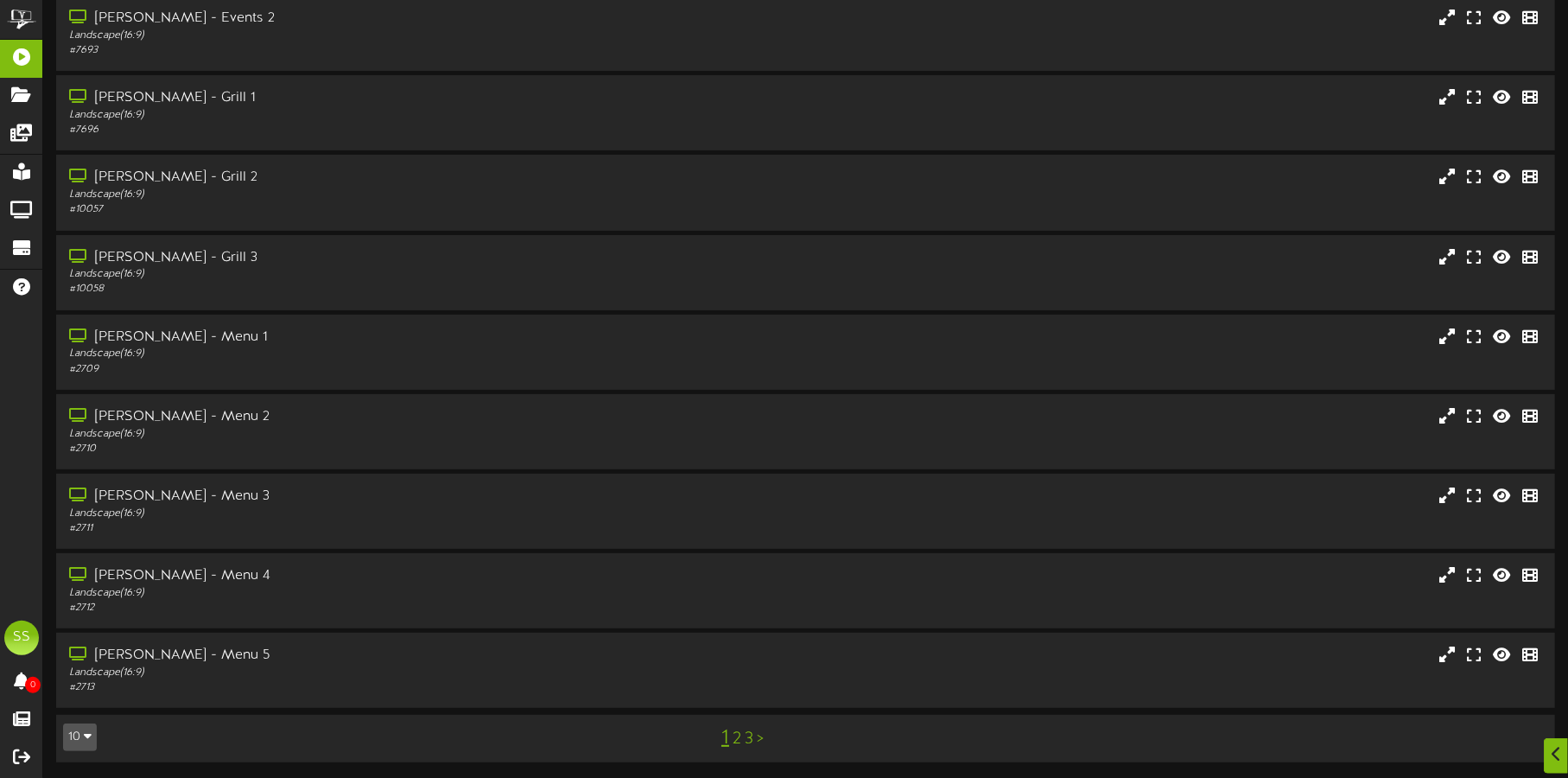
click at [81, 621] on button "10" at bounding box center [79, 737] width 34 height 28
click at [77, 621] on div "100" at bounding box center [80, 703] width 33 height 26
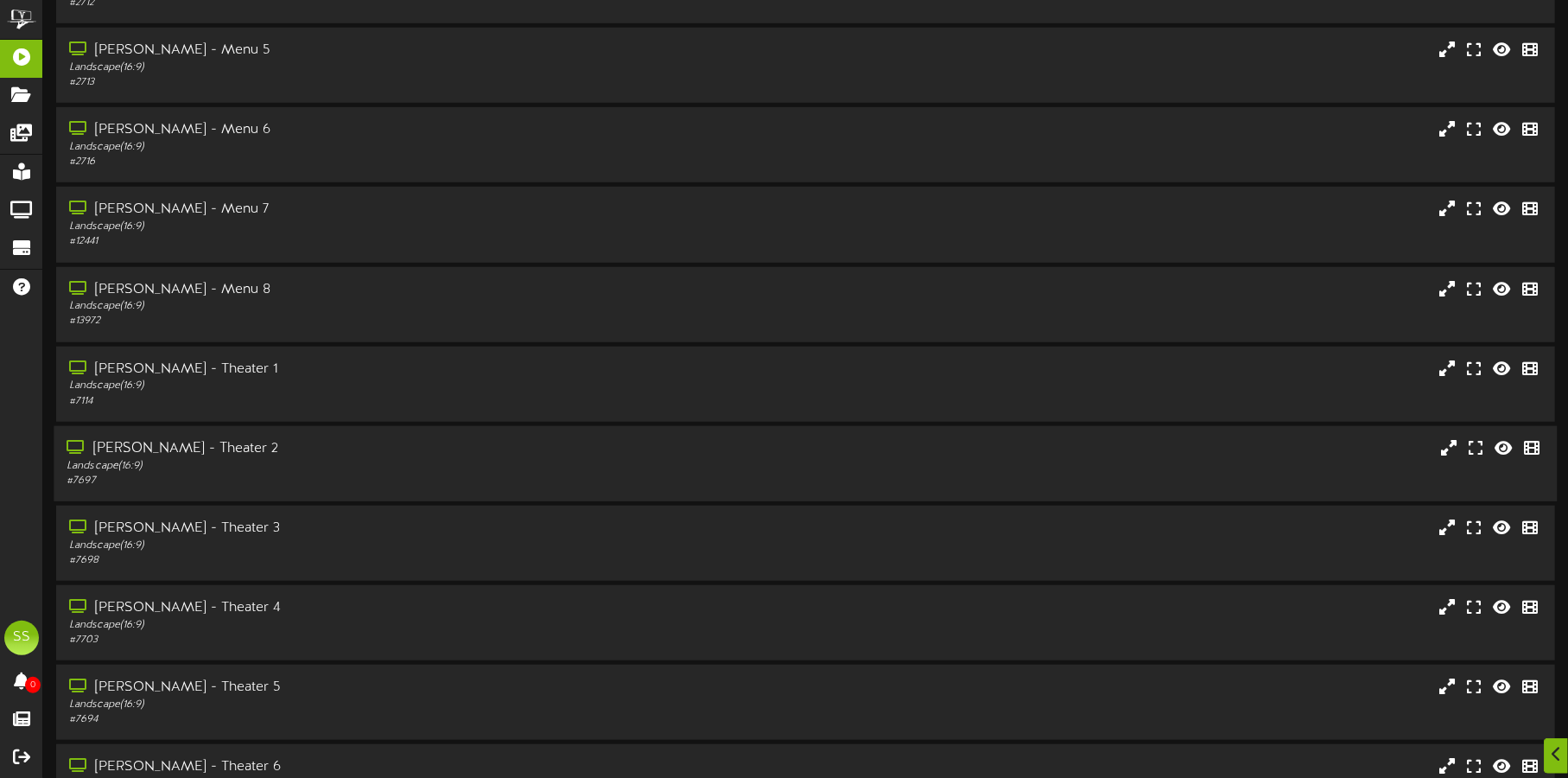
scroll to position [755, 0]
click at [351, 456] on div "Landscape ( 16:9 )" at bounding box center [366, 463] width 600 height 15
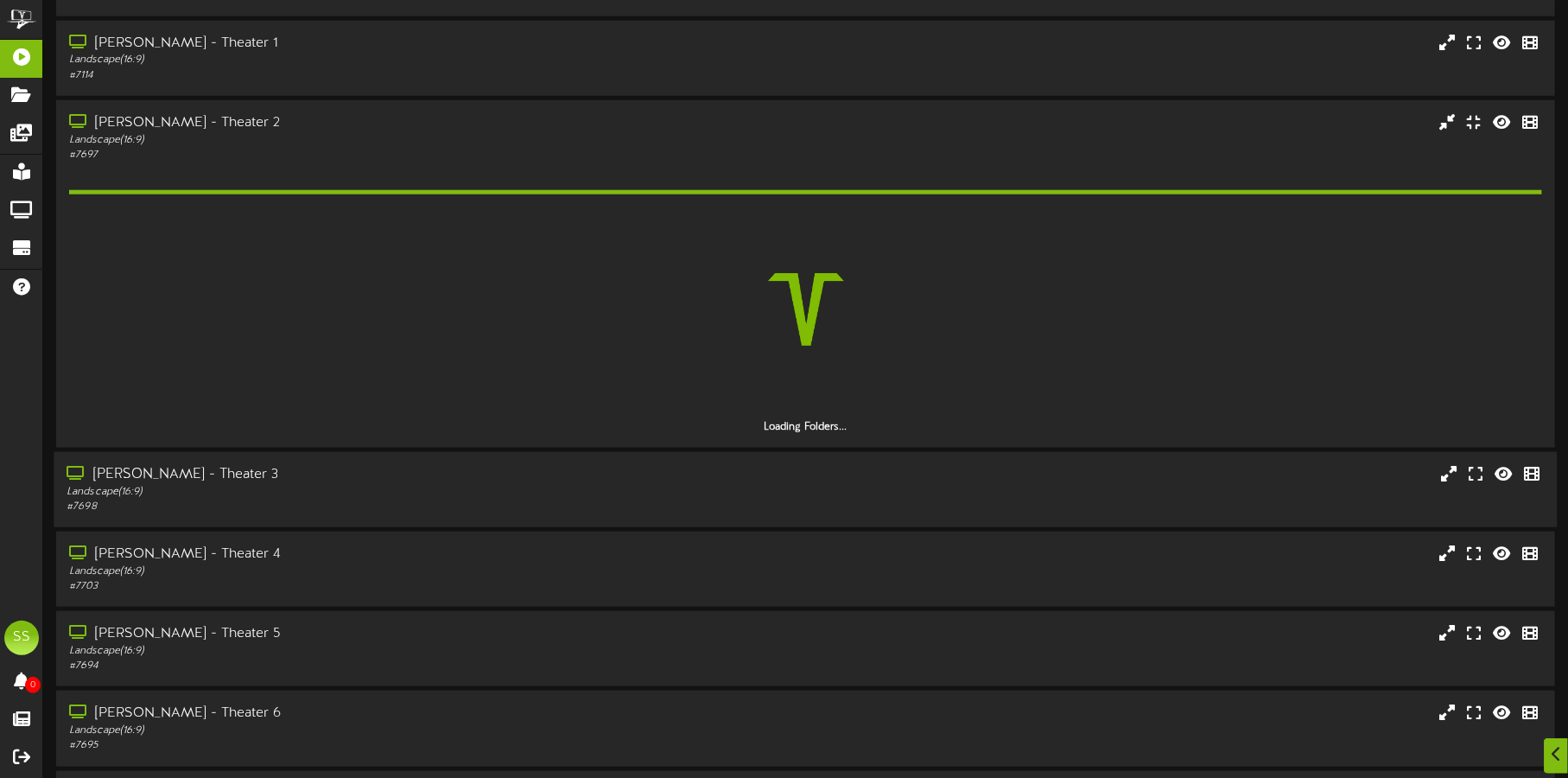
scroll to position [1079, 0]
click at [345, 474] on div "[PERSON_NAME] - Theater 3" at bounding box center [366, 474] width 600 height 20
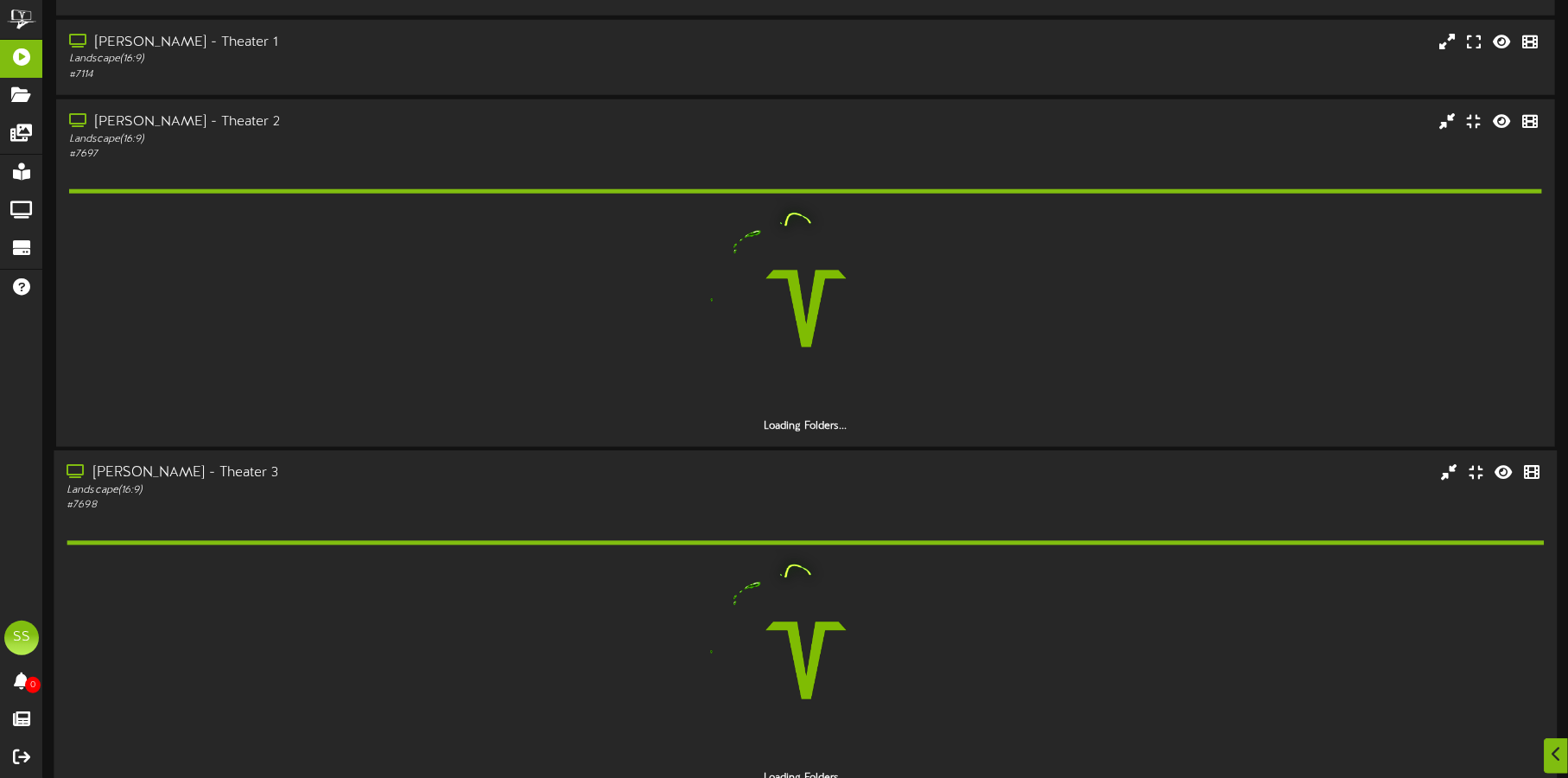
click at [355, 476] on div "[PERSON_NAME] - Theater 3" at bounding box center [366, 473] width 600 height 20
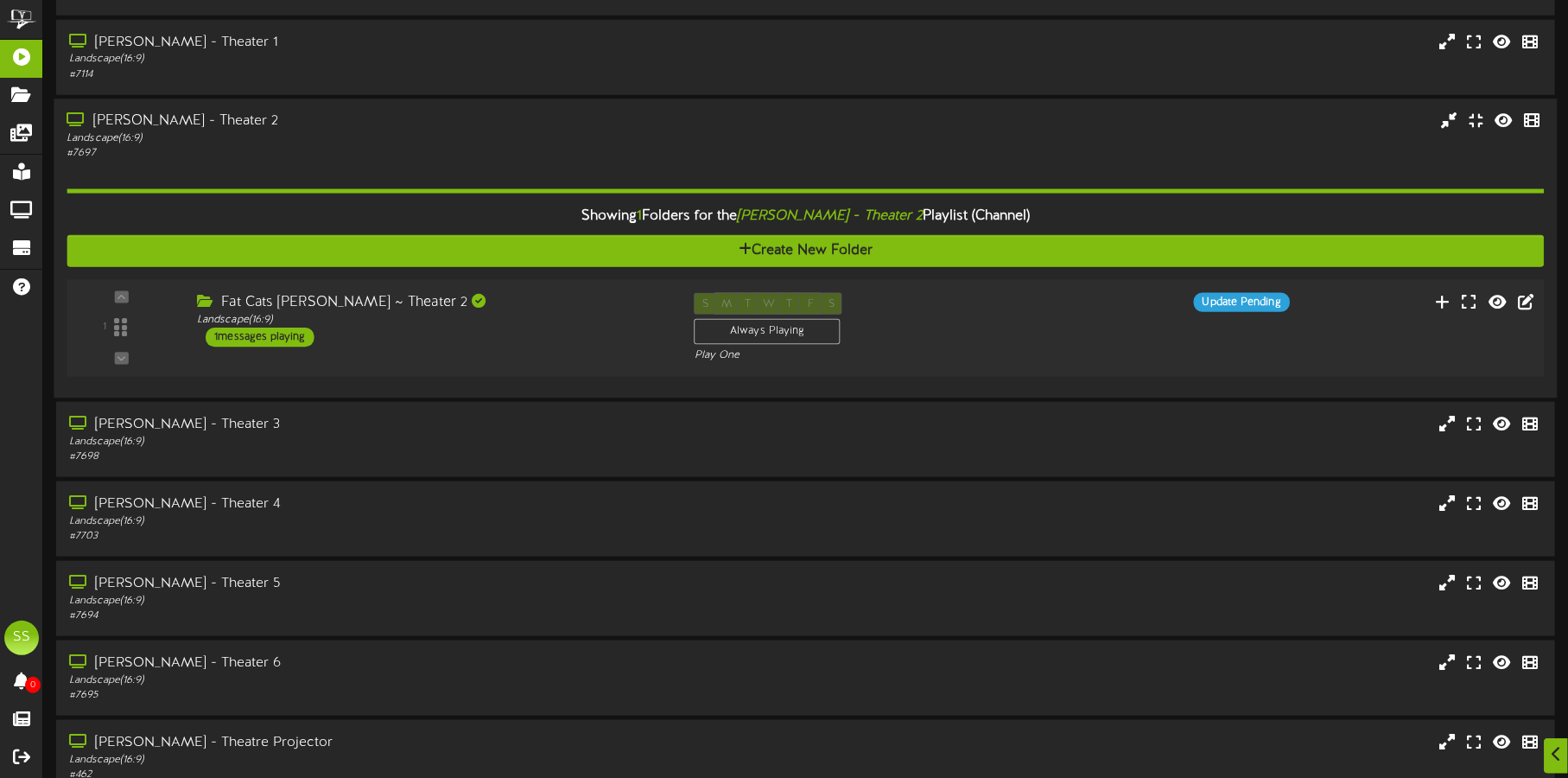
click at [528, 324] on div "Fat Cats [PERSON_NAME] ~ Theater 2 Landscape ( 16:9 ) 1 messages playing" at bounding box center [433, 319] width 498 height 54
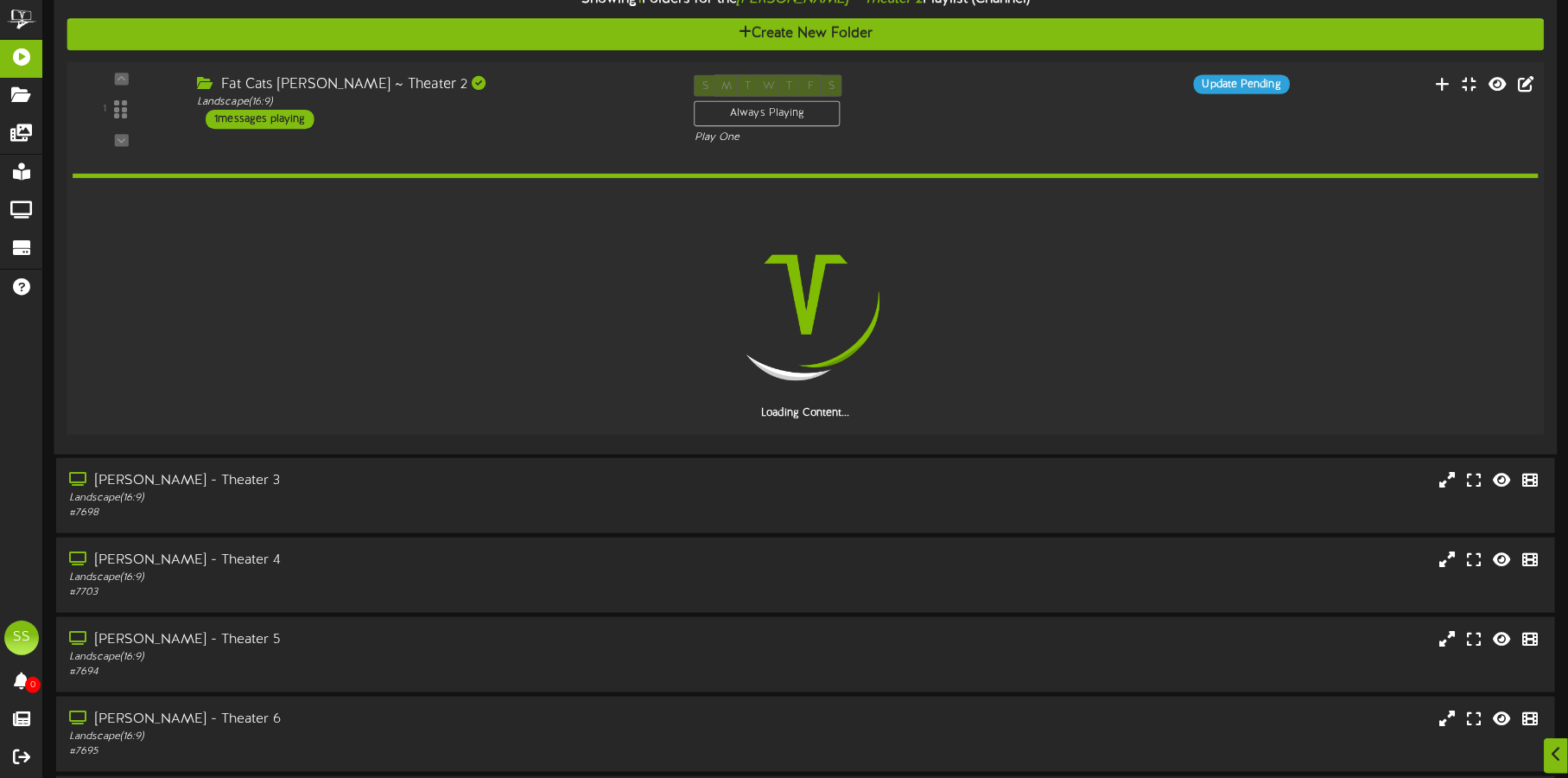
scroll to position [1296, 0]
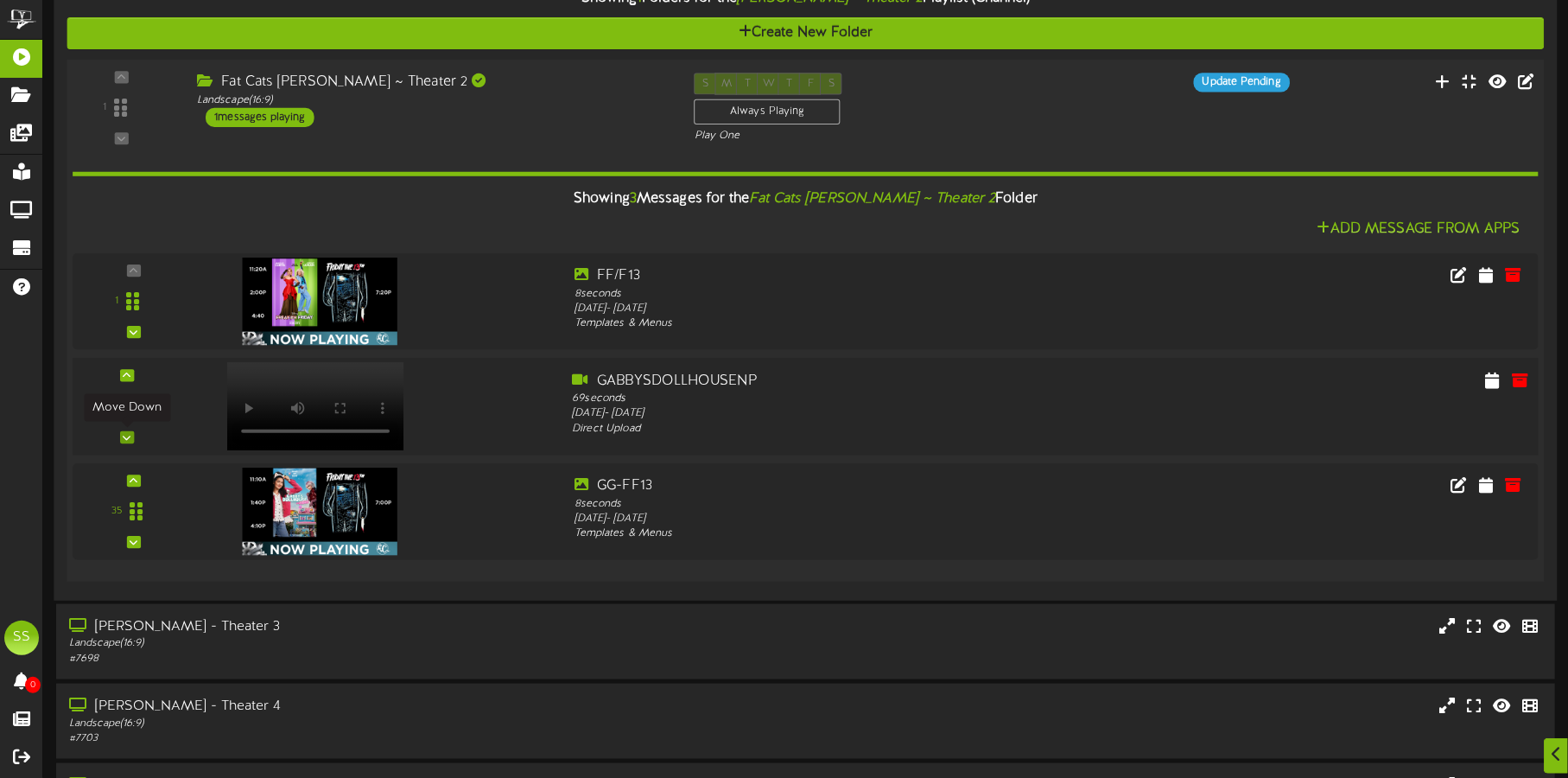
click at [131, 433] on icon at bounding box center [126, 437] width 8 height 9
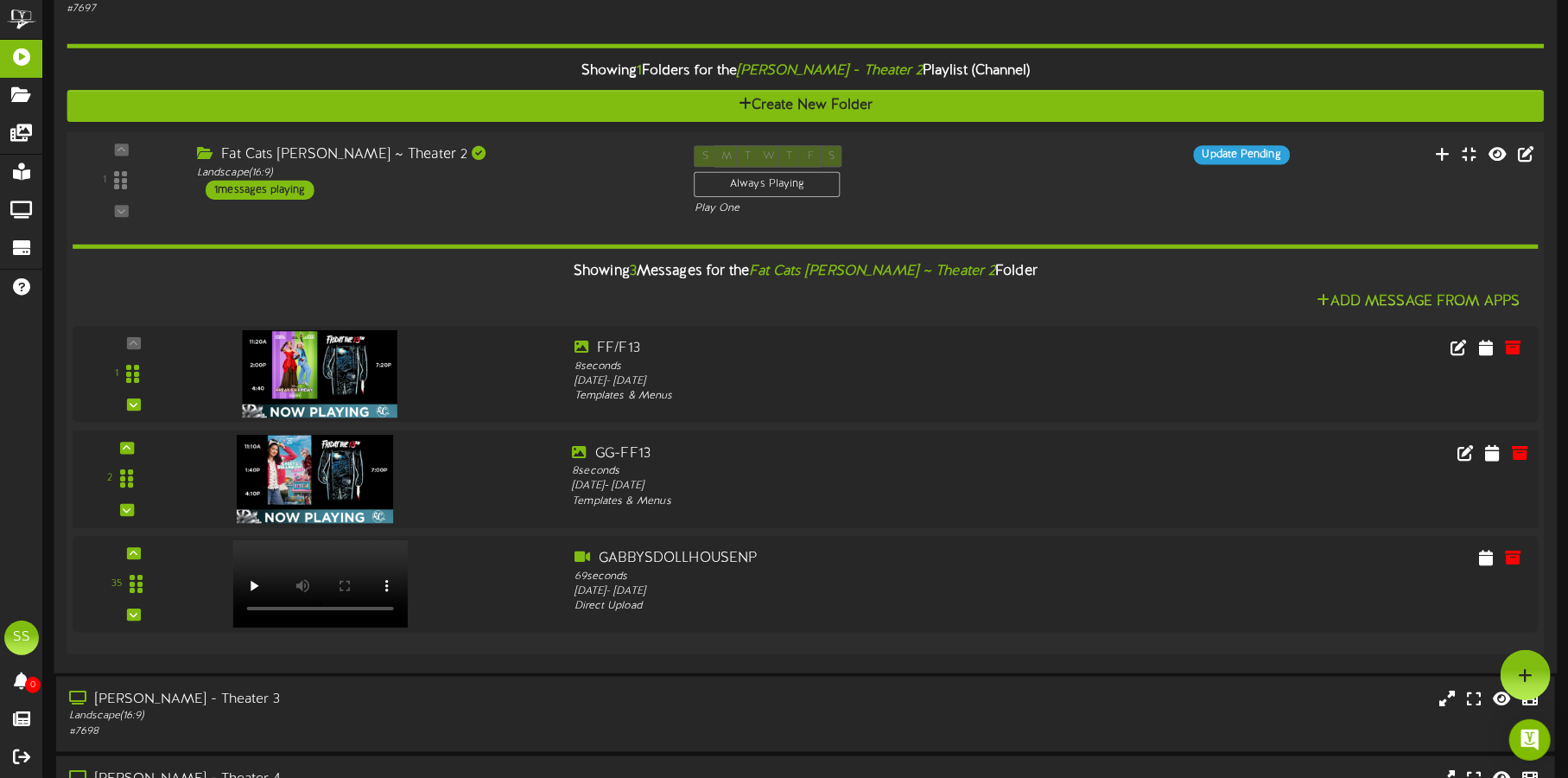
scroll to position [1187, 0]
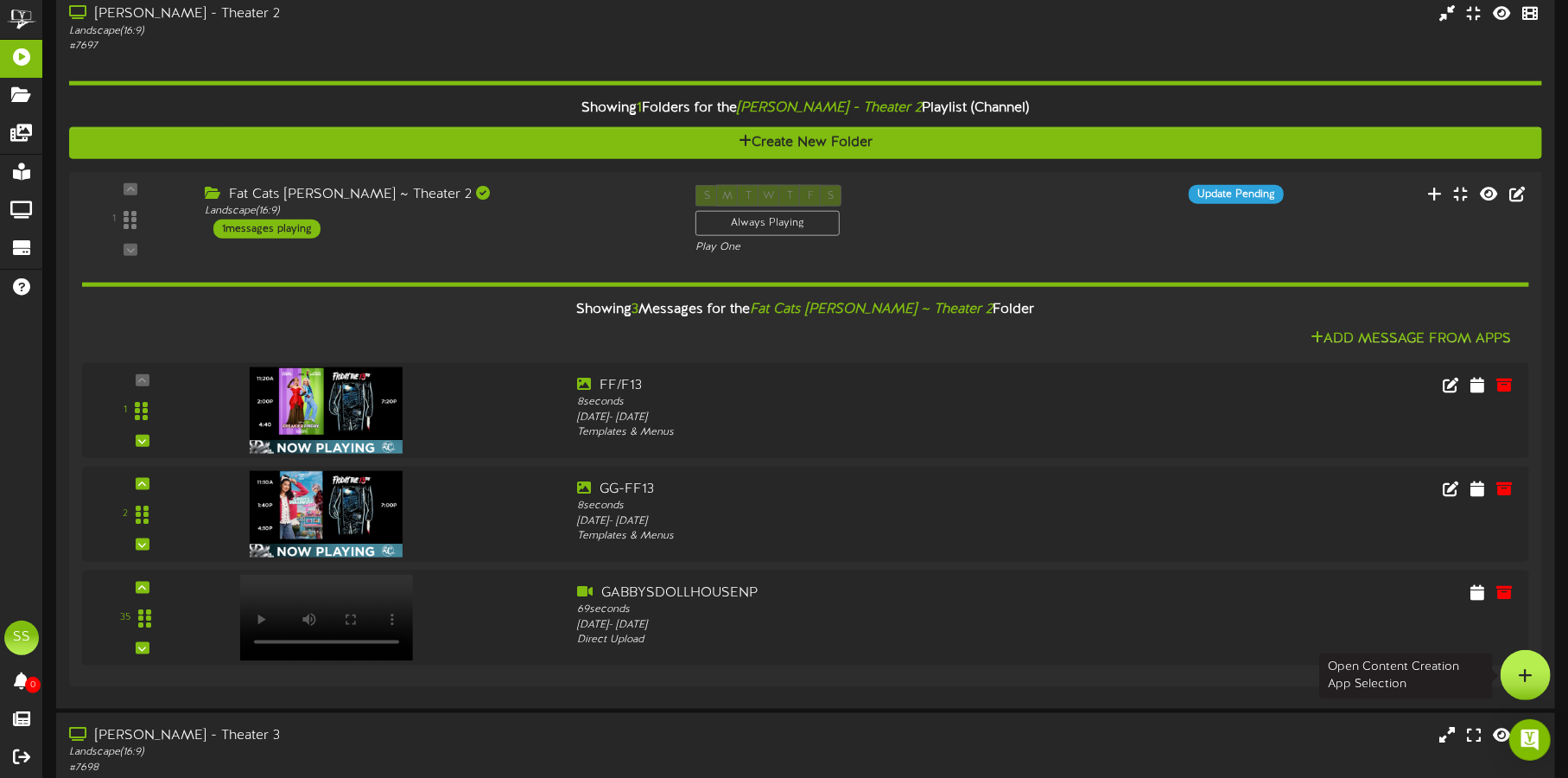
click at [1267, 621] on icon at bounding box center [1525, 675] width 15 height 16
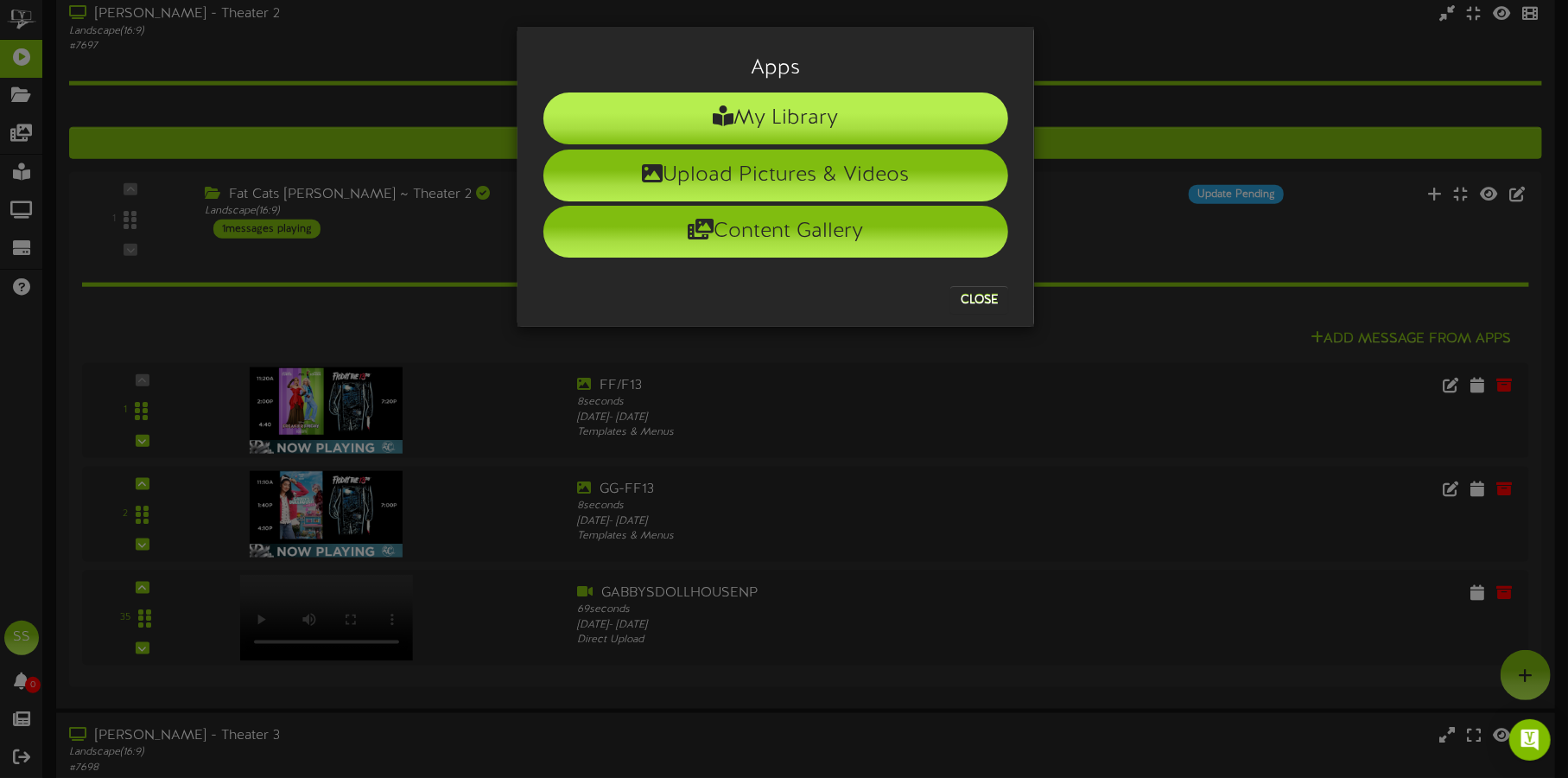
click at [794, 110] on li "My Library" at bounding box center [775, 118] width 465 height 51
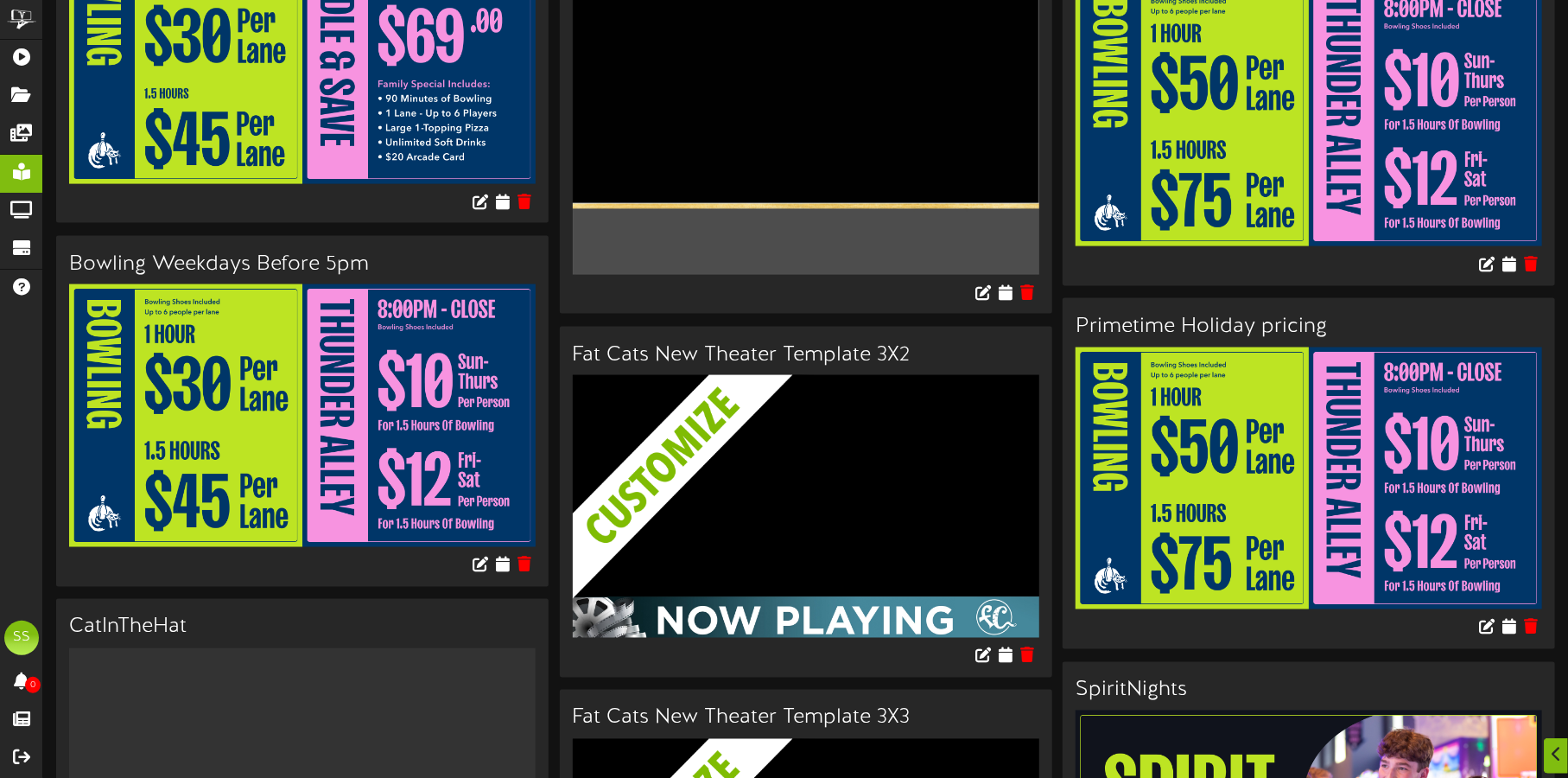
scroll to position [1755, 0]
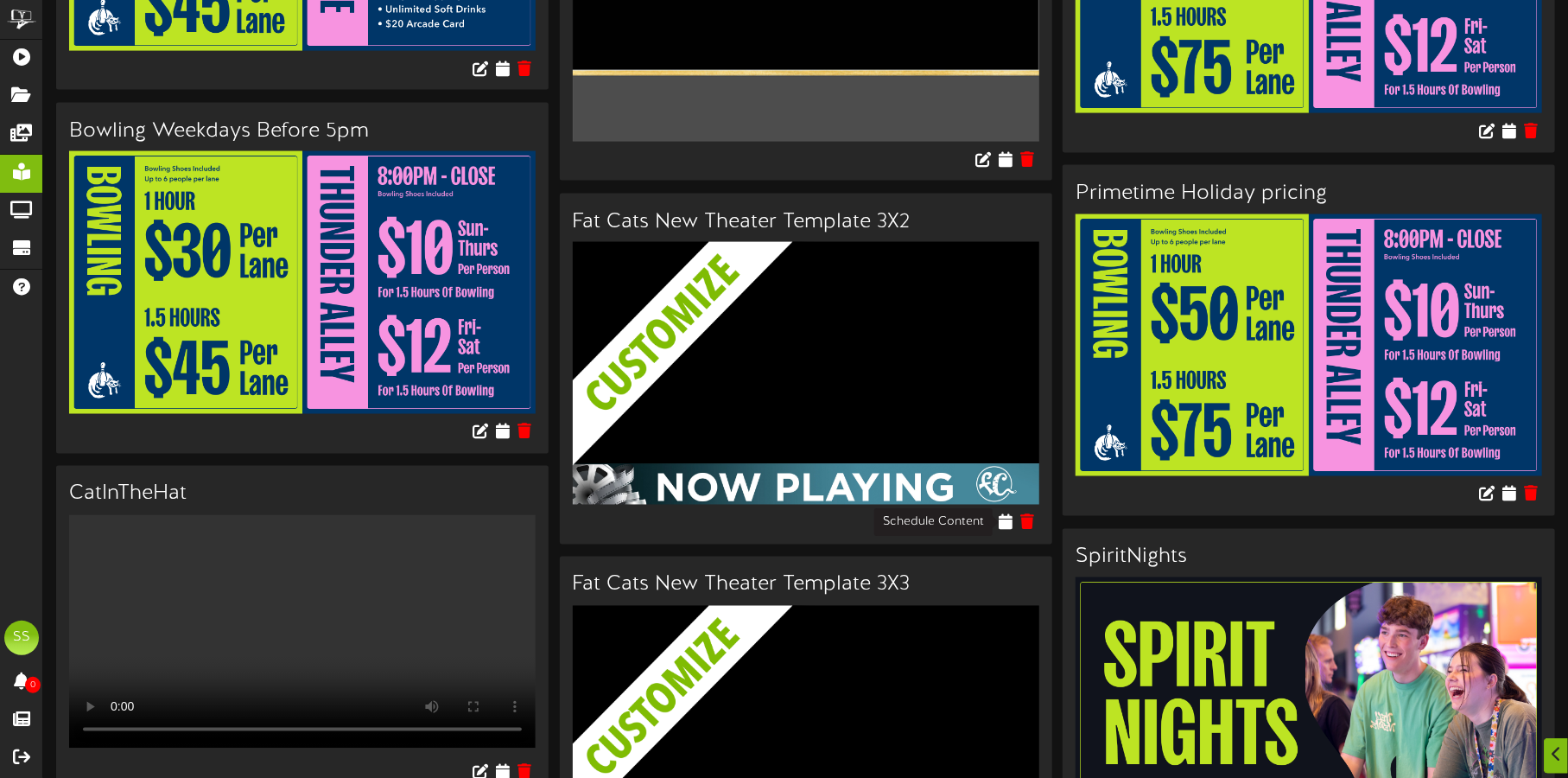
drag, startPoint x: 1006, startPoint y: 514, endPoint x: 995, endPoint y: 486, distance: 30.1
click at [1006, 514] on icon at bounding box center [1006, 522] width 14 height 16
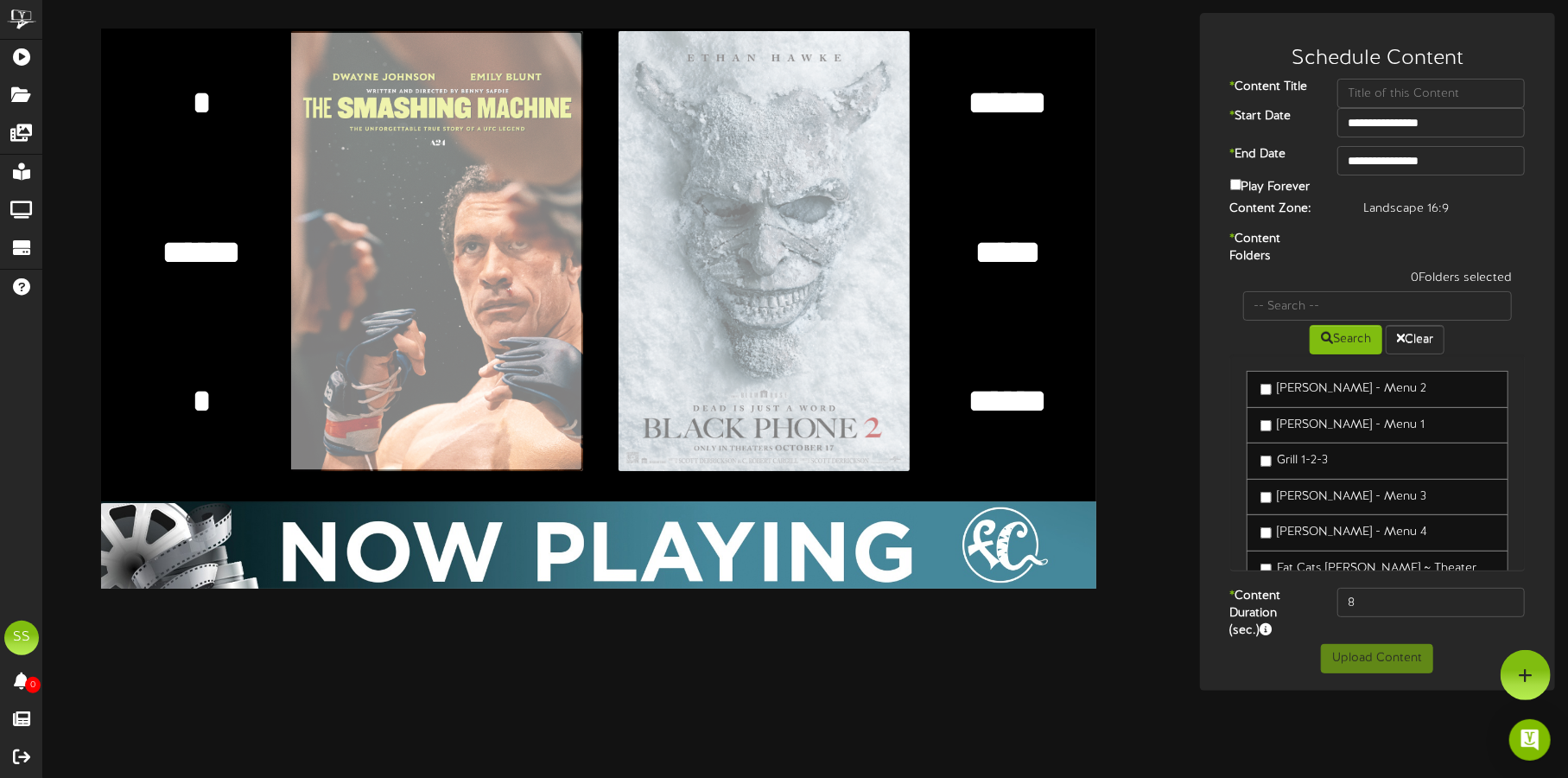
click at [450, 152] on input "file" at bounding box center [25, 251] width 1116 height 440
type input "**********"
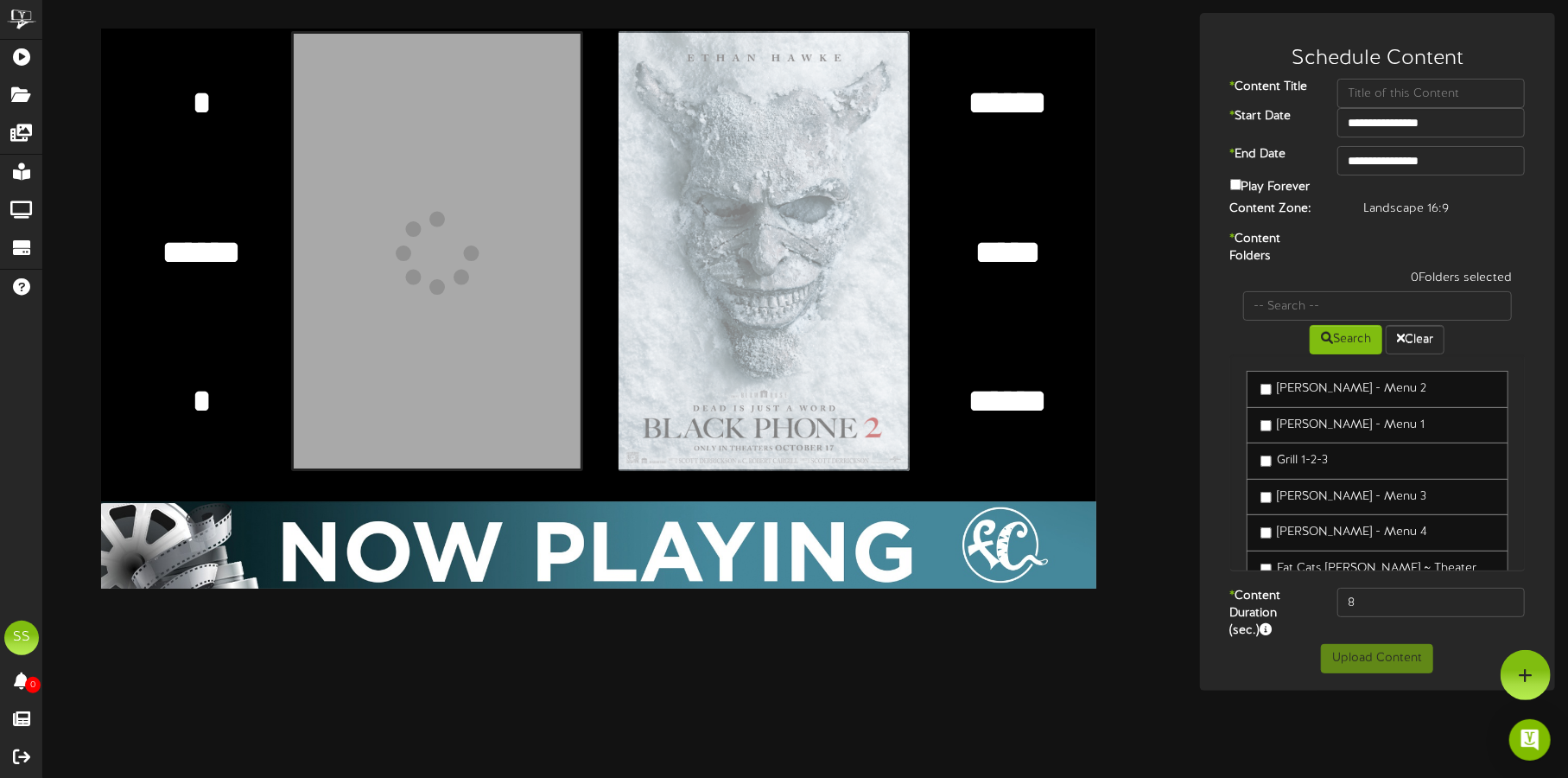
click at [836, 216] on input "file" at bounding box center [351, 251] width 1116 height 440
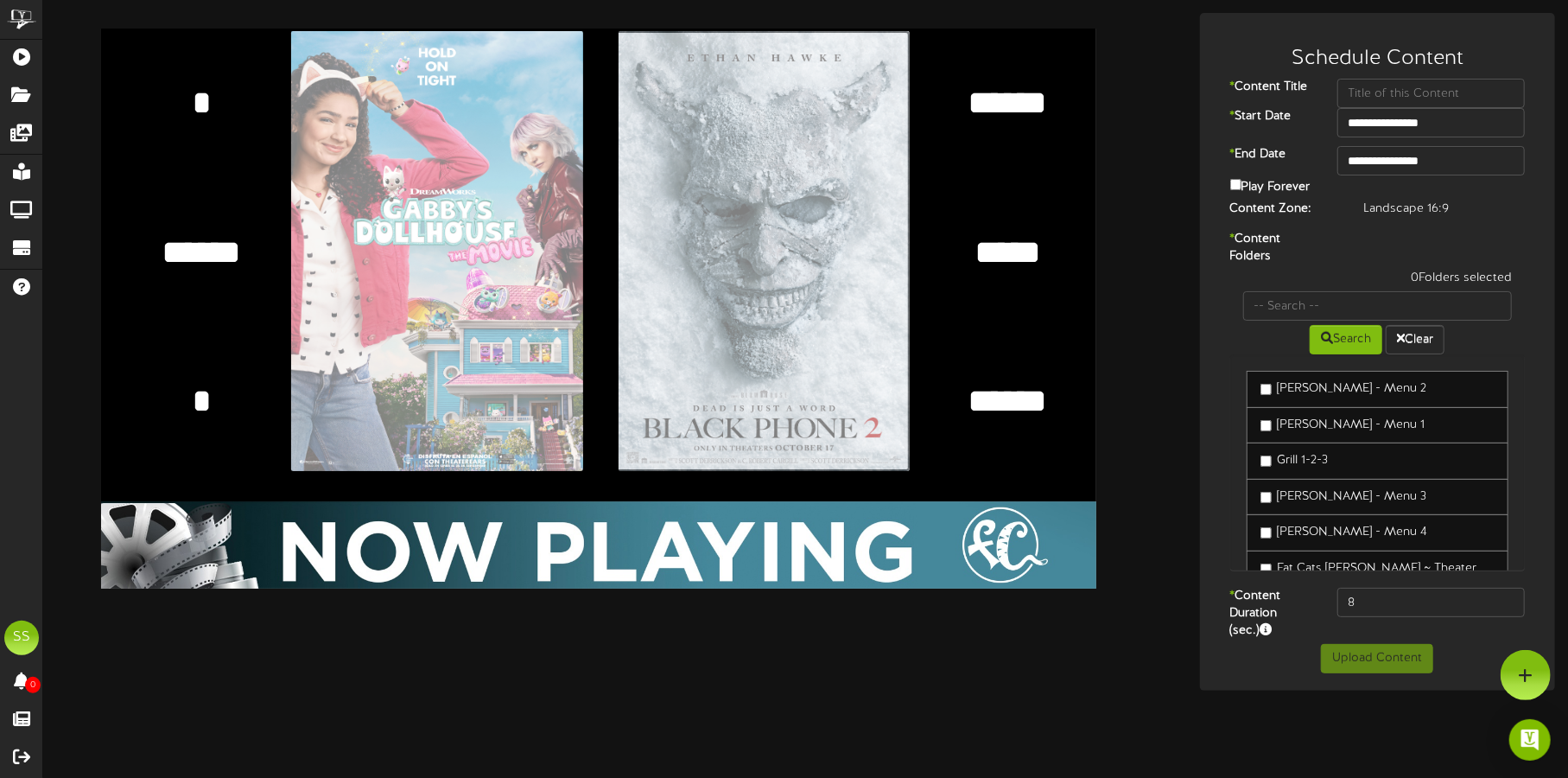
type input "**********"
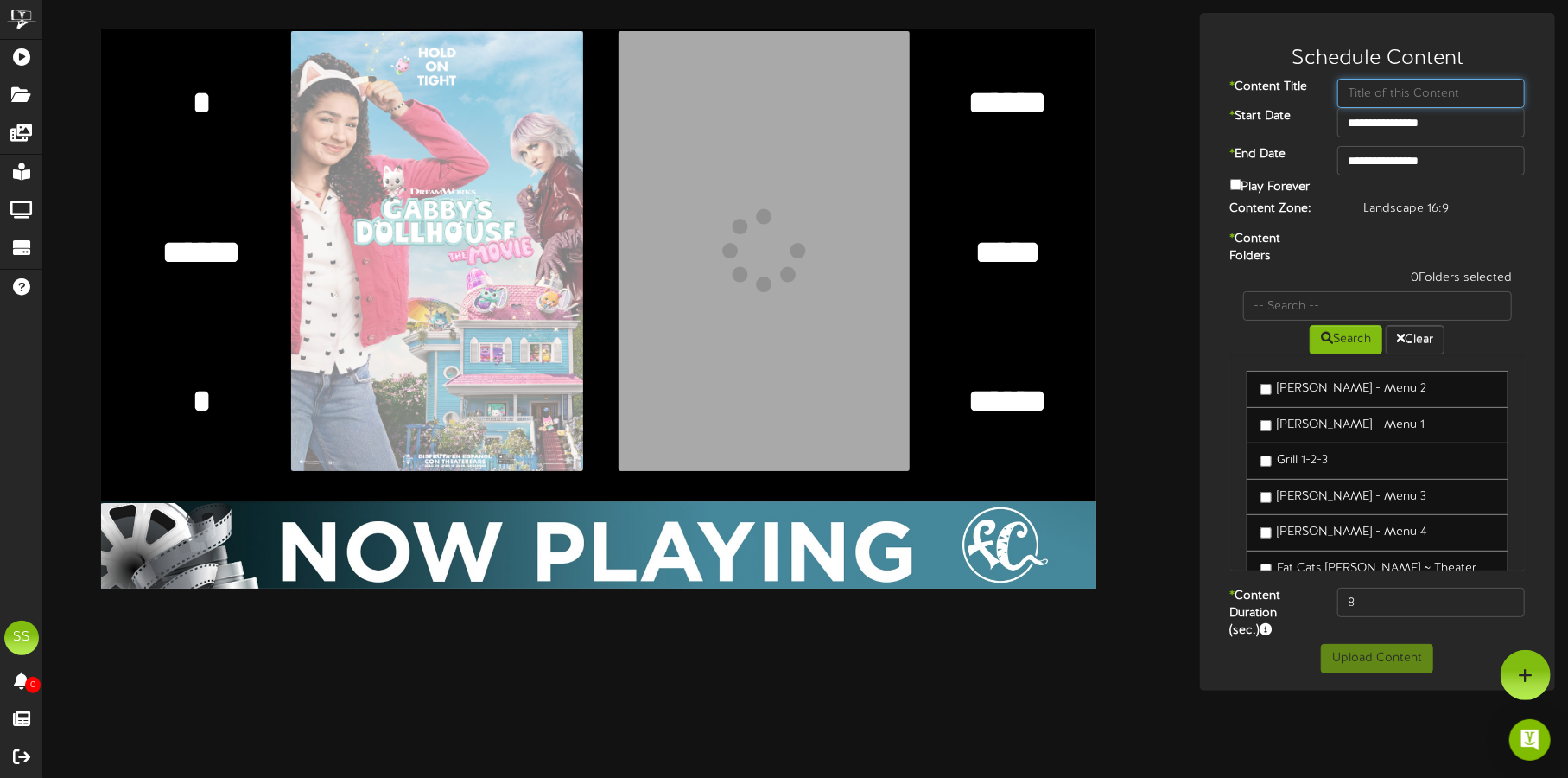
click at [1267, 92] on input "text" at bounding box center [1431, 93] width 188 height 30
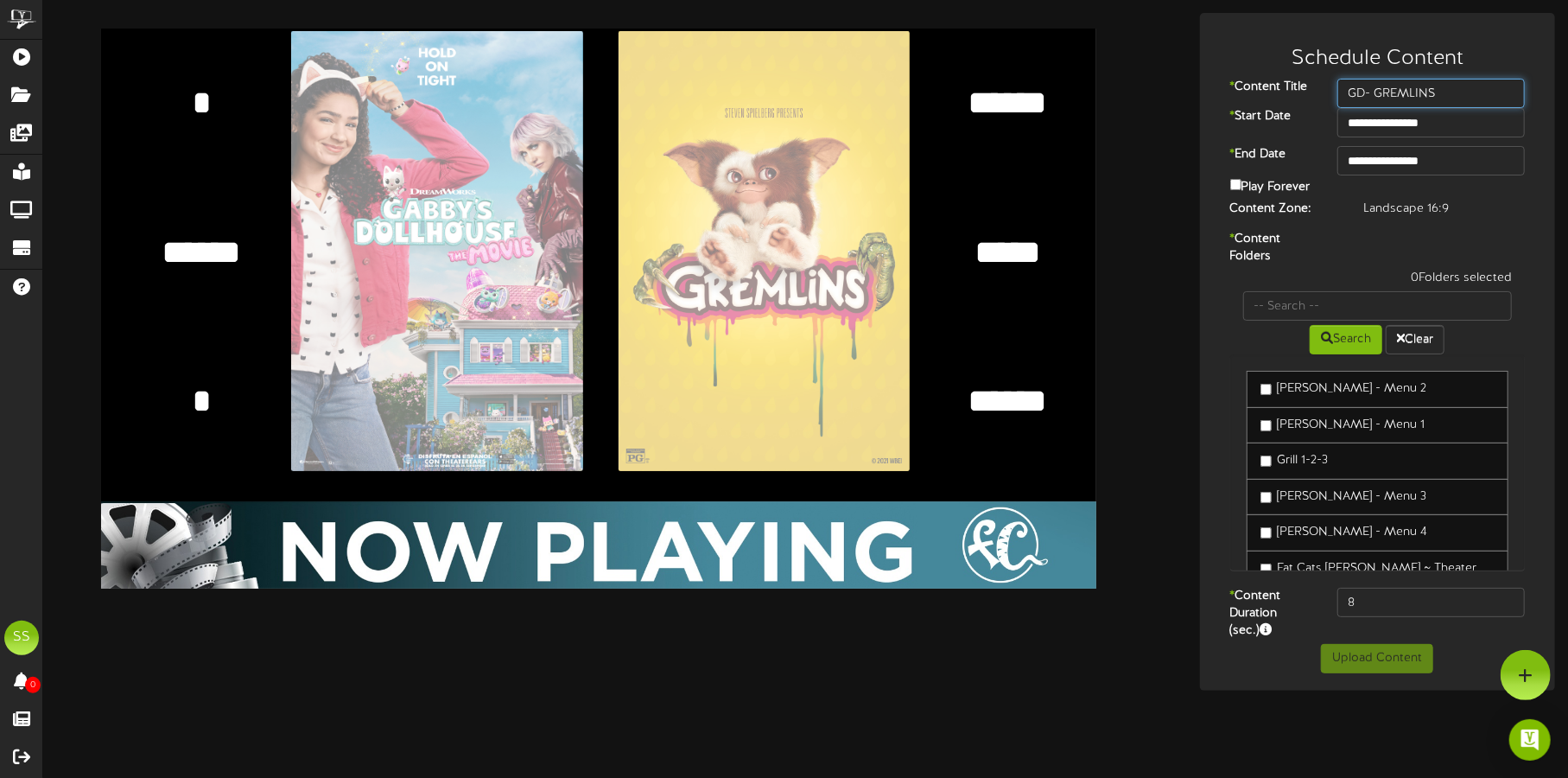
type input "GD- GREMLINS"
click at [1267, 128] on input "**********" at bounding box center [1431, 123] width 188 height 30
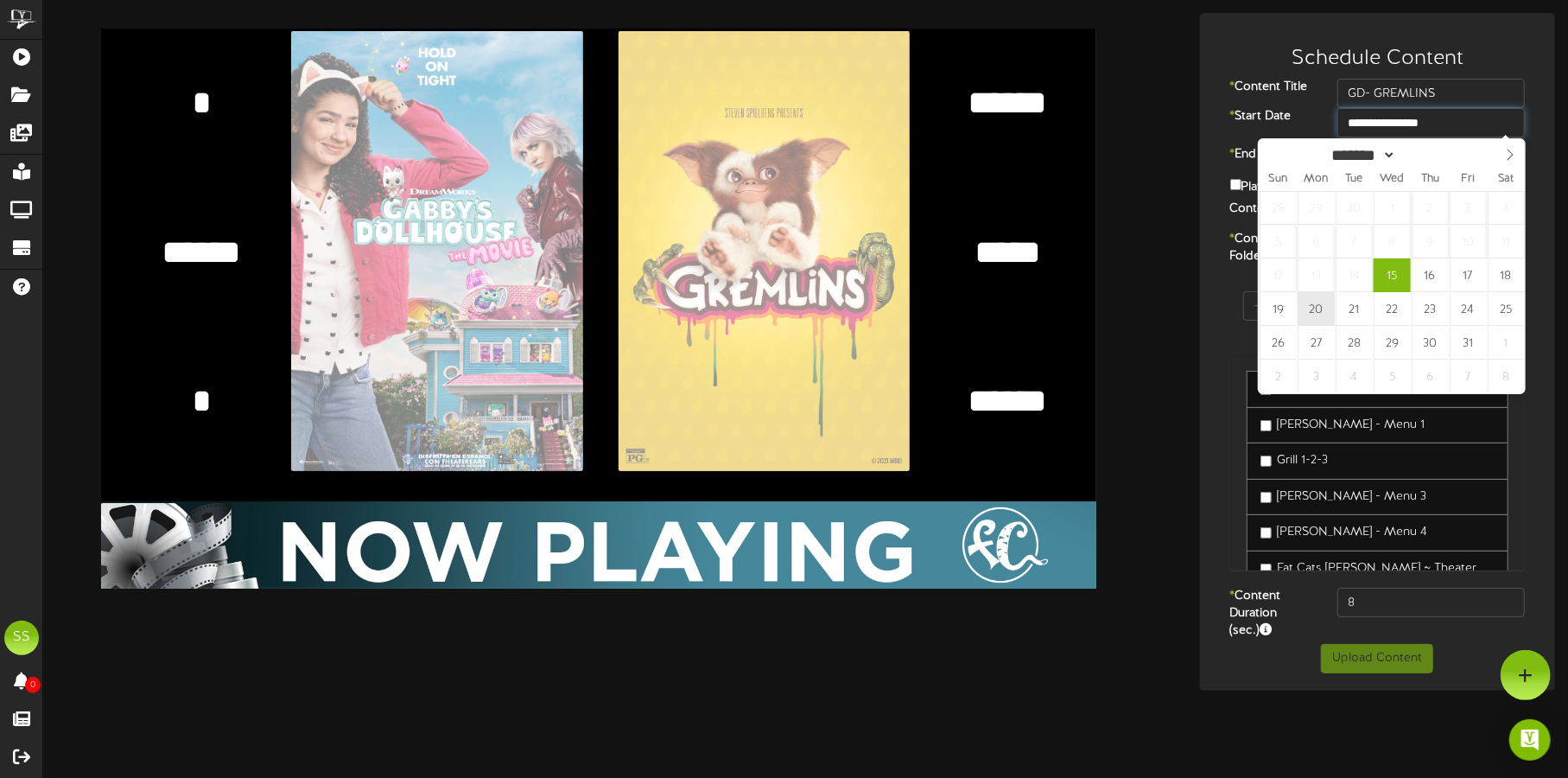
type input "**********"
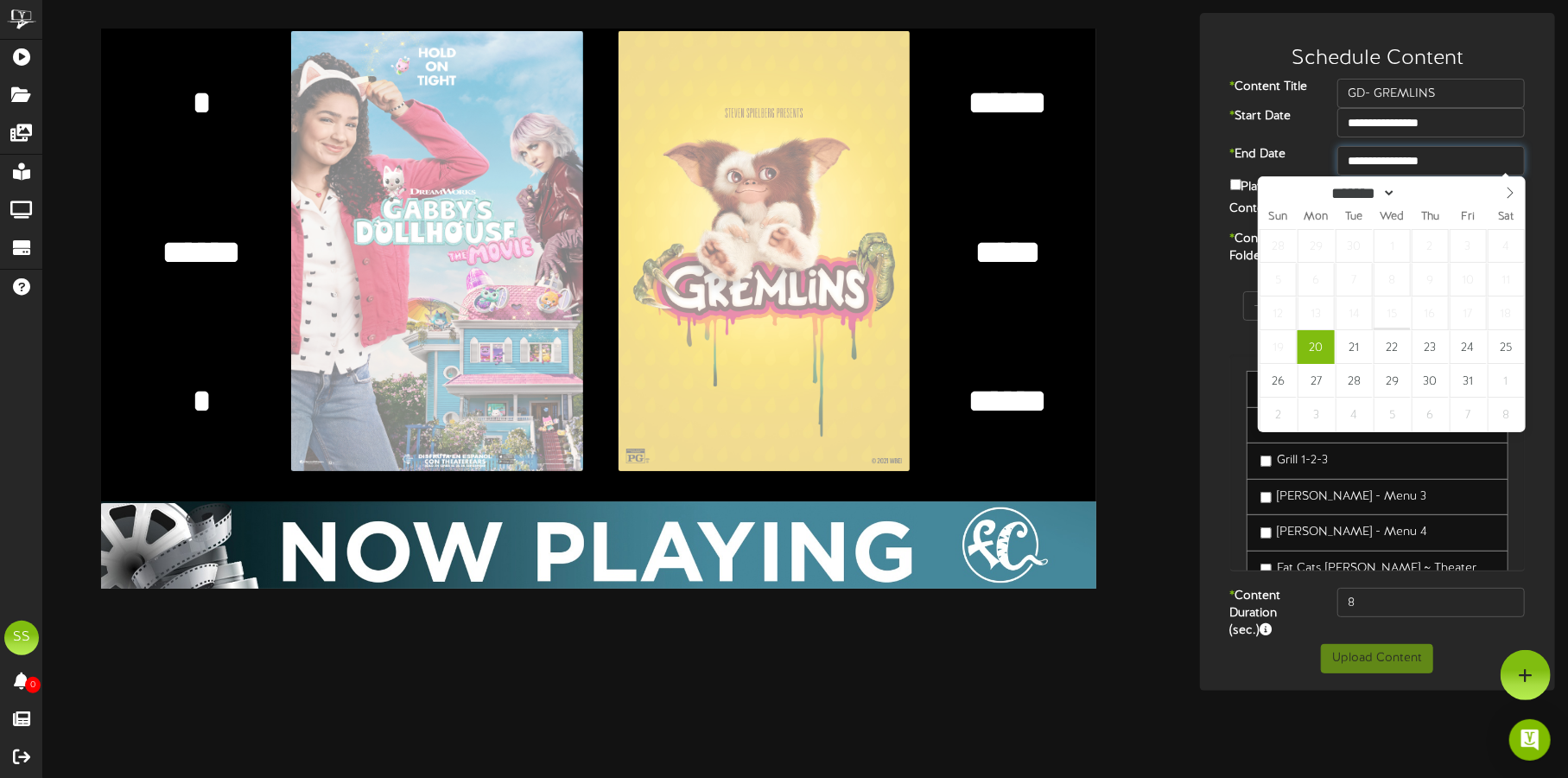
click at [1267, 147] on input "**********" at bounding box center [1431, 160] width 188 height 30
type input "**********"
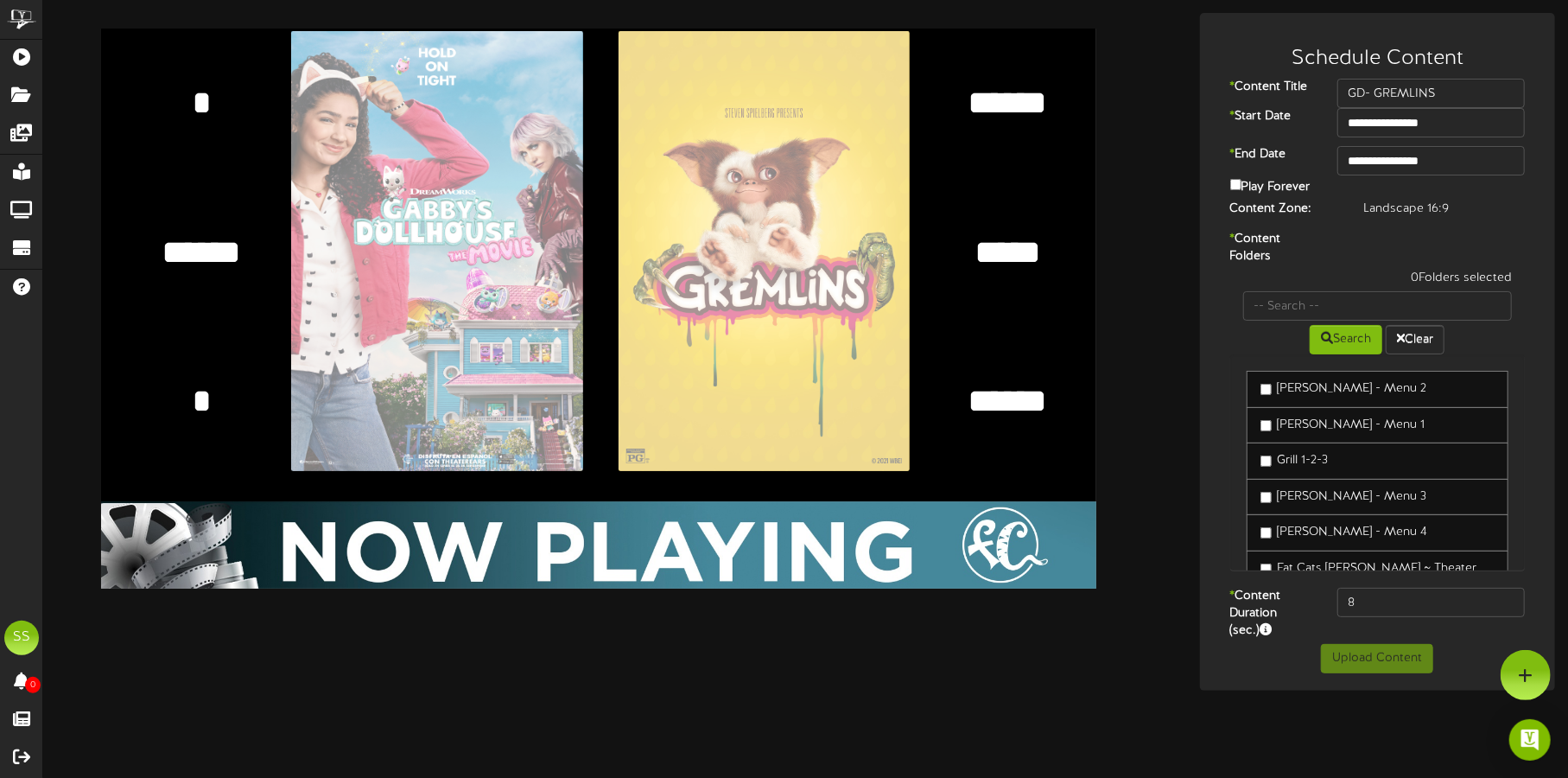
click at [170, 82] on textarea at bounding box center [201, 103] width 106 height 45
type textarea "******"
type textarea "*****"
type textarea "*"
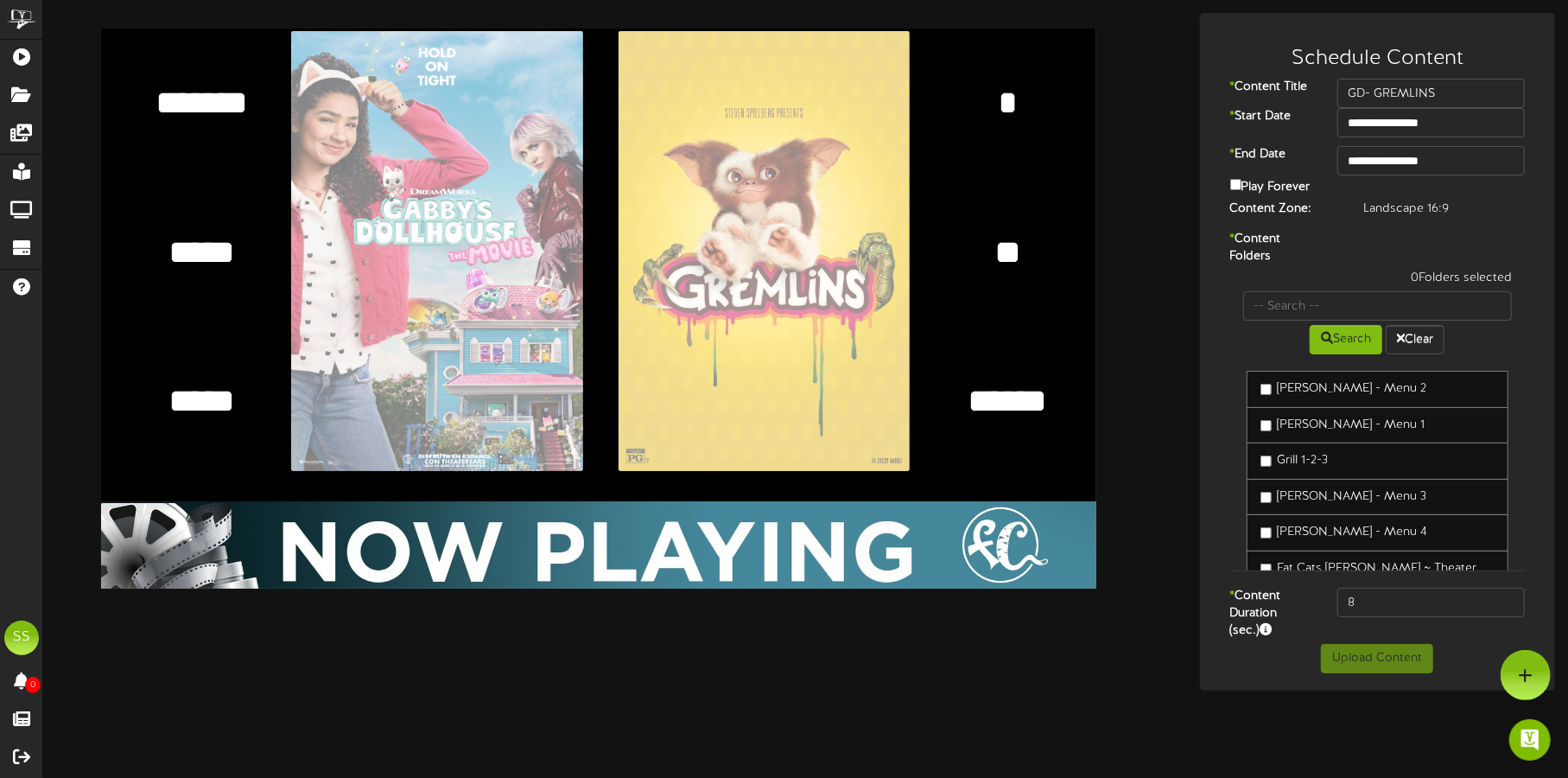
type textarea "*"
type textarea "*****"
type textarea "*"
click at [1267, 148] on input "**********" at bounding box center [1431, 160] width 188 height 30
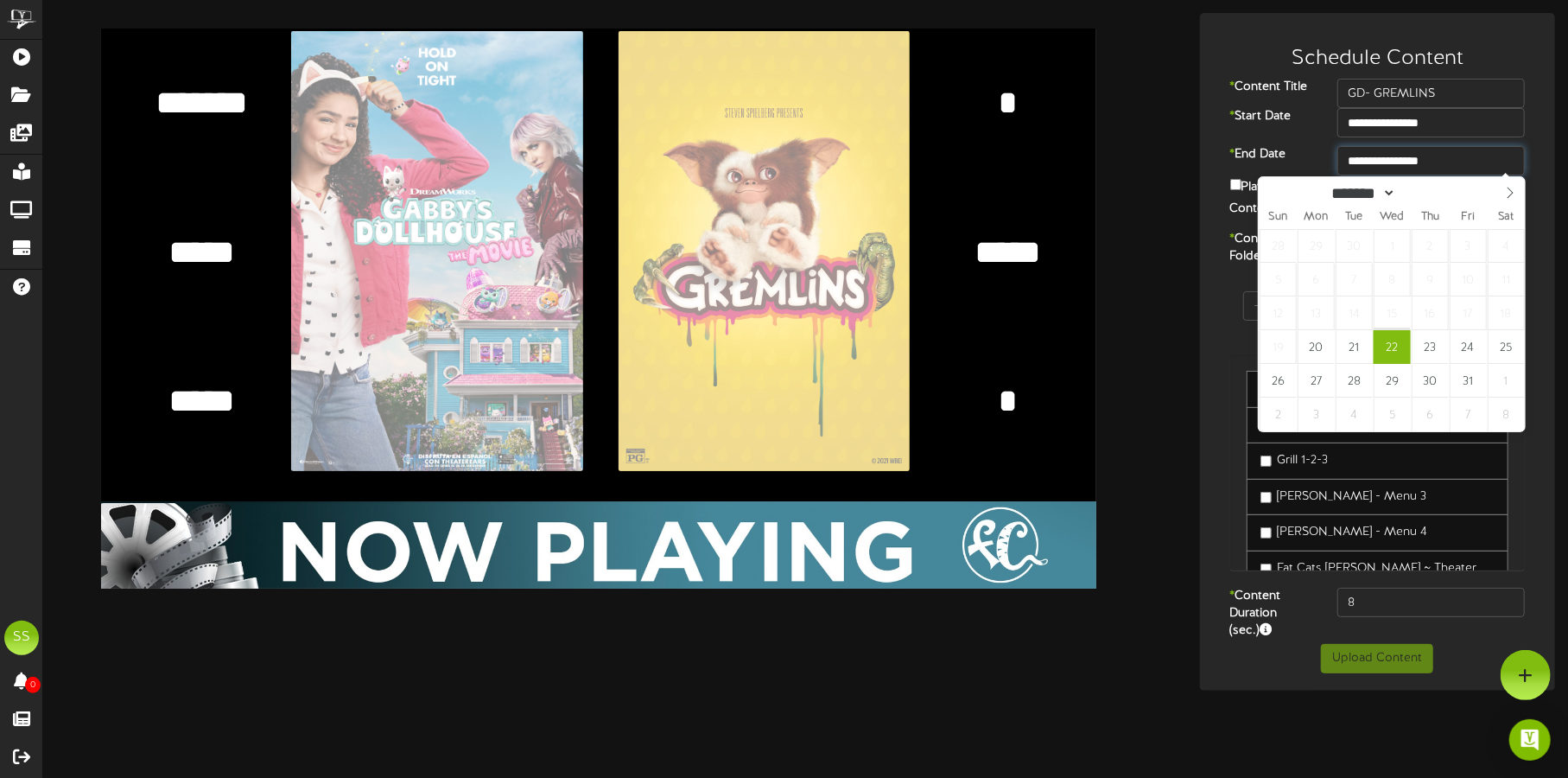
click at [1267, 148] on input "**********" at bounding box center [1431, 160] width 188 height 30
click at [1267, 161] on input "**********" at bounding box center [1431, 160] width 188 height 30
click at [1267, 166] on div "**********" at bounding box center [1377, 169] width 346 height 63
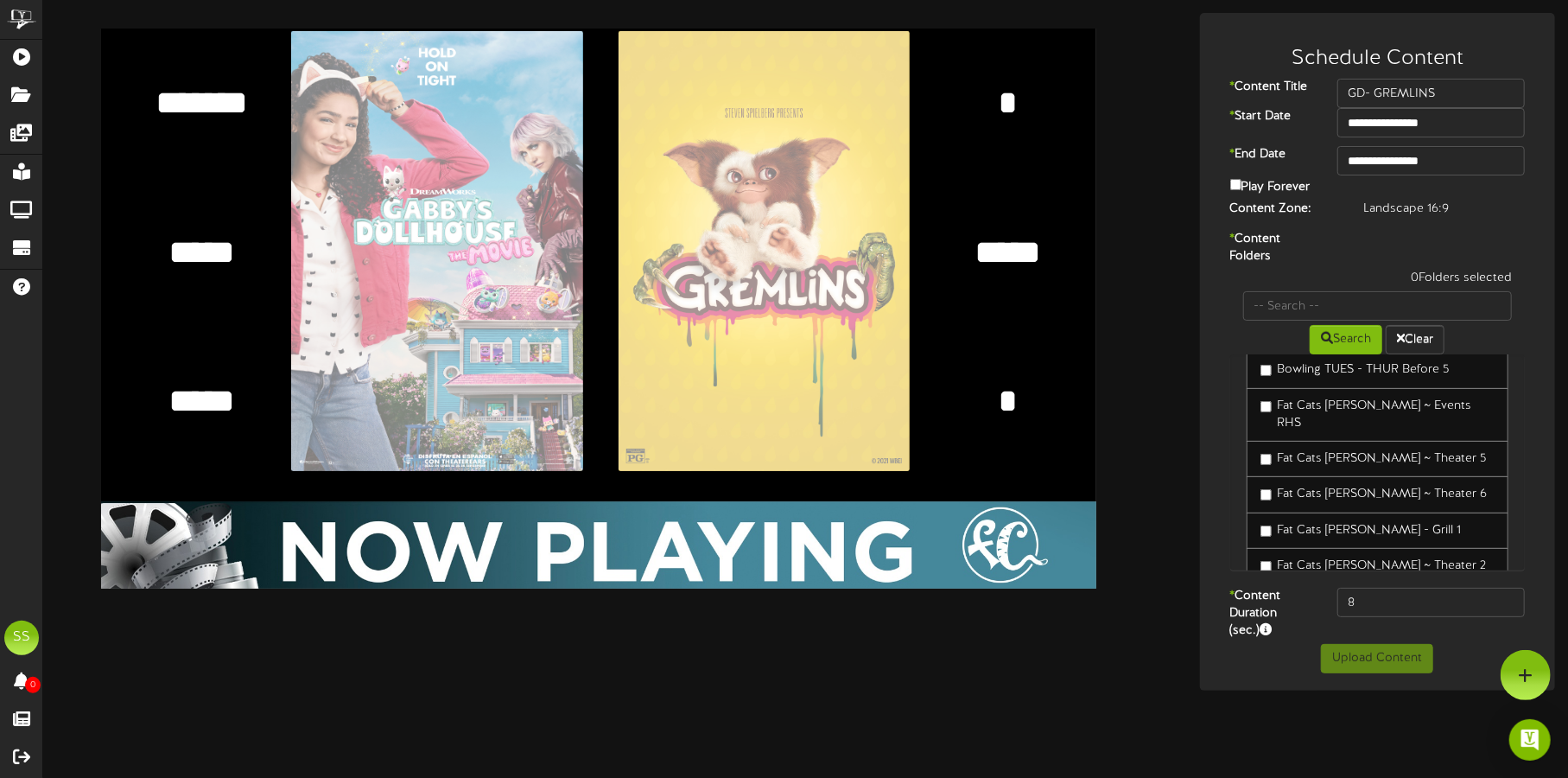
scroll to position [324, 0]
click at [1267, 520] on label "Fat Cats [PERSON_NAME] ~ Theater 2" at bounding box center [1374, 529] width 227 height 17
click at [1267, 621] on button "Upload Content" at bounding box center [1377, 659] width 112 height 30
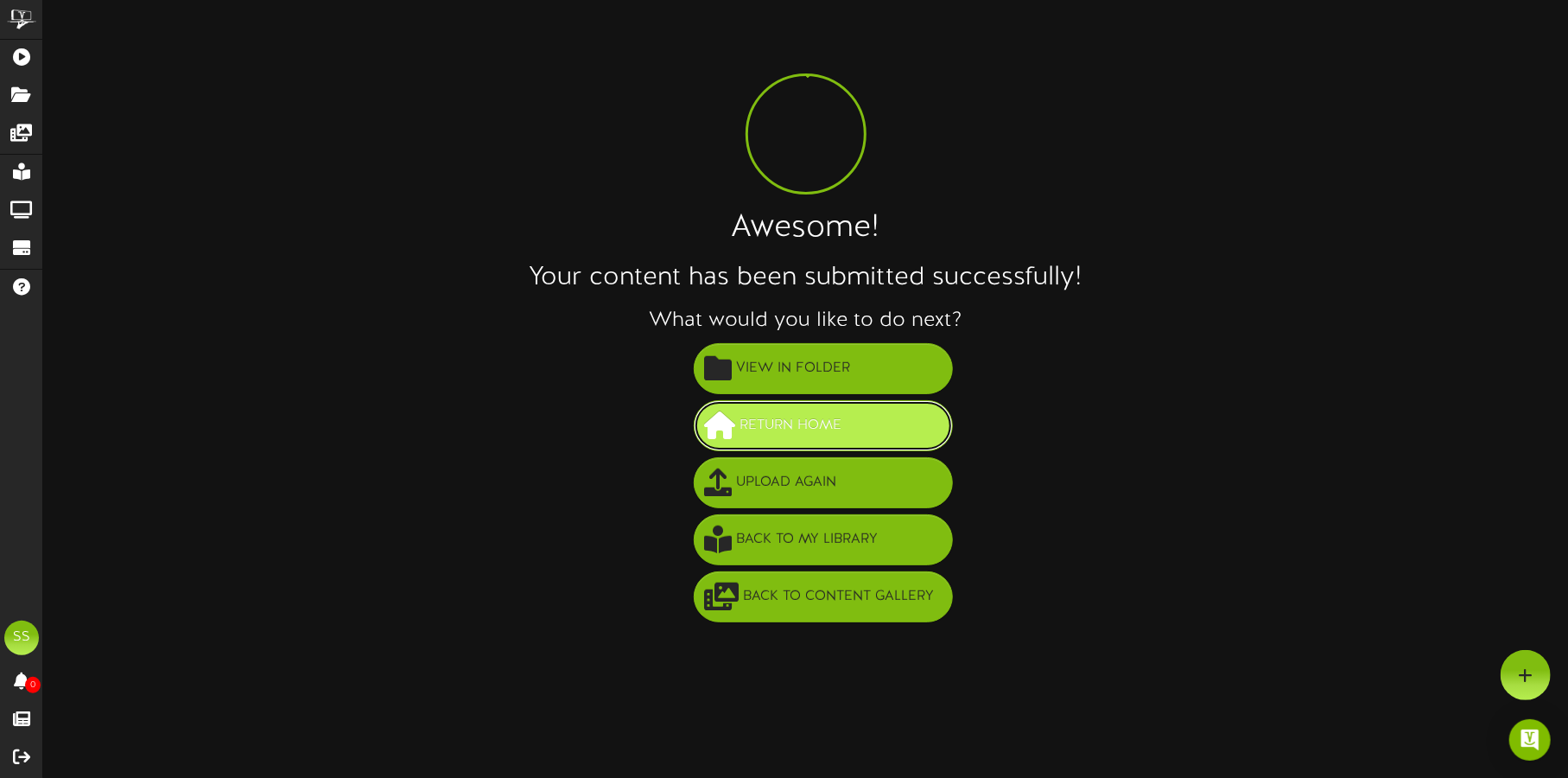
click at [845, 430] on span "Return Home" at bounding box center [791, 426] width 111 height 29
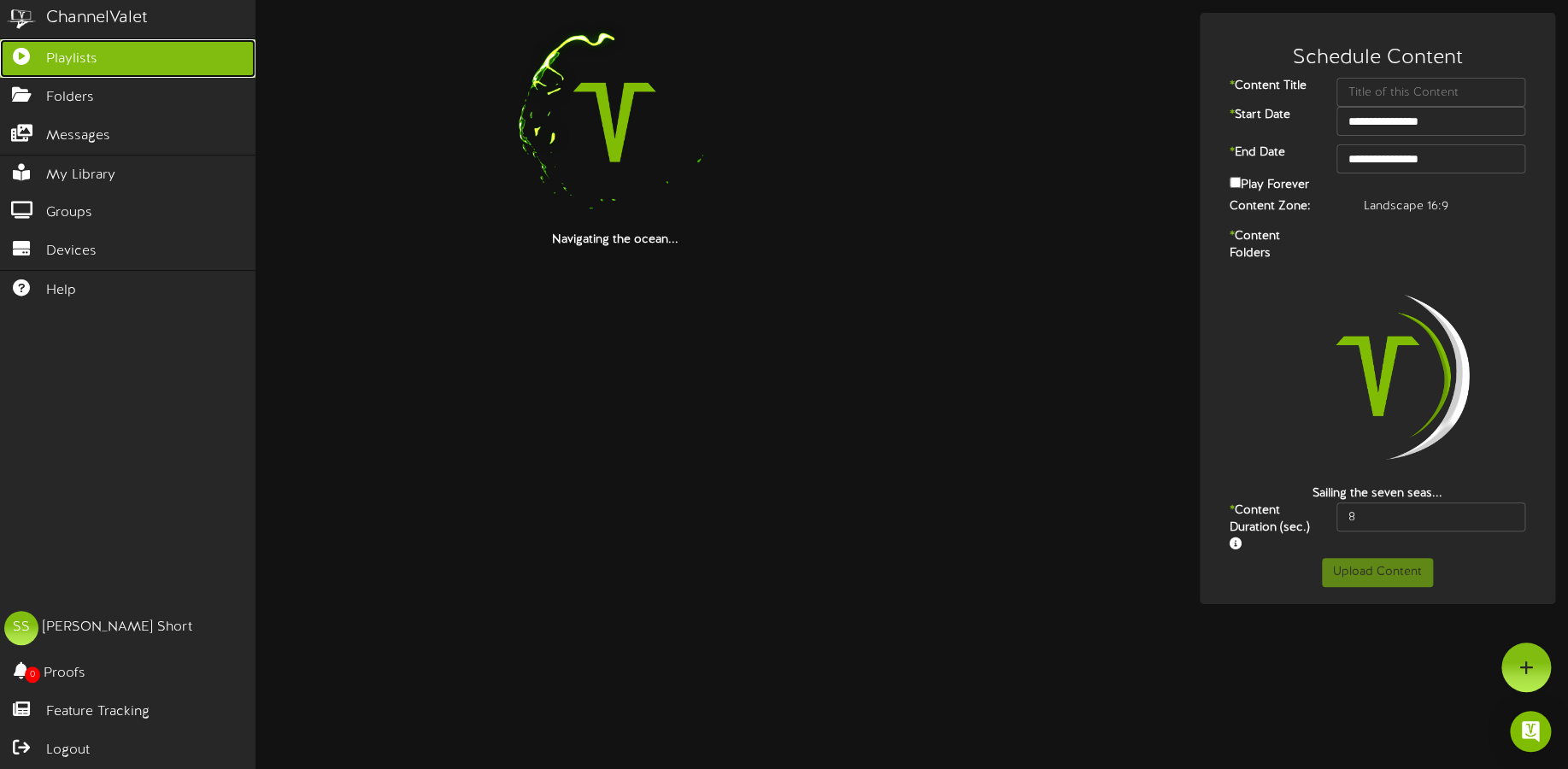
click at [23, 52] on icon at bounding box center [22, 53] width 43 height 13
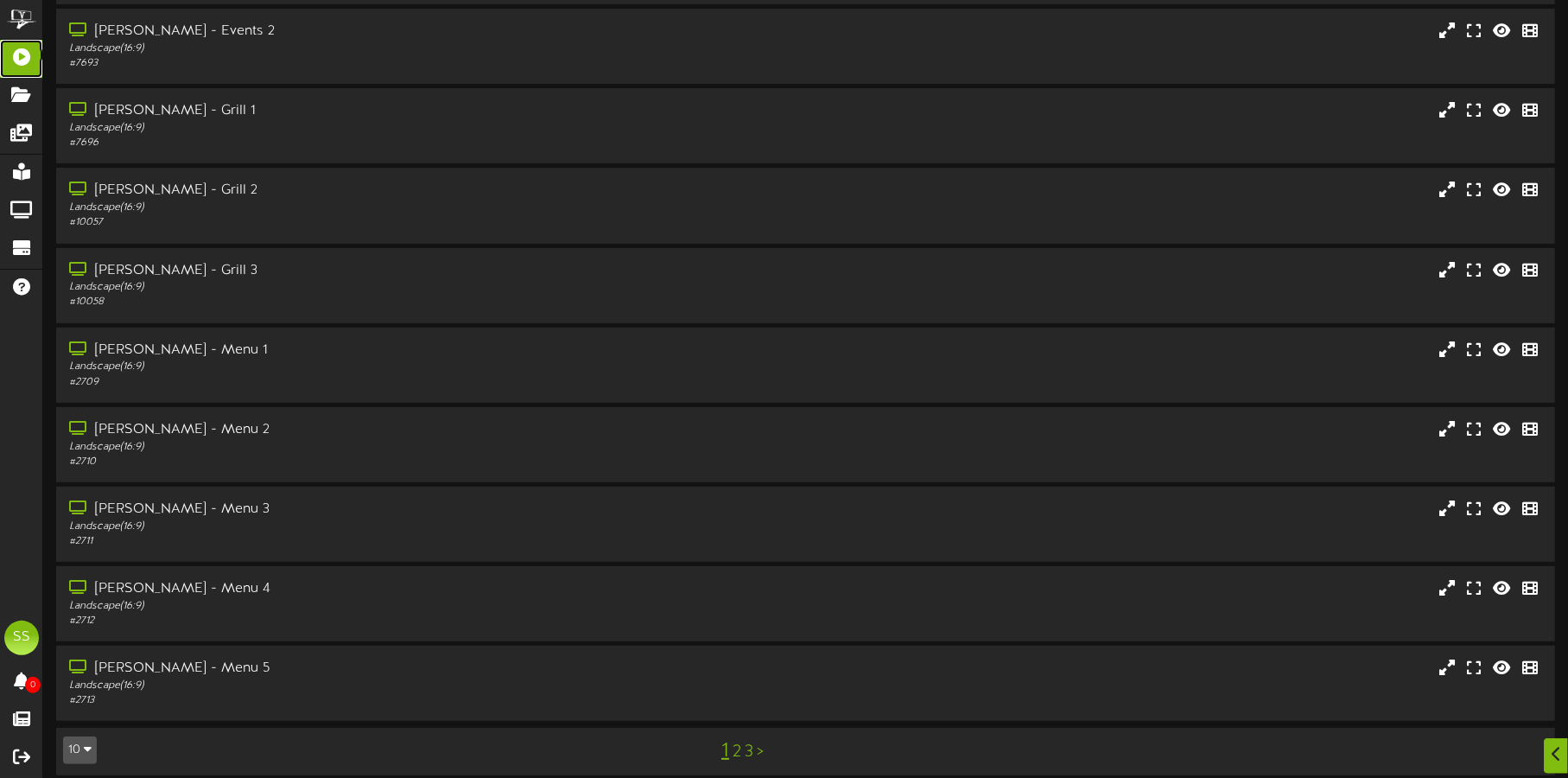
scroll to position [147, 0]
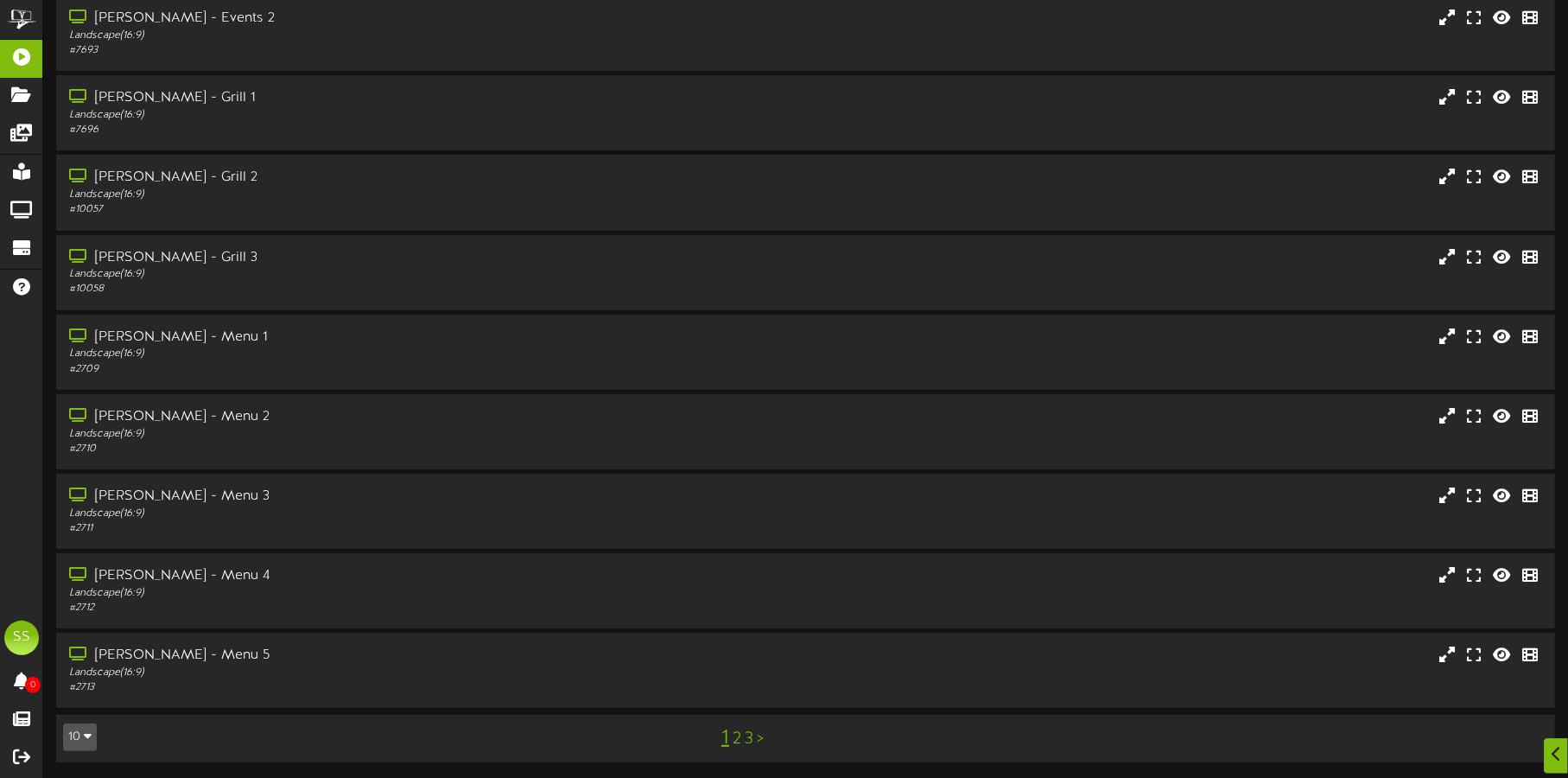
click at [61, 740] on div "10 5 10 25 50 100" at bounding box center [112, 737] width 126 height 31
click at [82, 730] on button "10" at bounding box center [79, 737] width 34 height 28
click at [78, 702] on div "100" at bounding box center [80, 703] width 33 height 26
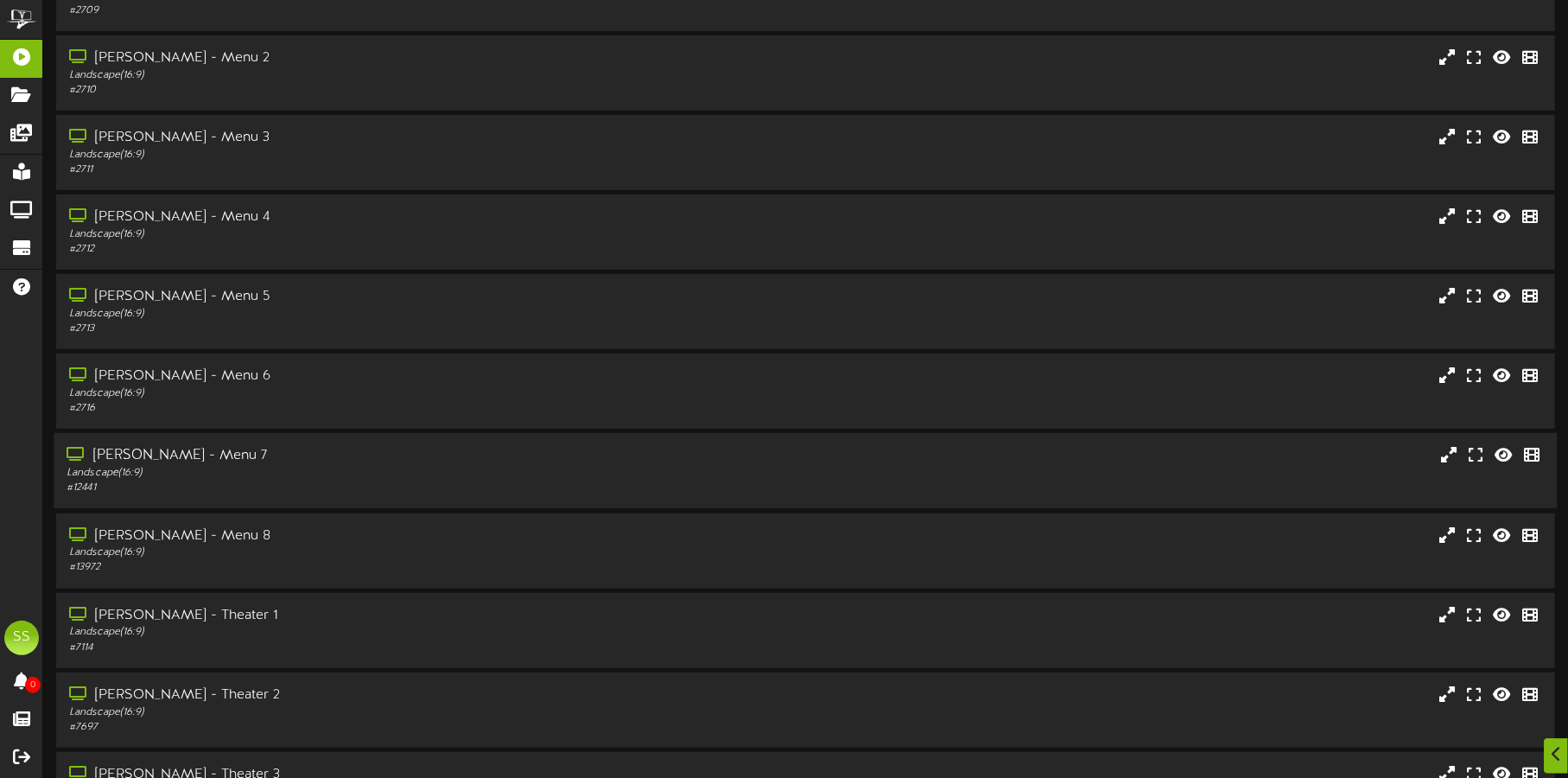
scroll to position [647, 0]
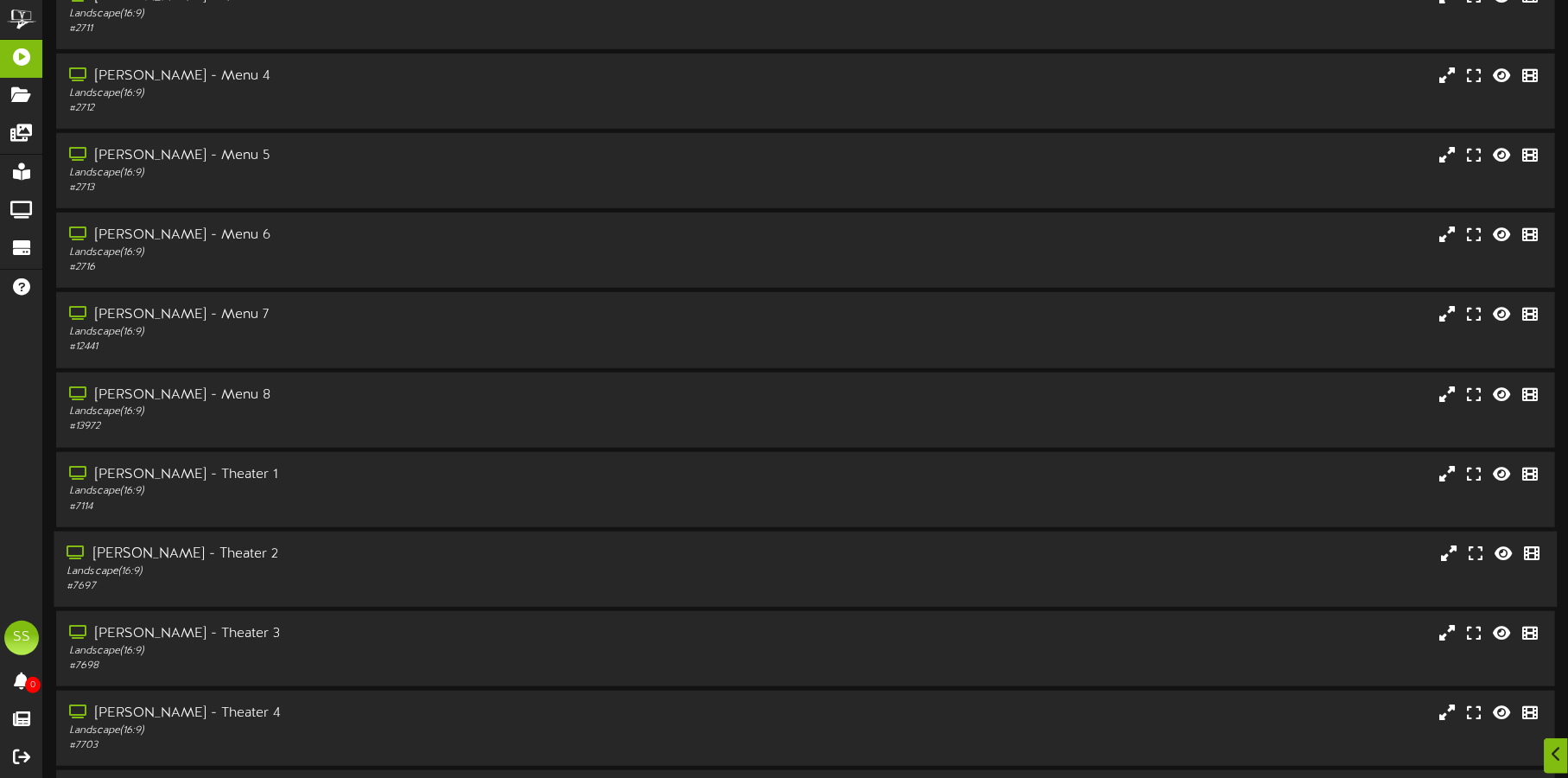
click at [303, 556] on div "[PERSON_NAME] - Theater 2" at bounding box center [366, 554] width 600 height 20
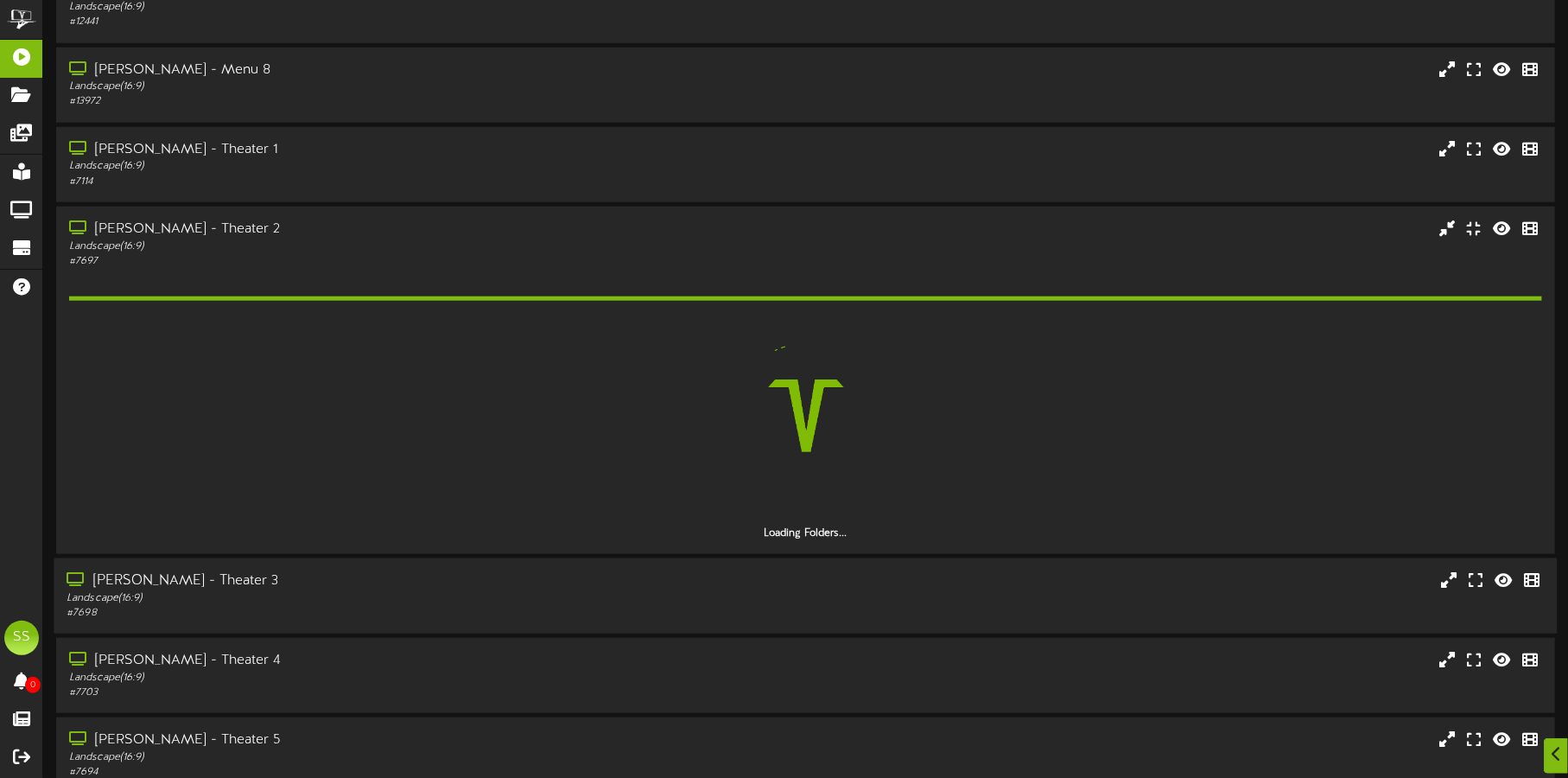
click at [302, 573] on div "[PERSON_NAME] - Theater 3" at bounding box center [366, 581] width 600 height 20
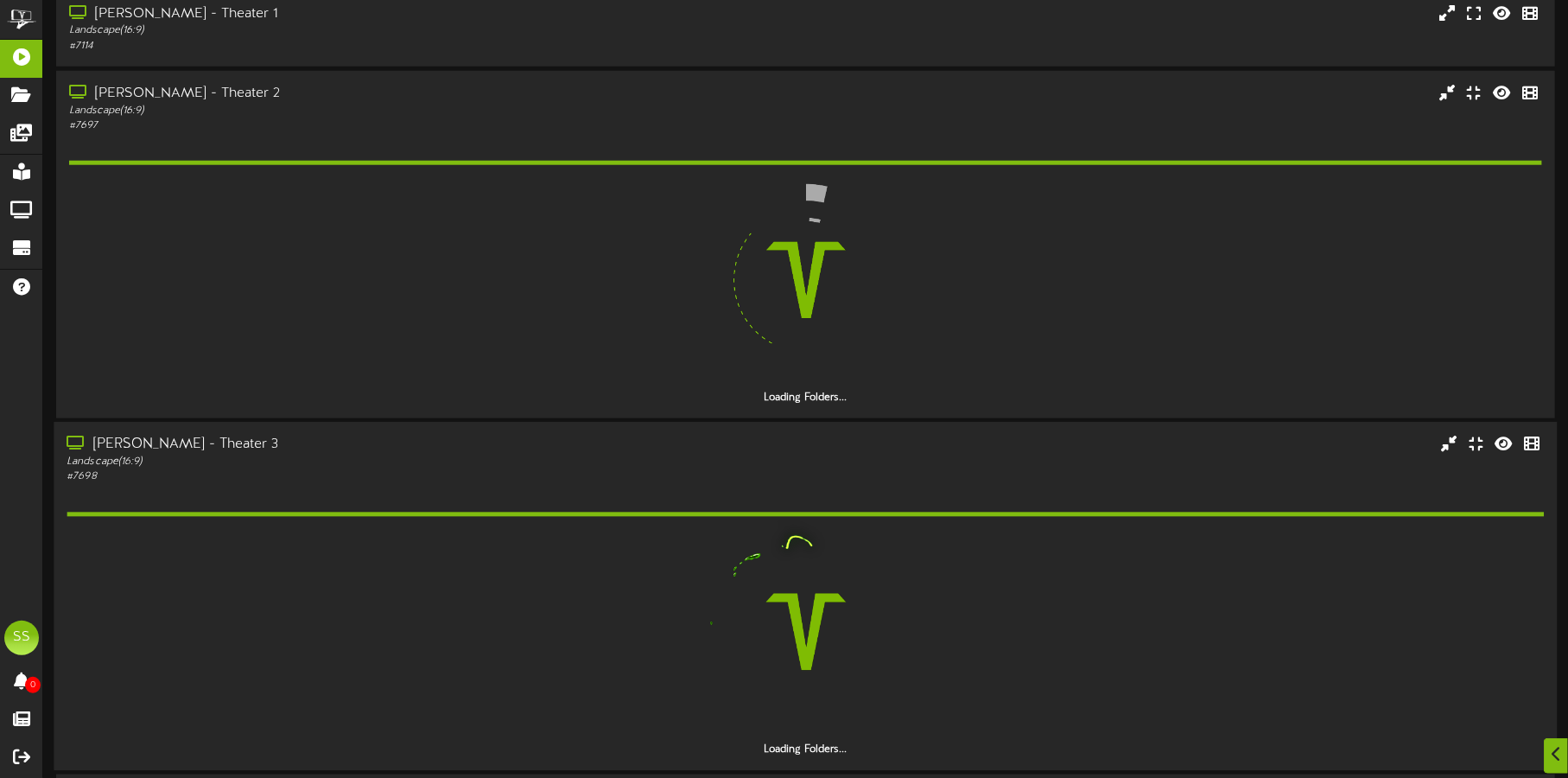
scroll to position [1296, 0]
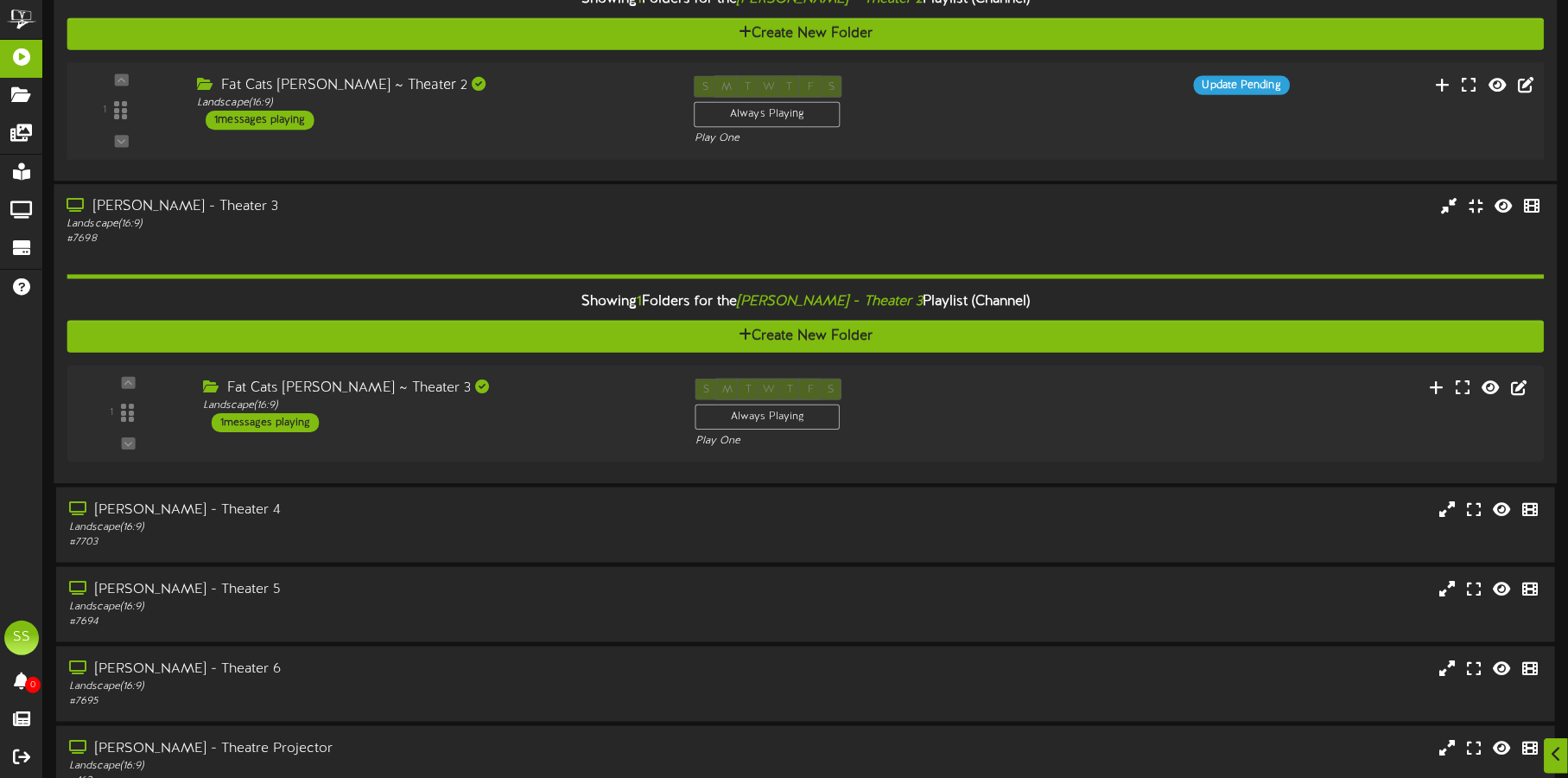
click at [572, 123] on div "Fat Cats Gilbert ~ Theater 2 Landscape ( 16:9 ) 1 messages playing" at bounding box center [433, 102] width 498 height 54
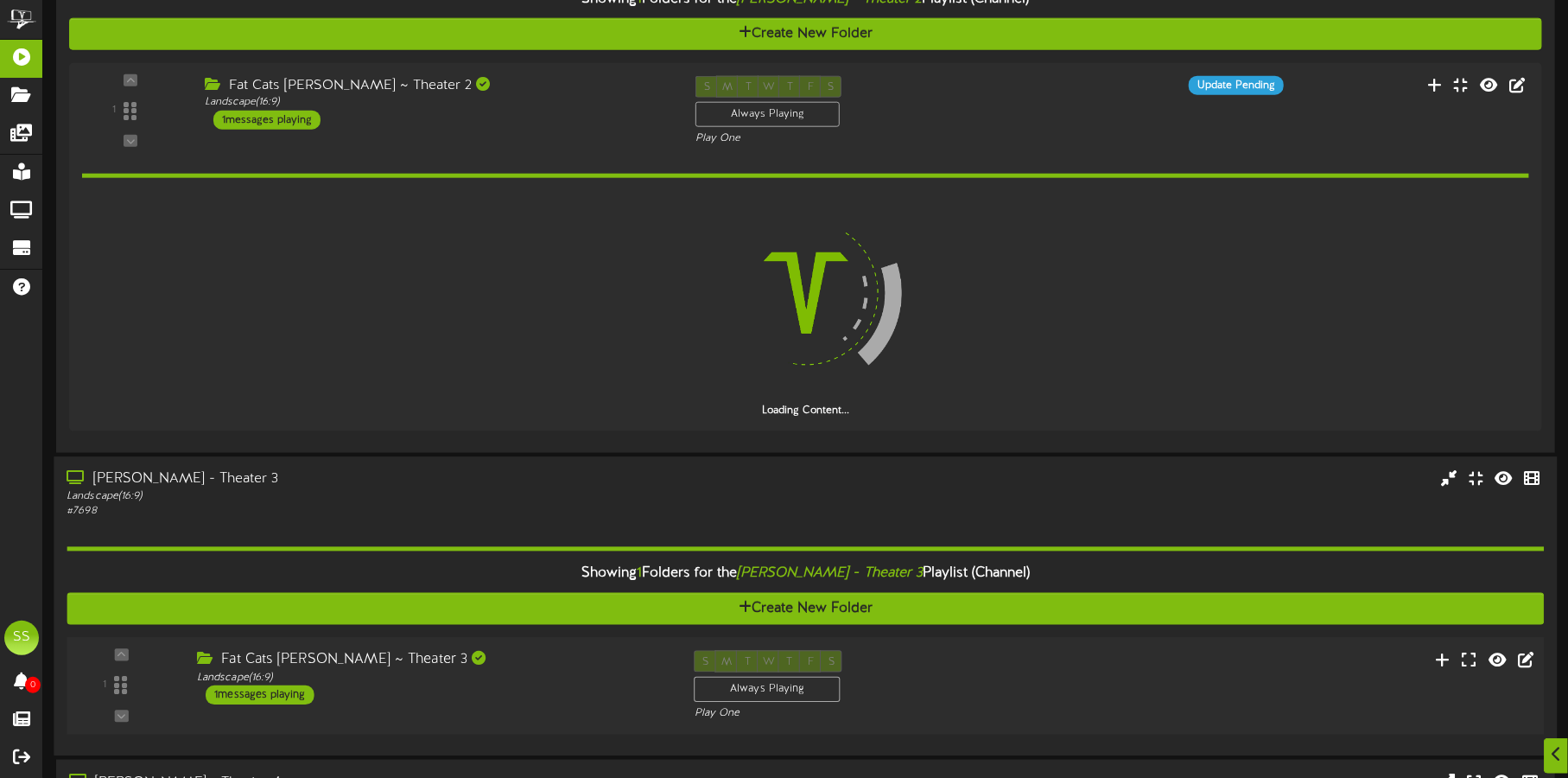
click at [553, 683] on div "Fat Cats Gilbert ~ Theater 3 Landscape ( 16:9 ) 1 messages playing" at bounding box center [433, 678] width 498 height 54
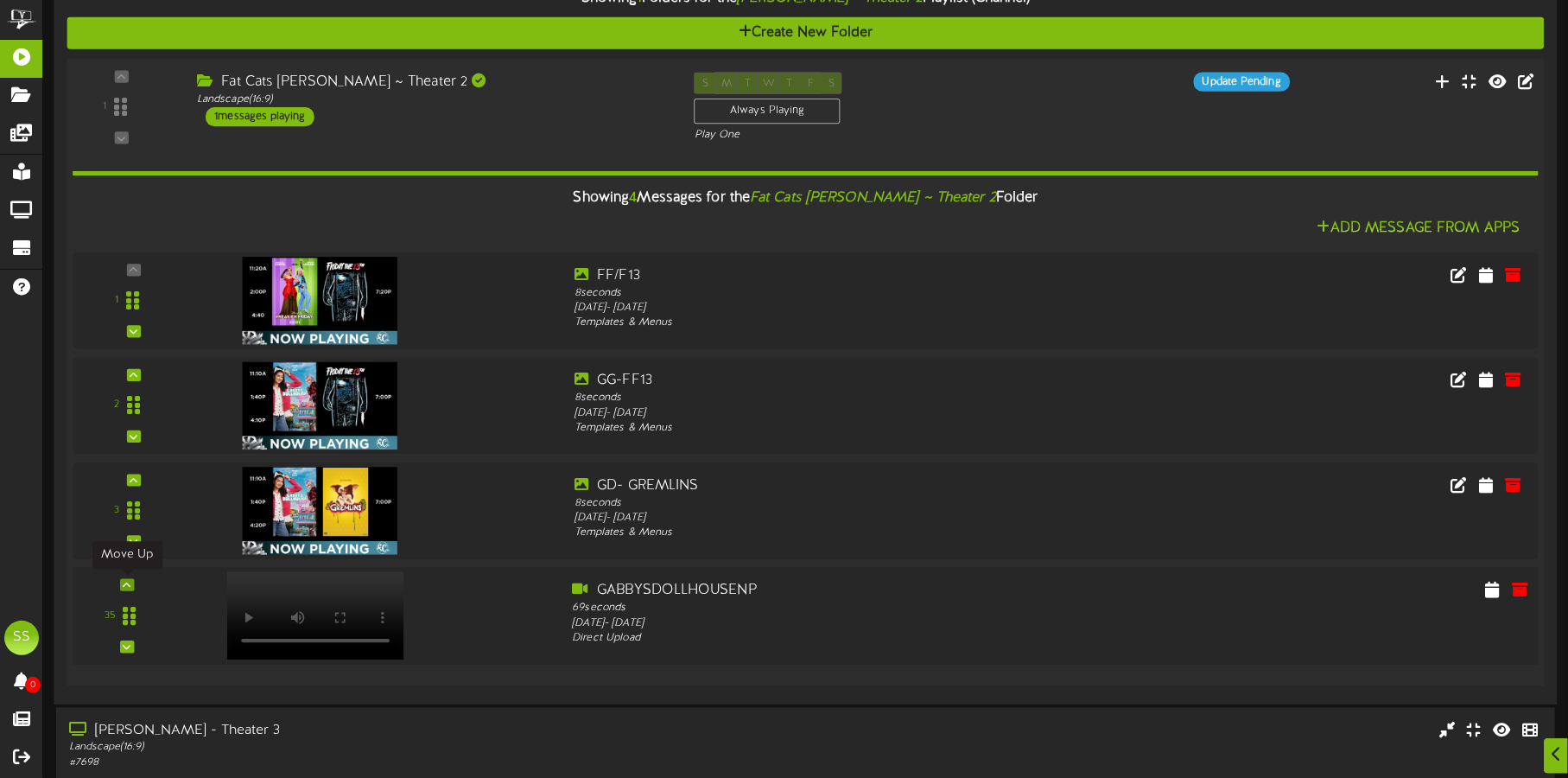
click at [126, 578] on div at bounding box center [127, 584] width 14 height 12
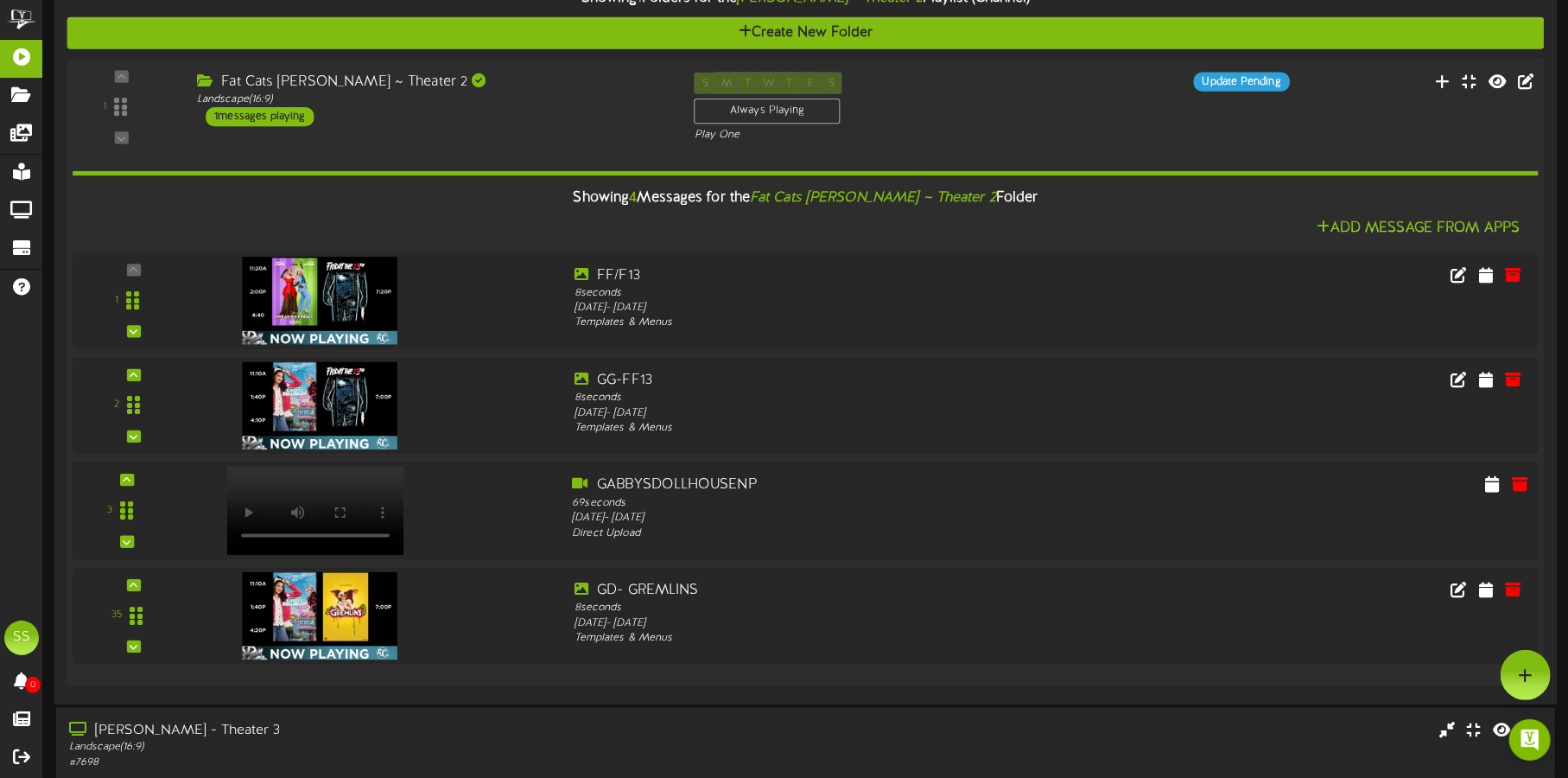
scroll to position [1079, 0]
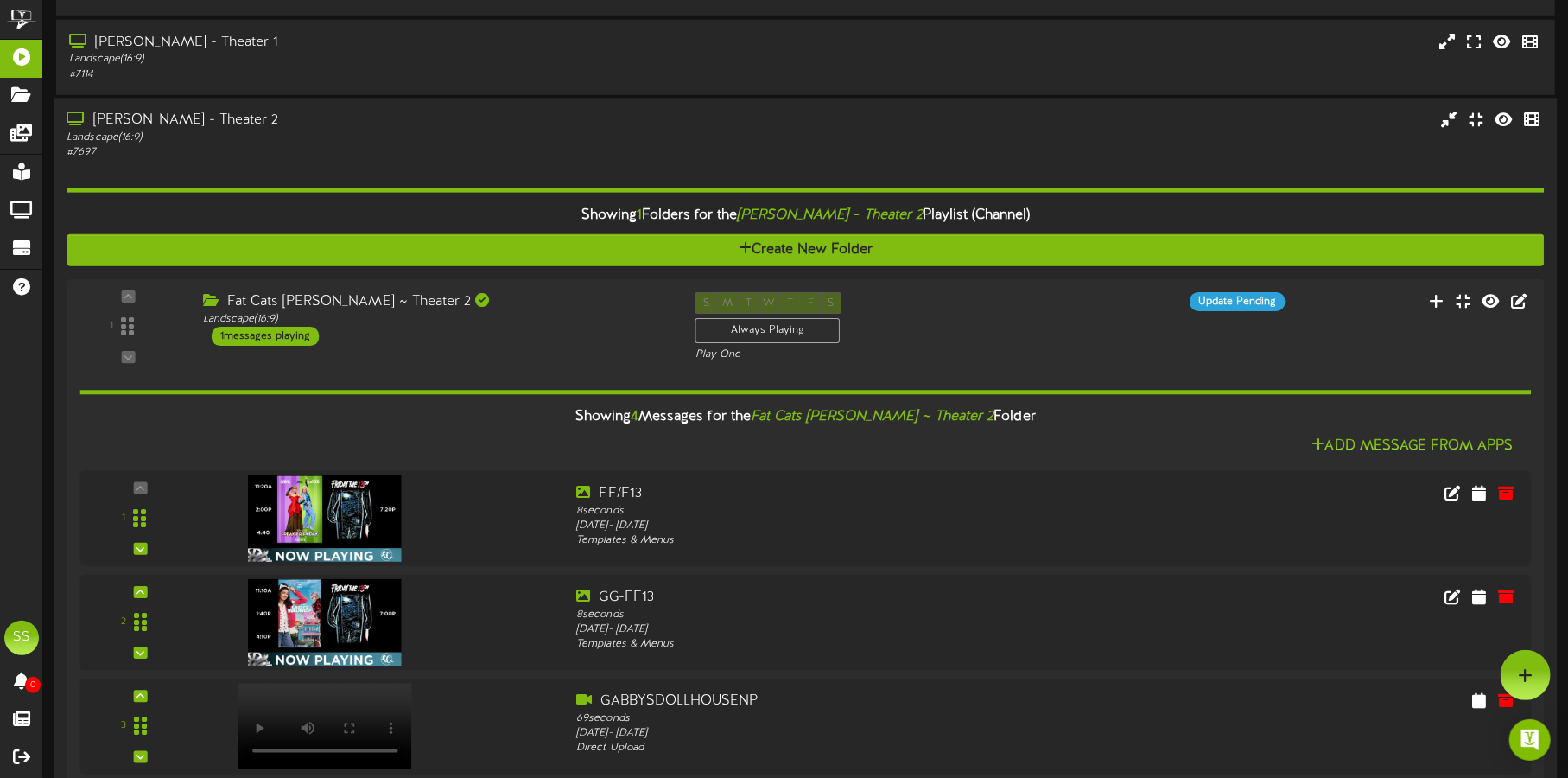
click at [390, 141] on div "Landscape ( 16:9 )" at bounding box center [366, 138] width 600 height 15
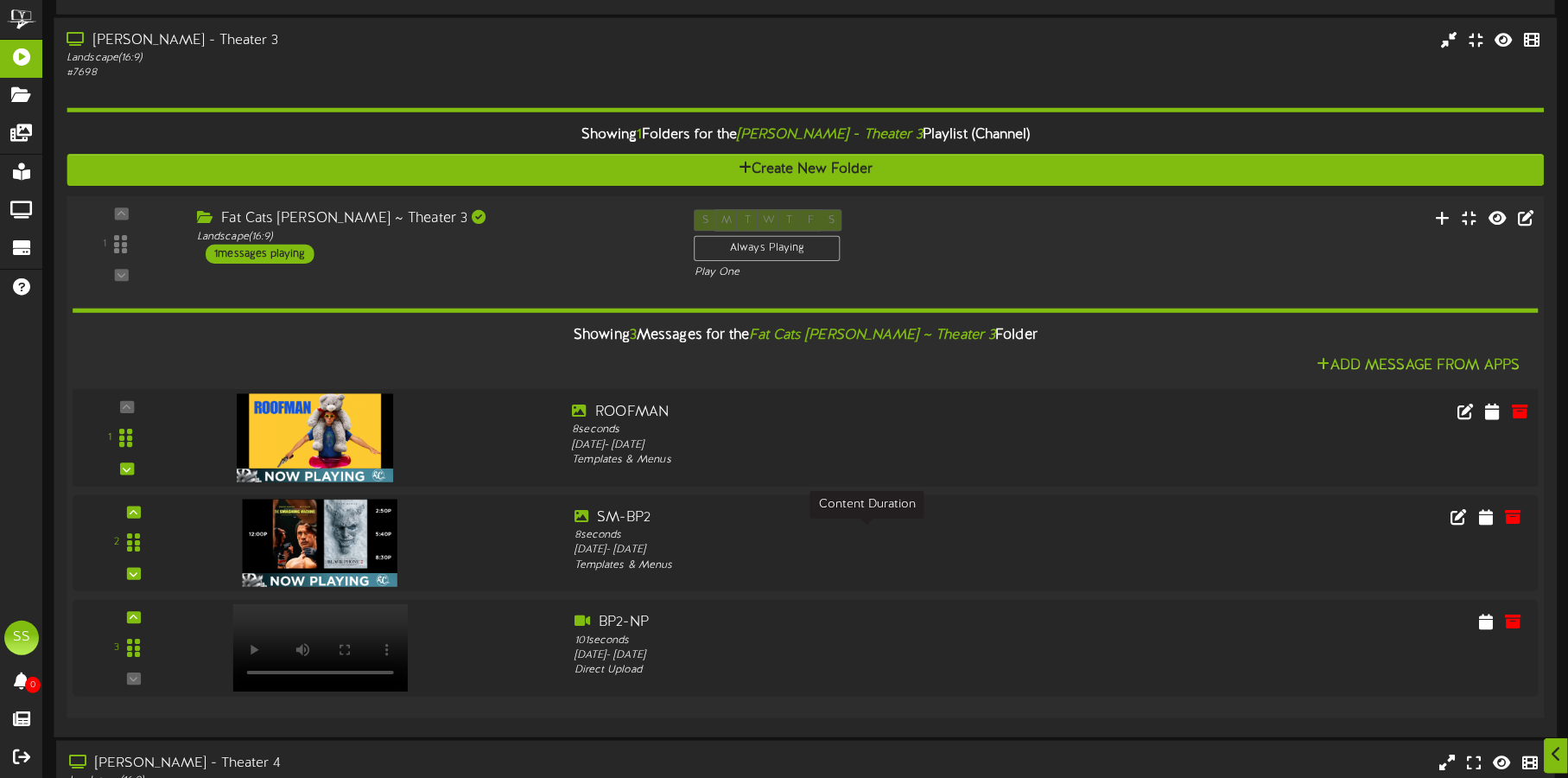
scroll to position [1296, 0]
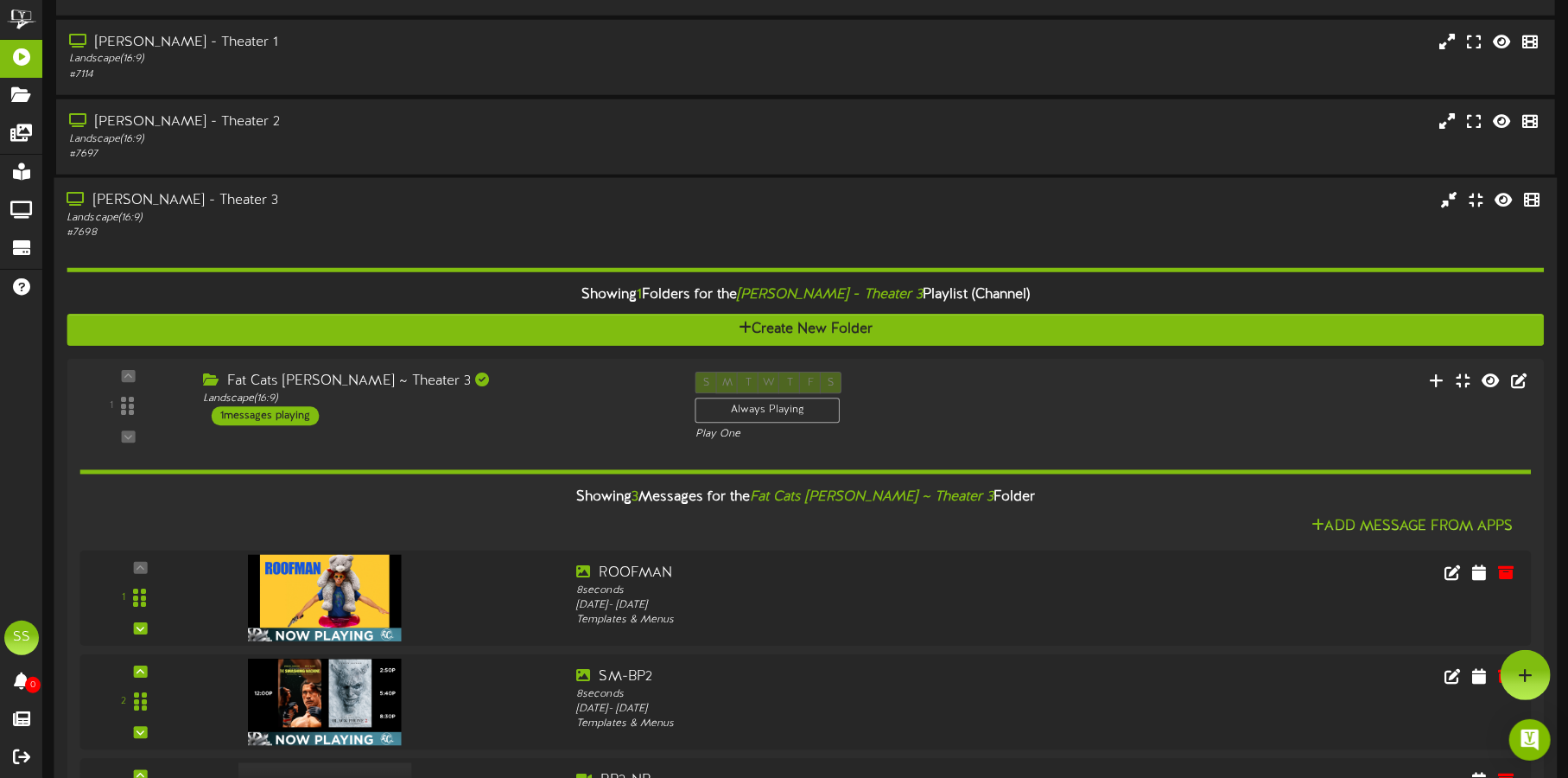
click at [419, 216] on div "Landscape ( 16:9 )" at bounding box center [366, 218] width 600 height 15
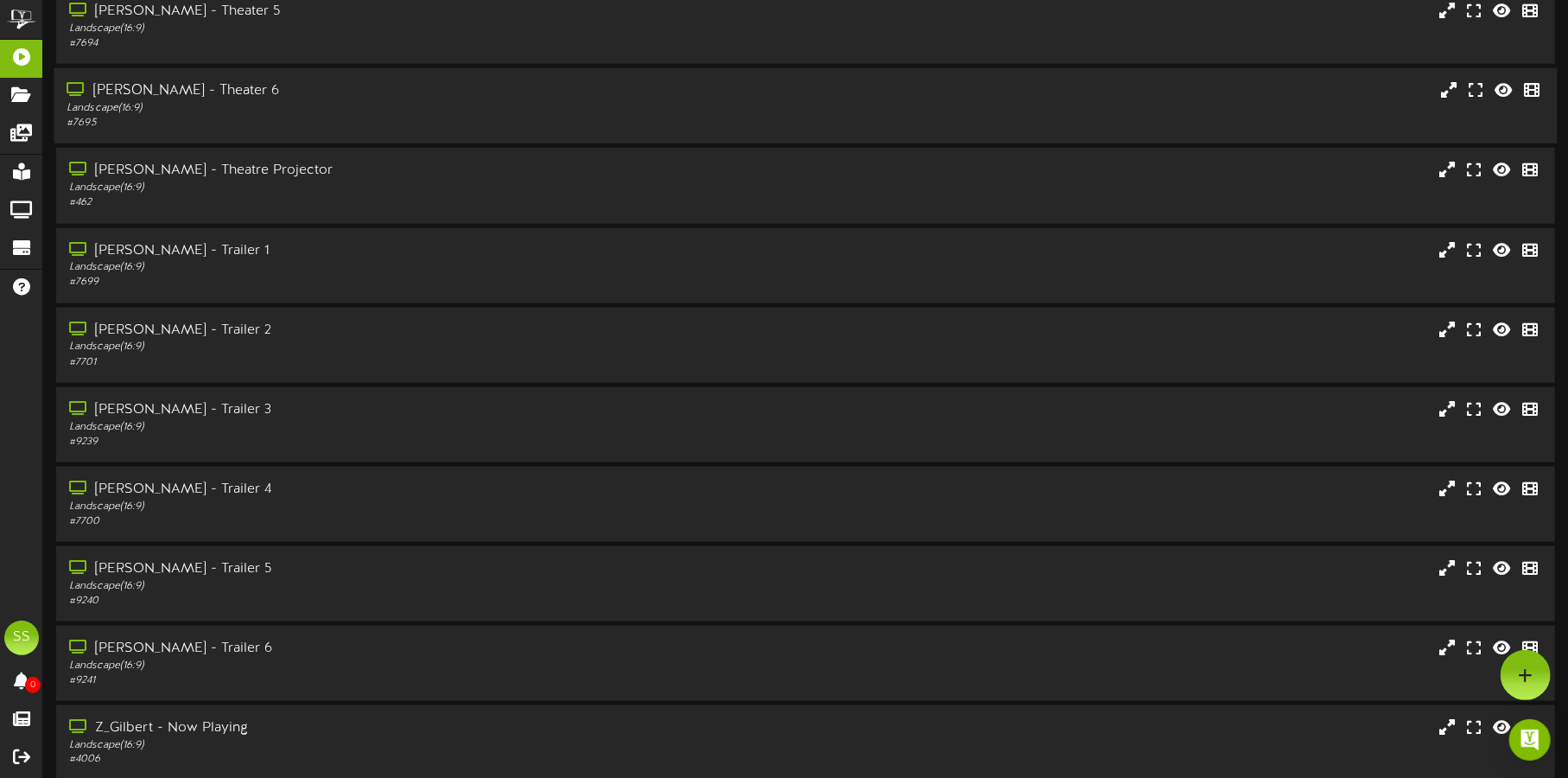
scroll to position [1391, 0]
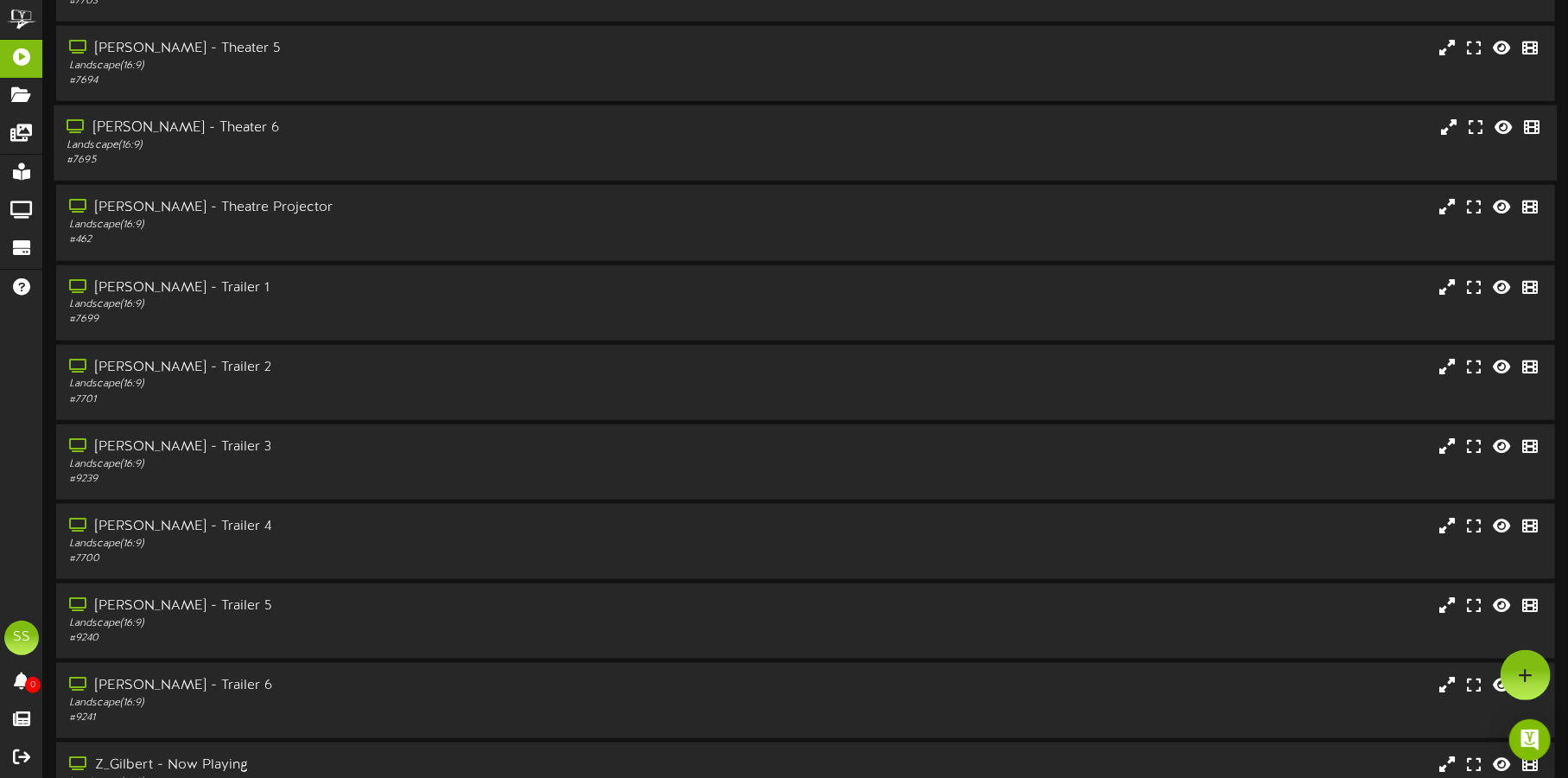
click at [440, 138] on div "Landscape ( 16:9 )" at bounding box center [366, 145] width 600 height 15
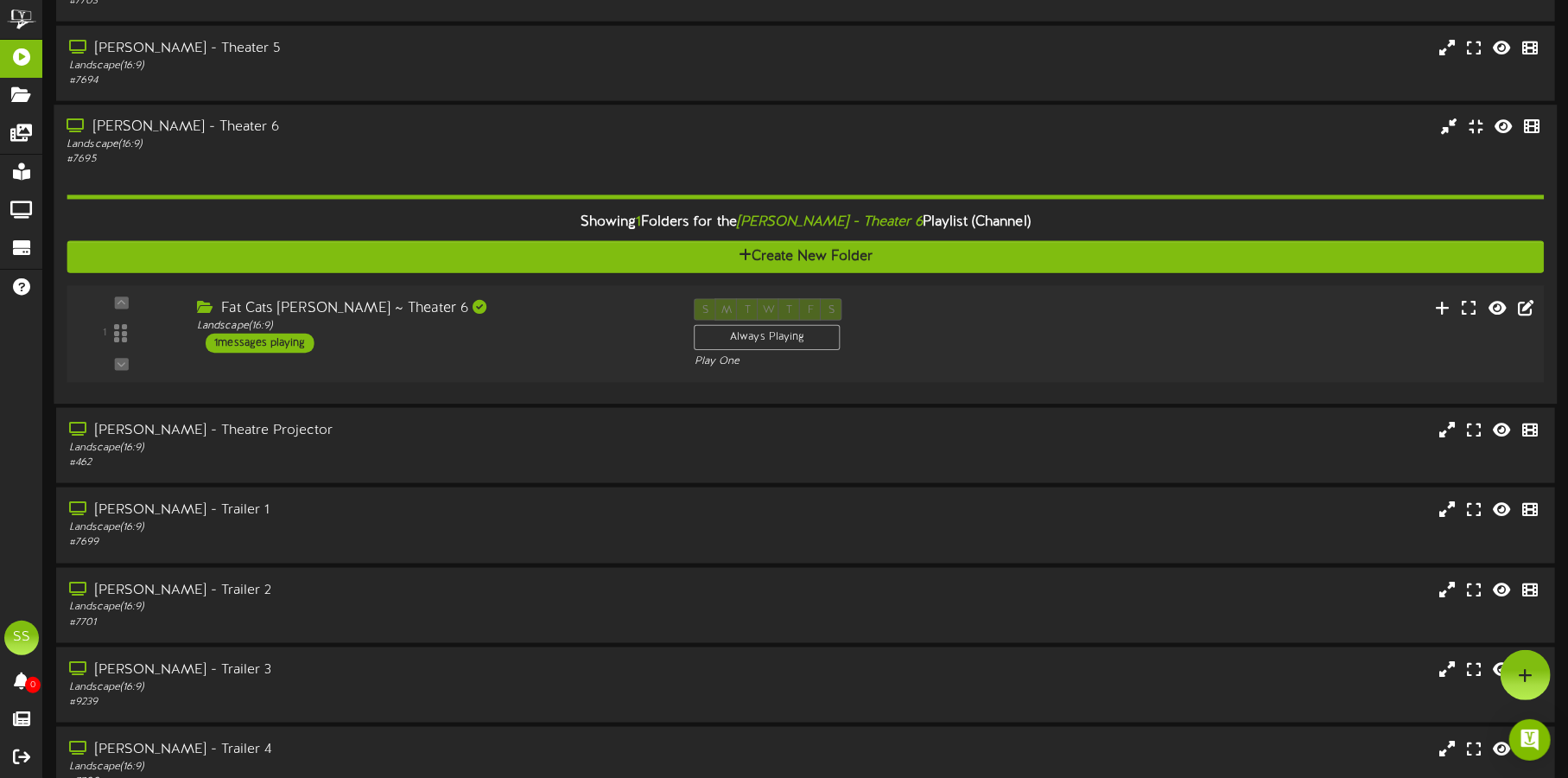
click at [523, 363] on div "1 ( 16:9" at bounding box center [805, 334] width 1492 height 71
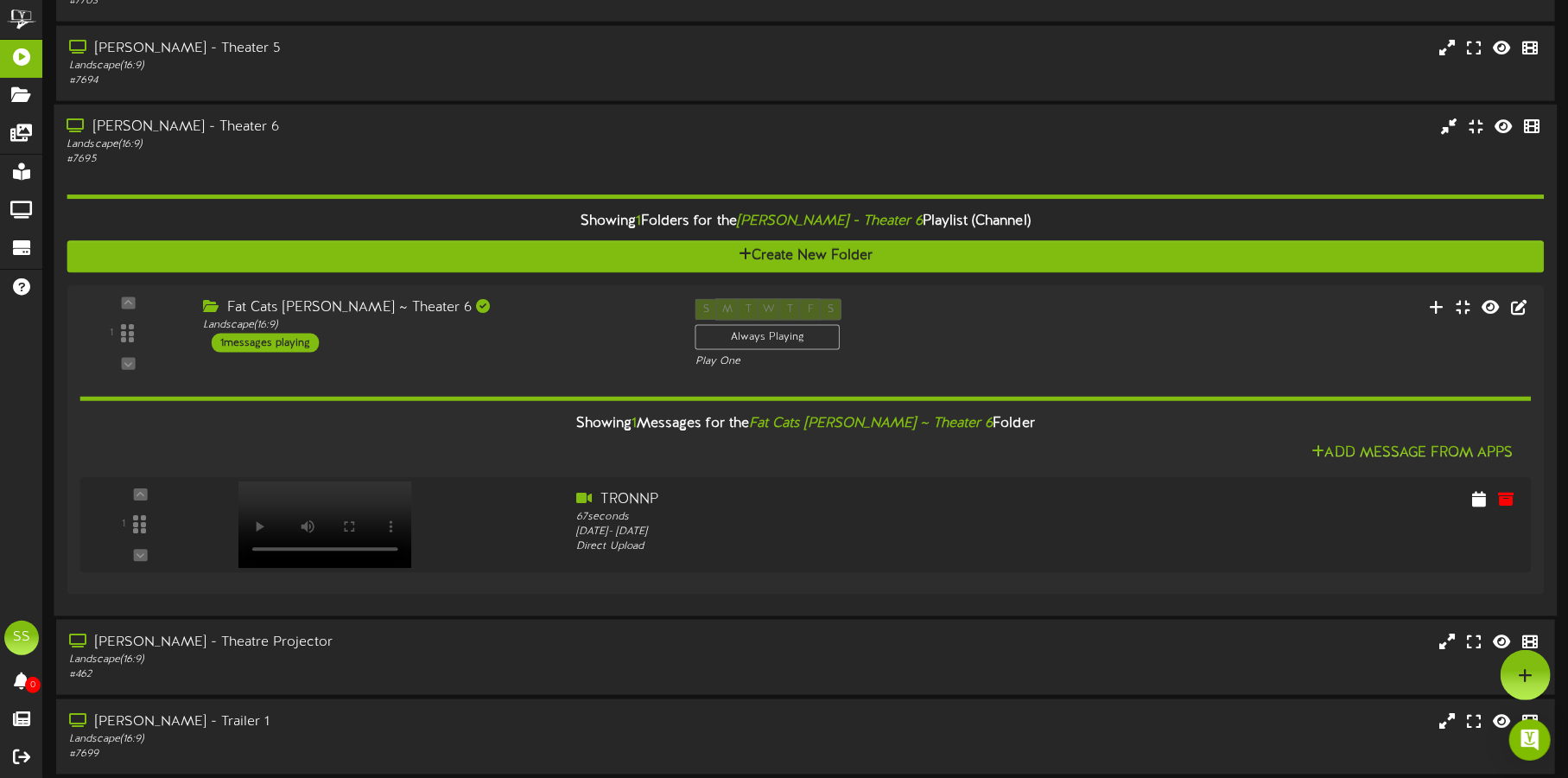
click at [406, 140] on div "Landscape ( 16:9 )" at bounding box center [366, 145] width 600 height 15
